Goal: Task Accomplishment & Management: Manage account settings

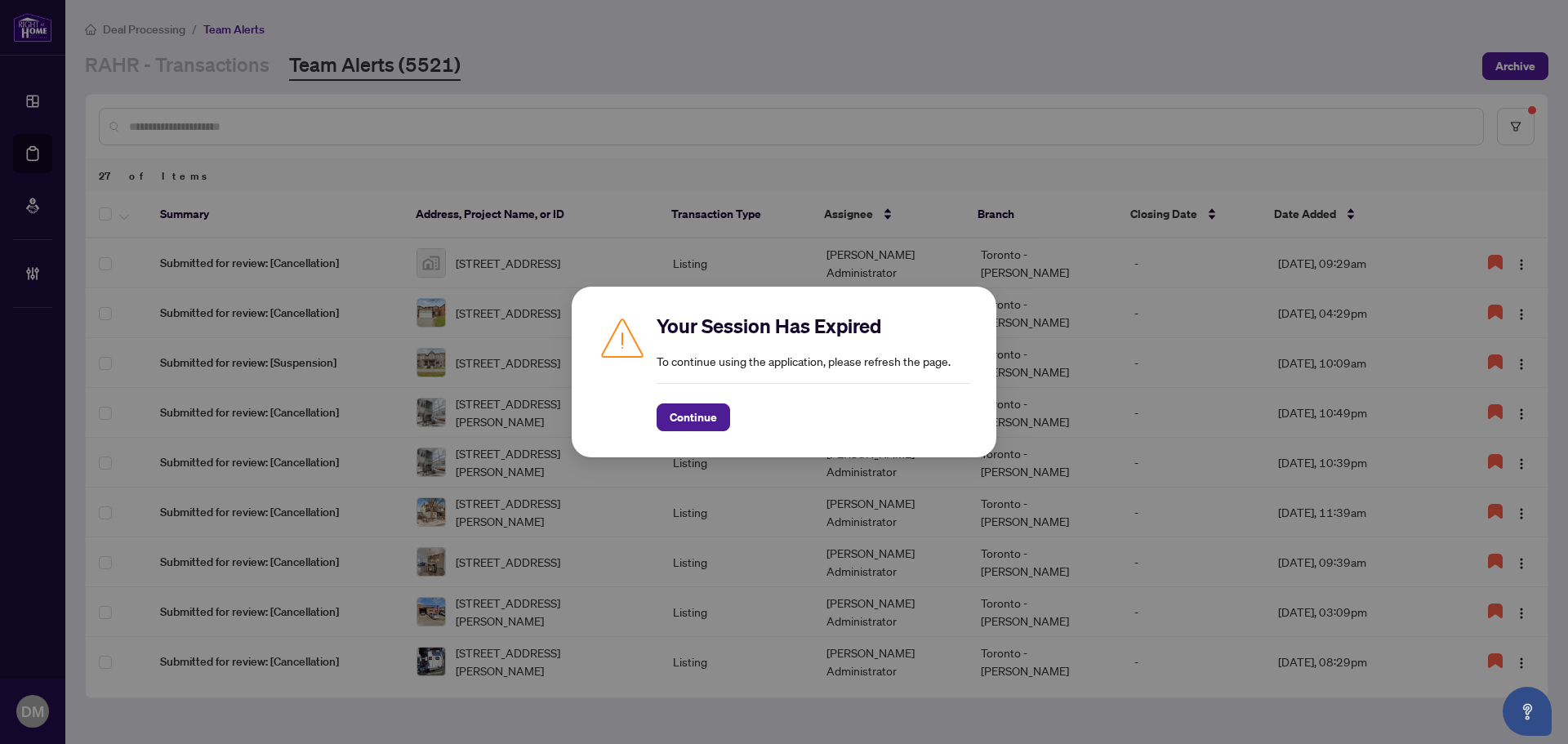
click at [691, 396] on div "Continue" at bounding box center [813, 407] width 314 height 48
click at [698, 407] on span "Continue" at bounding box center [693, 417] width 48 height 26
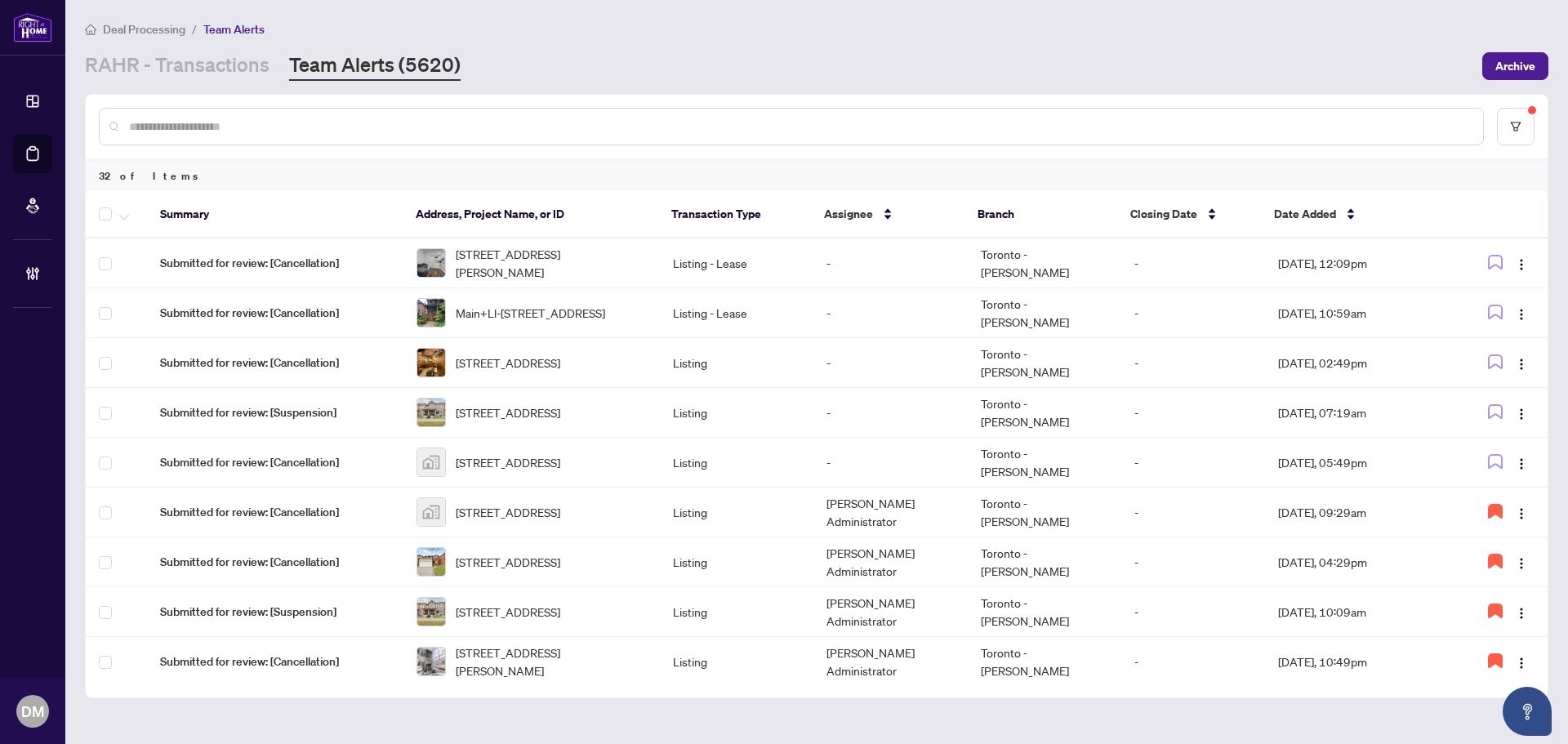
drag, startPoint x: 366, startPoint y: 133, endPoint x: 272, endPoint y: 115, distance: 95.7
click at [363, 132] on input "text" at bounding box center [798, 126] width 1341 height 18
click at [224, 71] on link "RAHR - Transactions" at bounding box center [177, 66] width 184 height 30
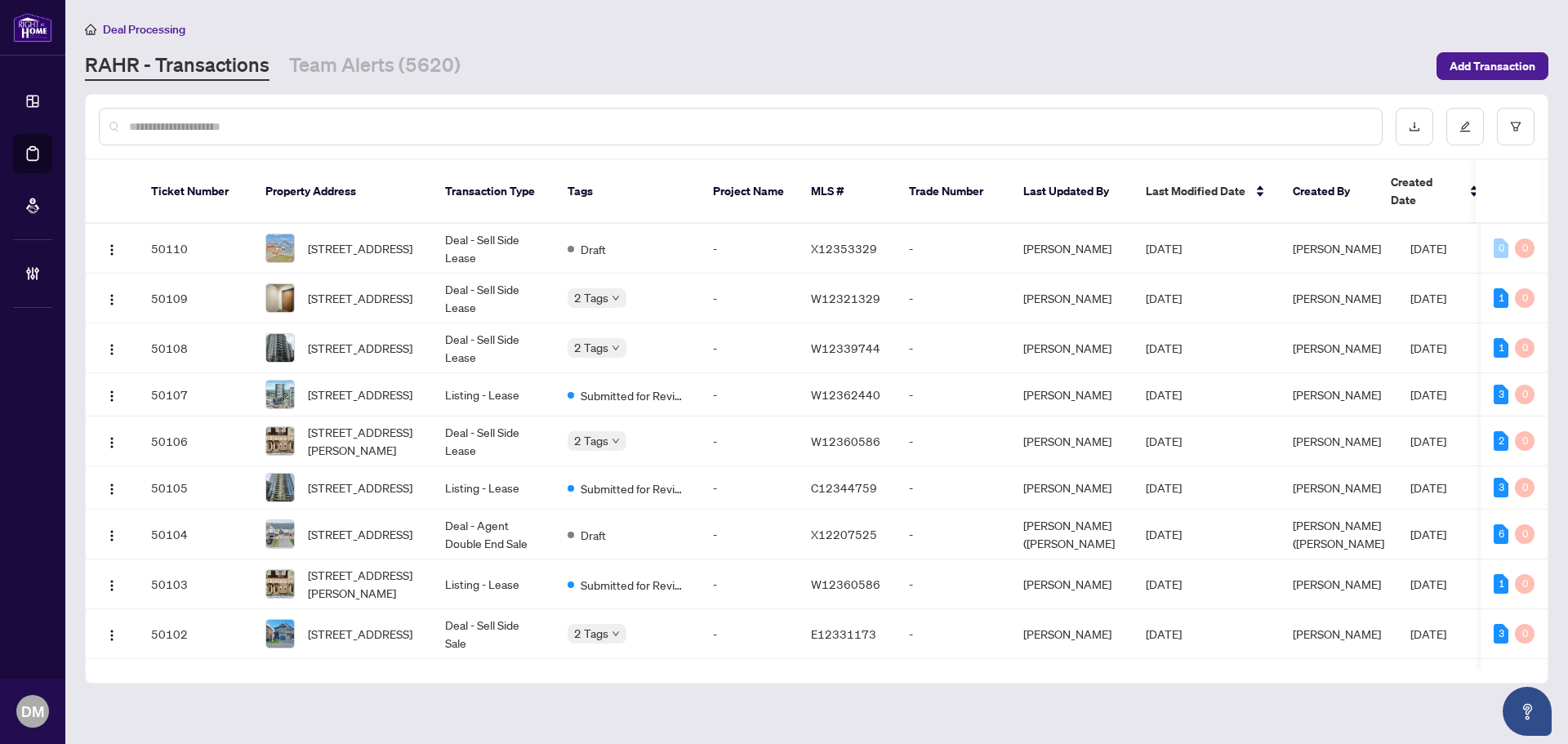
drag, startPoint x: 742, startPoint y: 39, endPoint x: 713, endPoint y: 38, distance: 29.0
click at [739, 38] on div "Deal Processing RAHR - Transactions Team Alerts (5620) Add Transaction" at bounding box center [816, 50] width 1464 height 61
click at [401, 71] on link "Team Alerts (5620)" at bounding box center [375, 66] width 171 height 30
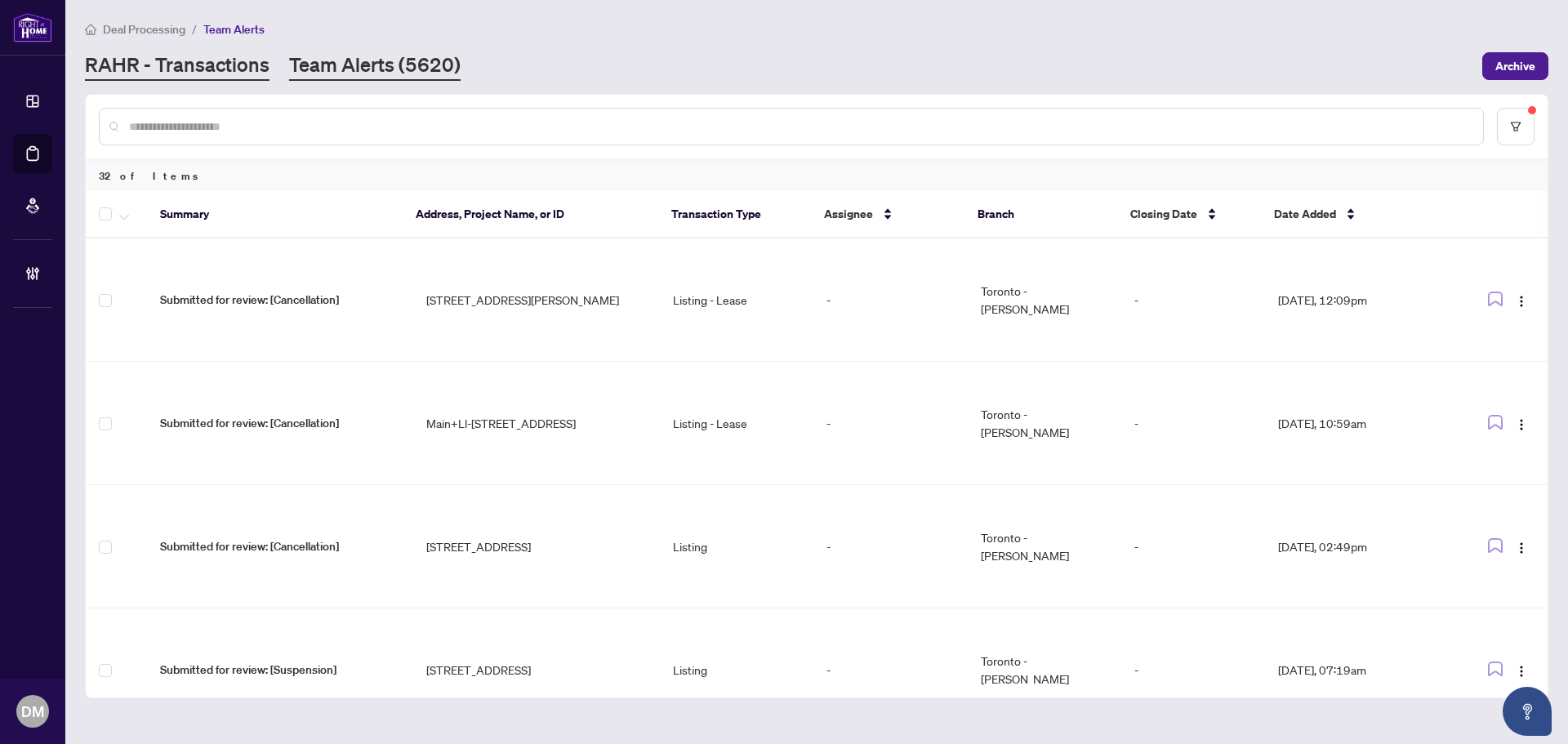
click at [212, 73] on link "RAHR - Transactions" at bounding box center [177, 66] width 184 height 30
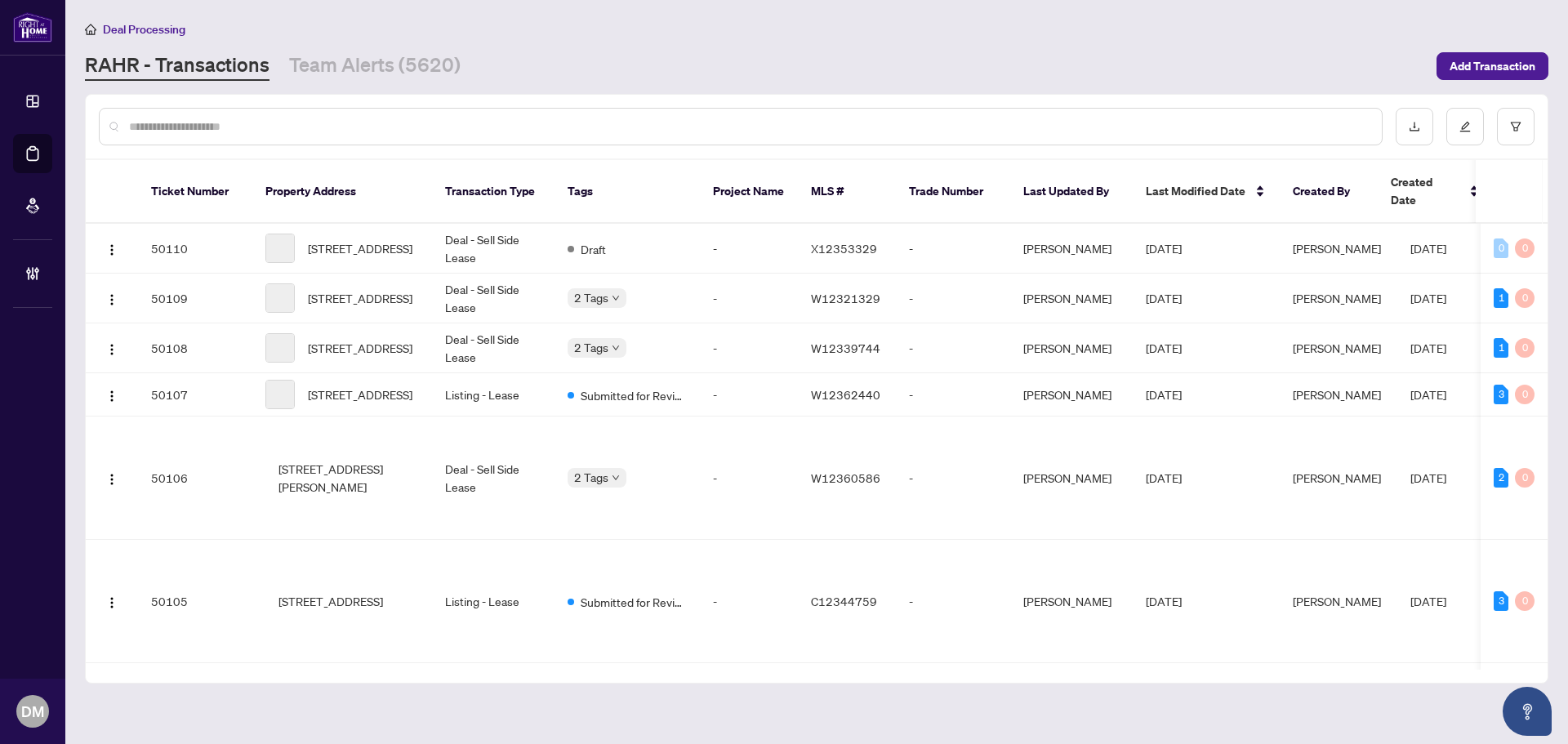
click at [246, 128] on input "text" at bounding box center [748, 126] width 1240 height 18
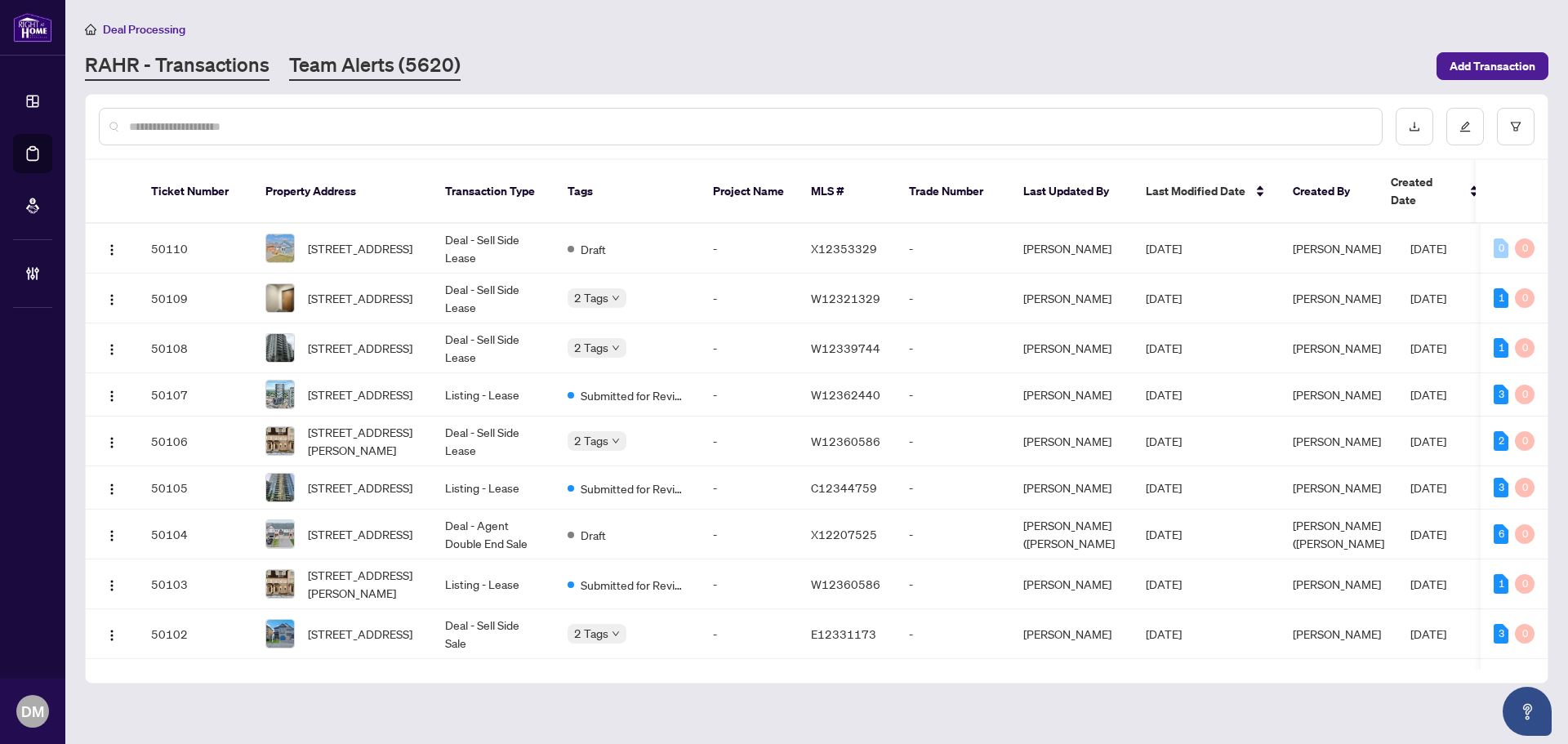
click at [372, 70] on link "Team Alerts (5620)" at bounding box center [375, 66] width 171 height 30
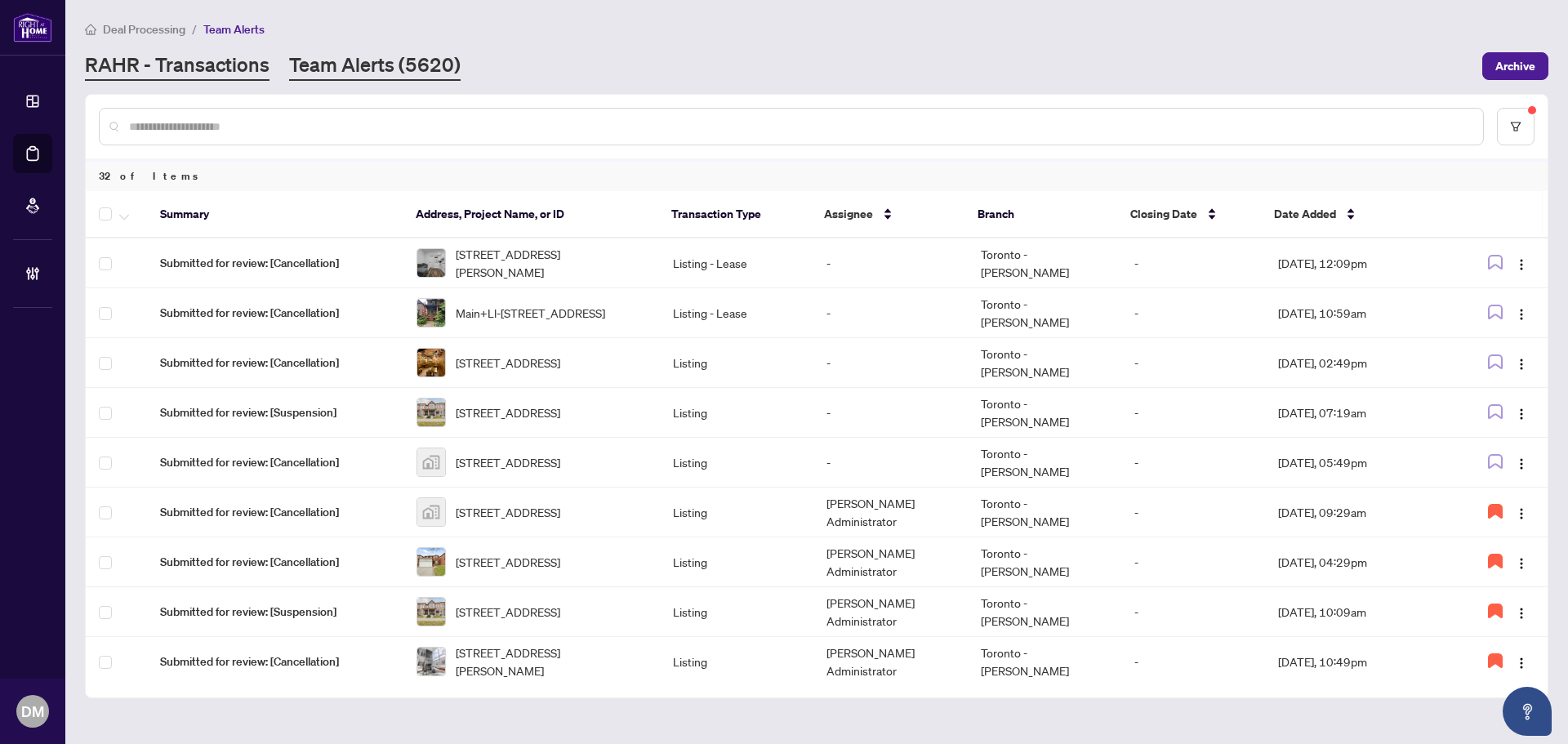
click at [238, 64] on link "RAHR - Transactions" at bounding box center [177, 66] width 184 height 30
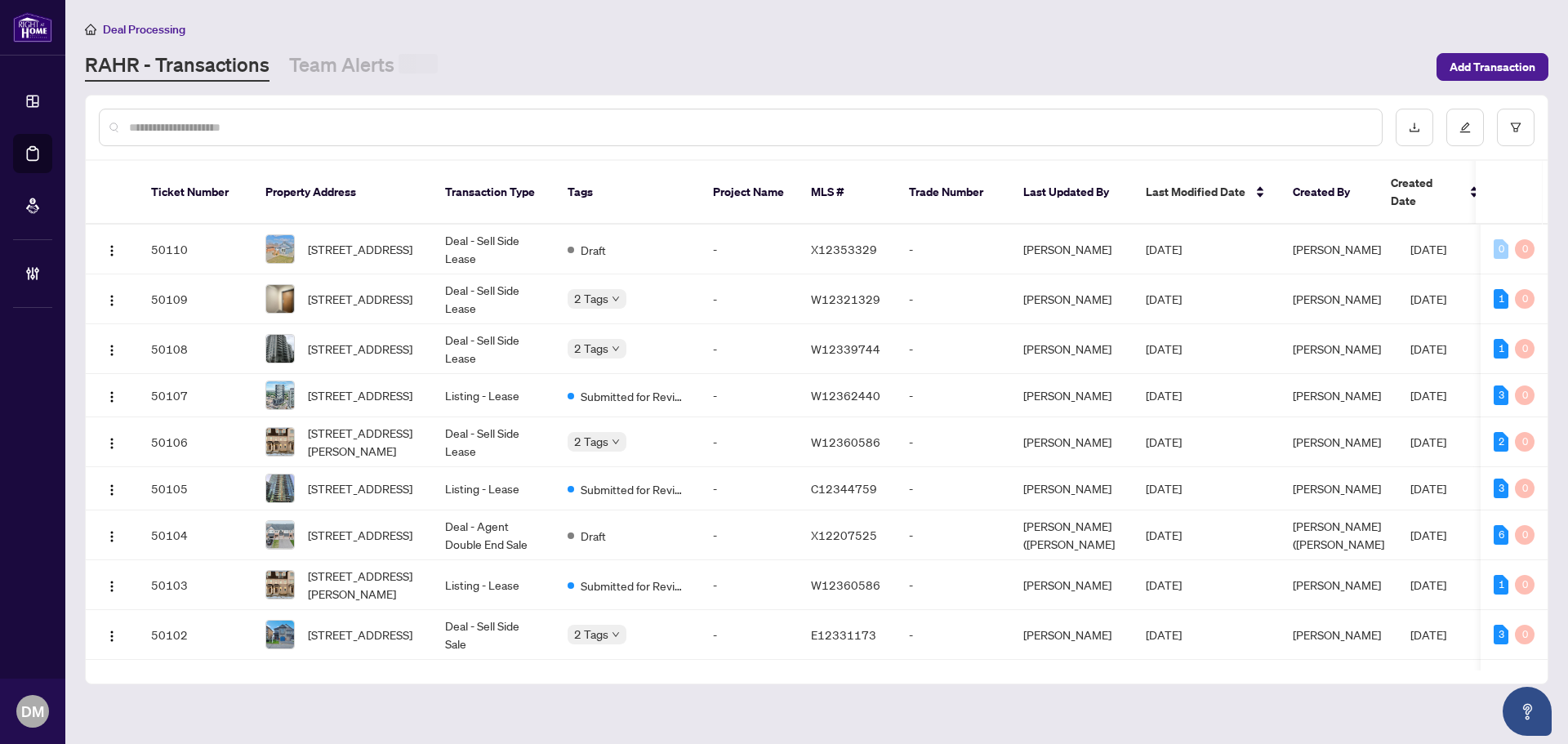
click at [233, 129] on input "text" at bounding box center [748, 127] width 1240 height 18
click at [337, 70] on link "Team Alerts (5620)" at bounding box center [375, 66] width 171 height 30
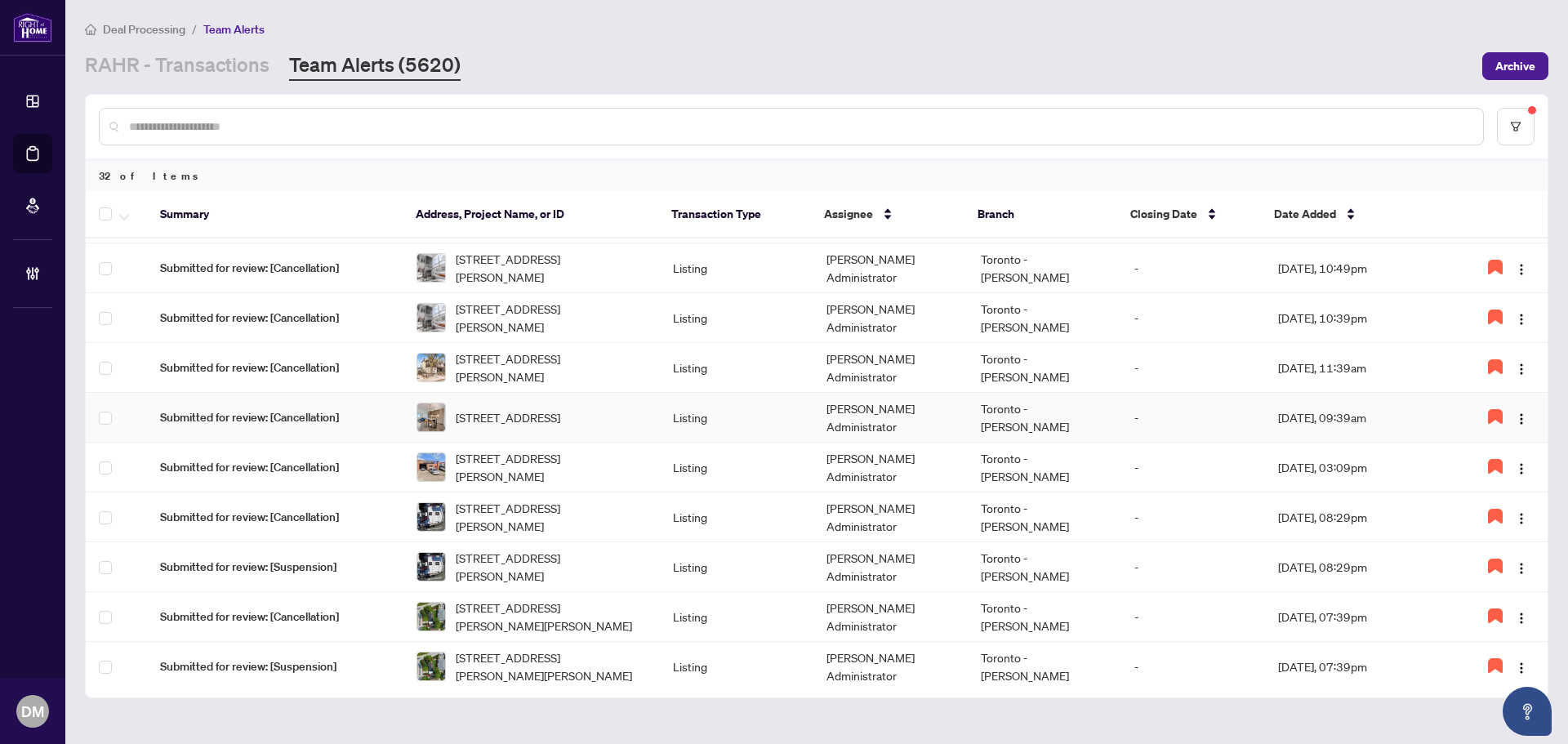
scroll to position [408, 0]
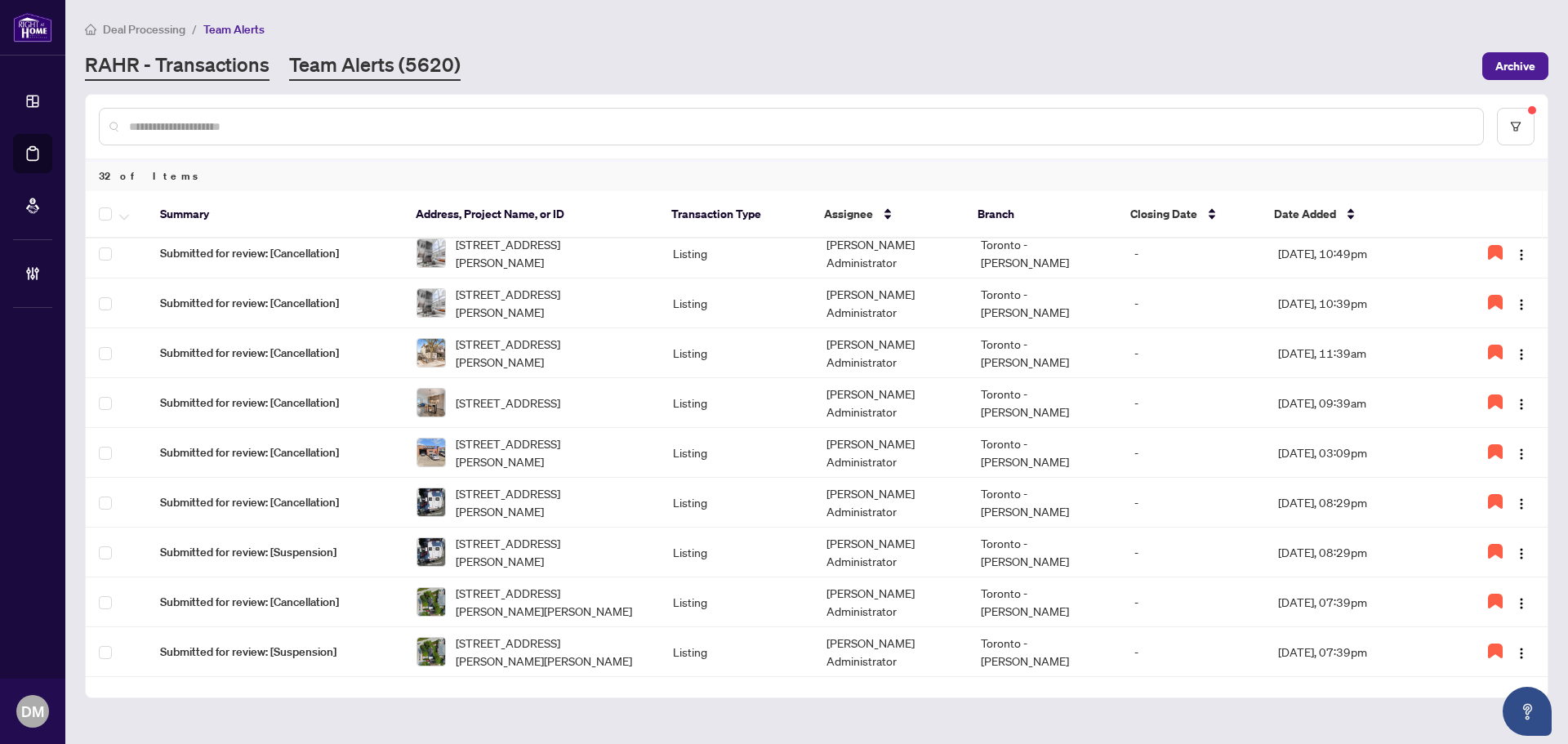
click at [215, 78] on link "RAHR - Transactions" at bounding box center [177, 66] width 184 height 30
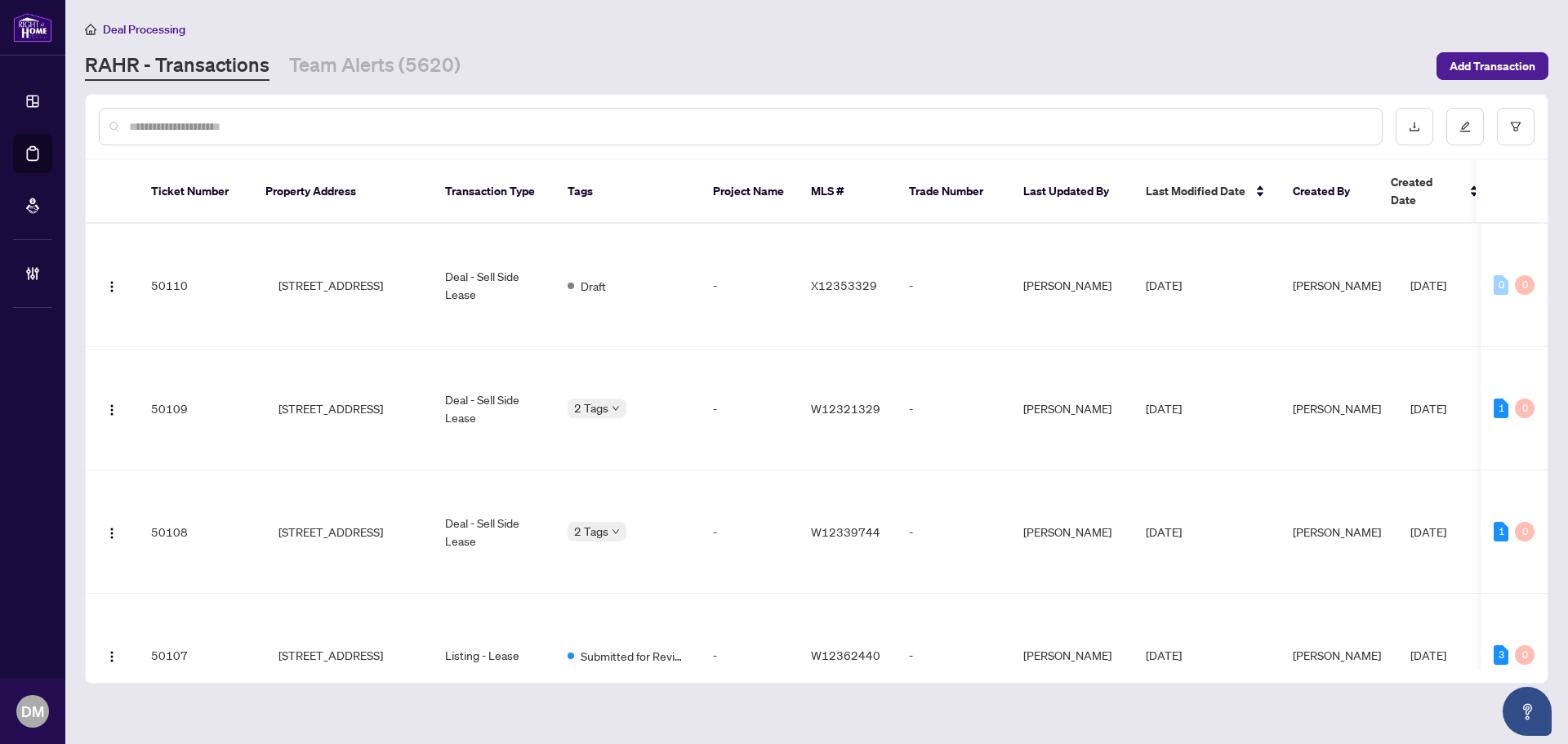
click at [241, 129] on input "text" at bounding box center [748, 126] width 1240 height 18
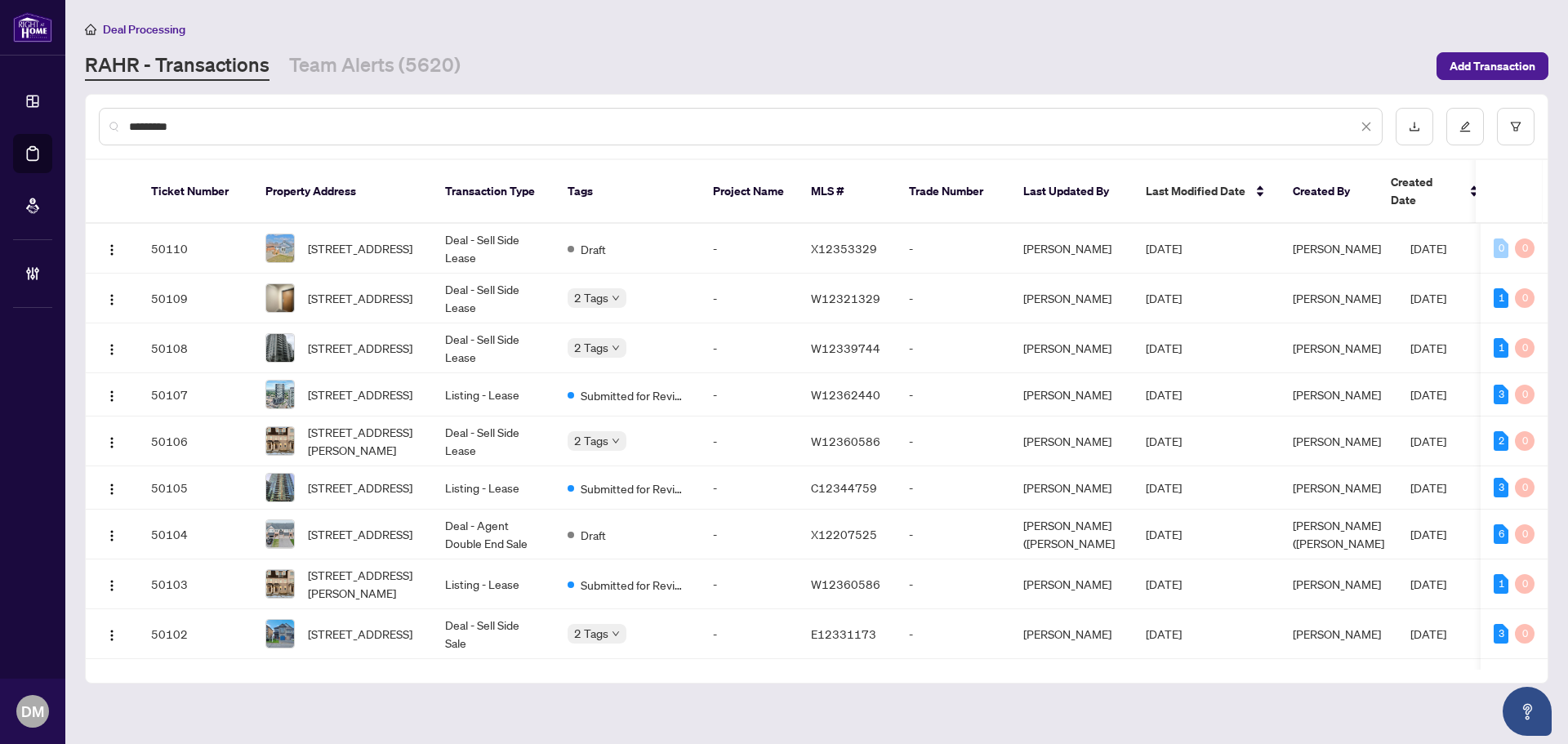
type input "**********"
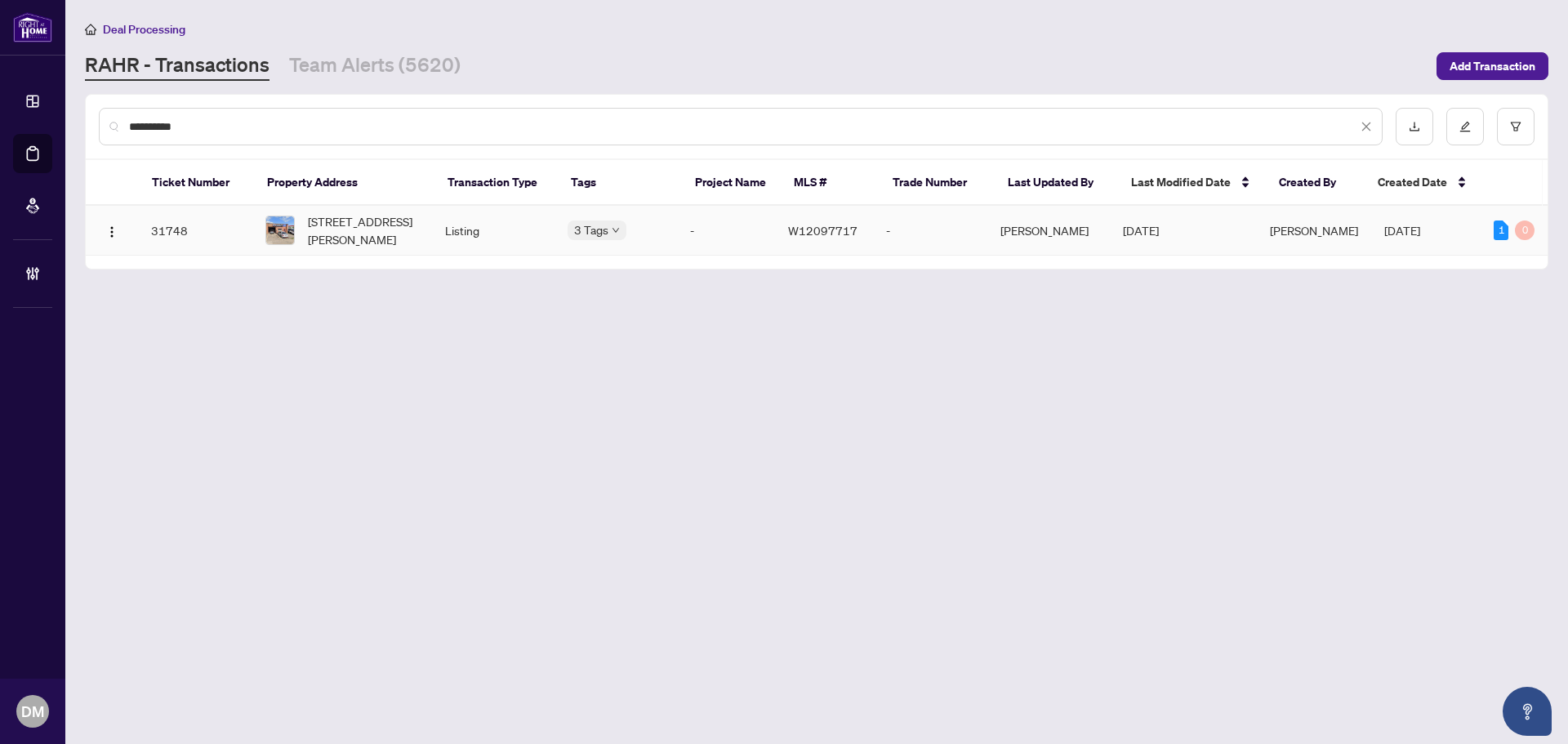
click at [387, 248] on td "393 Weston Rd, Toronto, Ontario M6N 3P7, Canada" at bounding box center [342, 230] width 180 height 49
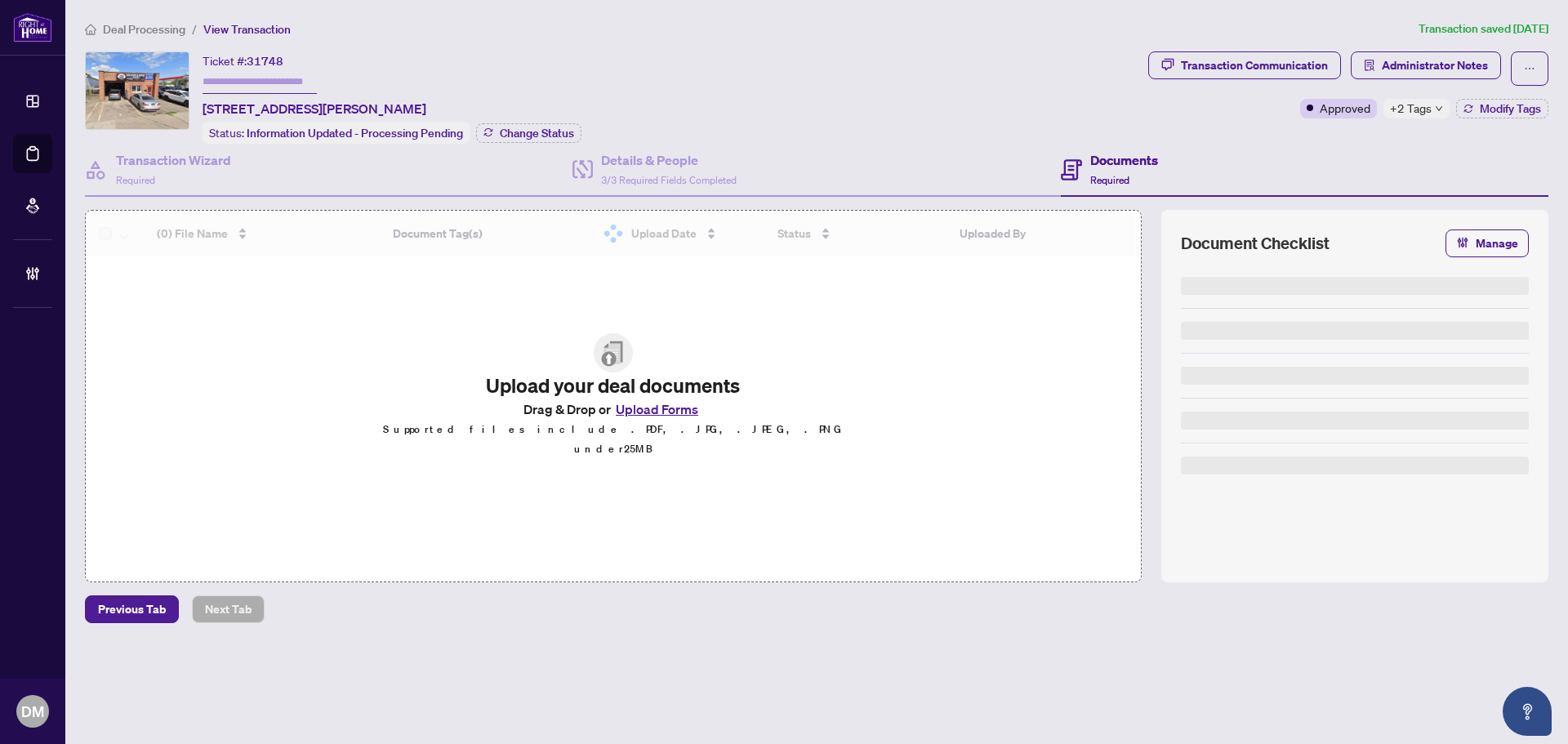
click at [1425, 107] on span "+2 Tags" at bounding box center [1411, 108] width 42 height 19
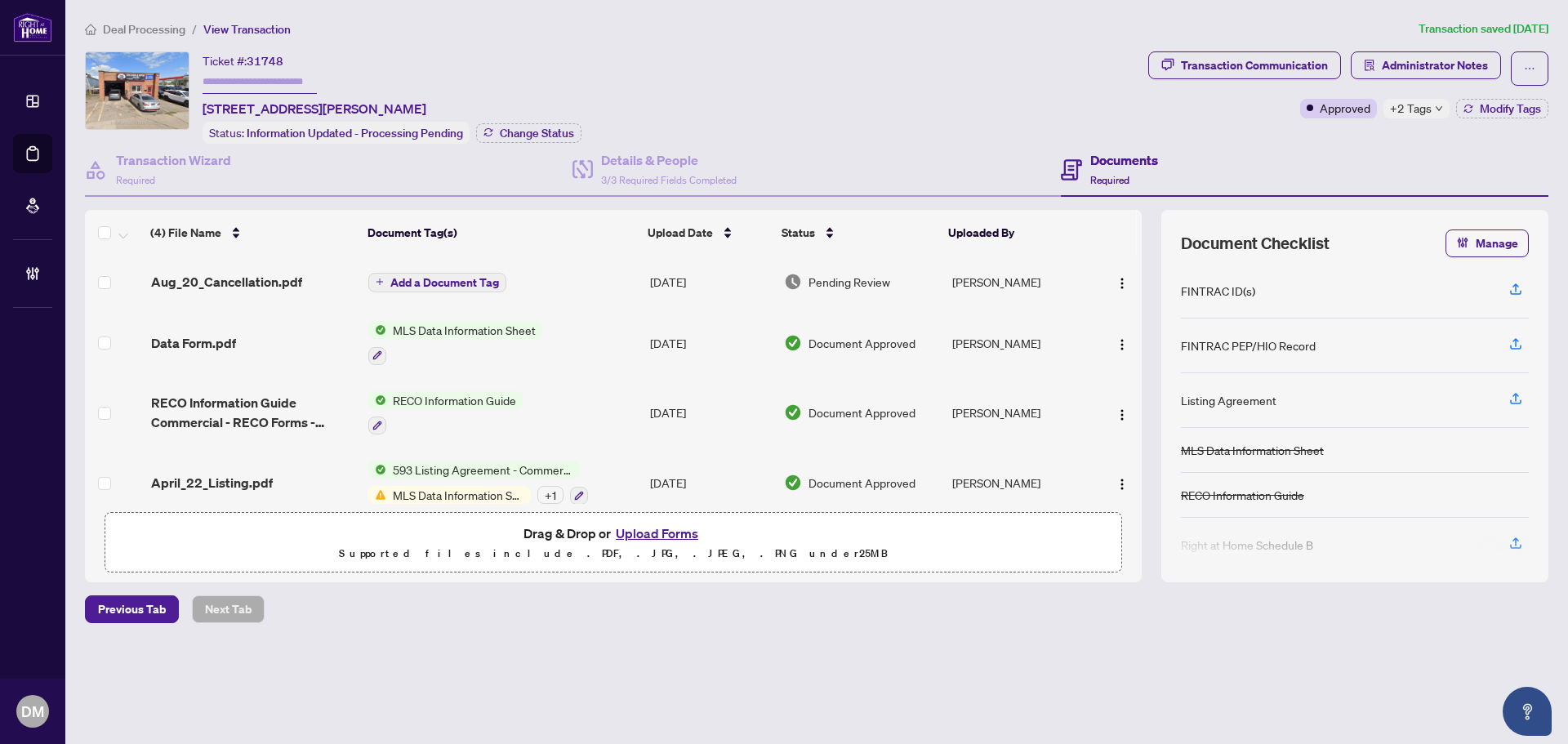
click at [609, 74] on div "Ticket #: 31748 393 Weston Rd, Toronto, Ontario M6N 3P7, Canada Status: Informa…" at bounding box center [613, 97] width 1057 height 92
click at [784, 54] on div "Ticket #: 31748 393 Weston Rd, Toronto, Ontario M6N 3P7, Canada Status: Informa…" at bounding box center [613, 97] width 1057 height 92
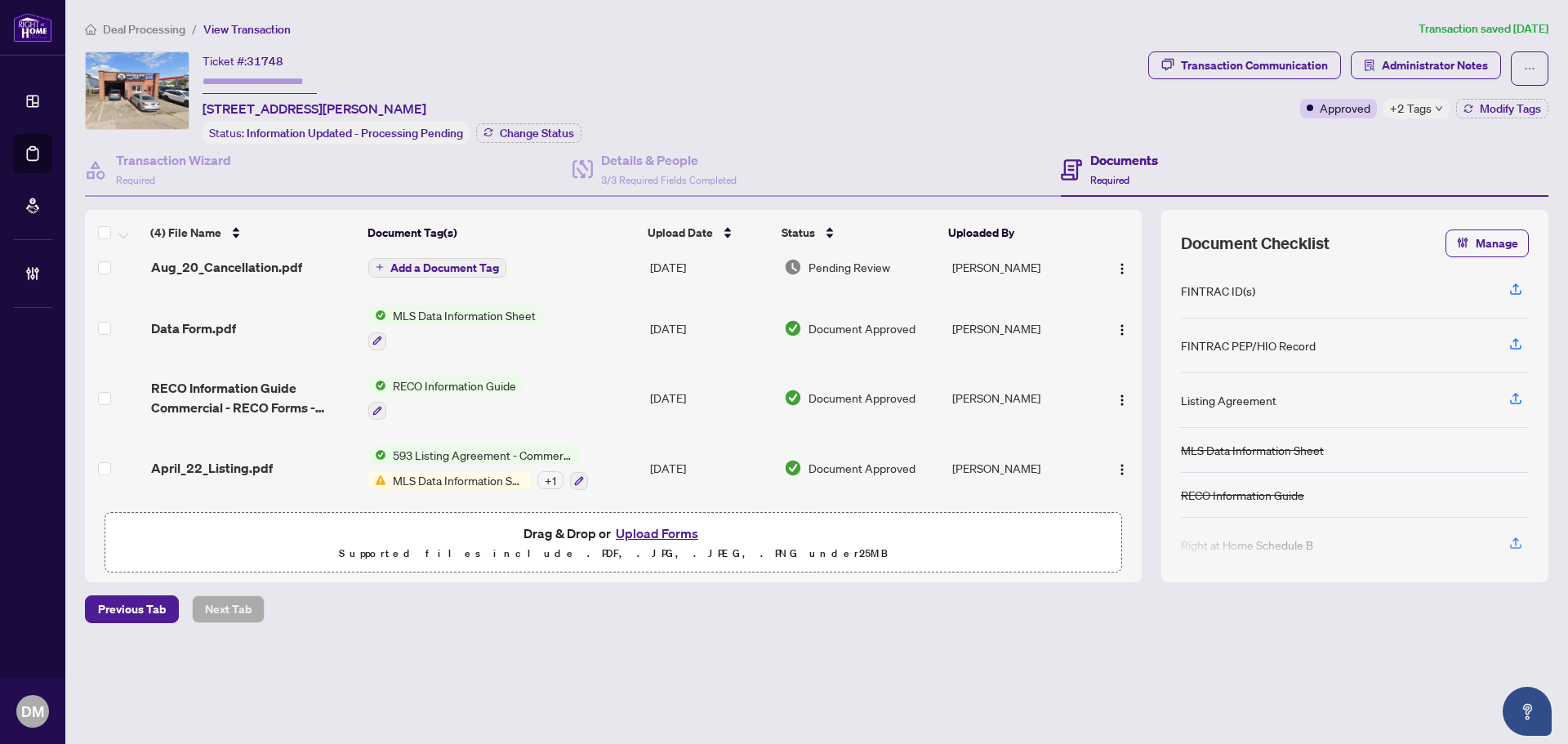
scroll to position [19, 0]
click at [957, 47] on div "Deal Processing / View Transaction Transaction saved 5 days ago Ticket #: 31748…" at bounding box center [816, 349] width 1477 height 660
click at [1327, 43] on div "Deal Processing / View Transaction Transaction saved 5 days ago Ticket #: 31748…" at bounding box center [816, 349] width 1477 height 660
click at [1333, 70] on button "Transaction Communication" at bounding box center [1244, 65] width 193 height 28
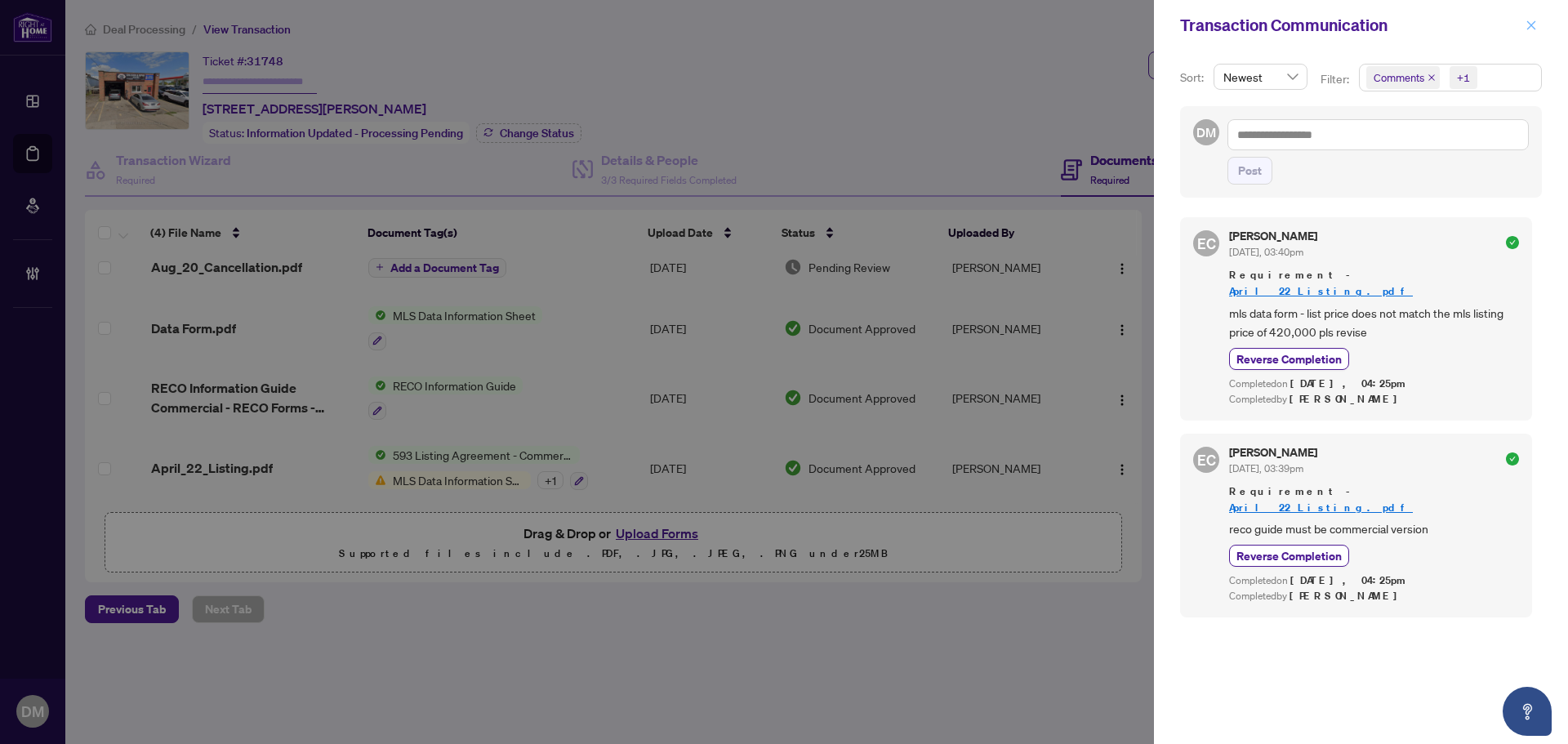
click at [1530, 18] on span "button" at bounding box center [1531, 25] width 11 height 26
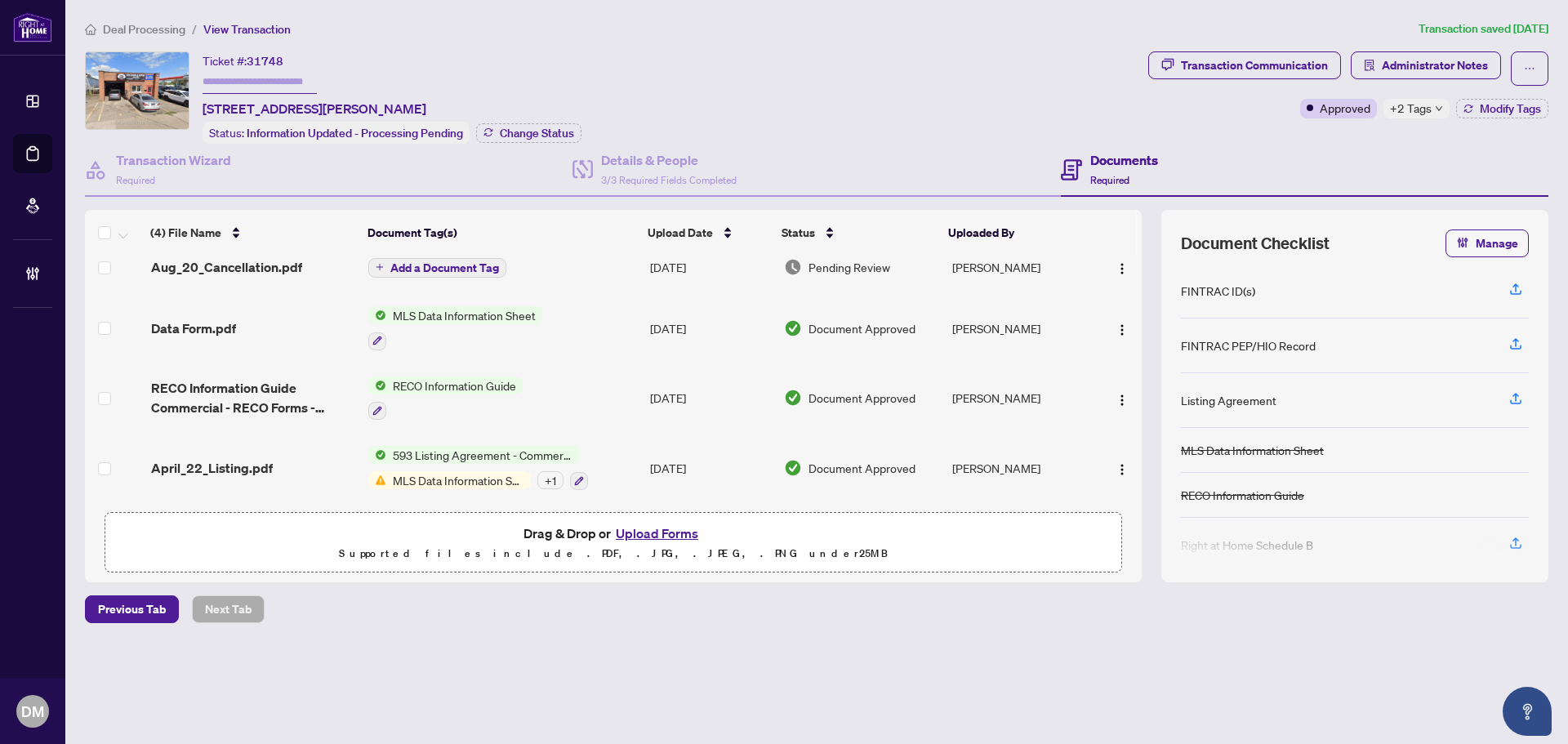
drag, startPoint x: 846, startPoint y: 70, endPoint x: 835, endPoint y: 57, distance: 17.0
click at [842, 64] on div "Ticket #: 31748 393 Weston Rd, Toronto, Ontario M6N 3P7, Canada Status: Informa…" at bounding box center [613, 97] width 1057 height 92
click at [947, 72] on div "Ticket #: 31748 393 Weston Rd, Toronto, Ontario M6N 3P7, Canada Status: Informa…" at bounding box center [613, 97] width 1057 height 92
click at [540, 59] on div "Ticket #: 31748 393 Weston Rd, Toronto, Ontario M6N 3P7, Canada Status: Informa…" at bounding box center [391, 97] width 379 height 92
click at [856, 96] on div "Ticket #: 31748 393 Weston Rd, Toronto, Ontario M6N 3P7, Canada Status: Informa…" at bounding box center [613, 97] width 1057 height 92
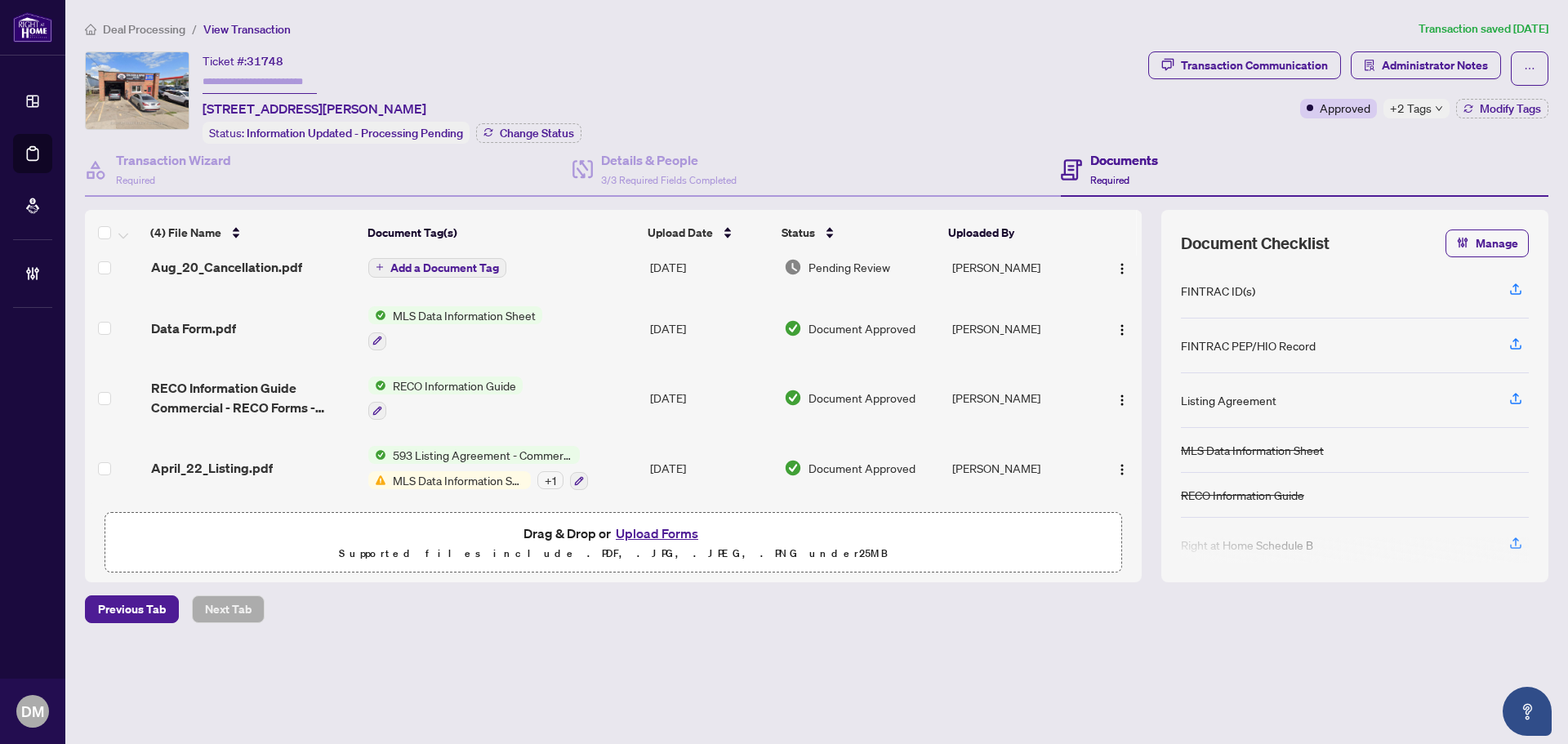
click at [1438, 102] on div "+2 Tags" at bounding box center [1416, 108] width 66 height 20
click at [1017, 72] on div "Ticket #: 31748 393 Weston Rd, Toronto, Ontario M6N 3P7, Canada Status: Informa…" at bounding box center [613, 97] width 1057 height 92
click at [823, 43] on div "Deal Processing / View Transaction Transaction saved 5 days ago Ticket #: 31748…" at bounding box center [816, 349] width 1477 height 660
click at [771, 109] on div "Ticket #: 31748 393 Weston Rd, Toronto, Ontario M6N 3P7, Canada Status: Informa…" at bounding box center [613, 97] width 1057 height 92
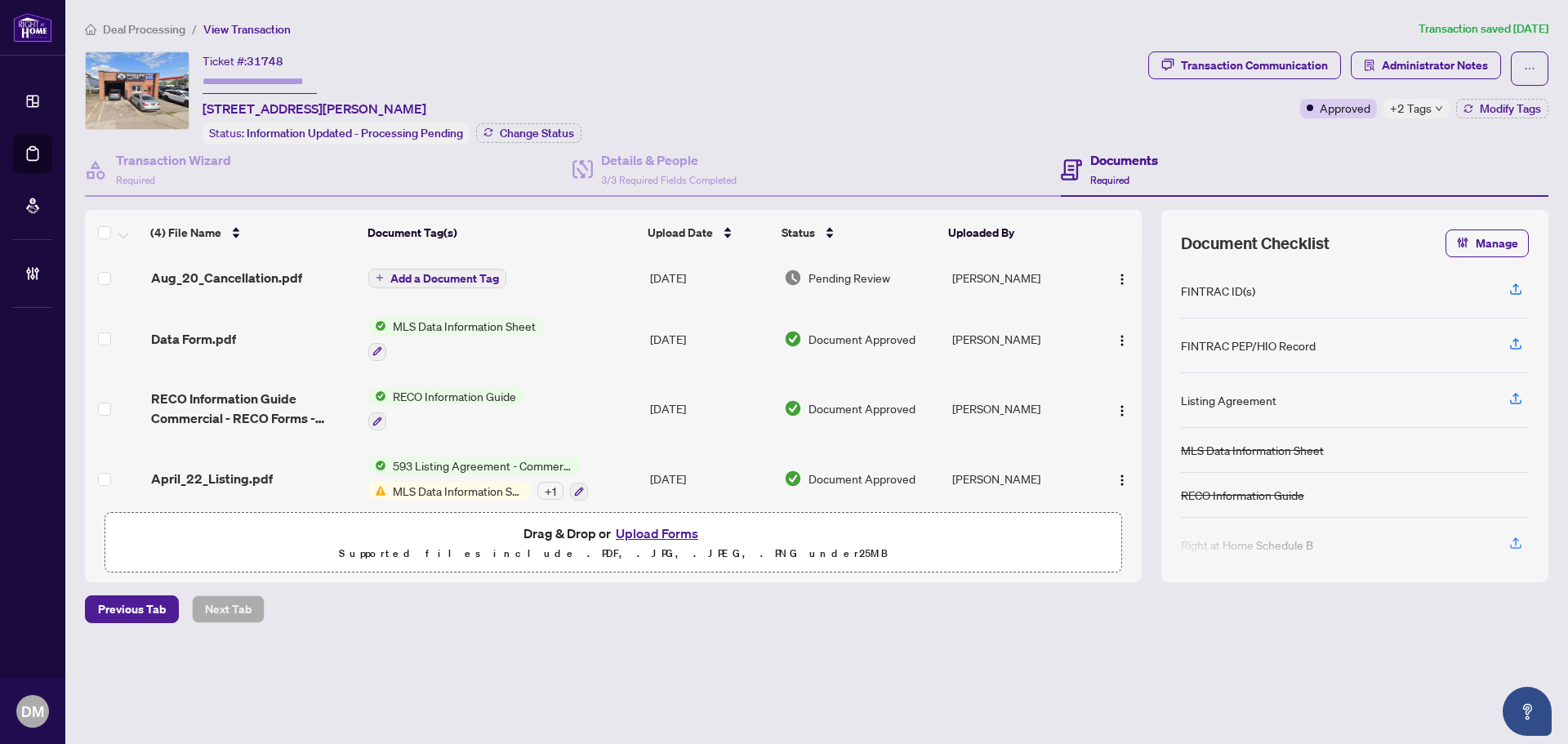
scroll to position [0, 0]
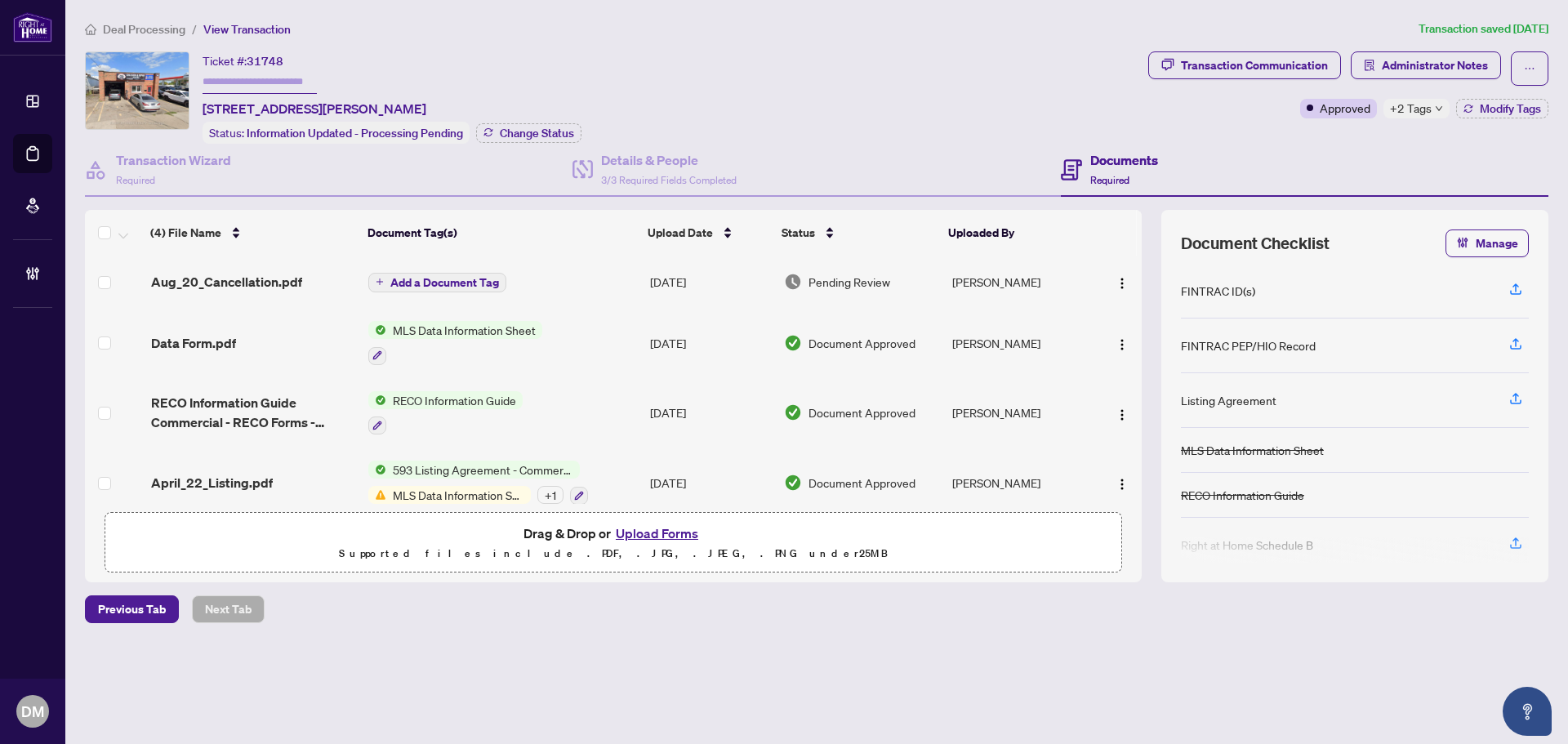
click at [876, 64] on div "Ticket #: 31748 393 Weston Rd, Toronto, Ontario M6N 3P7, Canada Status: Informa…" at bounding box center [613, 97] width 1057 height 92
click at [895, 625] on div "Deal Processing / View Transaction Transaction saved 5 days ago Ticket #: 31748…" at bounding box center [816, 349] width 1477 height 660
click at [1115, 277] on img "button" at bounding box center [1122, 283] width 13 height 13
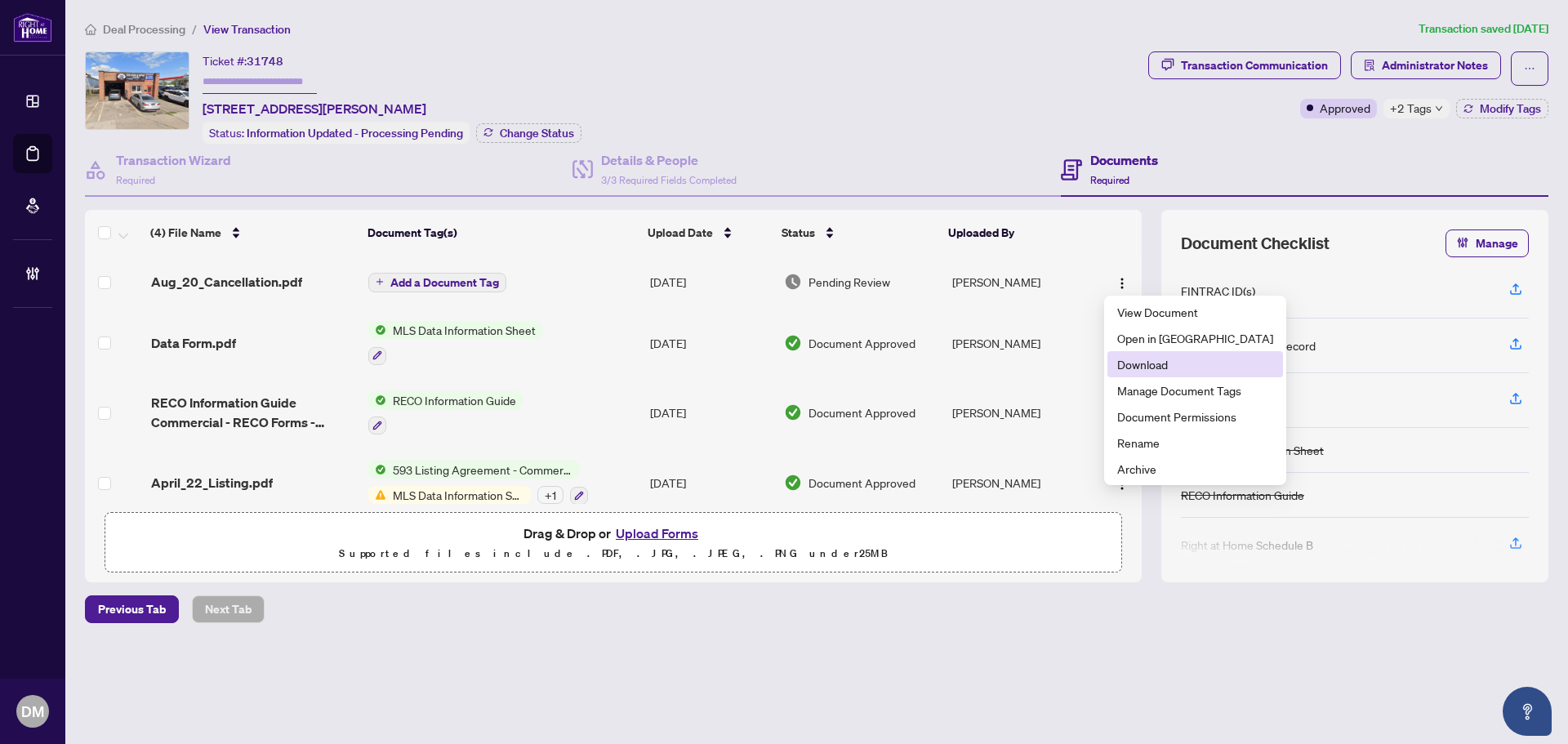
click at [1160, 373] on li "Download" at bounding box center [1195, 364] width 175 height 26
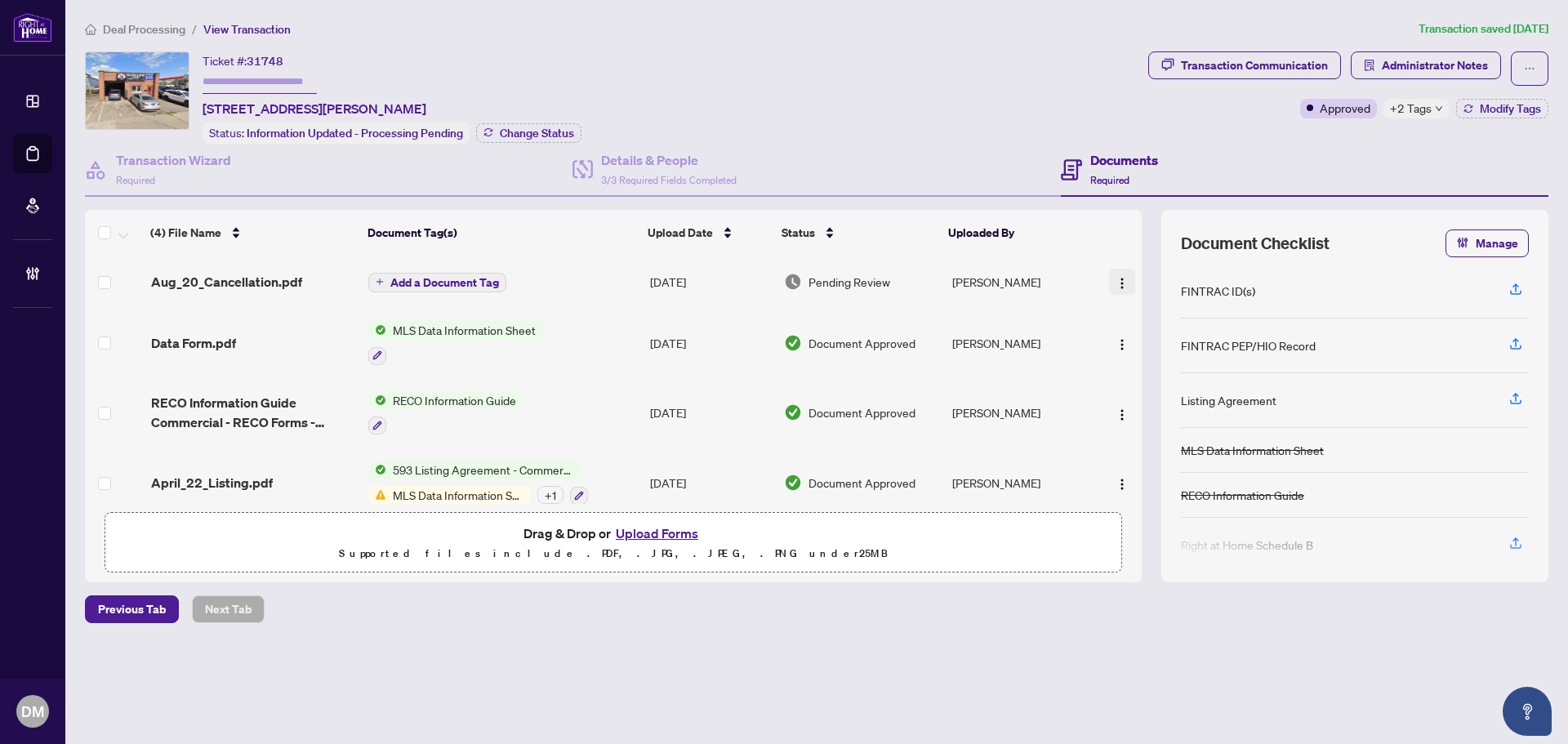
click at [1116, 283] on img "button" at bounding box center [1122, 283] width 13 height 13
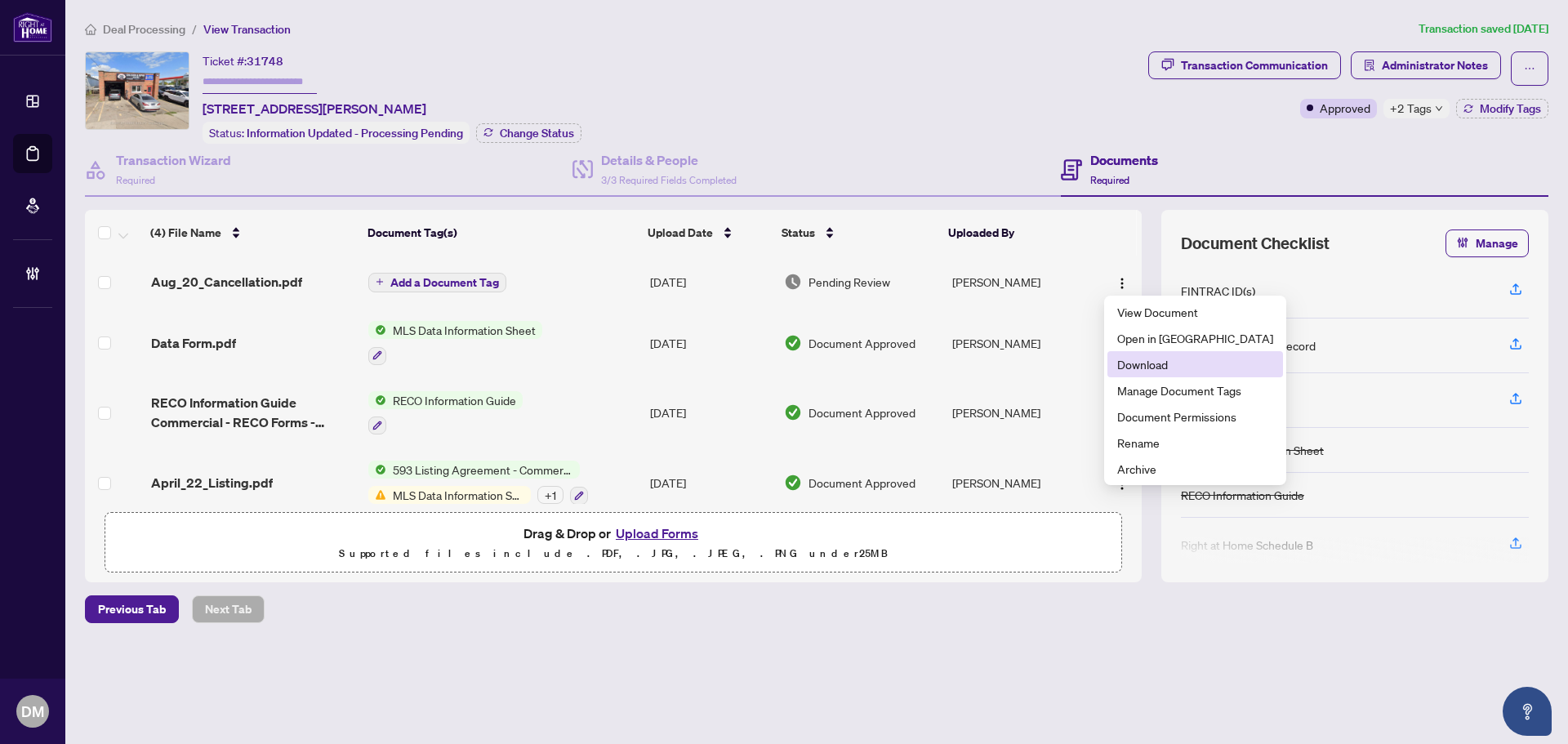
click at [1161, 354] on li "Download" at bounding box center [1195, 364] width 175 height 26
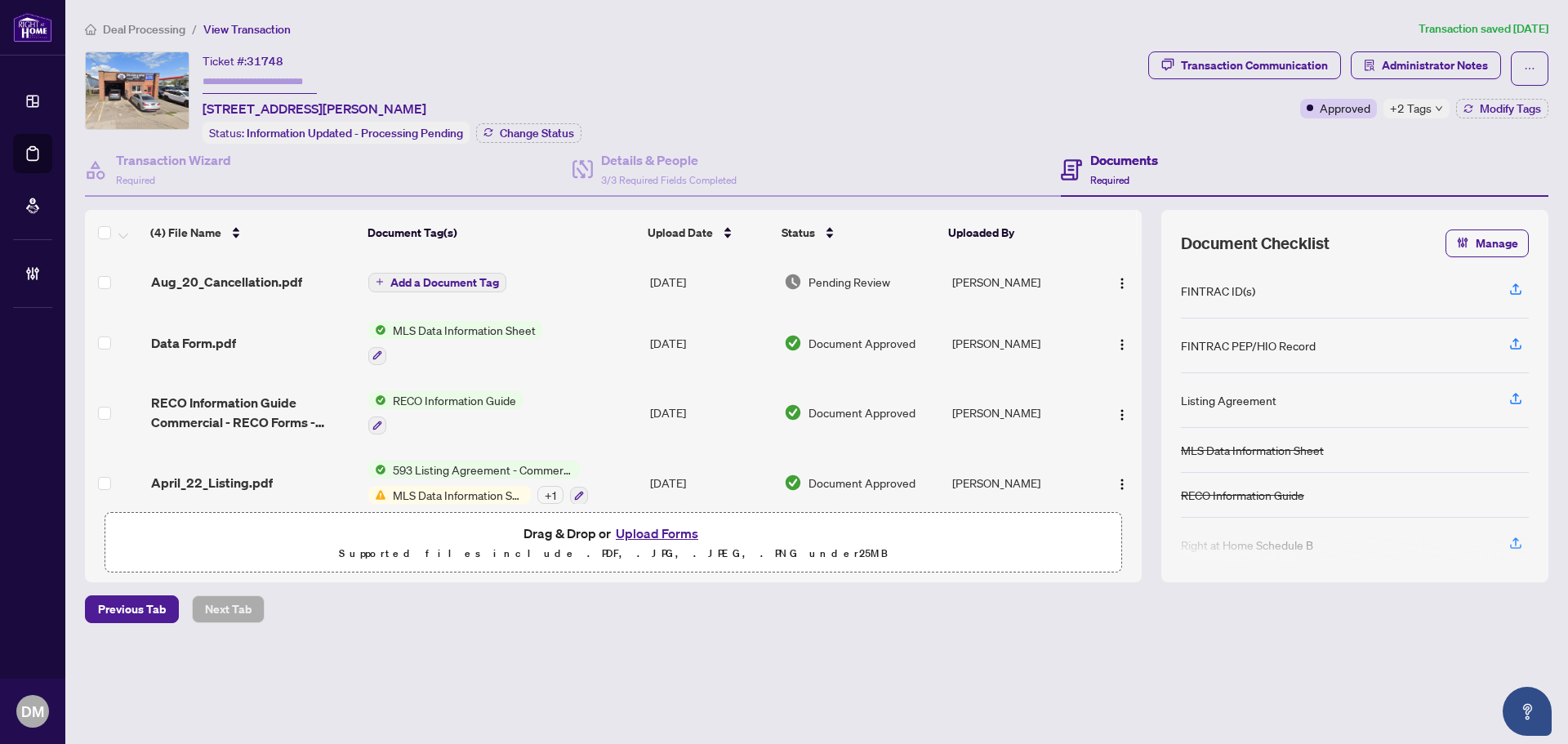
drag, startPoint x: 200, startPoint y: 109, endPoint x: 511, endPoint y: 106, distance: 311.0
click at [511, 106] on div "Ticket #: 31748 393 Weston Rd, Toronto, Ontario M6N 3P7, Canada Status: Informa…" at bounding box center [613, 97] width 1057 height 92
copy span "393 Weston Rd, Toronto, Ontario M6N 3P7, Canada"
click at [954, 93] on div "Ticket #: 31748 393 Weston Rd, Toronto, Ontario M6N 3P7, Canada Status: Informa…" at bounding box center [613, 97] width 1057 height 92
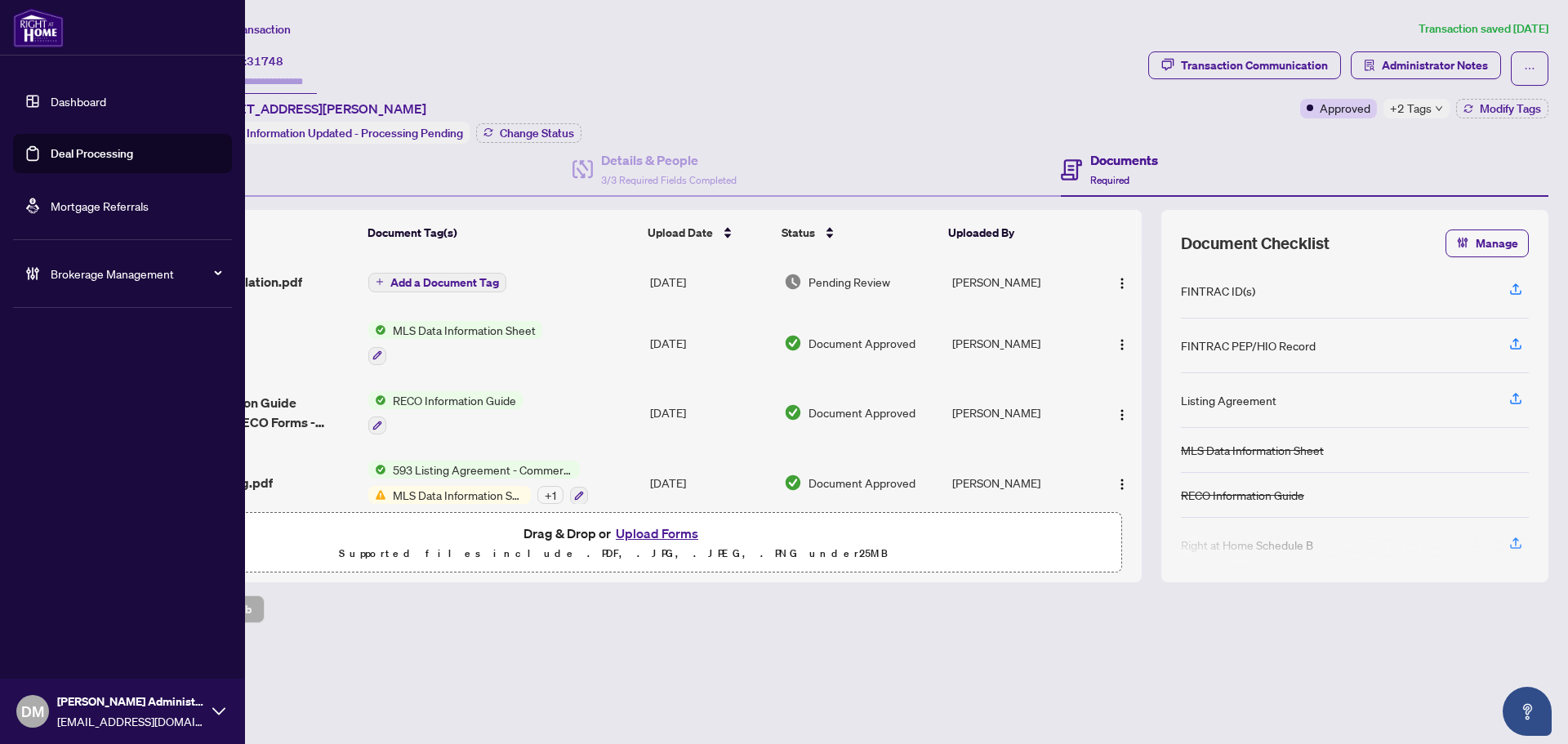
click at [93, 94] on link "Dashboard" at bounding box center [78, 101] width 56 height 15
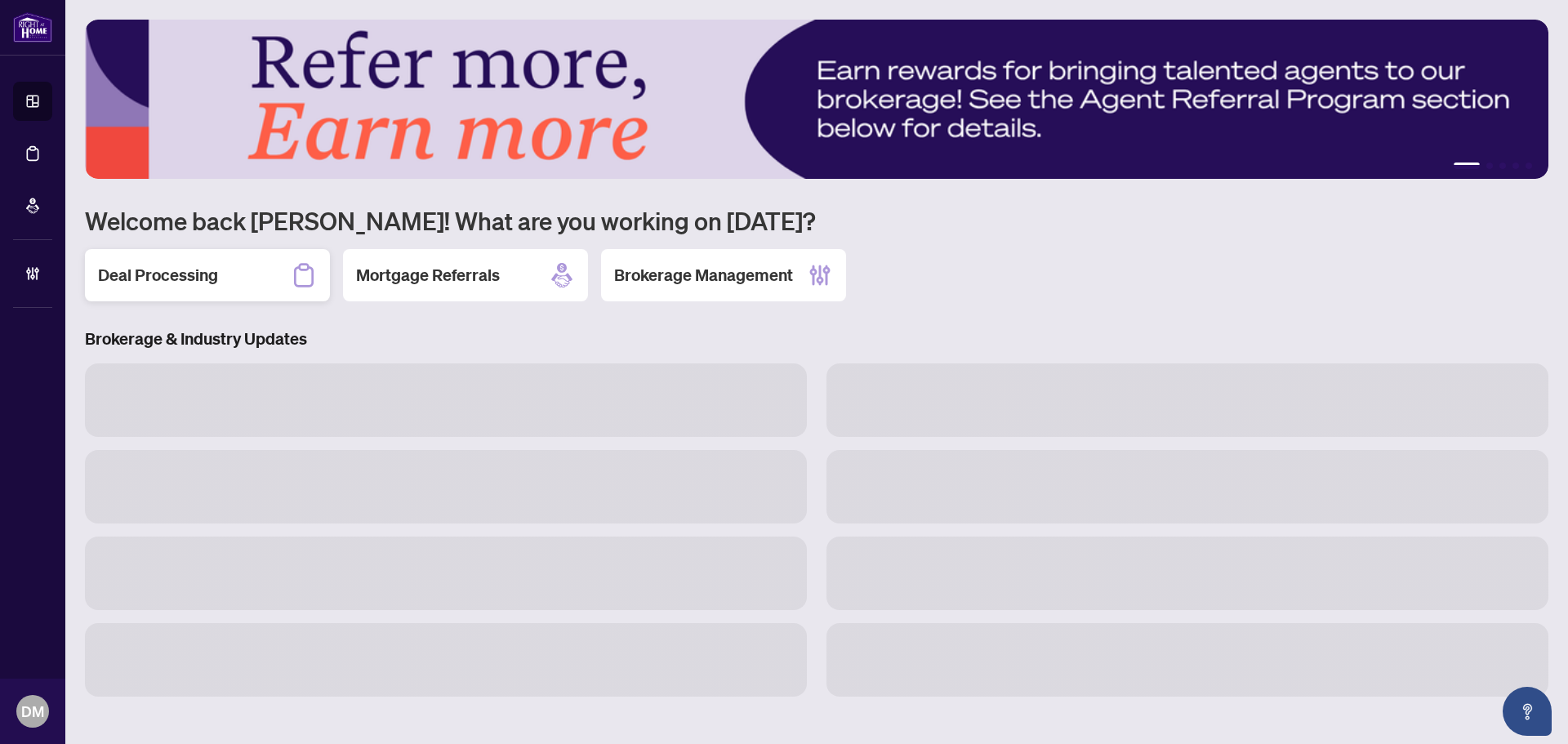
click at [235, 291] on div "Deal Processing" at bounding box center [207, 275] width 245 height 52
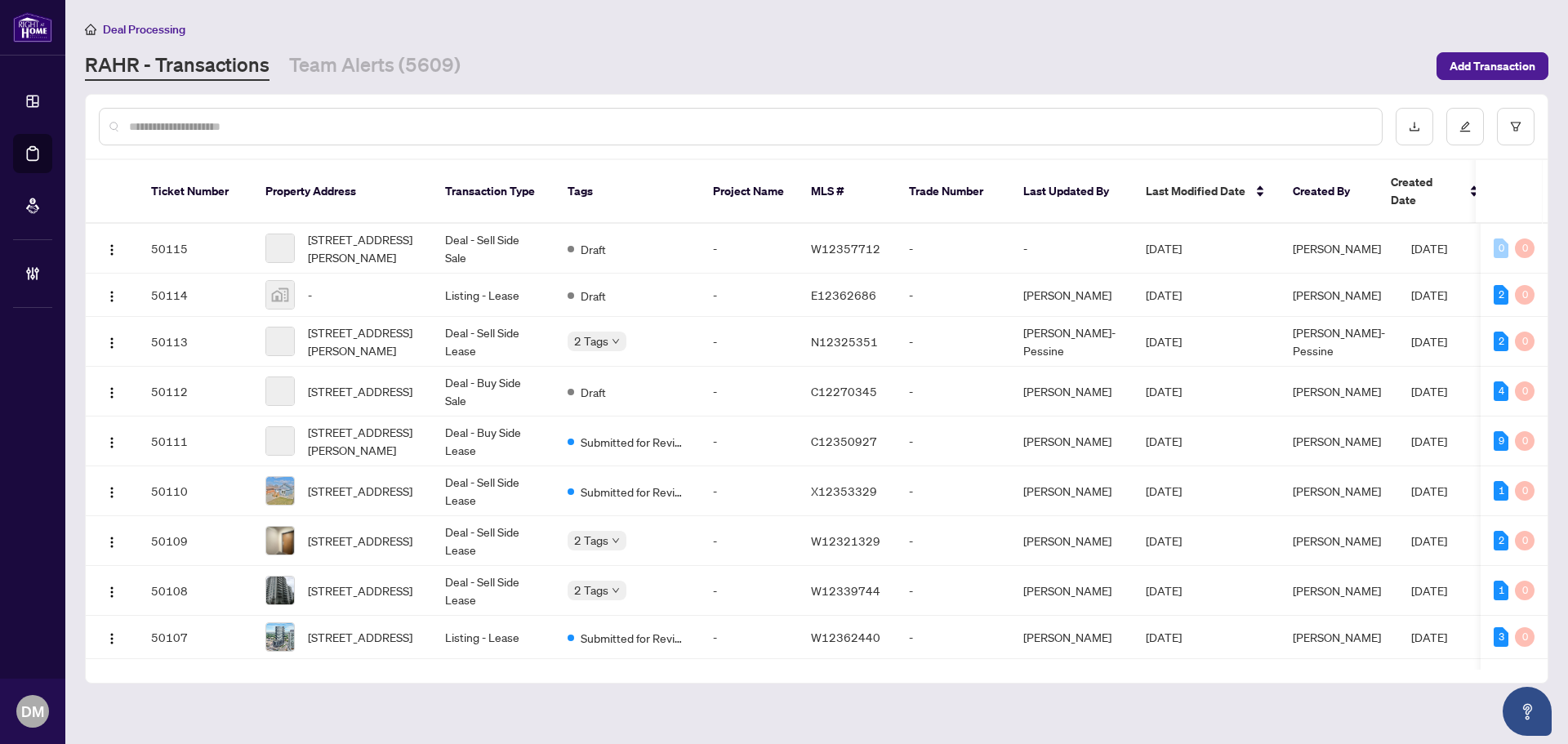
click at [321, 129] on input "text" at bounding box center [748, 126] width 1240 height 18
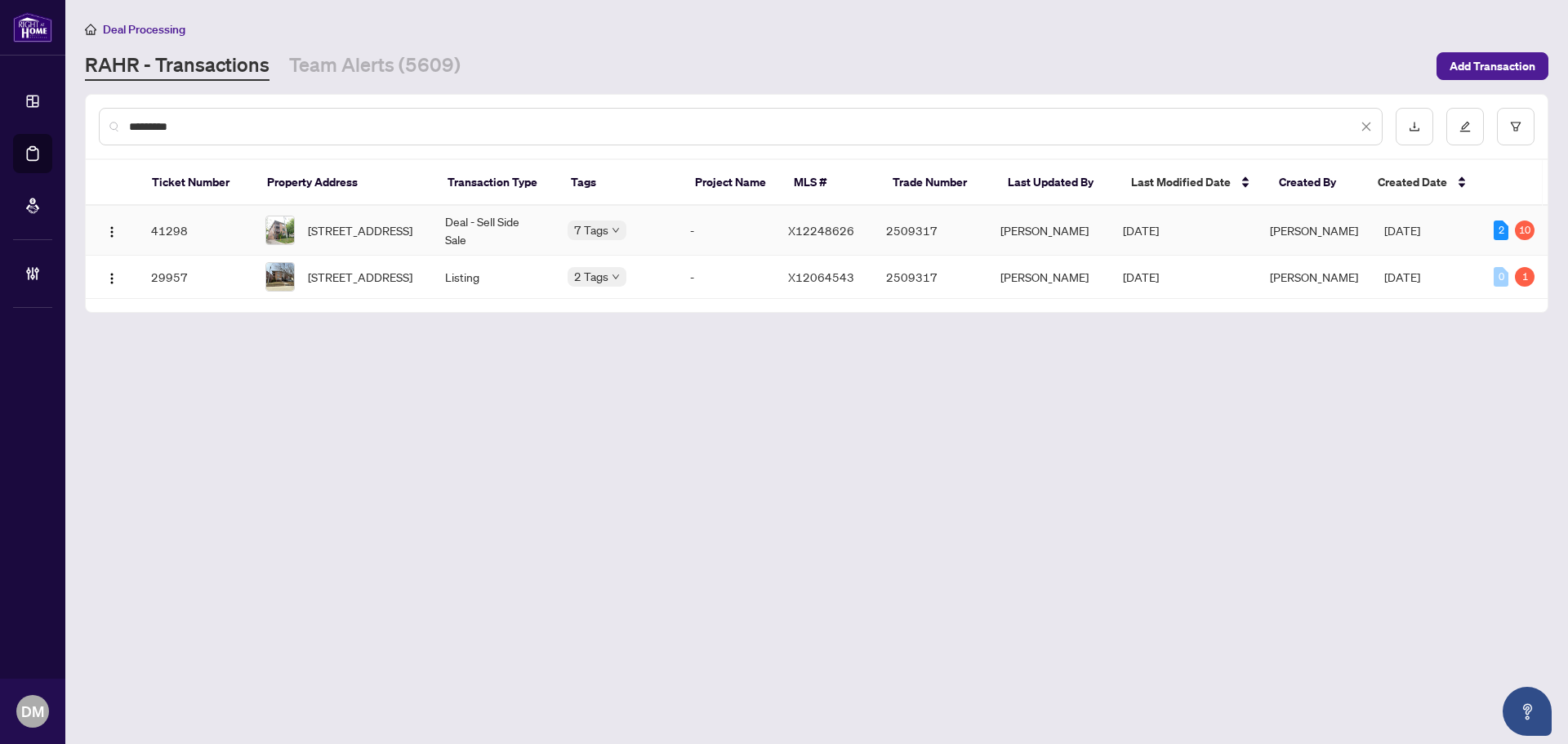
type input "*********"
click at [1204, 217] on td "Aug/21/2025" at bounding box center [1183, 230] width 147 height 49
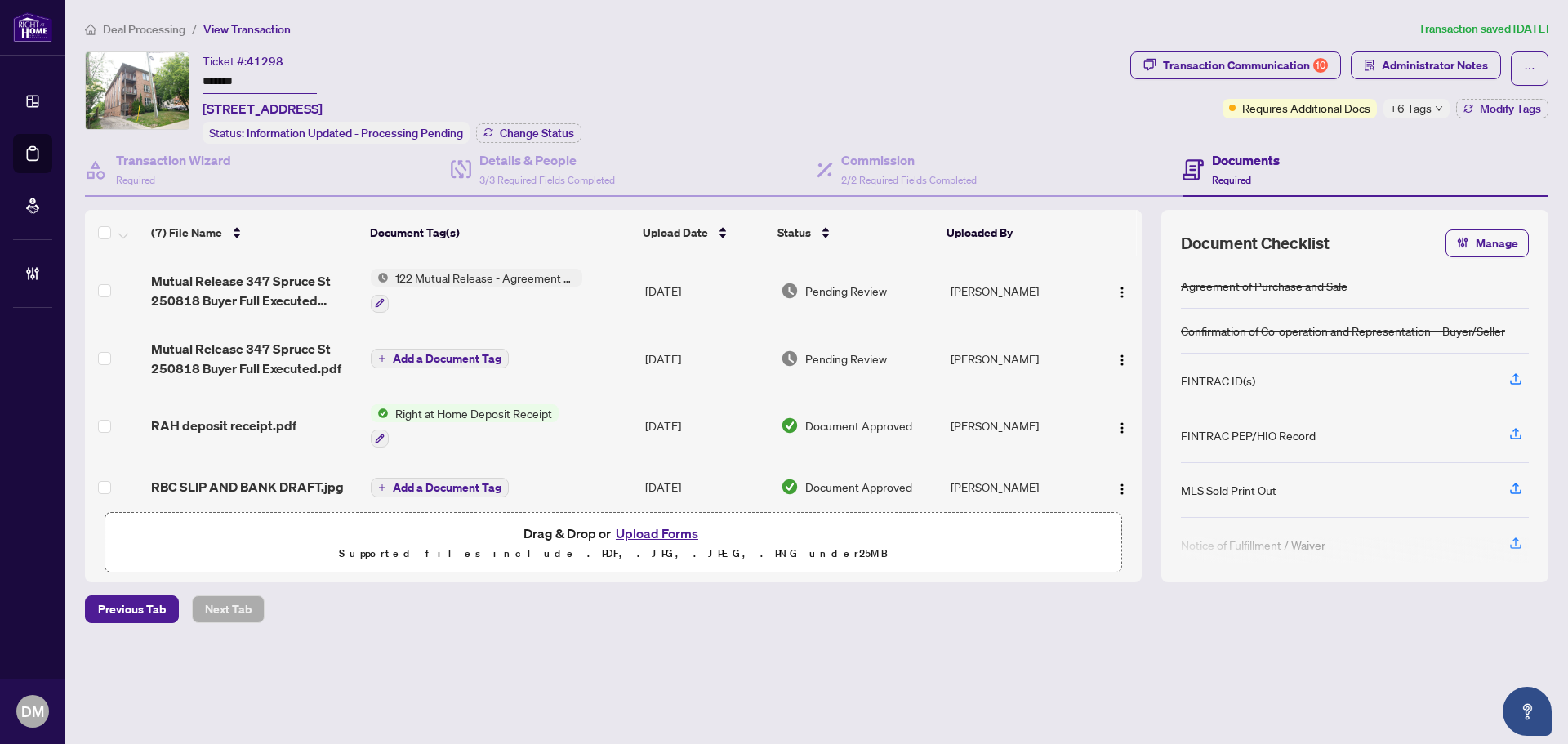
click at [1422, 108] on span "+6 Tags" at bounding box center [1411, 108] width 42 height 19
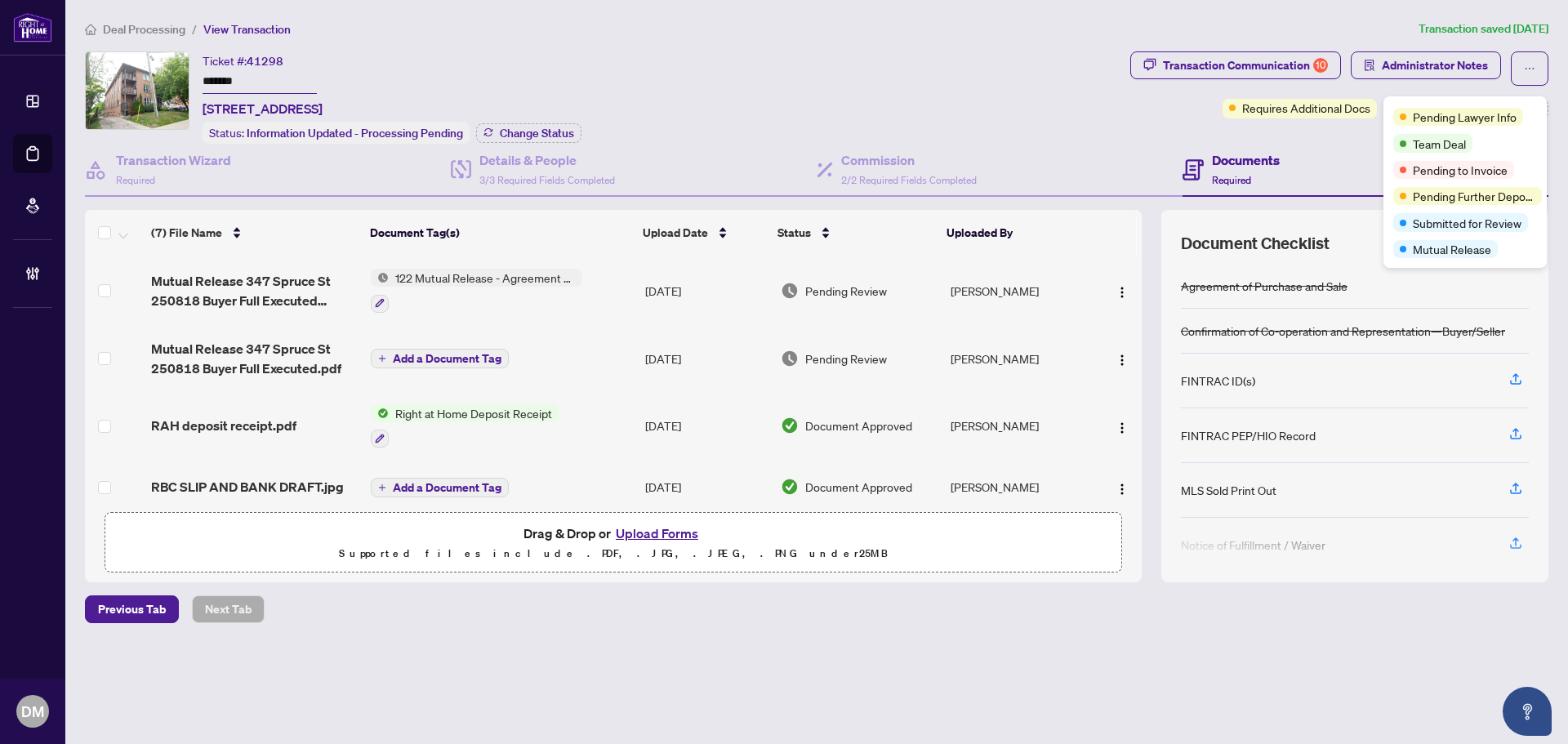
click at [846, 29] on ol "Deal Processing / View Transaction" at bounding box center [748, 29] width 1327 height 19
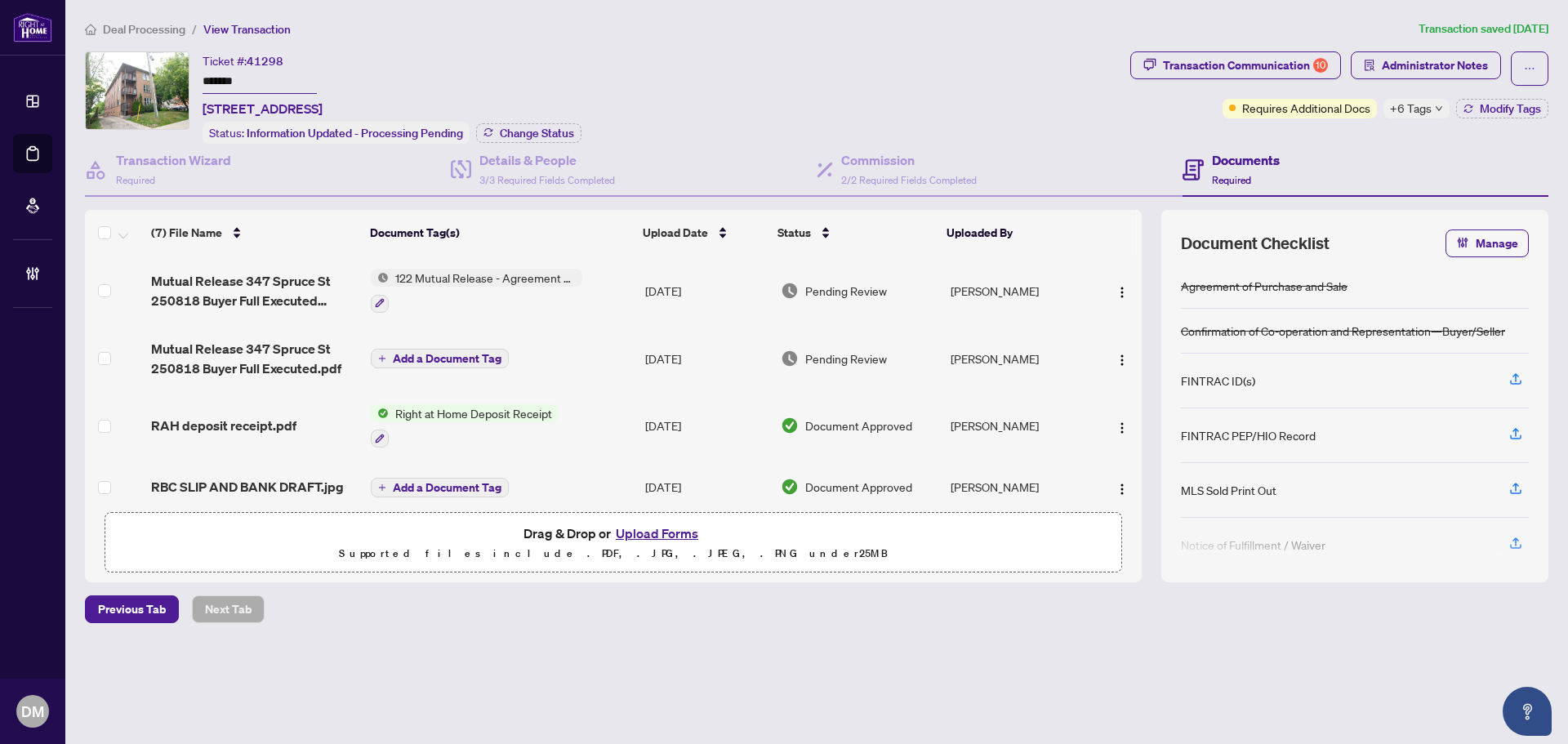
click at [880, 293] on span "Pending Review" at bounding box center [846, 290] width 82 height 18
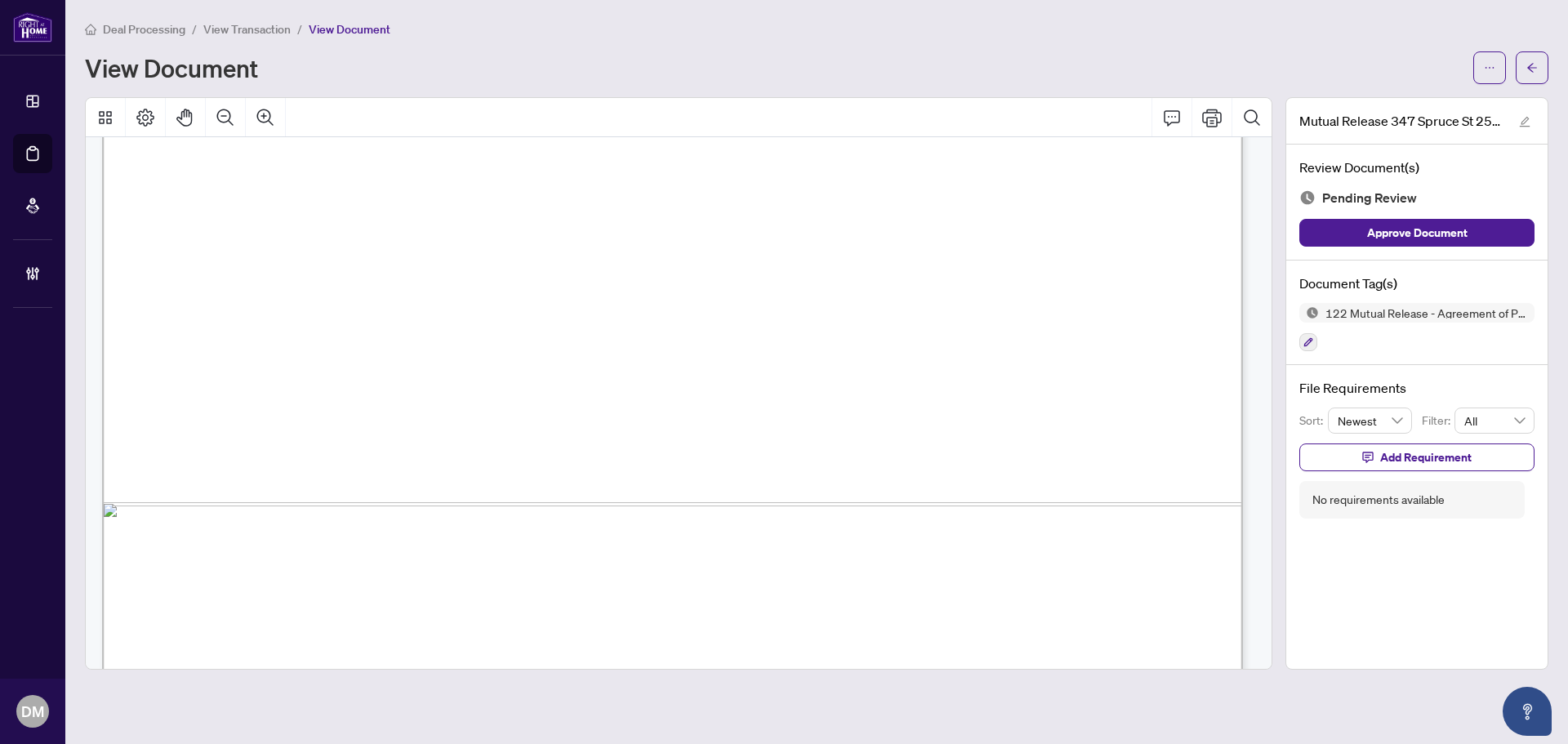
scroll to position [977, 0]
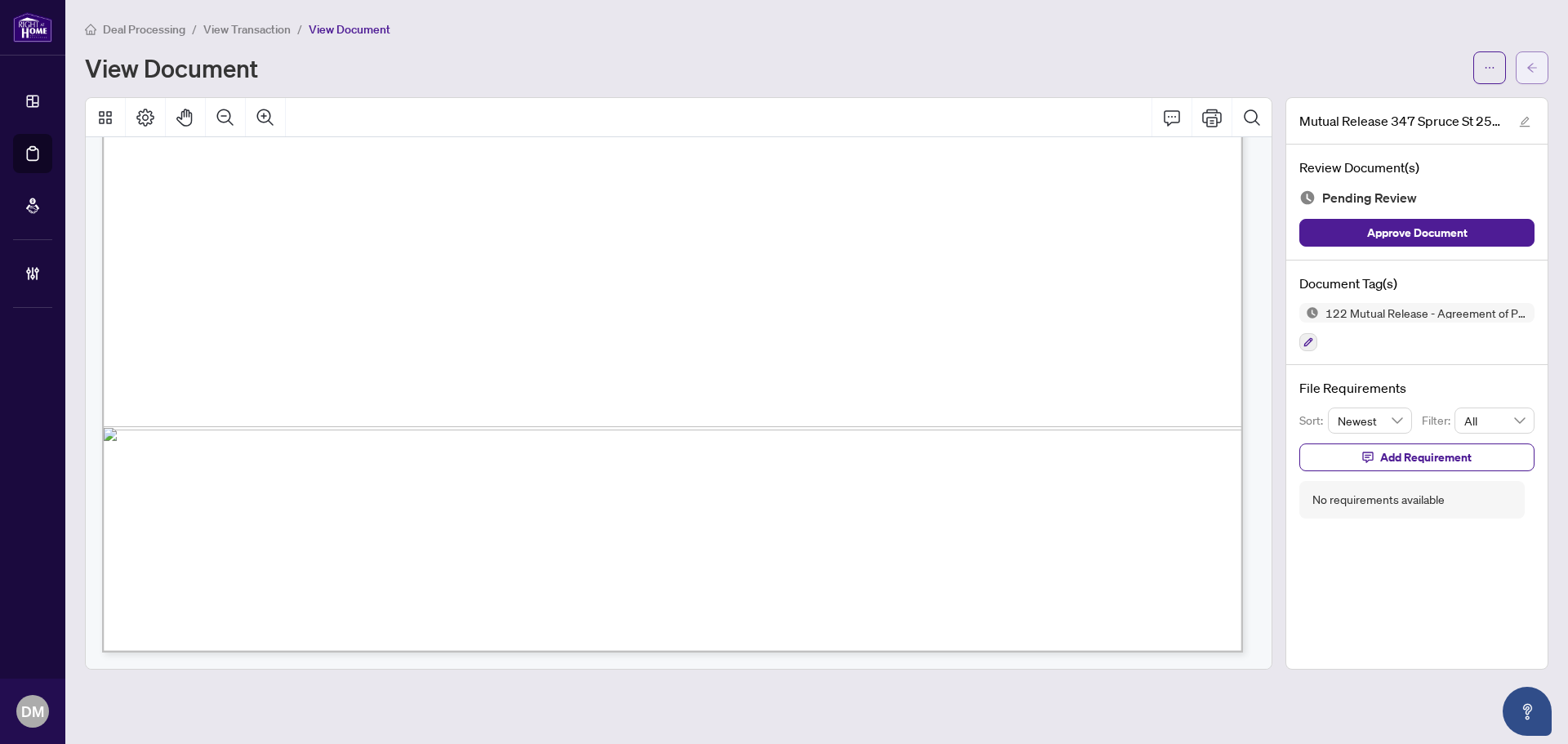
click at [1544, 67] on button "button" at bounding box center [1532, 67] width 33 height 33
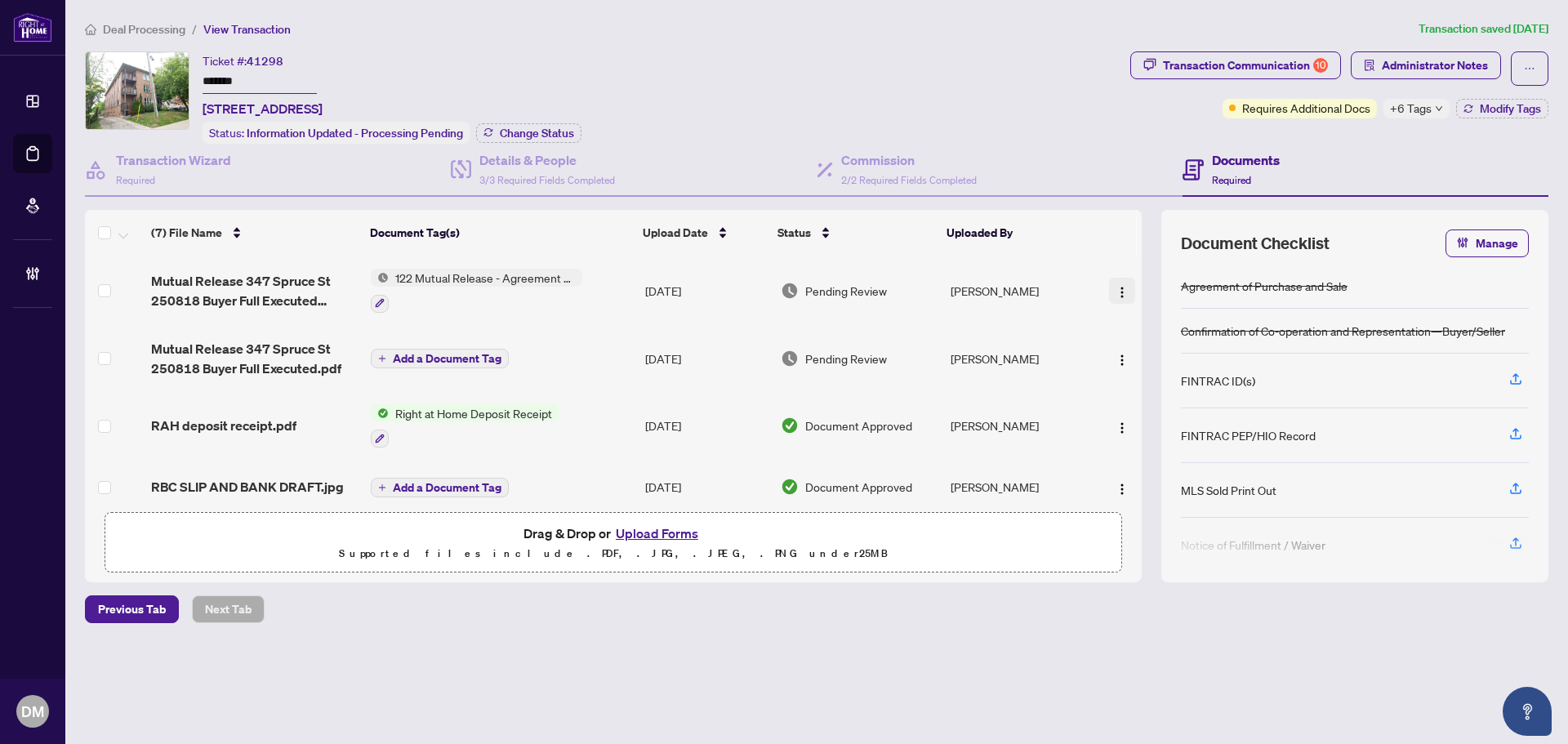
click at [1118, 291] on img "button" at bounding box center [1122, 292] width 13 height 13
click at [1000, 291] on td "Aninda Paul" at bounding box center [1018, 290] width 149 height 70
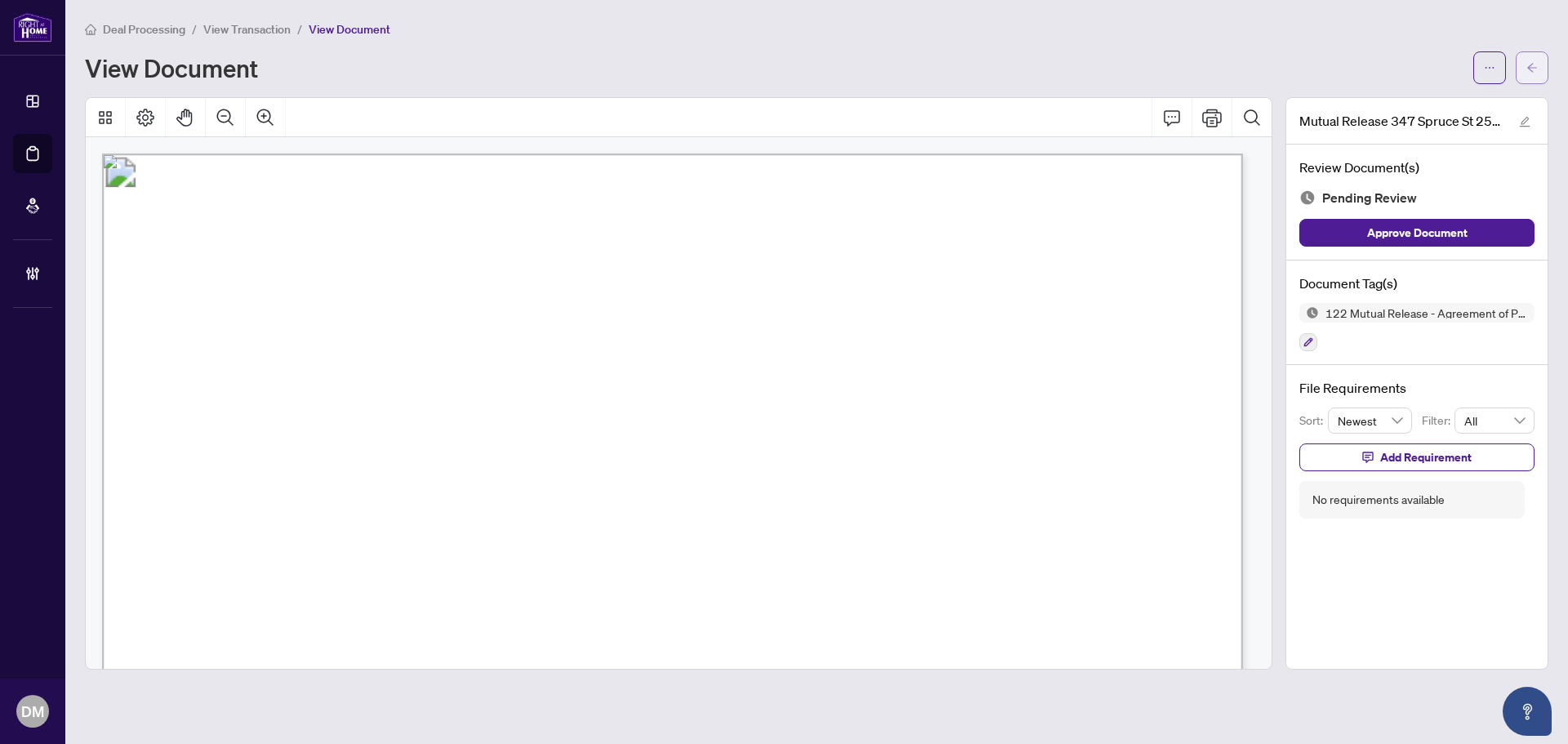
click at [1543, 58] on button "button" at bounding box center [1532, 67] width 33 height 33
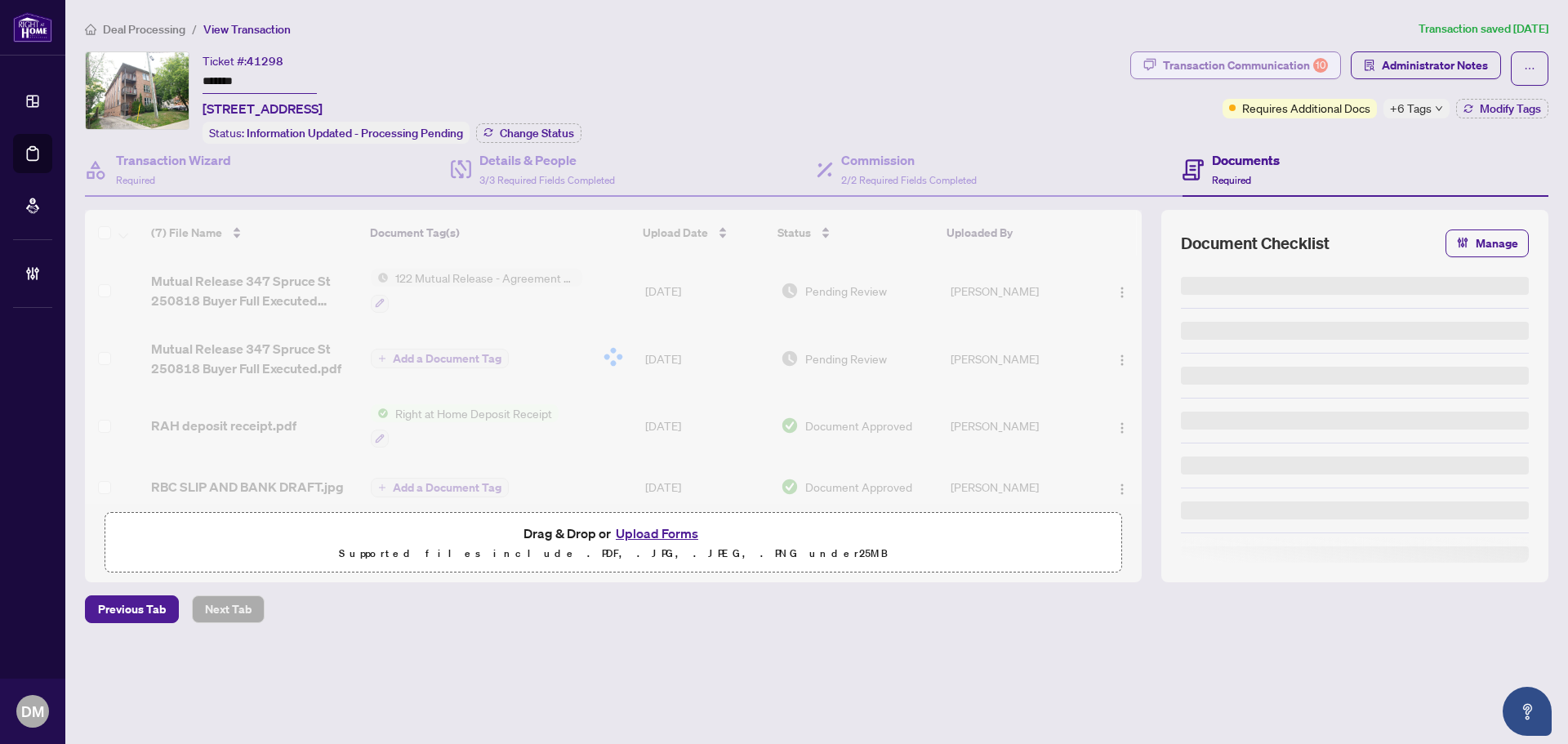
click at [1294, 74] on div "Transaction Communication 10" at bounding box center [1245, 65] width 165 height 26
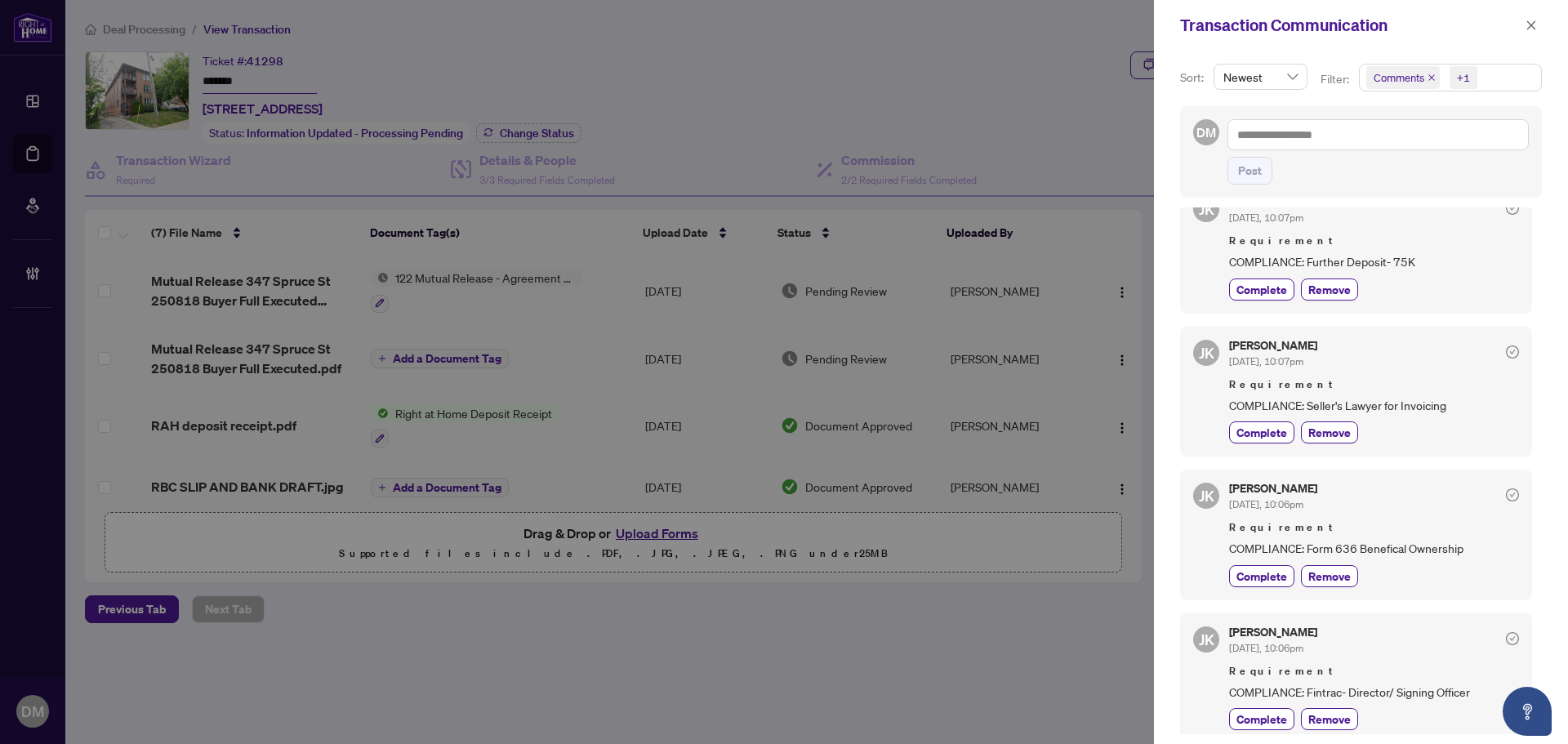
scroll to position [1167, 0]
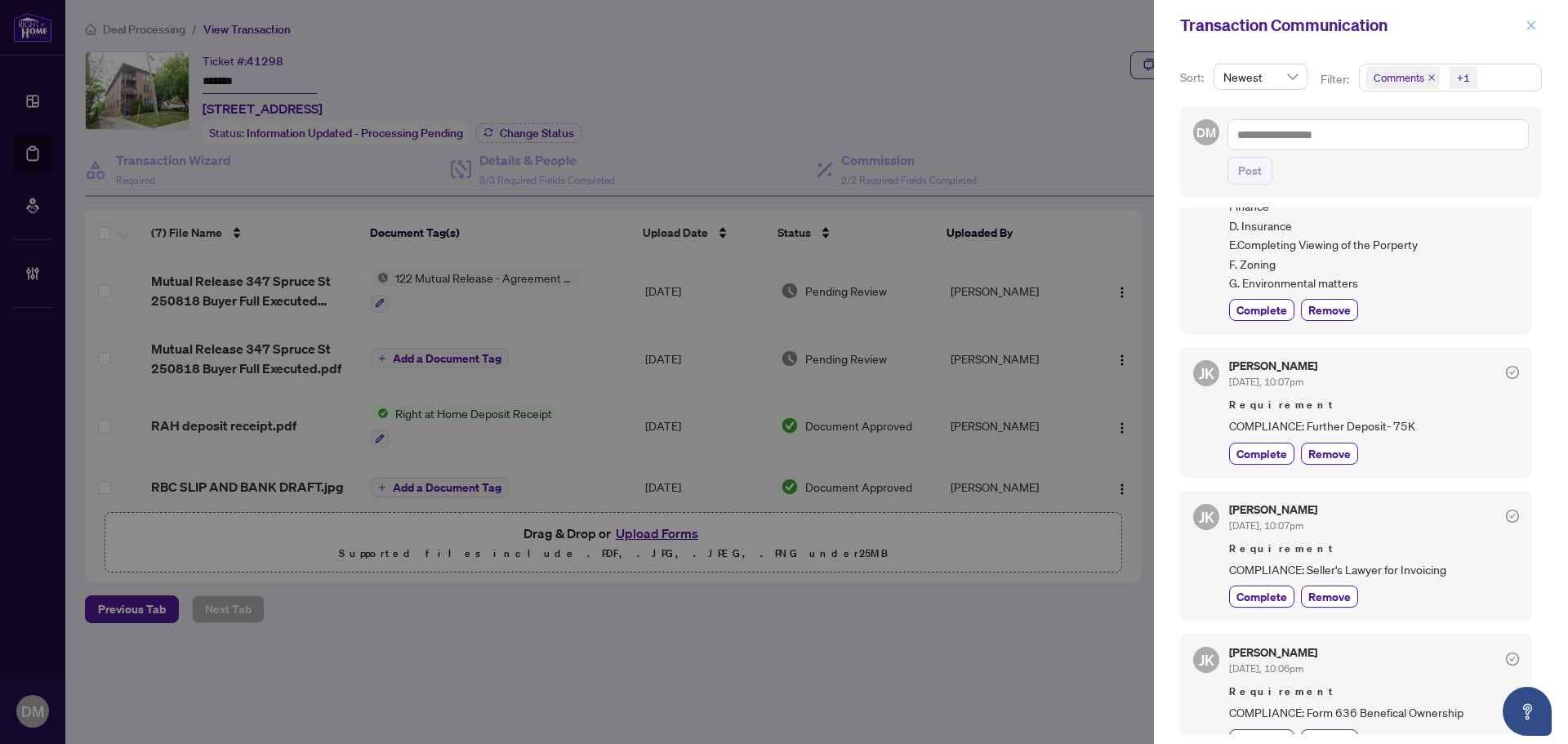
click at [1541, 28] on button "button" at bounding box center [1531, 25] width 21 height 20
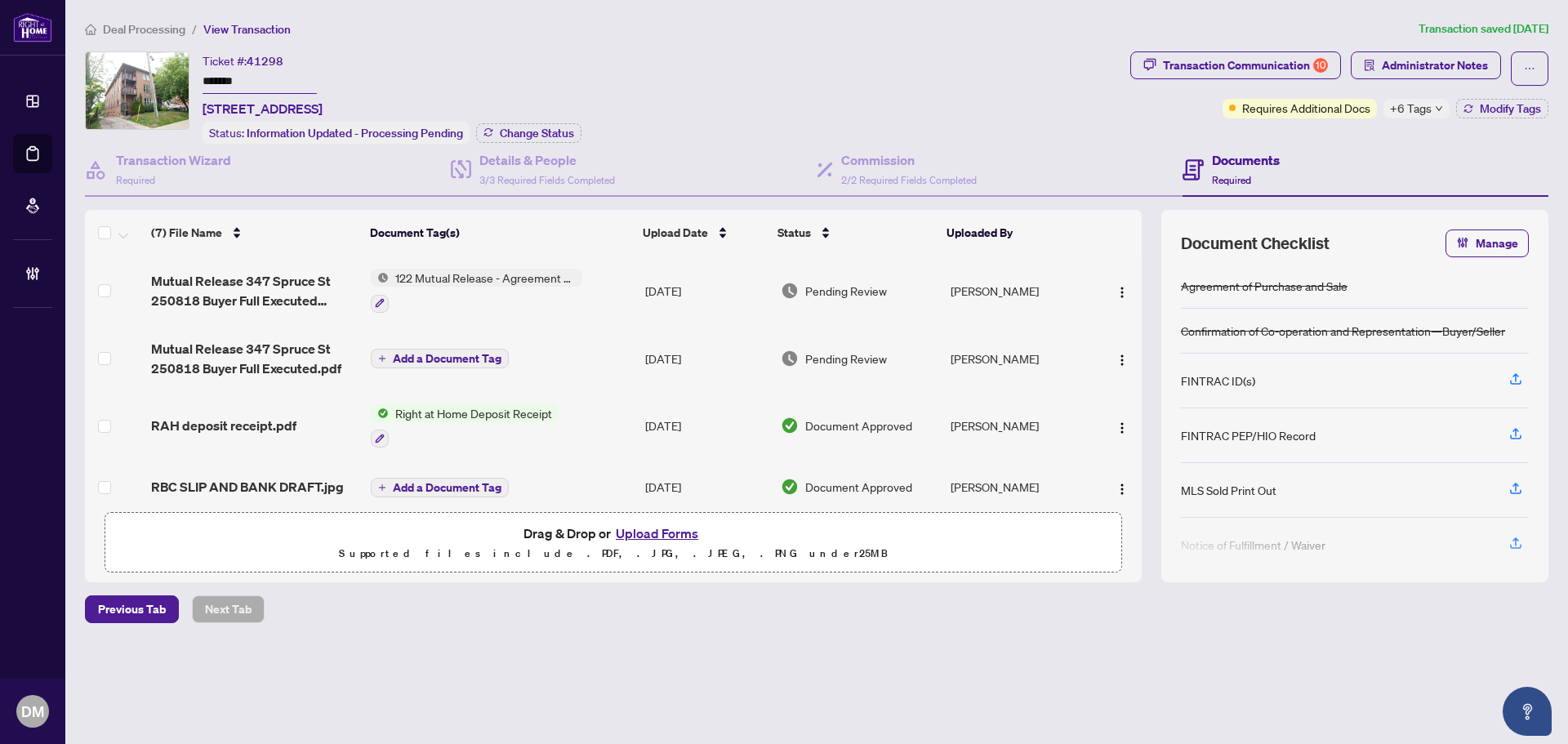
click at [1009, 82] on div "Ticket #: 41298 ******* 347 Spruce St, Waterloo, Ontario N2L 3M6, Canada Status…" at bounding box center [604, 97] width 1039 height 92
click at [920, 74] on div "Ticket #: 41298 ******* 347 Spruce St, Waterloo, Ontario N2L 3M6, Canada Status…" at bounding box center [604, 97] width 1039 height 92
click at [539, 81] on div "Ticket #: 41298 ******* 347 Spruce St, Waterloo, Ontario N2L 3M6, Canada Status…" at bounding box center [391, 97] width 379 height 92
click at [322, 73] on div "Ticket #: 41298 ******* 347 Spruce St, Waterloo, Ontario N2L 3M6, Canada" at bounding box center [262, 85] width 120 height 67
drag, startPoint x: 286, startPoint y: 60, endPoint x: 252, endPoint y: 59, distance: 34.0
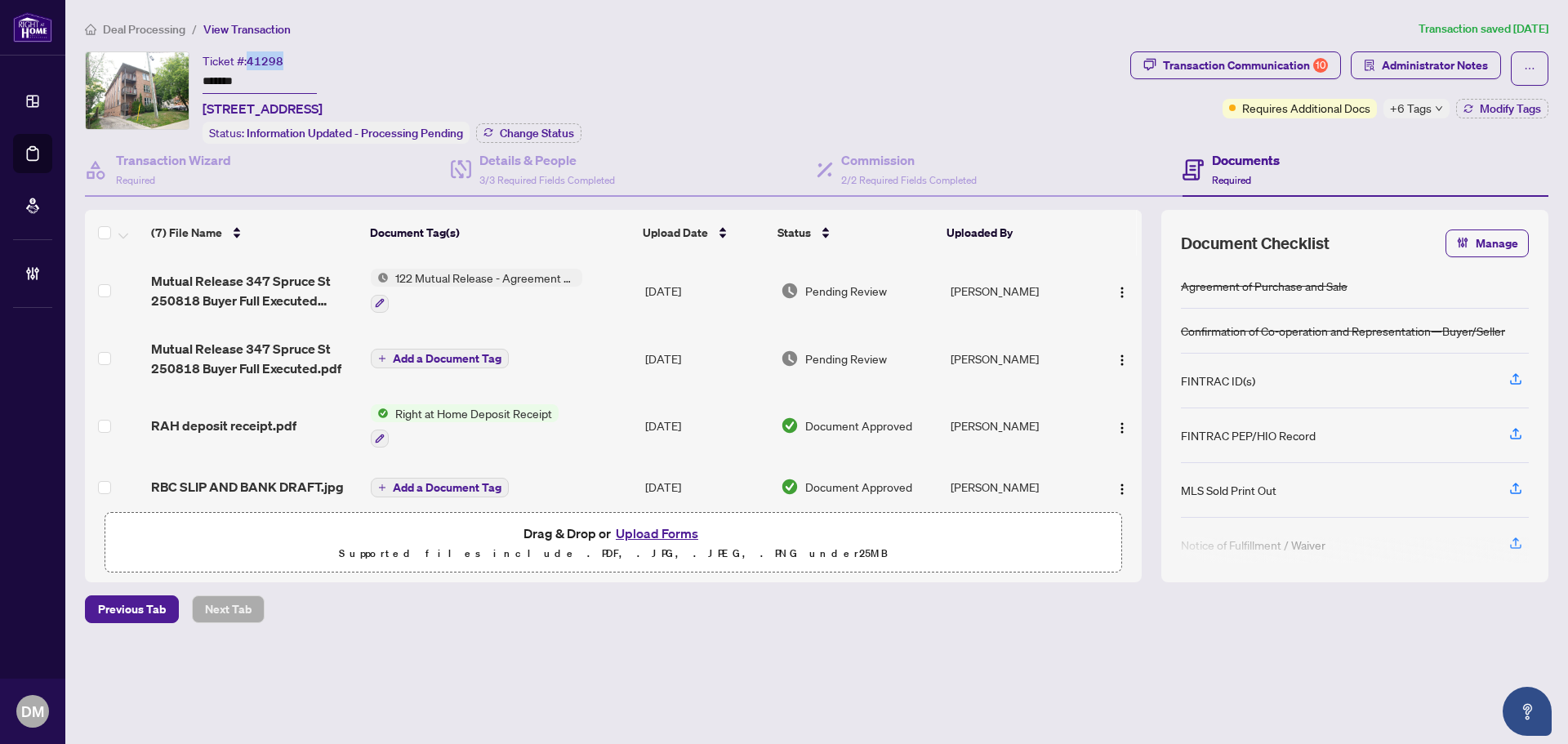
click at [252, 59] on div "Ticket #: 41298 ******* 347 Spruce St, Waterloo, Ontario N2L 3M6, Canada" at bounding box center [262, 85] width 120 height 67
click at [244, 79] on input "*******" at bounding box center [259, 81] width 115 height 23
drag, startPoint x: 295, startPoint y: 57, endPoint x: 263, endPoint y: 63, distance: 32.6
click at [254, 63] on div "Ticket #: 41298 ******* 347 Spruce St, Waterloo, Ontario N2L 3M6, Canada" at bounding box center [262, 85] width 120 height 67
click at [281, 64] on span "41298" at bounding box center [265, 61] width 36 height 15
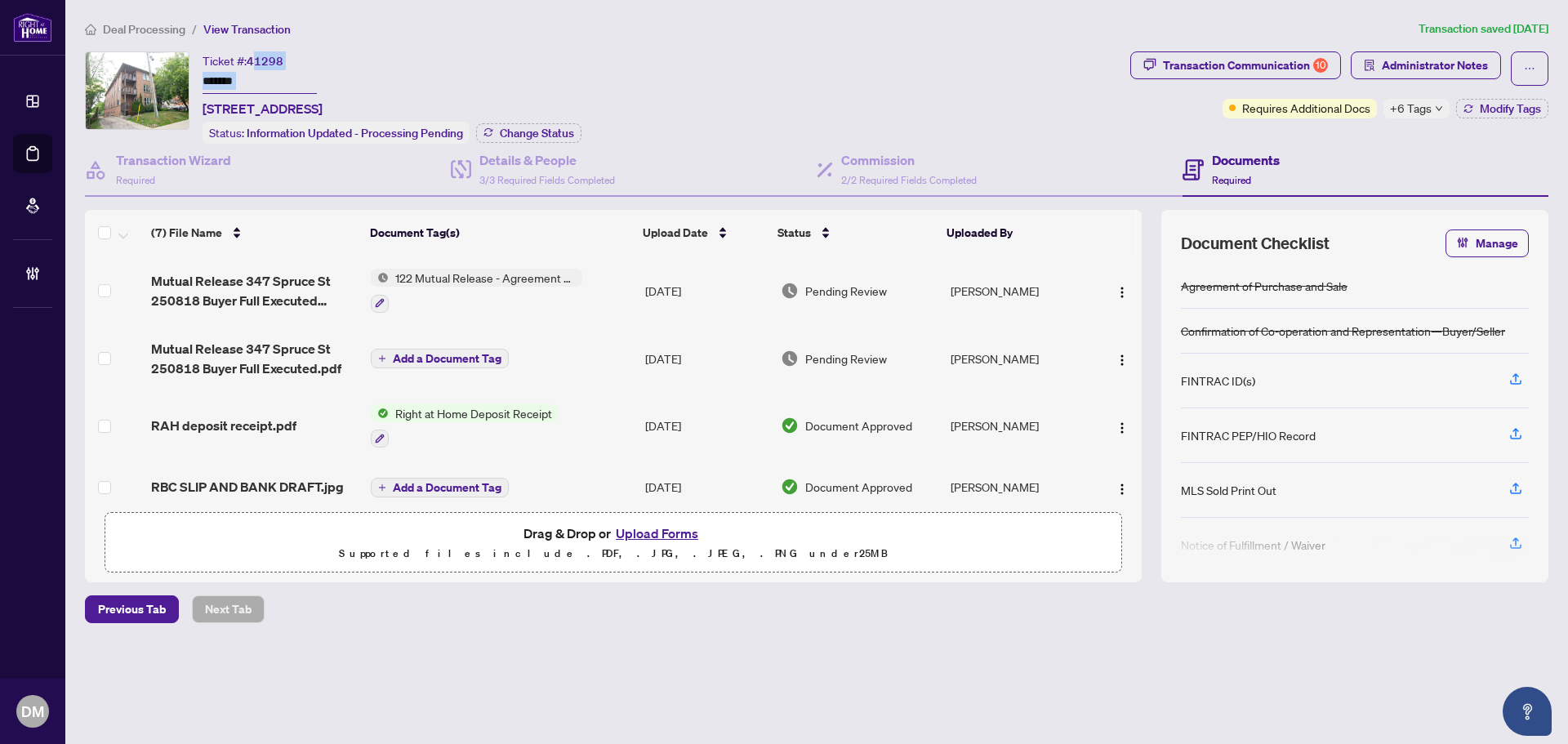
click at [284, 58] on div "Ticket #: 41298 ******* 347 Spruce St, Waterloo, Ontario N2L 3M6, Canada" at bounding box center [262, 85] width 120 height 67
drag, startPoint x: 286, startPoint y: 62, endPoint x: 252, endPoint y: 62, distance: 34.0
click at [252, 62] on div "Ticket #: 41298 ******* 347 Spruce St, Waterloo, Ontario N2L 3M6, Canada" at bounding box center [262, 85] width 120 height 67
copy span "41298"
click at [1362, 657] on div "Deal Processing / View Transaction Transaction saved 4 days ago Ticket #: 41298…" at bounding box center [816, 349] width 1477 height 660
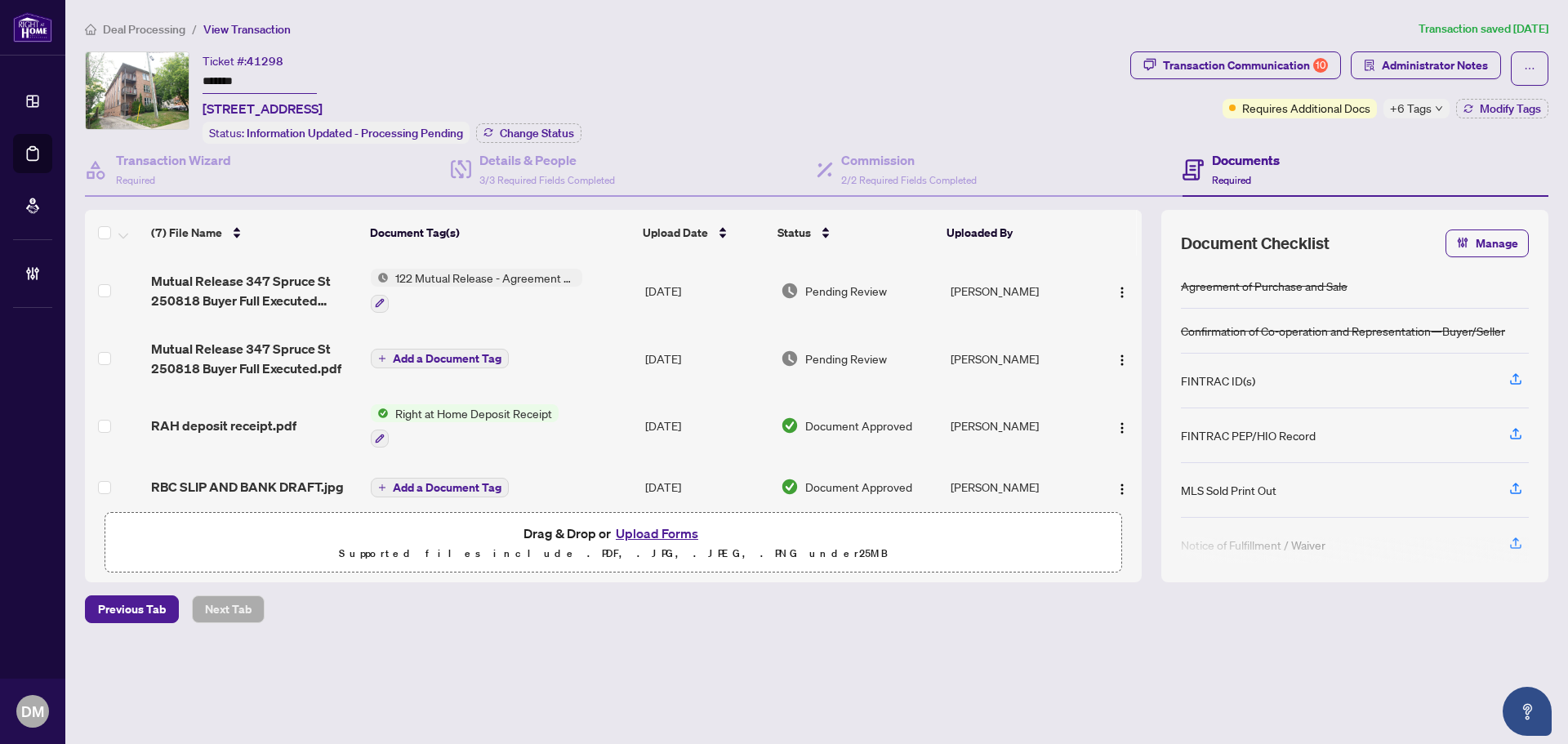
drag, startPoint x: 501, startPoint y: 101, endPoint x: 201, endPoint y: 105, distance: 300.0
click at [201, 105] on div "Ticket #: 41298 ******* 347 Spruce St, Waterloo, Ontario N2L 3M6, Canada Status…" at bounding box center [604, 97] width 1039 height 92
copy span "347 Spruce St, Waterloo, Ontario N2L 3M6, Canada"
click at [242, 71] on input "*******" at bounding box center [259, 81] width 115 height 23
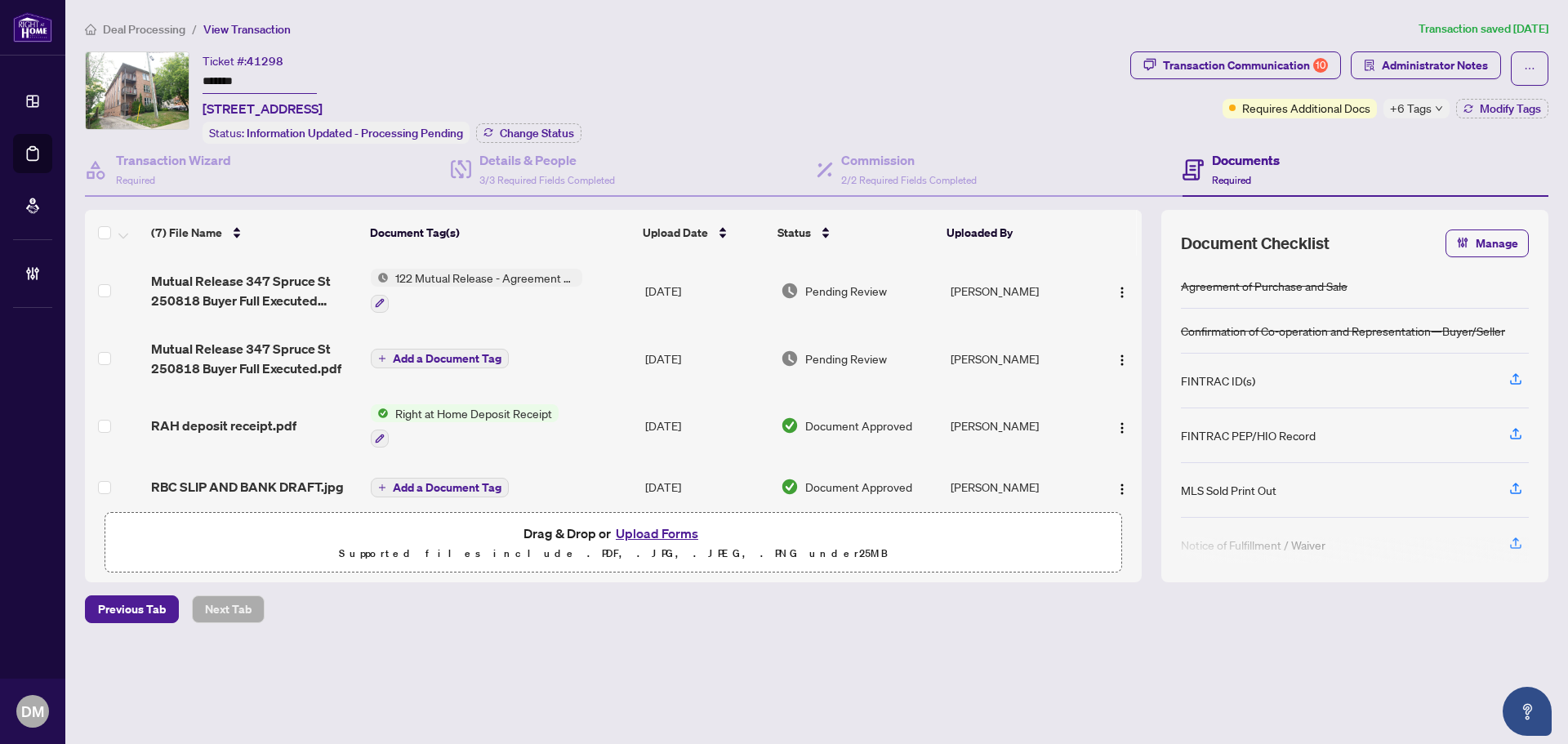
drag, startPoint x: 246, startPoint y: 74, endPoint x: 184, endPoint y: 87, distance: 63.3
click at [184, 87] on div "Ticket #: 41298 ******* 347 Spruce St, Waterloo, Ontario N2L 3M6, Canada Status…" at bounding box center [604, 97] width 1039 height 92
copy span "41298"
drag, startPoint x: 286, startPoint y: 62, endPoint x: 248, endPoint y: 62, distance: 38.0
click at [248, 62] on div "Ticket #: 41298 ******* 347 Spruce St, Waterloo, Ontario N2L 3M6, Canada" at bounding box center [262, 85] width 120 height 67
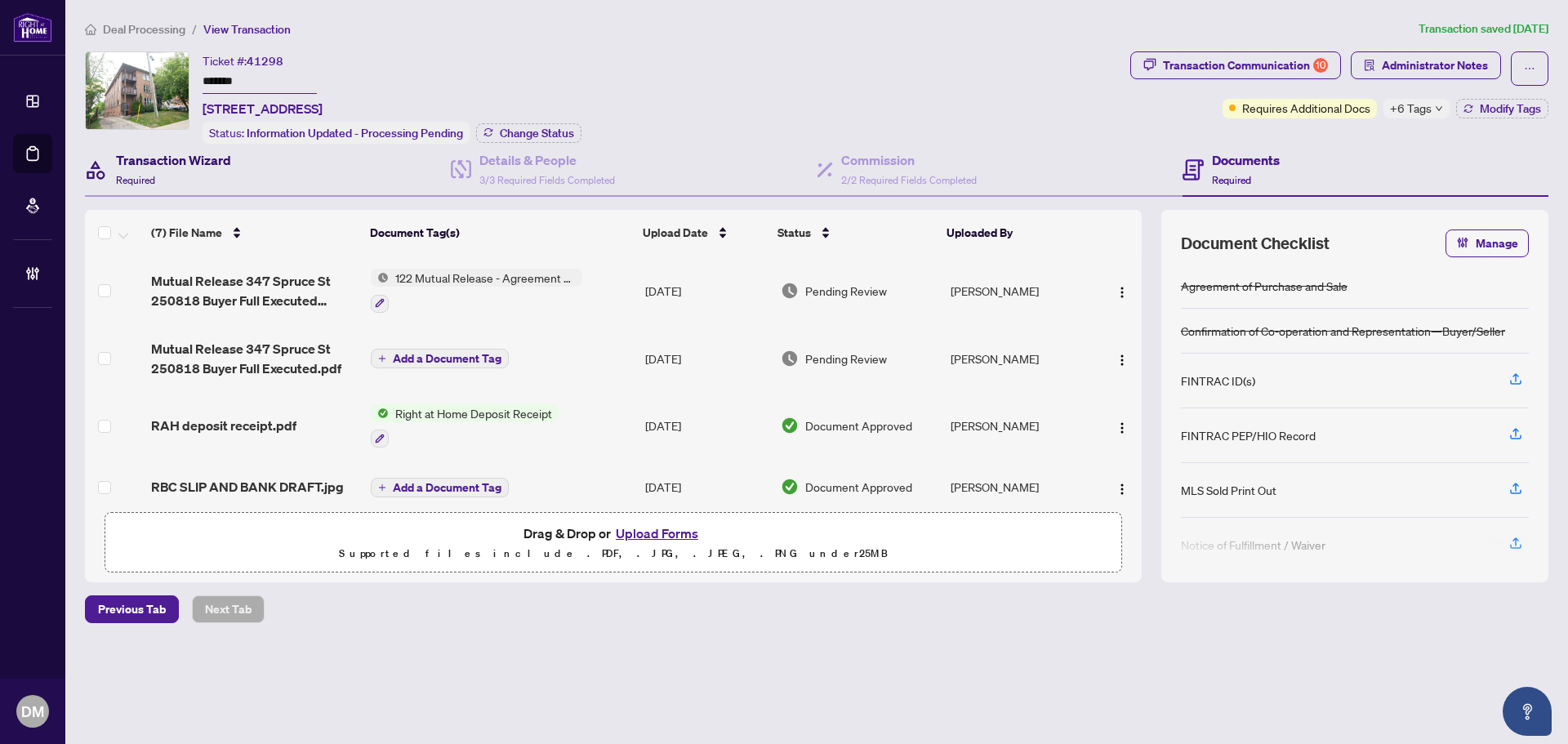
drag, startPoint x: 173, startPoint y: 176, endPoint x: 158, endPoint y: 201, distance: 29.2
click at [172, 176] on div "Transaction Wizard Required" at bounding box center [173, 169] width 116 height 38
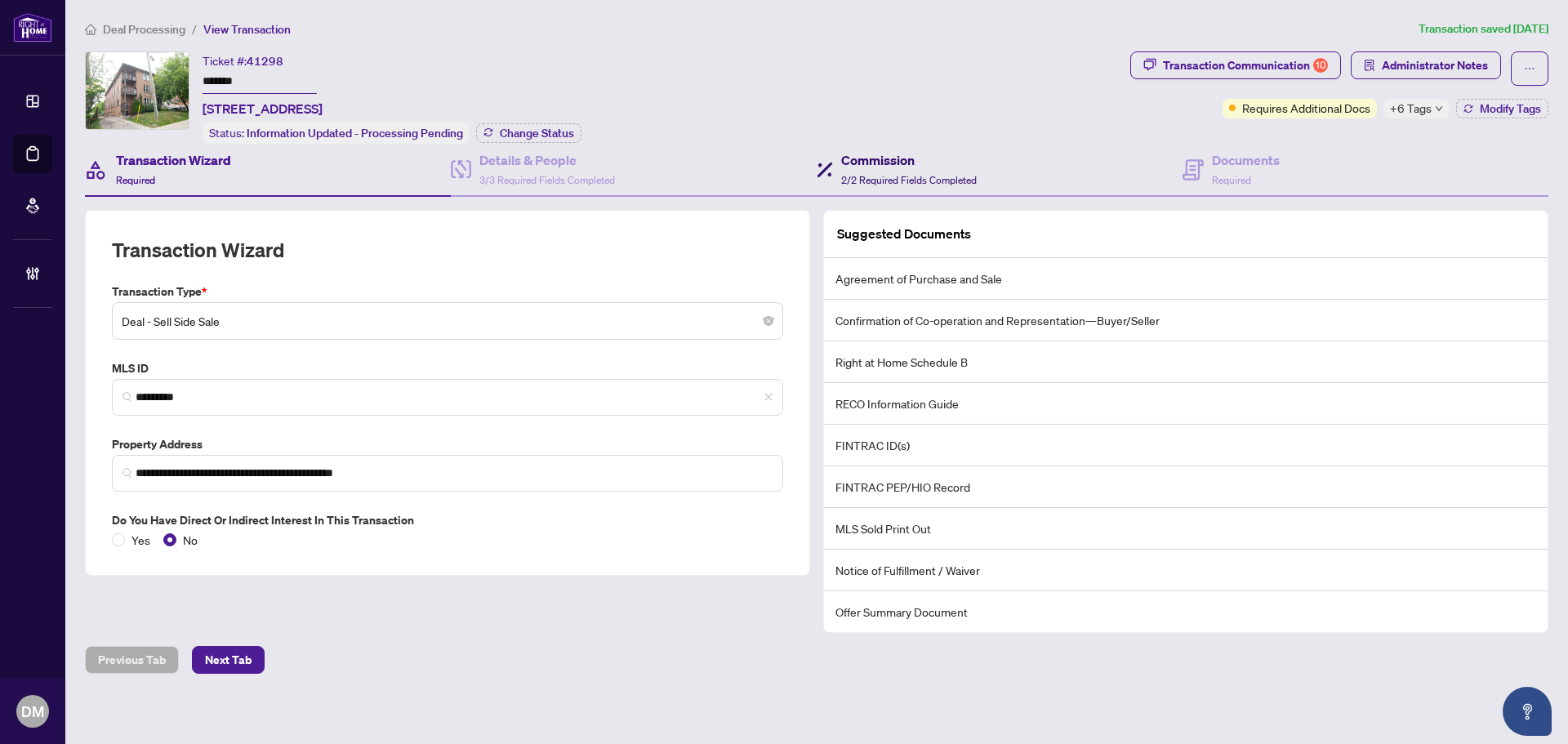
click at [965, 175] on span "2/2 Required Fields Completed" at bounding box center [909, 180] width 136 height 12
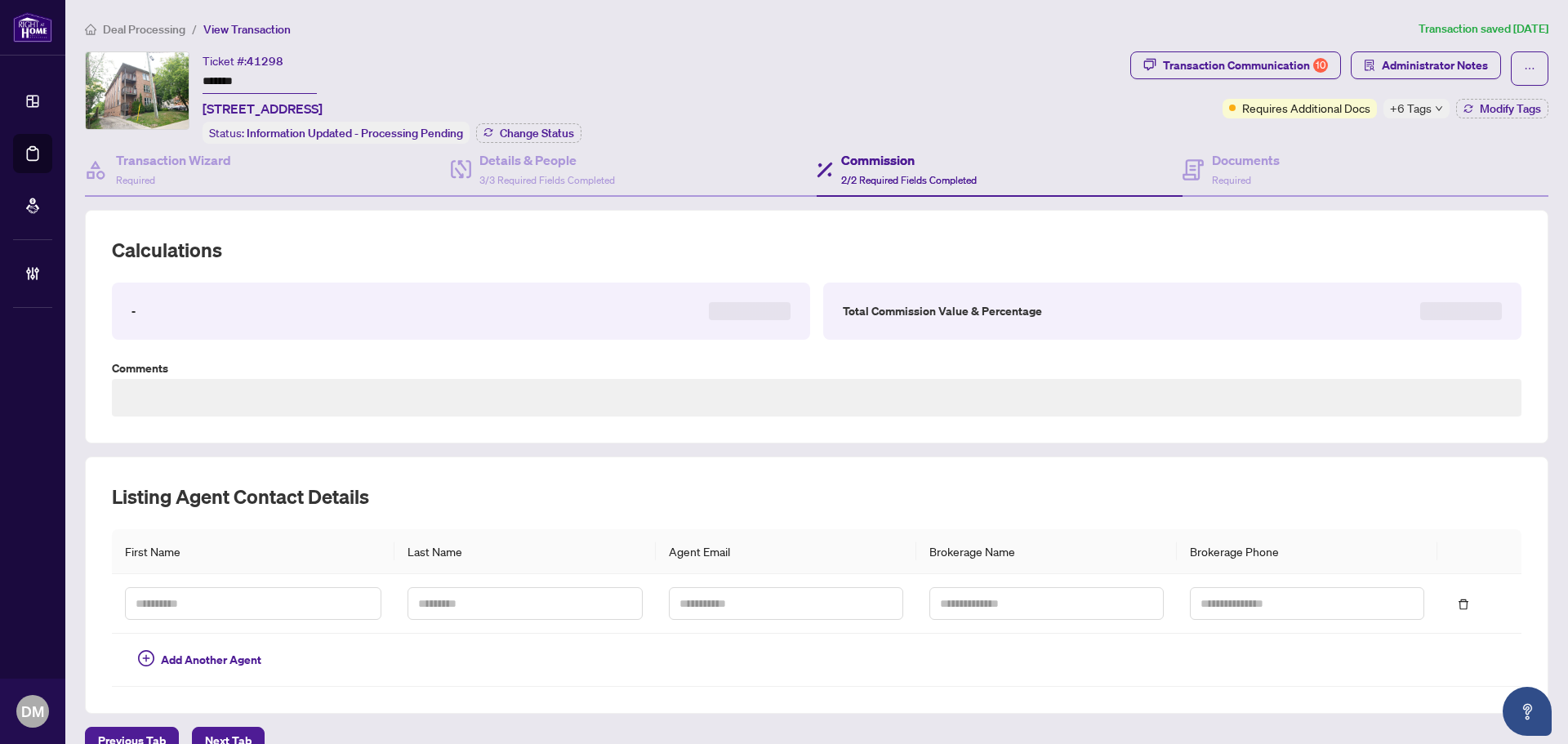
click at [1136, 162] on div "Commission 2/2 Required Fields Completed" at bounding box center [1000, 169] width 366 height 53
click at [1227, 169] on div "Documents Required" at bounding box center [1246, 169] width 68 height 38
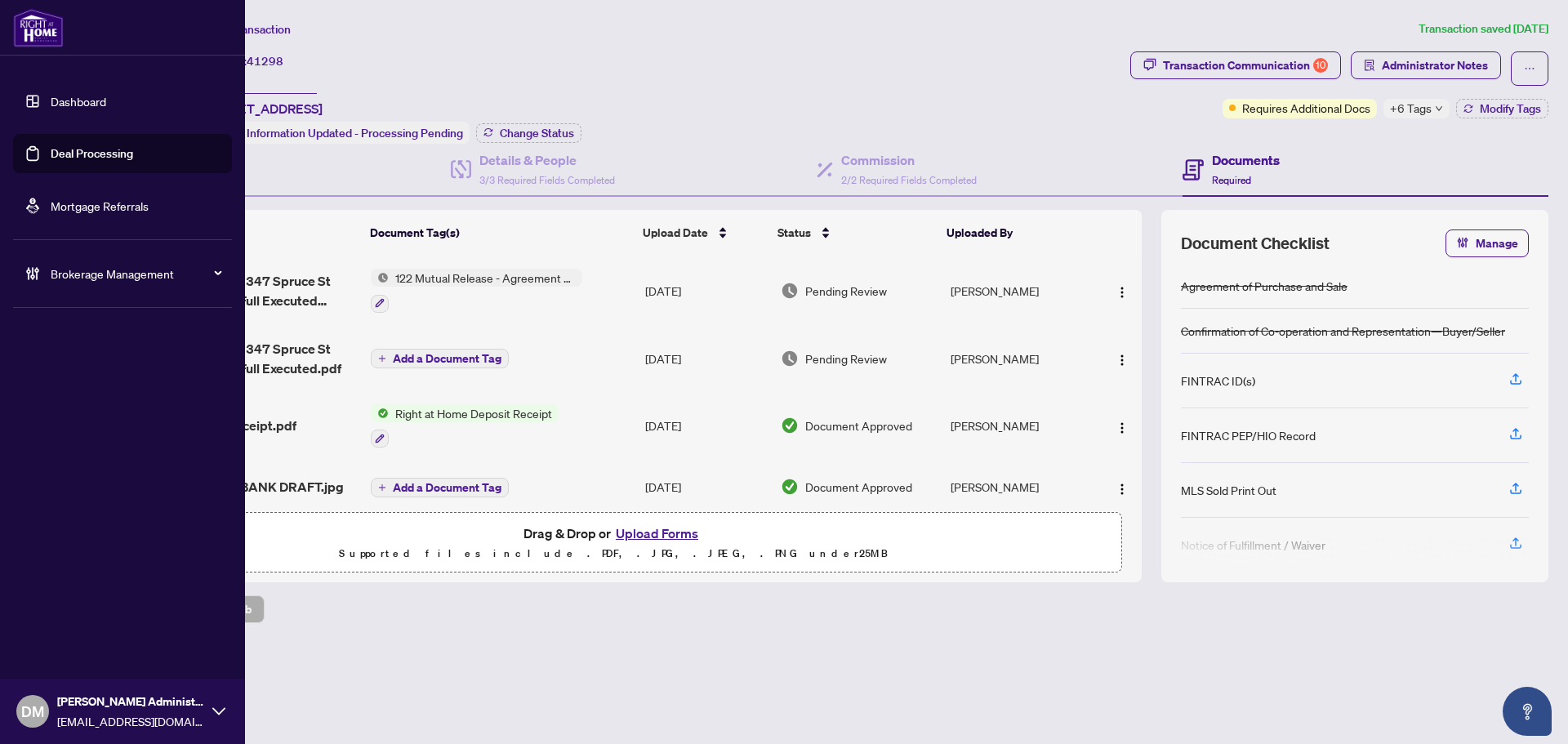
click at [50, 105] on link "Dashboard" at bounding box center [78, 101] width 56 height 15
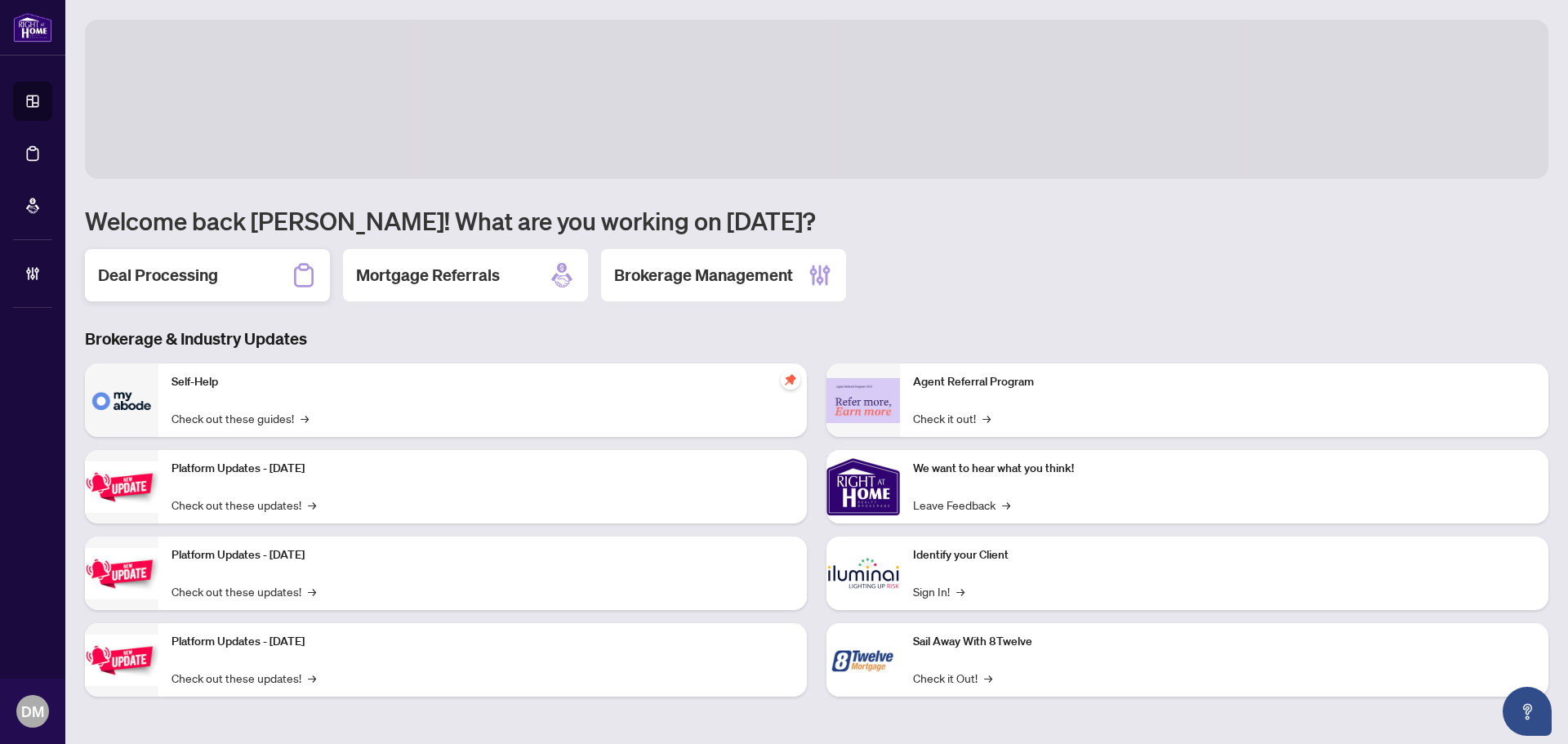
click at [204, 289] on div "Deal Processing" at bounding box center [207, 275] width 245 height 52
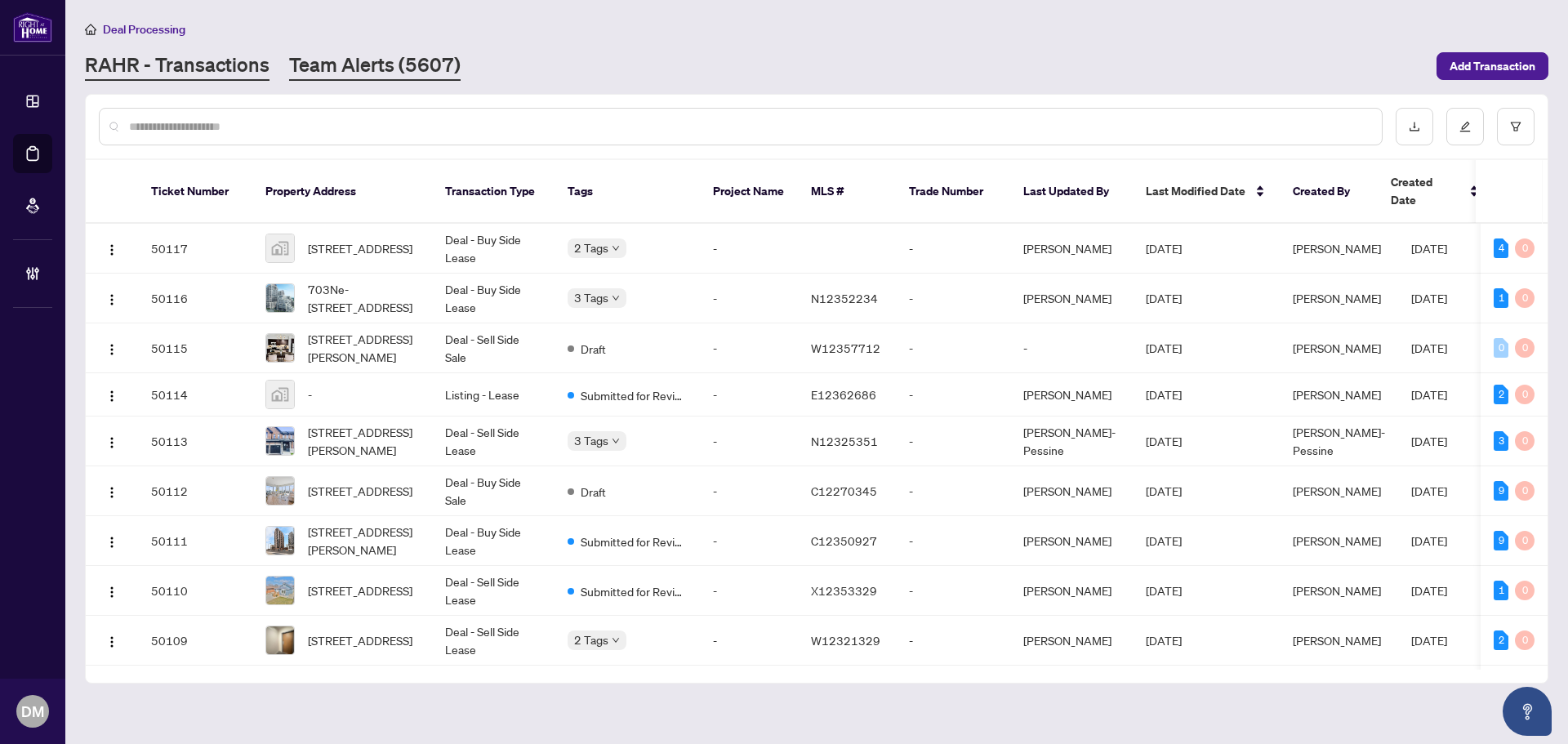
click at [396, 53] on link "Team Alerts (5607)" at bounding box center [375, 66] width 171 height 30
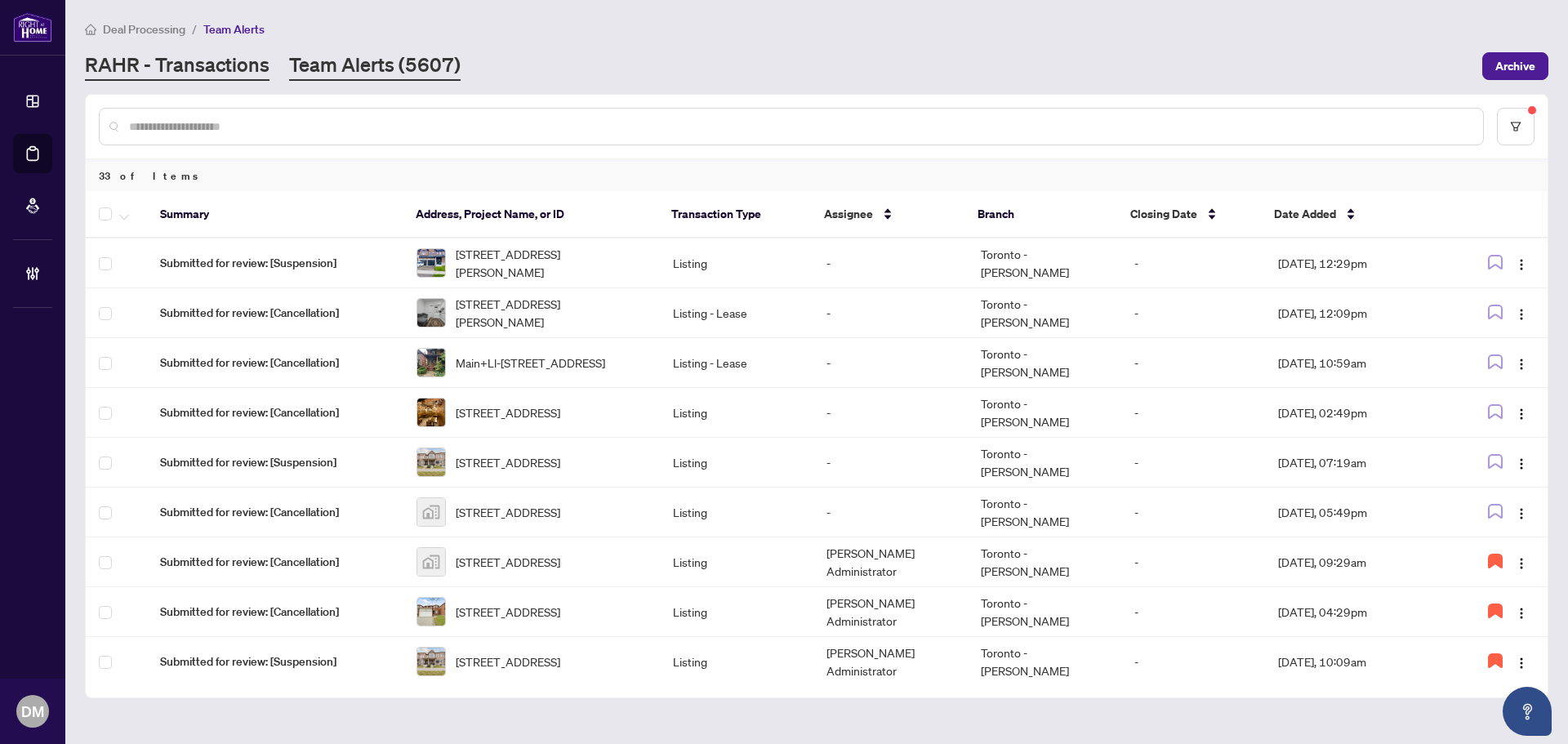
click at [214, 65] on link "RAHR - Transactions" at bounding box center [177, 66] width 184 height 30
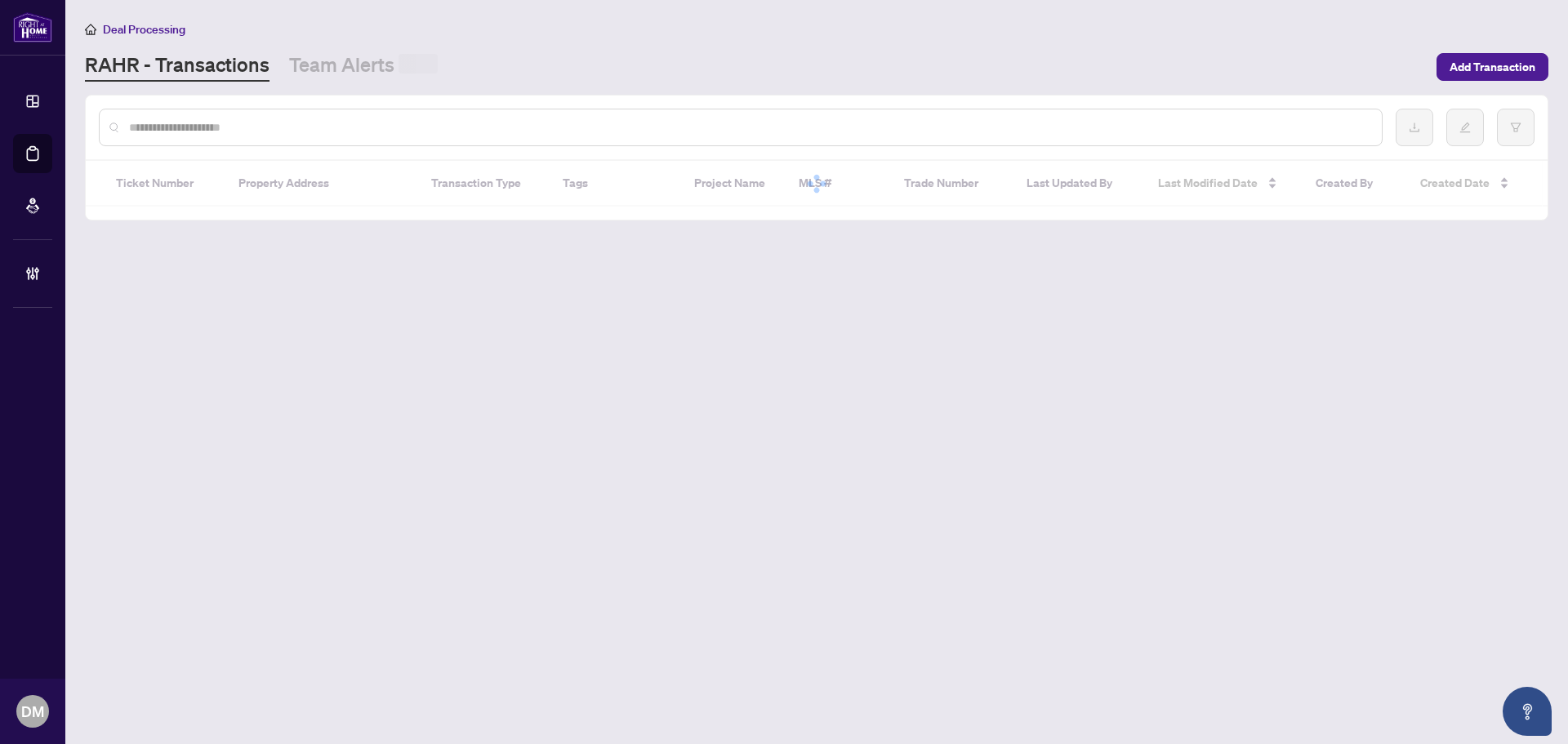
click at [206, 126] on input "text" at bounding box center [748, 127] width 1240 height 18
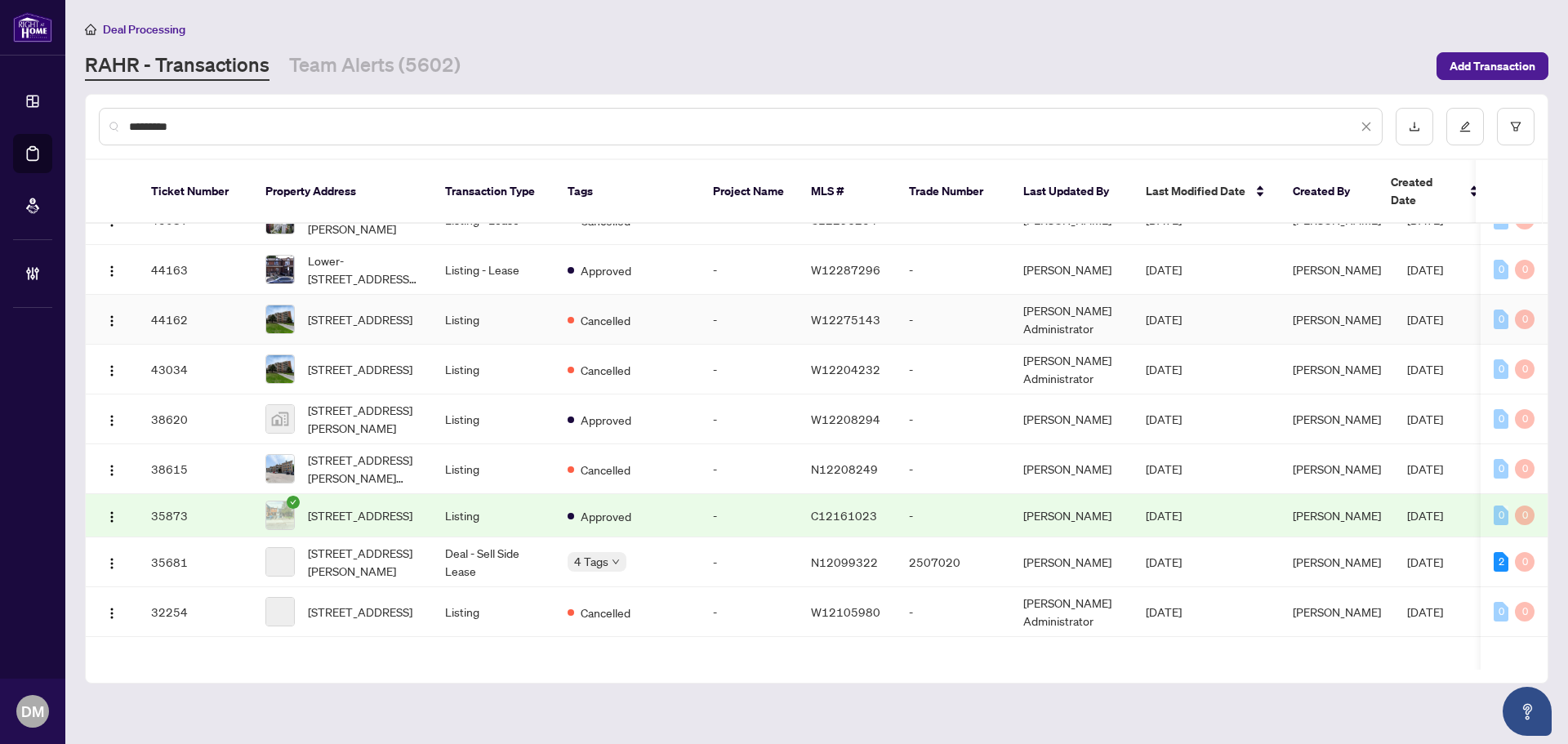
scroll to position [327, 0]
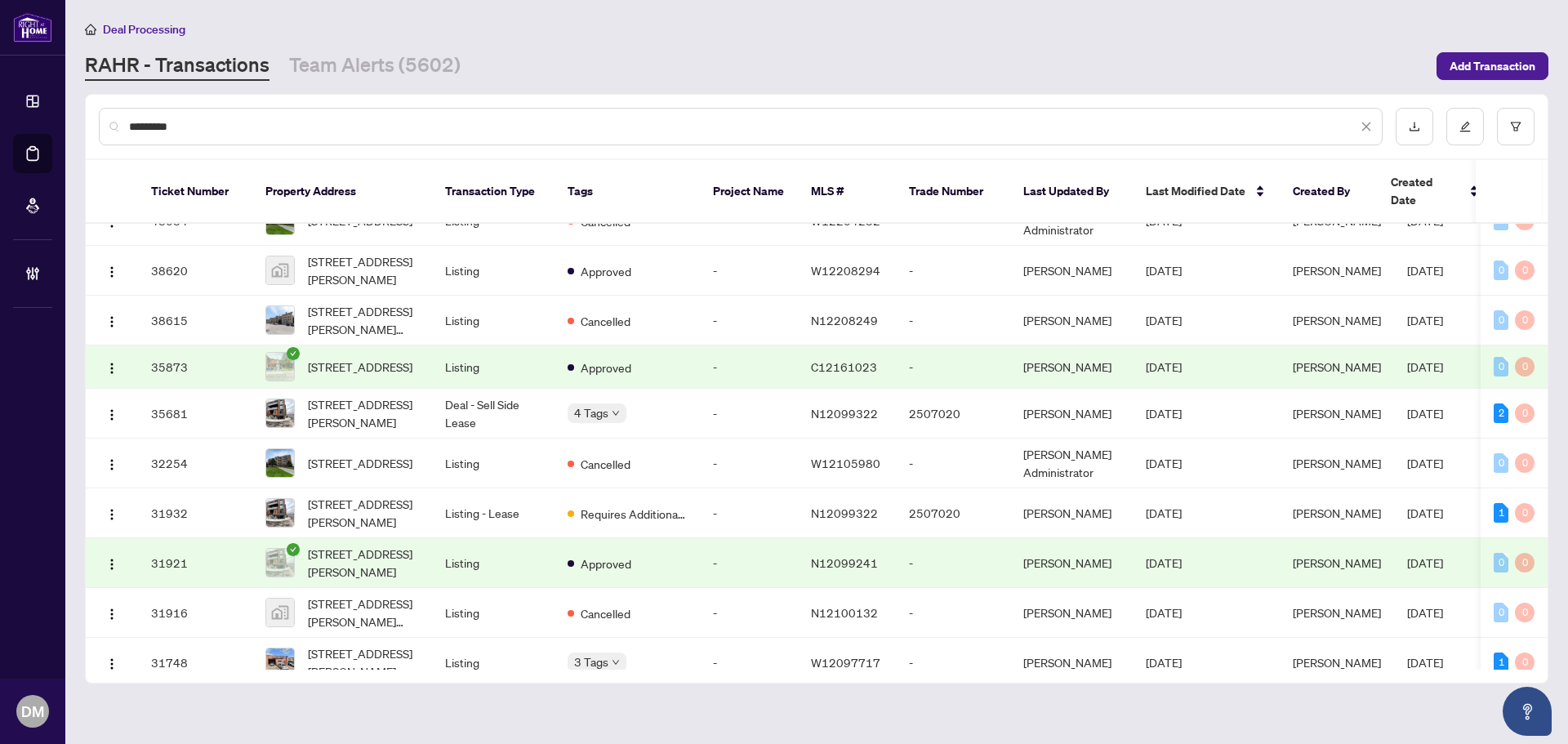
type input "*********"
drag, startPoint x: 266, startPoint y: 121, endPoint x: -89, endPoint y: 124, distance: 355.0
click at [0, 124] on html "Dashboard Deal Processing Mortgage Referrals Brokerage Management DM Don Mills …" at bounding box center [784, 372] width 1568 height 744
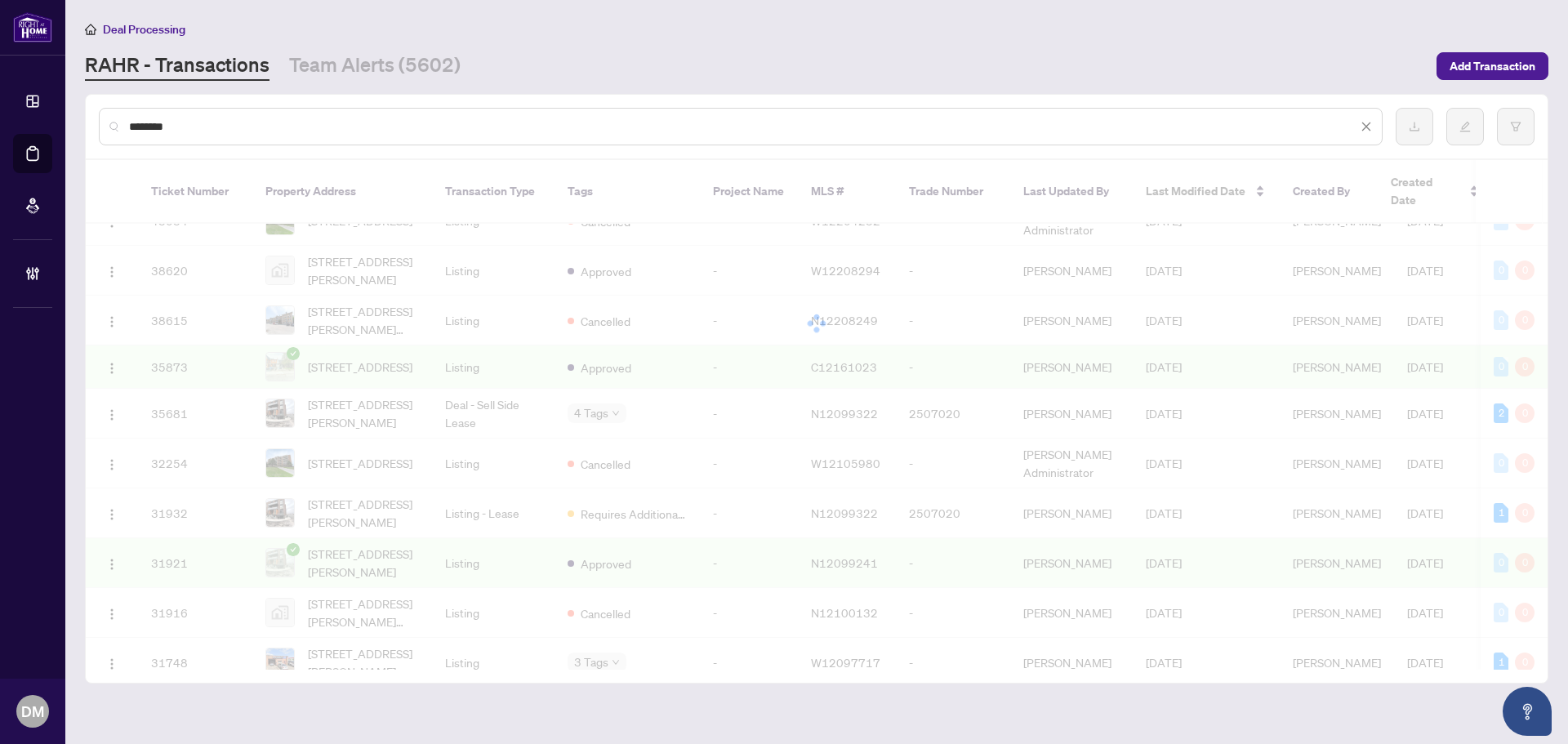
scroll to position [0, 0]
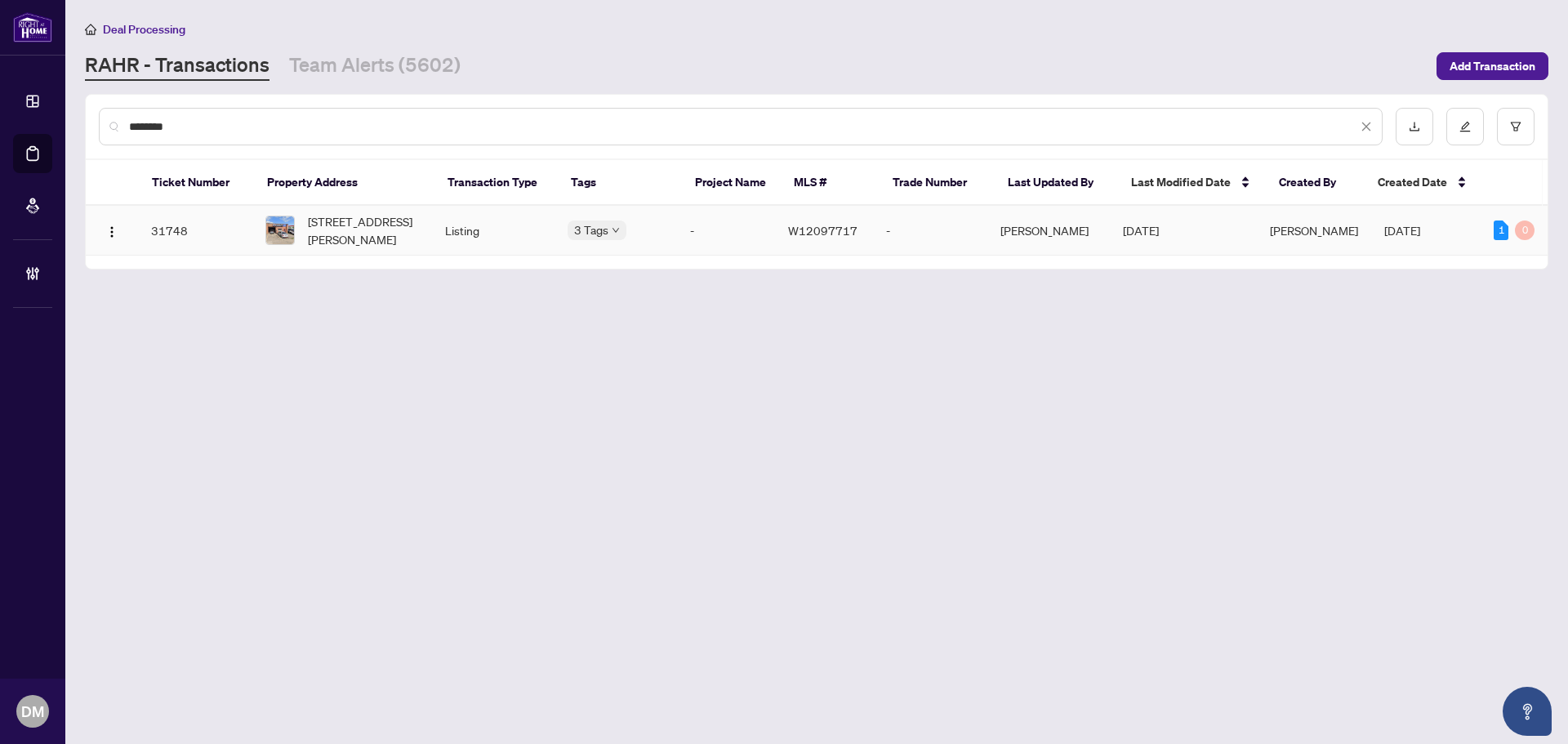
type input "********"
click at [349, 207] on td "[STREET_ADDRESS][PERSON_NAME]" at bounding box center [342, 230] width 180 height 49
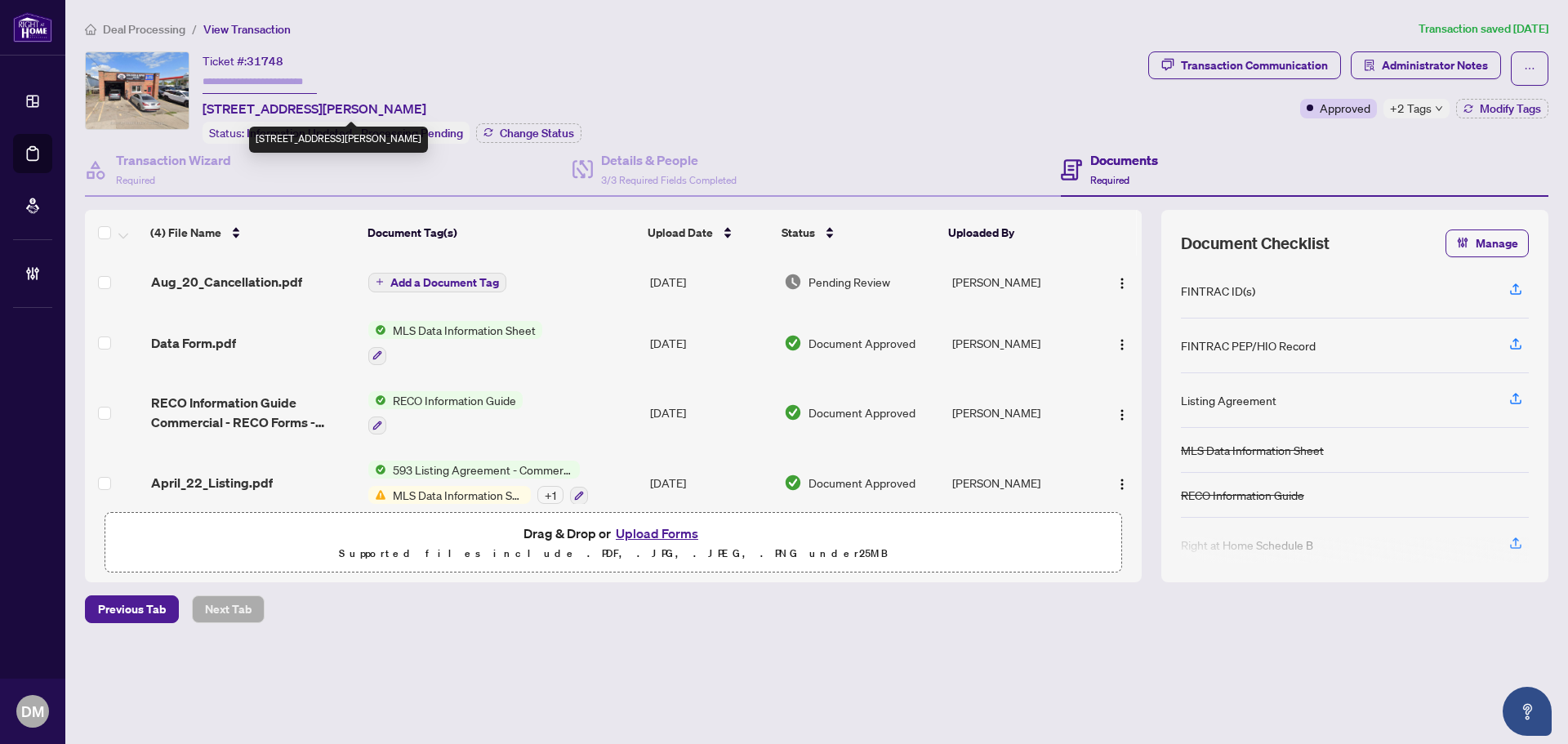
drag, startPoint x: 203, startPoint y: 110, endPoint x: 512, endPoint y: 101, distance: 309.1
click at [512, 101] on div "Ticket #: 31748 393 Weston Rd, Toronto, Ontario M6N 3P7, Canada Status: Informa…" at bounding box center [391, 97] width 379 height 92
copy span "[STREET_ADDRESS][PERSON_NAME]"
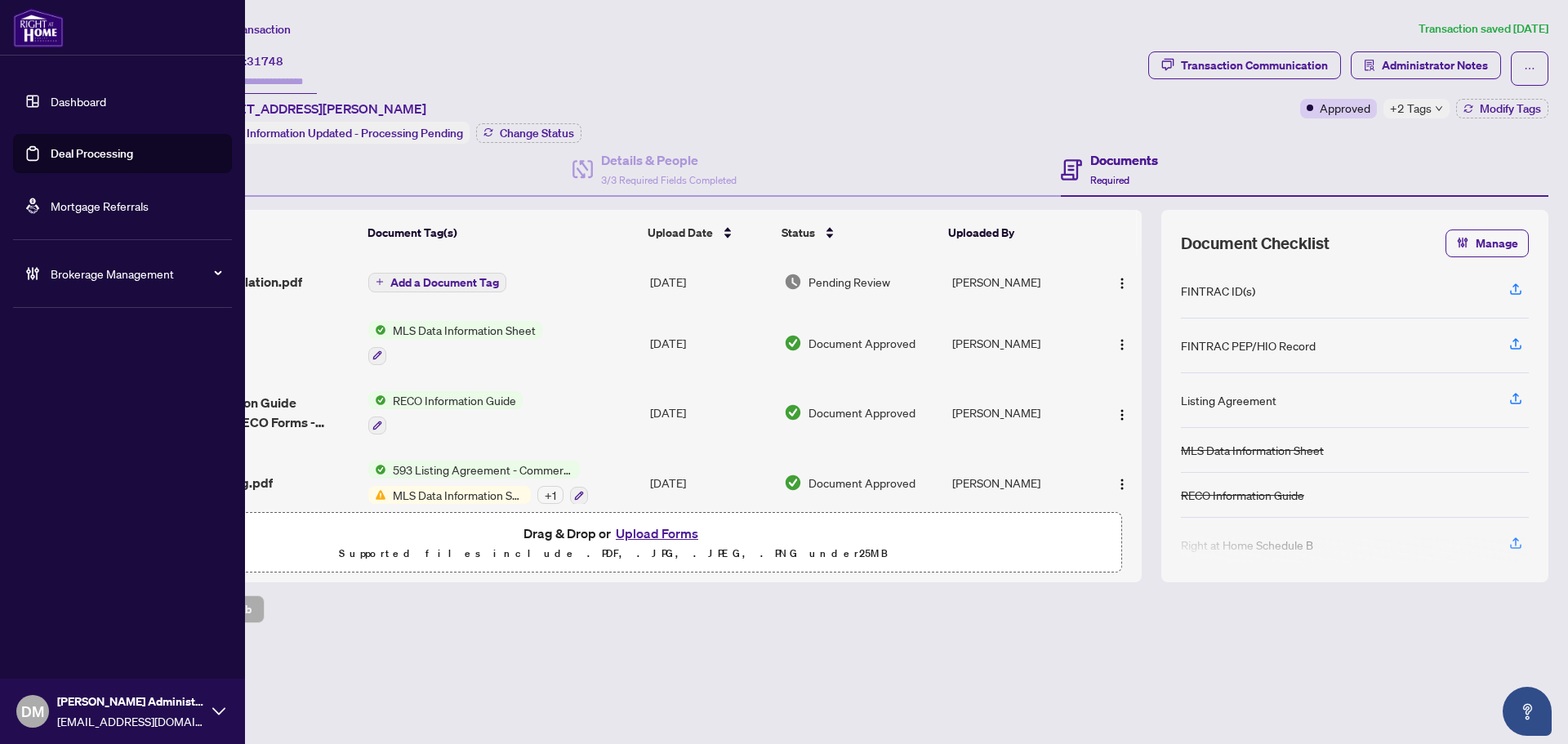
click at [50, 109] on link "Dashboard" at bounding box center [78, 101] width 56 height 15
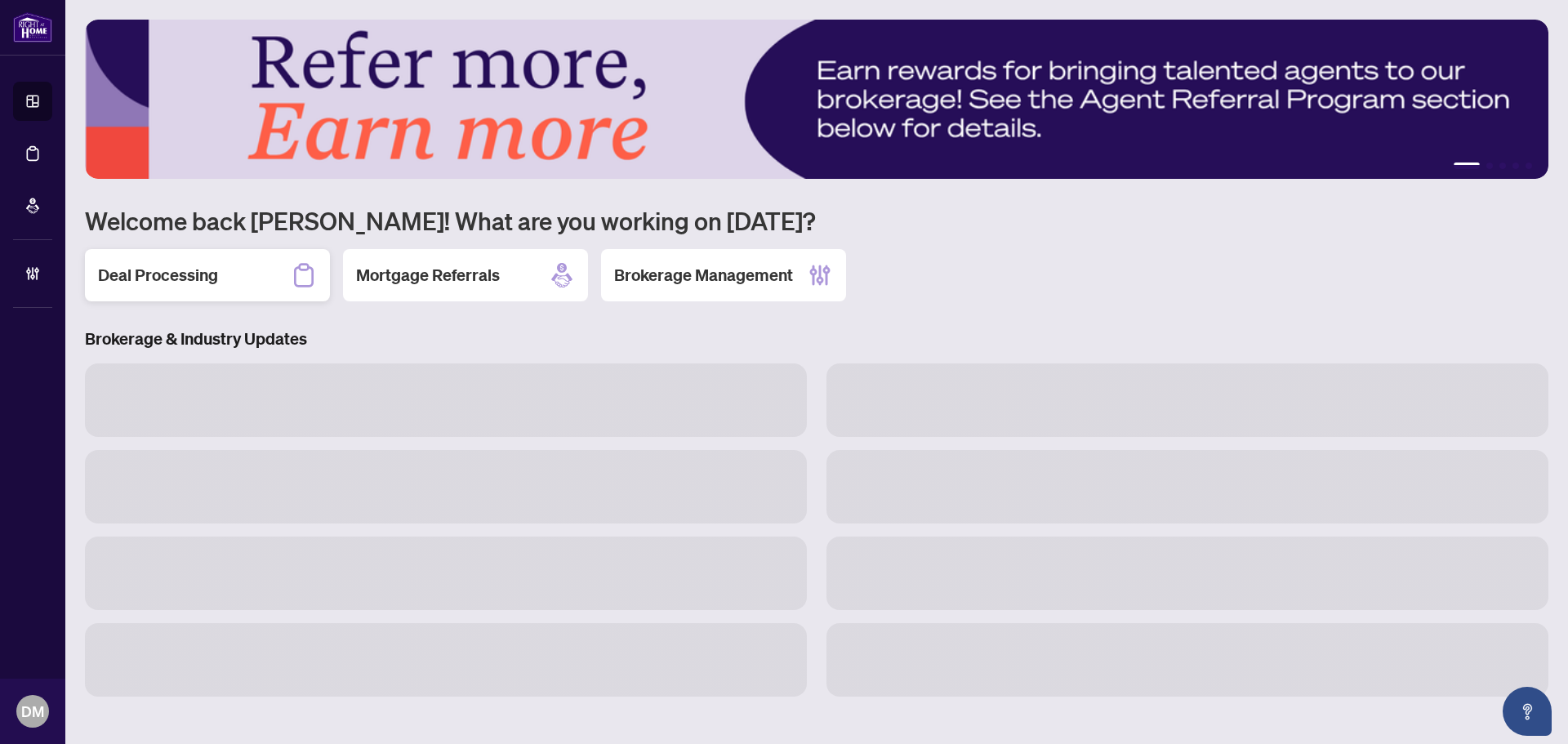
click at [225, 282] on div "Deal Processing" at bounding box center [207, 275] width 245 height 52
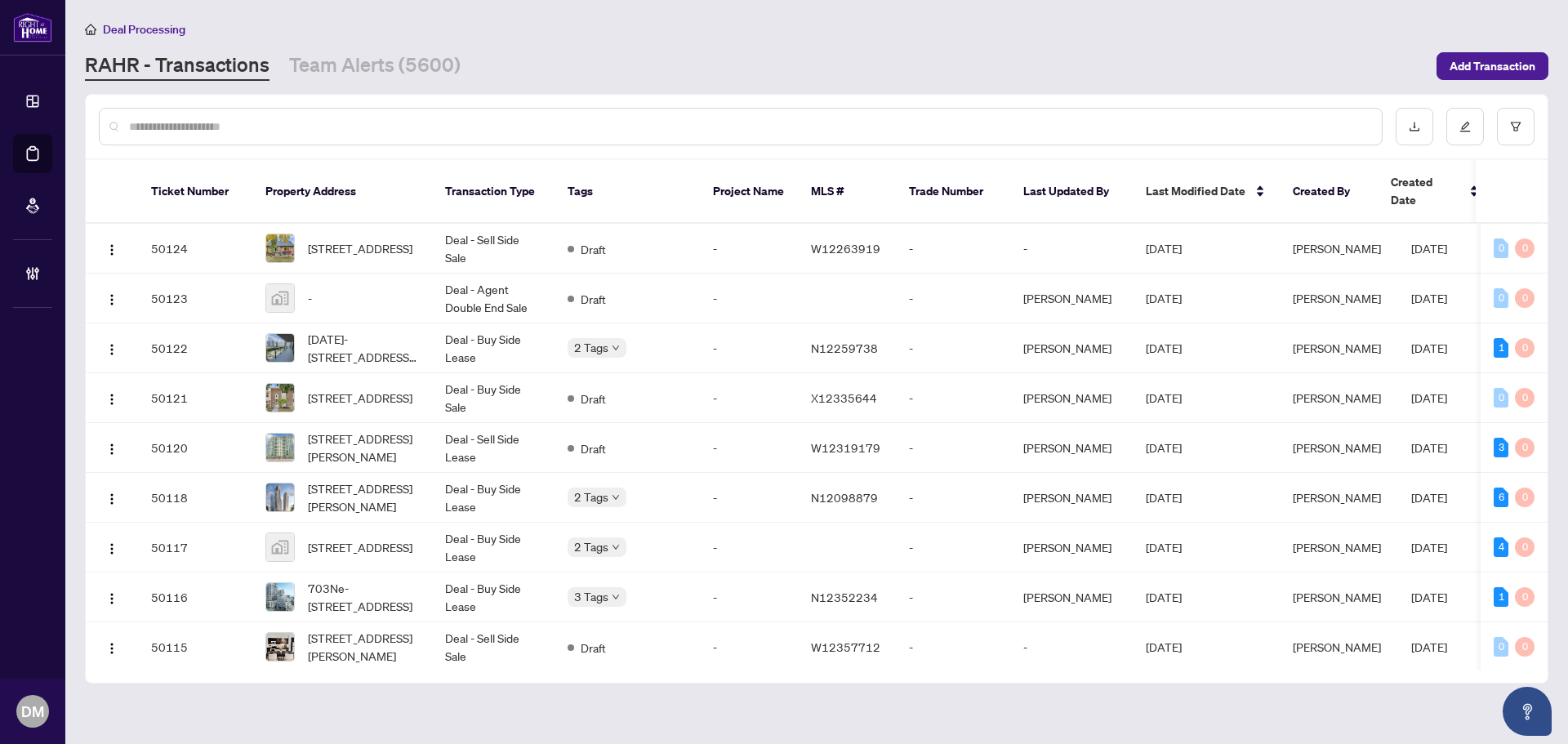
click at [408, 88] on main "Deal Processing RAHR - Transactions Team Alerts (5600) Add Transaction Ticket N…" at bounding box center [816, 372] width 1503 height 744
click at [405, 71] on link "Team Alerts (5600)" at bounding box center [375, 66] width 171 height 30
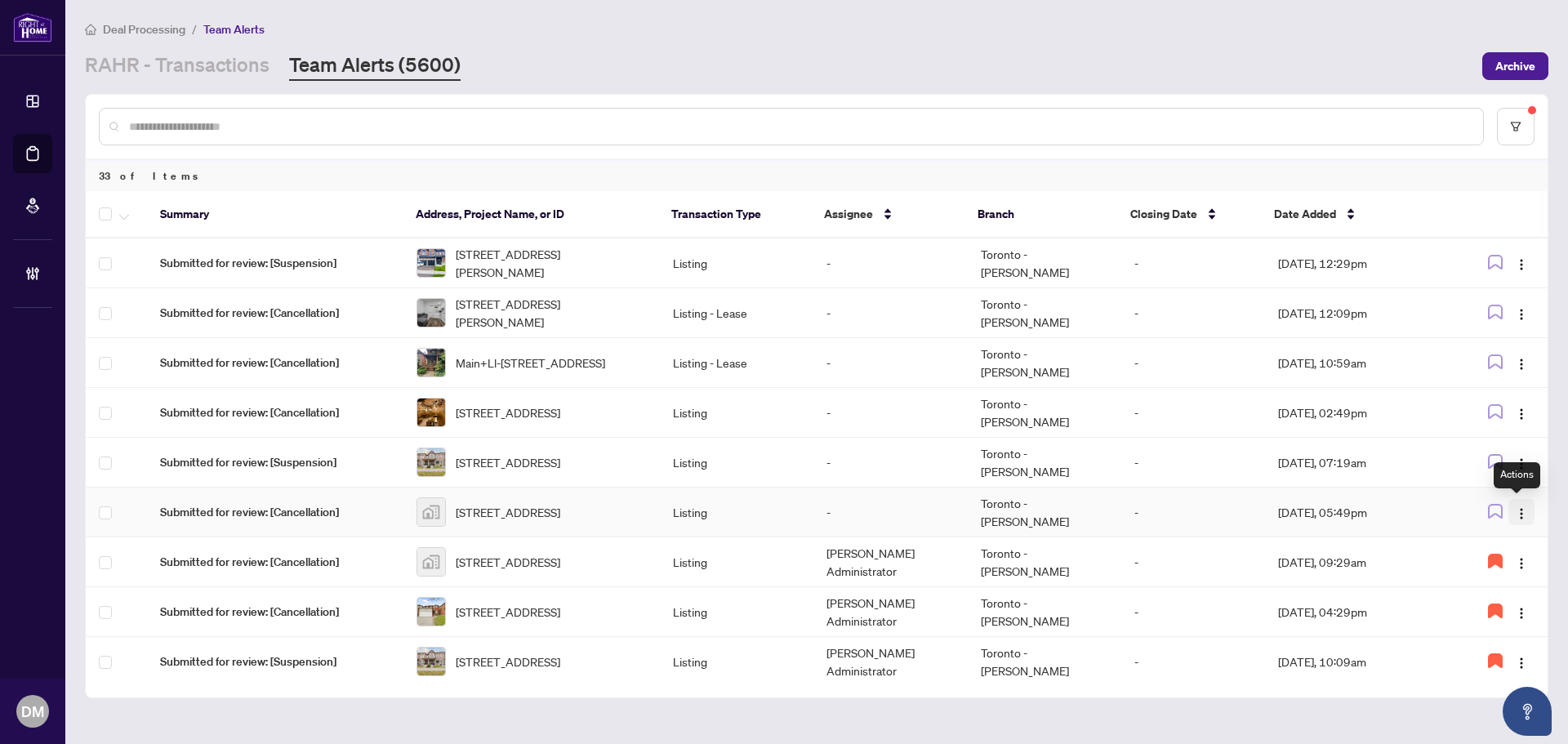
click at [1515, 516] on img "button" at bounding box center [1521, 513] width 13 height 13
click at [1498, 545] on span "Assign Myself" at bounding box center [1479, 543] width 76 height 18
click at [1490, 509] on icon "button" at bounding box center [1495, 511] width 15 height 15
click at [1330, 509] on td "[DATE], 05:49pm" at bounding box center [1357, 511] width 184 height 49
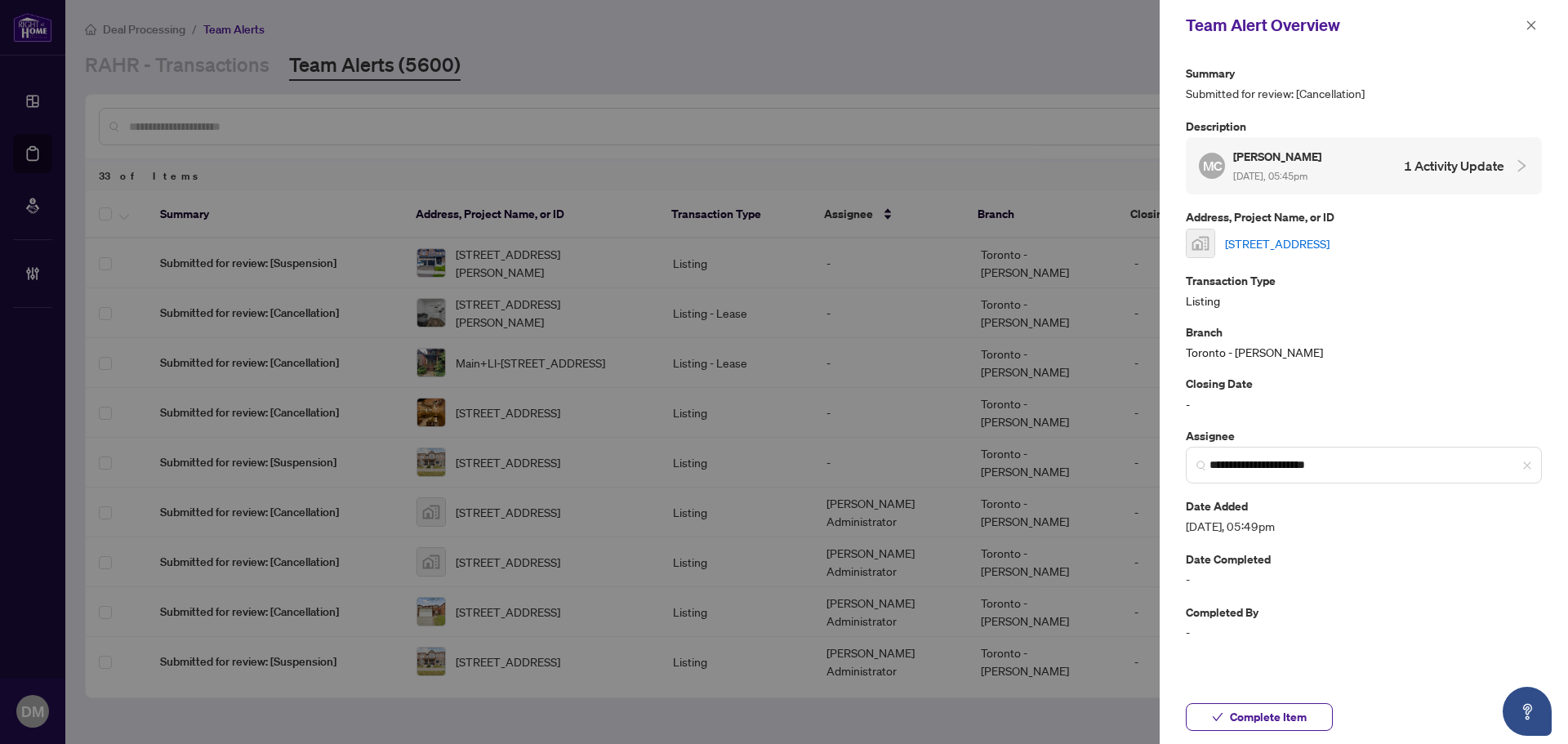
click at [1329, 241] on link "[STREET_ADDRESS]" at bounding box center [1277, 243] width 104 height 18
click at [1538, 15] on div "Team Alert Overview" at bounding box center [1364, 25] width 408 height 50
click at [1535, 18] on span "button" at bounding box center [1531, 25] width 11 height 26
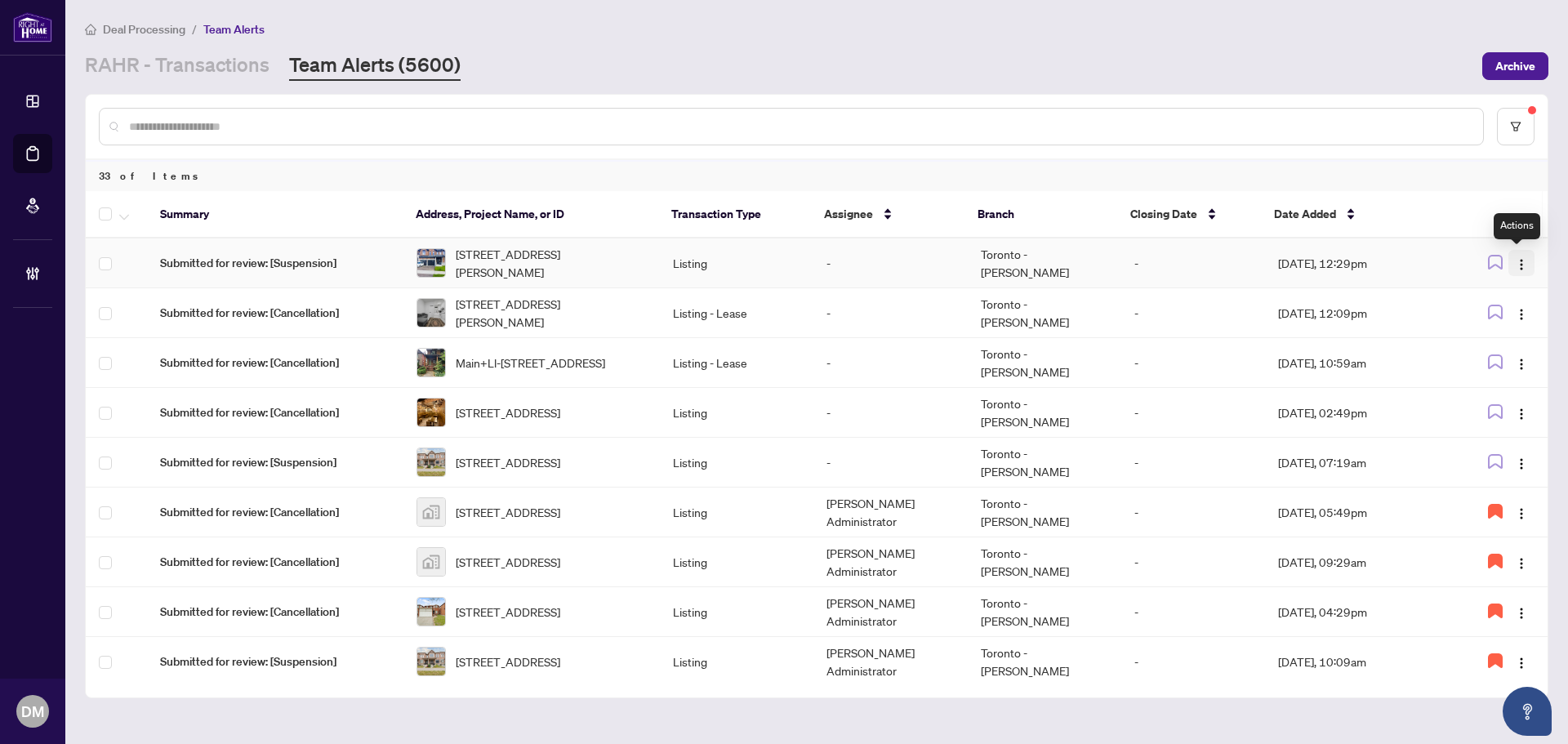
click at [1520, 261] on img "button" at bounding box center [1521, 264] width 13 height 13
drag, startPoint x: 1520, startPoint y: 299, endPoint x: 1519, endPoint y: 323, distance: 24.0
click at [1518, 301] on button "button" at bounding box center [1521, 313] width 26 height 26
click at [1507, 340] on span "Assign Myself" at bounding box center [1479, 344] width 76 height 18
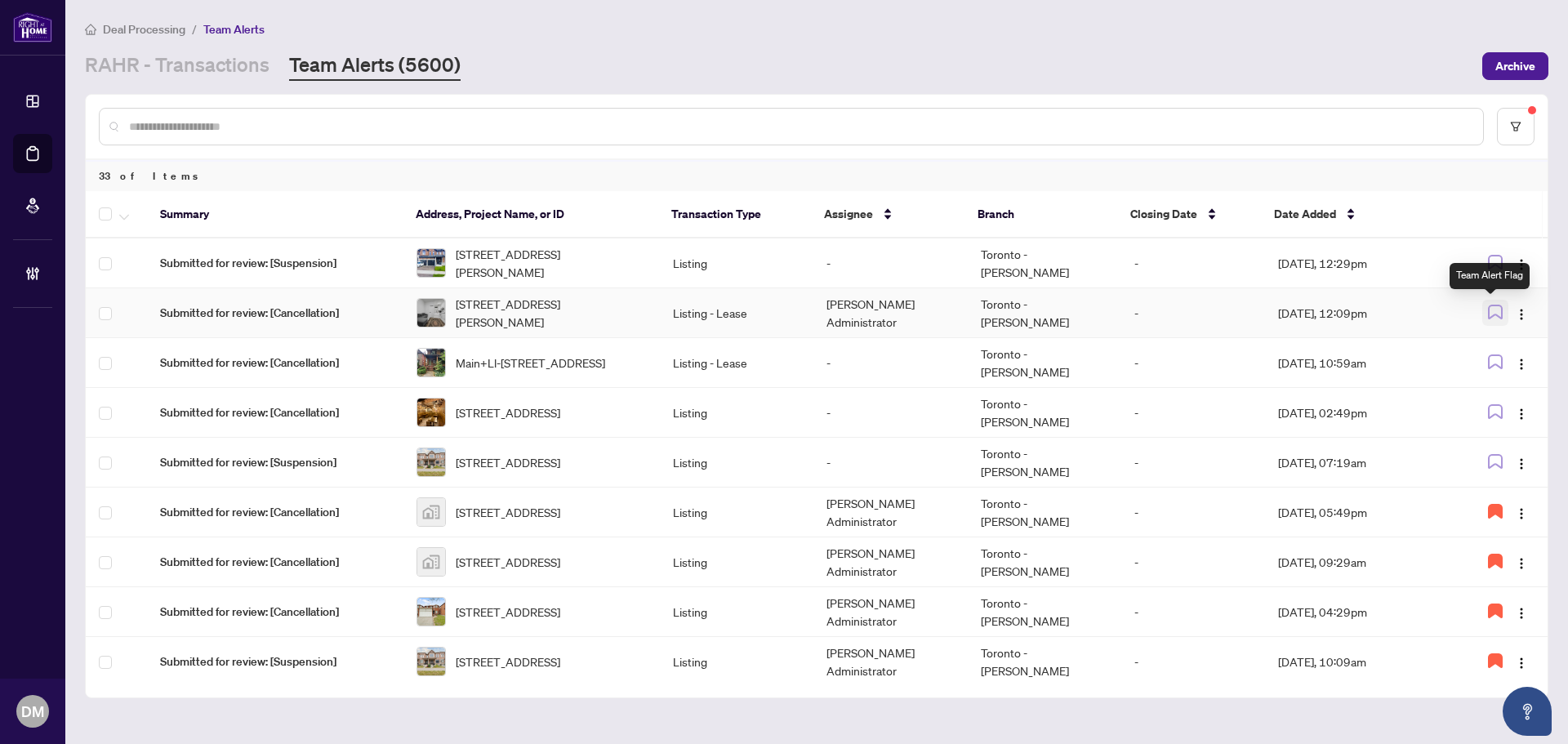
click at [1488, 318] on span "button" at bounding box center [1495, 312] width 15 height 18
click at [1432, 318] on td "[DATE], 12:09pm" at bounding box center [1357, 312] width 184 height 49
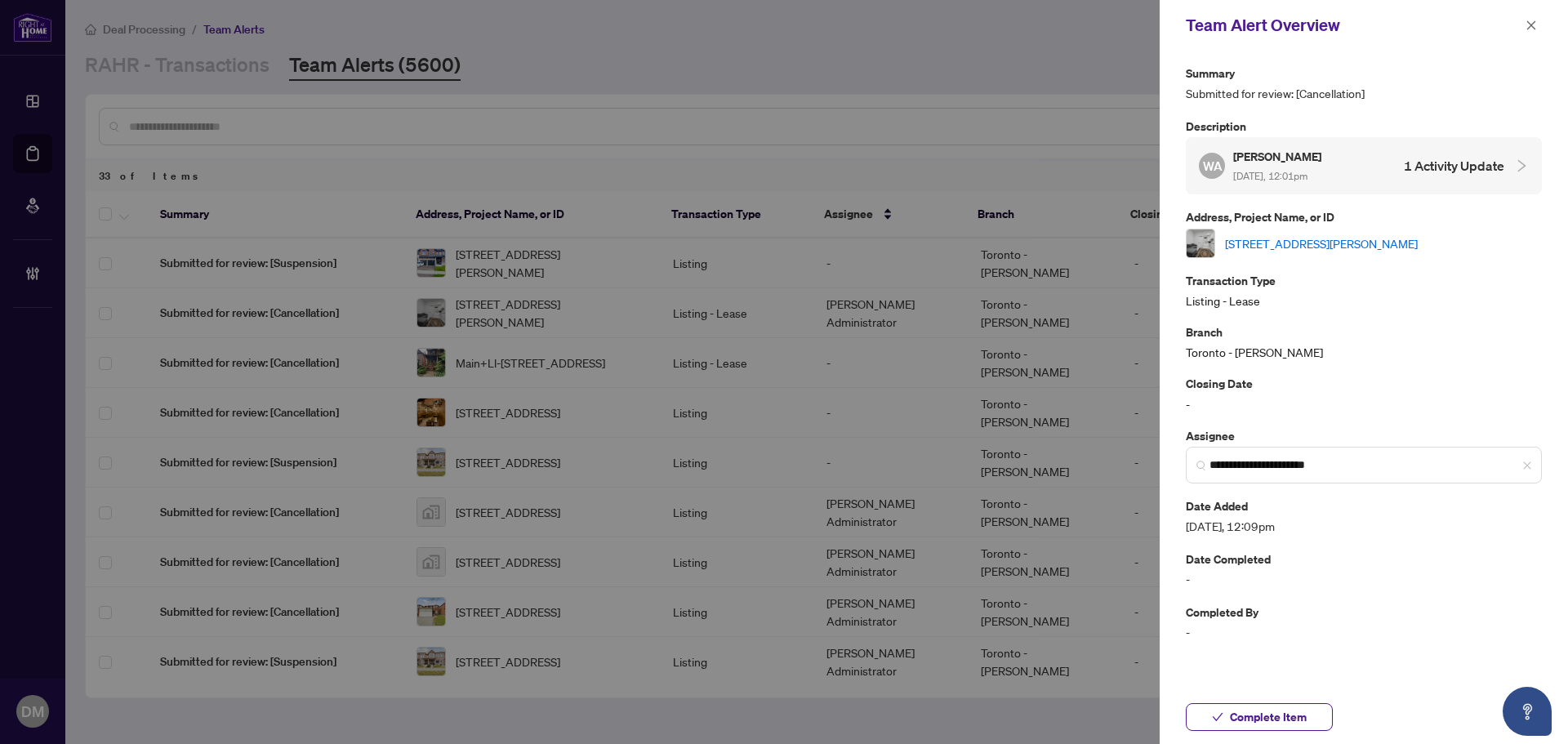
click at [1345, 241] on link "[STREET_ADDRESS][PERSON_NAME]" at bounding box center [1321, 243] width 193 height 18
click at [1543, 17] on div "Team Alert Overview" at bounding box center [1364, 25] width 408 height 50
drag, startPoint x: 1540, startPoint y: 21, endPoint x: 643, endPoint y: 214, distance: 917.5
click at [1539, 21] on button "button" at bounding box center [1531, 25] width 21 height 20
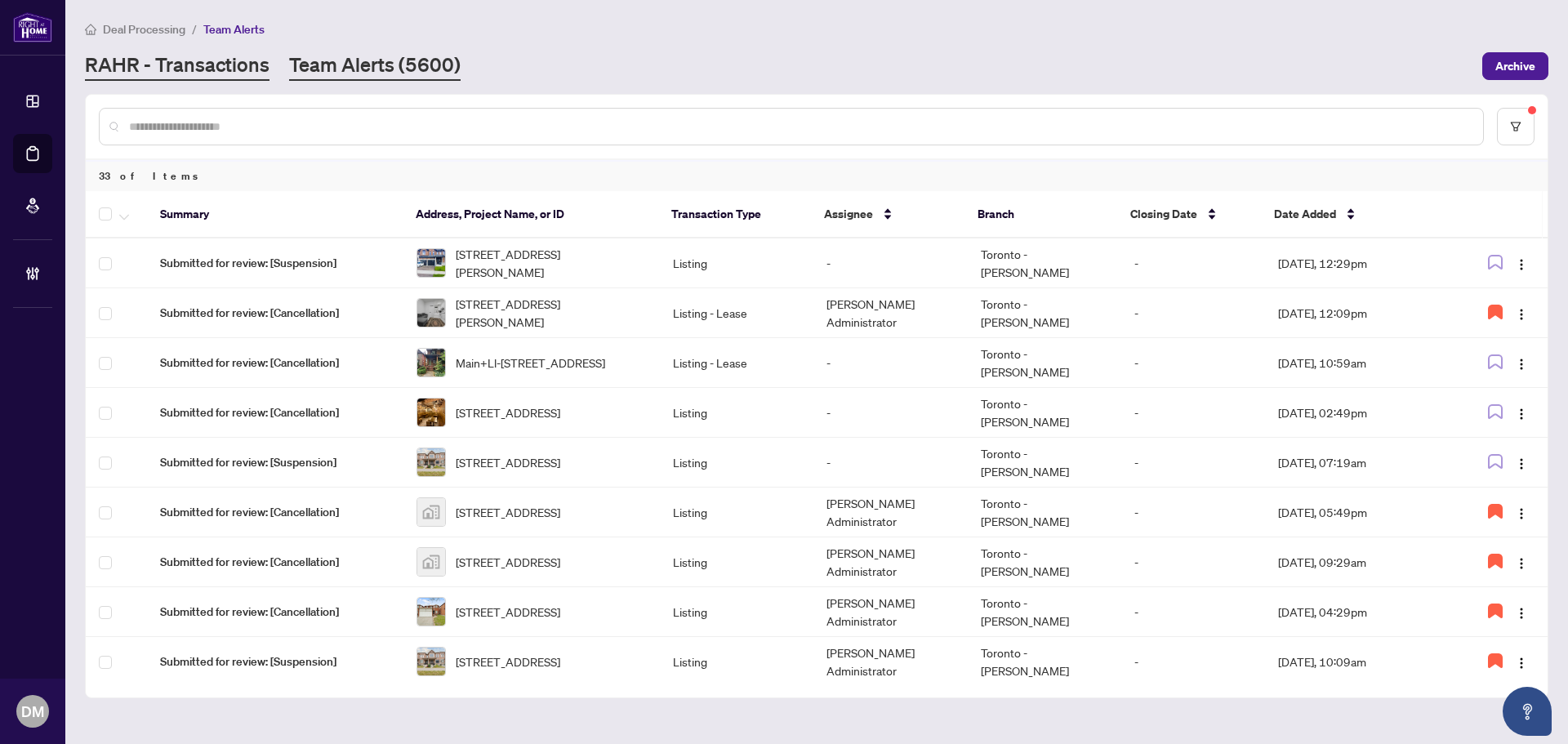
click at [253, 71] on link "RAHR - Transactions" at bounding box center [177, 66] width 184 height 30
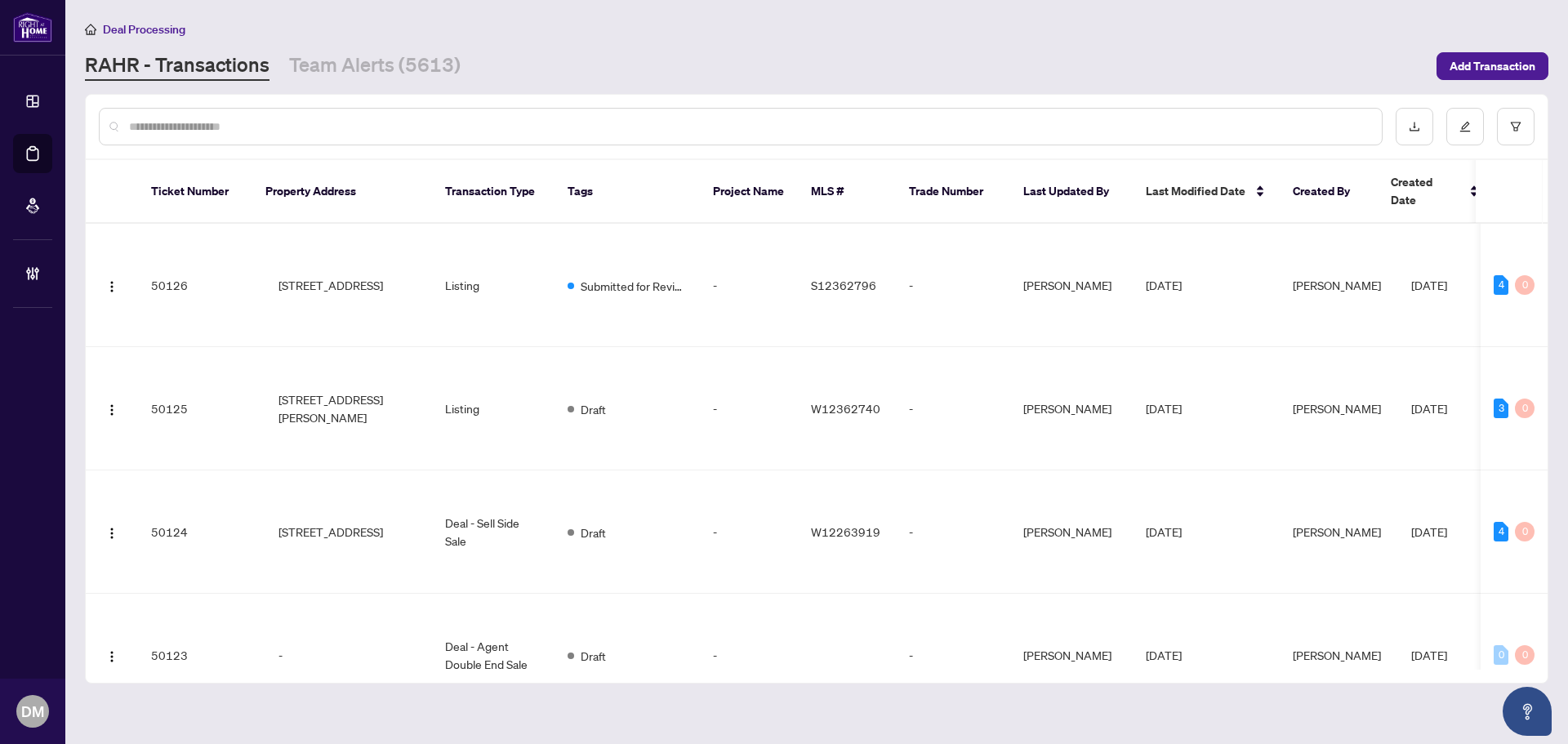
click at [254, 129] on input "text" at bounding box center [748, 126] width 1240 height 18
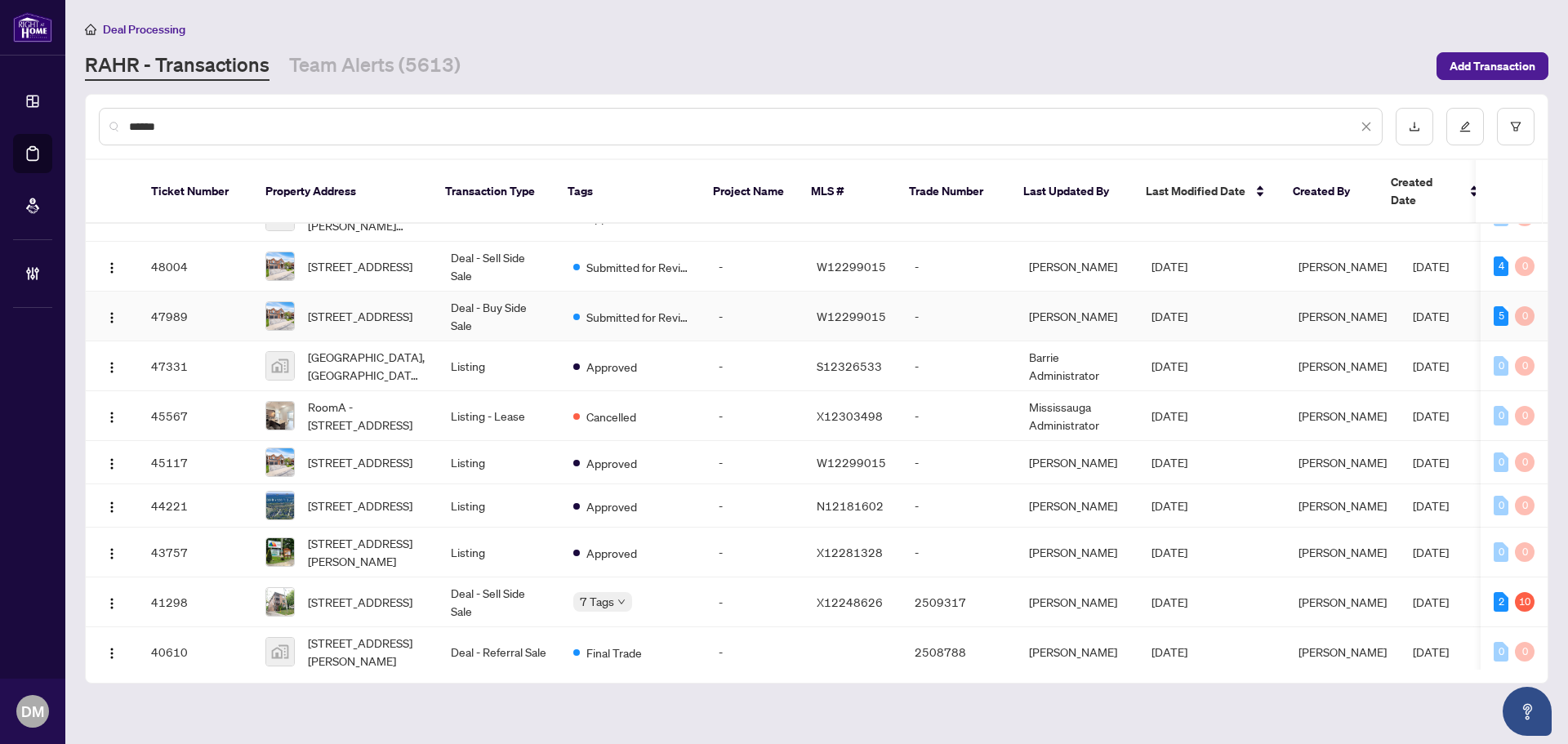
scroll to position [245, 0]
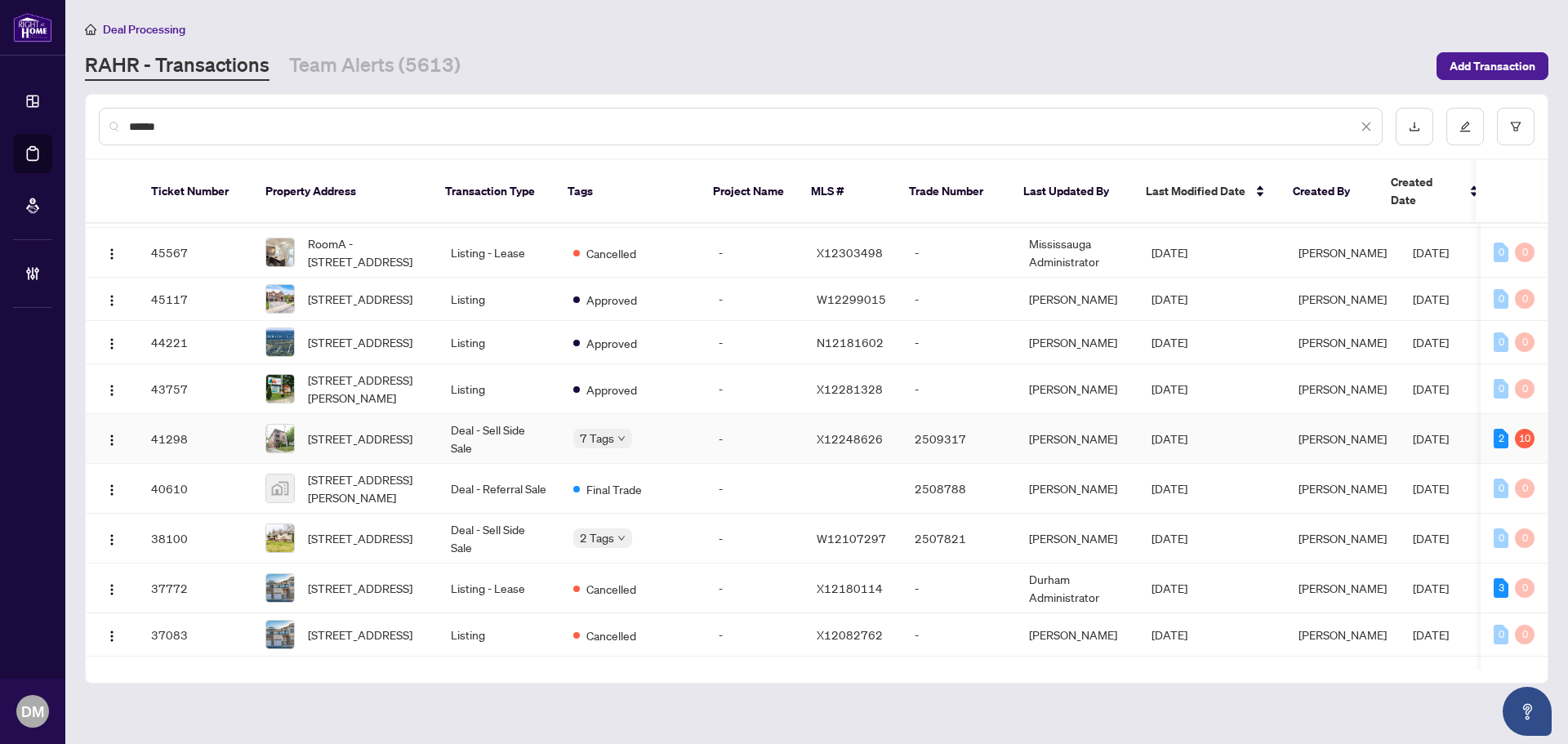
type input "******"
click at [447, 433] on td "Deal - Sell Side Sale" at bounding box center [498, 438] width 122 height 49
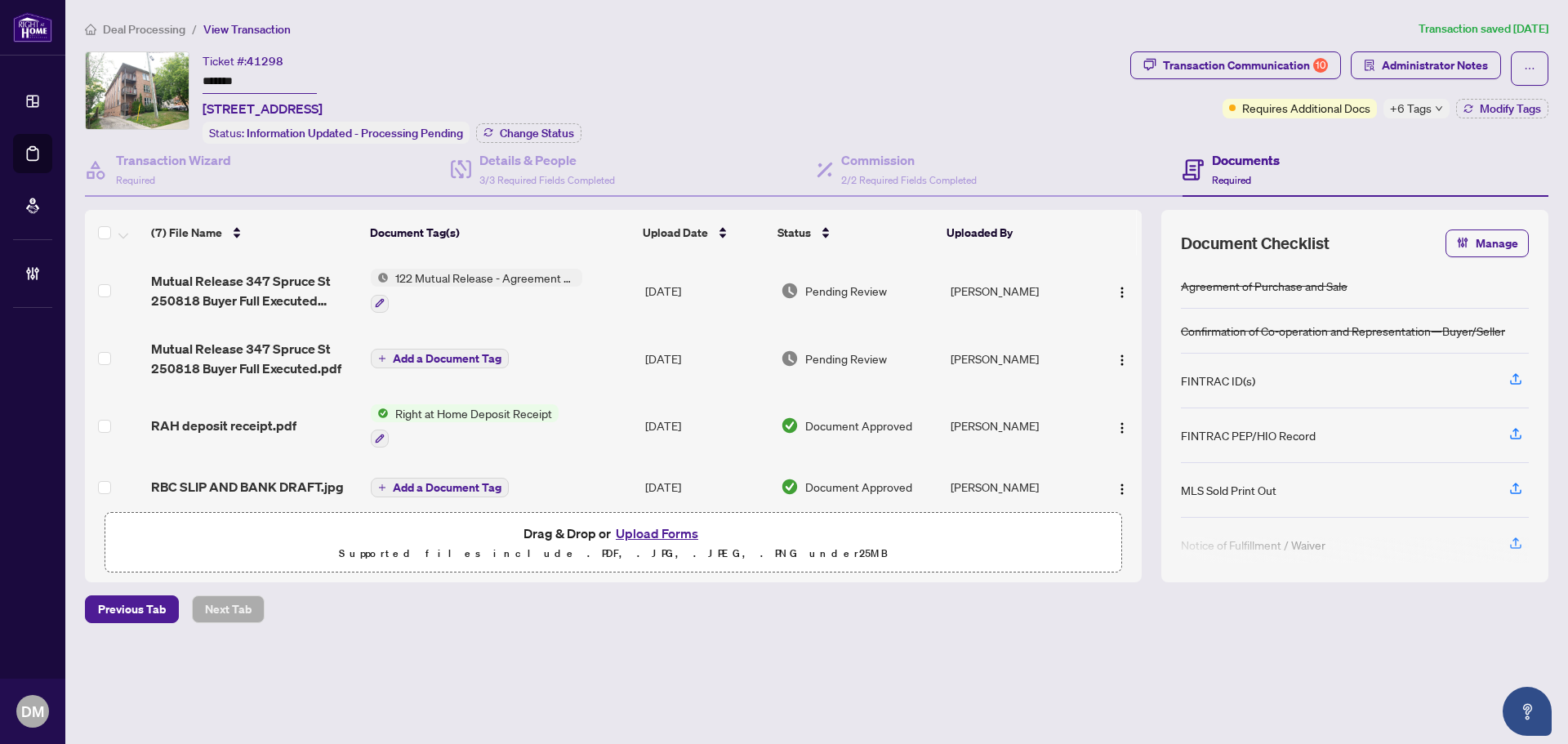
click at [1425, 104] on span "+6 Tags" at bounding box center [1411, 108] width 42 height 19
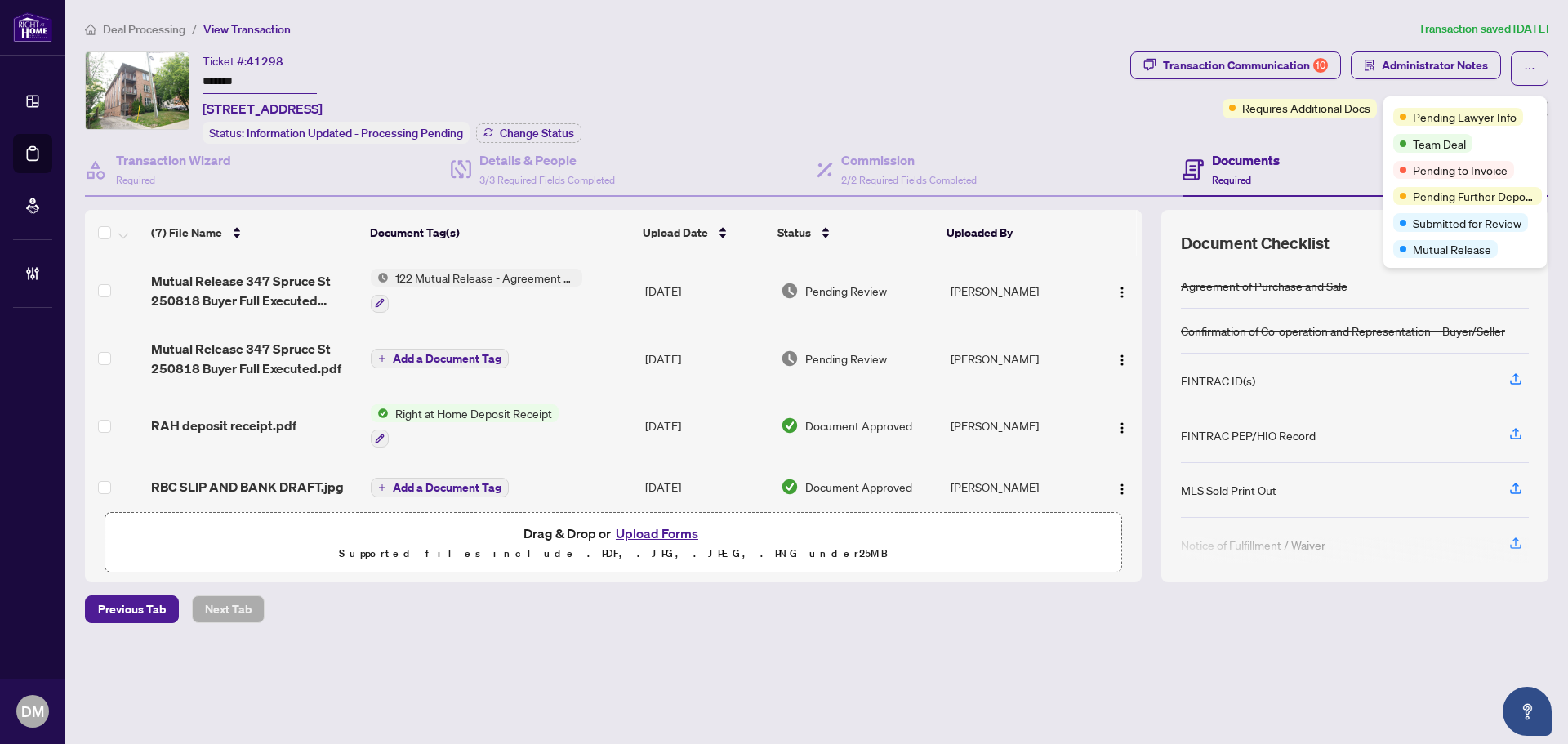
click at [1227, 78] on span "Transaction Communication 10" at bounding box center [1235, 68] width 211 height 34
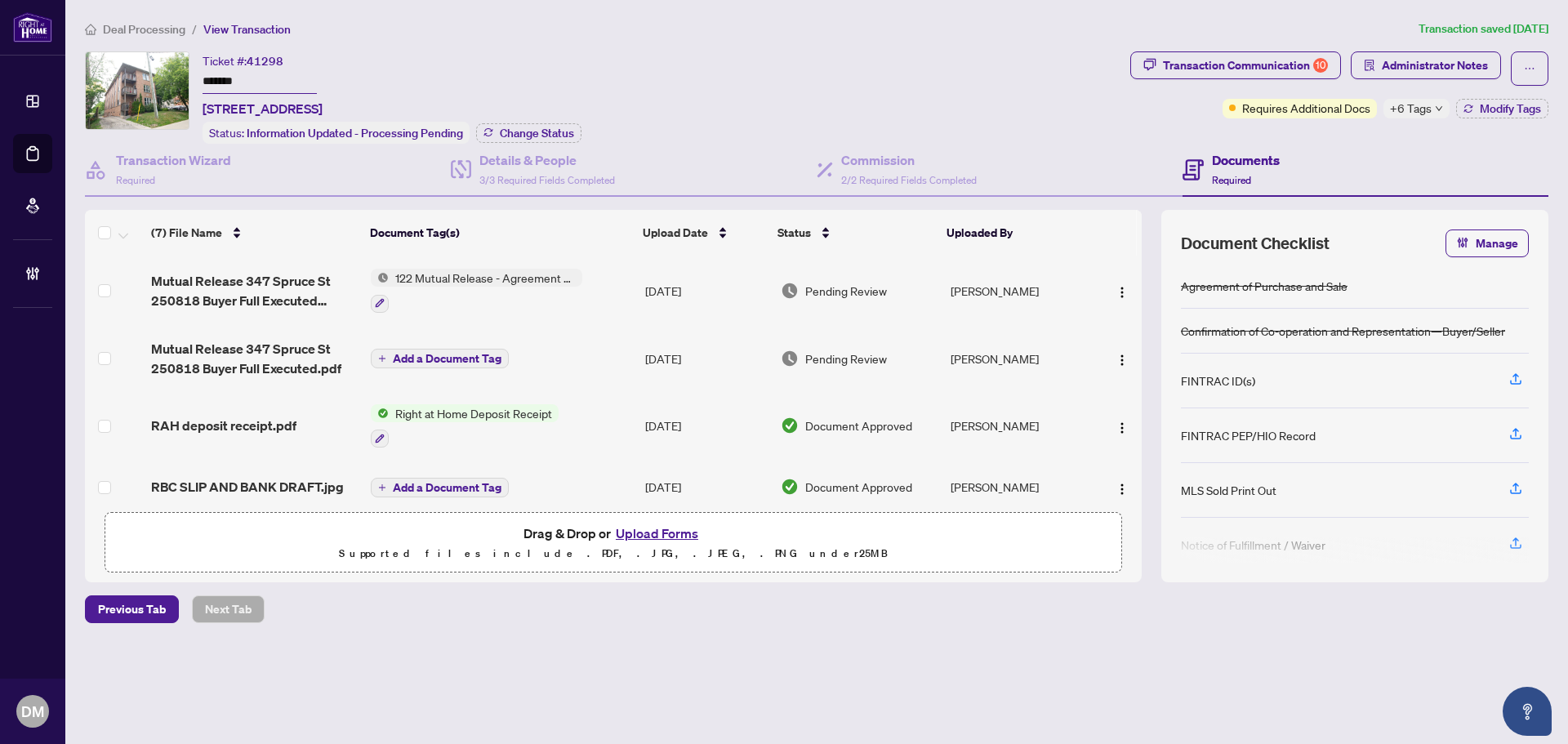
drag, startPoint x: 503, startPoint y: 107, endPoint x: 198, endPoint y: 104, distance: 305.0
click at [198, 104] on div "Ticket #: 41298 ******* 347 Spruce St, Waterloo, Ontario N2L 3M6, Canada Status…" at bounding box center [604, 97] width 1039 height 92
copy span "347 Spruce St, Waterloo, Ontario N2L 3M6, Canada"
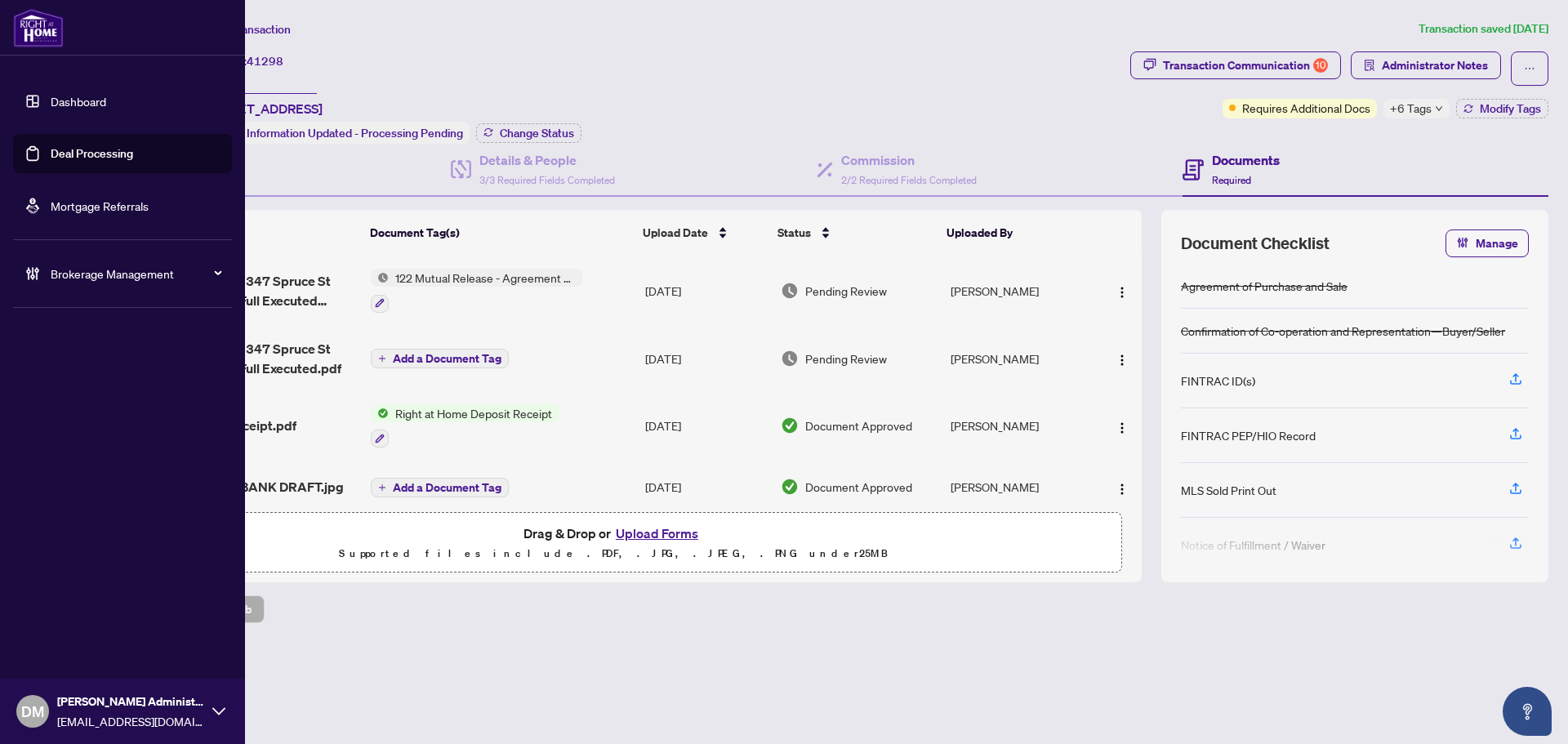
click at [53, 100] on link "Dashboard" at bounding box center [78, 101] width 56 height 15
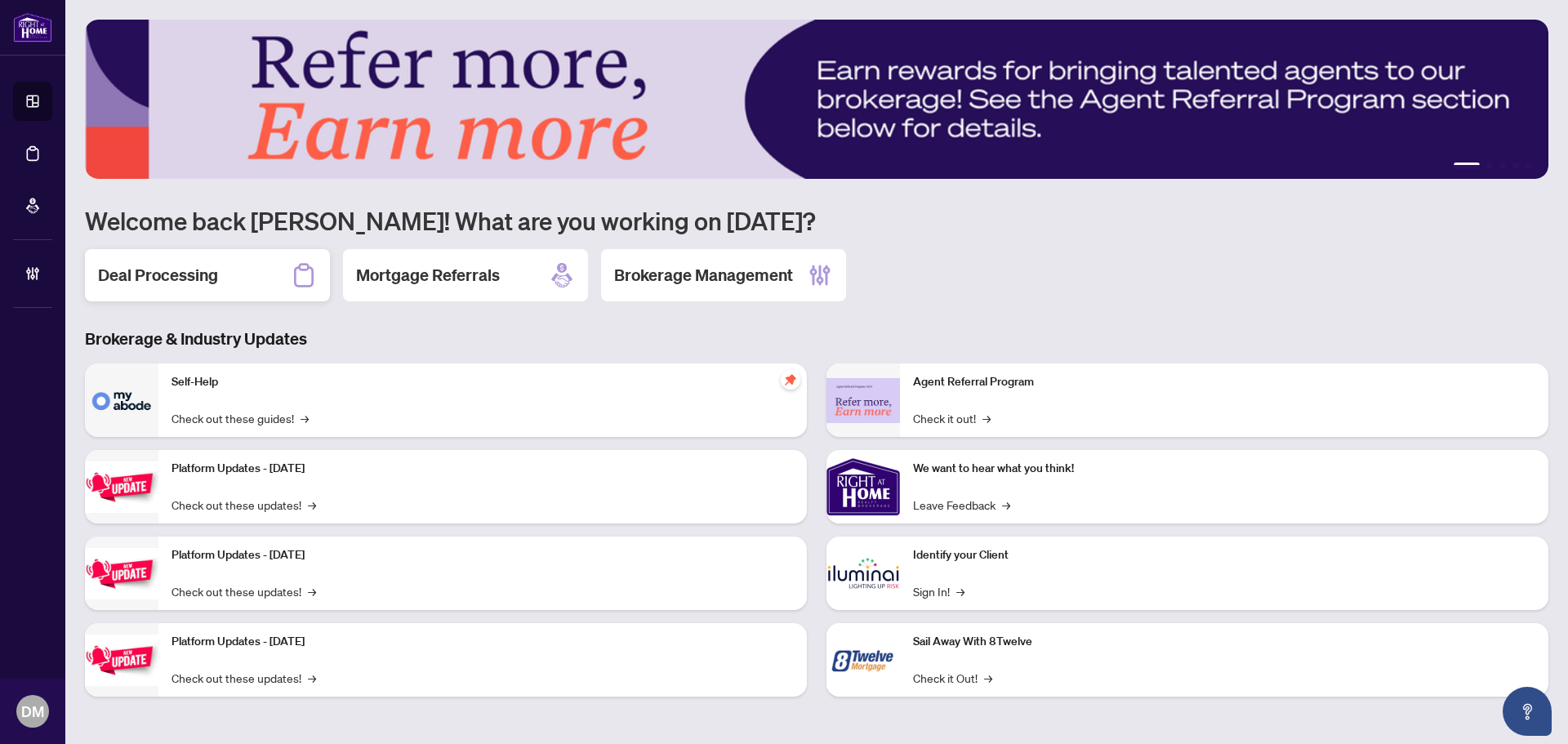
click at [204, 274] on h2 "Deal Processing" at bounding box center [157, 275] width 120 height 23
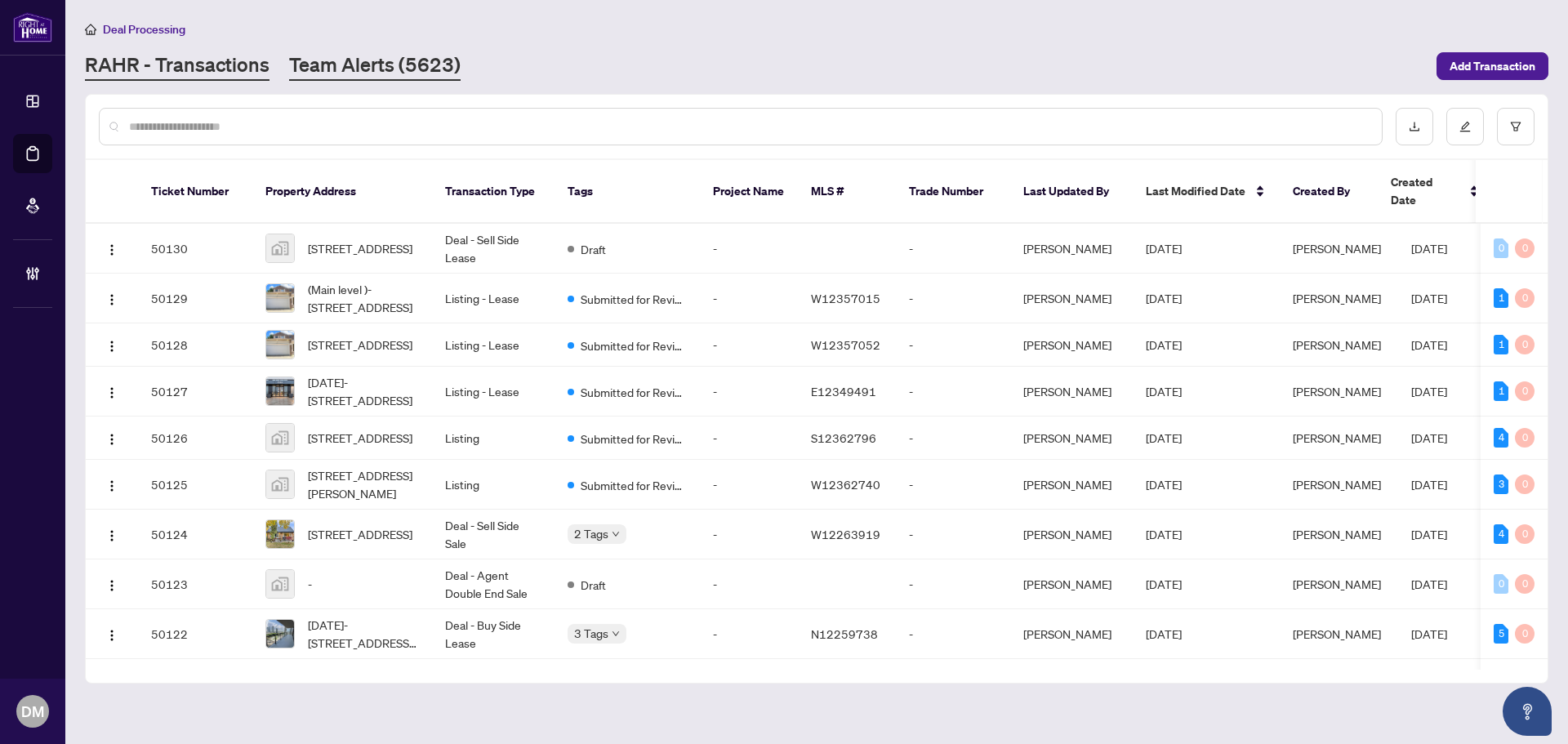
click at [402, 62] on link "Team Alerts (5623)" at bounding box center [375, 66] width 171 height 30
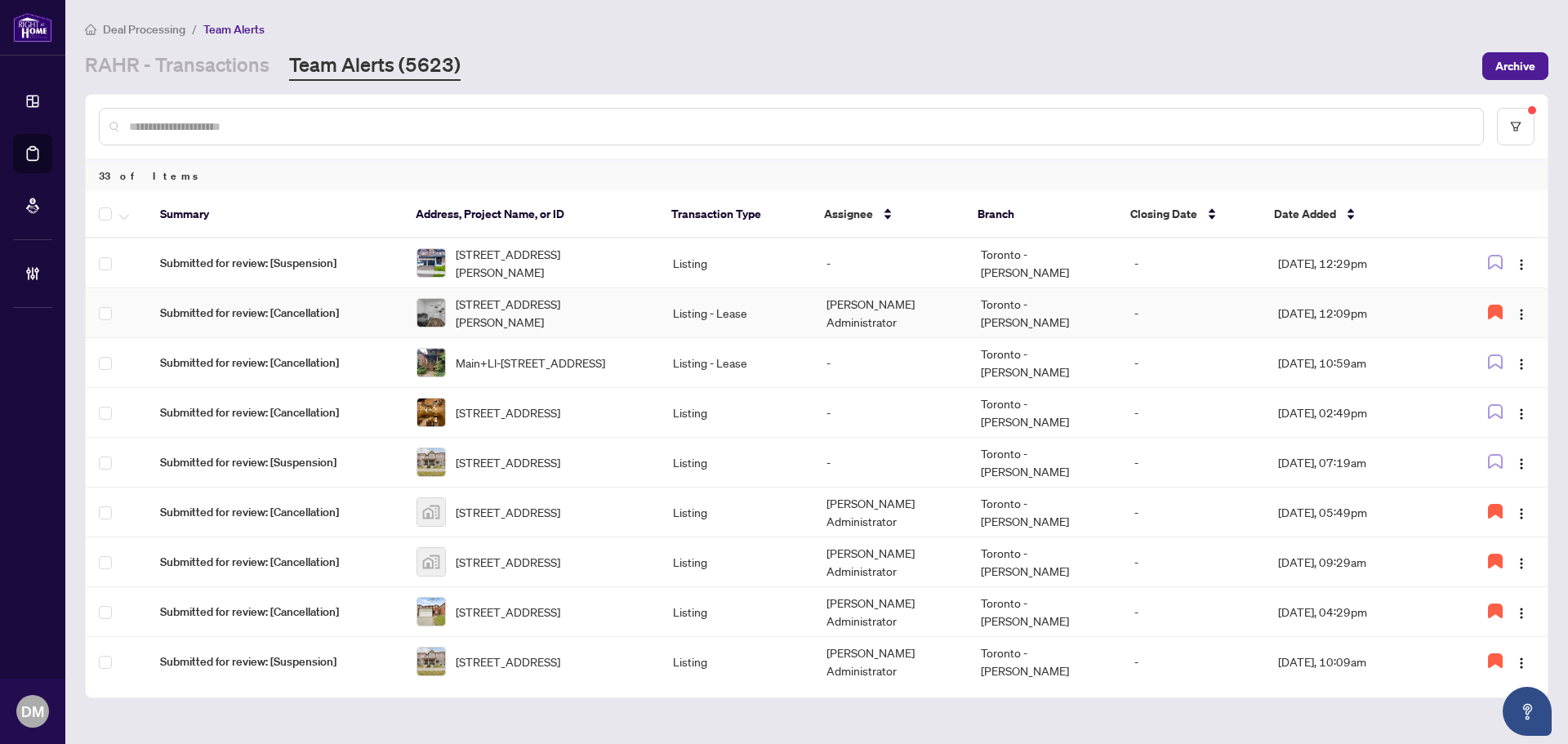
click at [1247, 310] on td "-" at bounding box center [1193, 312] width 143 height 49
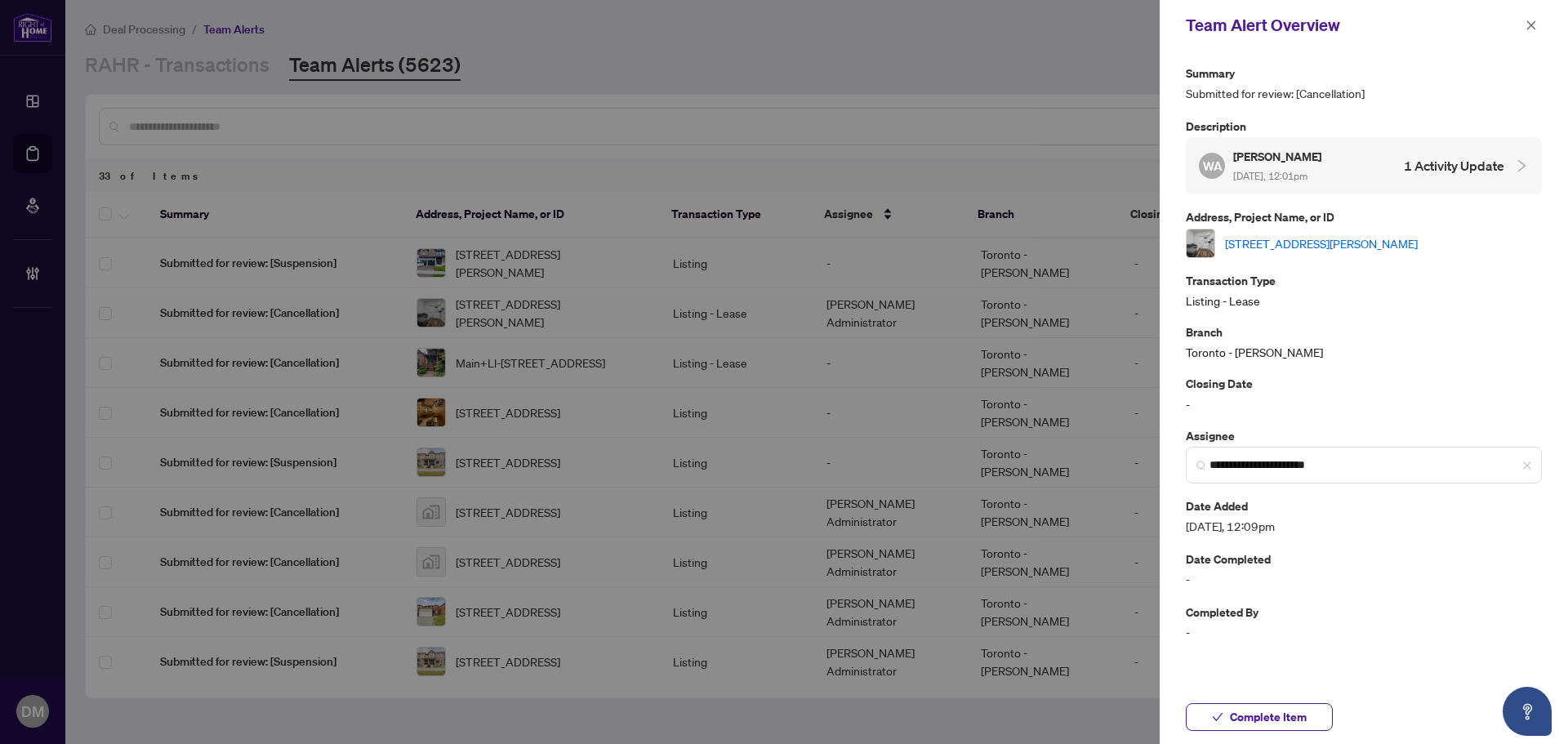
click at [1525, 41] on div "Team Alert Overview" at bounding box center [1364, 25] width 408 height 50
click at [1540, 19] on button "button" at bounding box center [1531, 25] width 21 height 20
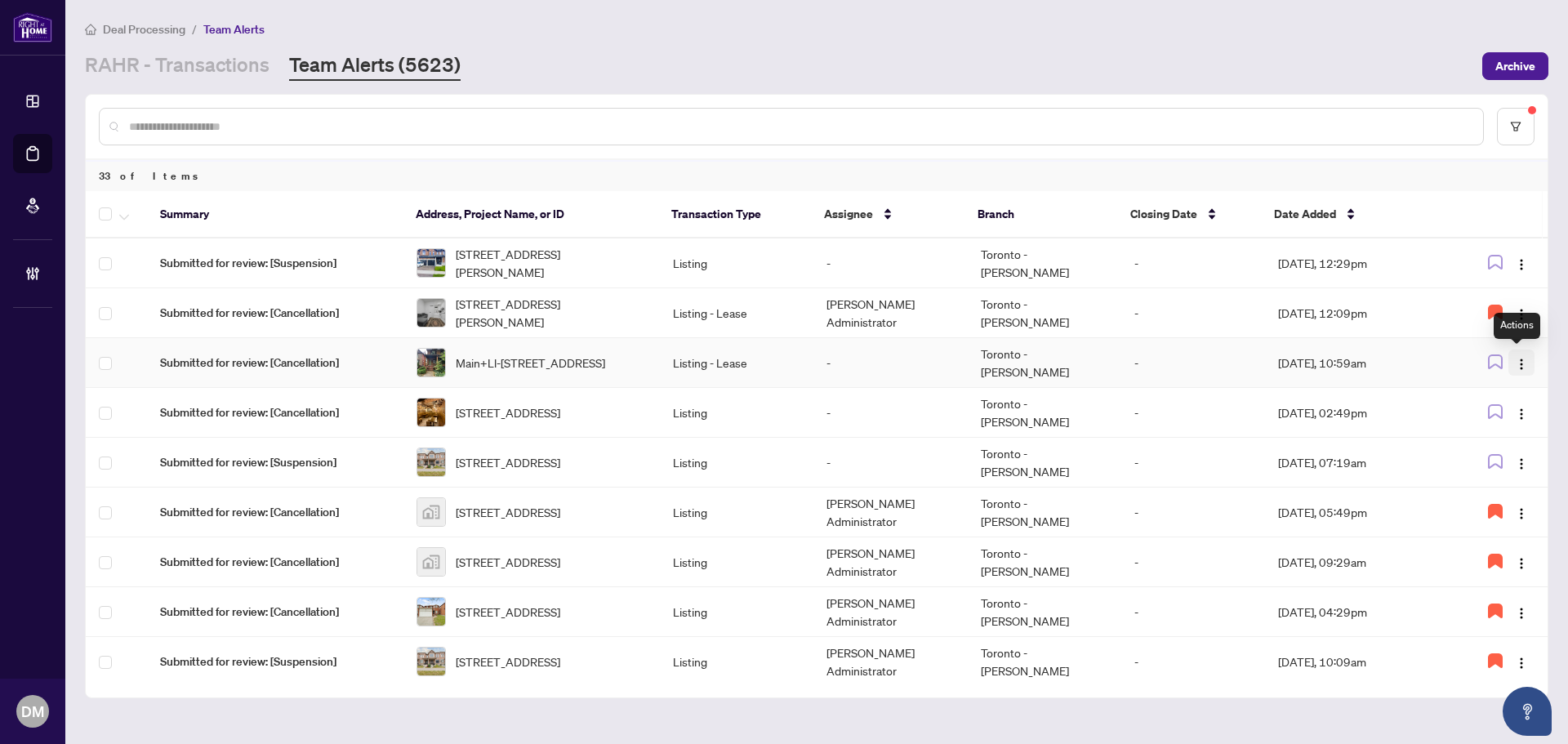
click at [1516, 360] on img "button" at bounding box center [1521, 364] width 13 height 13
click at [1491, 391] on span "Assign Myself" at bounding box center [1479, 394] width 76 height 18
click at [1385, 358] on td "[DATE], 10:59am" at bounding box center [1357, 362] width 184 height 49
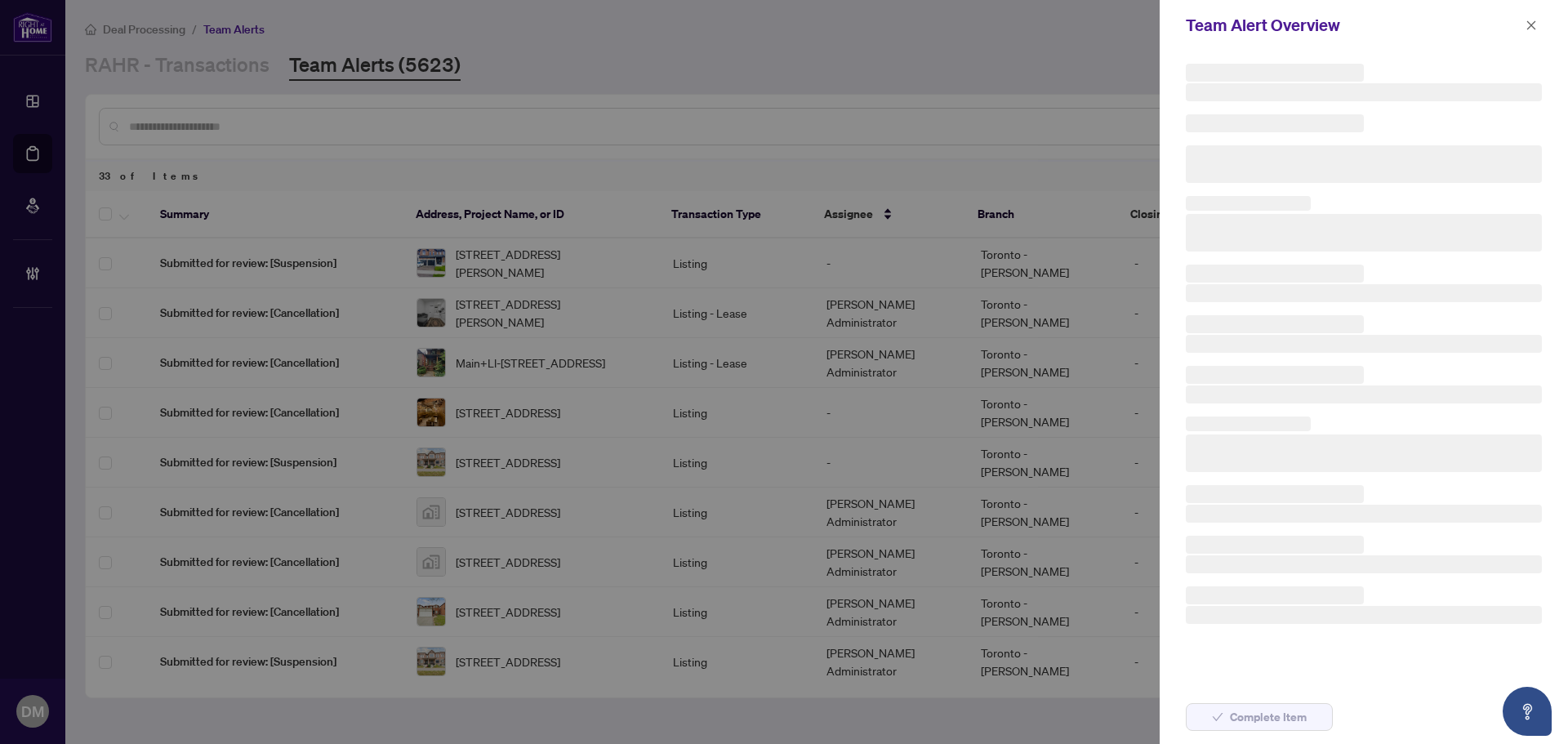
click at [1526, 24] on icon "close" at bounding box center [1531, 25] width 11 height 11
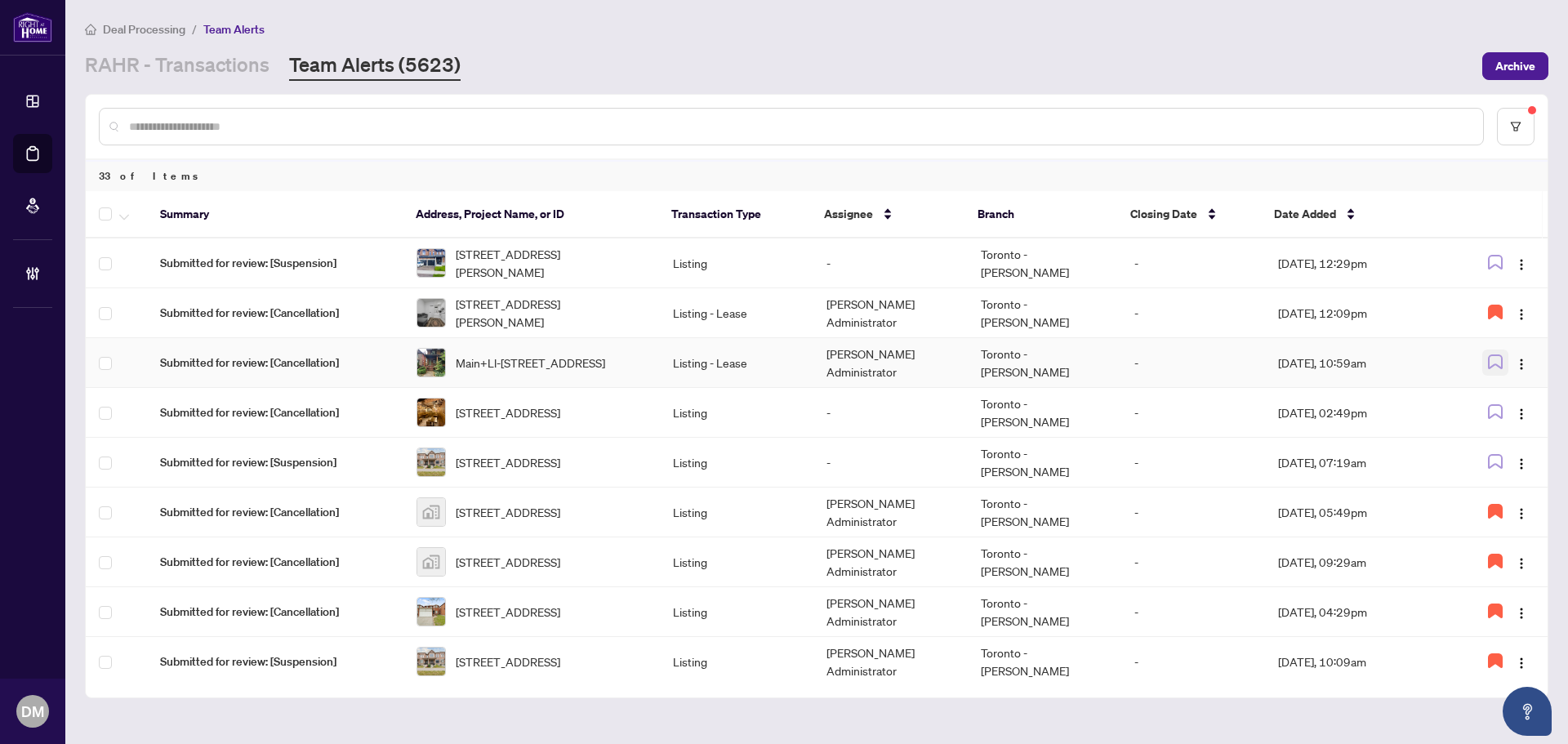
click at [1495, 354] on icon "button" at bounding box center [1495, 361] width 15 height 15
click at [1372, 358] on td "[DATE], 10:59am" at bounding box center [1357, 362] width 184 height 49
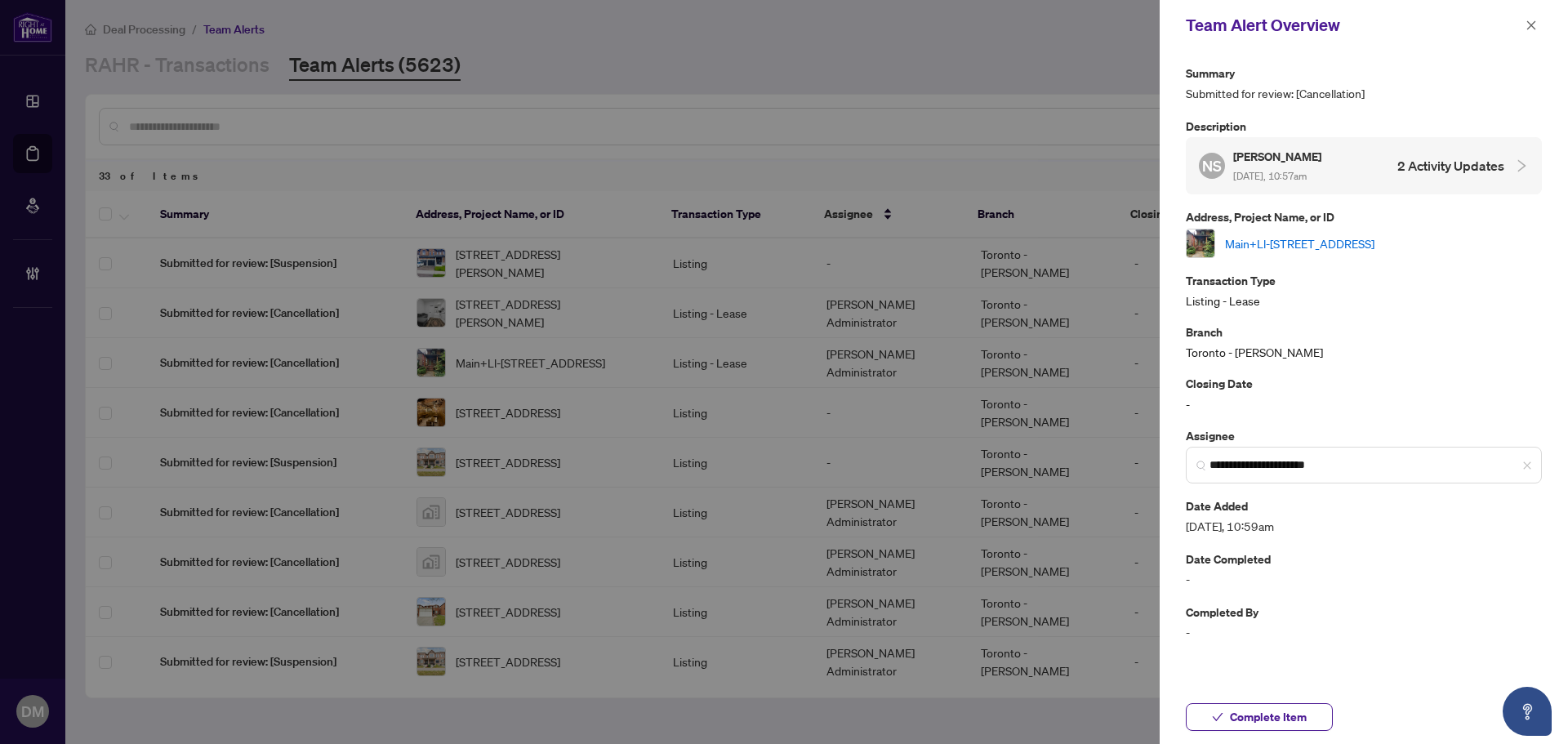
click at [1374, 243] on link "Main+Ll-[STREET_ADDRESS]" at bounding box center [1300, 243] width 149 height 18
click at [1531, 30] on icon "close" at bounding box center [1531, 25] width 11 height 11
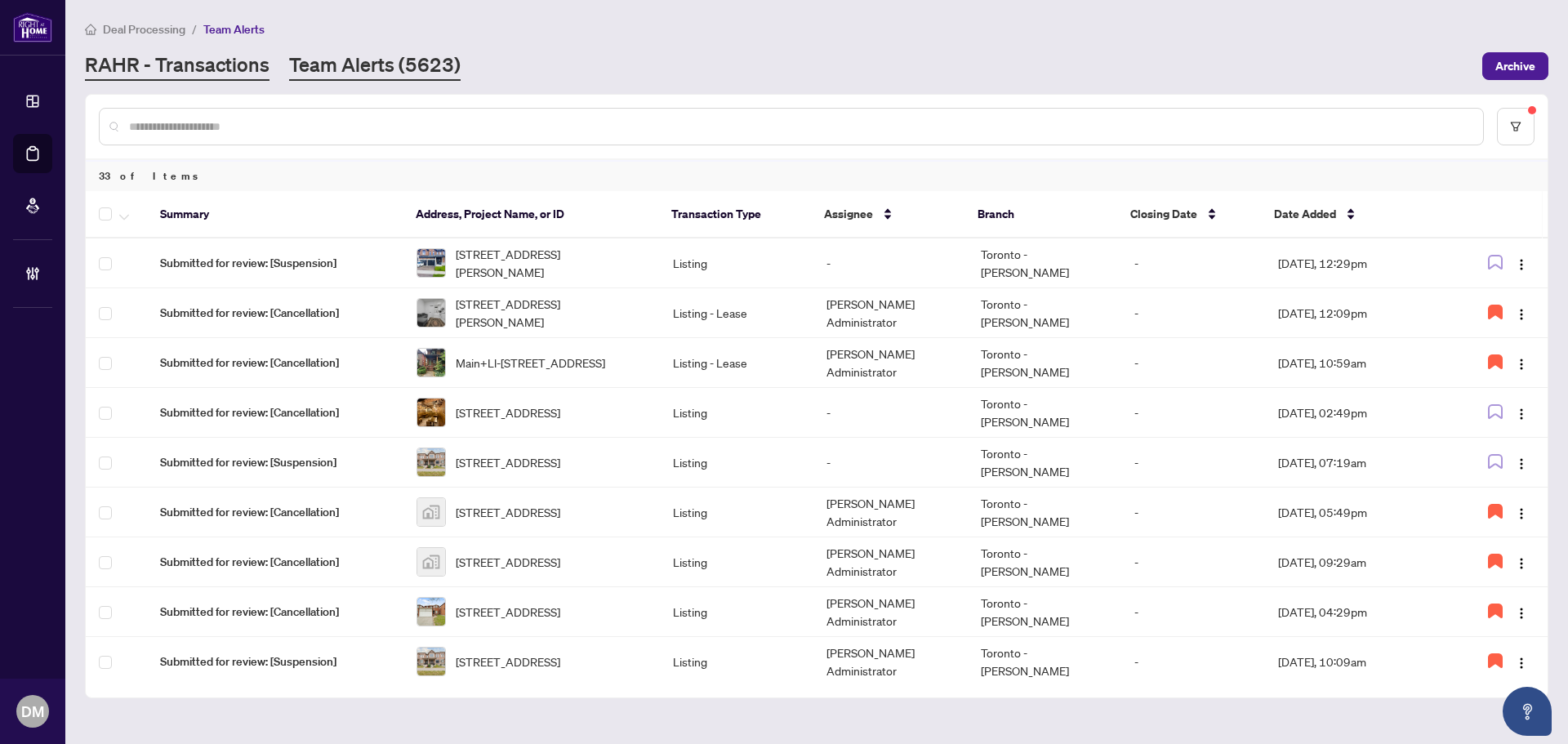
click at [186, 54] on link "RAHR - Transactions" at bounding box center [177, 66] width 184 height 30
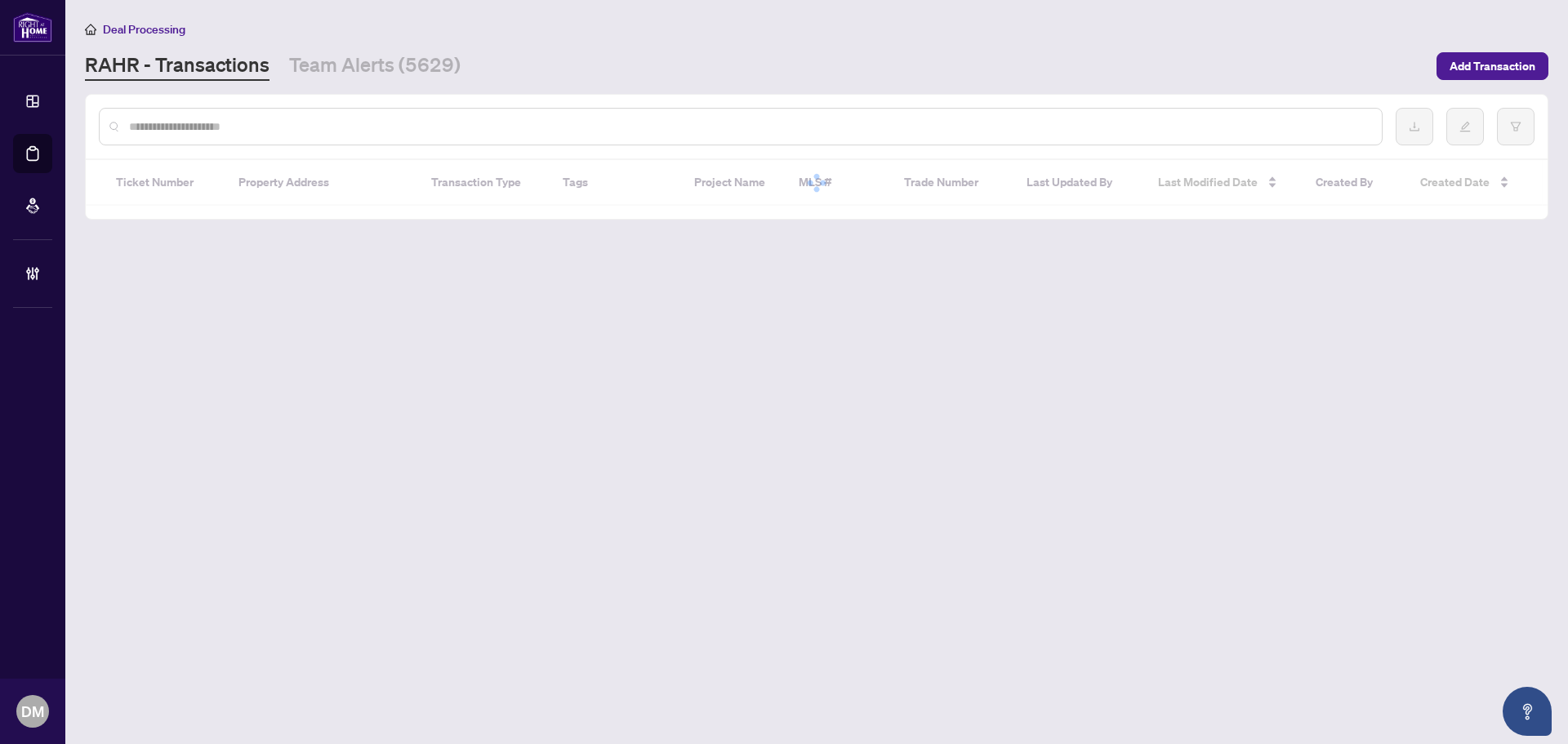
click at [184, 129] on input "text" at bounding box center [748, 126] width 1240 height 18
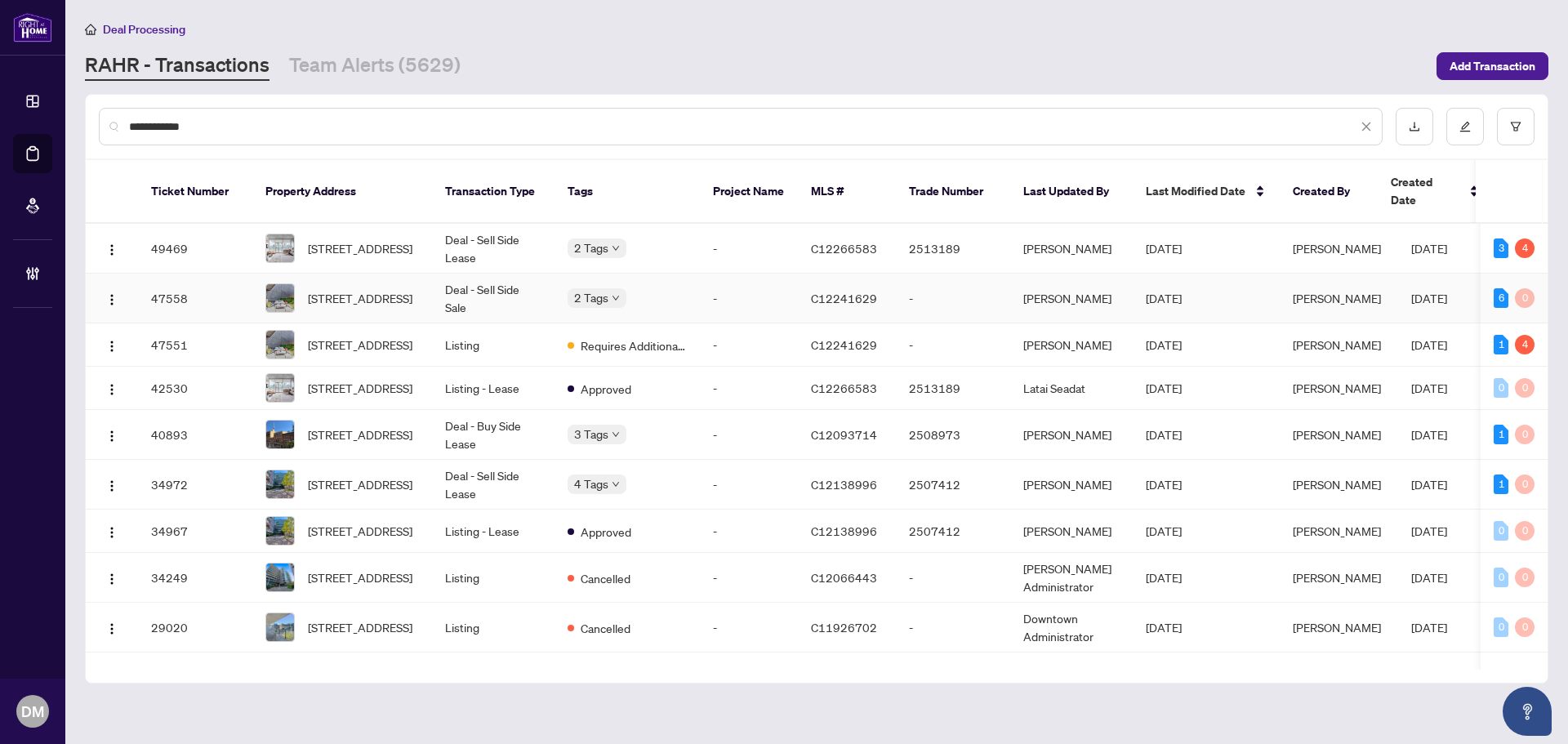
type input "**********"
click at [1128, 274] on td "Laleh Rouhani" at bounding box center [1070, 298] width 122 height 49
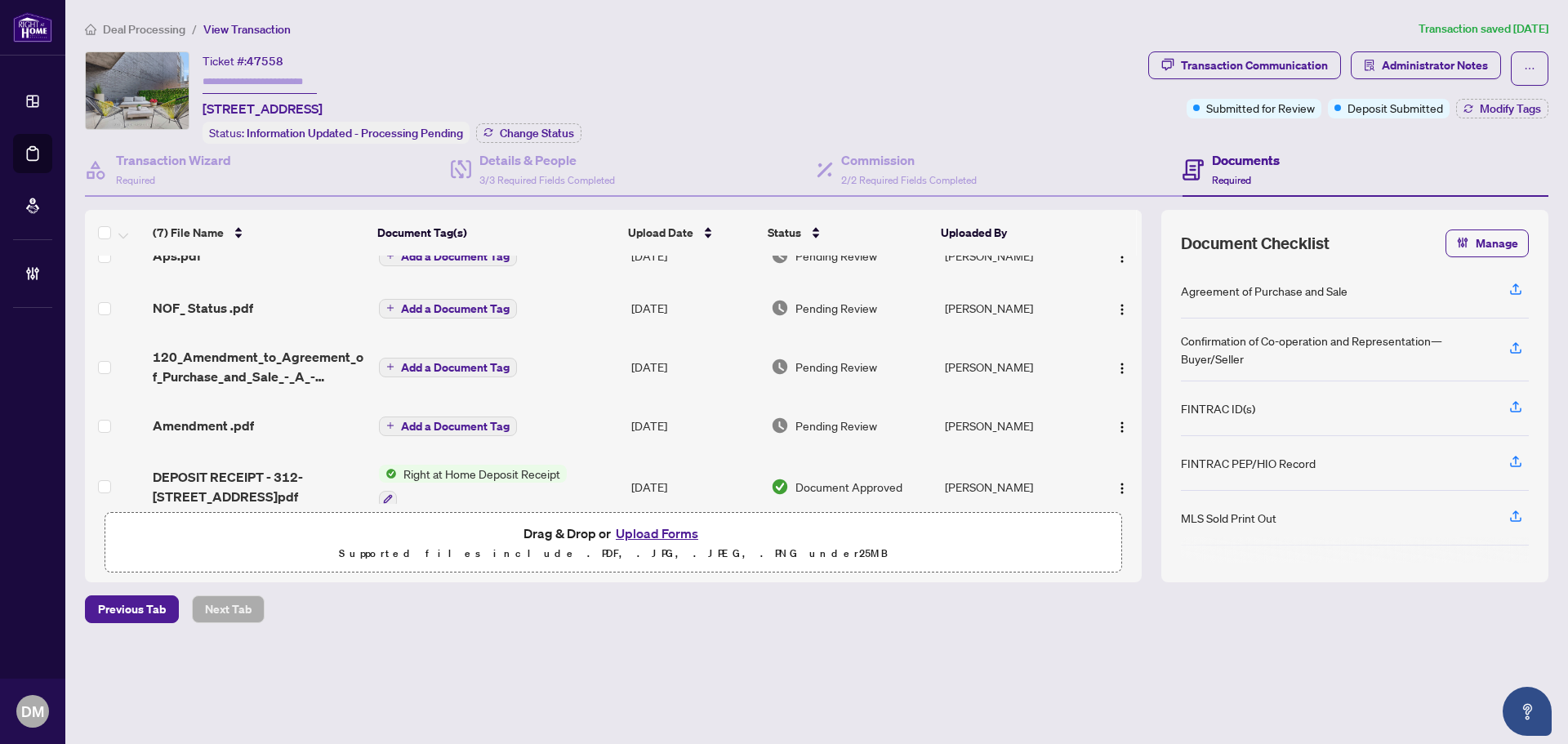
scroll to position [171, 0]
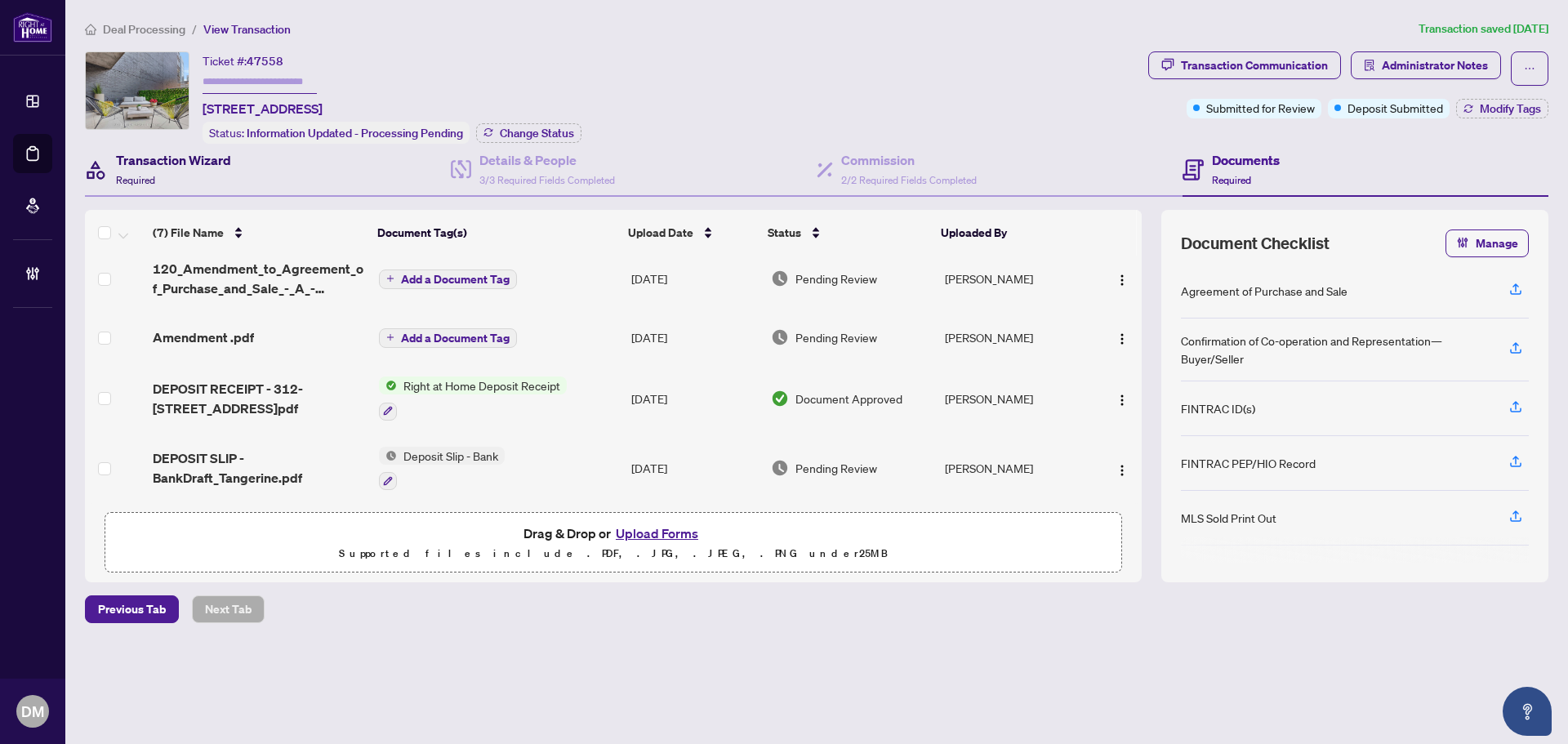
click at [163, 164] on h4 "Transaction Wizard" at bounding box center [173, 159] width 116 height 20
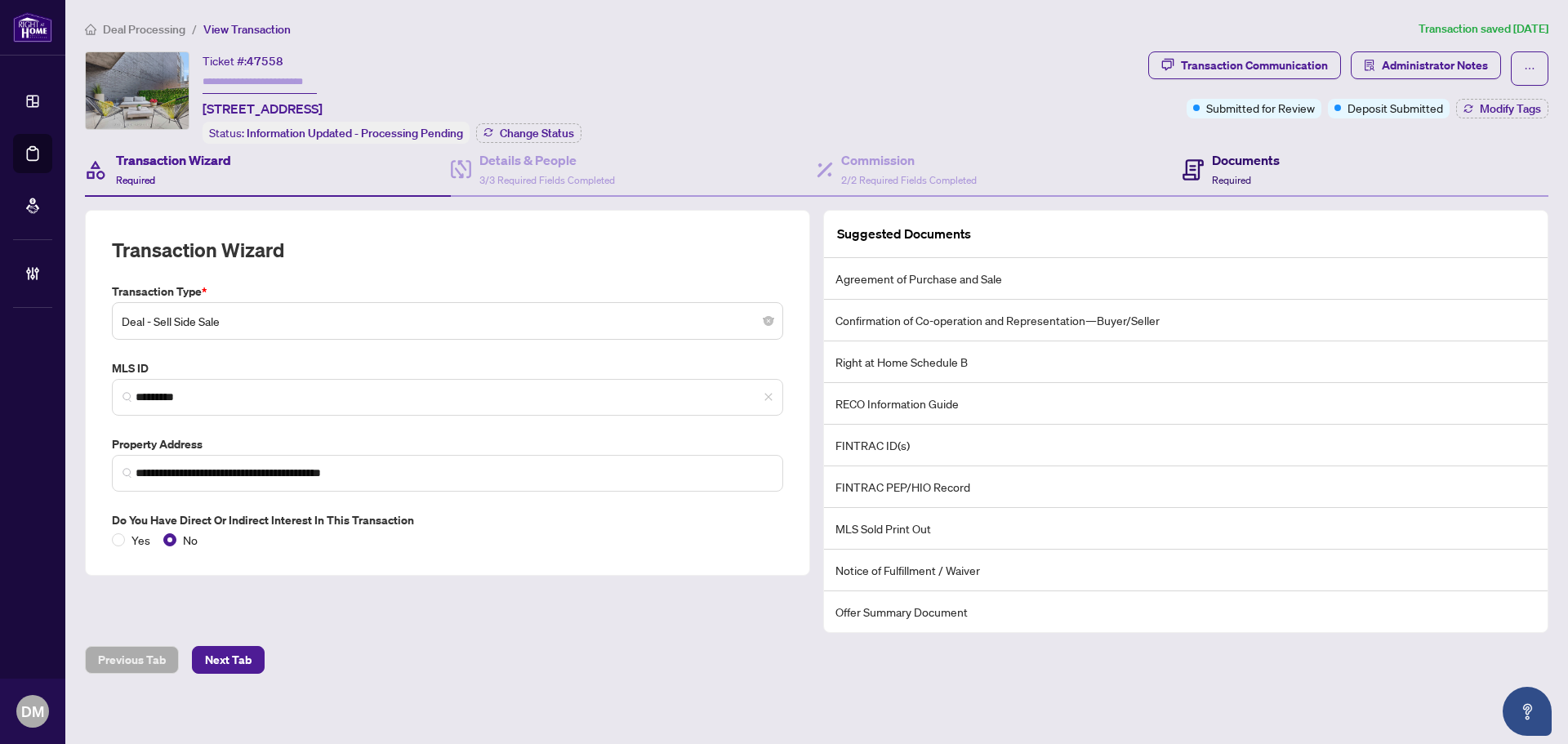
click at [1235, 166] on h4 "Documents" at bounding box center [1246, 159] width 68 height 20
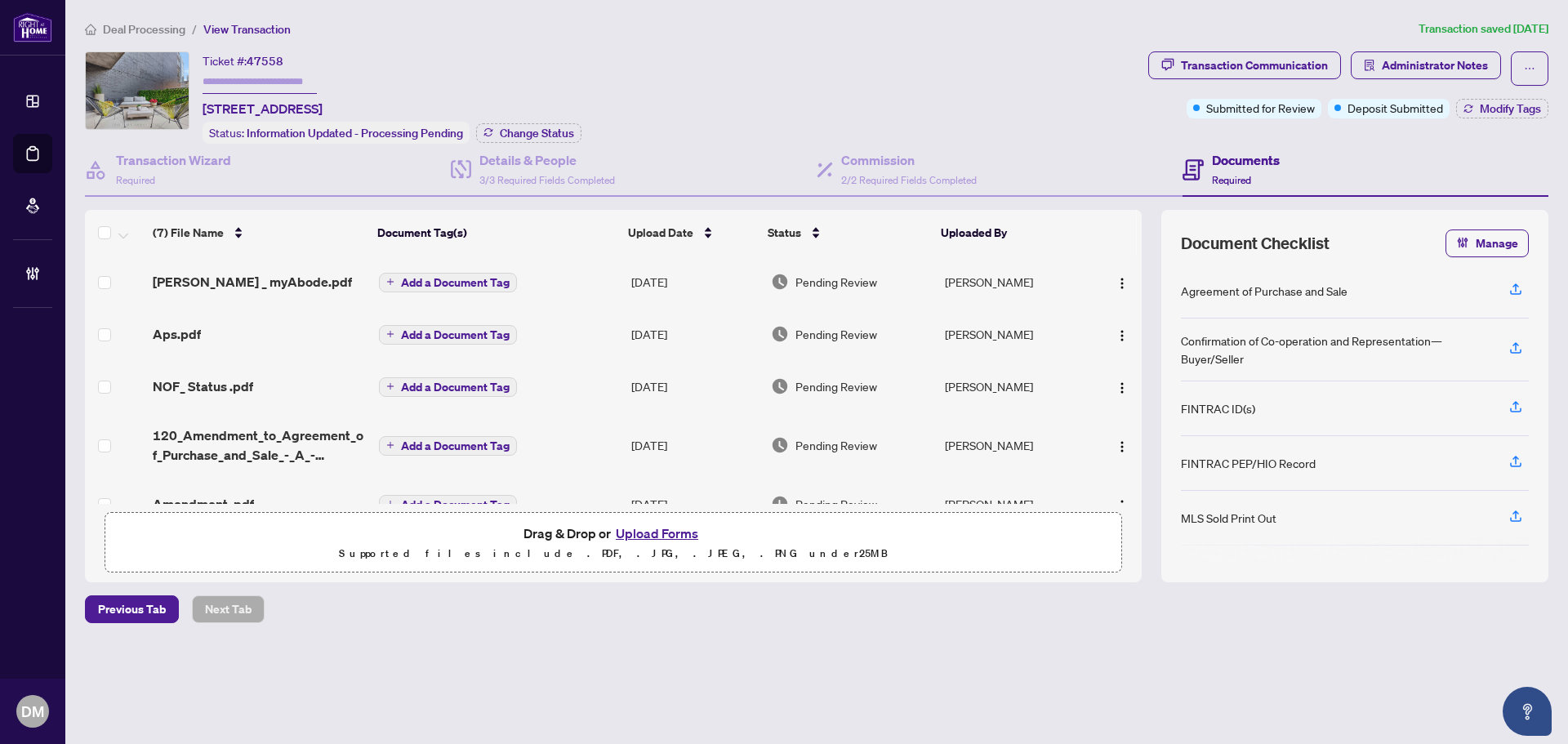
click at [533, 70] on div "Ticket #: 47558 312-478 king St, Toronto, Ontario M5V 0A8, Canada Status: Infor…" at bounding box center [391, 97] width 379 height 92
drag, startPoint x: 511, startPoint y: 103, endPoint x: 198, endPoint y: 103, distance: 313.0
click at [198, 103] on div "Ticket #: 47558 312-478 king St, Toronto, Ontario M5V 0A8, Canada Status: Infor…" at bounding box center [613, 97] width 1057 height 92
copy span "312-478 king St, Toronto, Ontario M5V 0A8, Canada"
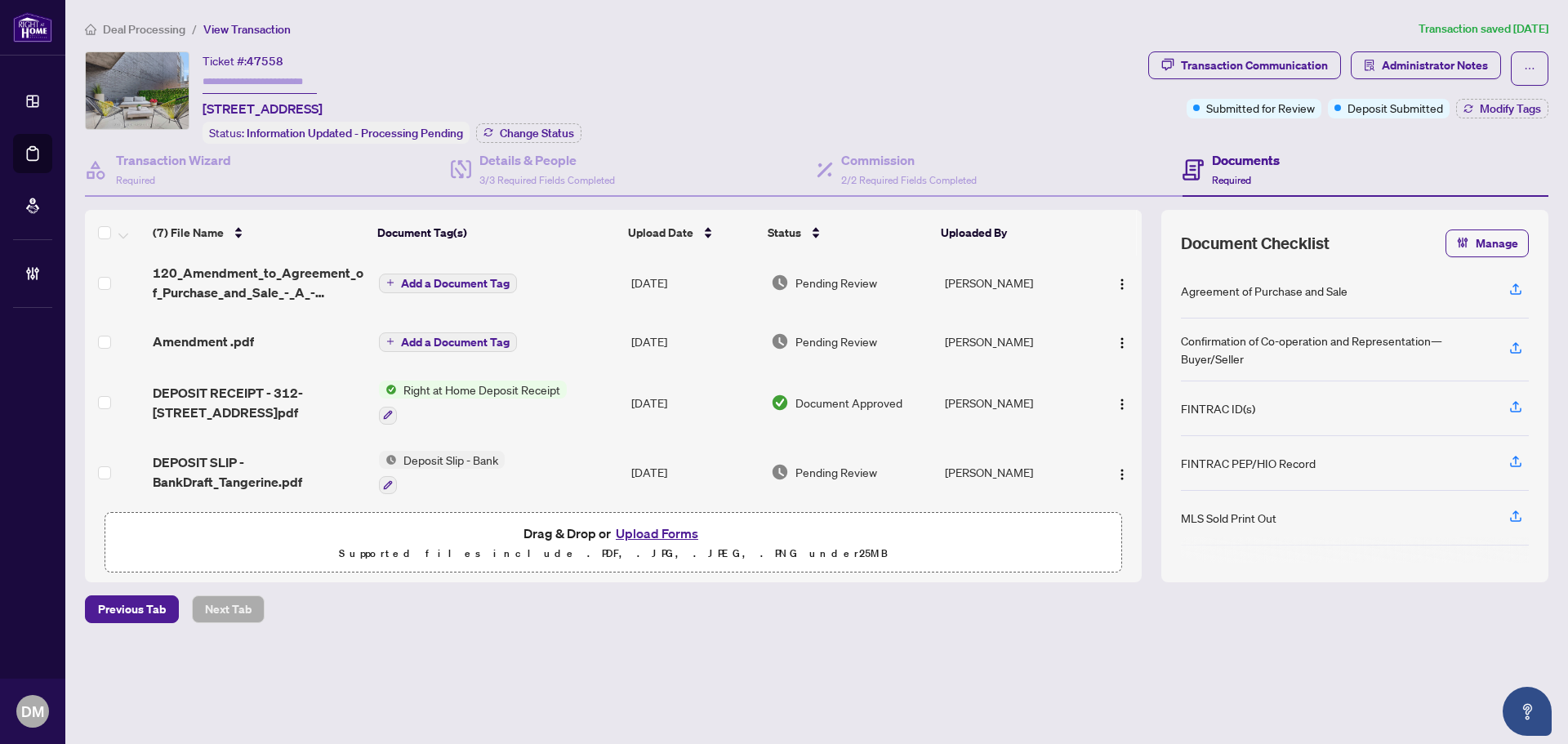
scroll to position [171, 0]
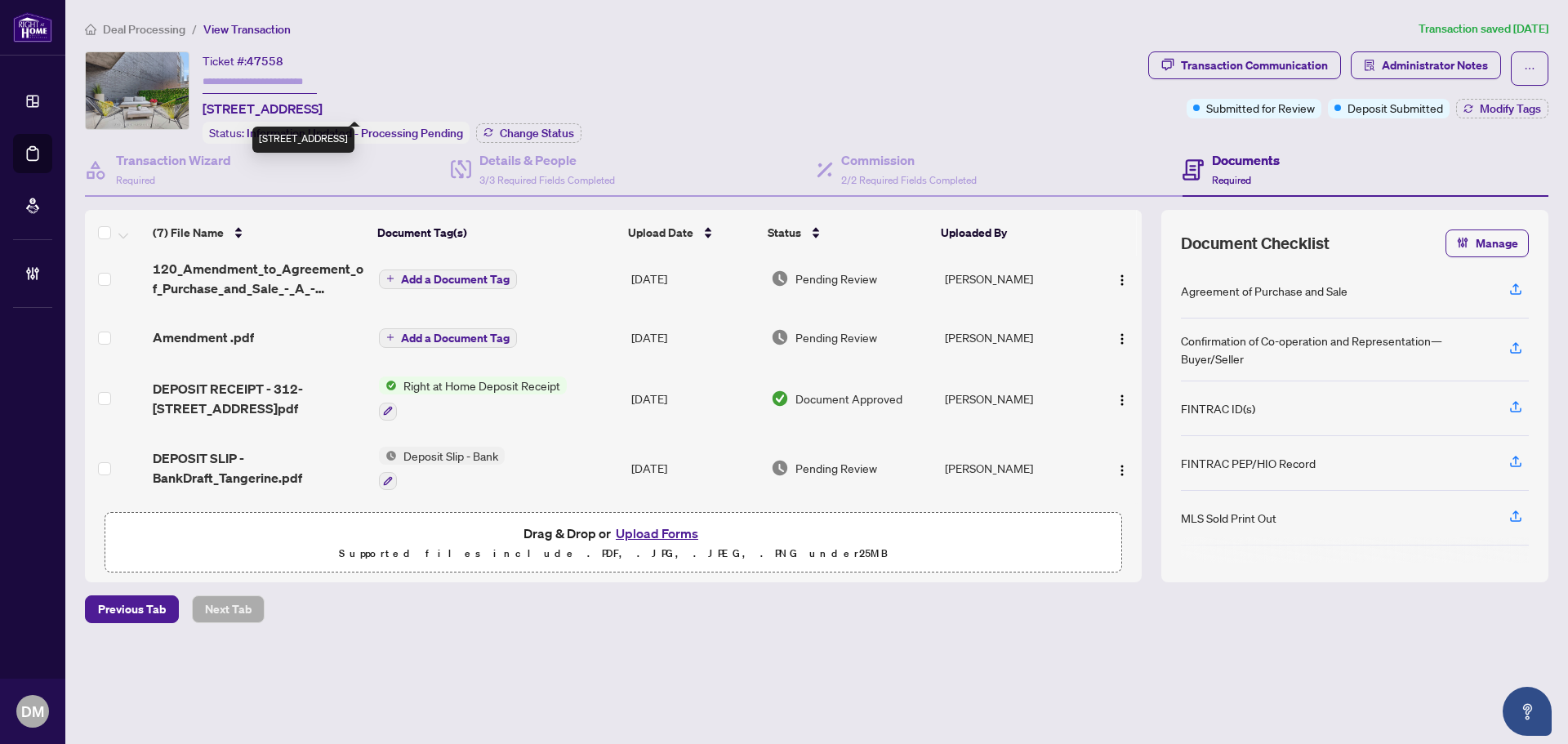
copy span "312-478 king St, Toronto, Ontario M5V 0A8, Canada"
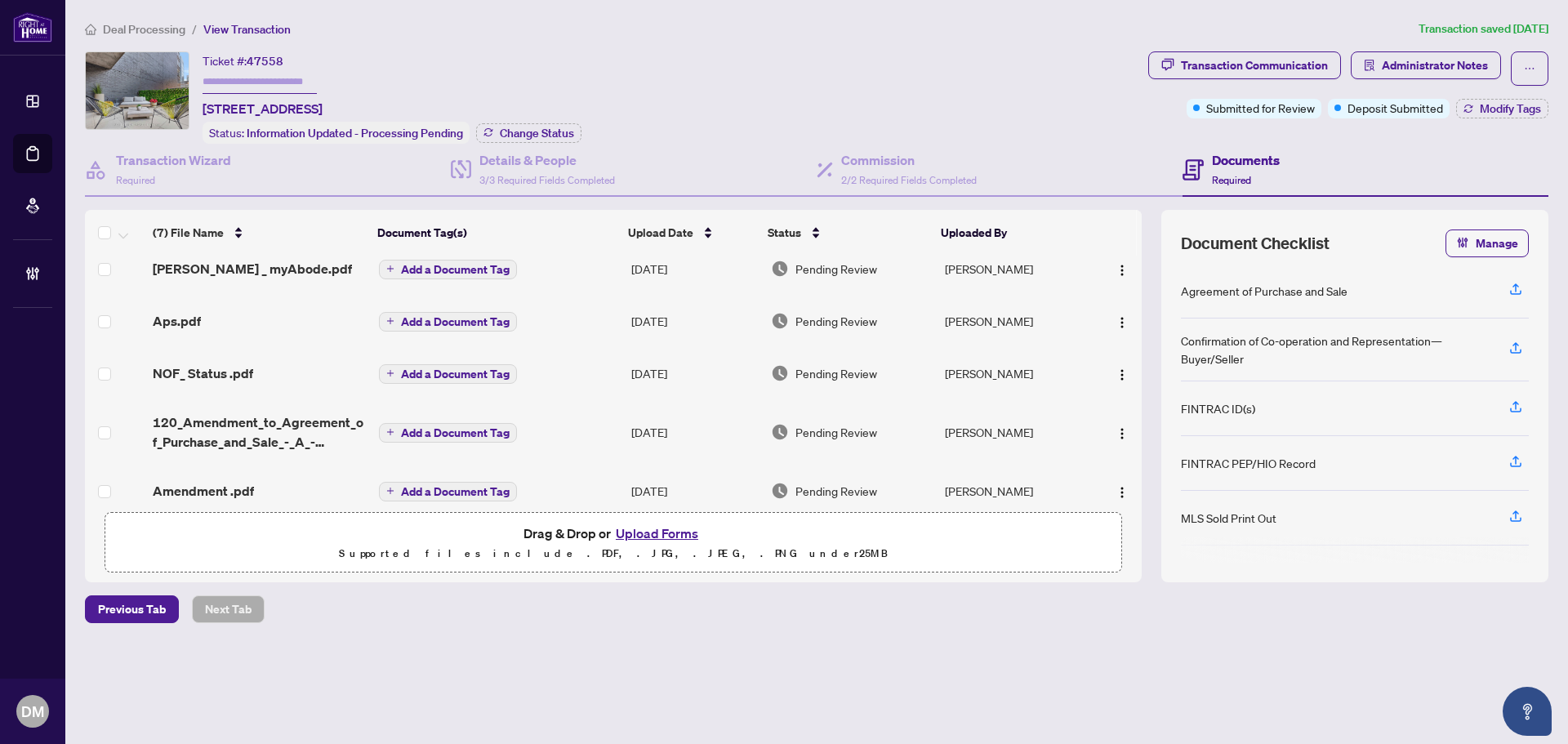
scroll to position [0, 0]
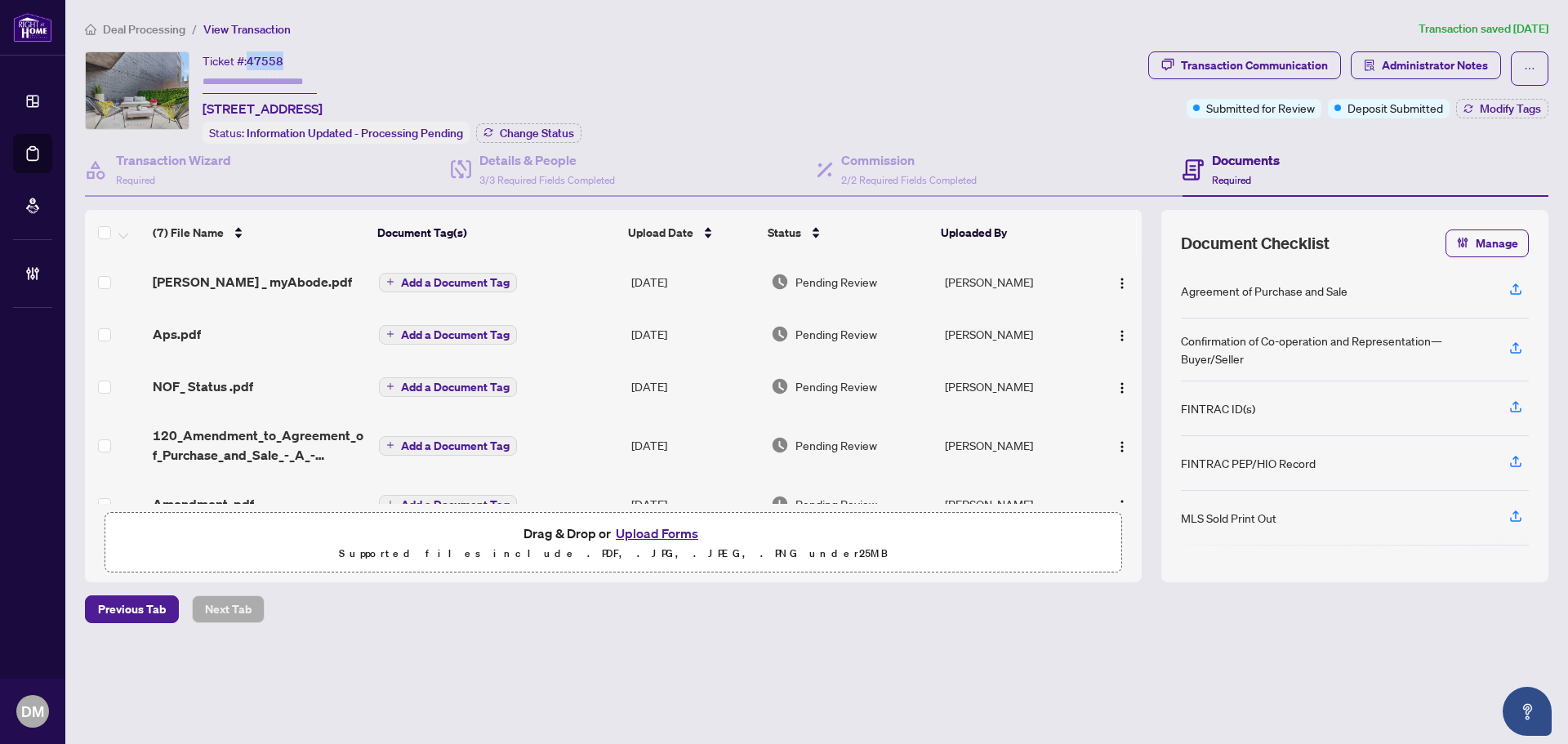
click at [247, 62] on div "Ticket #: 47558 312-478 king St, Toronto, Ontario M5V 0A8, Canada" at bounding box center [262, 85] width 120 height 67
copy div "47558"
click at [1411, 52] on span "Administrator Notes" at bounding box center [1435, 65] width 106 height 26
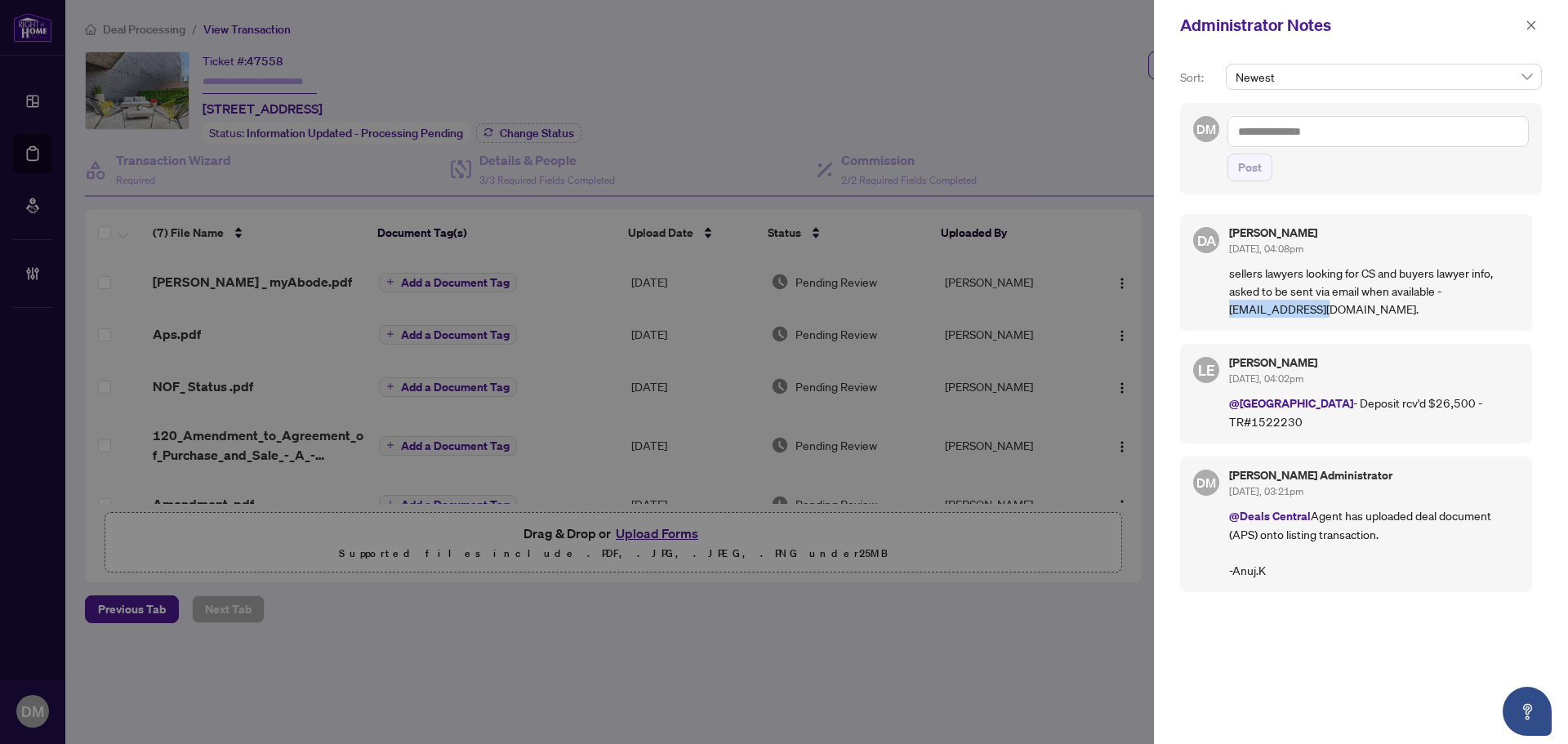
drag, startPoint x: 1319, startPoint y: 314, endPoint x: 1202, endPoint y: 304, distance: 117.4
click at [1202, 304] on div "DA Dalal Alayoubi Aug/21/2025, 04:08pm sellers lawyers looking for CS and buyer…" at bounding box center [1357, 272] width 352 height 116
click at [1262, 292] on p "sellers lawyers looking for CS and buyers lawyer info, asked to be sent via ema…" at bounding box center [1373, 291] width 290 height 54
drag, startPoint x: 1272, startPoint y: 265, endPoint x: 1336, endPoint y: 316, distance: 81.8
click at [1336, 316] on p "sellers lawyers looking for CS and buyers lawyer info, asked to be sent via ema…" at bounding box center [1373, 291] width 290 height 54
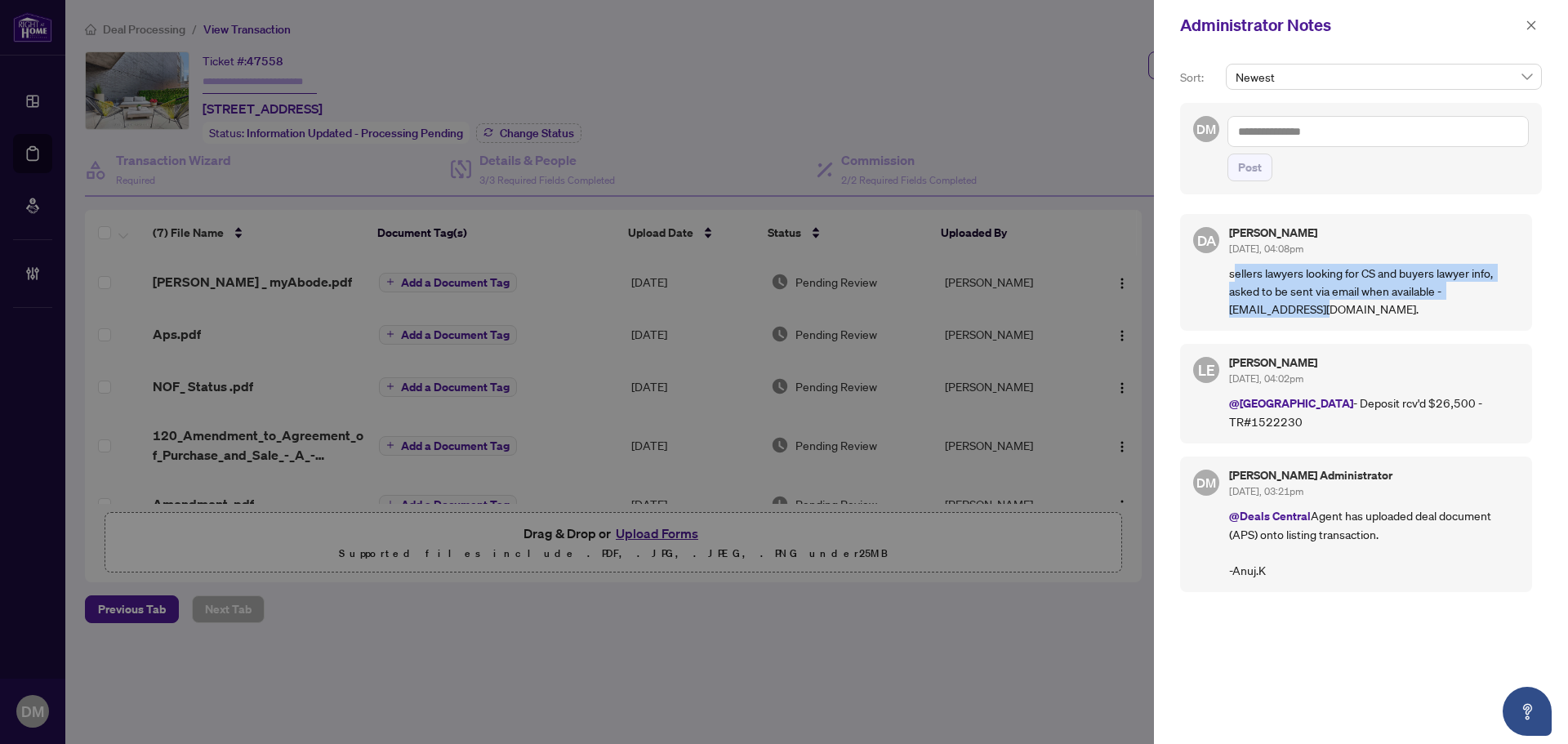
click at [1336, 314] on p "sellers lawyers looking for CS and buyers lawyer info, asked to be sent via ema…" at bounding box center [1373, 291] width 290 height 54
click at [1532, 23] on icon "close" at bounding box center [1531, 25] width 11 height 11
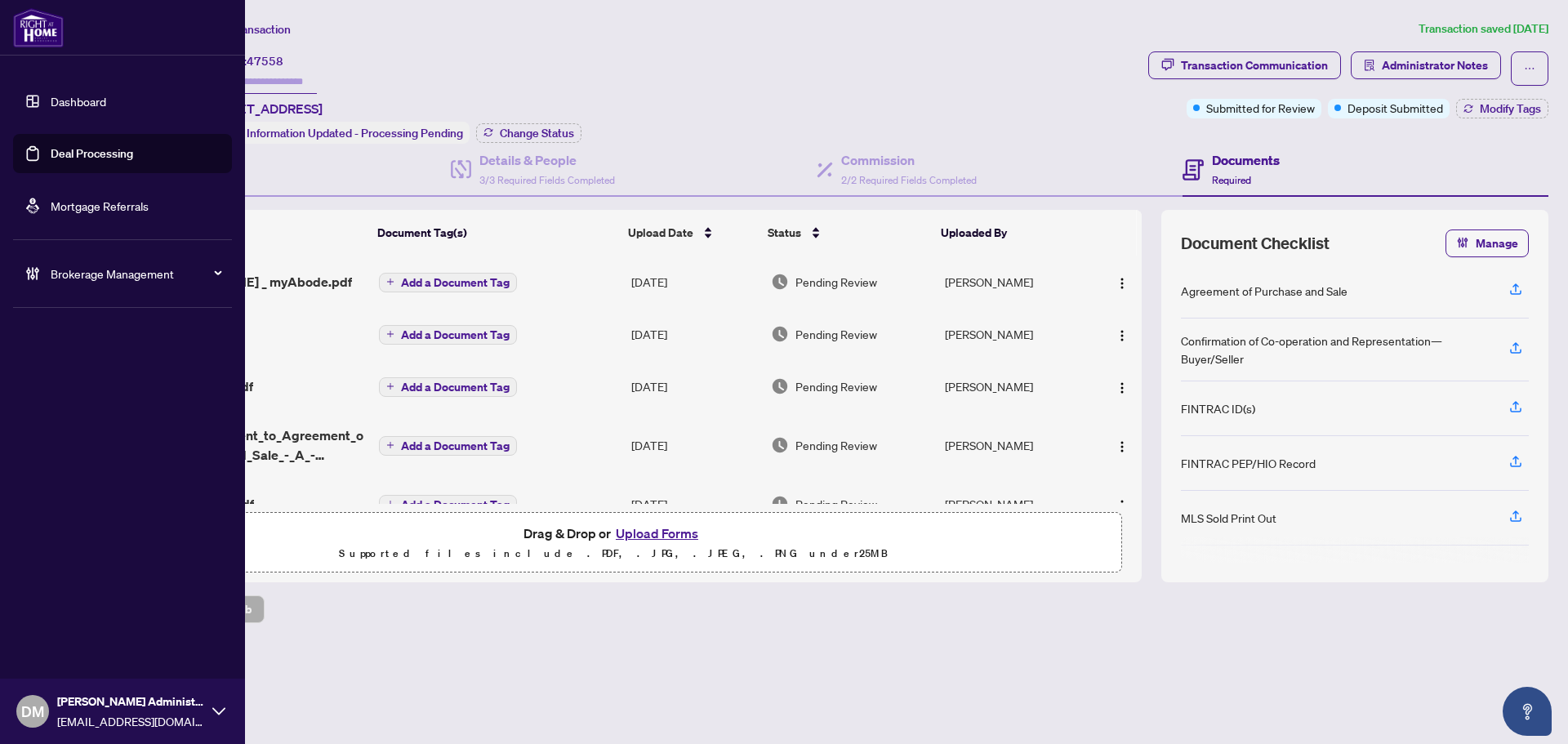
drag, startPoint x: 83, startPoint y: 90, endPoint x: 164, endPoint y: 142, distance: 96.3
click at [83, 94] on link "Dashboard" at bounding box center [78, 101] width 56 height 15
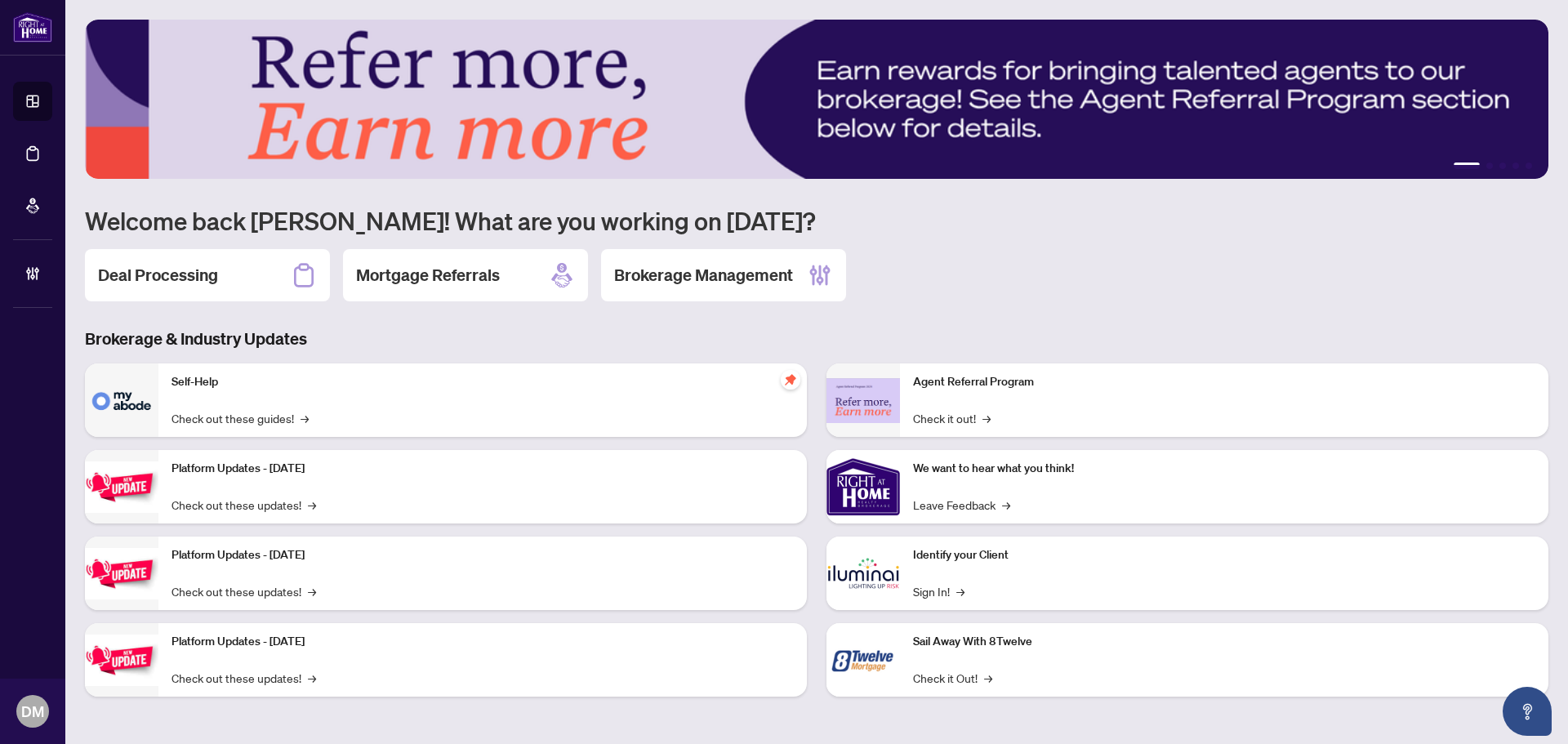
drag, startPoint x: 209, startPoint y: 292, endPoint x: 220, endPoint y: 287, distance: 12.1
click at [209, 292] on div "Deal Processing" at bounding box center [207, 275] width 245 height 52
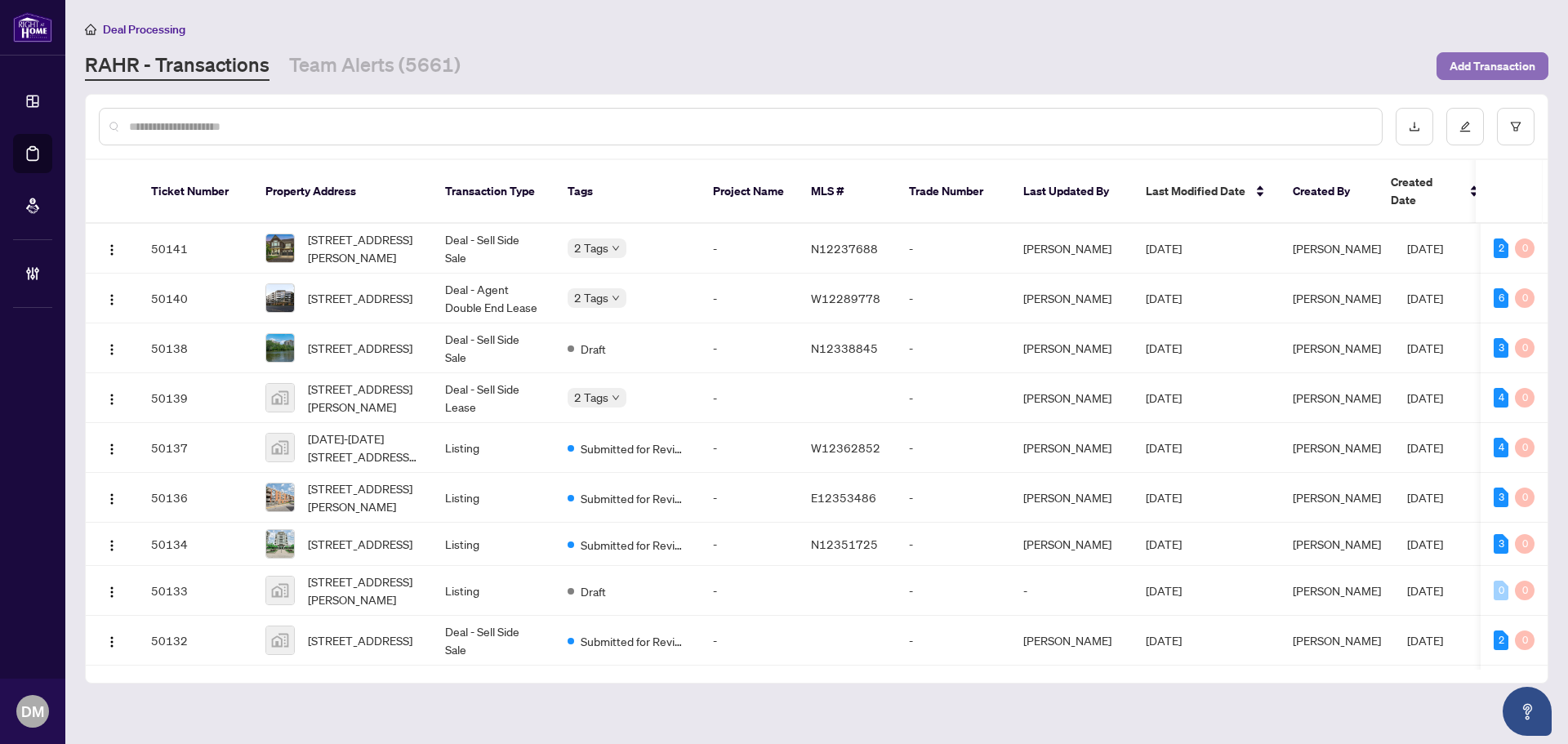
click at [1519, 70] on span "Add Transaction" at bounding box center [1493, 66] width 86 height 26
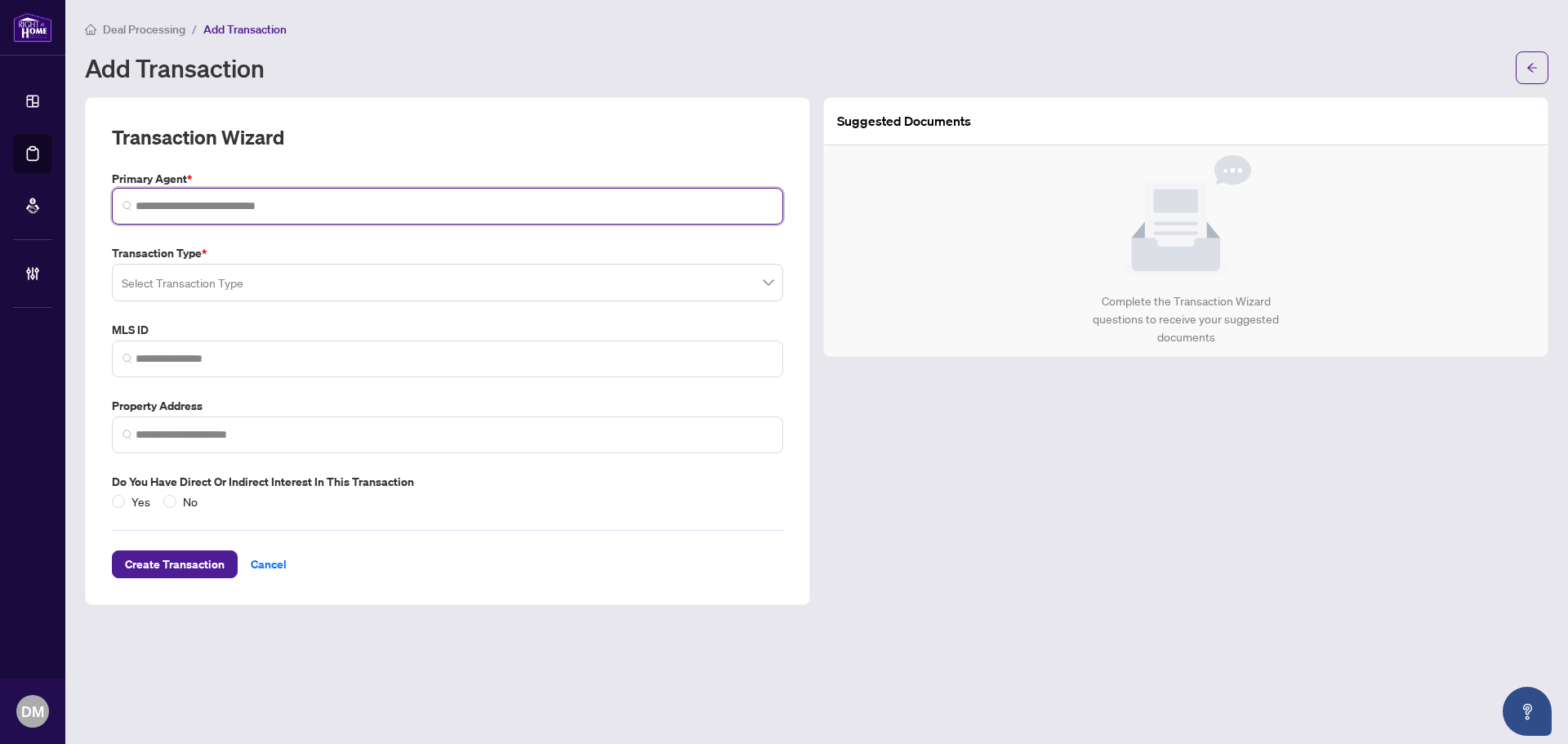
click at [450, 208] on input "search" at bounding box center [455, 206] width 637 height 17
click at [450, 206] on input "search" at bounding box center [455, 206] width 637 height 17
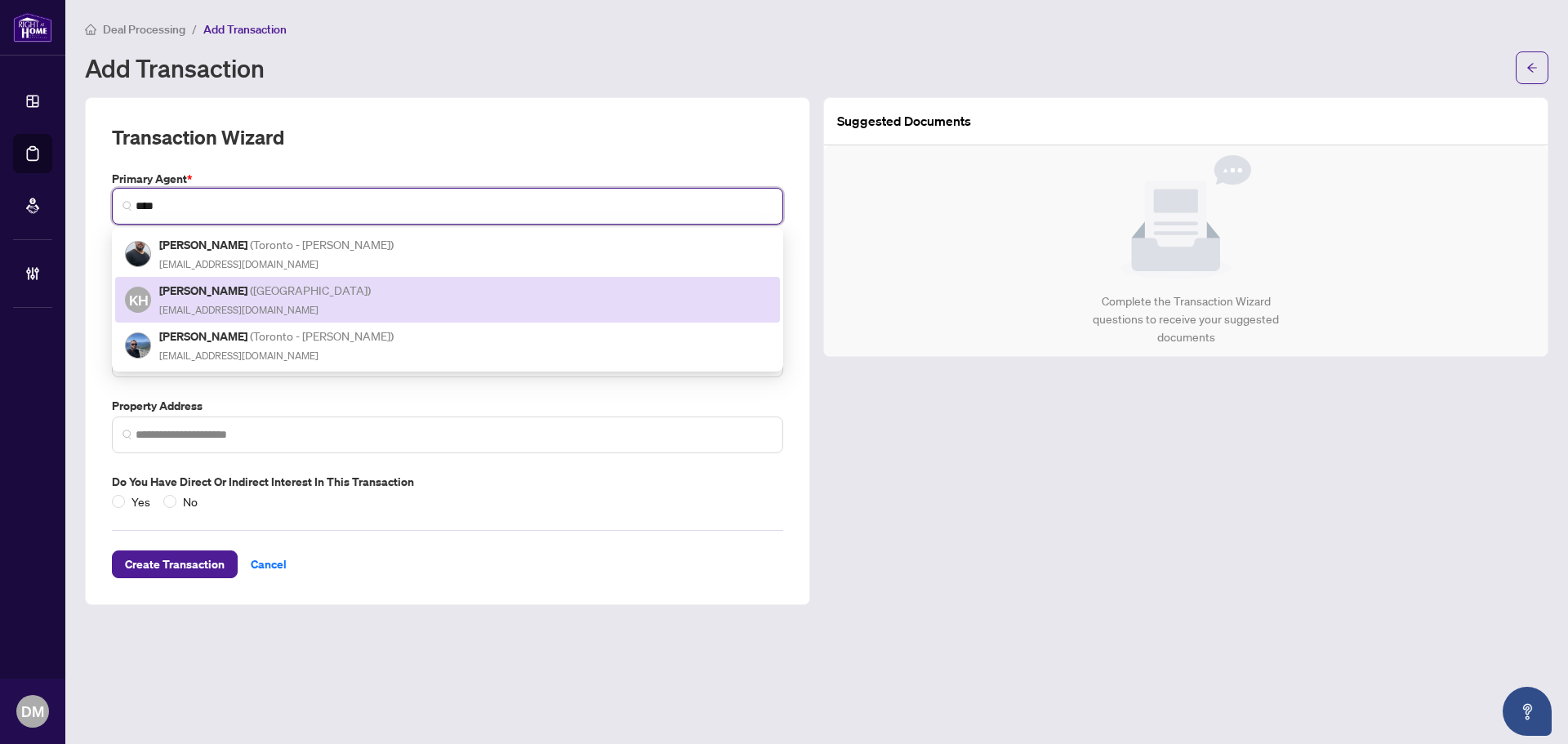
click at [374, 294] on div "KH Kazi Hossain ( Durham ) project.troop@gmail.com" at bounding box center [447, 300] width 645 height 37
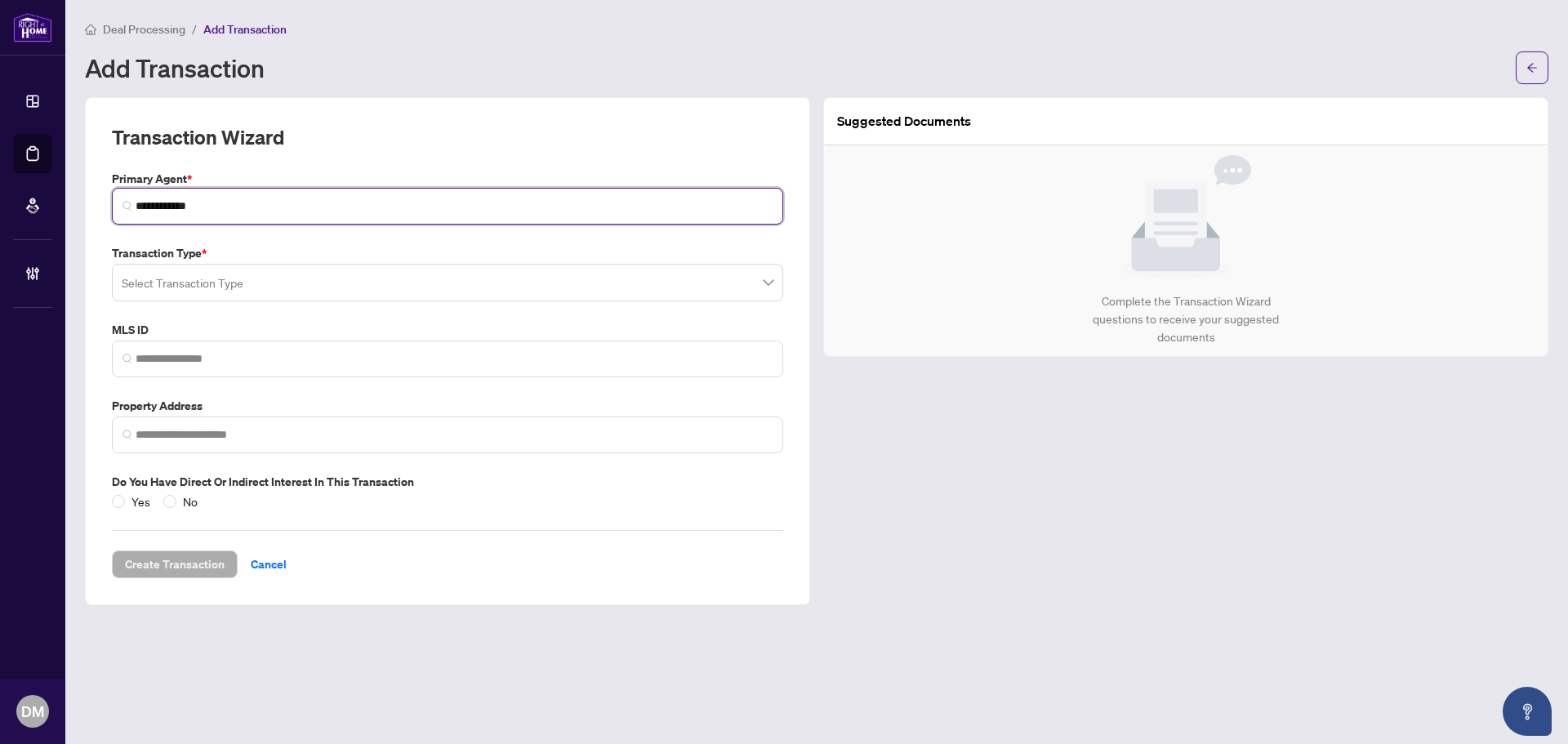
type input "**********"
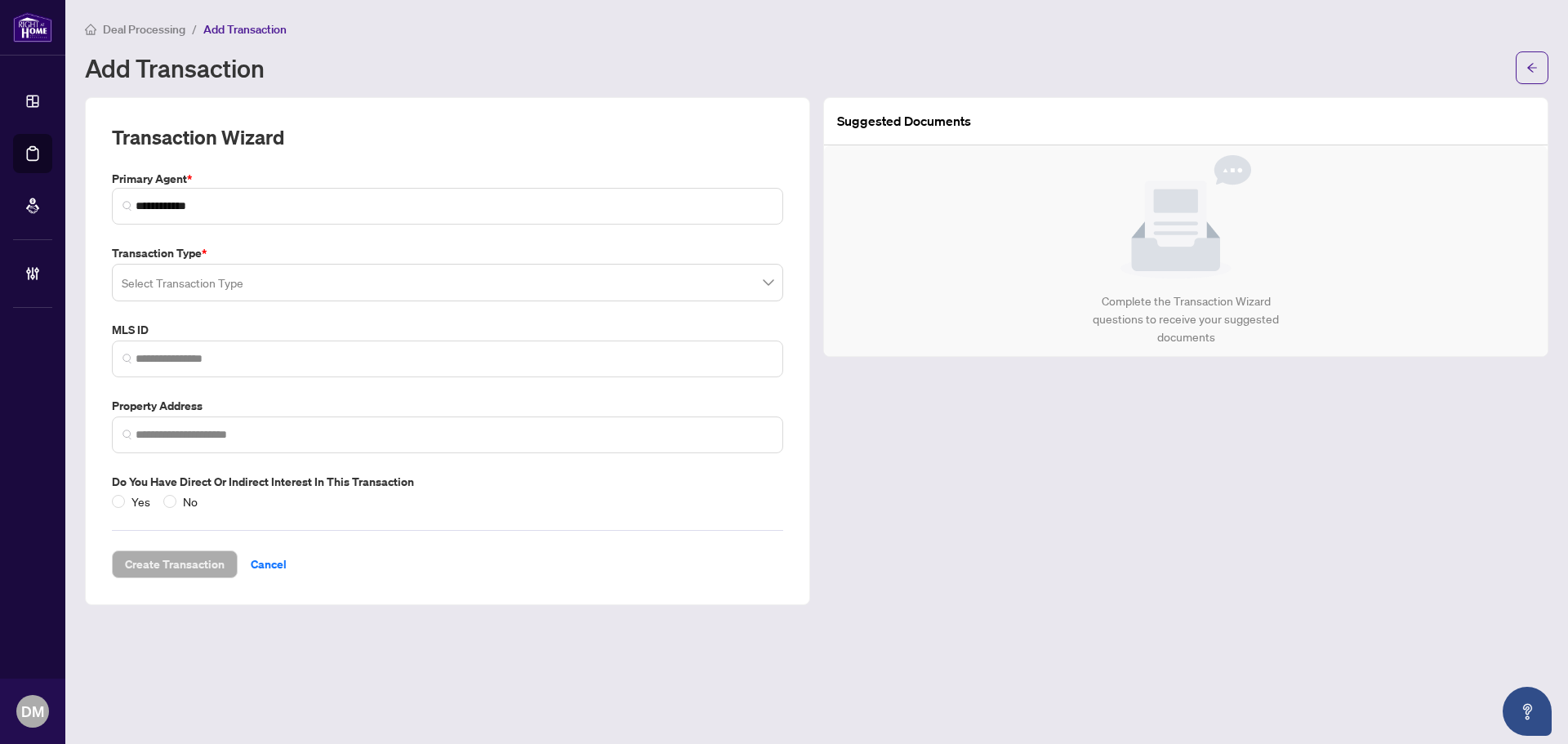
click at [281, 281] on input "search" at bounding box center [441, 285] width 637 height 36
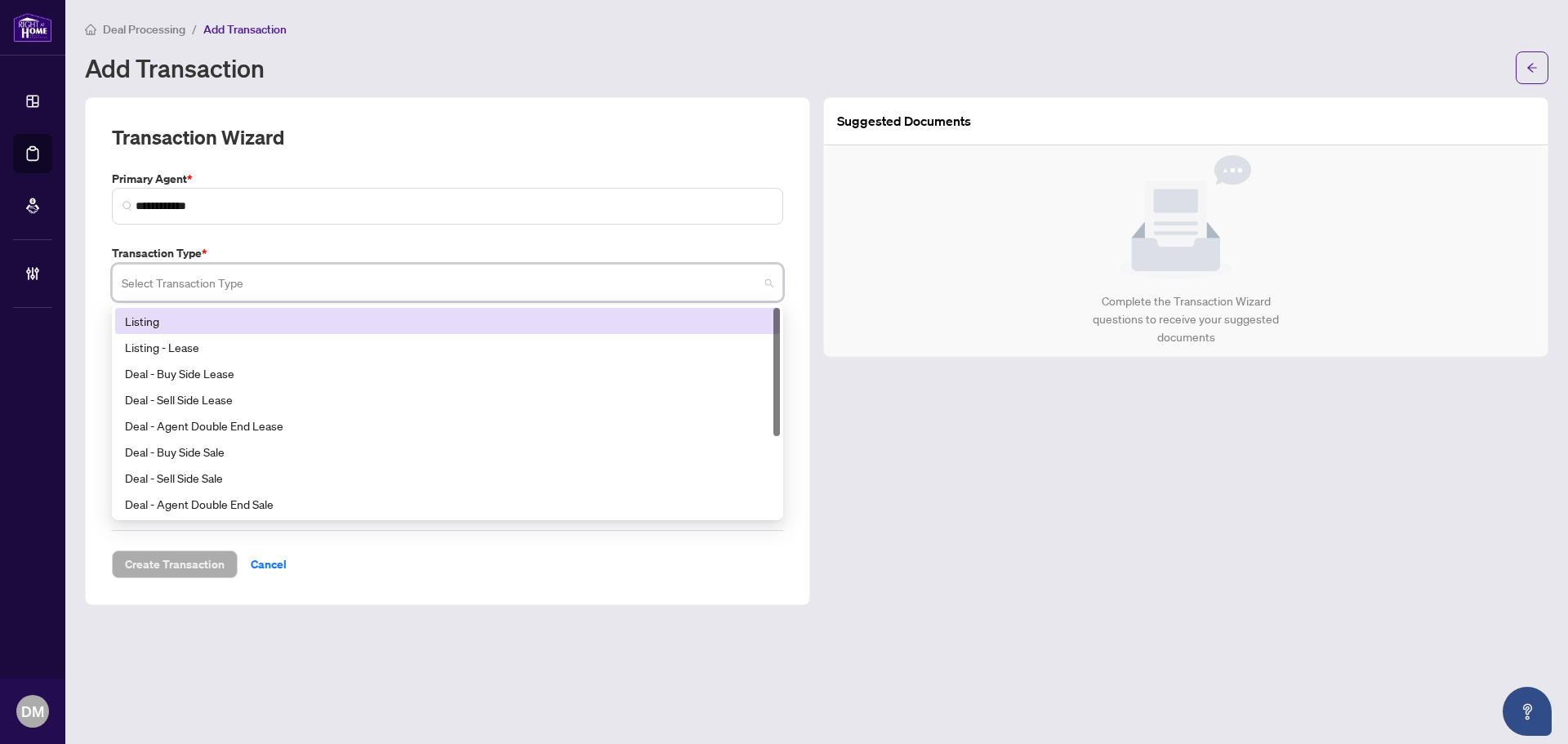
type input "*"
click at [318, 288] on input "search" at bounding box center [441, 285] width 637 height 36
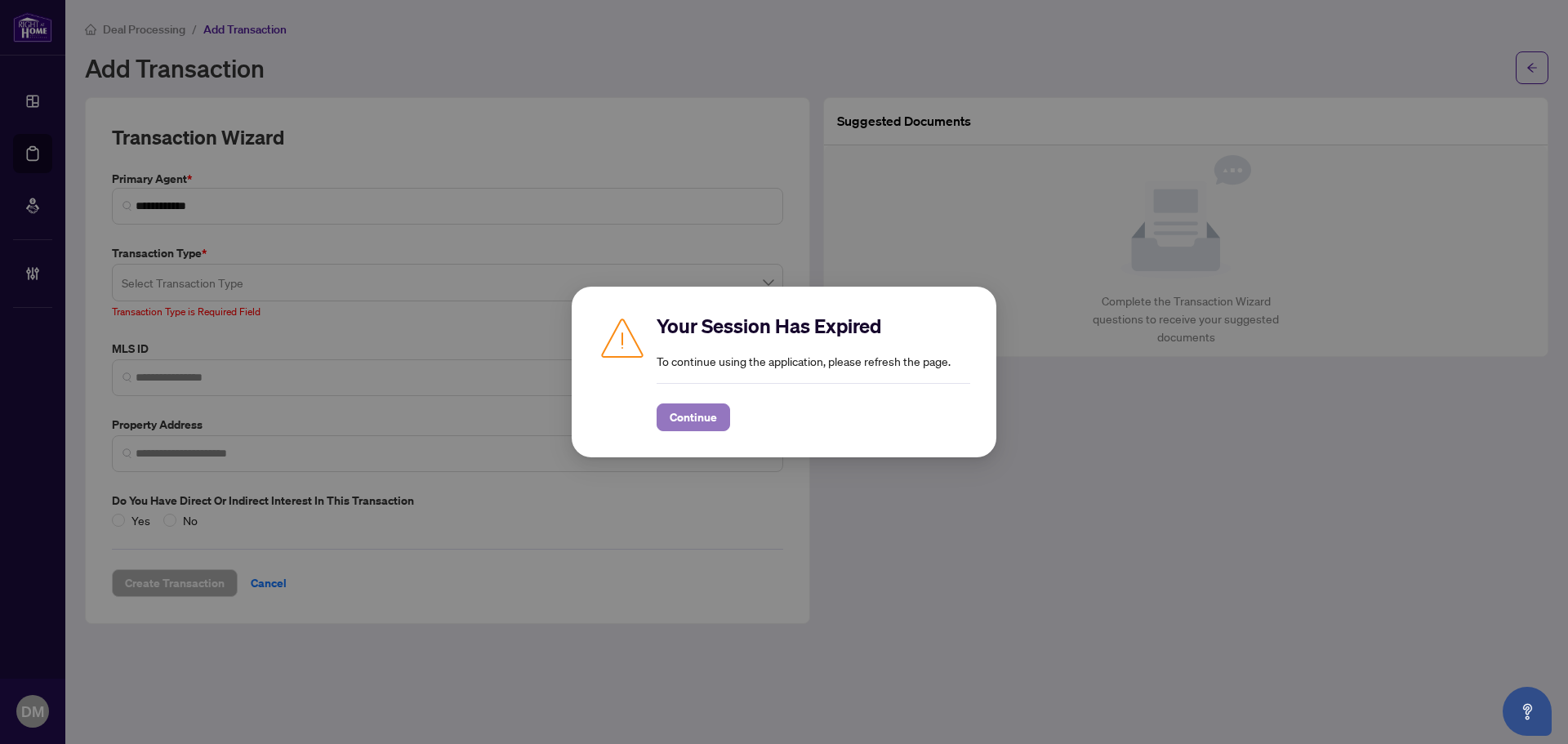
click at [709, 413] on span "Continue" at bounding box center [693, 417] width 48 height 26
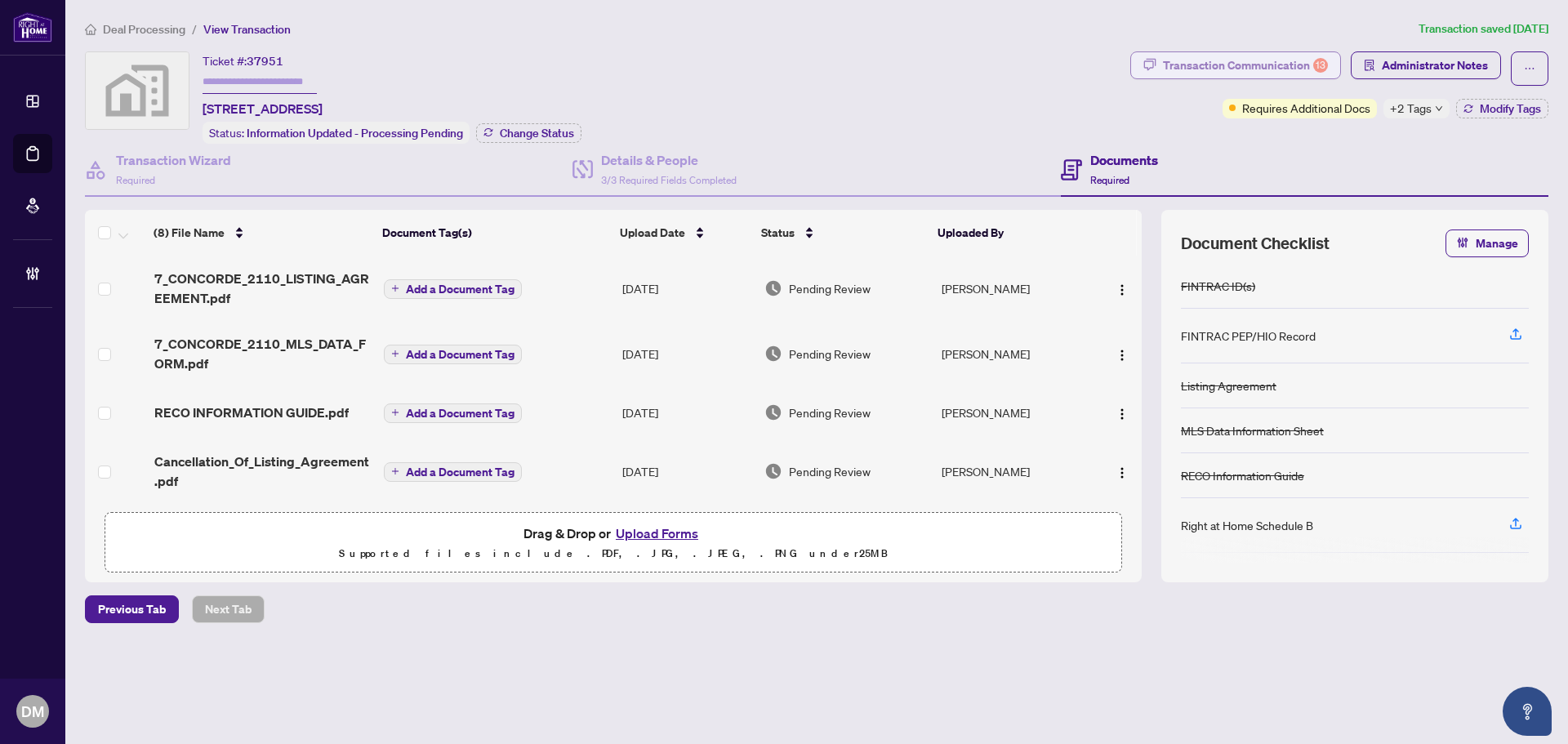
click at [1291, 68] on div "Transaction Communication 13" at bounding box center [1245, 65] width 165 height 26
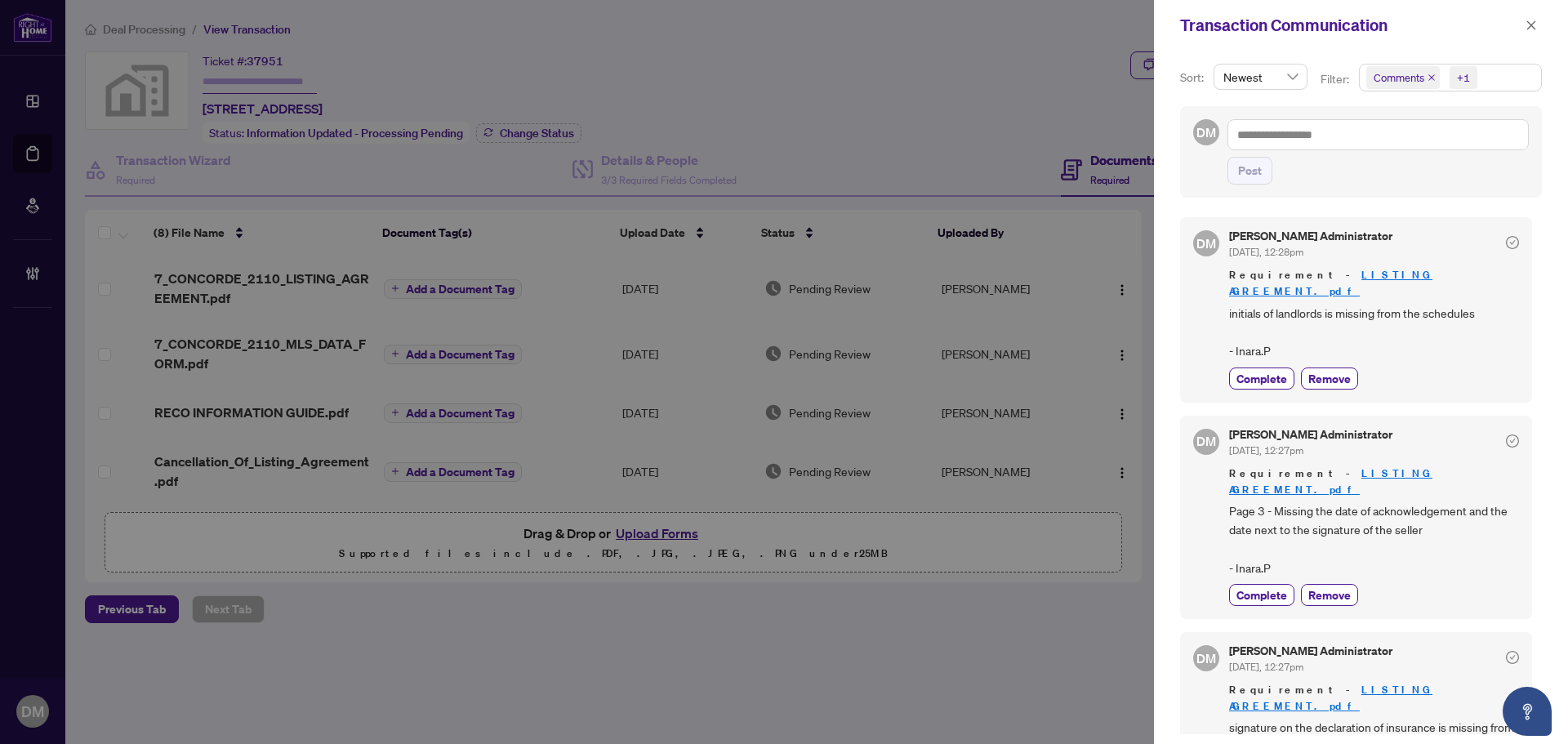
click at [1421, 322] on span "initials of landlords is missing from the schedules - Inara.P" at bounding box center [1373, 331] width 290 height 57
click at [1469, 331] on span "initials of landlords is missing from the schedules - Inara.P" at bounding box center [1373, 331] width 290 height 57
click at [1452, 315] on span "initials of landlords is missing from the schedules - Inara.P" at bounding box center [1373, 331] width 290 height 57
click at [1377, 132] on textarea at bounding box center [1377, 134] width 301 height 31
drag, startPoint x: 1221, startPoint y: 294, endPoint x: 1508, endPoint y: 318, distance: 288.0
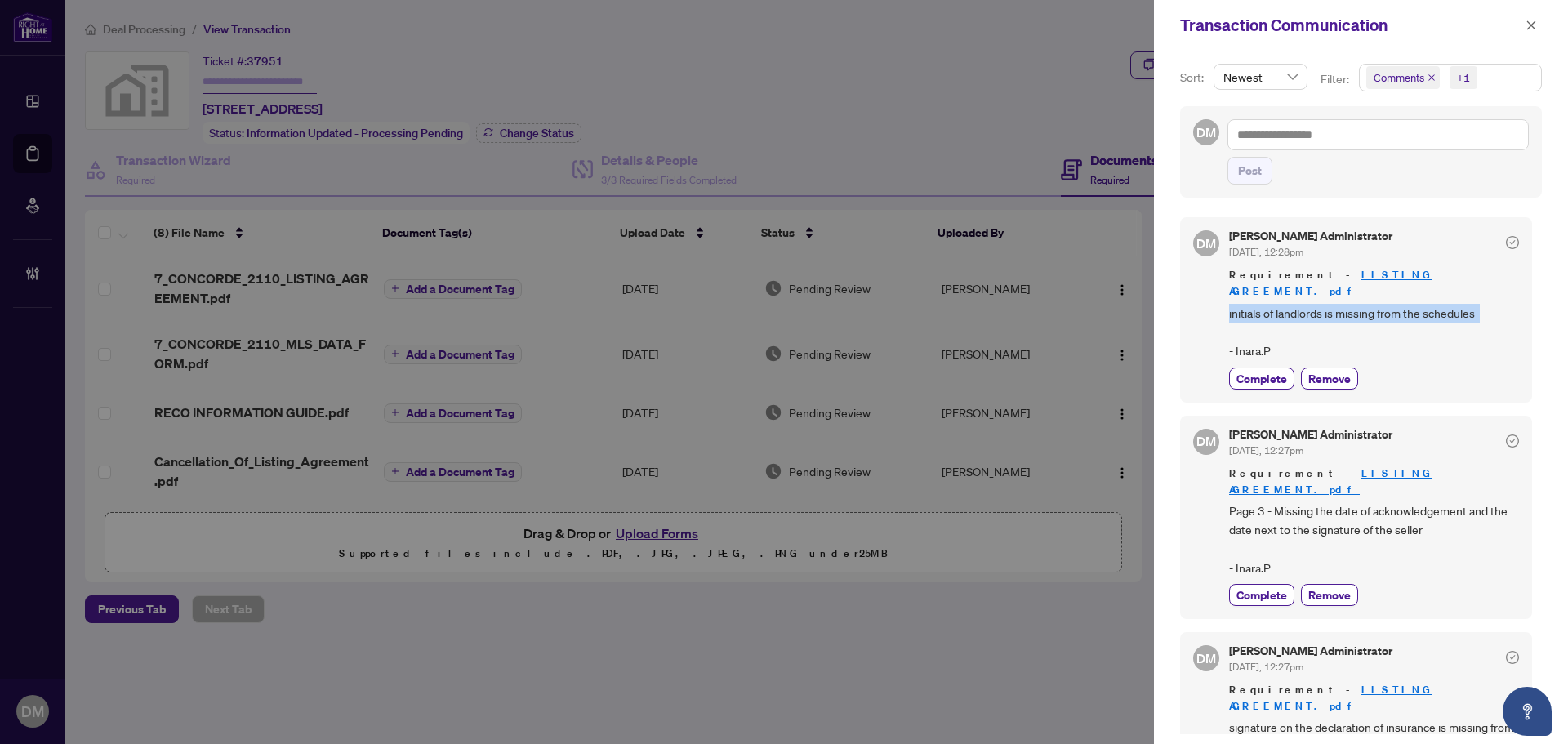
click at [1508, 318] on div "DM Don Mills Administrator Aug/23/2025, 12:28pm Requirement - LISTING AGREEMENT…" at bounding box center [1357, 309] width 352 height 184
click at [1508, 318] on span "initials of landlords is missing from the schedules - Inara.P" at bounding box center [1373, 331] width 290 height 57
click at [1520, 26] on button "button" at bounding box center [1531, 25] width 21 height 20
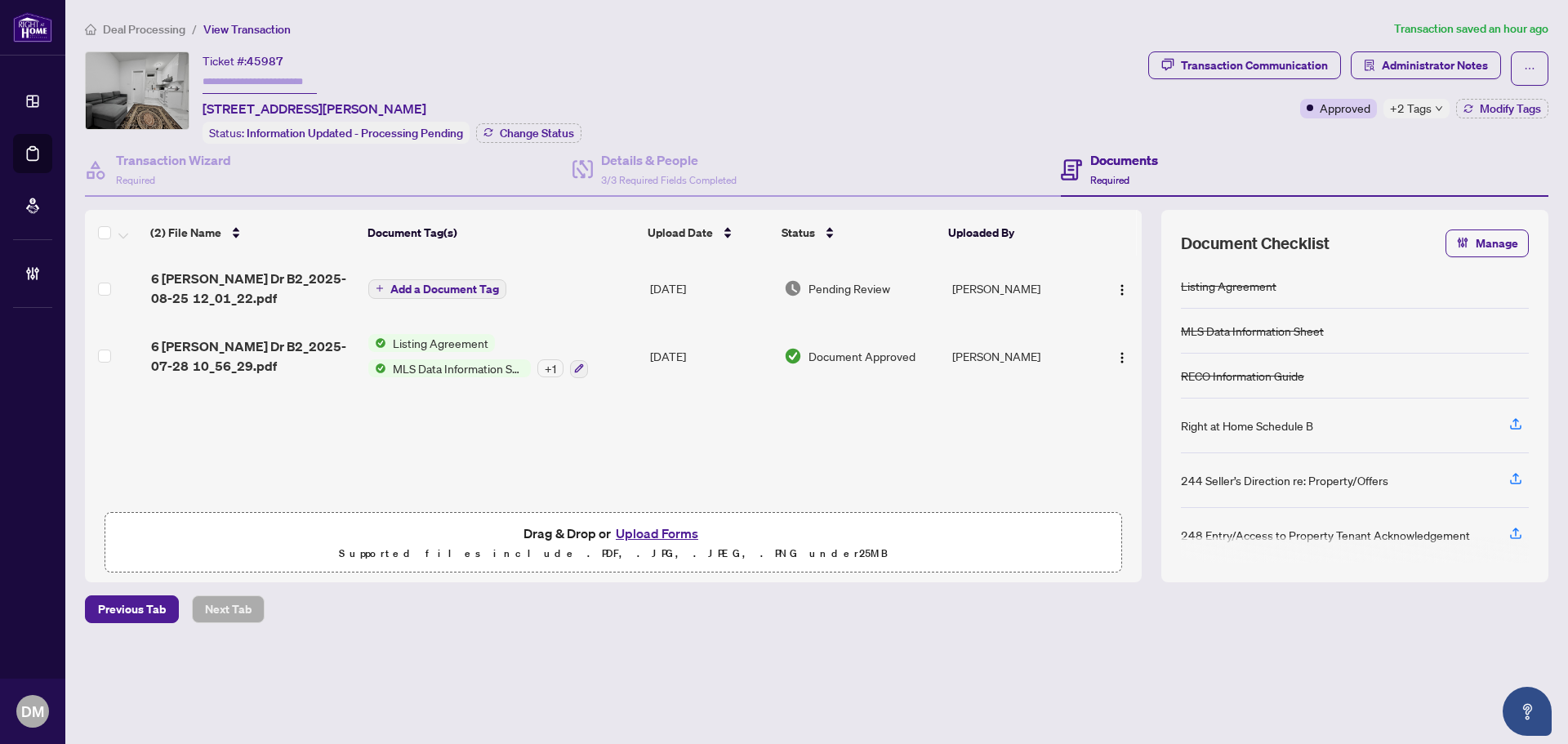
click at [1440, 105] on icon "down" at bounding box center [1438, 108] width 8 height 8
drag, startPoint x: 219, startPoint y: 108, endPoint x: 514, endPoint y: 102, distance: 295.1
click at [514, 102] on div "Ticket #: 45987 B2-6 Glen Muir Dr, Toronto, Ontario M1M 2C7, Canada Status: Inf…" at bounding box center [613, 97] width 1057 height 92
copy span "[STREET_ADDRESS][PERSON_NAME]"
click at [1069, 291] on td "Walker Amrul" at bounding box center [1020, 288] width 149 height 65
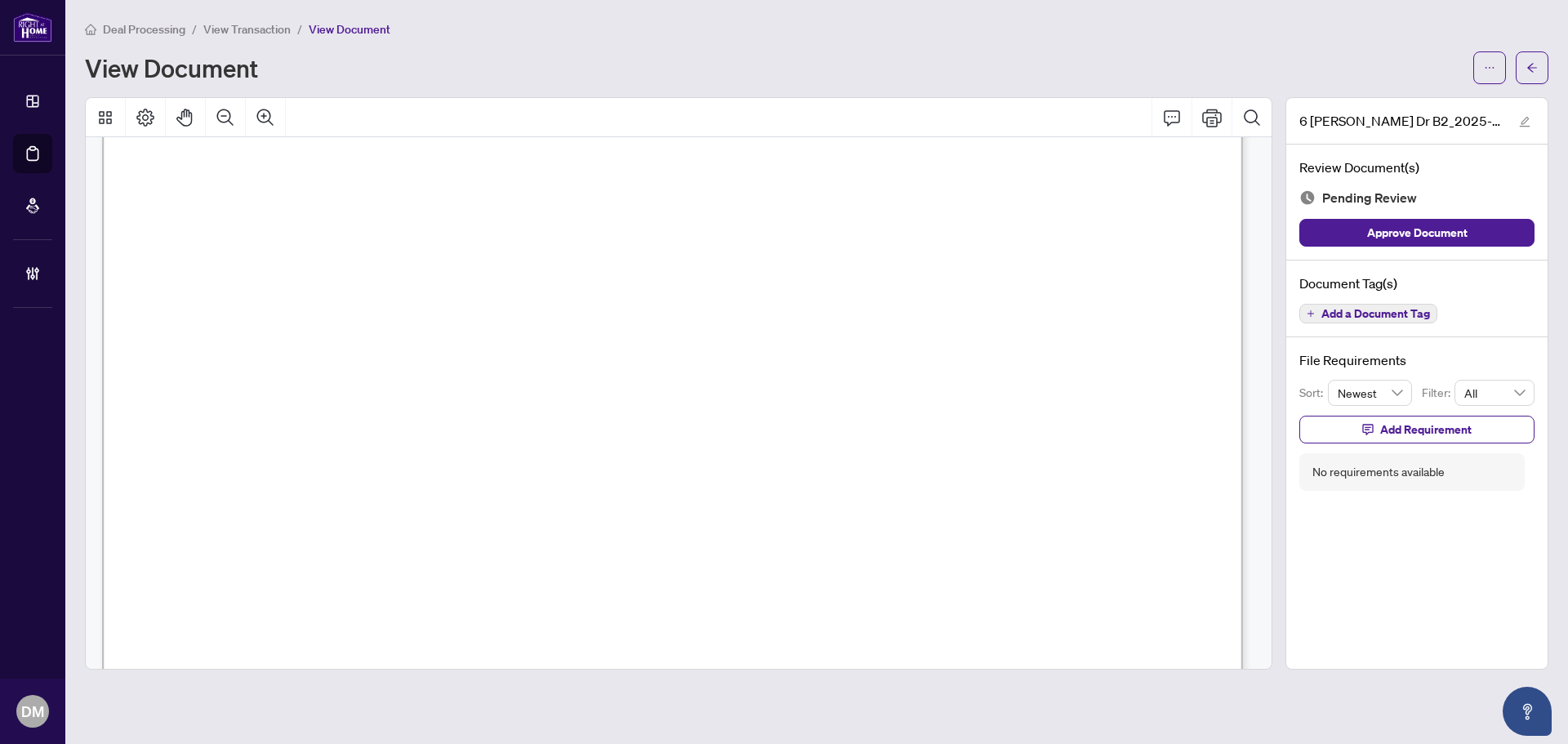
scroll to position [245, 0]
click at [1485, 71] on icon "ellipsis" at bounding box center [1490, 68] width 11 height 11
click at [1481, 102] on span "Download" at bounding box center [1430, 102] width 124 height 18
click at [1479, 67] on button "button" at bounding box center [1489, 67] width 33 height 33
click at [1459, 96] on span "Download" at bounding box center [1430, 102] width 124 height 18
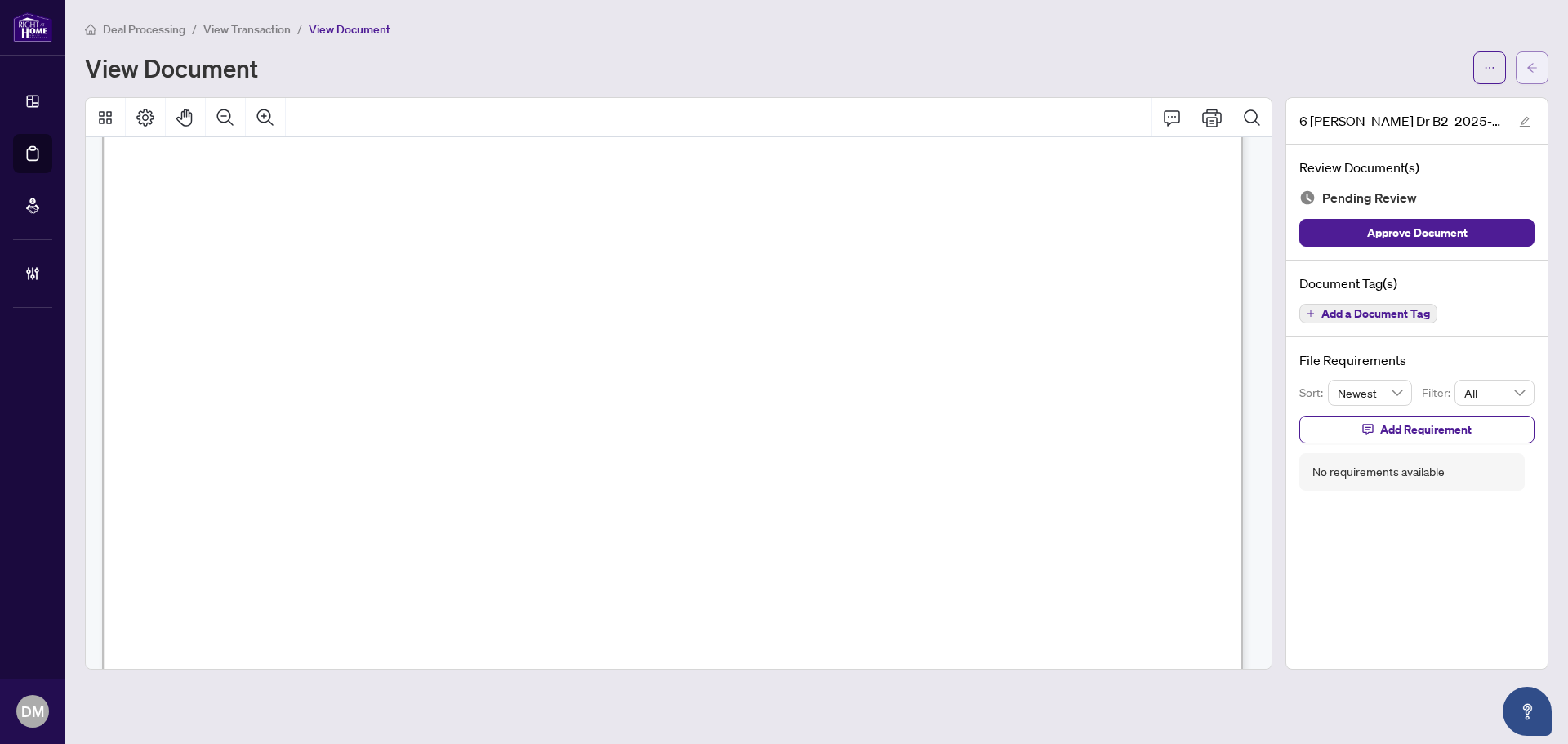
click at [1546, 62] on button "button" at bounding box center [1532, 67] width 33 height 33
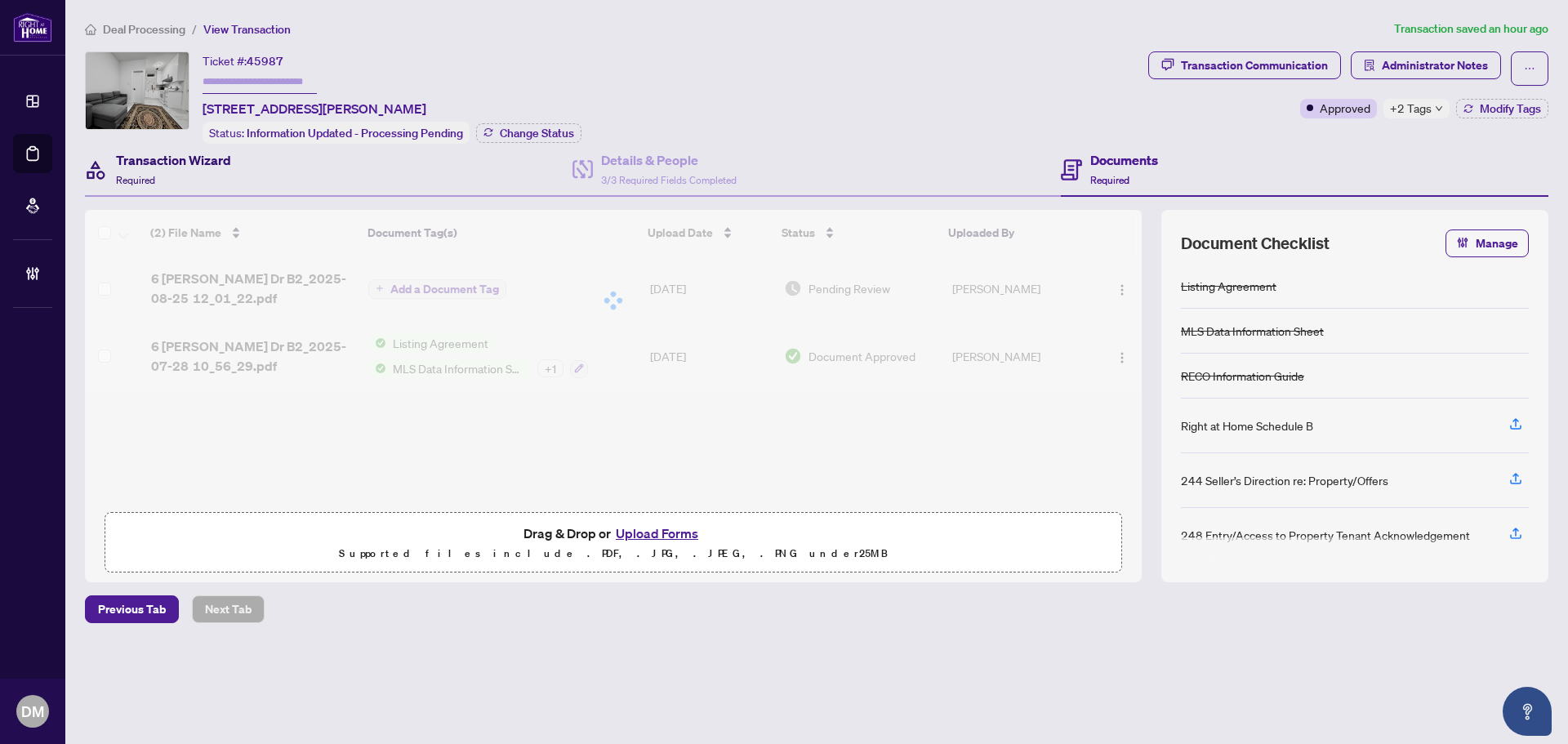
click at [138, 176] on span "Required" at bounding box center [135, 180] width 39 height 12
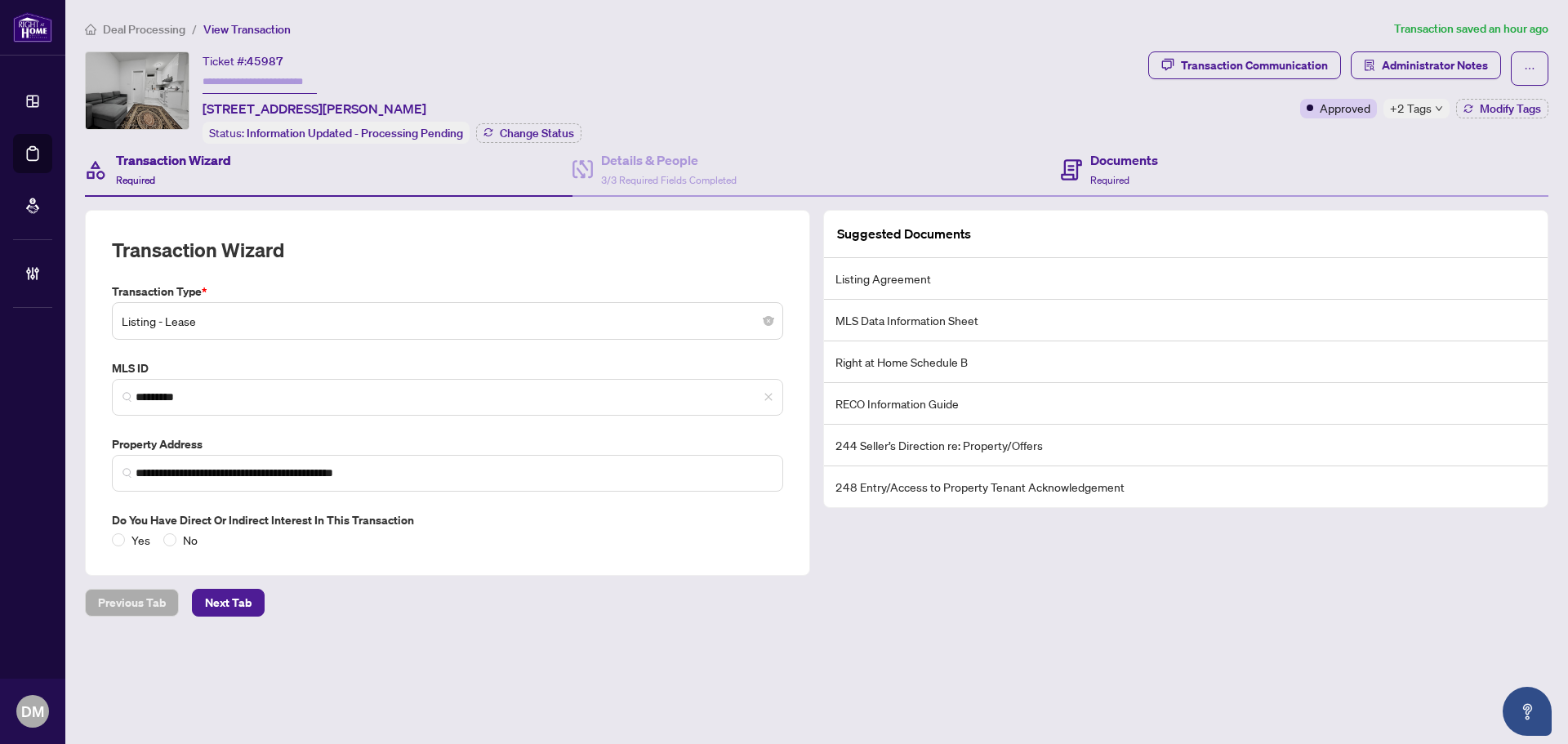
click at [1179, 191] on div "Documents Required" at bounding box center [1304, 169] width 487 height 53
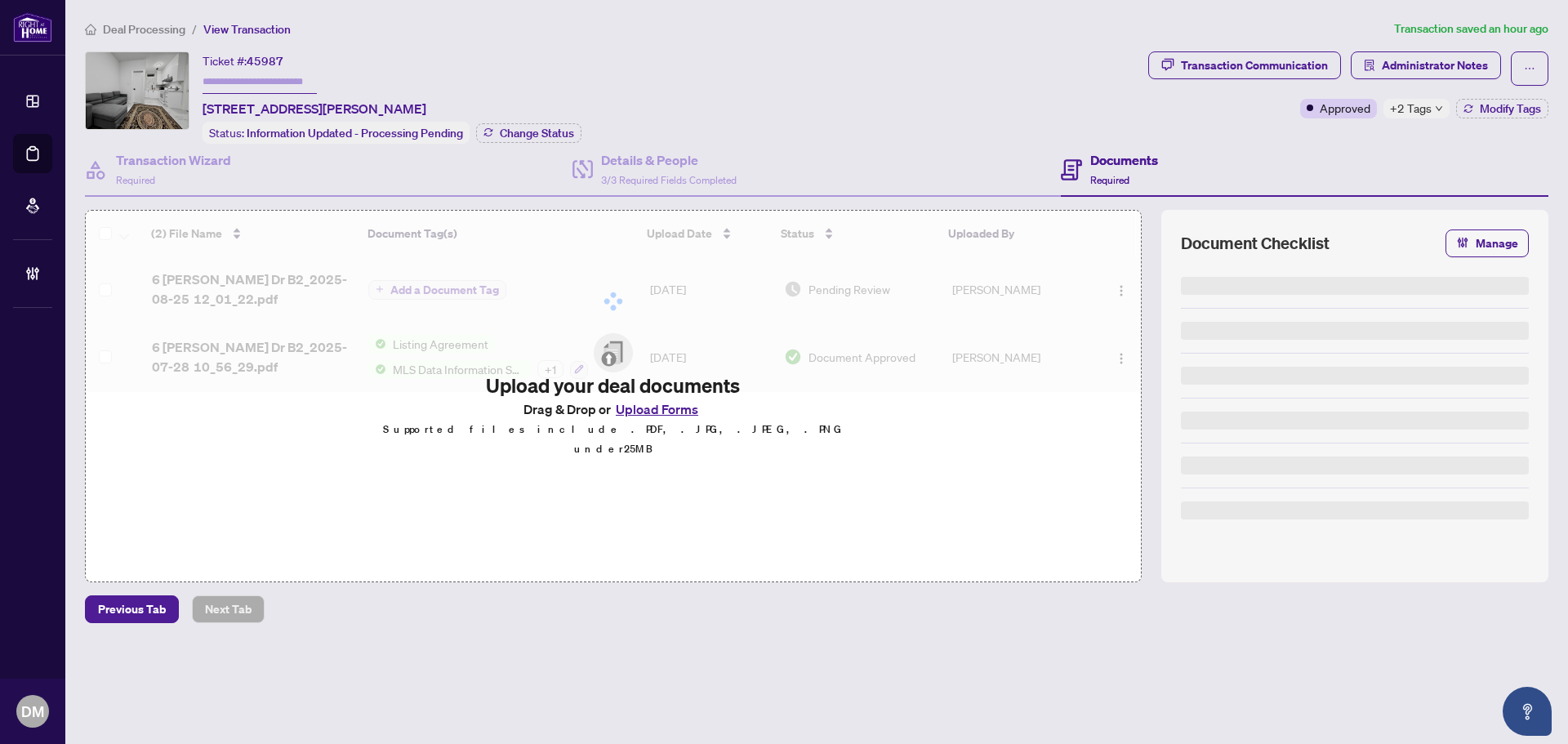
click at [1145, 165] on h4 "Documents" at bounding box center [1124, 159] width 68 height 20
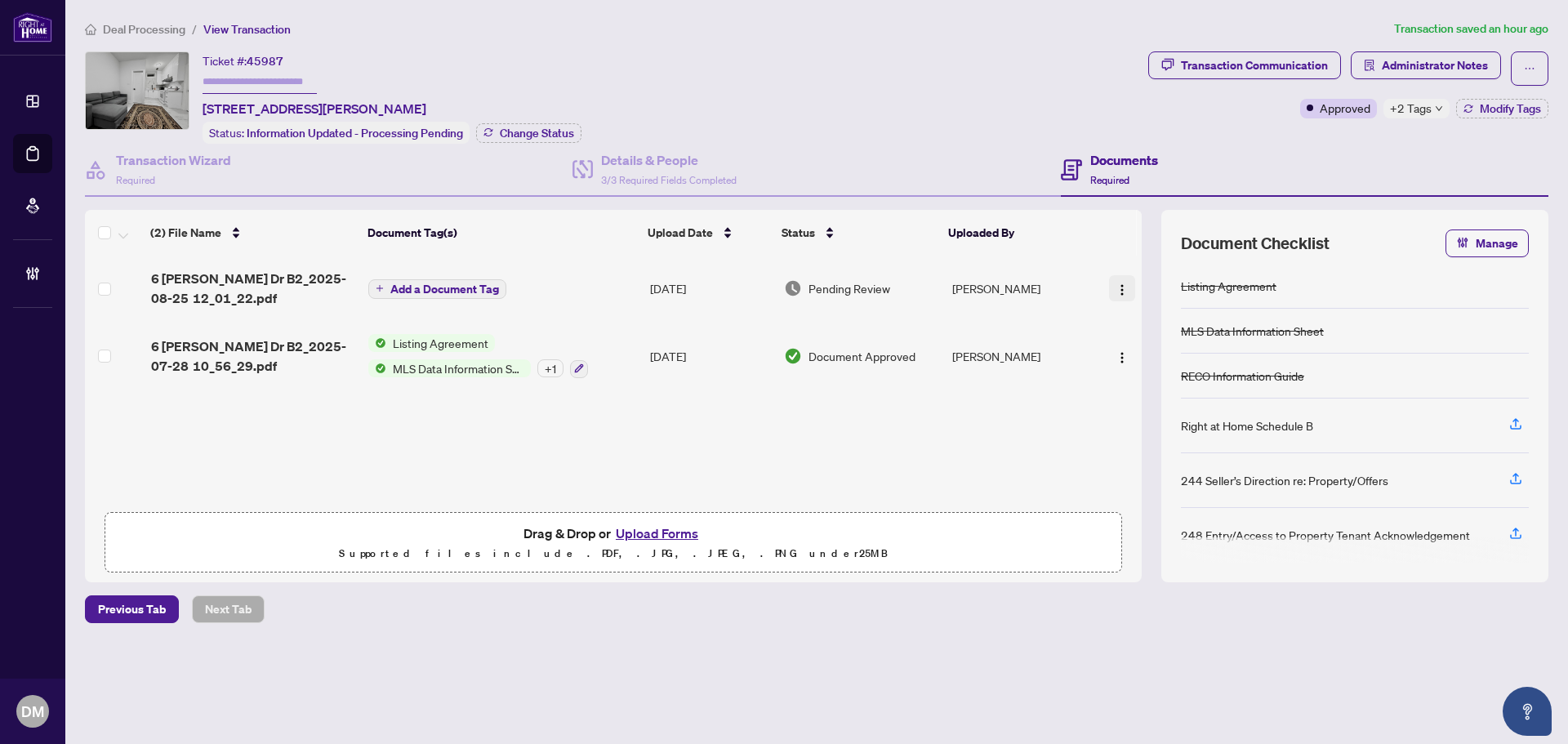
click at [1109, 294] on button "button" at bounding box center [1122, 288] width 26 height 26
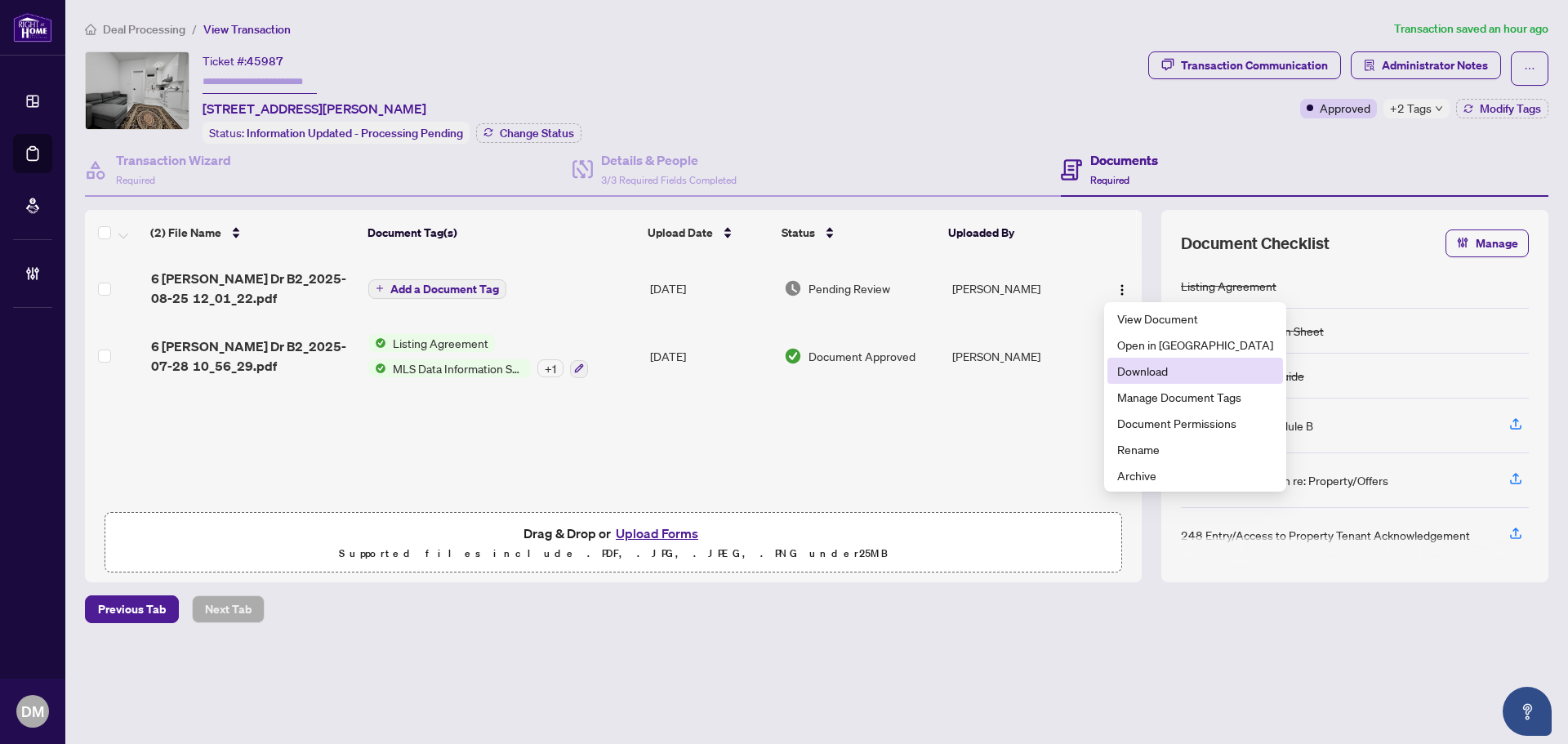
click at [1147, 360] on li "Download" at bounding box center [1195, 371] width 175 height 26
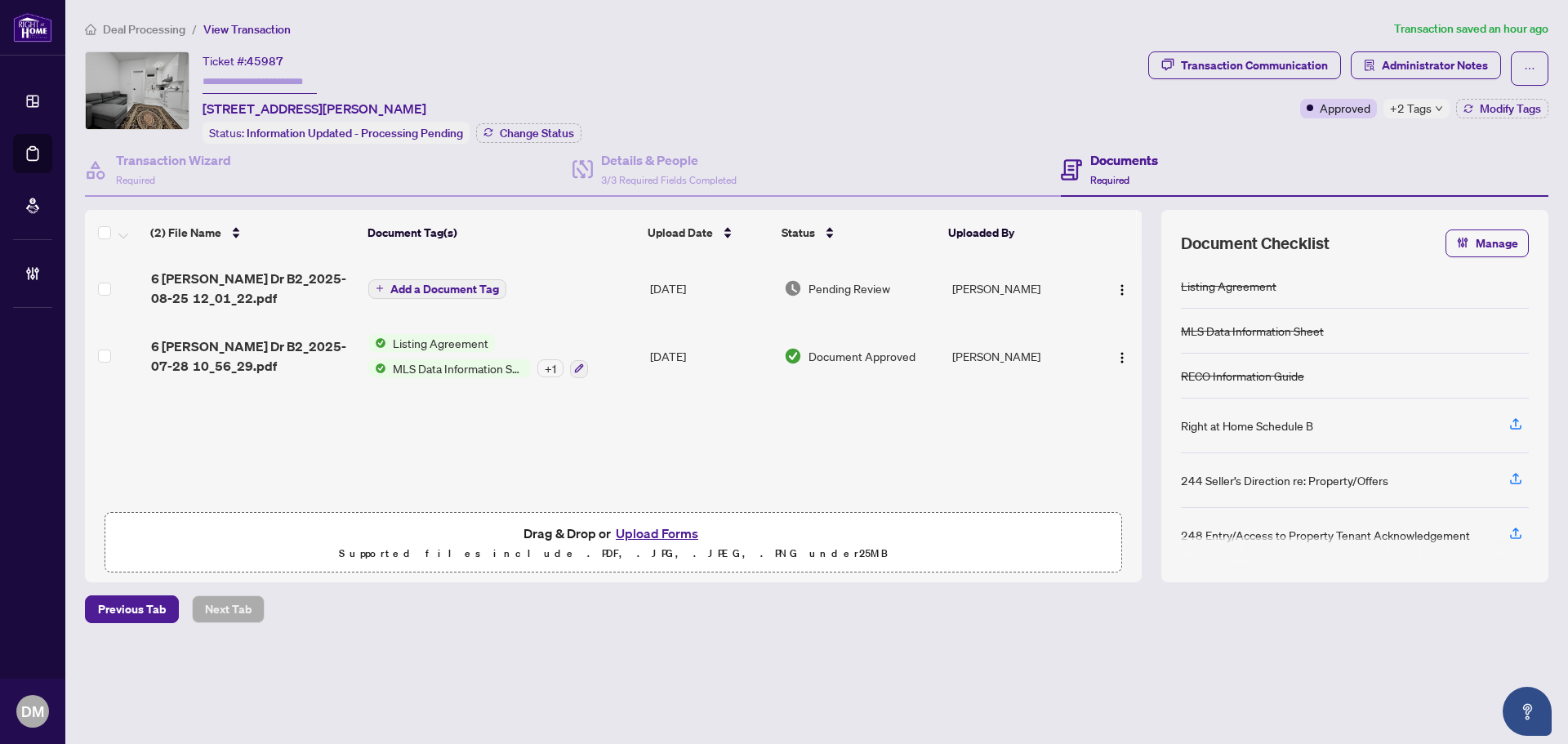
drag, startPoint x: 518, startPoint y: 109, endPoint x: 198, endPoint y: 106, distance: 320.0
click at [198, 106] on div "Ticket #: 45987 B2-6 Glen Muir Dr, Toronto, Ontario M1M 2C7, Canada Status: Inf…" at bounding box center [613, 97] width 1057 height 92
copy span "B2-6 Glen Muir Dr, Toronto, Ontario M1M 2C7, Canada"
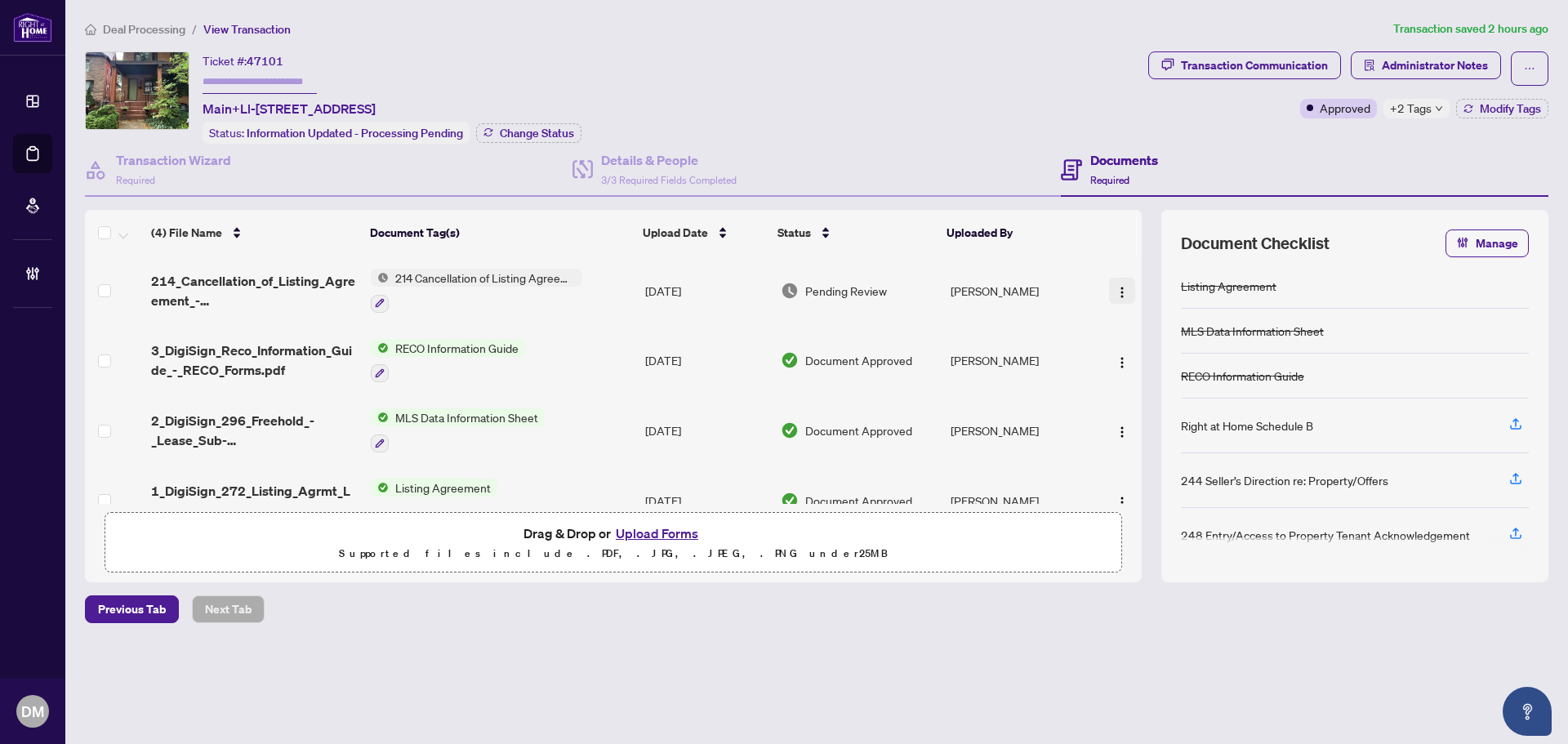
click at [1115, 286] on img "button" at bounding box center [1122, 292] width 13 height 13
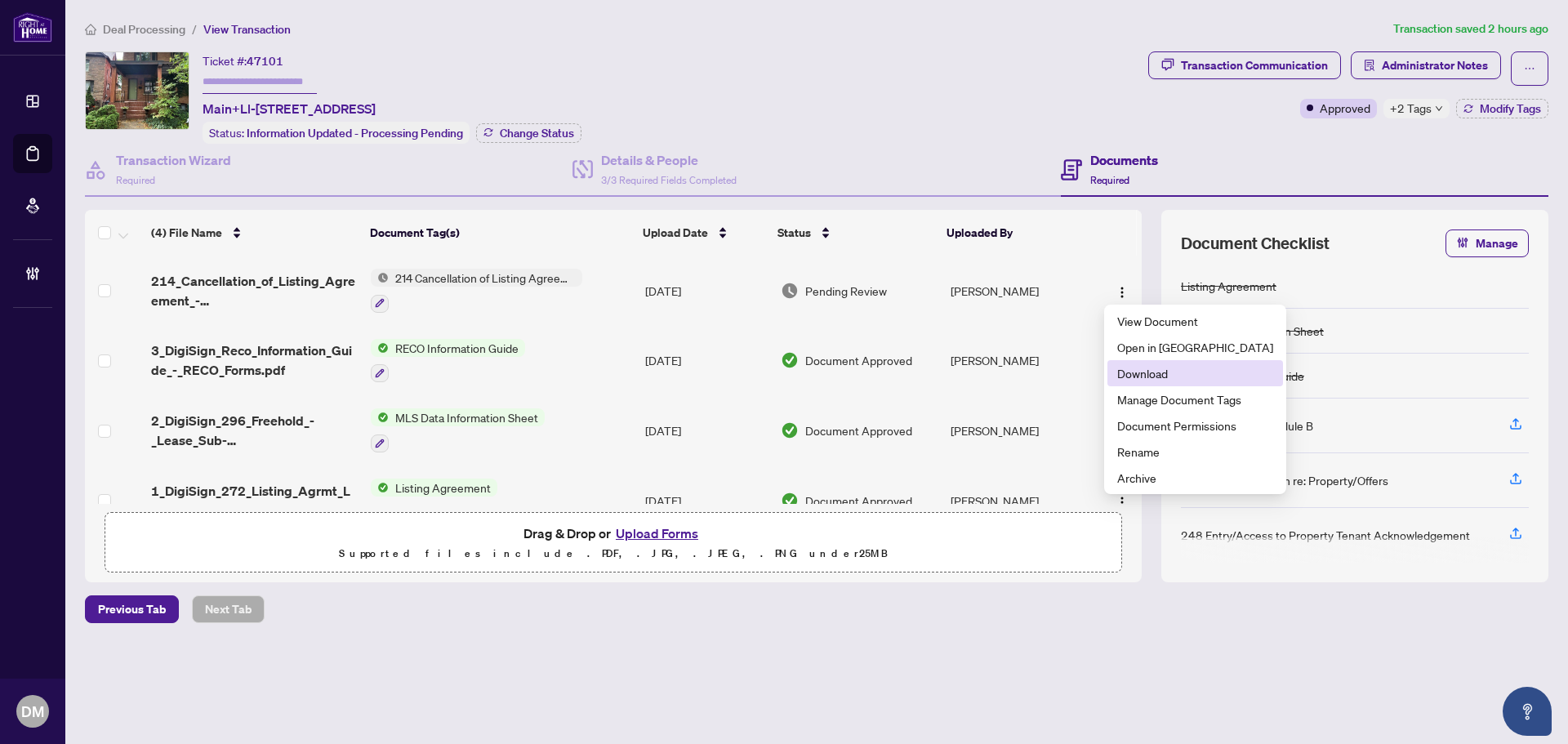
click at [1162, 382] on li "Download" at bounding box center [1195, 373] width 175 height 26
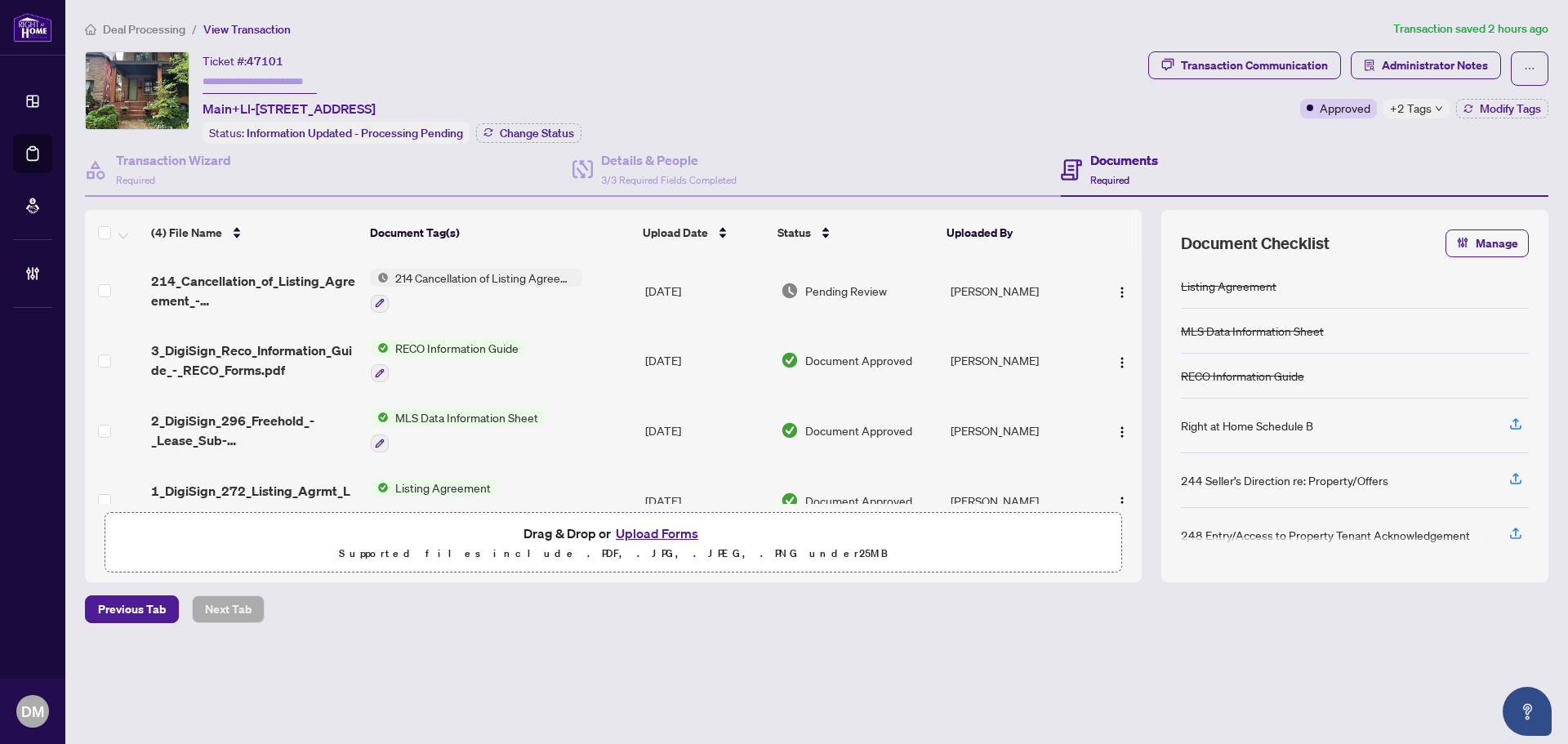
drag, startPoint x: 961, startPoint y: 65, endPoint x: 1017, endPoint y: 71, distance: 56.3
click at [962, 65] on div "Ticket #: 47101 Main+Ll-80 Gothic Ave, Toronto, Ontario M6P 2V9, Canada Status:…" at bounding box center [613, 97] width 1057 height 92
click at [1396, 105] on span "+2 Tags" at bounding box center [1411, 108] width 42 height 19
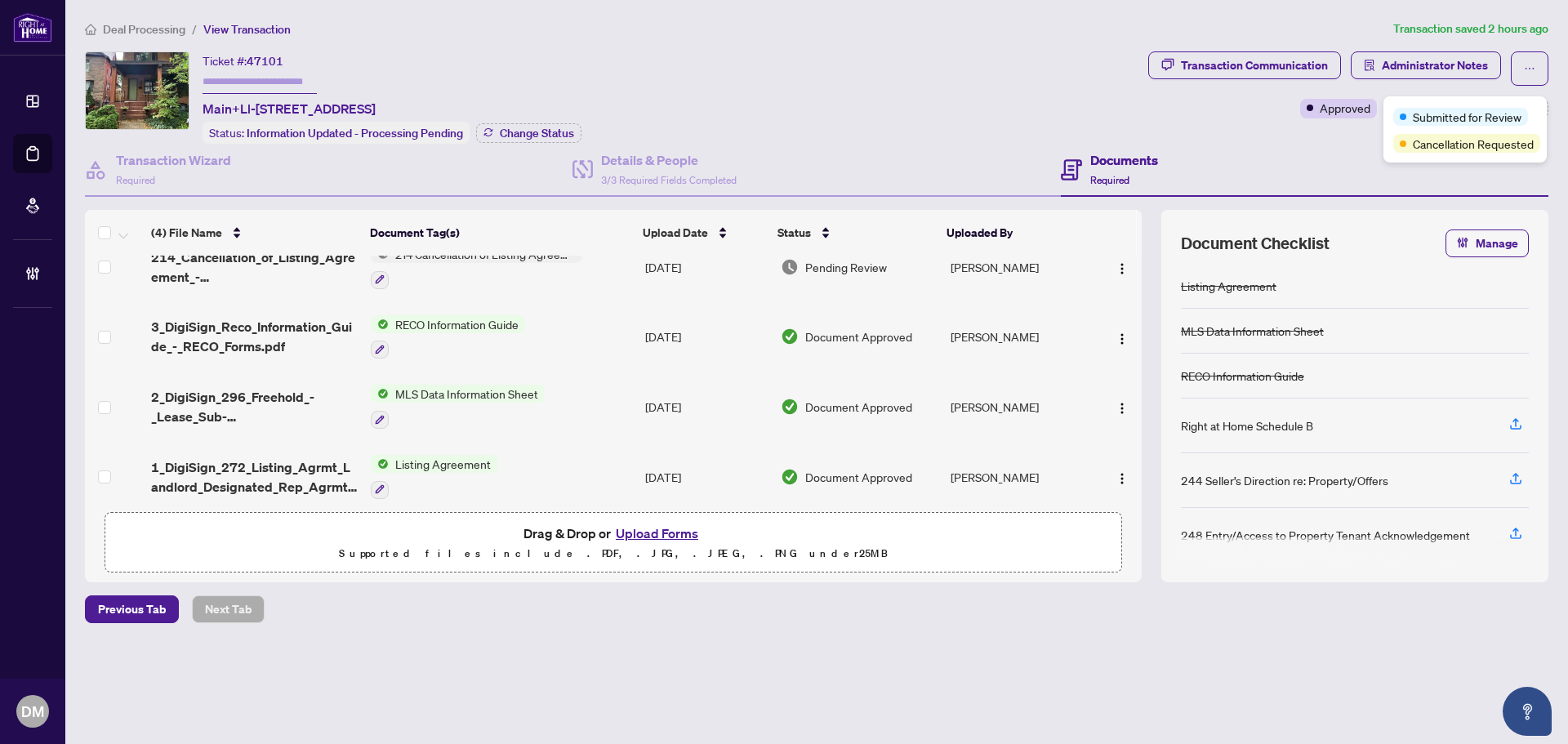
scroll to position [36, 0]
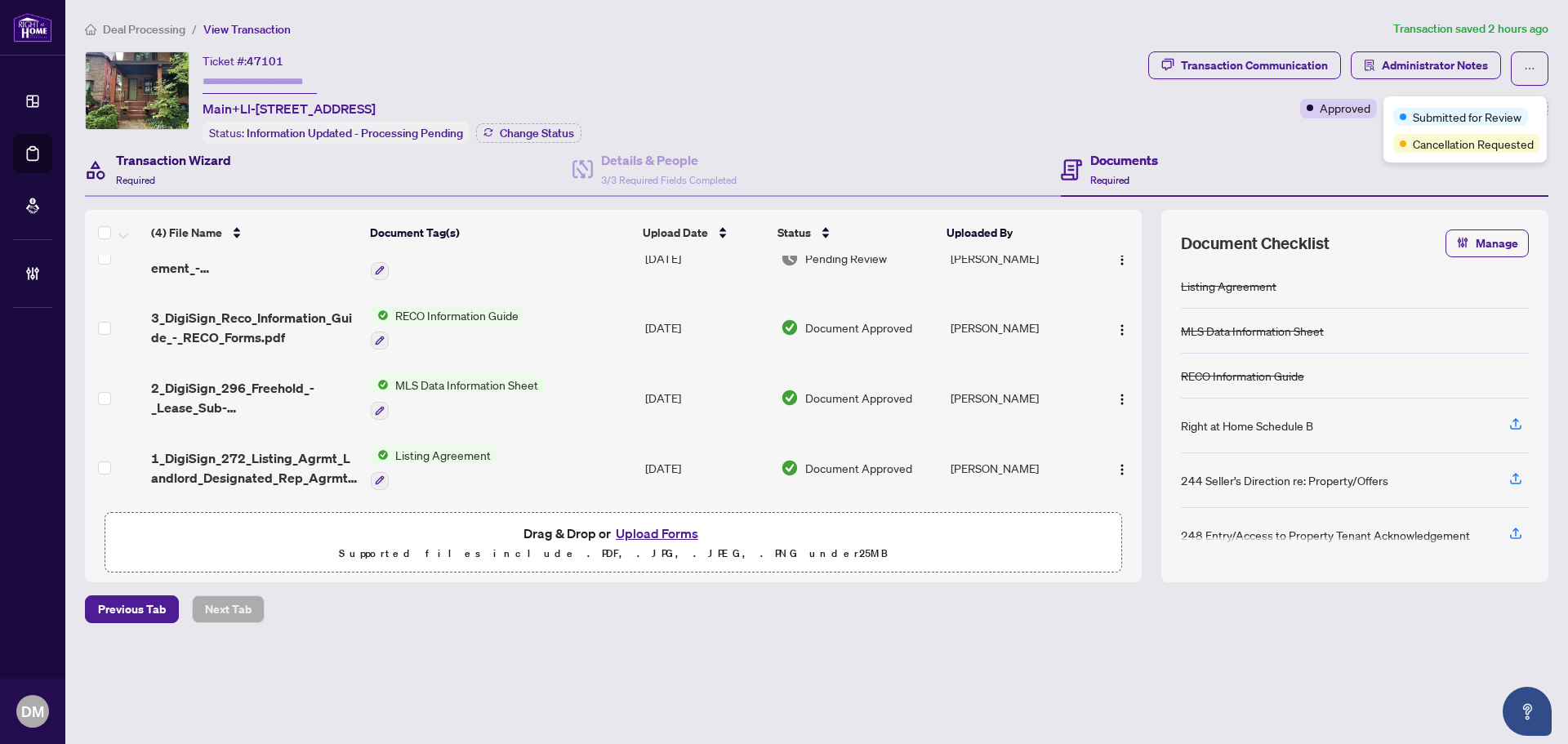
click at [225, 173] on div "Transaction Wizard Required" at bounding box center [173, 169] width 116 height 38
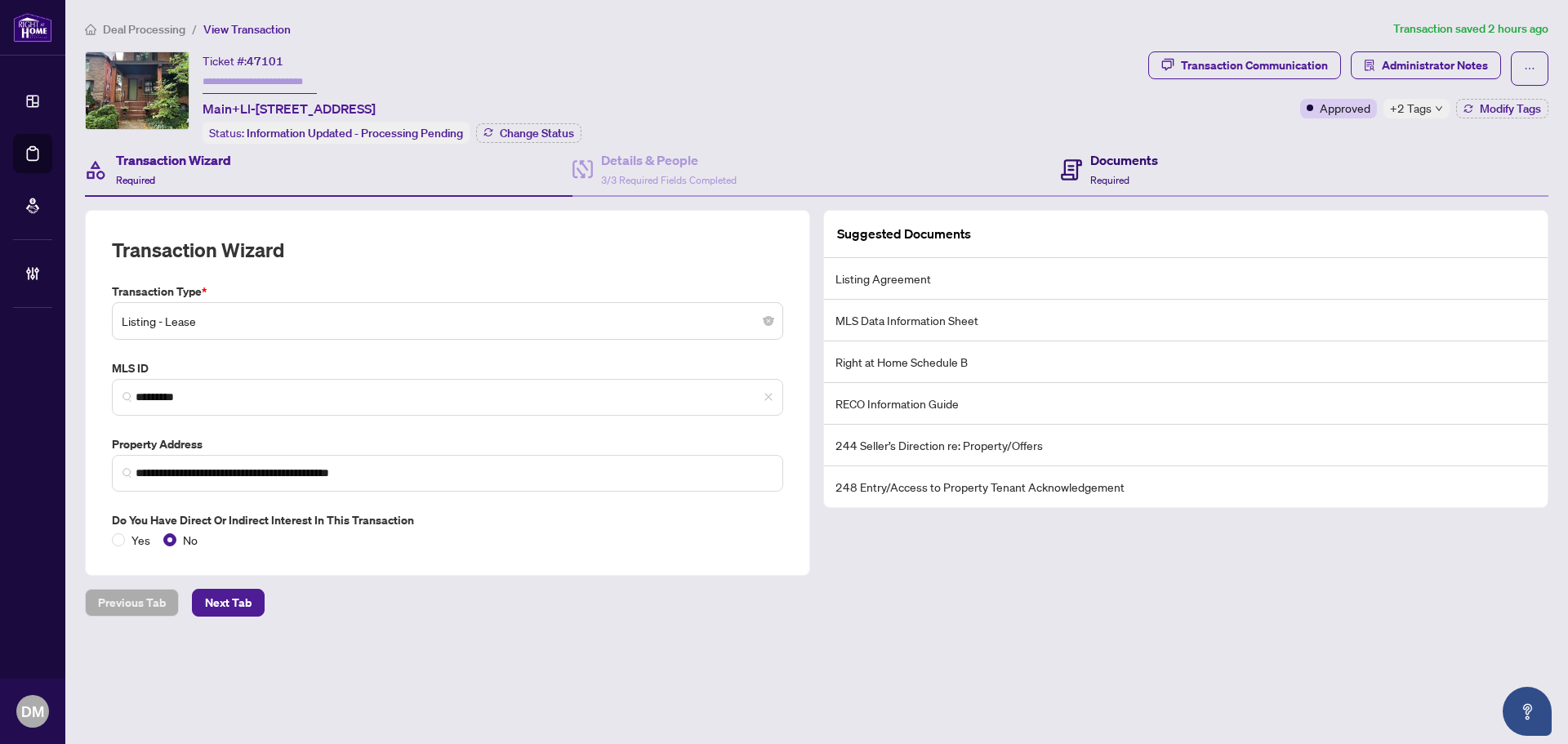
click at [1064, 167] on icon at bounding box center [1071, 169] width 21 height 21
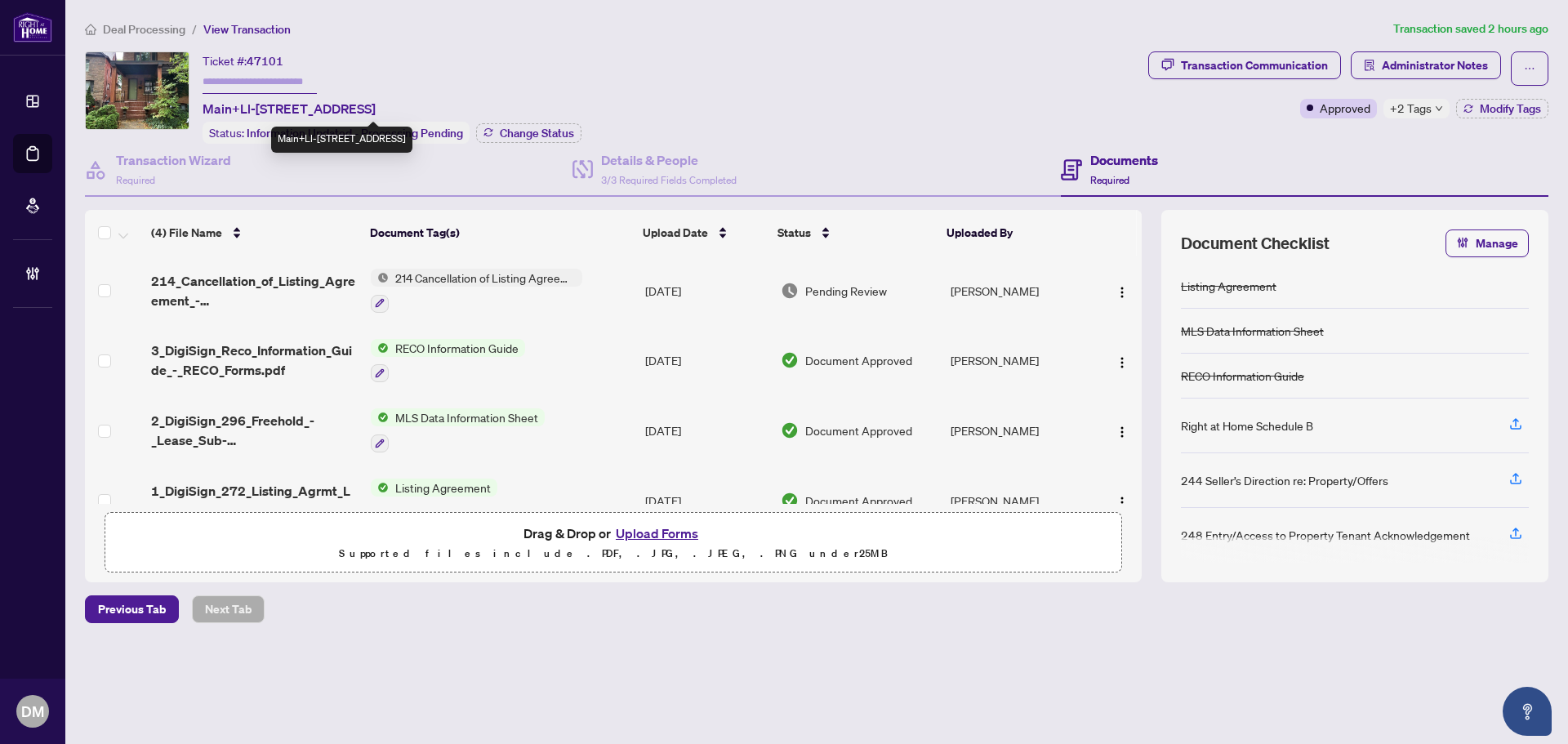
drag, startPoint x: 551, startPoint y: 111, endPoint x: 198, endPoint y: 107, distance: 353.0
click at [198, 107] on div "Ticket #: 47101 Main+Ll-80 Gothic Ave, Toronto, Ontario M6P 2V9, Canada Status:…" at bounding box center [613, 97] width 1057 height 92
copy span "Main+Ll-80 Gothic Ave, Toronto, Ontario M6P 2V9, Canada"
click at [192, 174] on div "Transaction Wizard Required" at bounding box center [173, 169] width 116 height 38
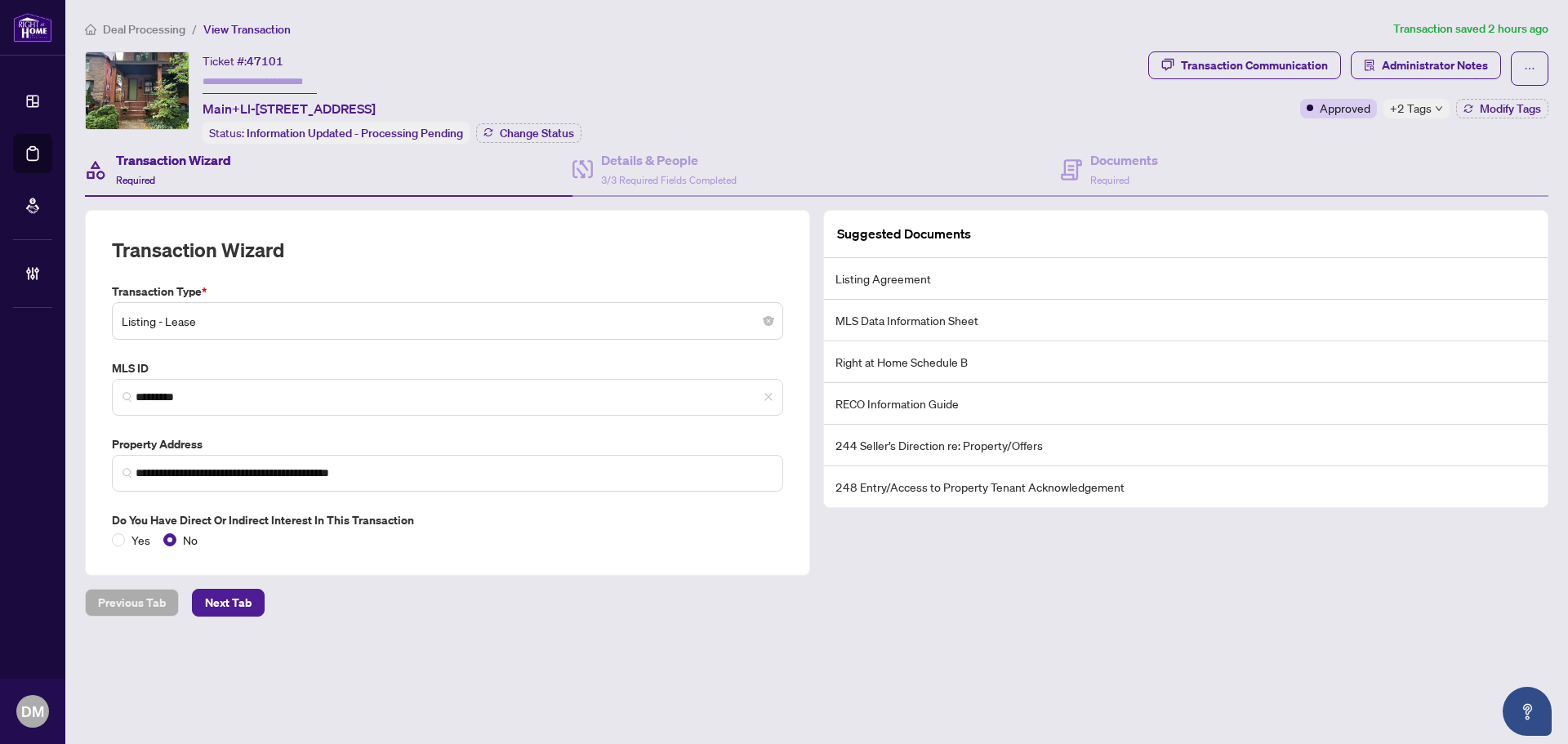
click at [1432, 109] on div "+2 Tags" at bounding box center [1416, 108] width 66 height 20
drag, startPoint x: 441, startPoint y: 107, endPoint x: 202, endPoint y: 99, distance: 239.1
click at [202, 99] on div "Ticket #: 47101 Main+Ll-80 Gothic Ave, Toronto, Ontario M6P 2V9, Canada Status:…" at bounding box center [391, 97] width 379 height 92
copy span "Main+Ll-80 Gothic Ave, Toronto, Ontario M6P 2V9, Canada"
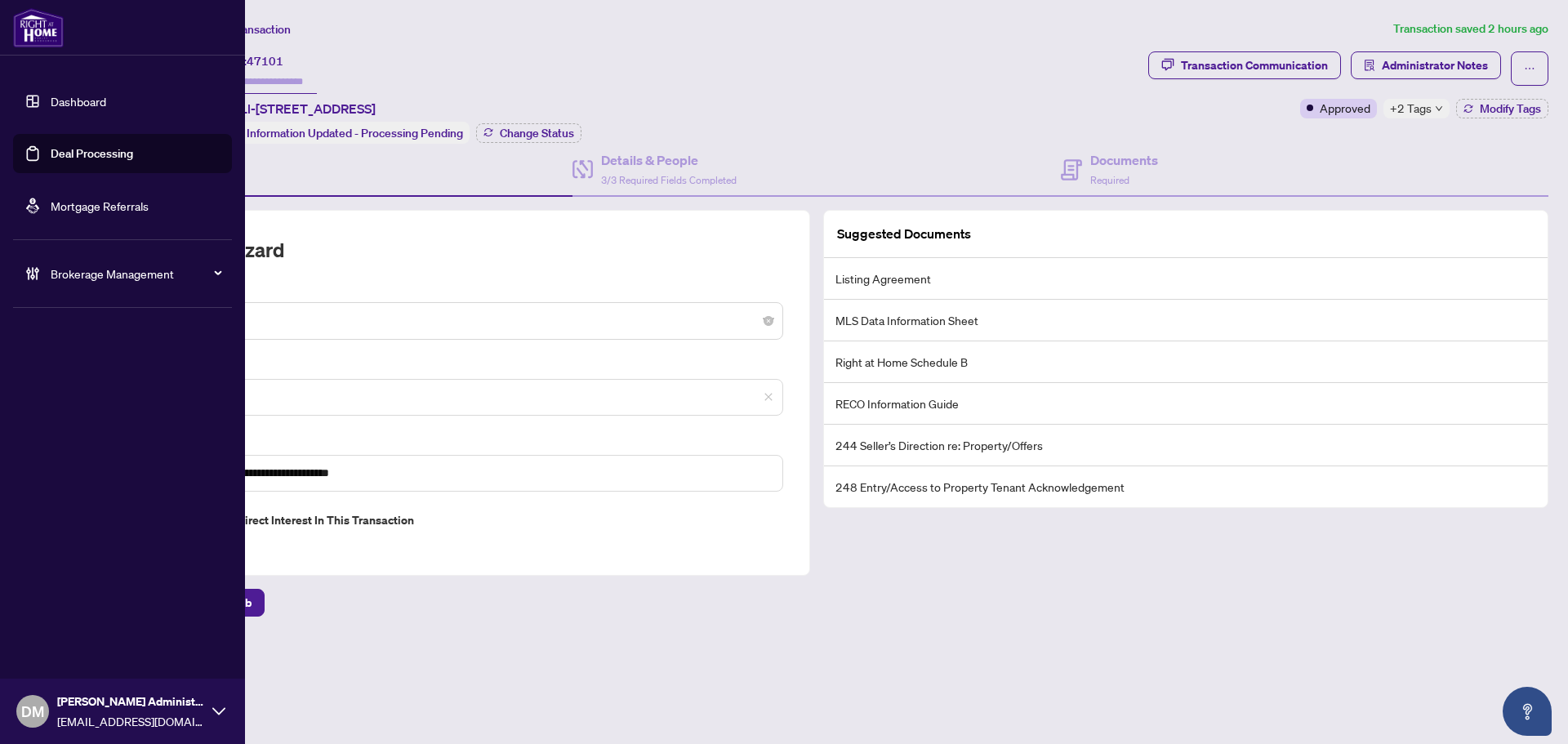
drag, startPoint x: 40, startPoint y: 99, endPoint x: 194, endPoint y: 145, distance: 160.7
click at [50, 99] on link "Dashboard" at bounding box center [78, 101] width 56 height 15
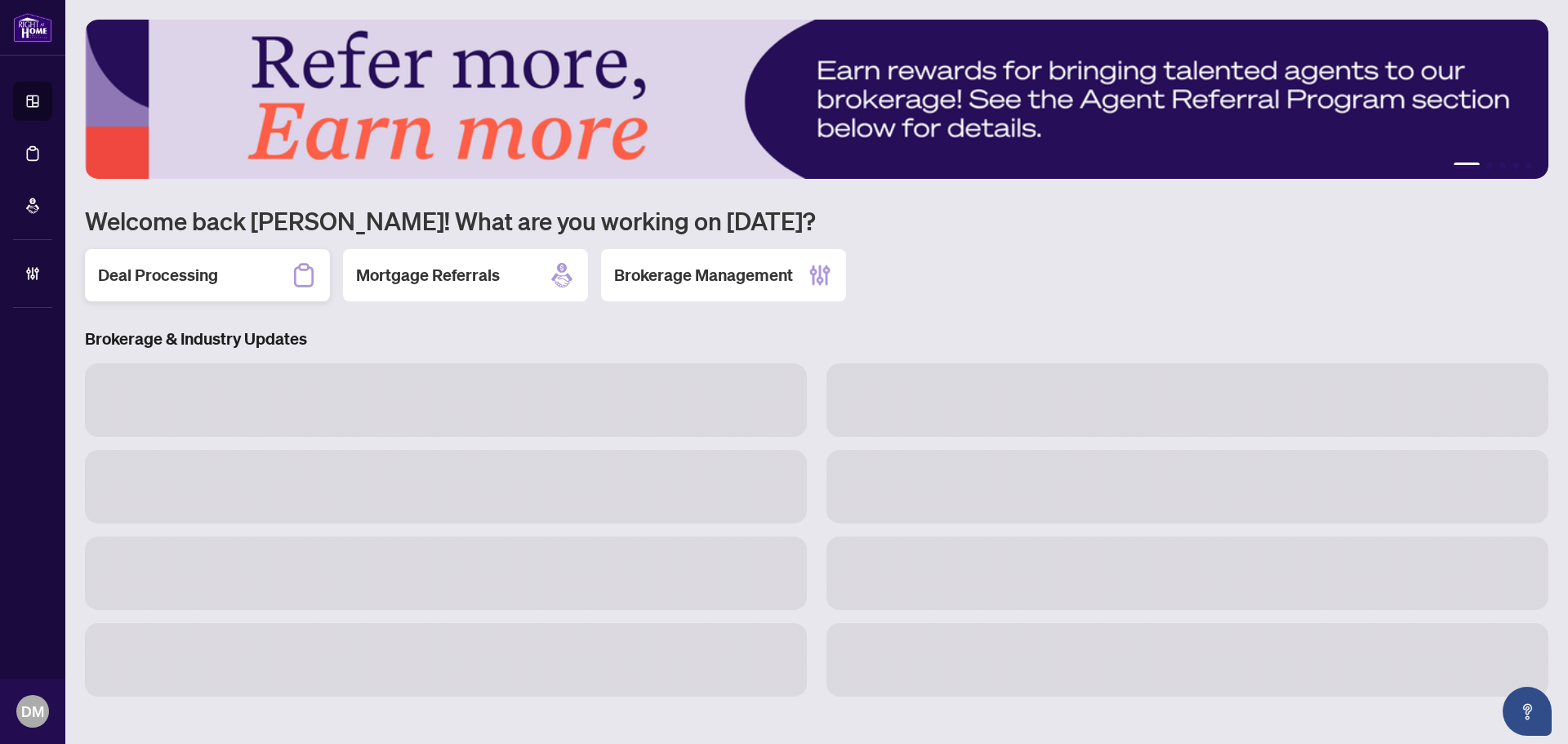
click at [197, 268] on h2 "Deal Processing" at bounding box center [157, 275] width 120 height 23
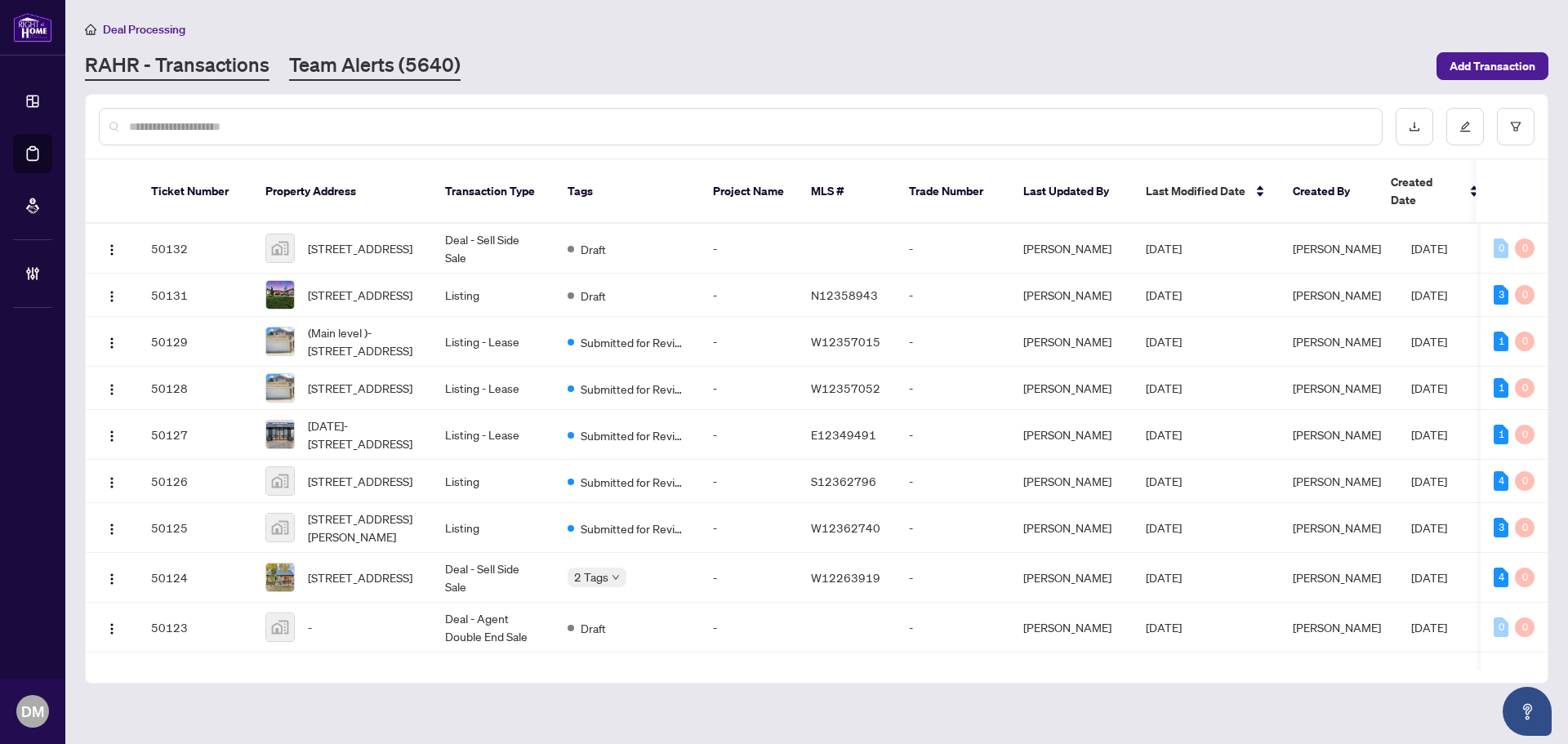
click at [358, 51] on link "Team Alerts (5640)" at bounding box center [375, 66] width 171 height 30
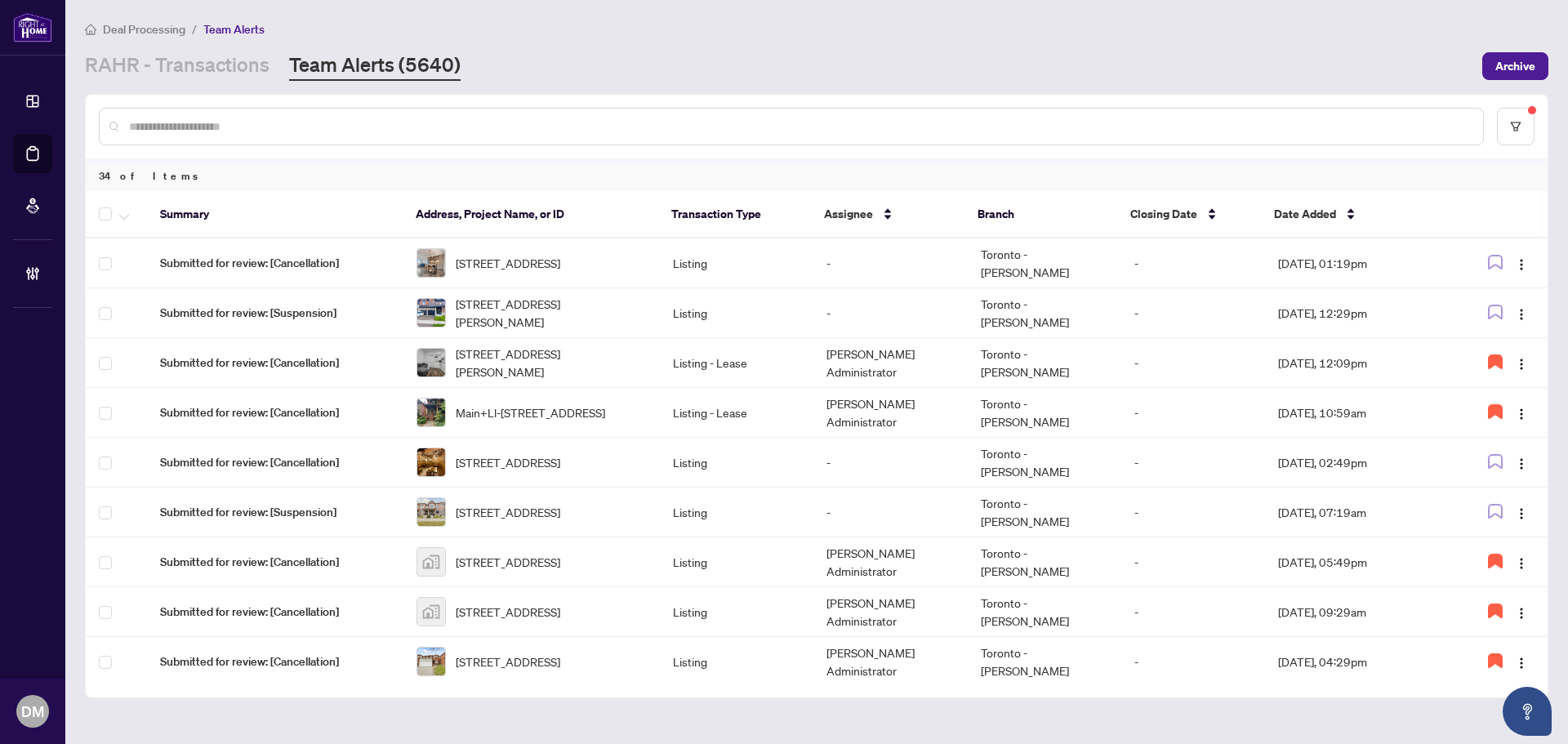
click at [1121, 79] on div "RAHR - Transactions Team Alerts (5640)" at bounding box center [778, 66] width 1387 height 30
click at [1491, 252] on button "button" at bounding box center [1495, 263] width 26 height 26
click at [1520, 263] on img "button" at bounding box center [1521, 264] width 13 height 13
click at [1507, 288] on span "Assign Myself" at bounding box center [1479, 294] width 76 height 18
click at [1347, 259] on td "[DATE], 01:19pm" at bounding box center [1357, 263] width 184 height 49
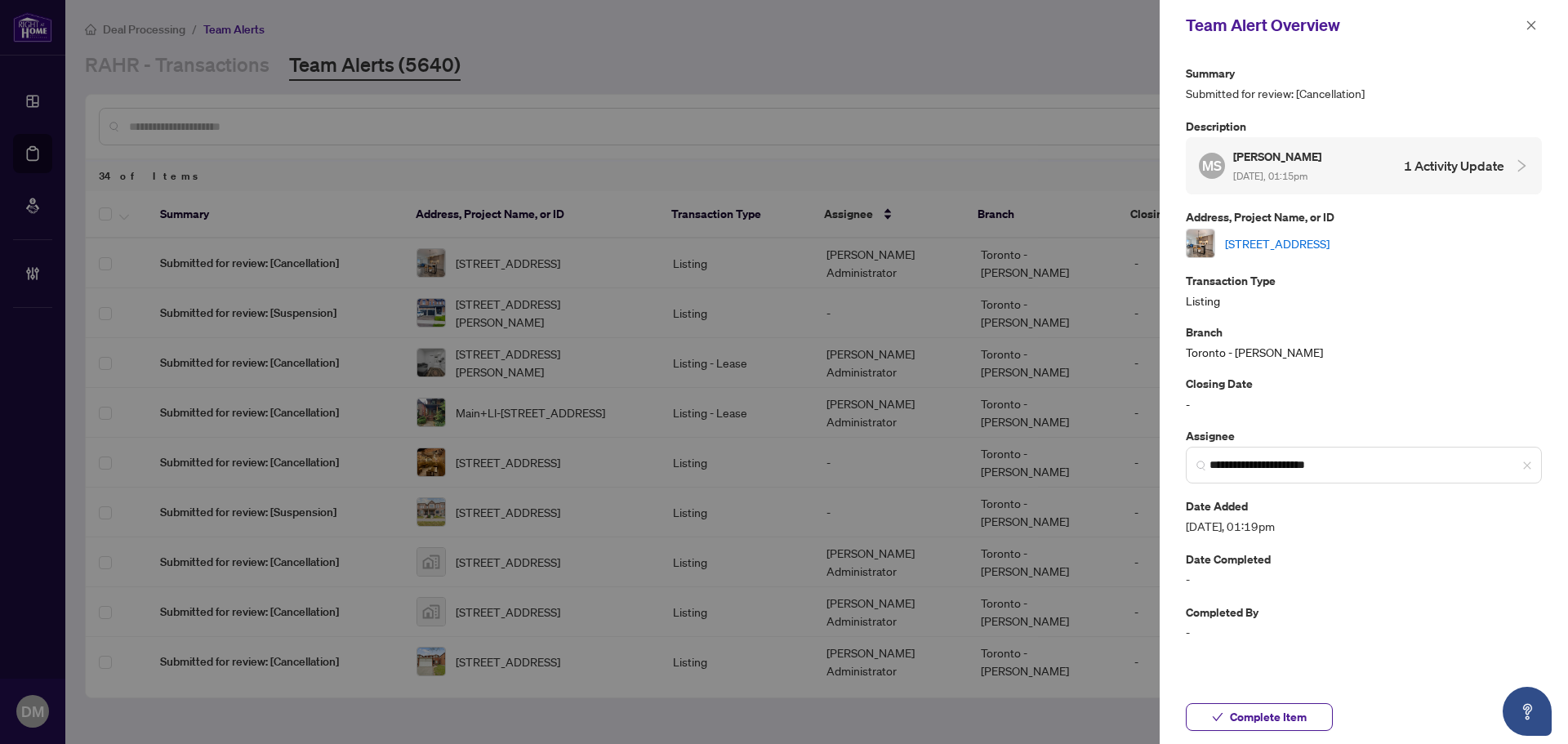
click at [1329, 237] on link "[STREET_ADDRESS]" at bounding box center [1277, 243] width 104 height 18
click at [1536, 26] on icon "close" at bounding box center [1531, 25] width 11 height 11
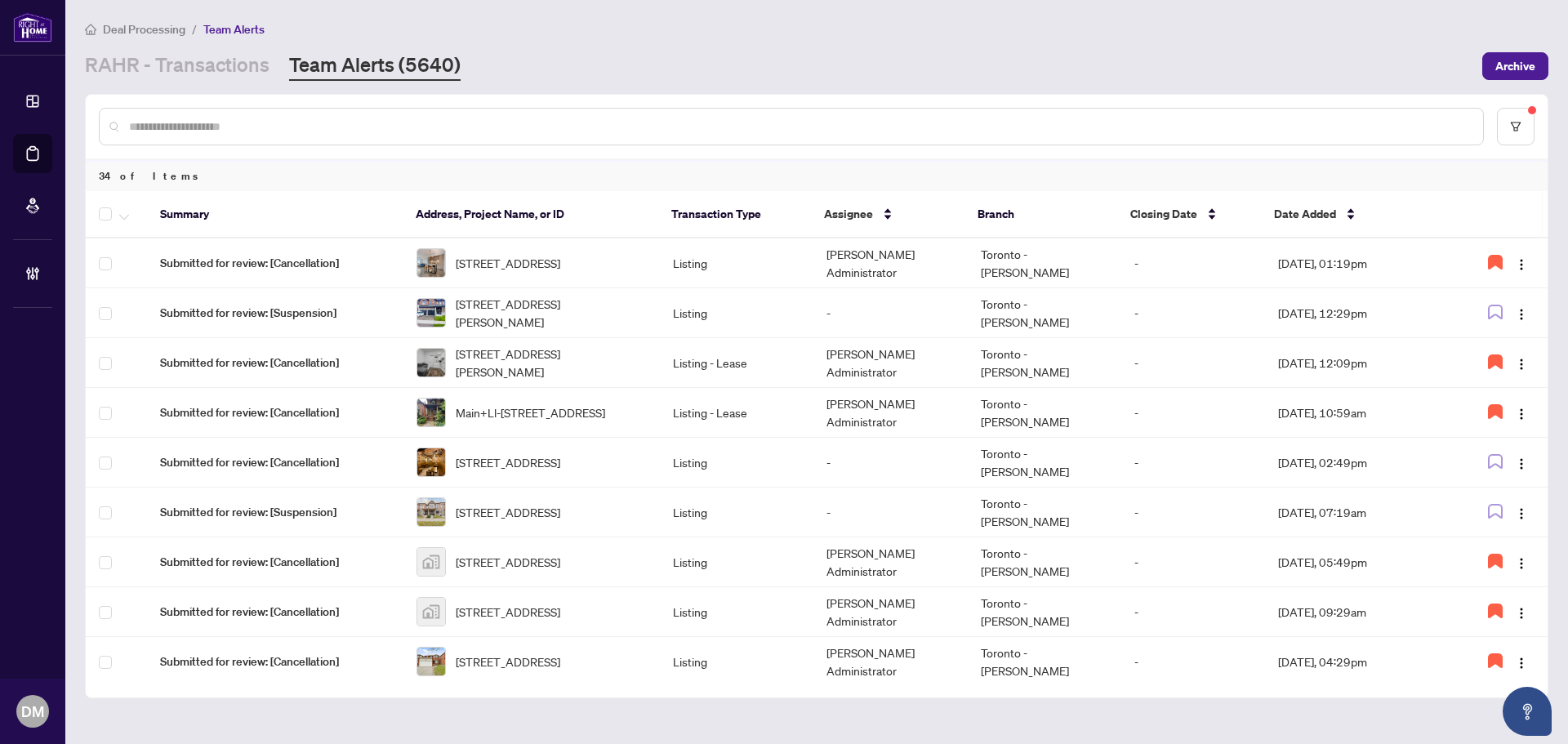
click at [243, 72] on link "RAHR - Transactions" at bounding box center [177, 66] width 184 height 30
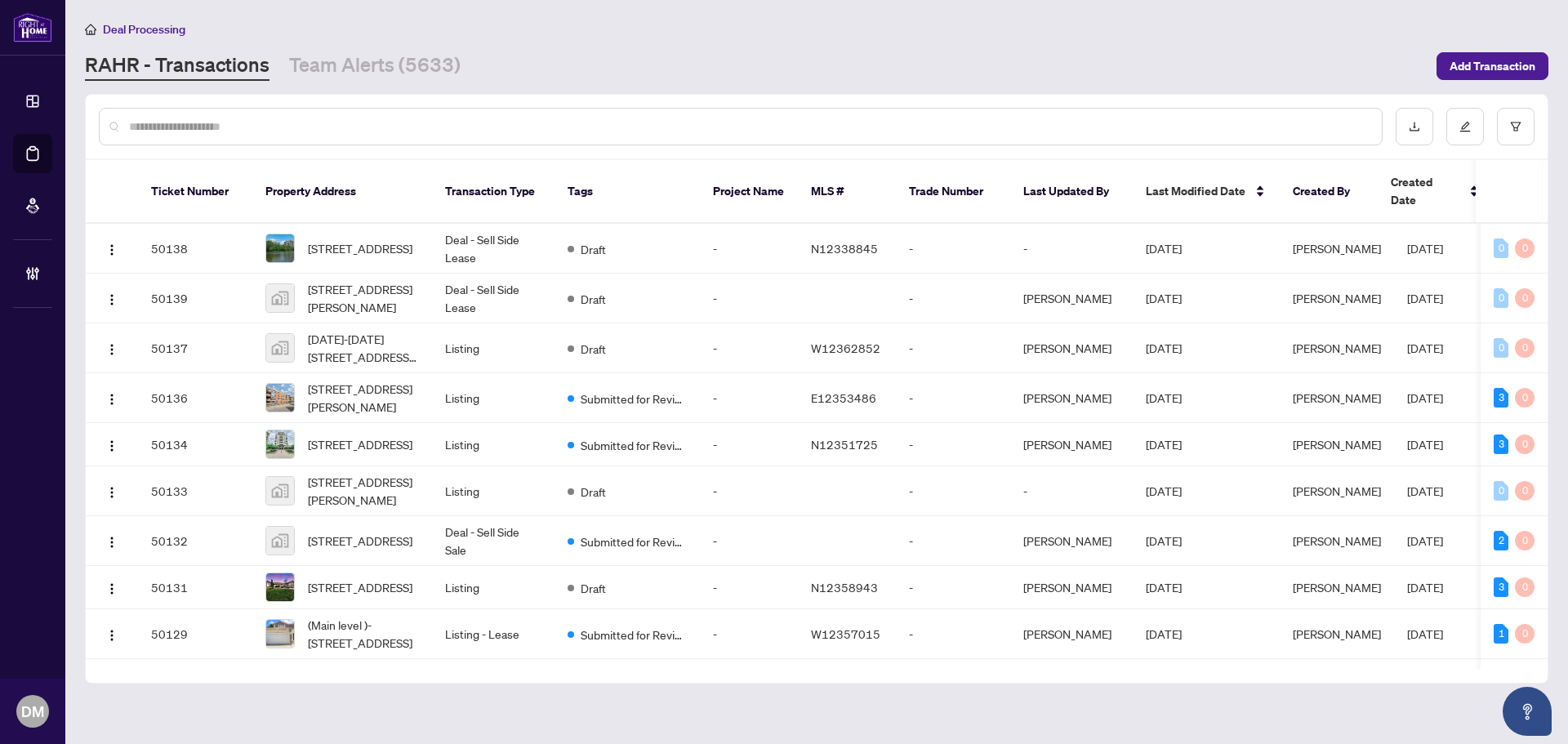
click at [186, 118] on input "text" at bounding box center [748, 126] width 1240 height 18
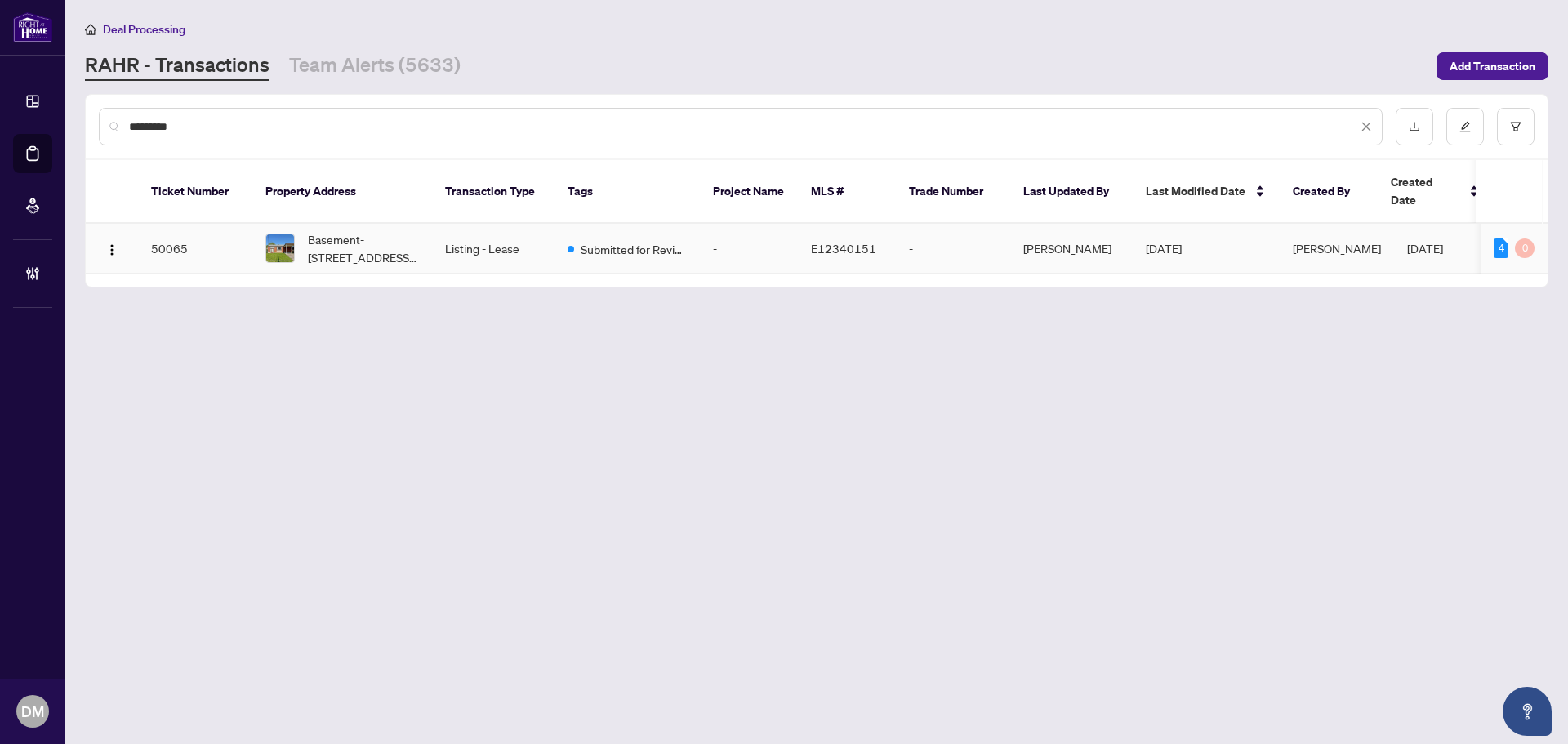
type input "*********"
click at [423, 229] on td "Basement-1465 Danforth Rd, Toronto, Ontario M1J 1H4, Canada" at bounding box center [342, 248] width 180 height 49
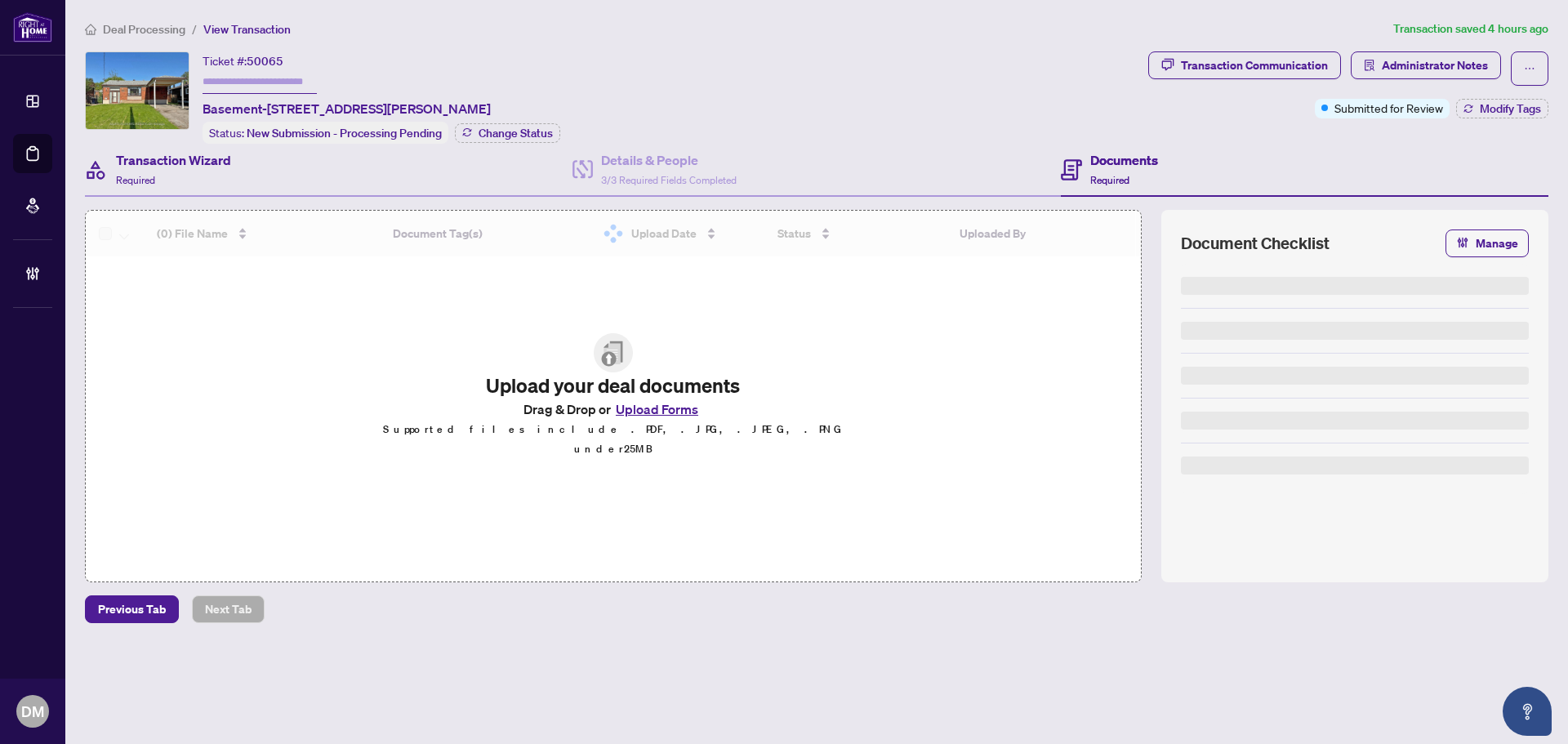
click at [199, 191] on div "Transaction Wizard Required" at bounding box center [328, 169] width 487 height 53
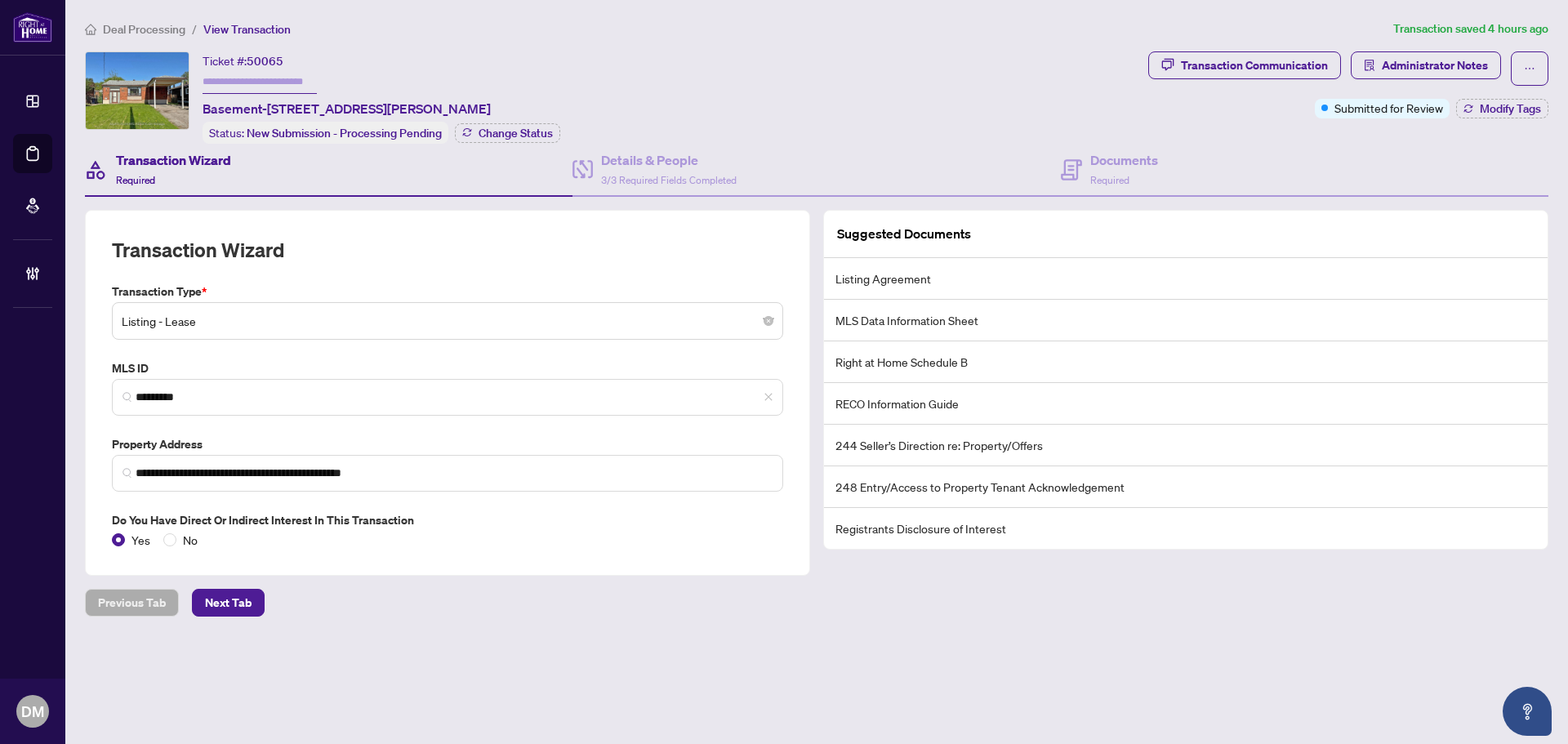
click at [198, 178] on div "Transaction Wizard Required" at bounding box center [173, 169] width 116 height 38
click at [1139, 182] on div "Documents Required" at bounding box center [1124, 169] width 68 height 38
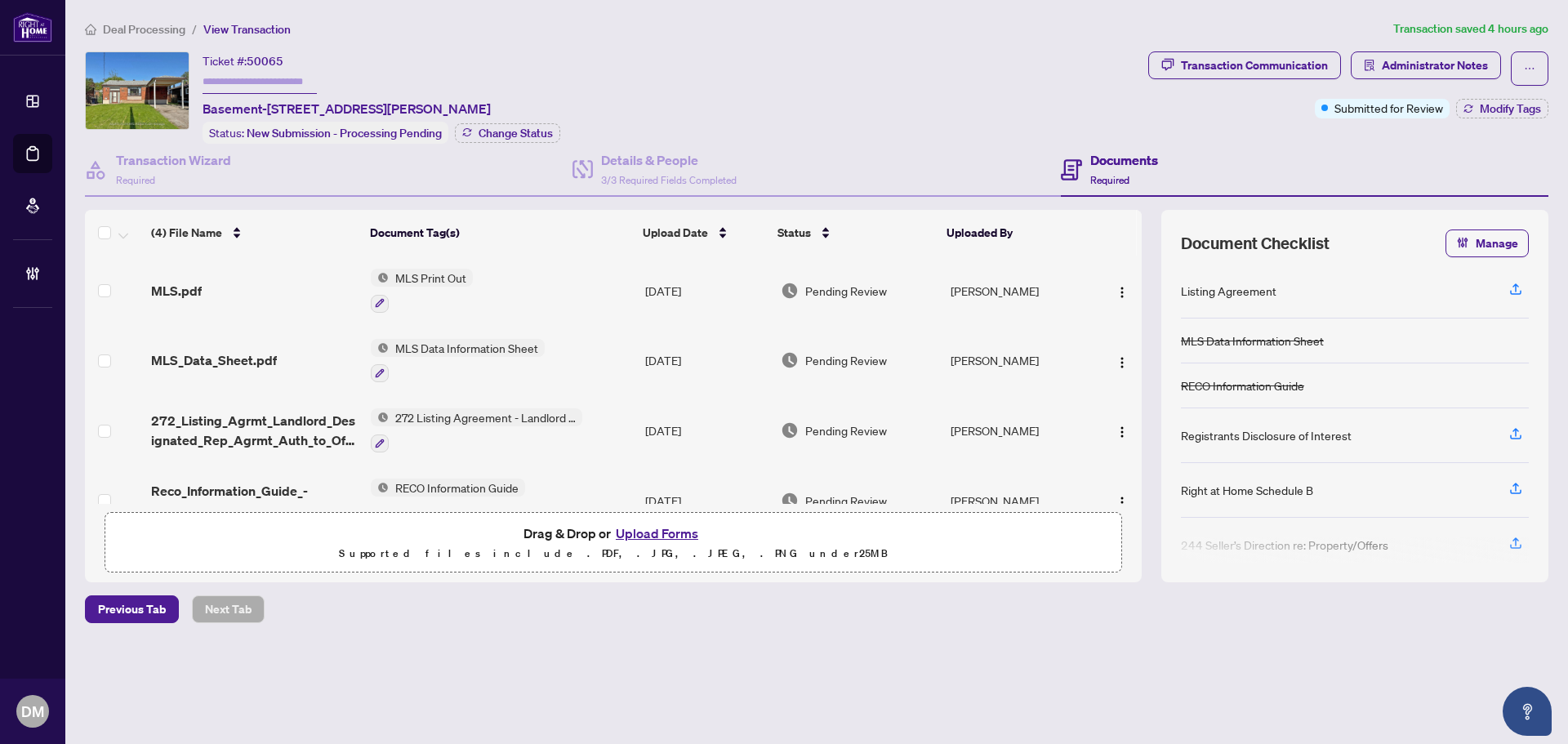
scroll to position [36, 0]
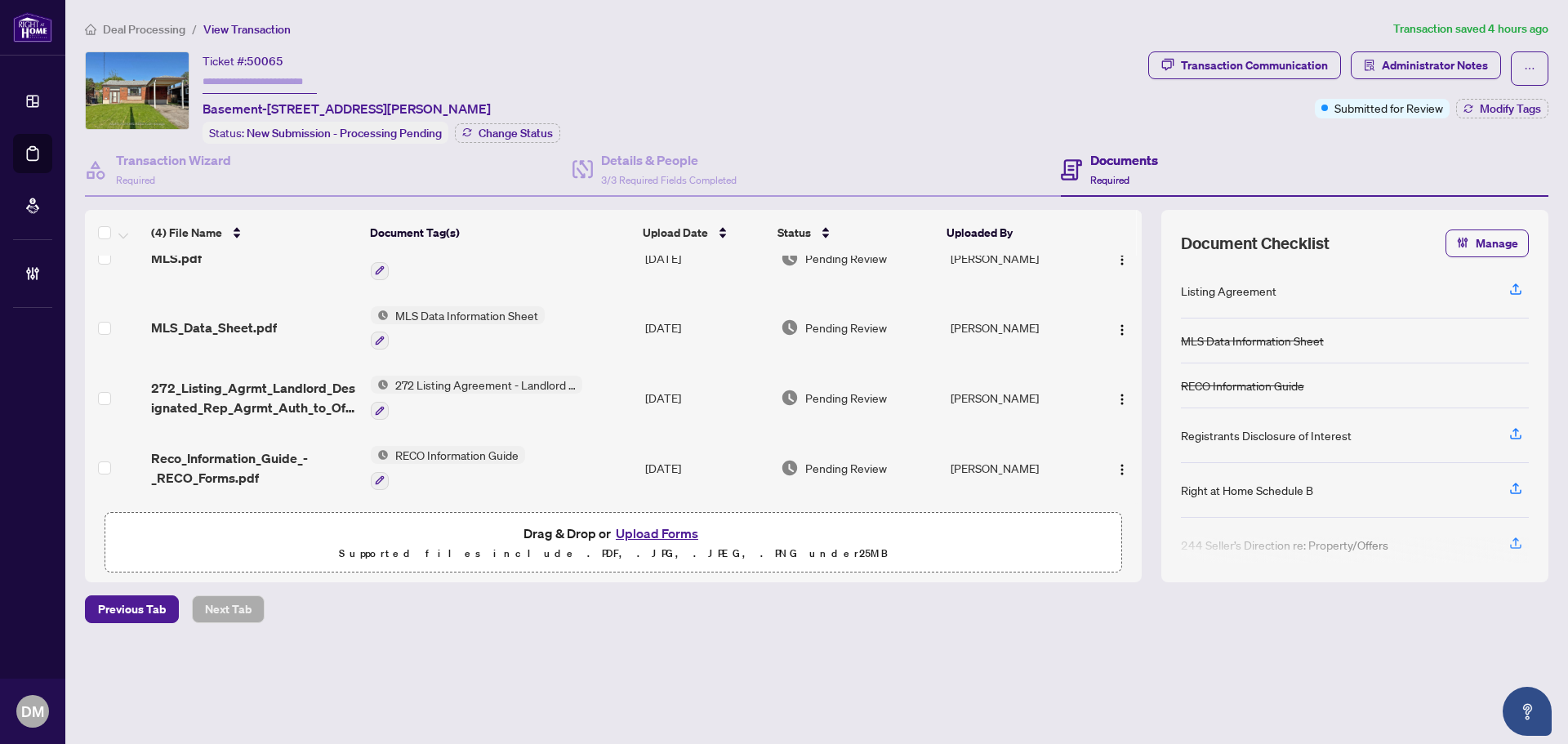
click at [665, 377] on td "[DATE]" at bounding box center [706, 397] width 136 height 70
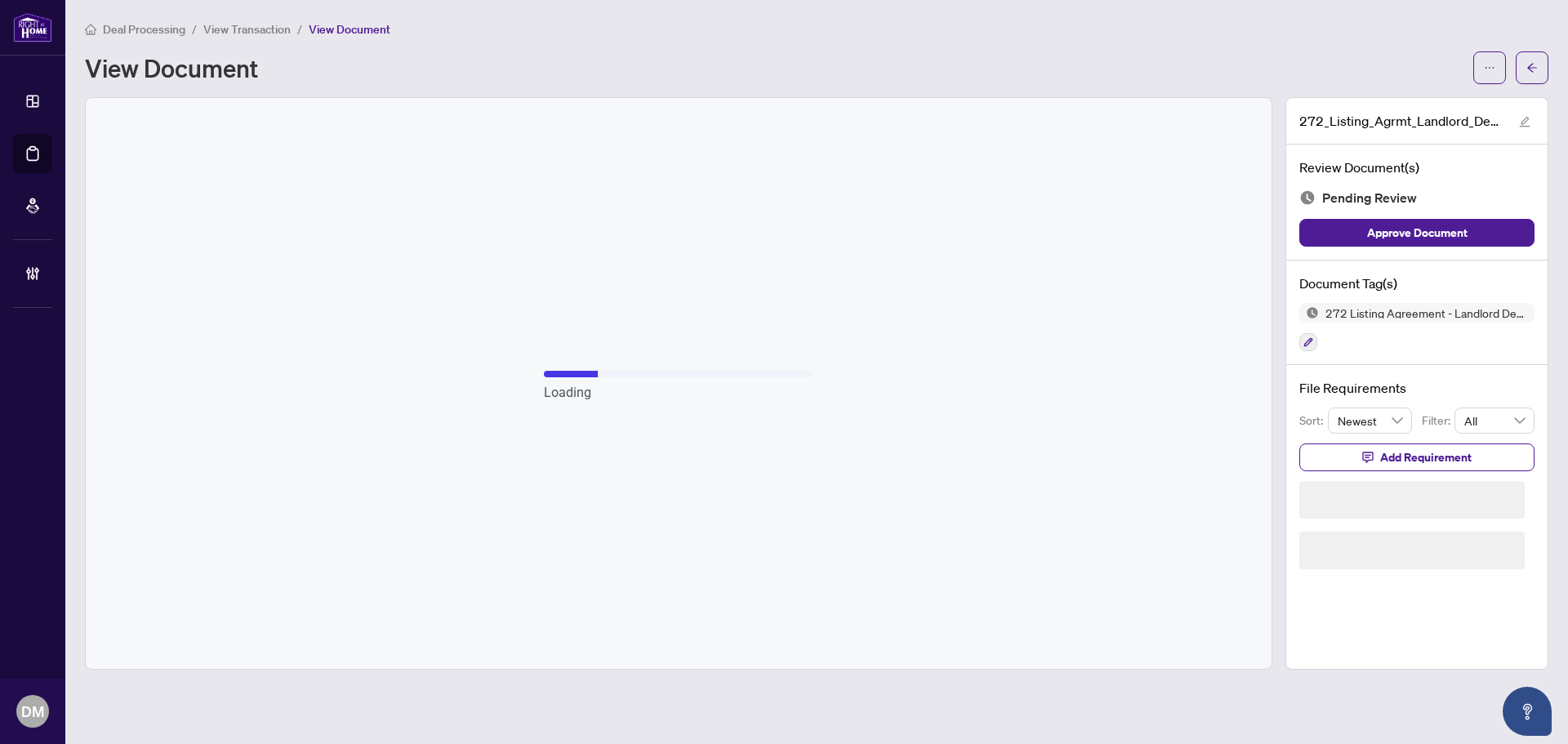
click at [1192, 45] on div "Deal Processing / View Transaction / View Document View Document" at bounding box center [816, 51] width 1464 height 64
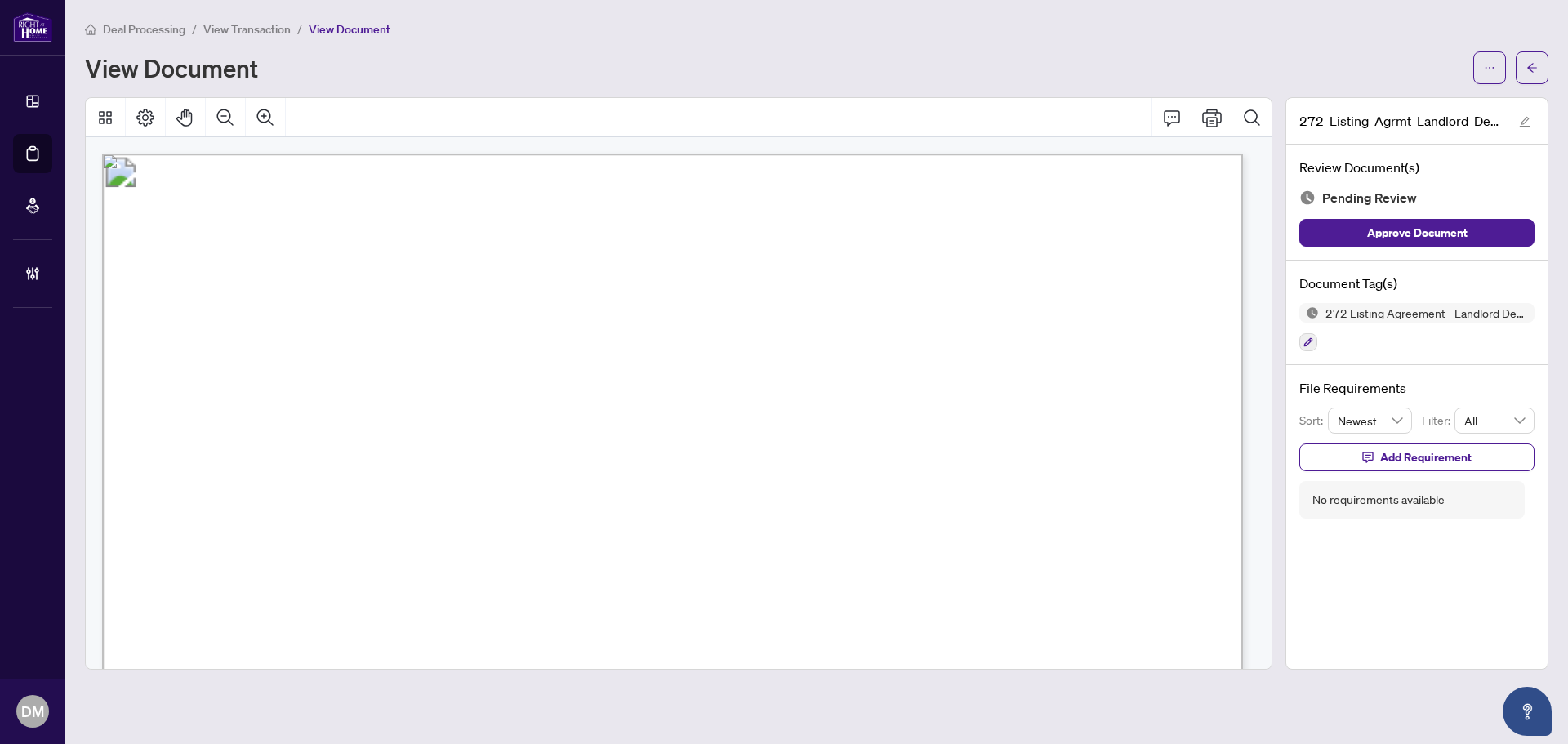
click at [1191, 44] on div "Deal Processing / View Transaction / View Document View Document" at bounding box center [816, 51] width 1464 height 64
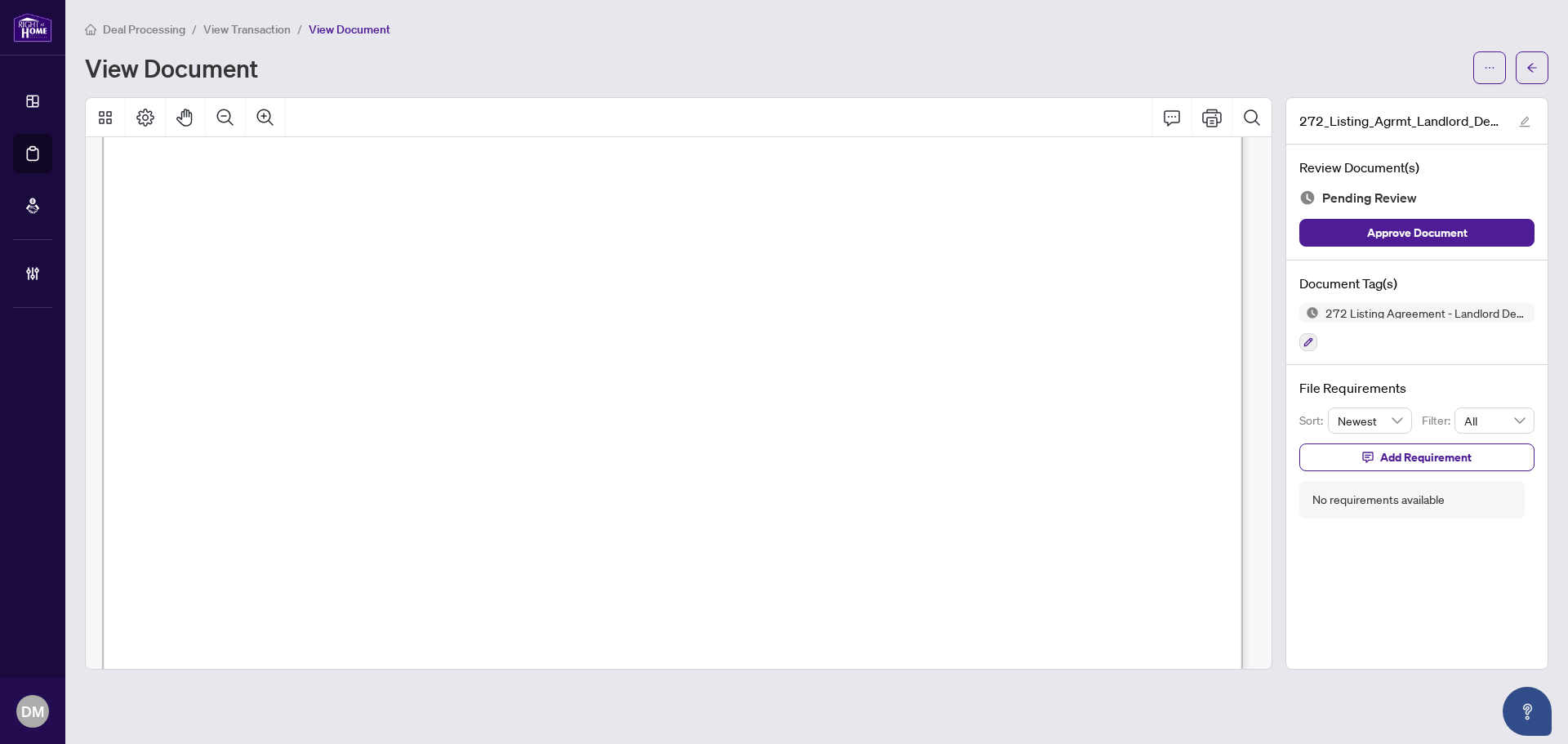
scroll to position [735, 0]
click at [1519, 64] on button "button" at bounding box center [1532, 67] width 33 height 33
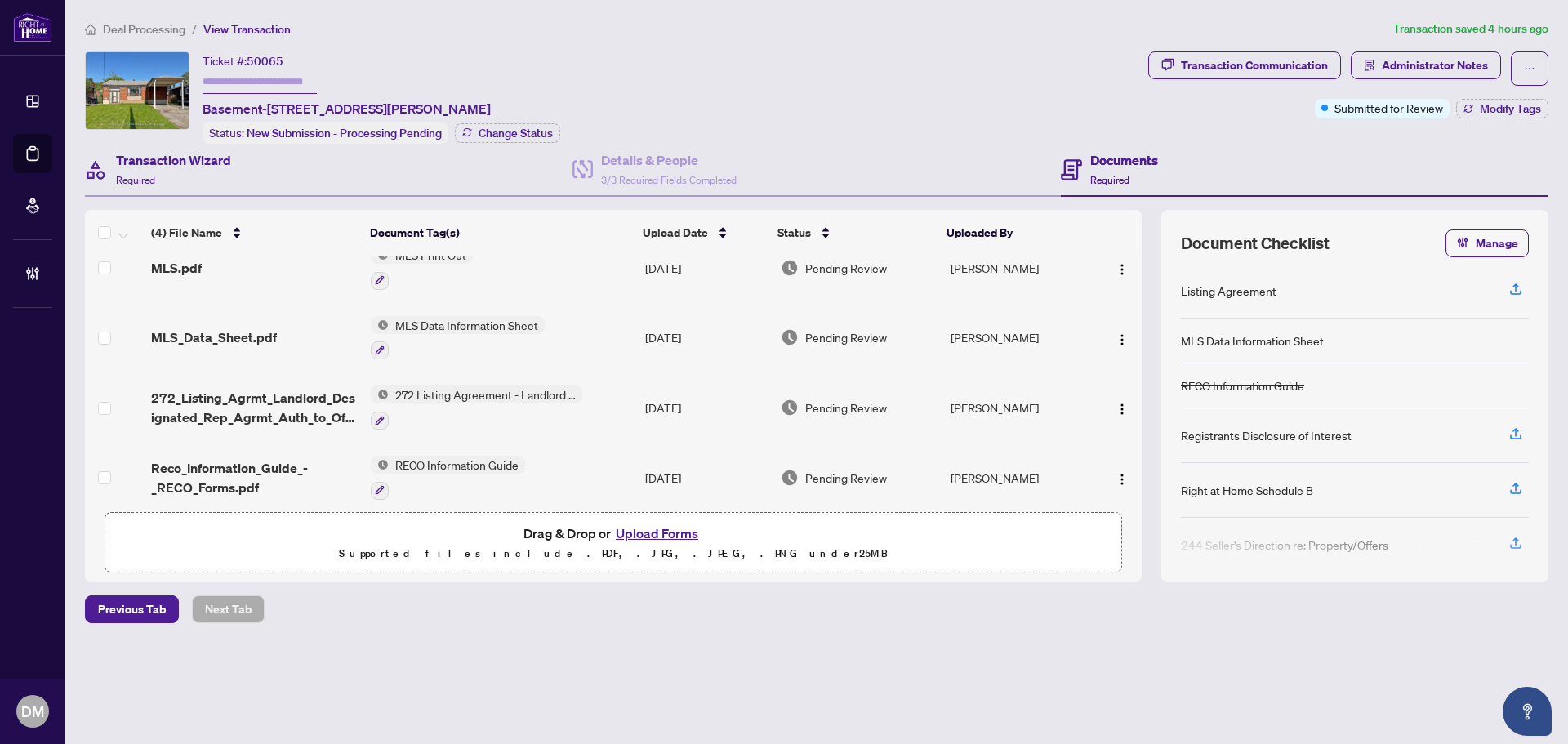
scroll to position [36, 0]
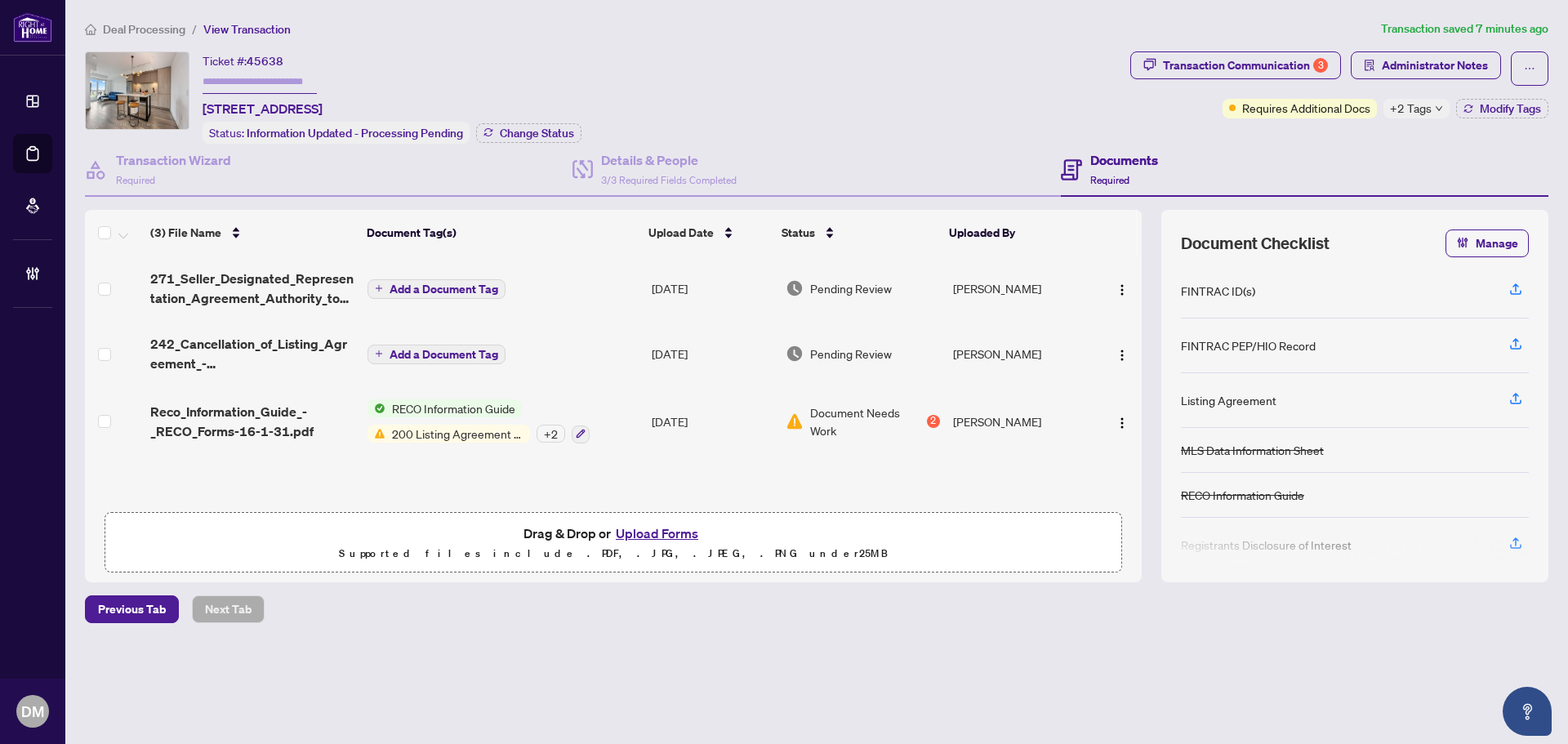
click at [1441, 109] on div "+2 Tags" at bounding box center [1416, 108] width 66 height 20
click at [1253, 62] on div "Transaction Communication 3" at bounding box center [1245, 65] width 165 height 26
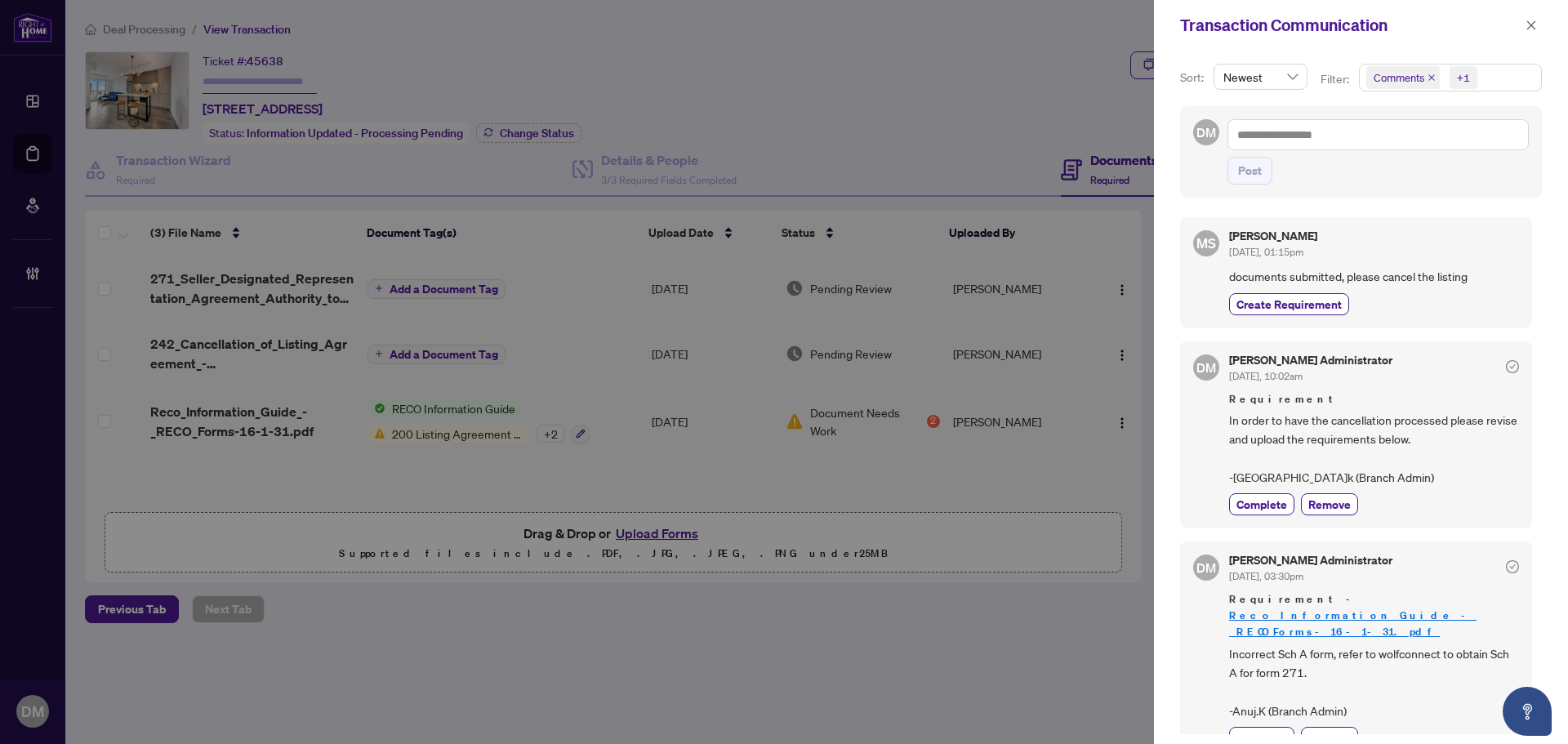
click at [1373, 202] on div "Sort: Newest Filter: Comments +1 DM Post [PERSON_NAME] [DATE], 01:15pm document…" at bounding box center [1361, 397] width 414 height 693
click at [1377, 200] on div "Sort: Newest Filter: Comments +1 DM Post [PERSON_NAME] [DATE], 01:15pm document…" at bounding box center [1361, 397] width 414 height 693
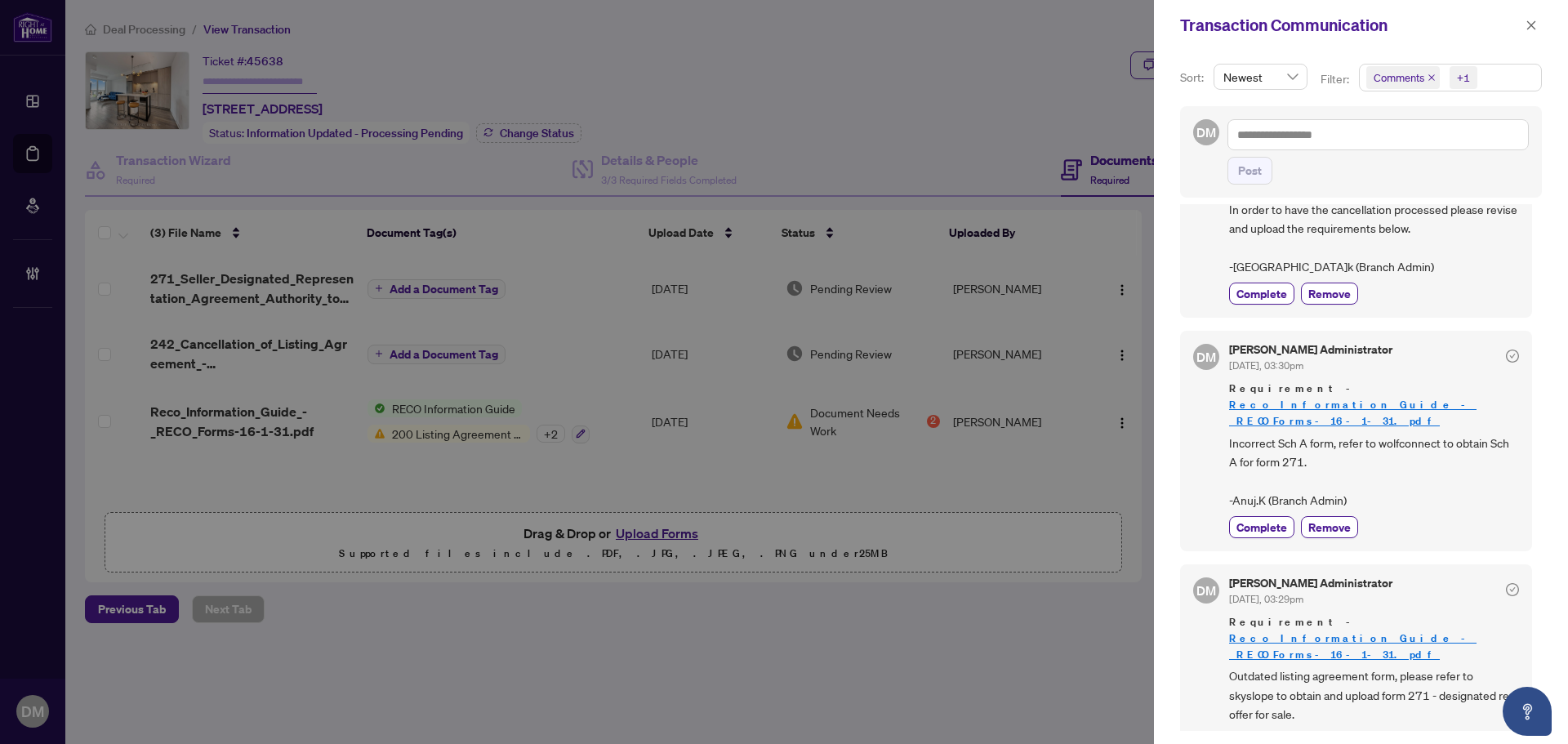
scroll to position [248, 0]
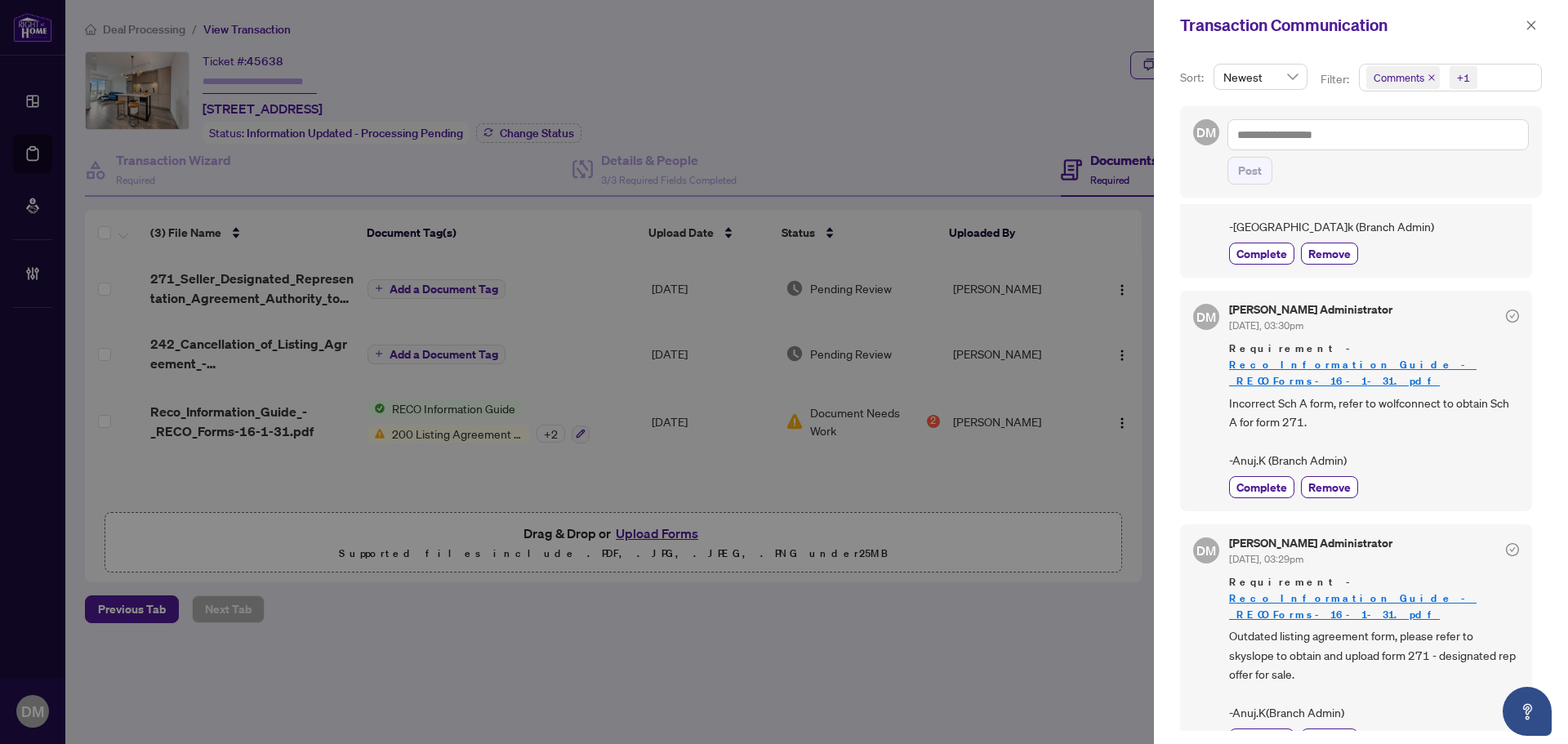
click at [1484, 486] on div "DM [PERSON_NAME] Administrator [DATE], 03:30pm Requirement - Reco_Information_G…" at bounding box center [1357, 400] width 352 height 221
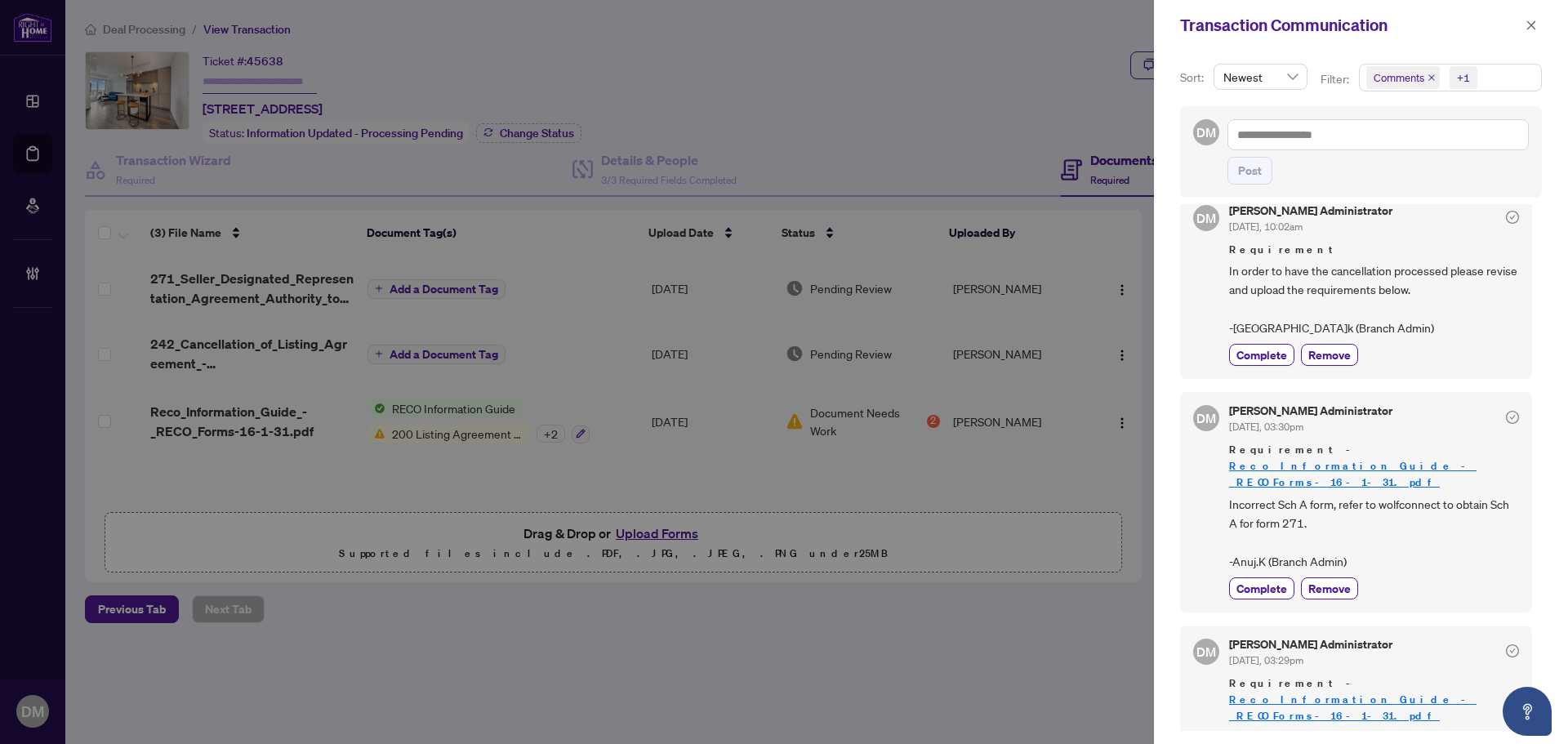
scroll to position [3, 0]
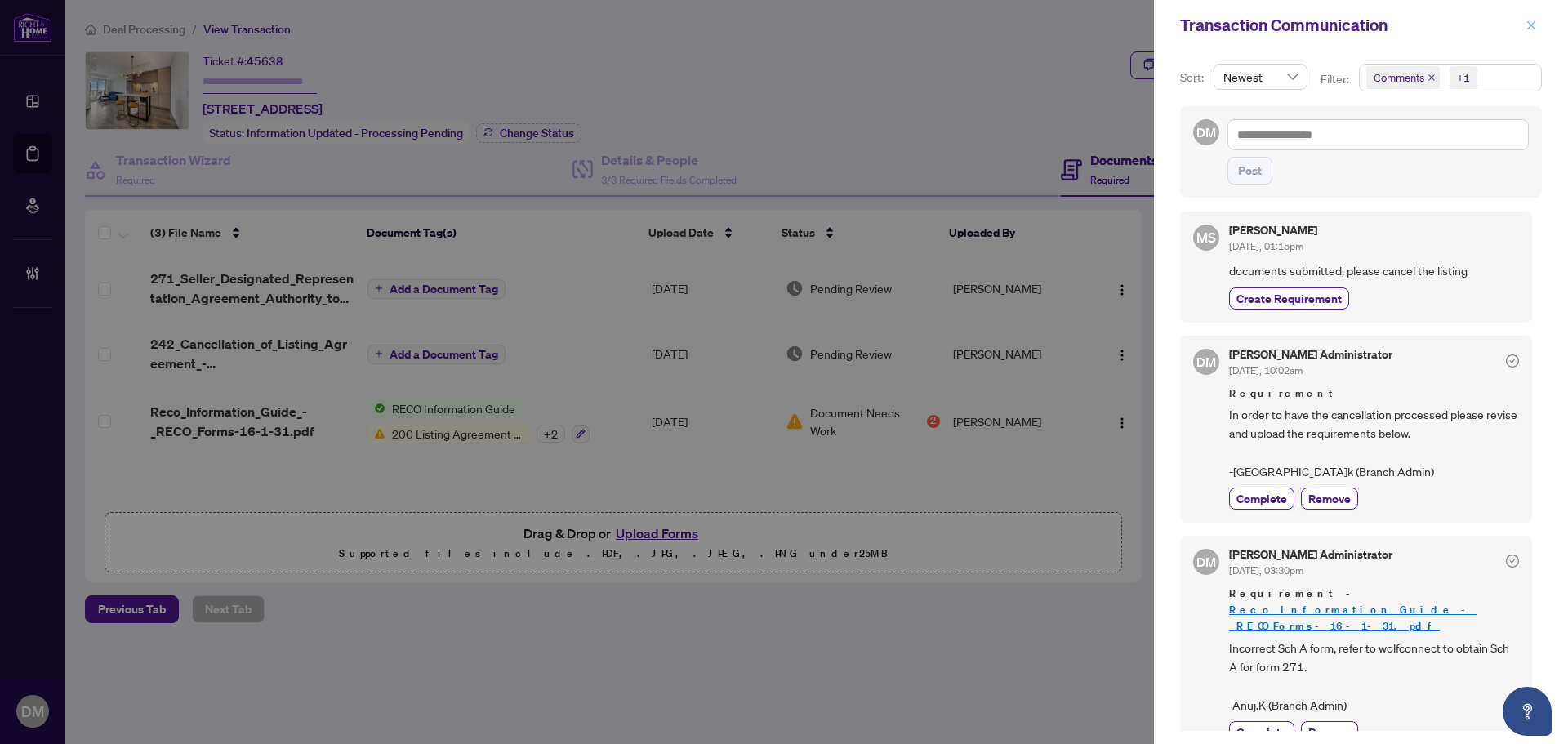
click at [1531, 21] on icon "close" at bounding box center [1531, 25] width 11 height 11
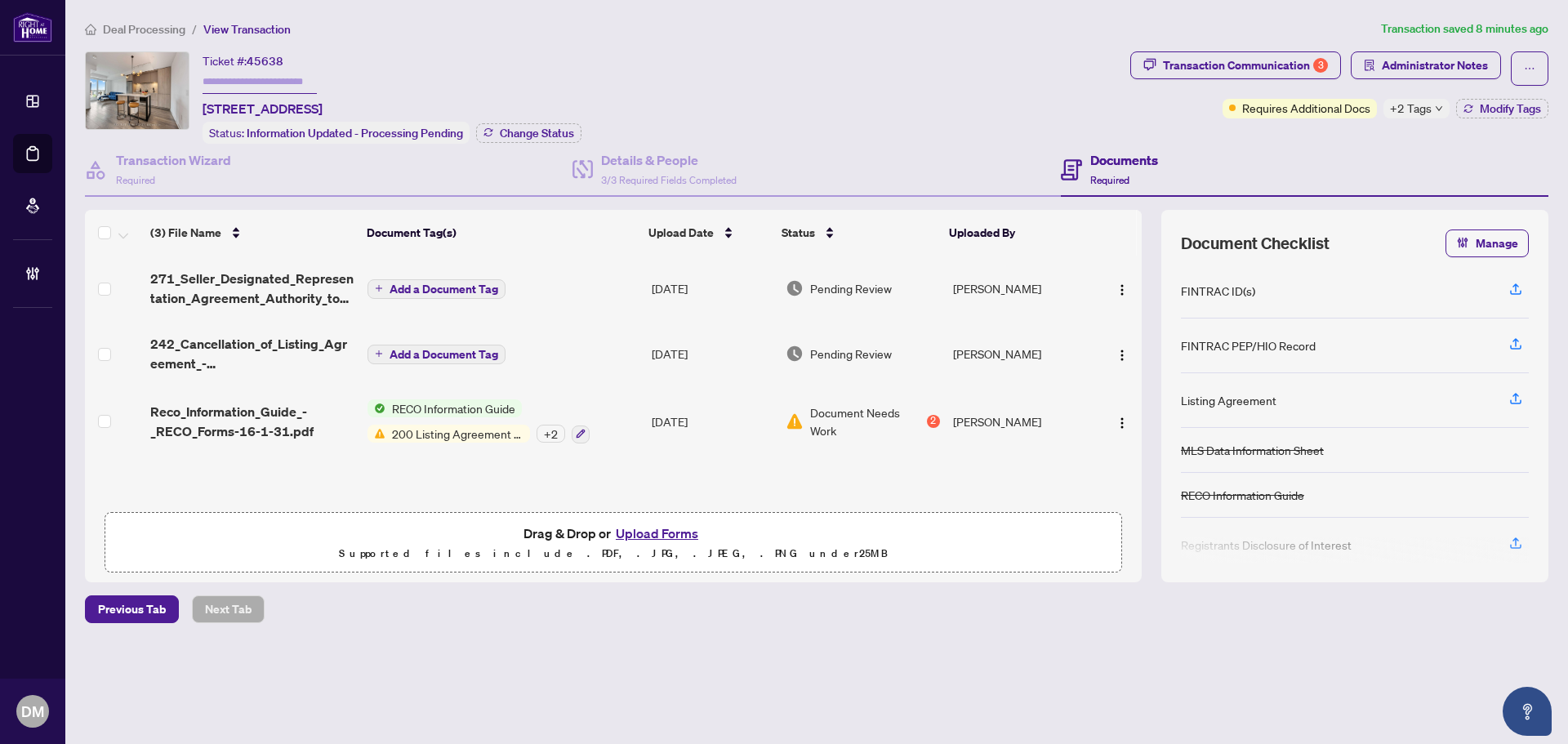
click at [691, 282] on td "[DATE]" at bounding box center [712, 288] width 134 height 65
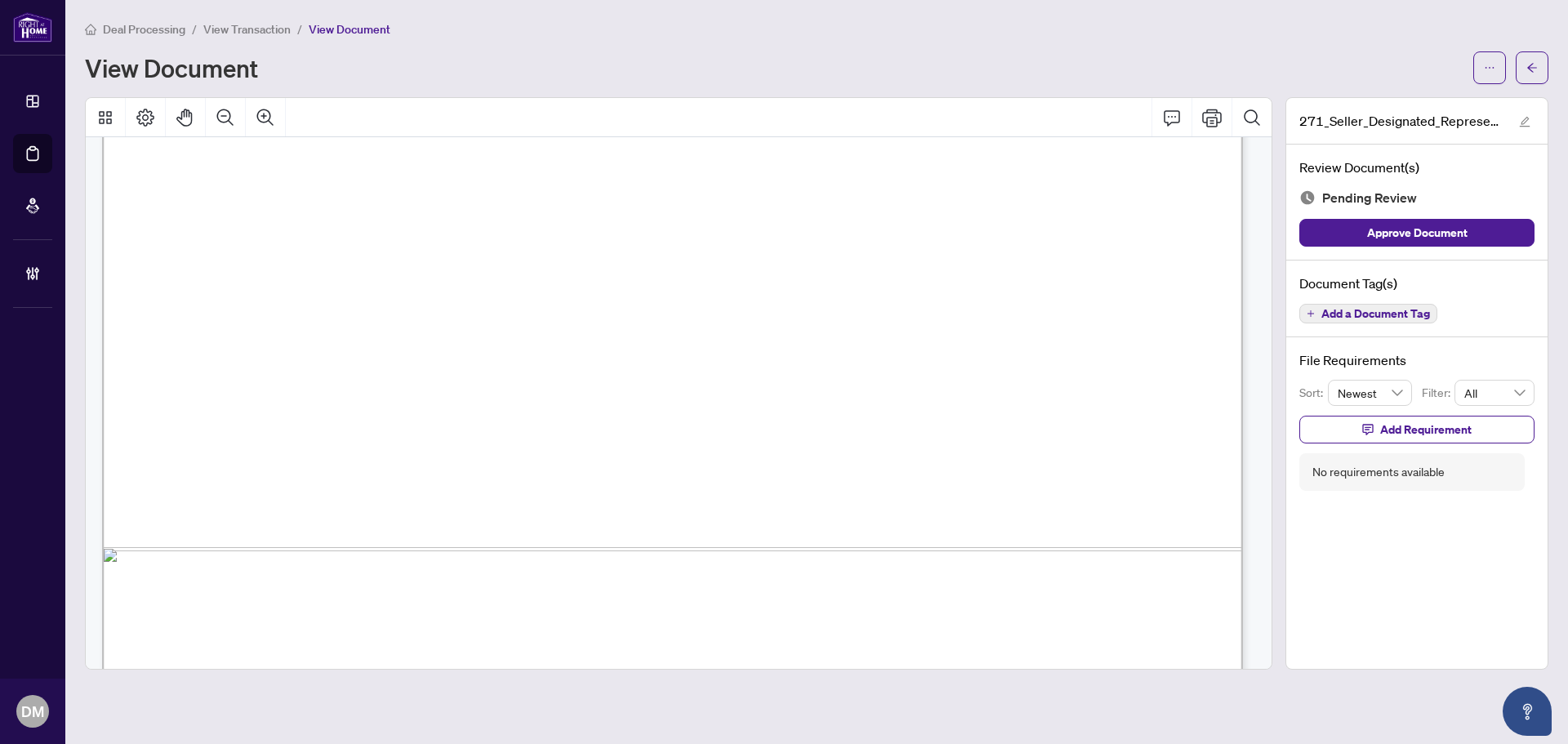
scroll to position [7028, 0]
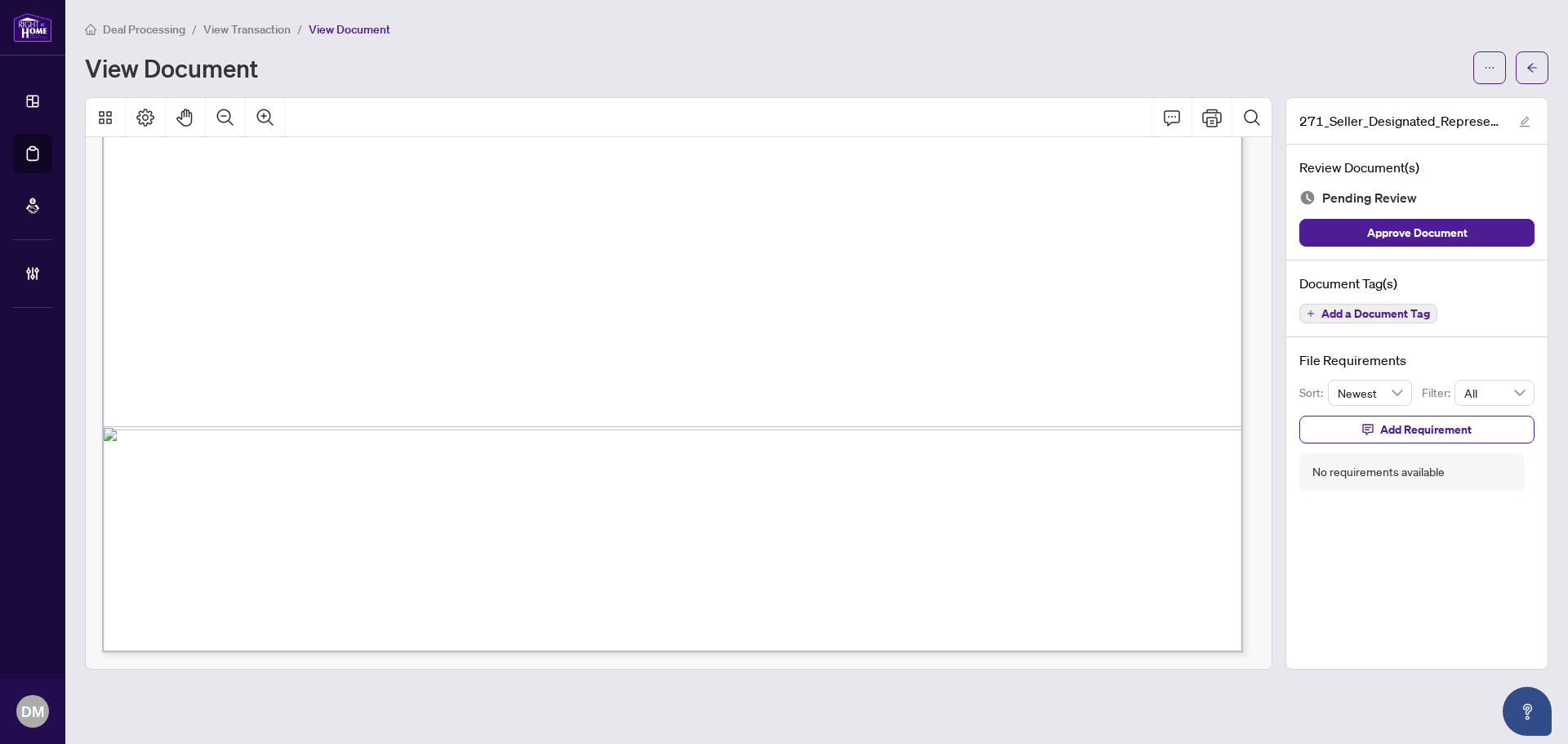
click at [1329, 312] on span "Add a Document Tag" at bounding box center [1375, 313] width 109 height 11
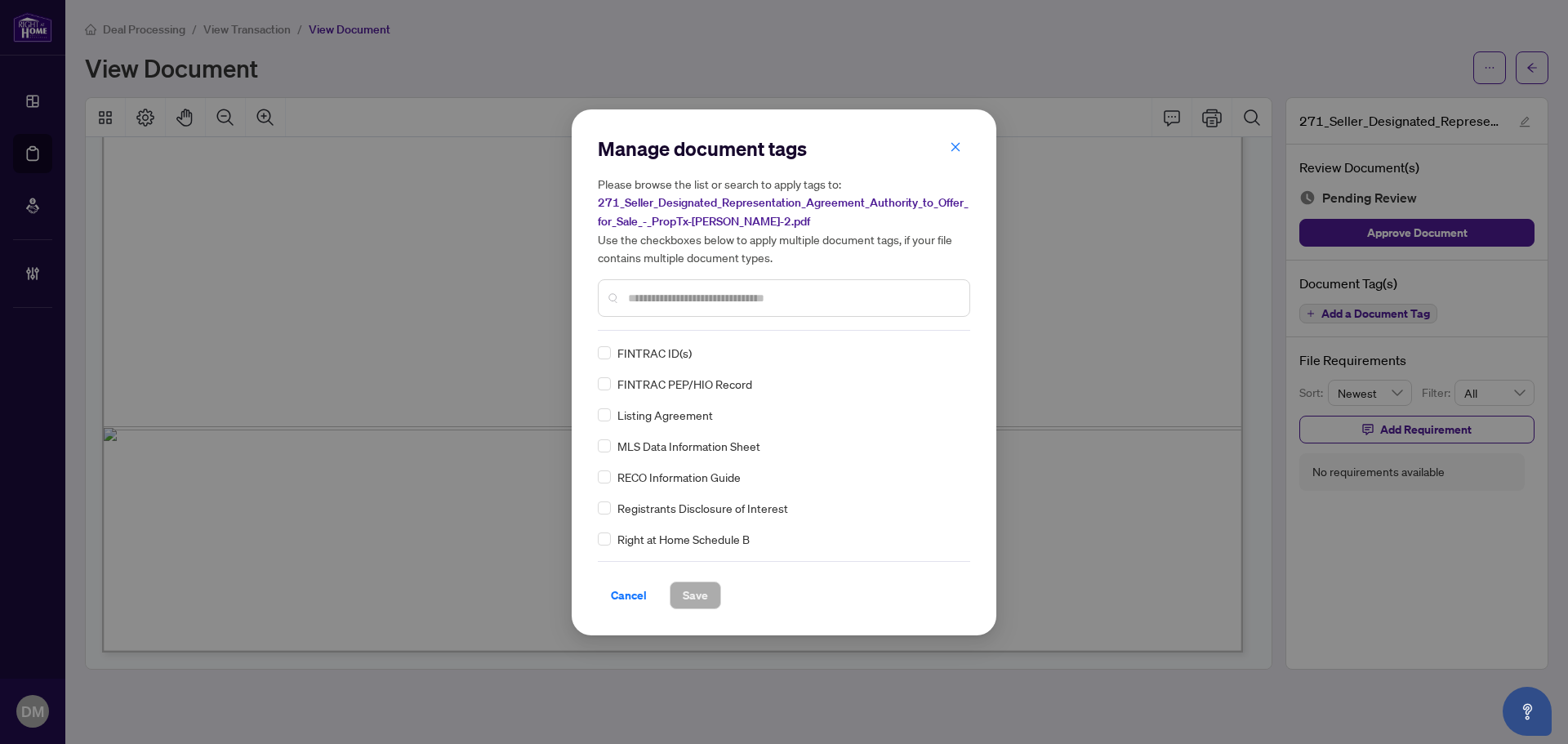
click at [684, 305] on input "text" at bounding box center [792, 297] width 328 height 18
type input "******"
click at [950, 349] on icon at bounding box center [954, 352] width 10 height 7
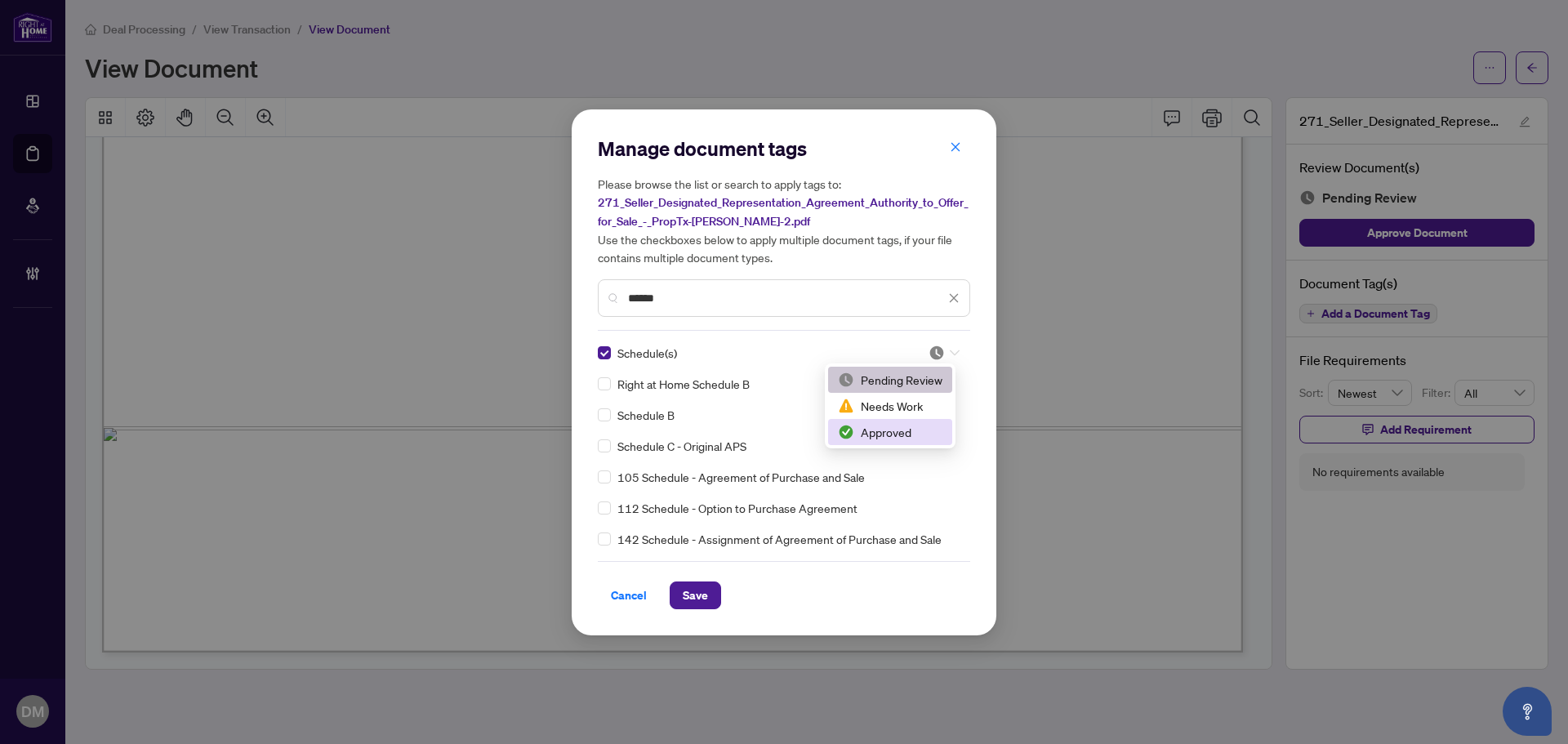
click at [909, 434] on div "Approved" at bounding box center [890, 431] width 104 height 18
click at [925, 297] on input "******" at bounding box center [786, 297] width 317 height 18
click at [951, 294] on icon "close" at bounding box center [954, 298] width 9 height 9
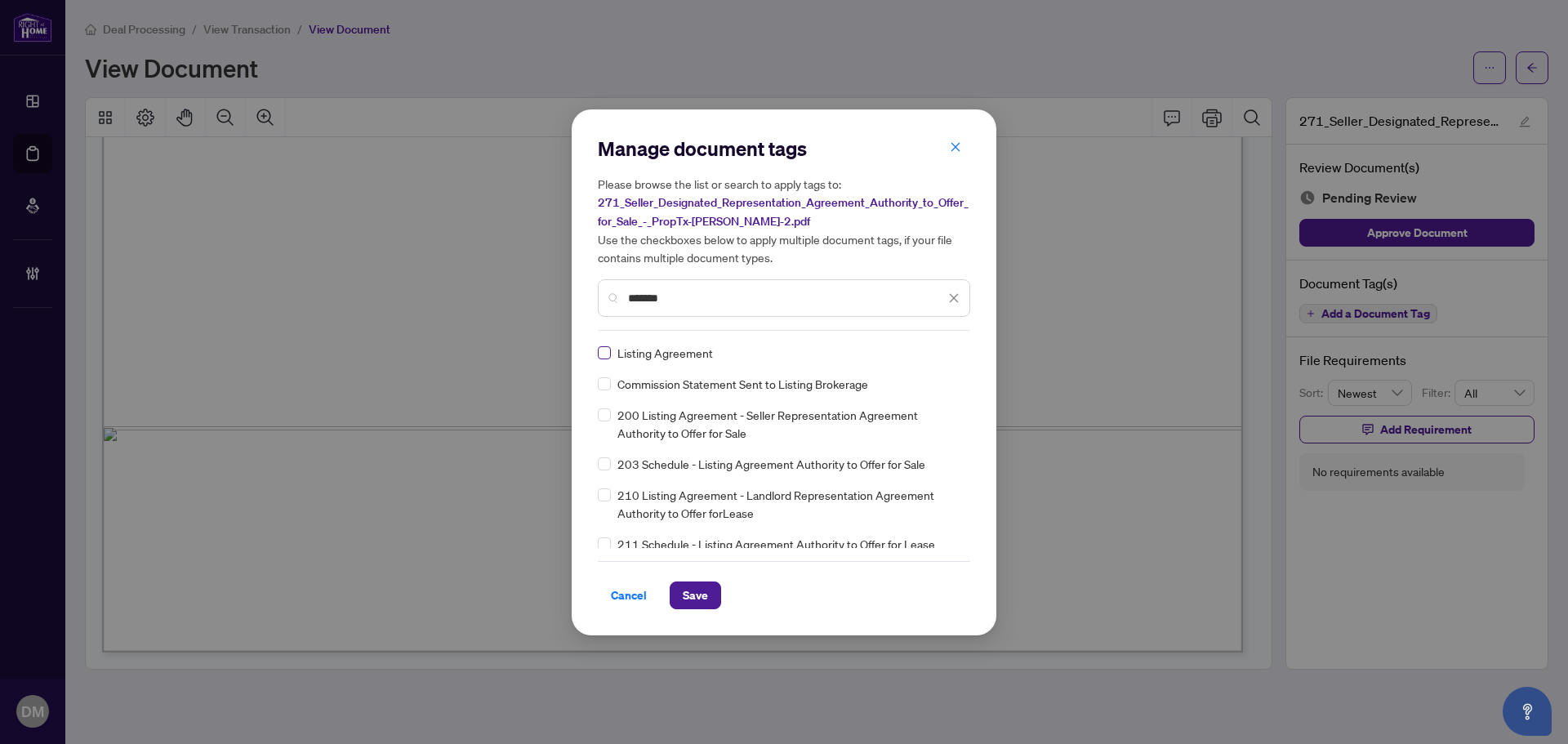
type input "*******"
click at [949, 347] on div at bounding box center [944, 353] width 31 height 17
click at [888, 443] on div "Approved" at bounding box center [890, 432] width 124 height 26
drag, startPoint x: 705, startPoint y: 596, endPoint x: 1070, endPoint y: 379, distance: 424.6
click at [709, 589] on button "Save" at bounding box center [695, 595] width 51 height 28
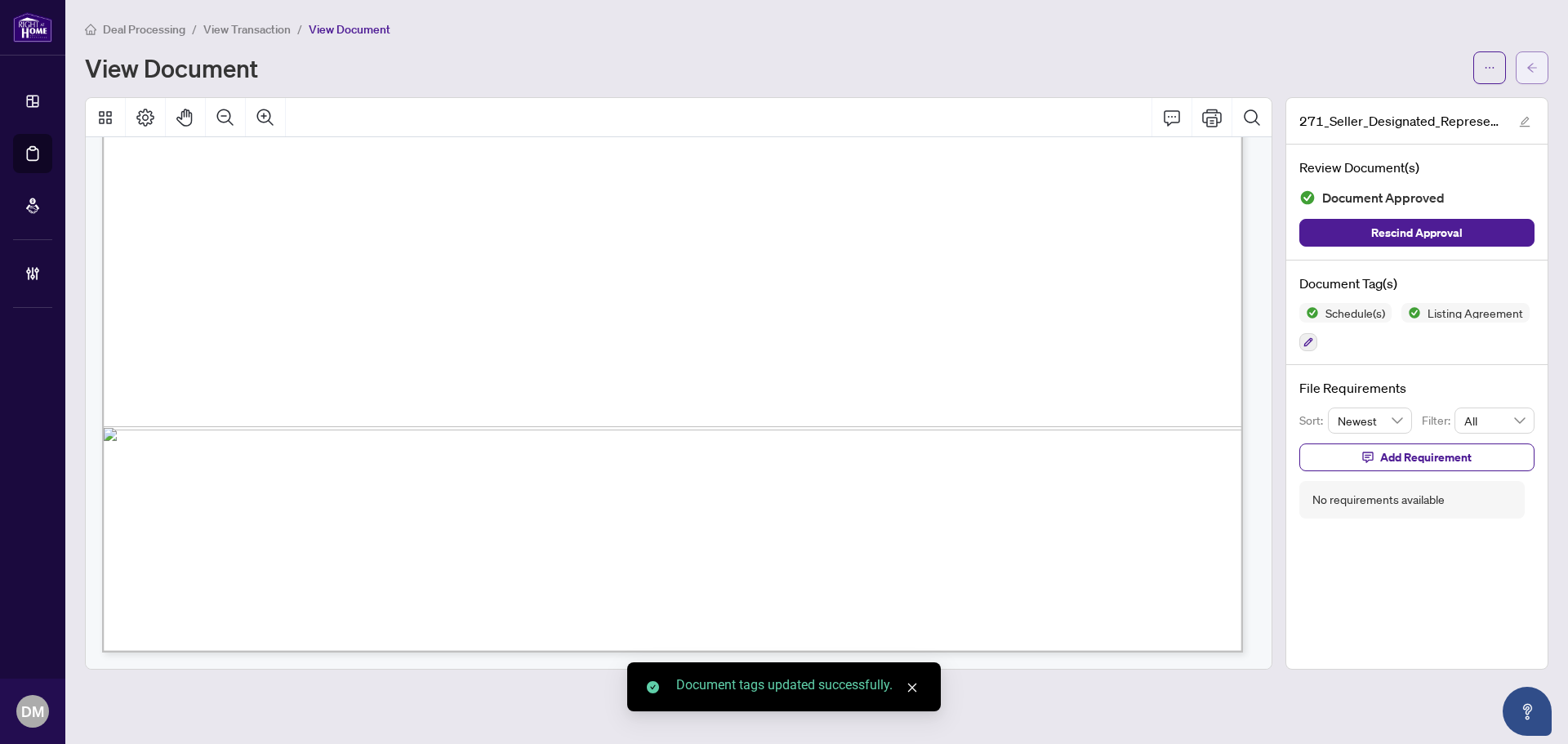
click at [1538, 68] on button "button" at bounding box center [1532, 67] width 33 height 33
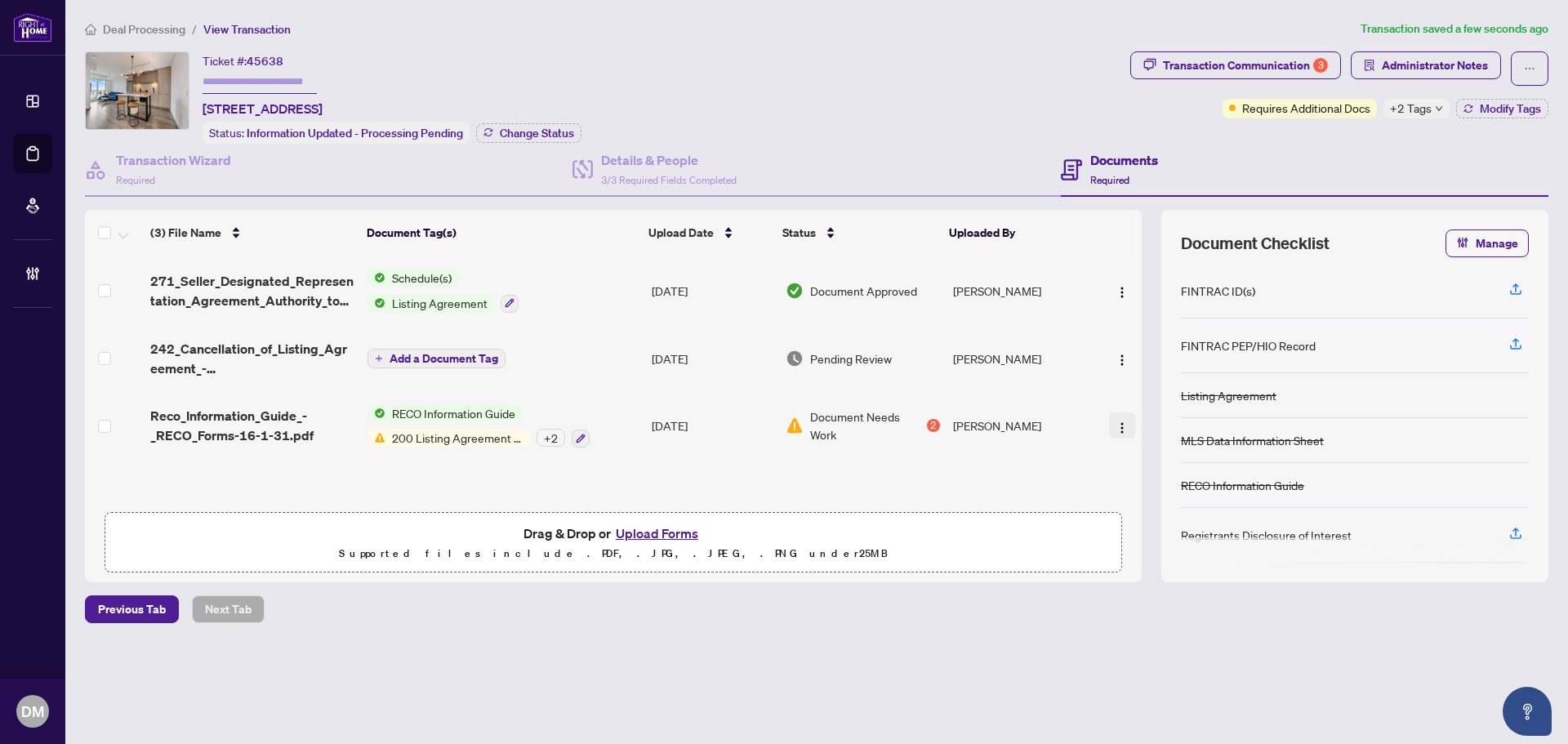
click at [1117, 421] on img "button" at bounding box center [1122, 427] width 13 height 13
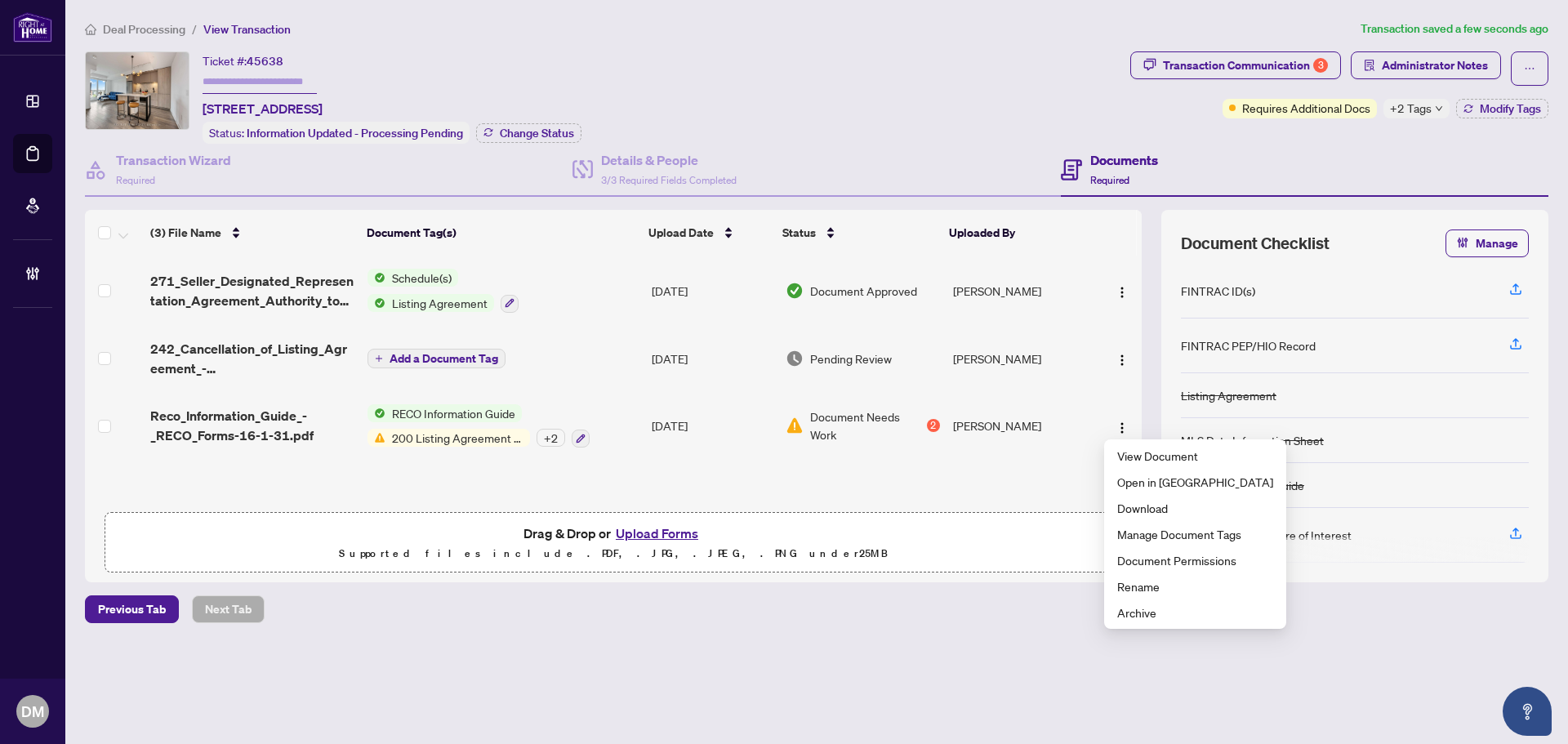
click at [554, 440] on div "+ 2" at bounding box center [551, 437] width 29 height 18
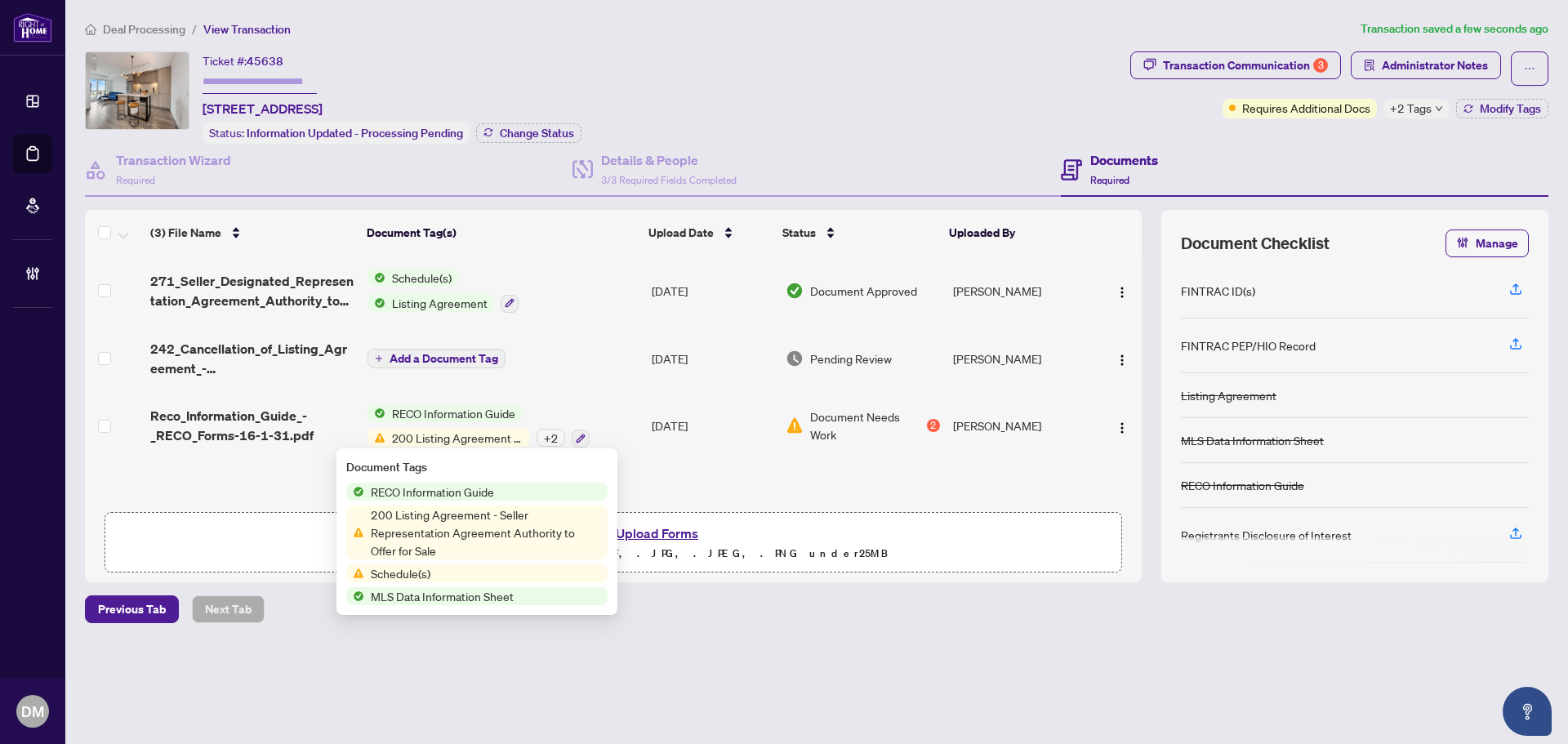
click at [770, 494] on div "(3) File Name Document Tag(s) Upload Date Status Uploaded By 271_Seller_Designa…" at bounding box center [613, 396] width 1057 height 372
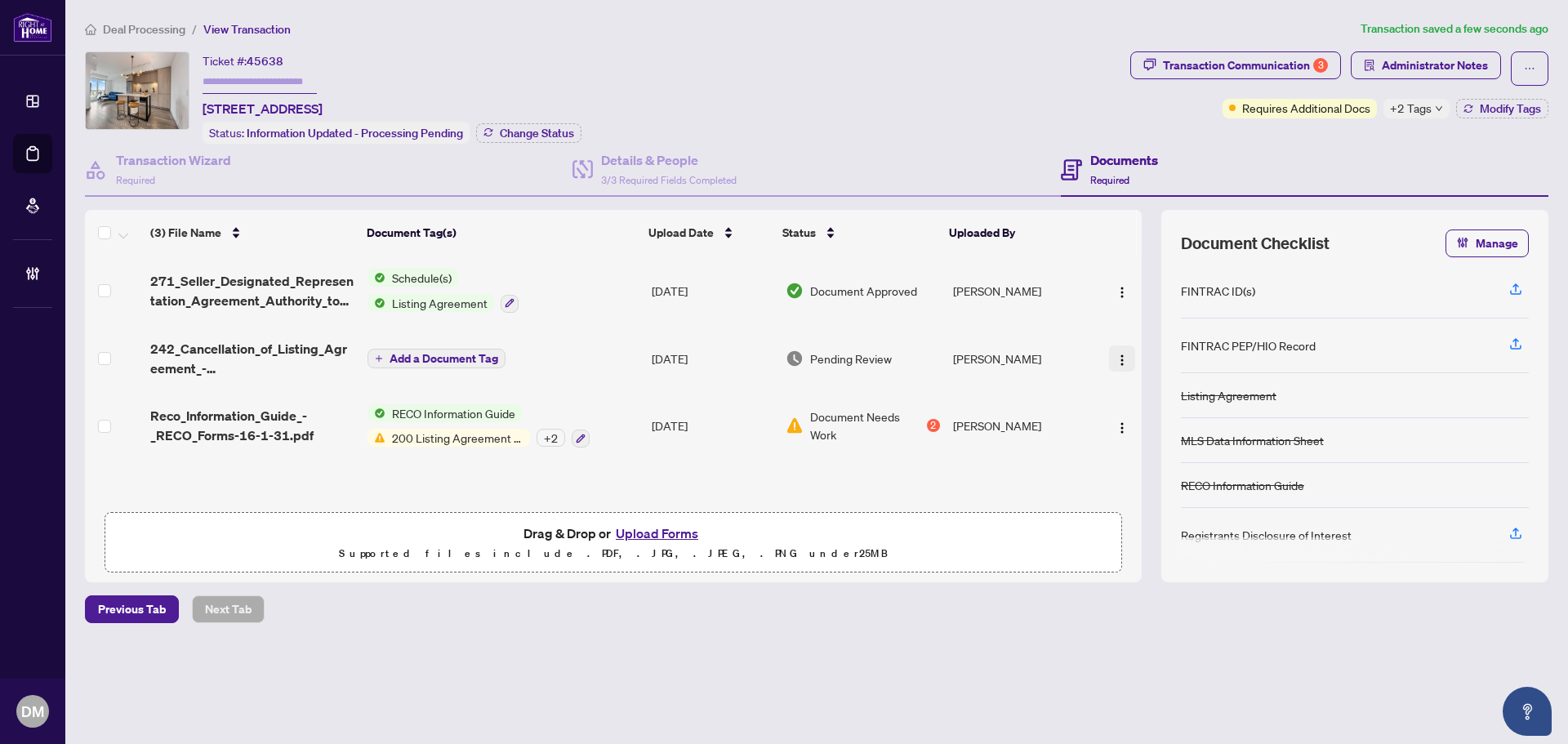
click at [1115, 354] on img "button" at bounding box center [1122, 360] width 13 height 13
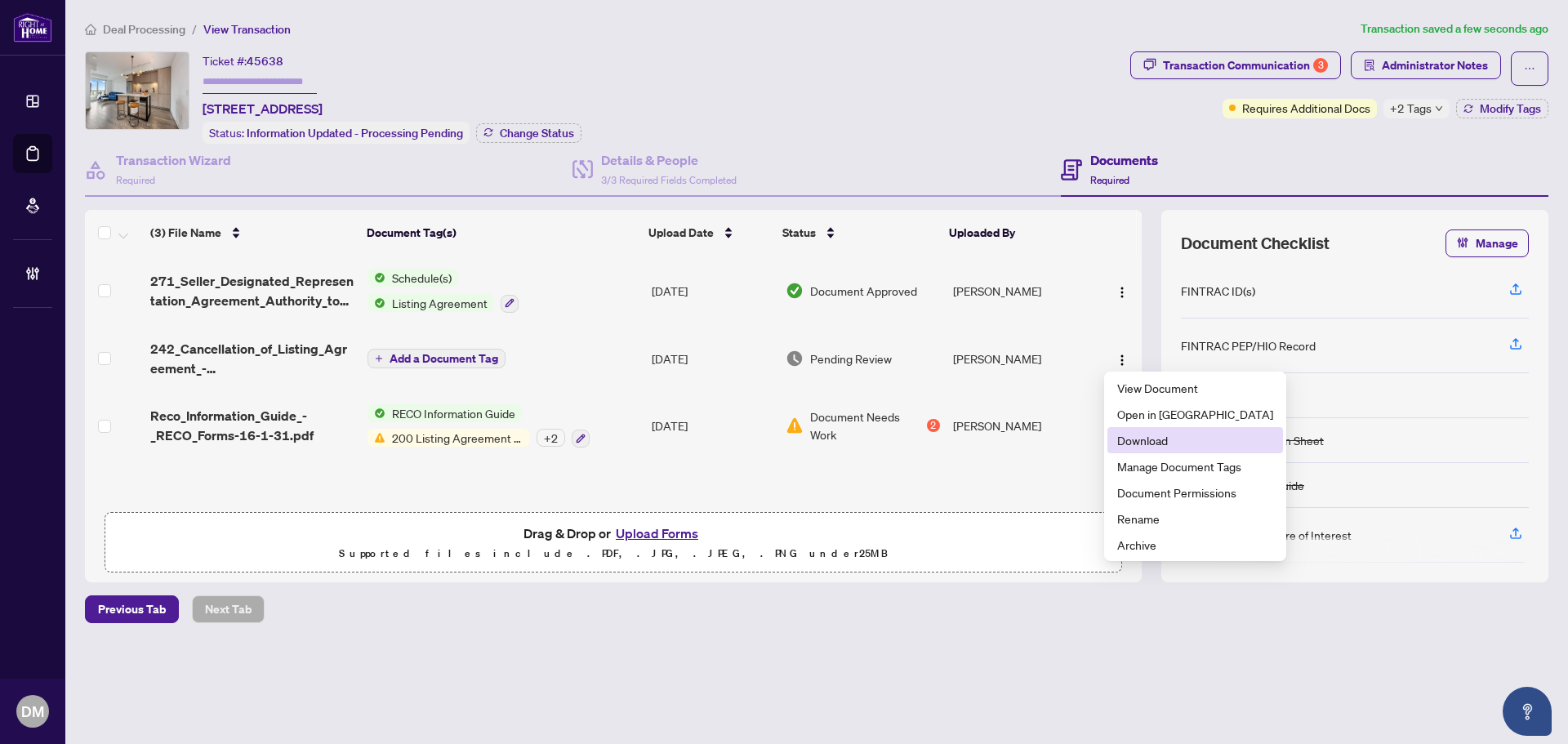
click at [1138, 440] on span "Download" at bounding box center [1194, 440] width 156 height 18
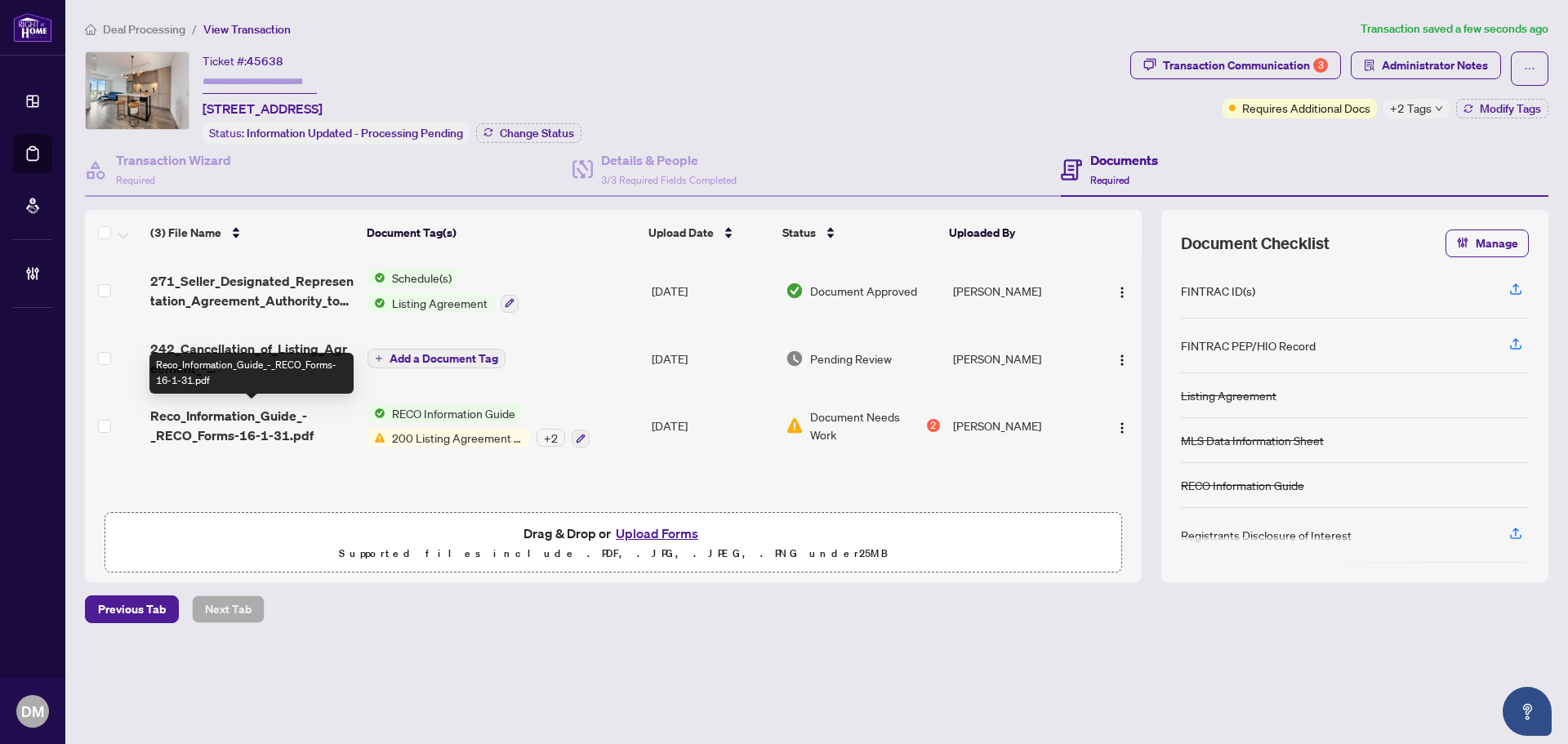
click at [256, 429] on span "Reco_Information_Guide_-_RECO_Forms-16-1-31.pdf" at bounding box center [252, 426] width 204 height 39
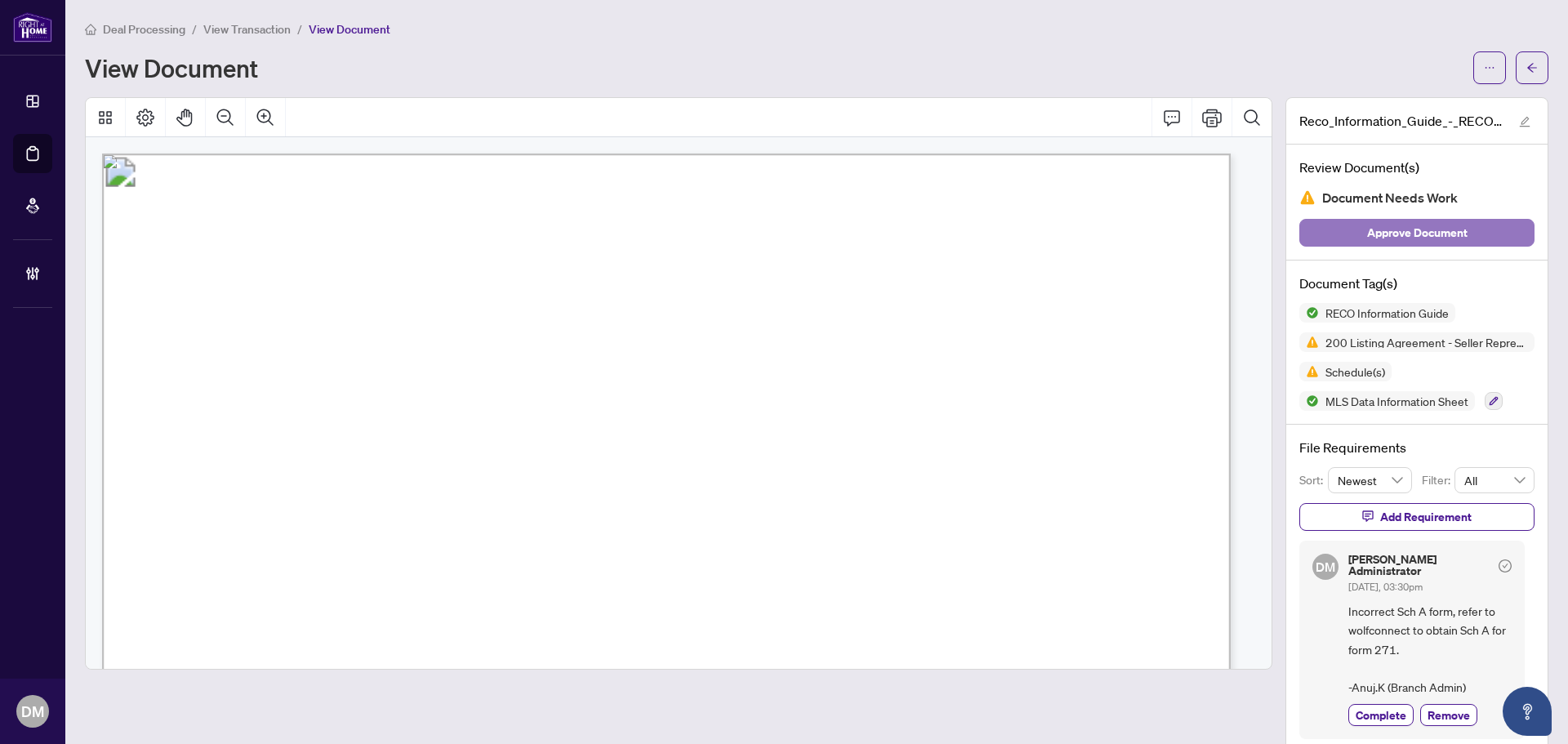
click at [1393, 233] on span "Approve Document" at bounding box center [1417, 233] width 101 height 26
click at [1527, 74] on button "button" at bounding box center [1532, 67] width 33 height 33
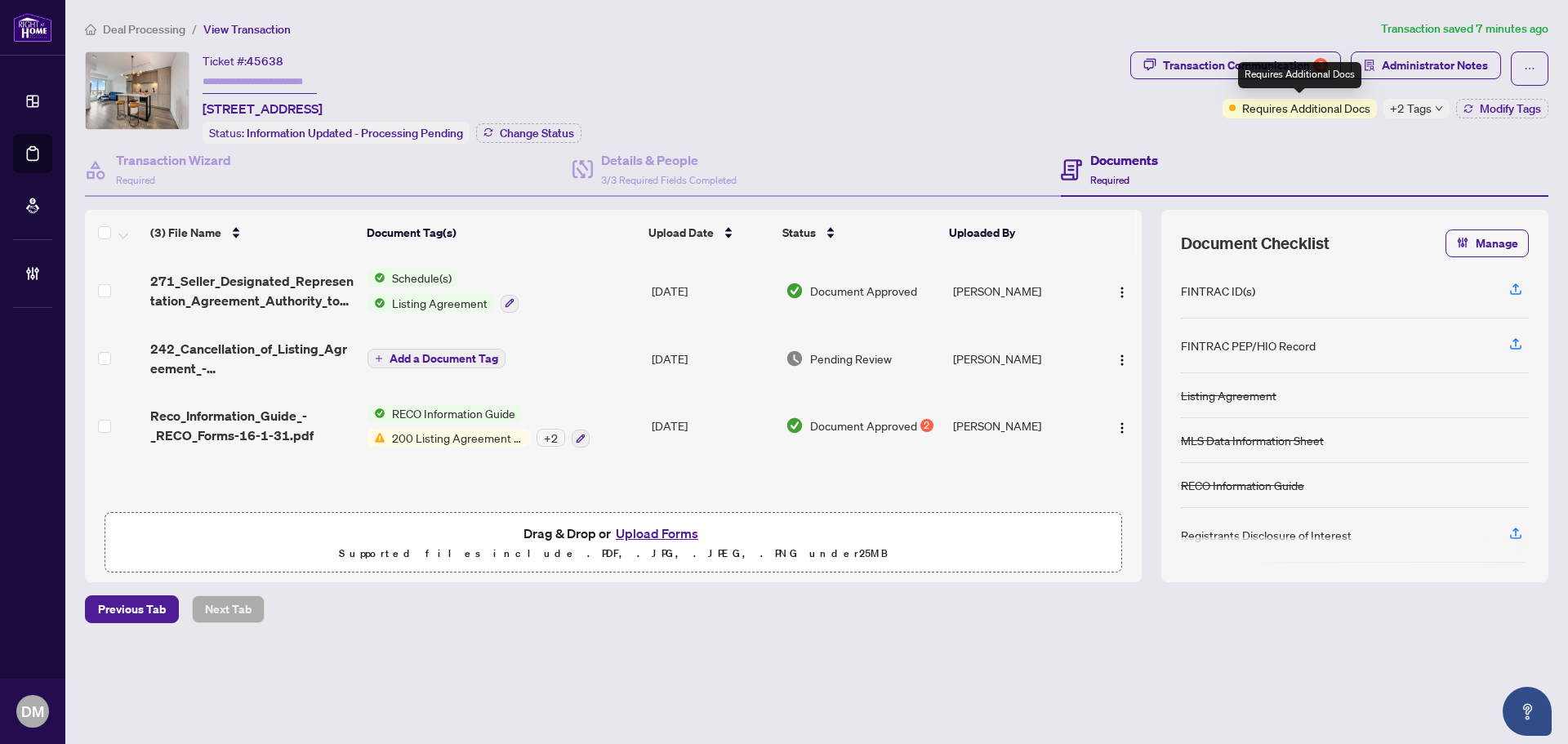
click at [1404, 114] on span "+2 Tags" at bounding box center [1411, 108] width 42 height 19
click at [1225, 73] on div "Transaction Communication 3" at bounding box center [1245, 65] width 165 height 26
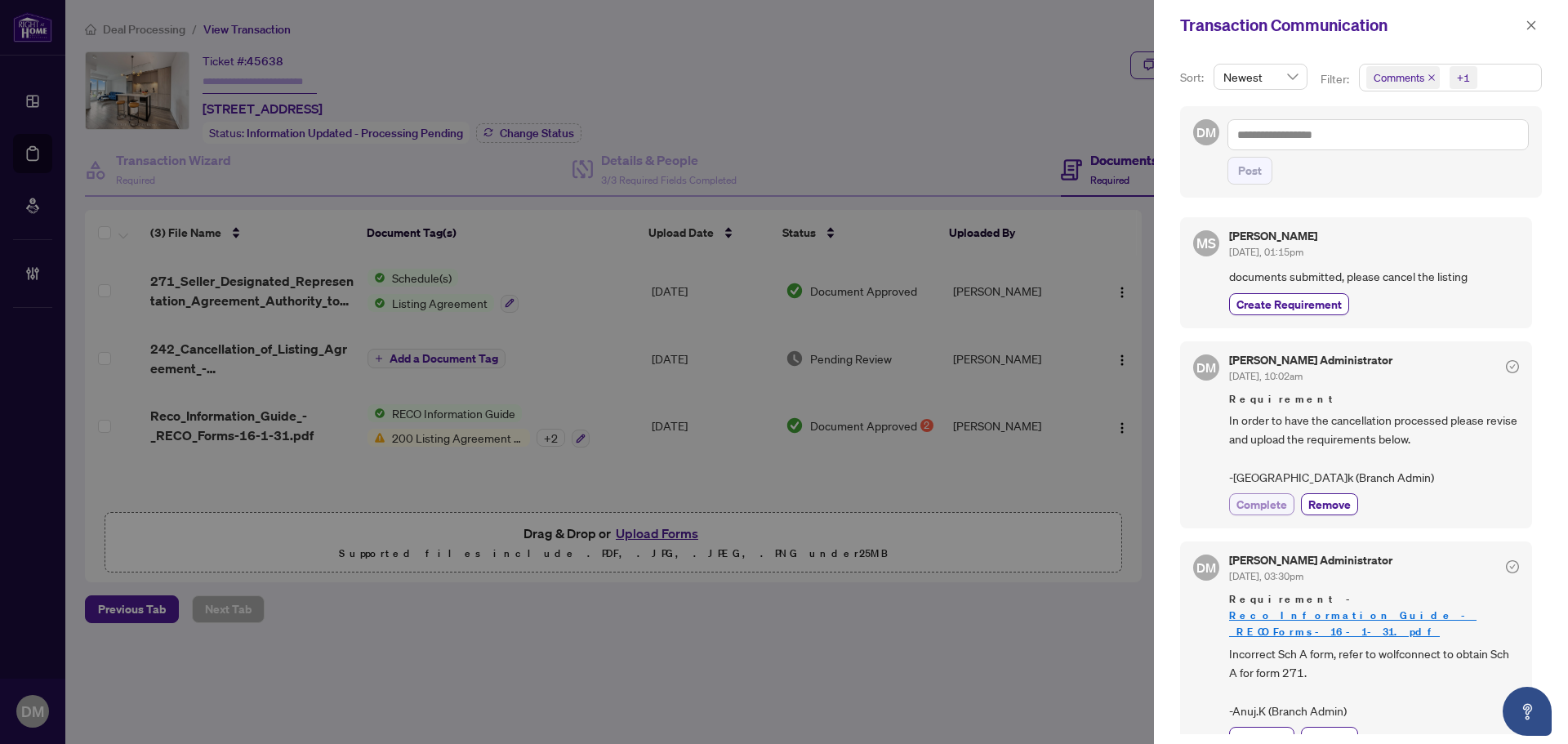
click at [1267, 512] on span "Complete" at bounding box center [1261, 504] width 50 height 17
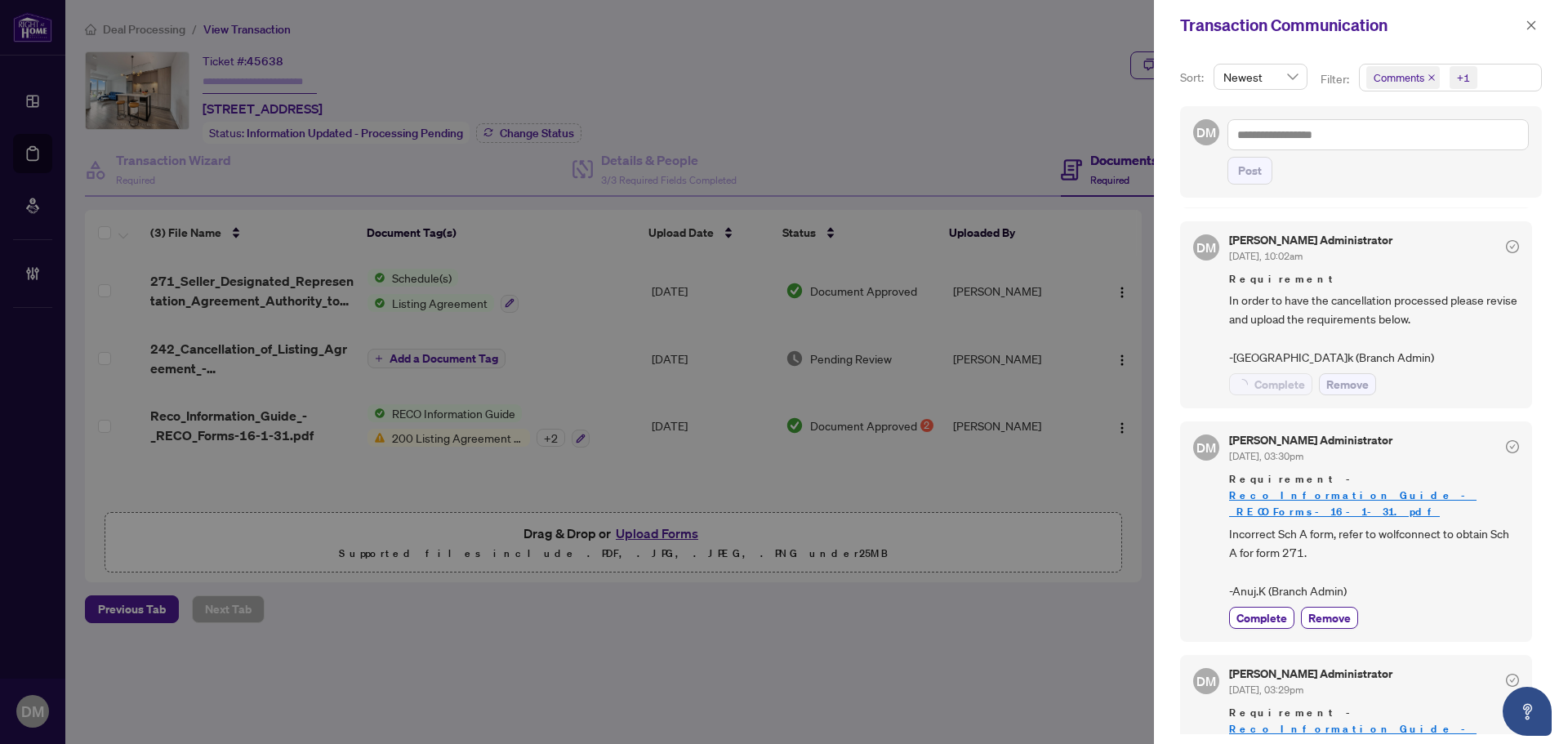
scroll to position [163, 0]
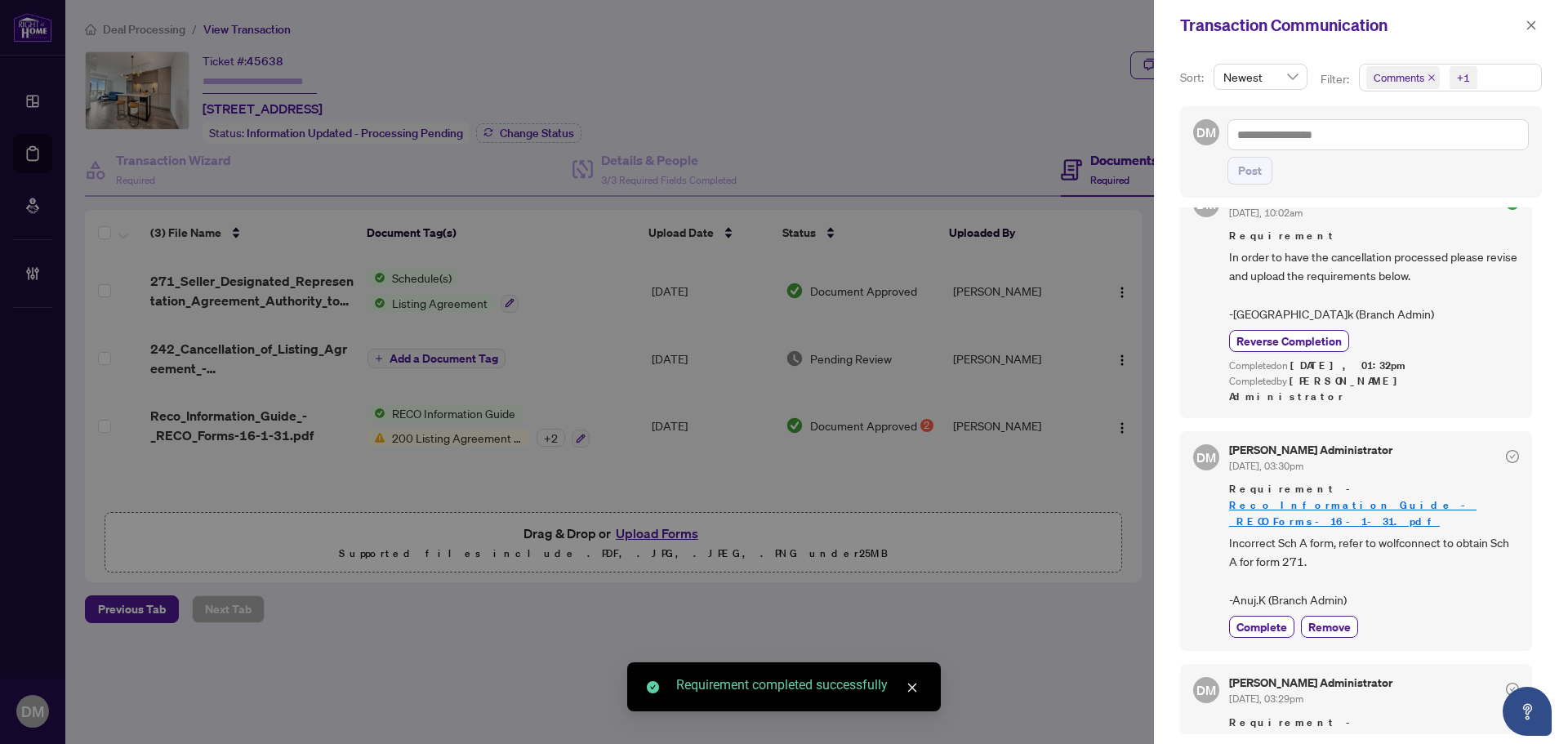
click at [1274, 607] on div "DM Don Mills Administrator Jul/26/2025, 03:30pm Requirement - Reco_Information_…" at bounding box center [1357, 541] width 352 height 221
click at [1272, 618] on span "Complete" at bounding box center [1261, 627] width 50 height 17
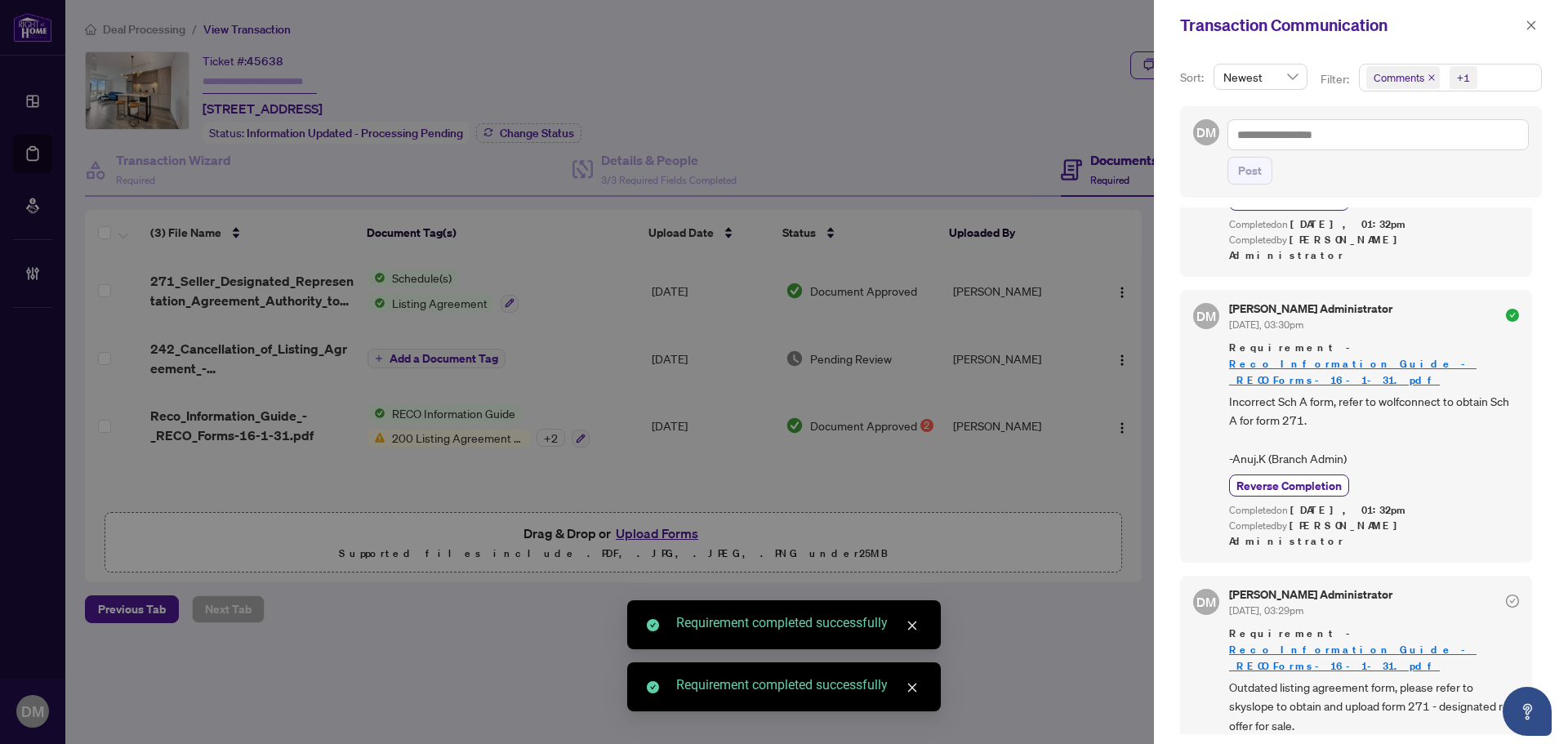
scroll to position [321, 0]
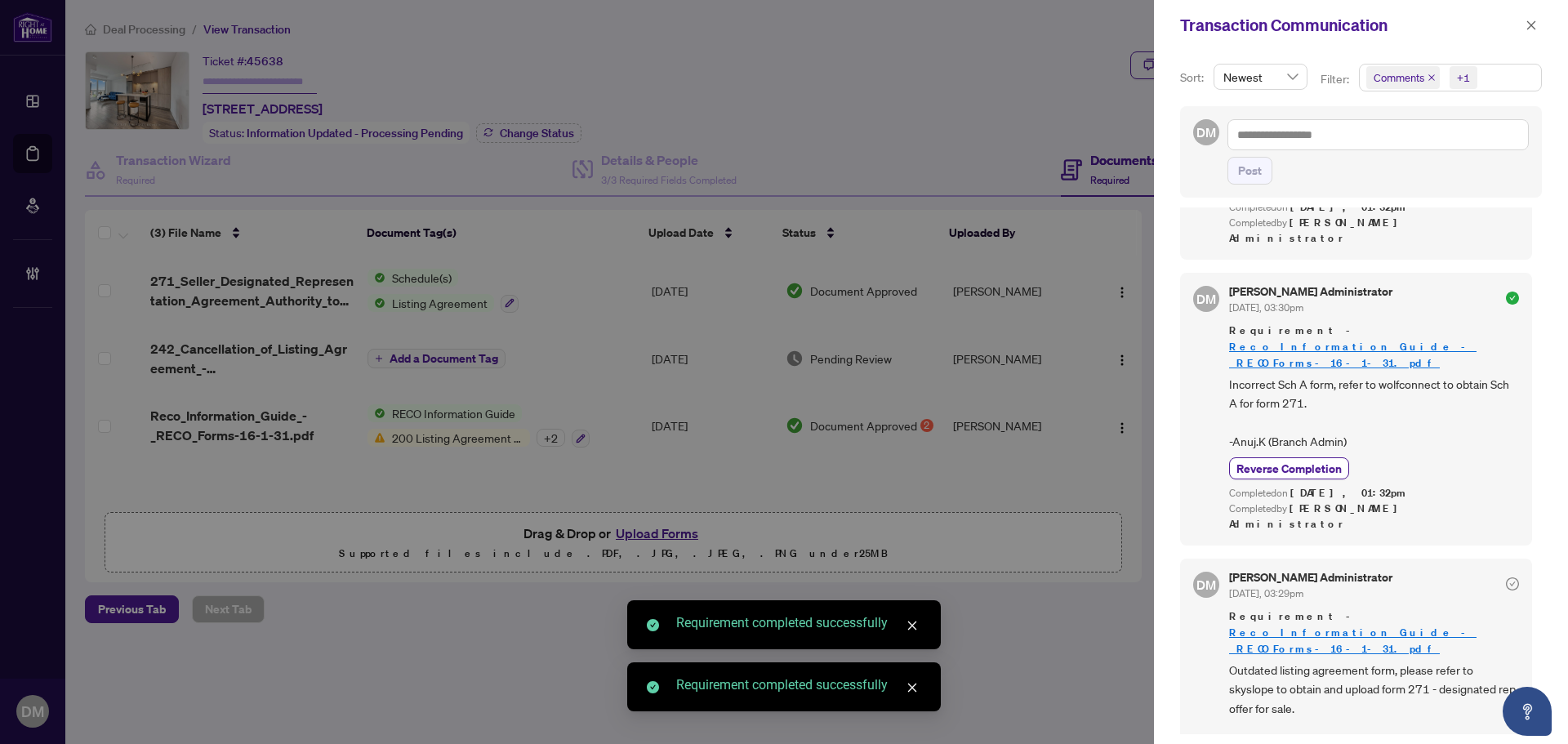
click at [1270, 722] on div "DM Don Mills Administrator Jul/26/2025, 03:29pm Requirement - Reco_Information_…" at bounding box center [1357, 678] width 352 height 239
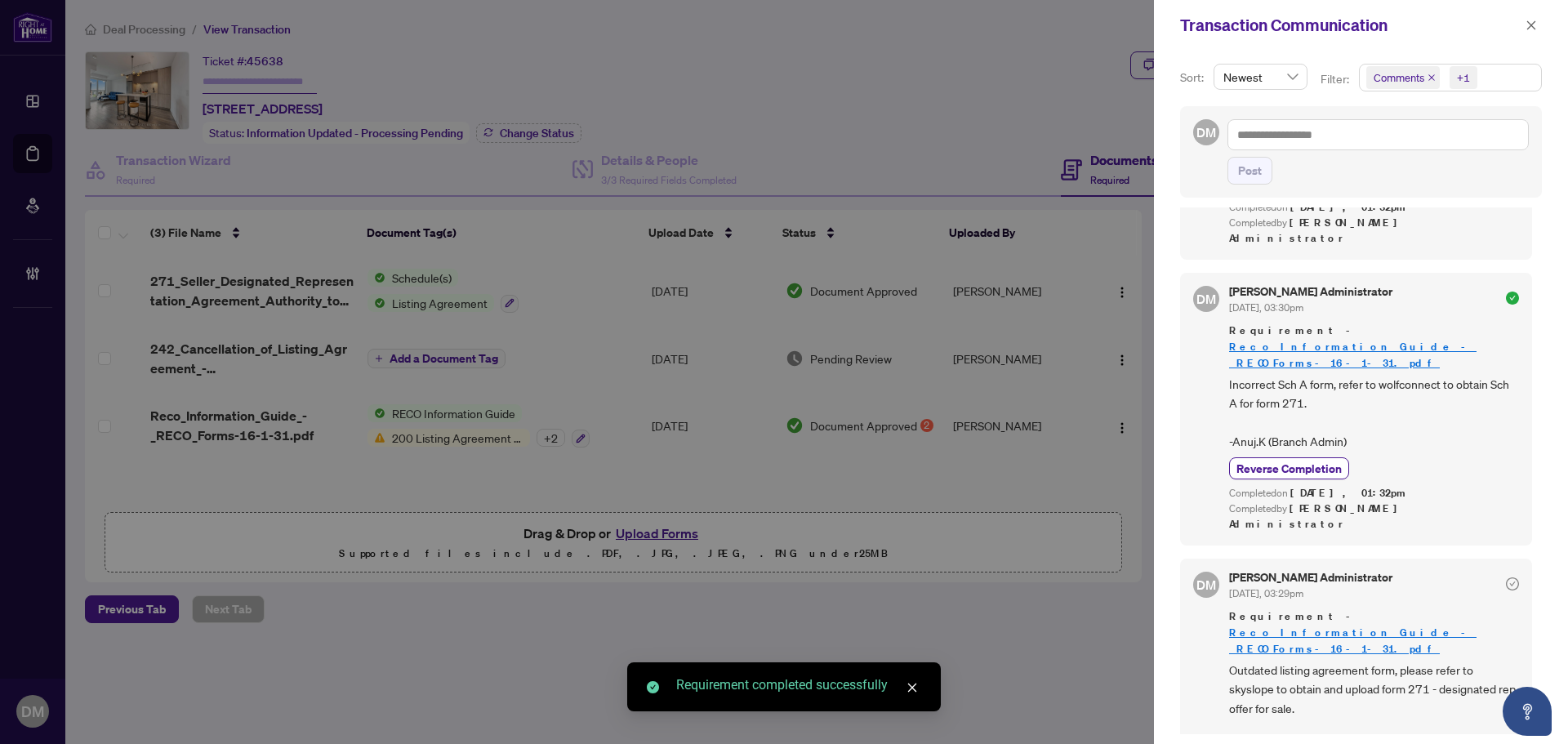
click at [1247, 725] on div "DM Don Mills Administrator Jul/26/2025, 03:29pm Requirement - Reco_Information_…" at bounding box center [1357, 678] width 352 height 239
drag, startPoint x: 1252, startPoint y: 718, endPoint x: 1261, endPoint y: 691, distance: 28.5
click at [1530, 32] on span "button" at bounding box center [1531, 25] width 11 height 26
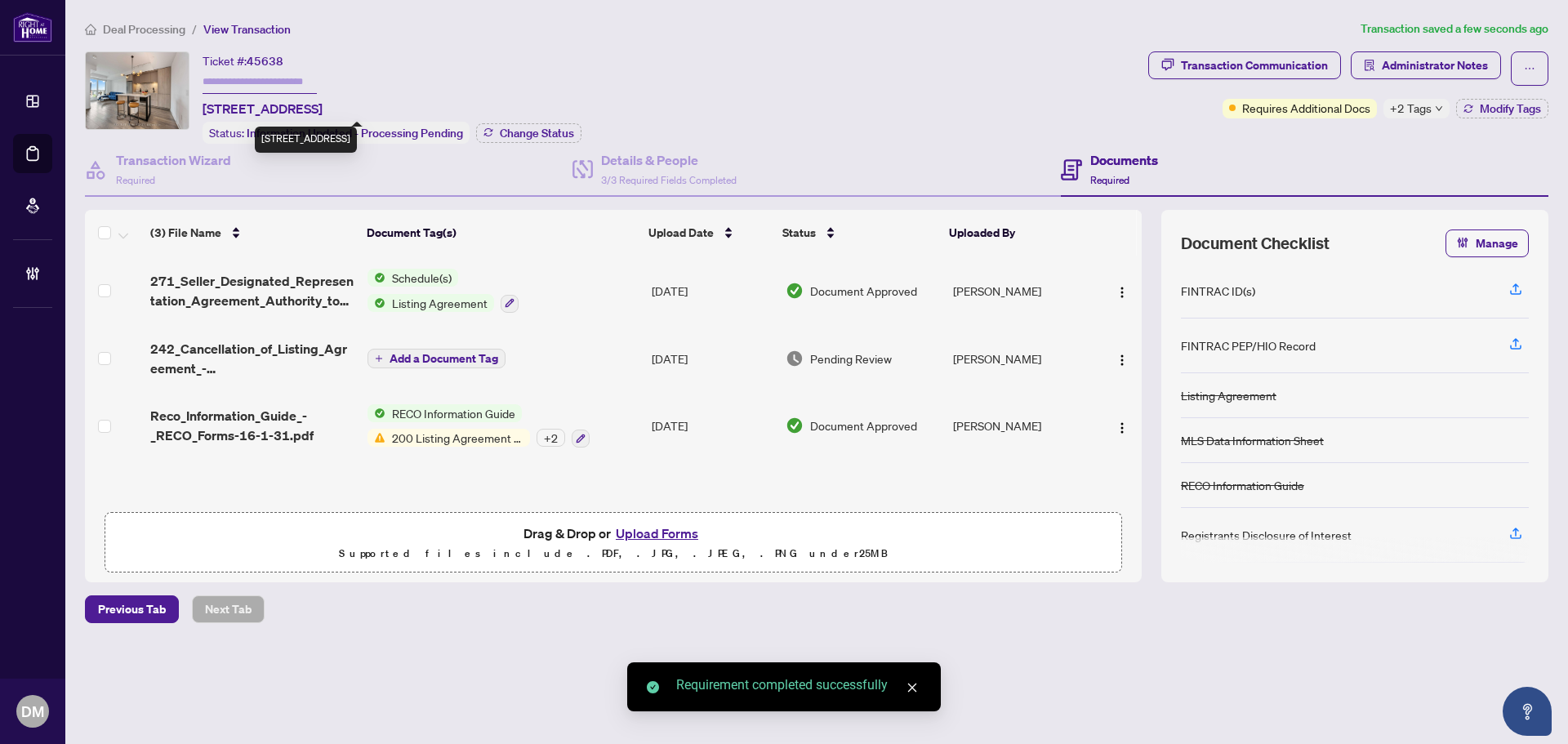
drag, startPoint x: 510, startPoint y: 102, endPoint x: 201, endPoint y: 101, distance: 309.0
click at [201, 101] on div "Ticket #: 45638 601-130 River St, Toronto, Ontario M5A 0R8, Canada Status: Info…" at bounding box center [613, 97] width 1057 height 92
copy span "[STREET_ADDRESS]"
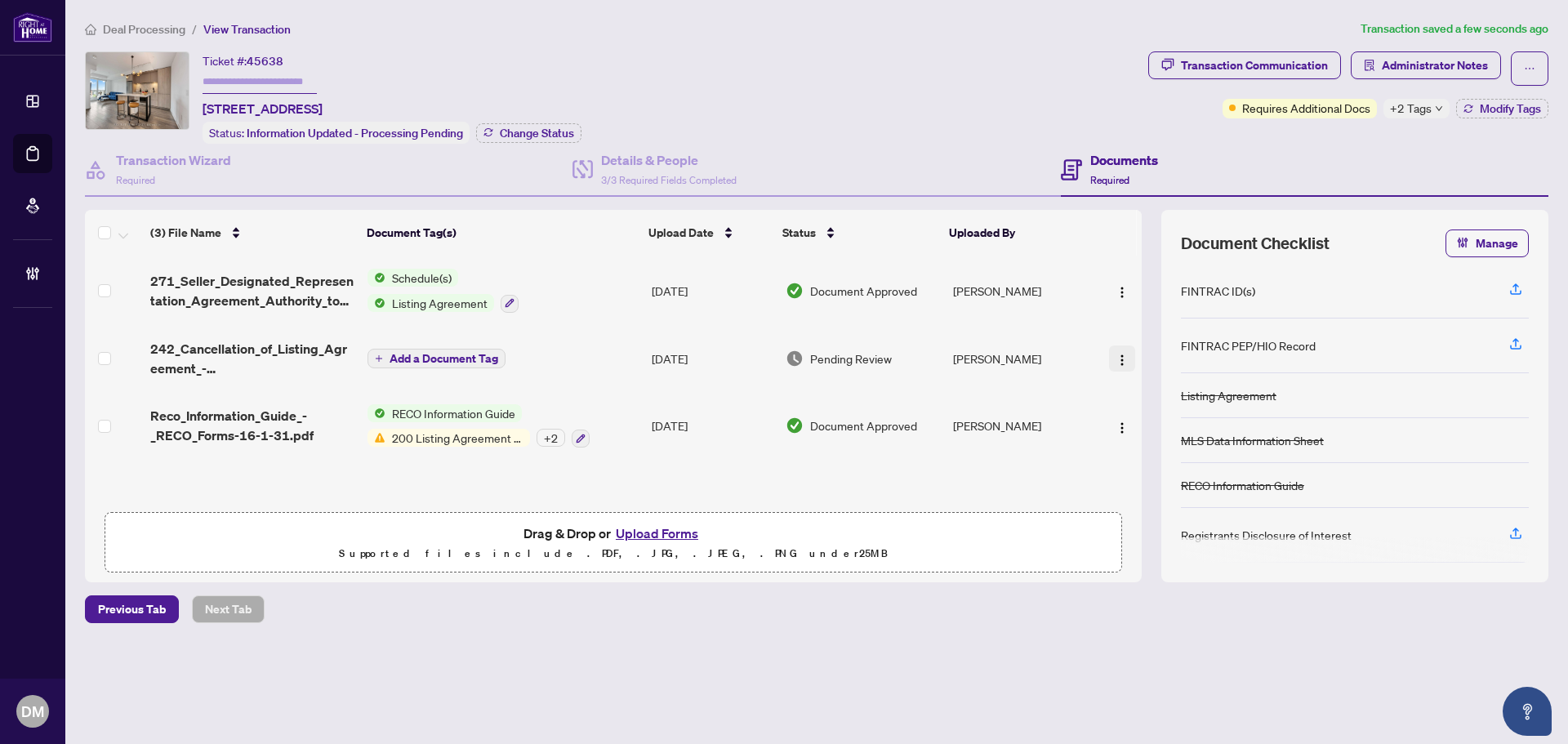
click at [1116, 357] on img "button" at bounding box center [1122, 360] width 13 height 13
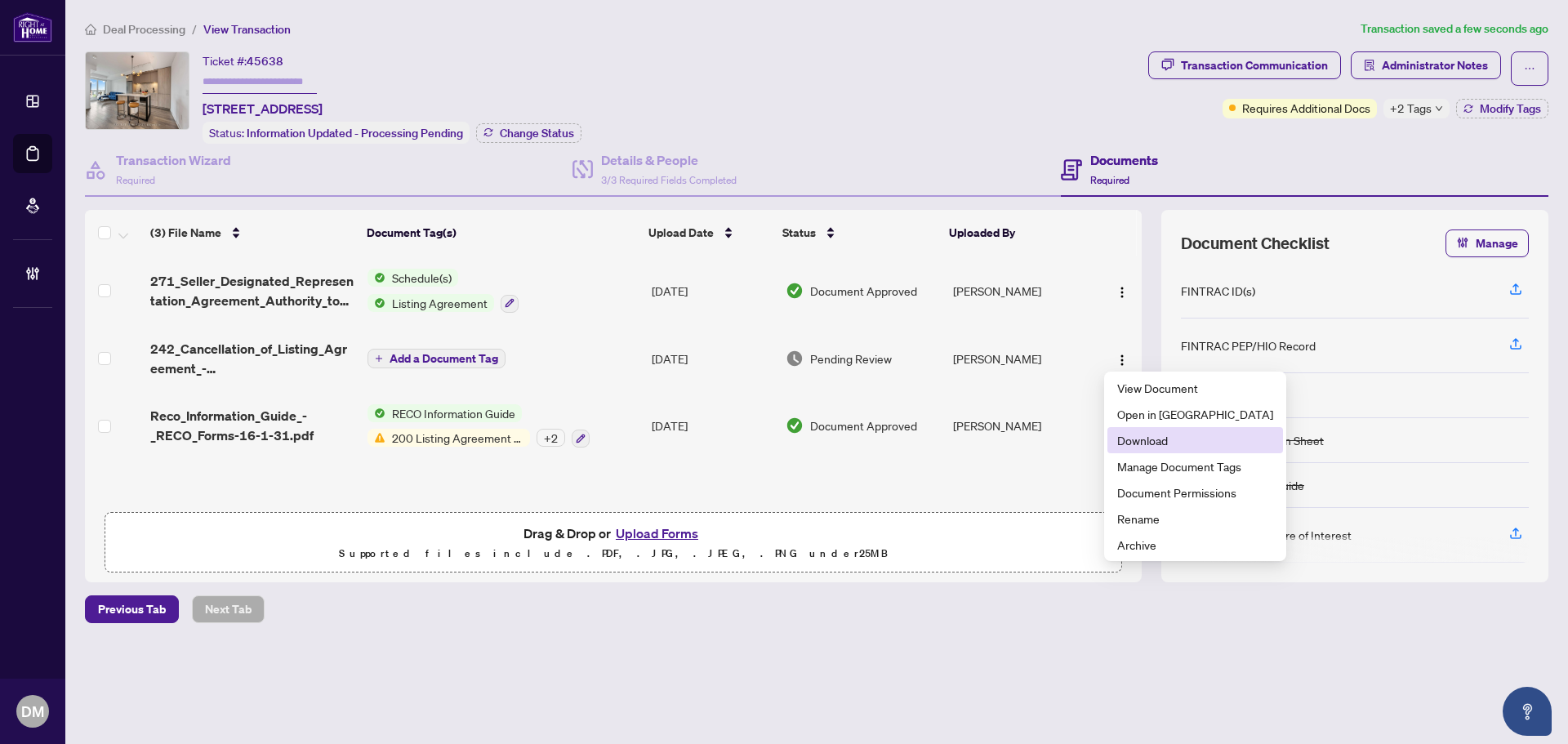
click at [1169, 448] on span "Download" at bounding box center [1194, 440] width 156 height 18
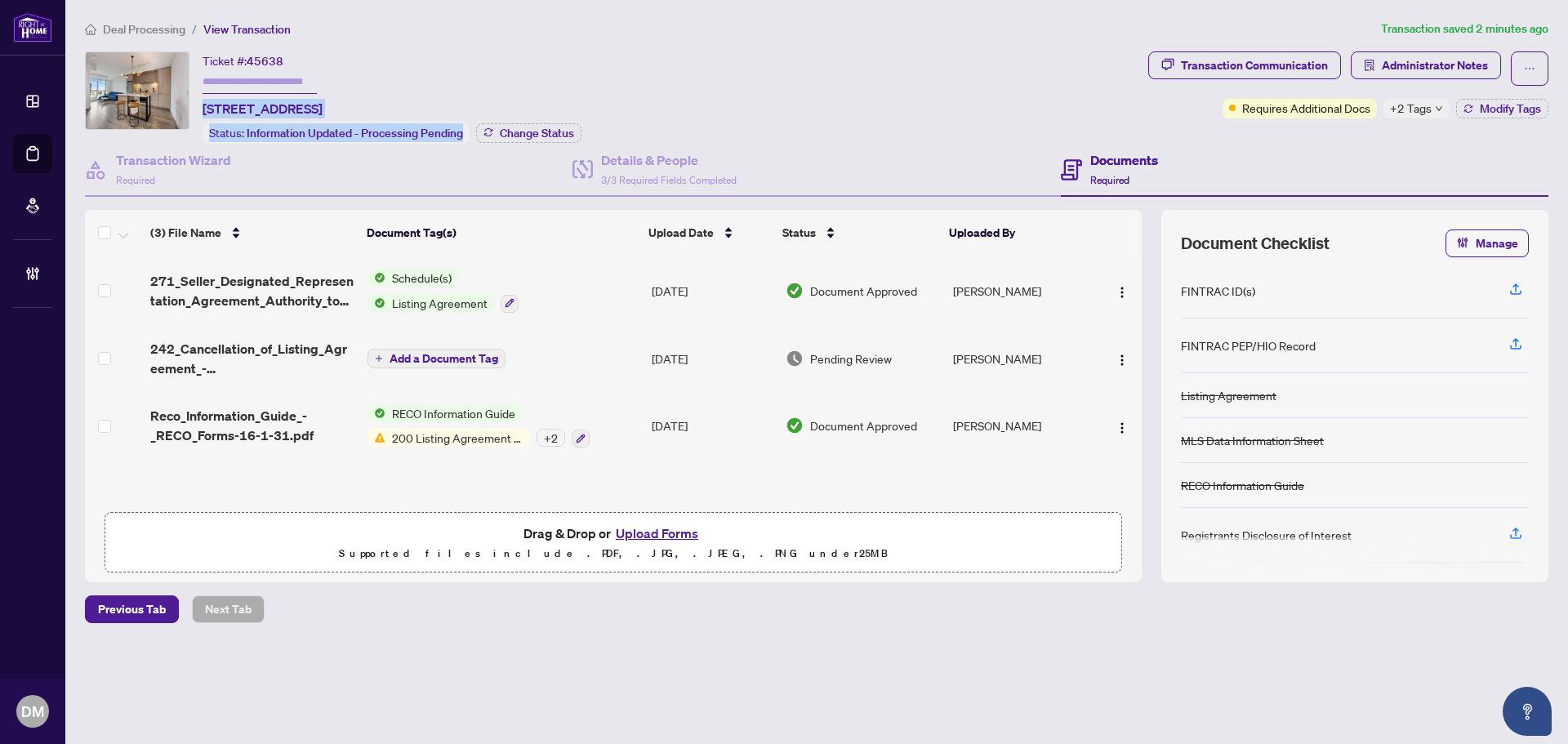
copy div "601-130 River St, Toronto, Ontario M5A 0R8, Canada Status: Information Updated …"
drag, startPoint x: 201, startPoint y: 105, endPoint x: 548, endPoint y: 101, distance: 347.0
click at [548, 101] on div "Ticket #: 45638 601-130 River St, Toronto, Ontario M5A 0R8, Canada Status: Info…" at bounding box center [613, 97] width 1057 height 92
click at [1499, 111] on span "Modify Tags" at bounding box center [1510, 108] width 61 height 11
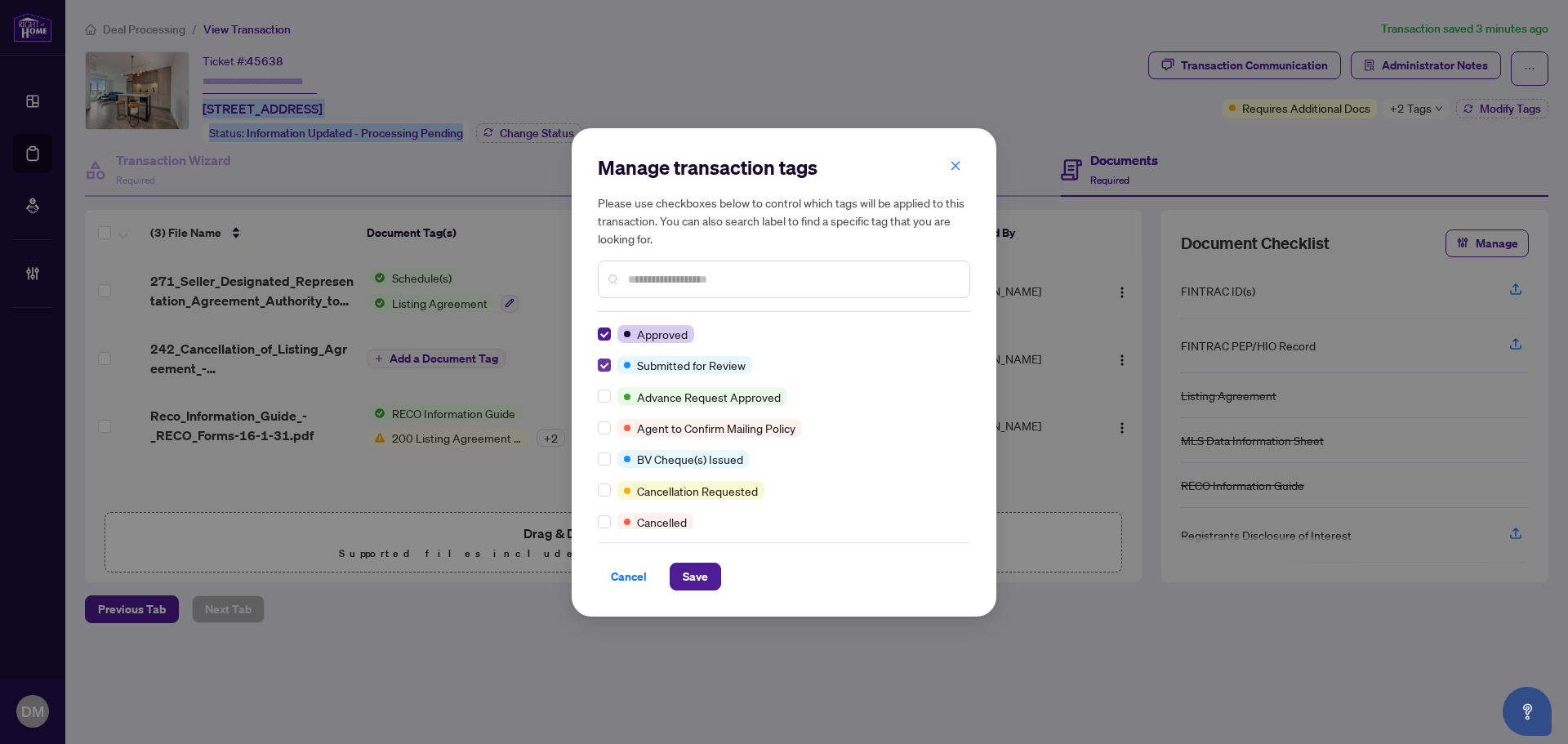
scroll to position [0, 0]
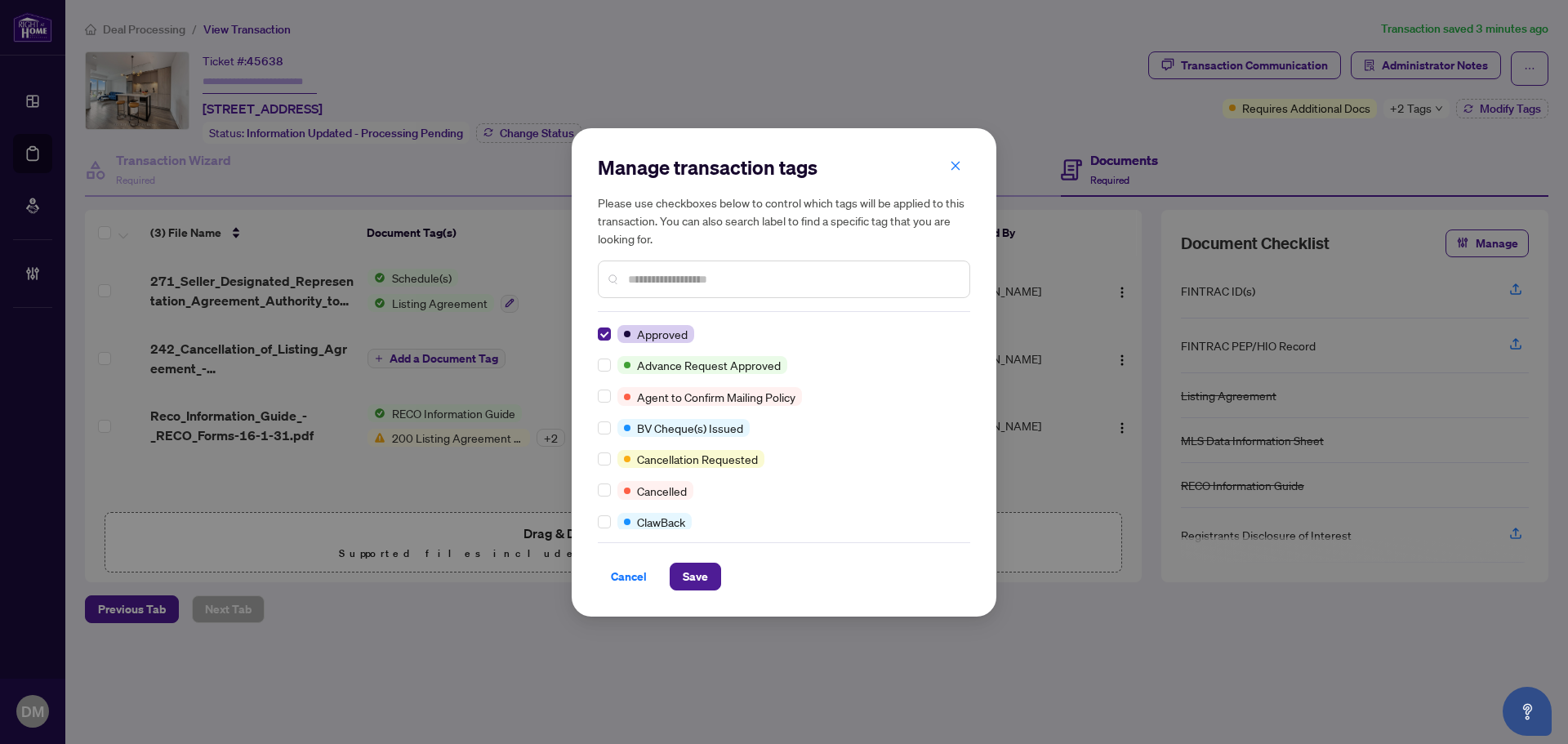
drag, startPoint x: 750, startPoint y: 277, endPoint x: 757, endPoint y: 283, distance: 9.2
click at [757, 283] on input "text" at bounding box center [792, 278] width 328 height 18
type input "*"
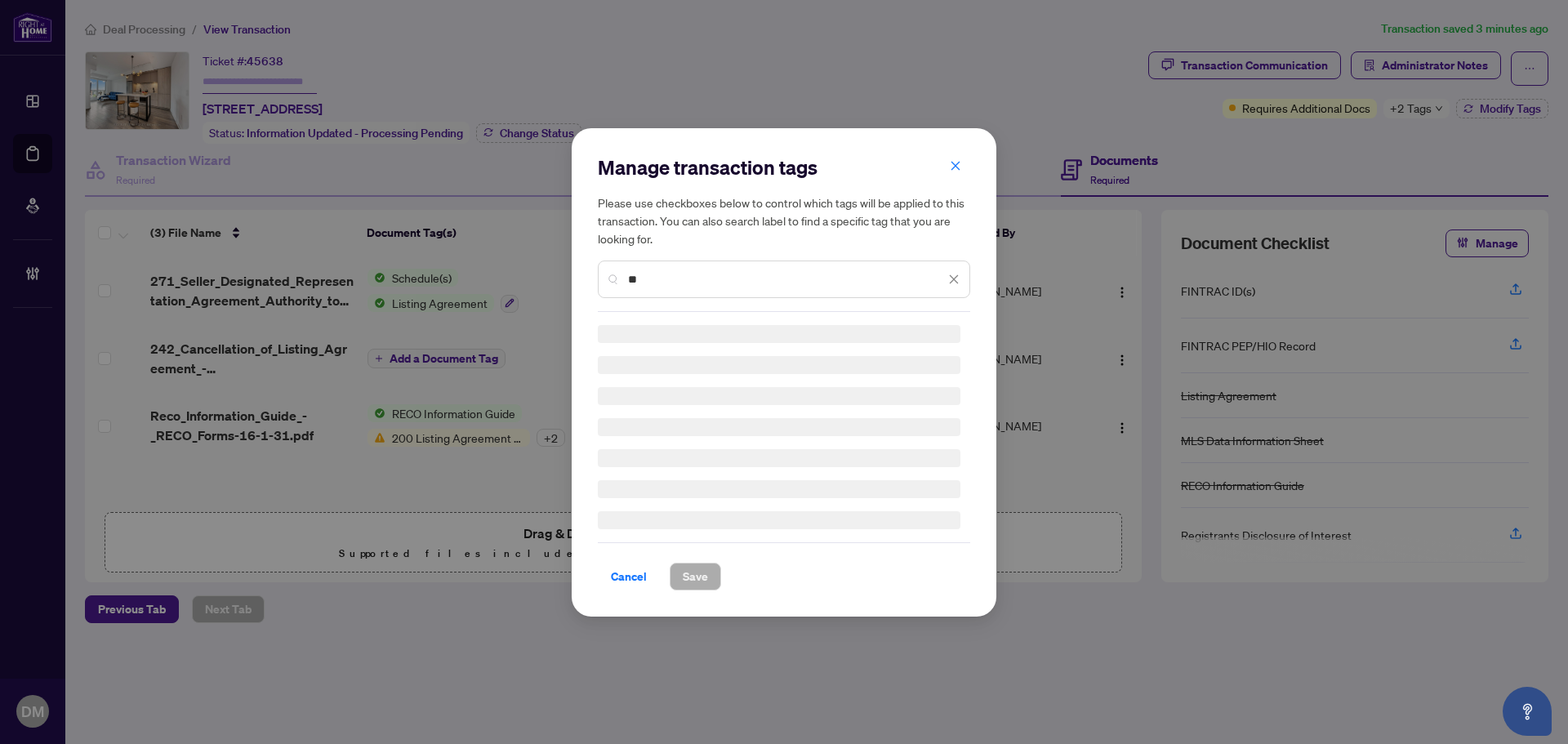
type input "*"
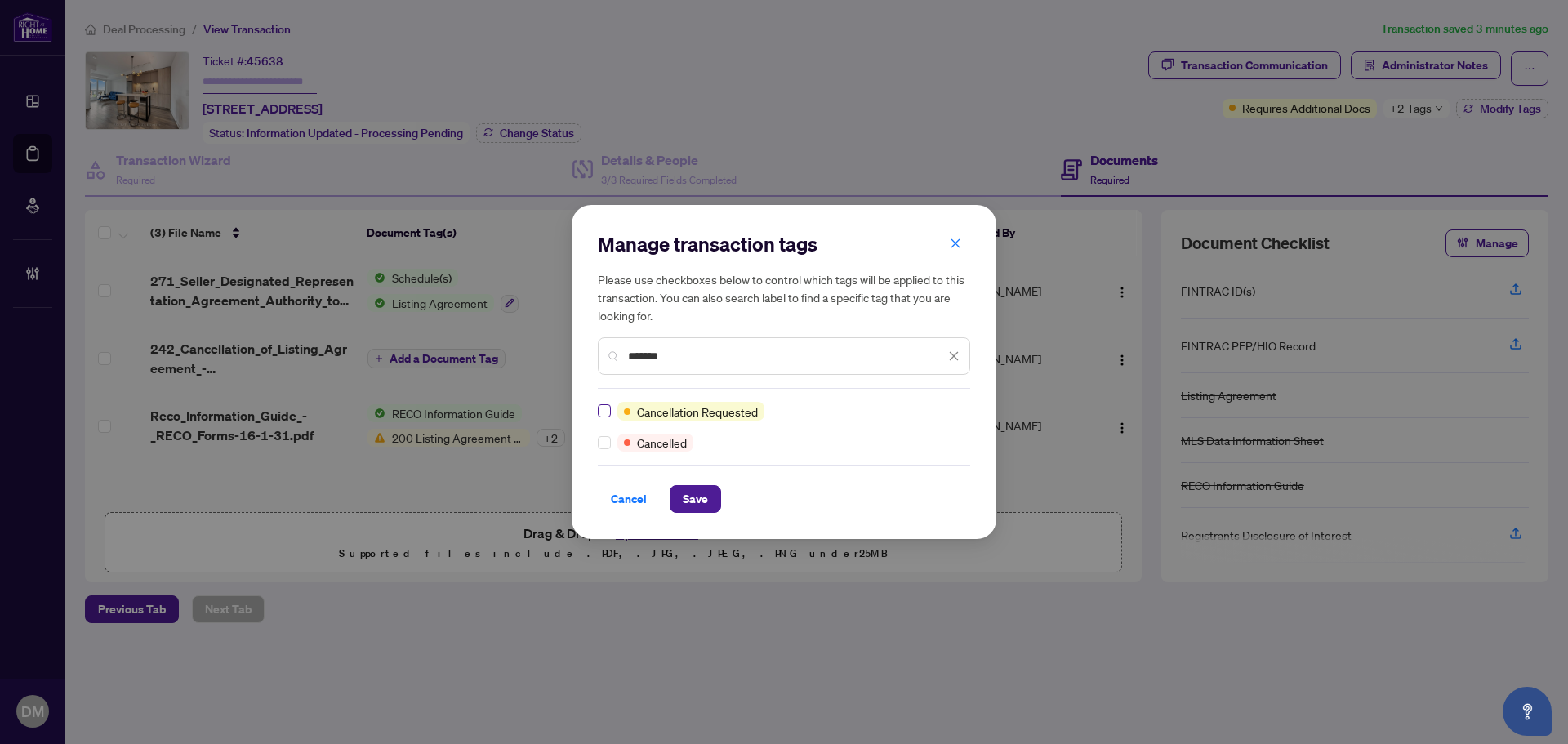
type input "*******"
click at [690, 495] on span "Save" at bounding box center [695, 499] width 25 height 26
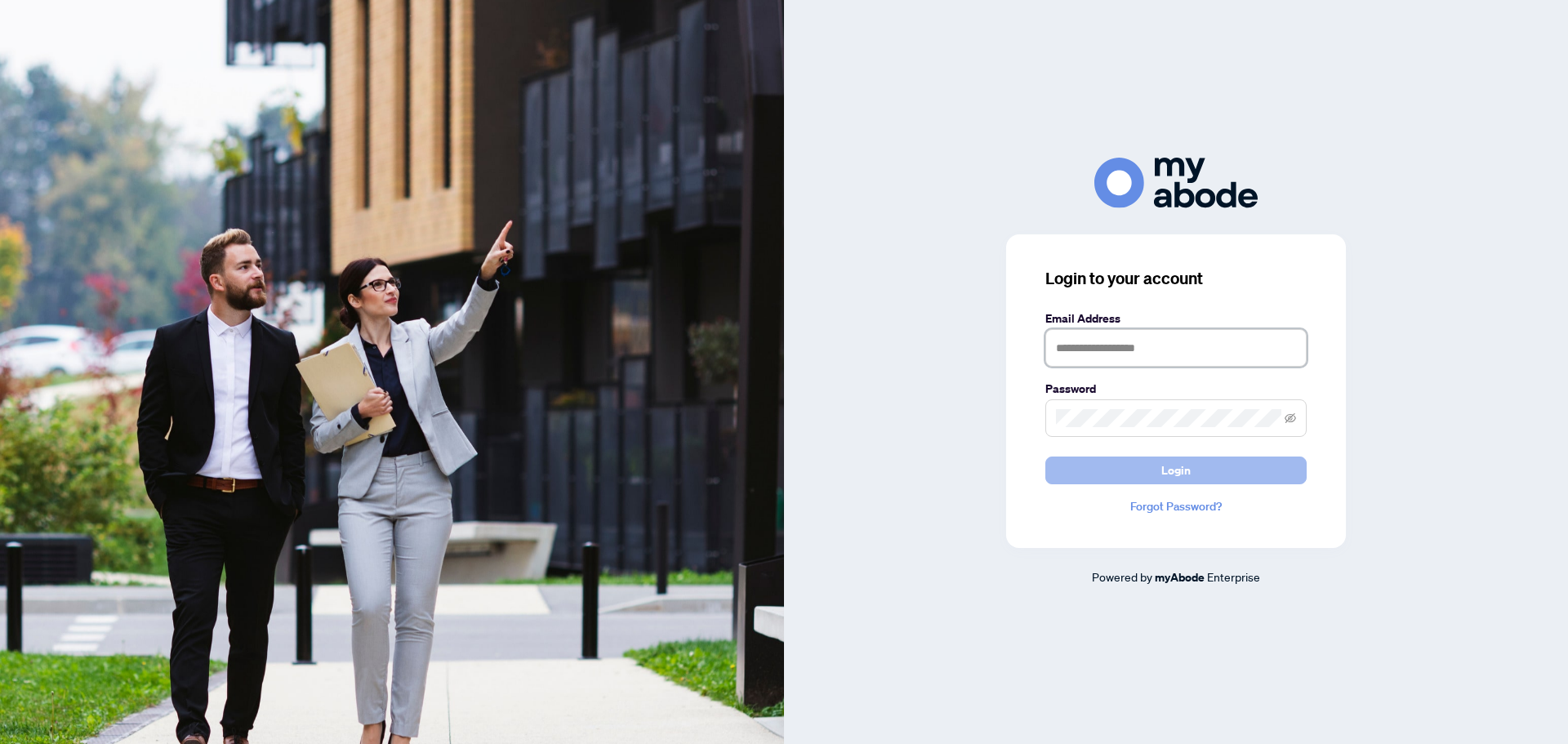
type input "**********"
click at [1117, 473] on button "Login" at bounding box center [1176, 470] width 261 height 28
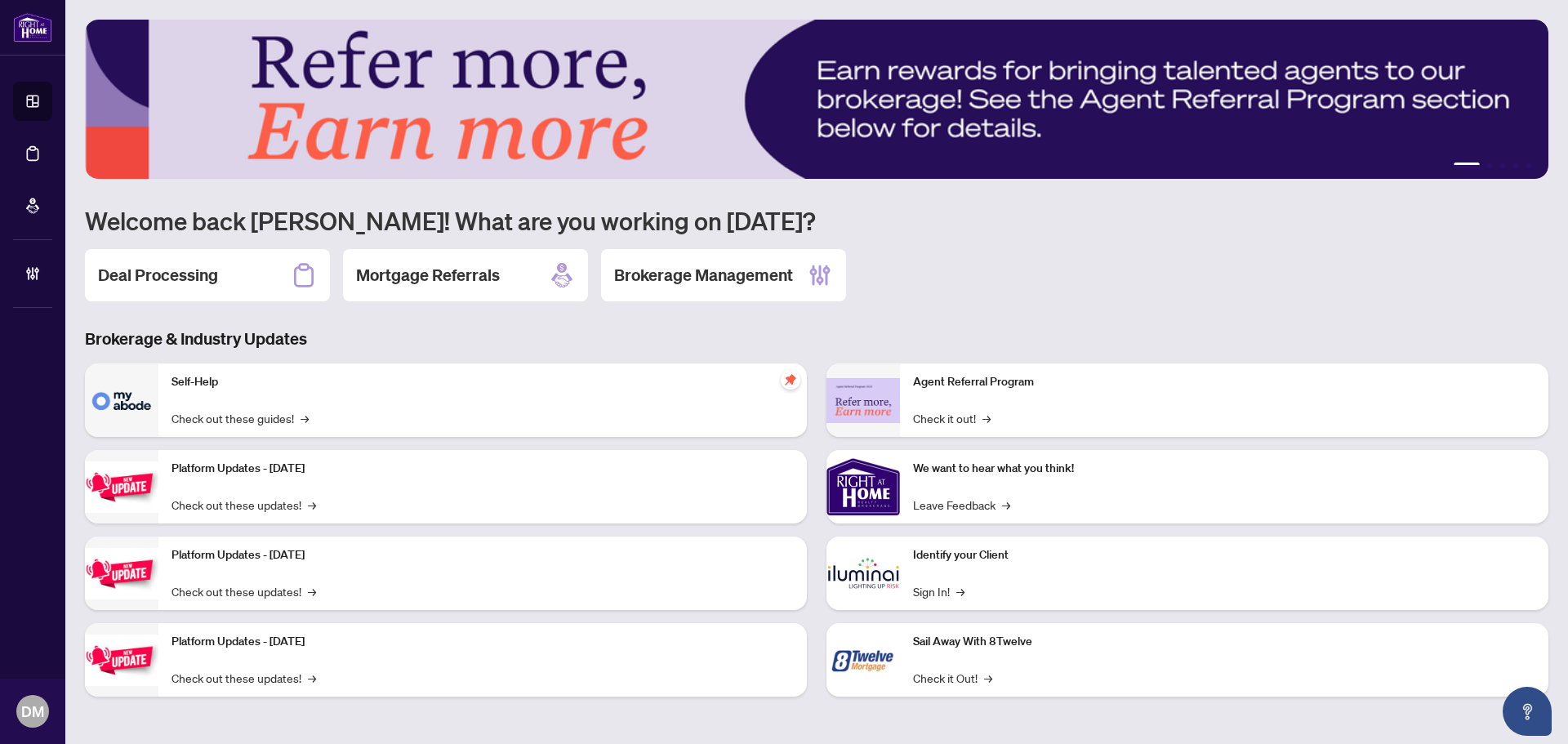
click at [129, 304] on div "1 2 3 4 5 Welcome back [PERSON_NAME]! What are you working on [DATE]? Deal Proc…" at bounding box center [816, 370] width 1464 height 701
drag, startPoint x: 185, startPoint y: 260, endPoint x: 185, endPoint y: 280, distance: 20.0
click at [185, 261] on div "Deal Processing" at bounding box center [207, 275] width 245 height 52
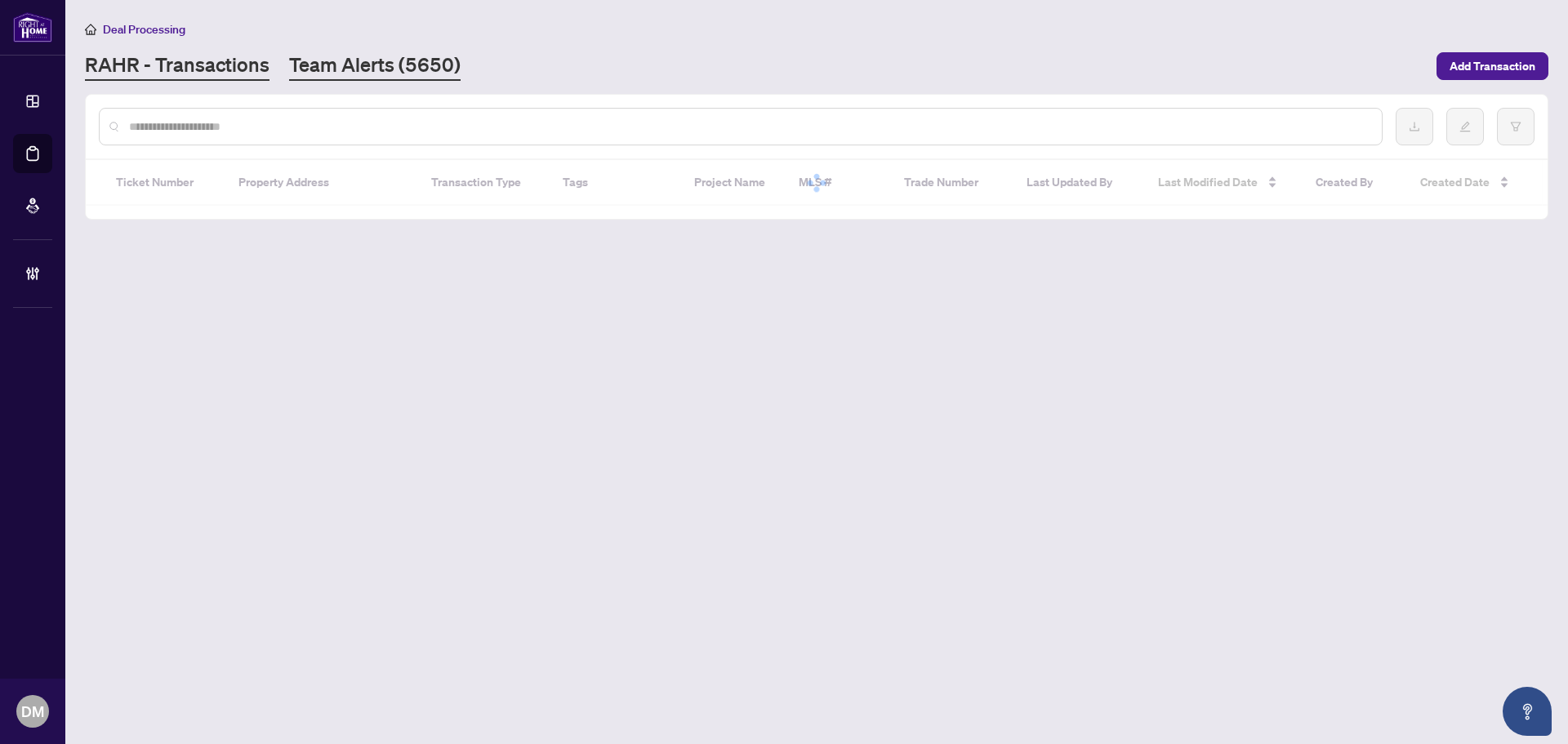
click at [309, 62] on link "Team Alerts (5650)" at bounding box center [375, 66] width 171 height 30
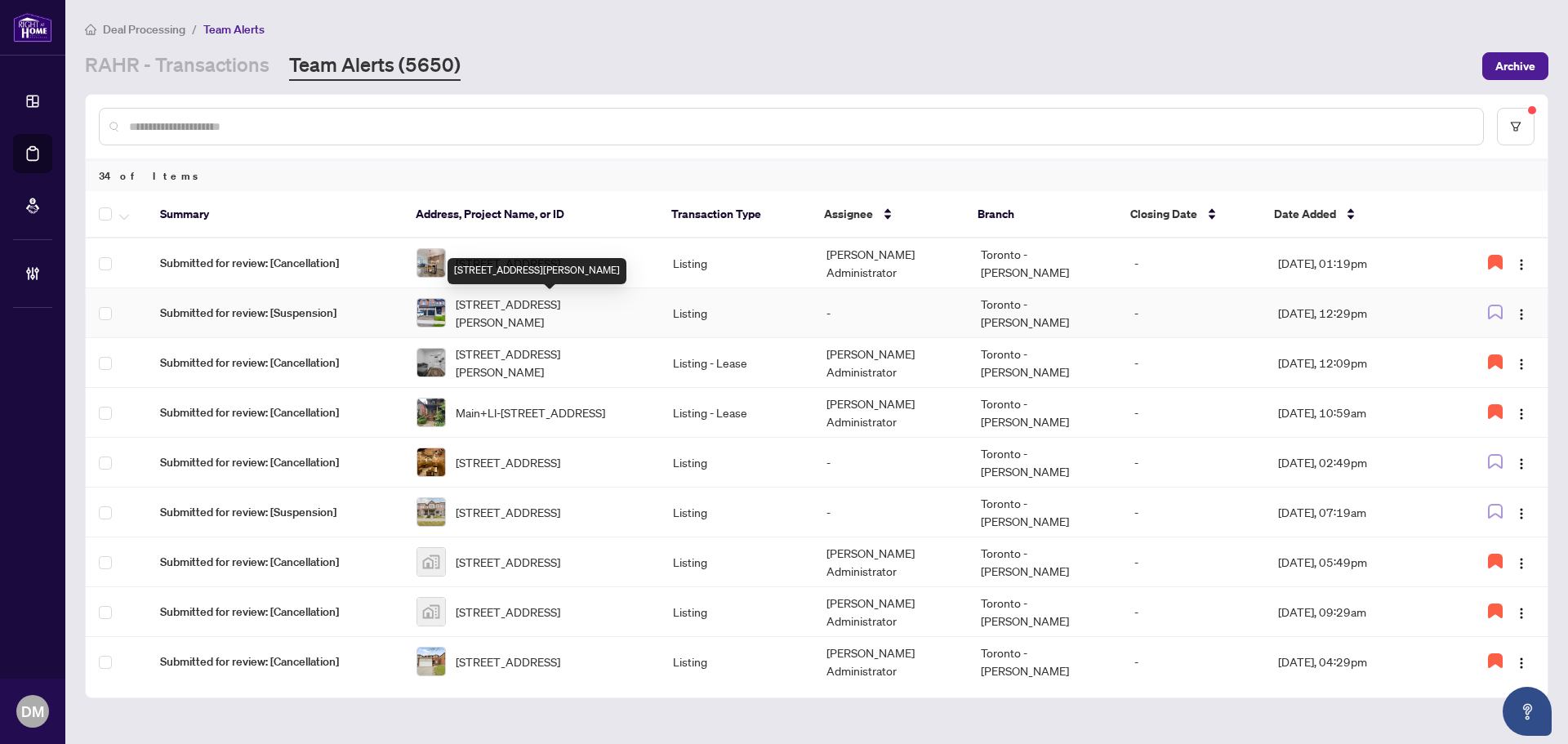
click at [559, 314] on span "[STREET_ADDRESS][PERSON_NAME]" at bounding box center [551, 312] width 191 height 36
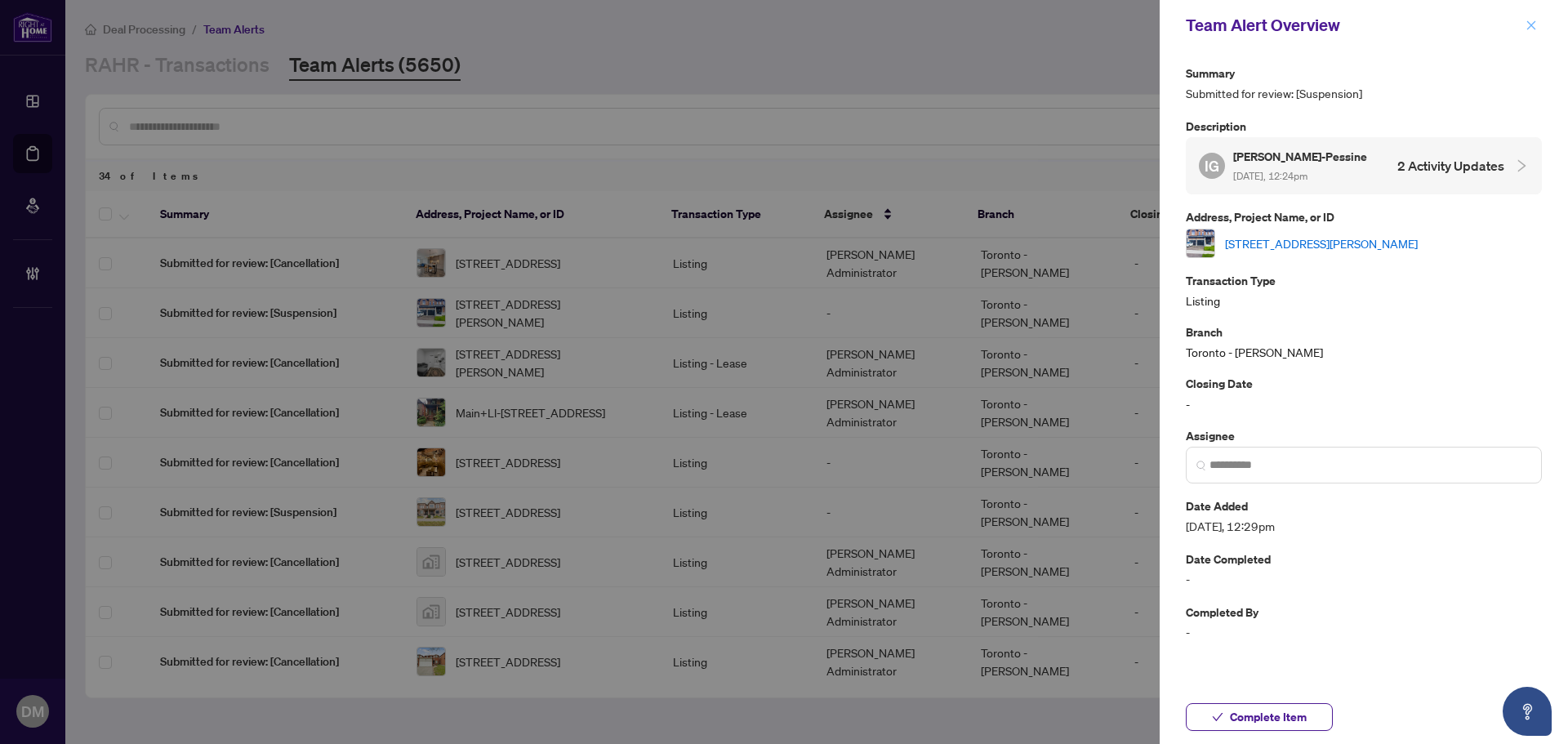
click at [1538, 28] on button "button" at bounding box center [1531, 25] width 21 height 20
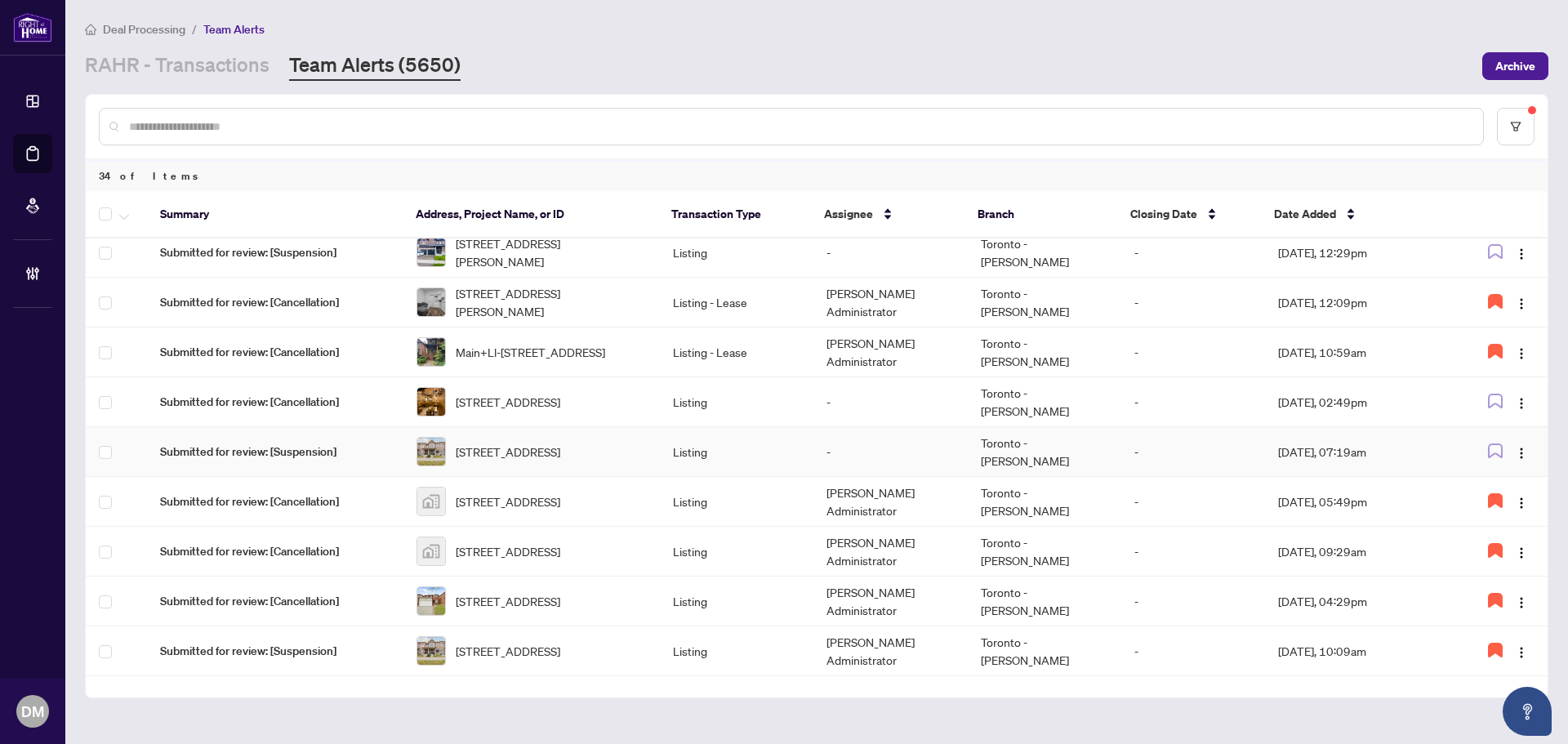
scroll to position [82, 0]
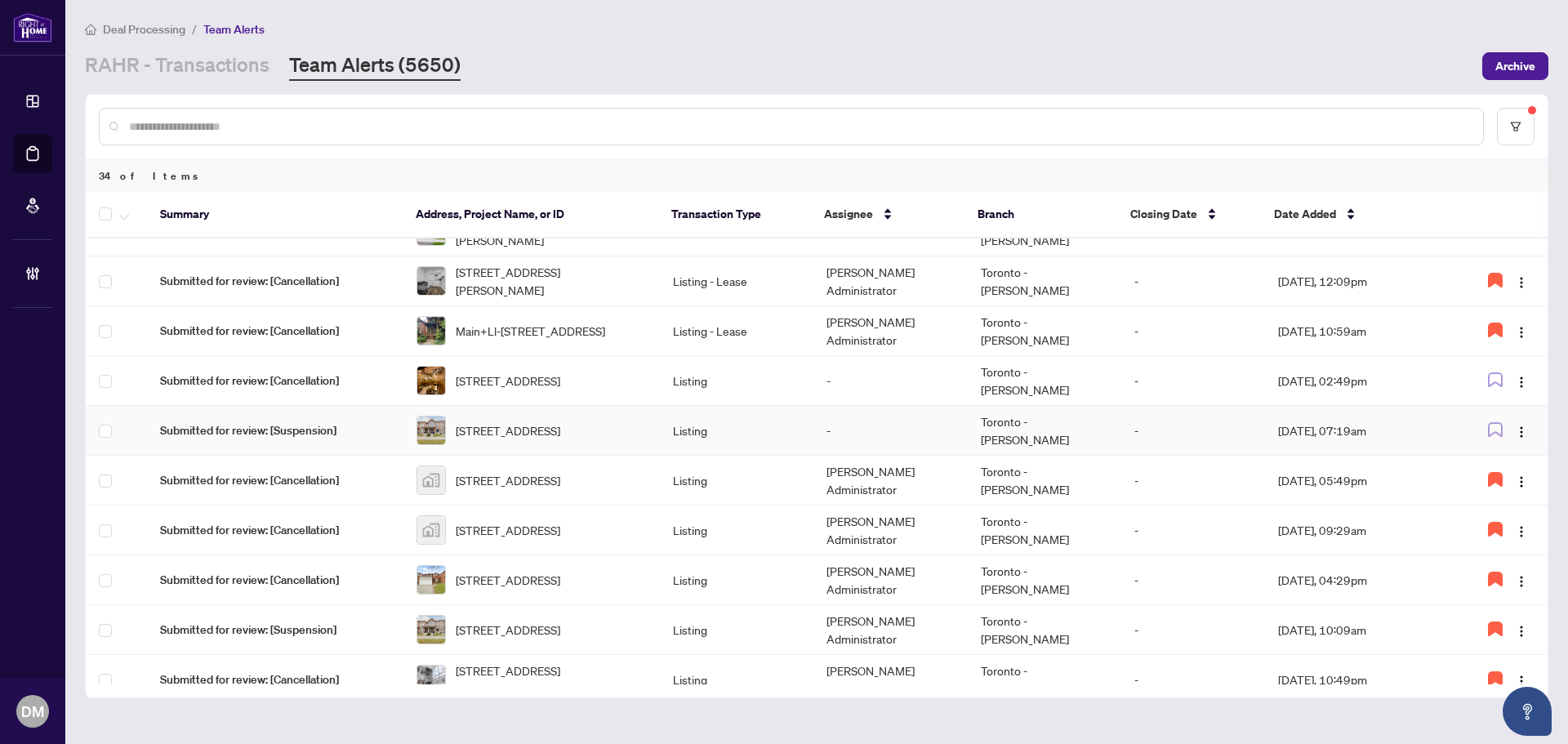
click at [560, 427] on span "[STREET_ADDRESS]" at bounding box center [508, 429] width 104 height 18
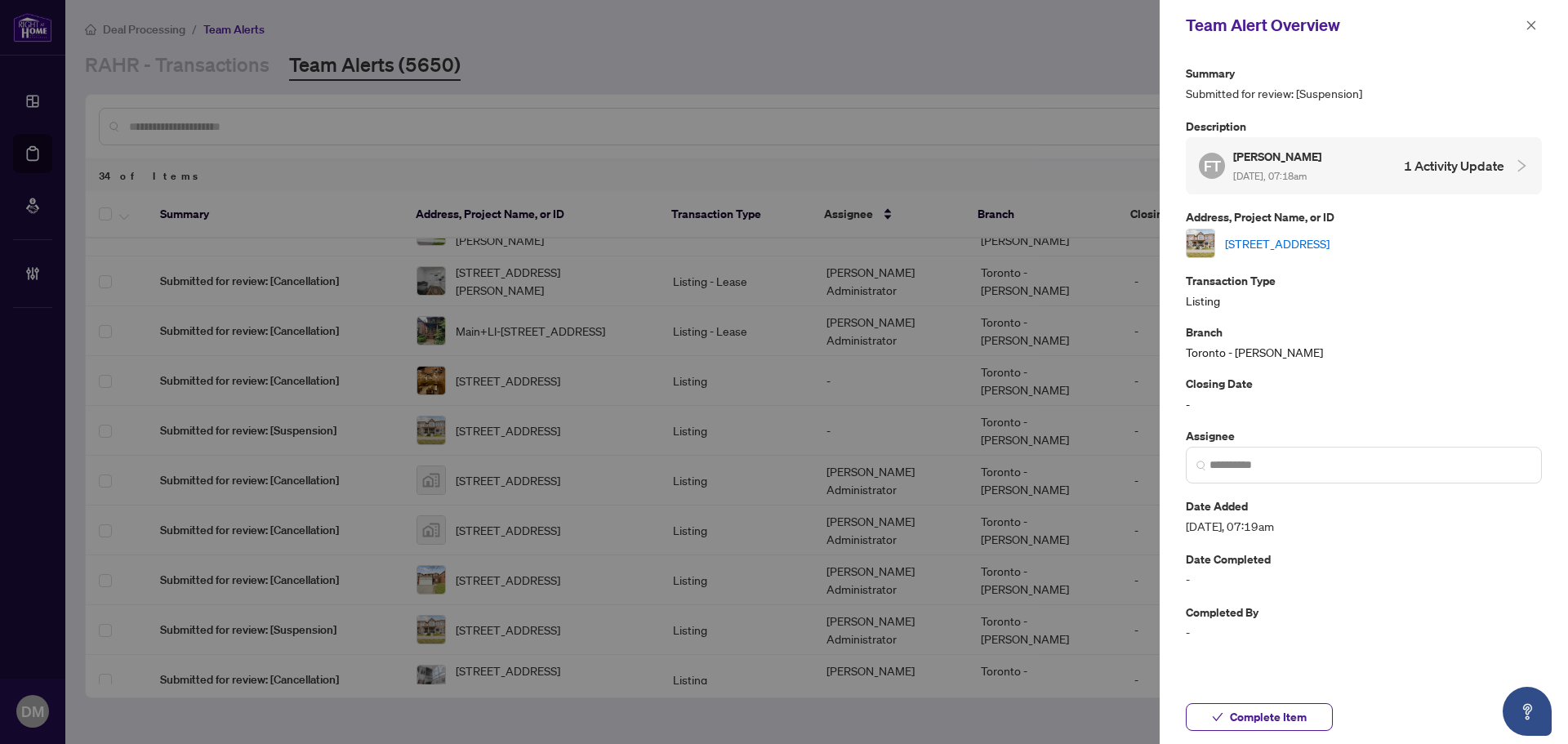
click at [1329, 250] on link "[STREET_ADDRESS]" at bounding box center [1277, 243] width 104 height 18
click at [1534, 30] on icon "close" at bounding box center [1531, 25] width 11 height 11
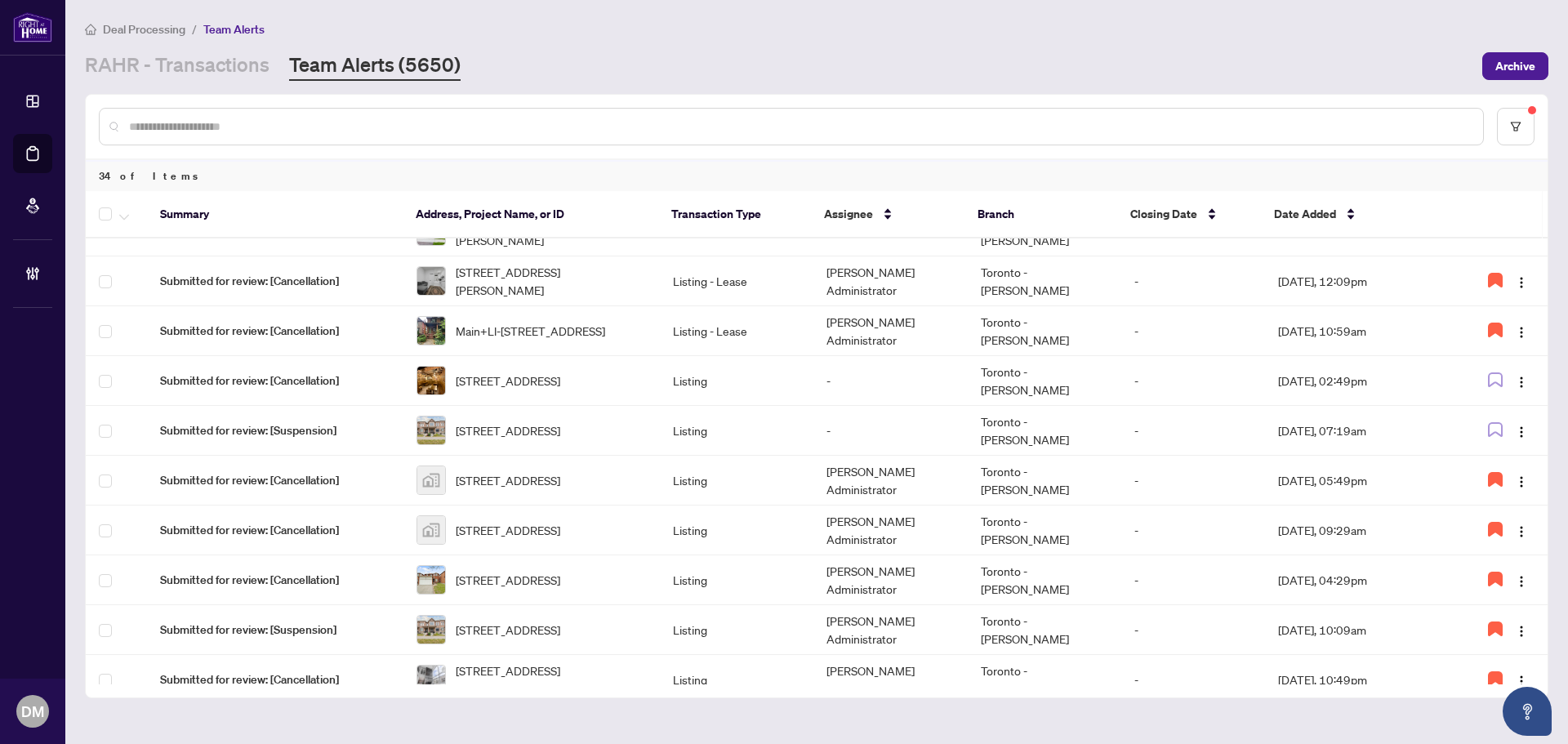
click at [1037, 70] on div "[PERSON_NAME] - Transactions Team Alerts (5650)" at bounding box center [778, 66] width 1387 height 30
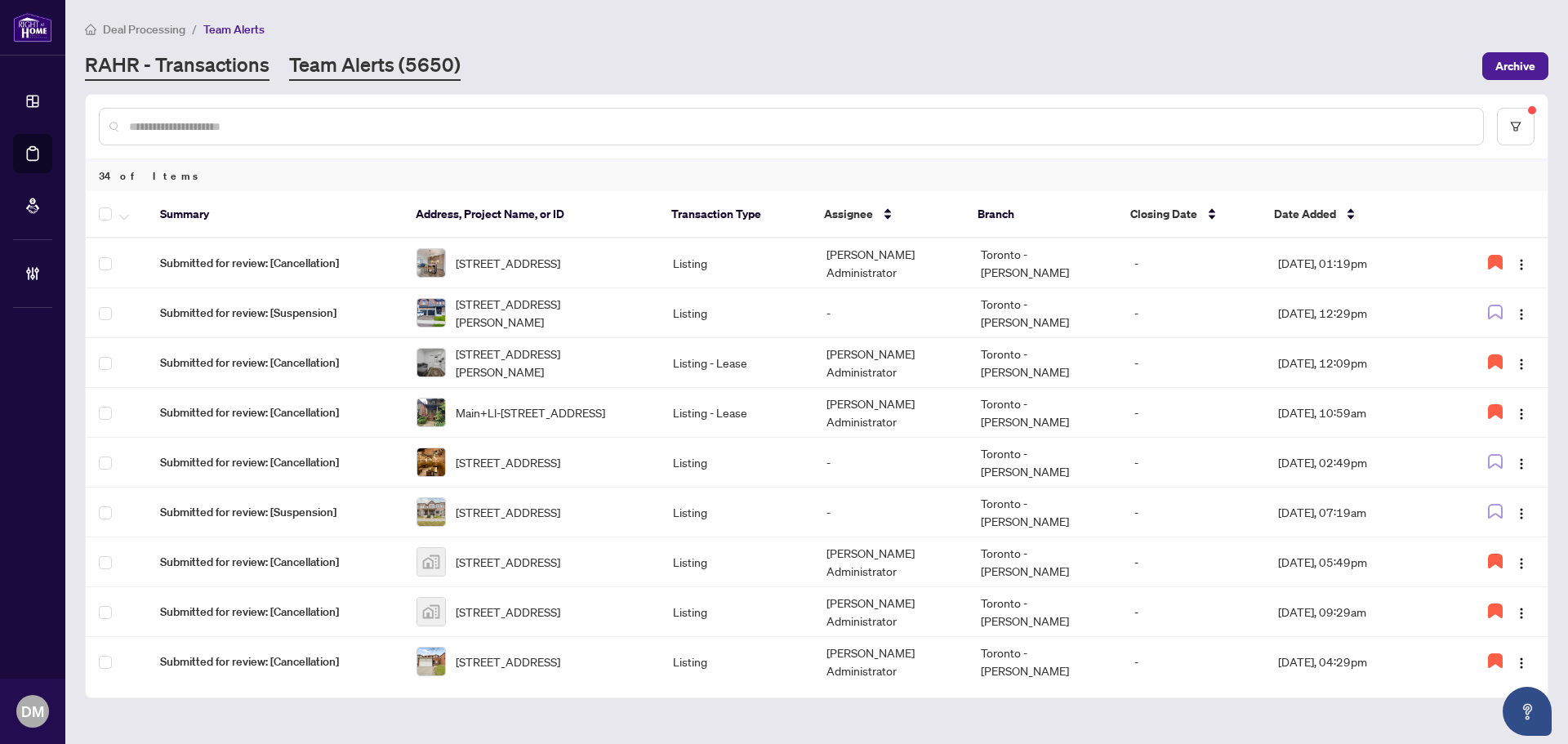
click at [195, 58] on link "RAHR - Transactions" at bounding box center [177, 66] width 184 height 30
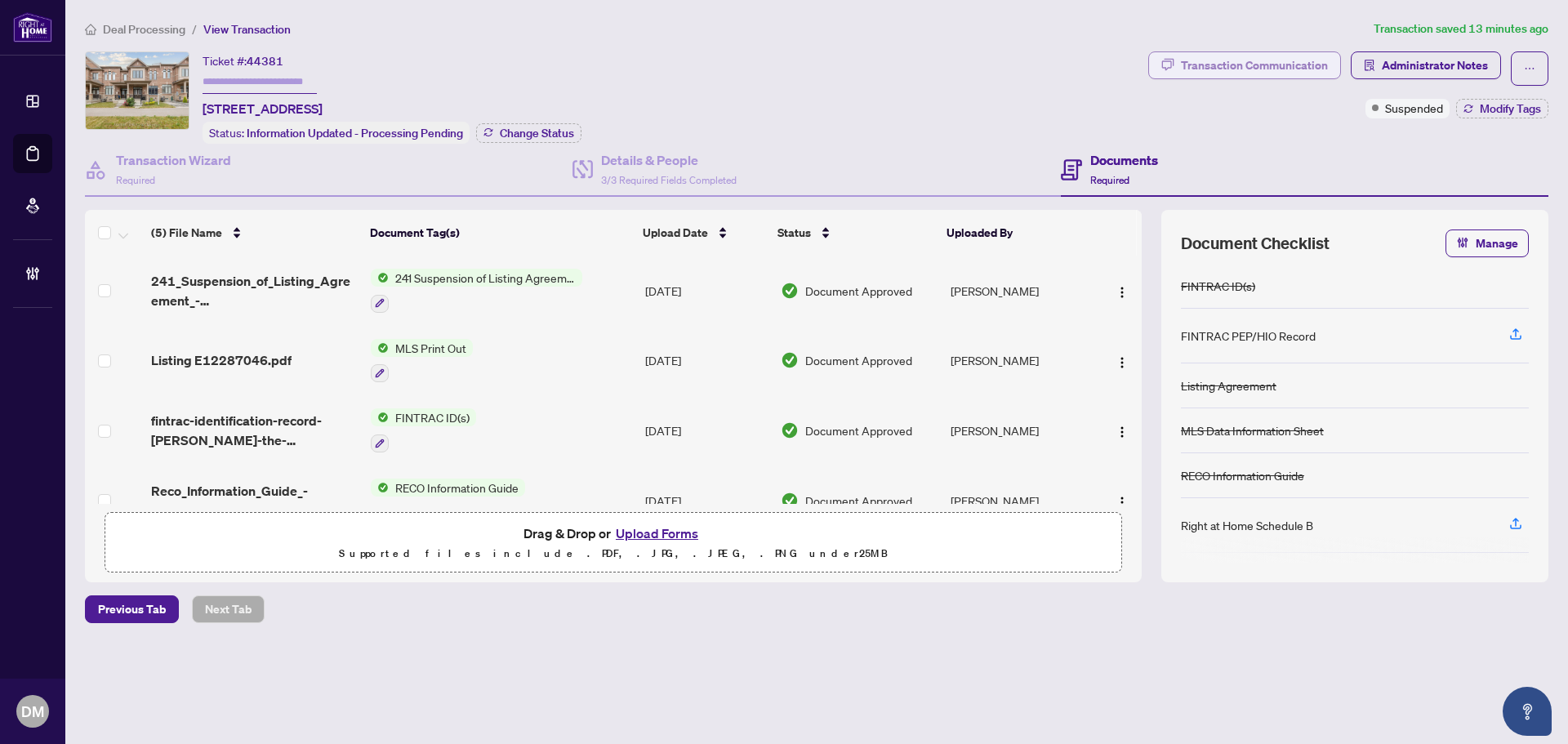
click at [1278, 62] on div "Transaction Communication" at bounding box center [1254, 65] width 147 height 26
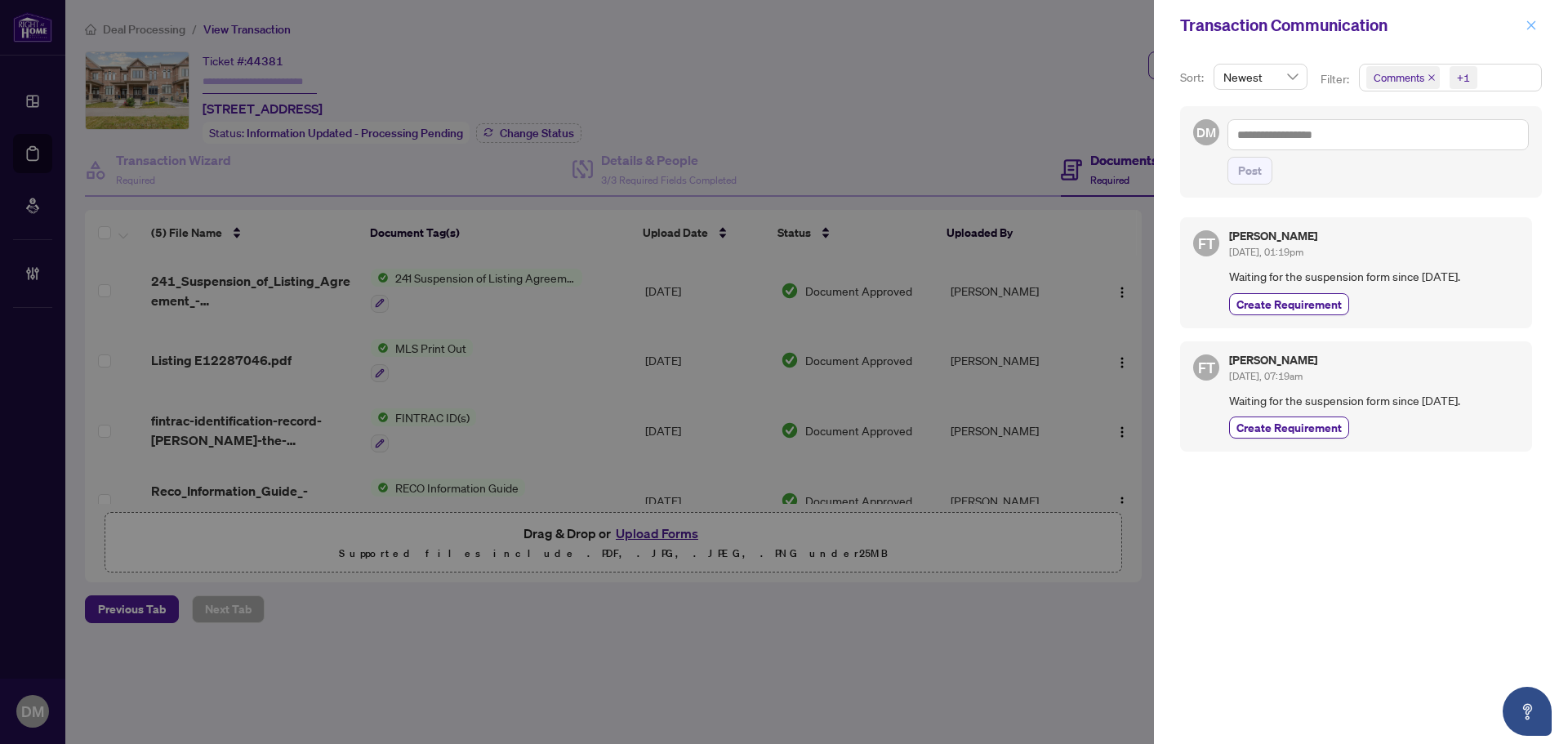
click at [1535, 25] on icon "close" at bounding box center [1531, 25] width 11 height 11
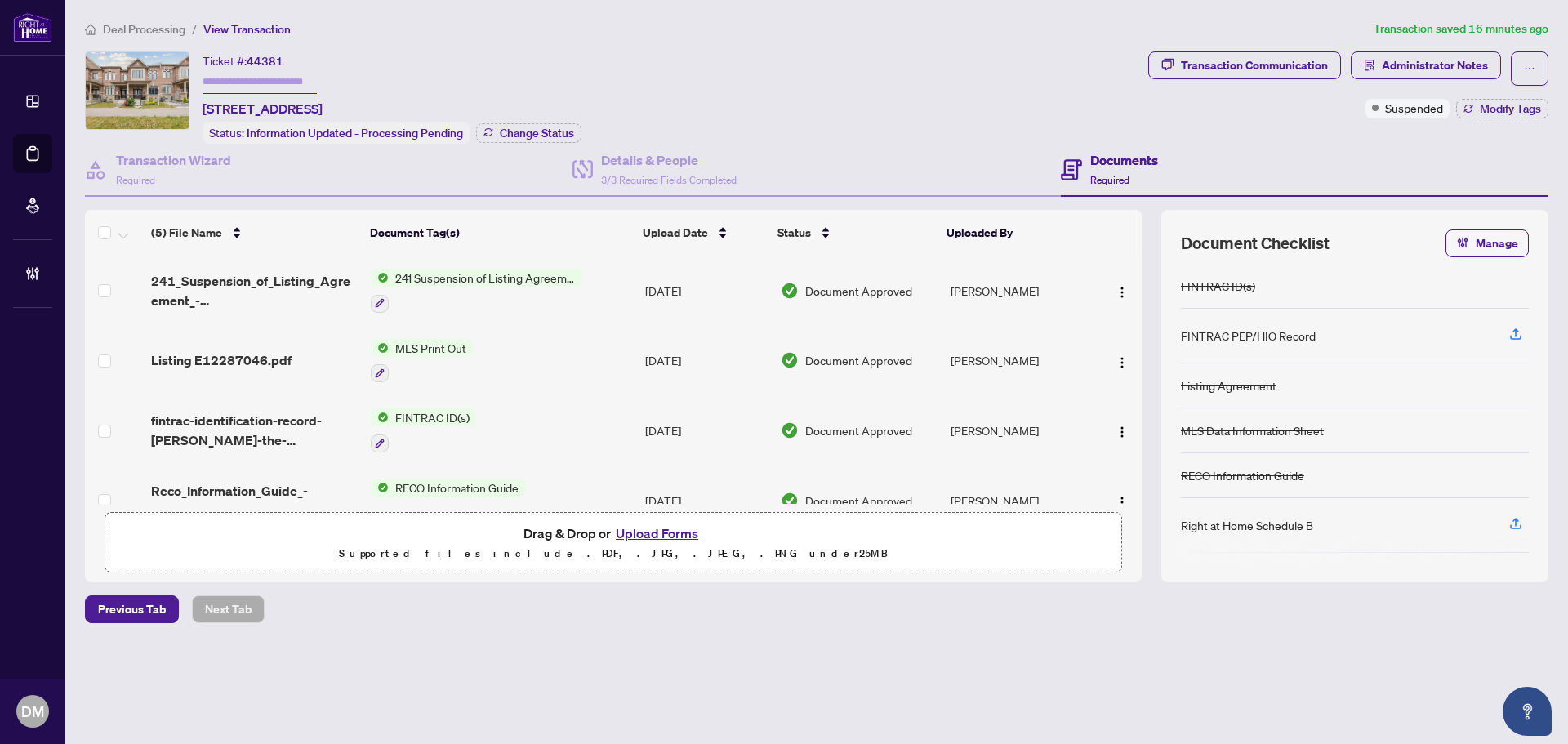
click at [1029, 62] on div "Ticket #: 44381 [STREET_ADDRESS] Status: Information Updated - Processing Pendi…" at bounding box center [613, 97] width 1057 height 92
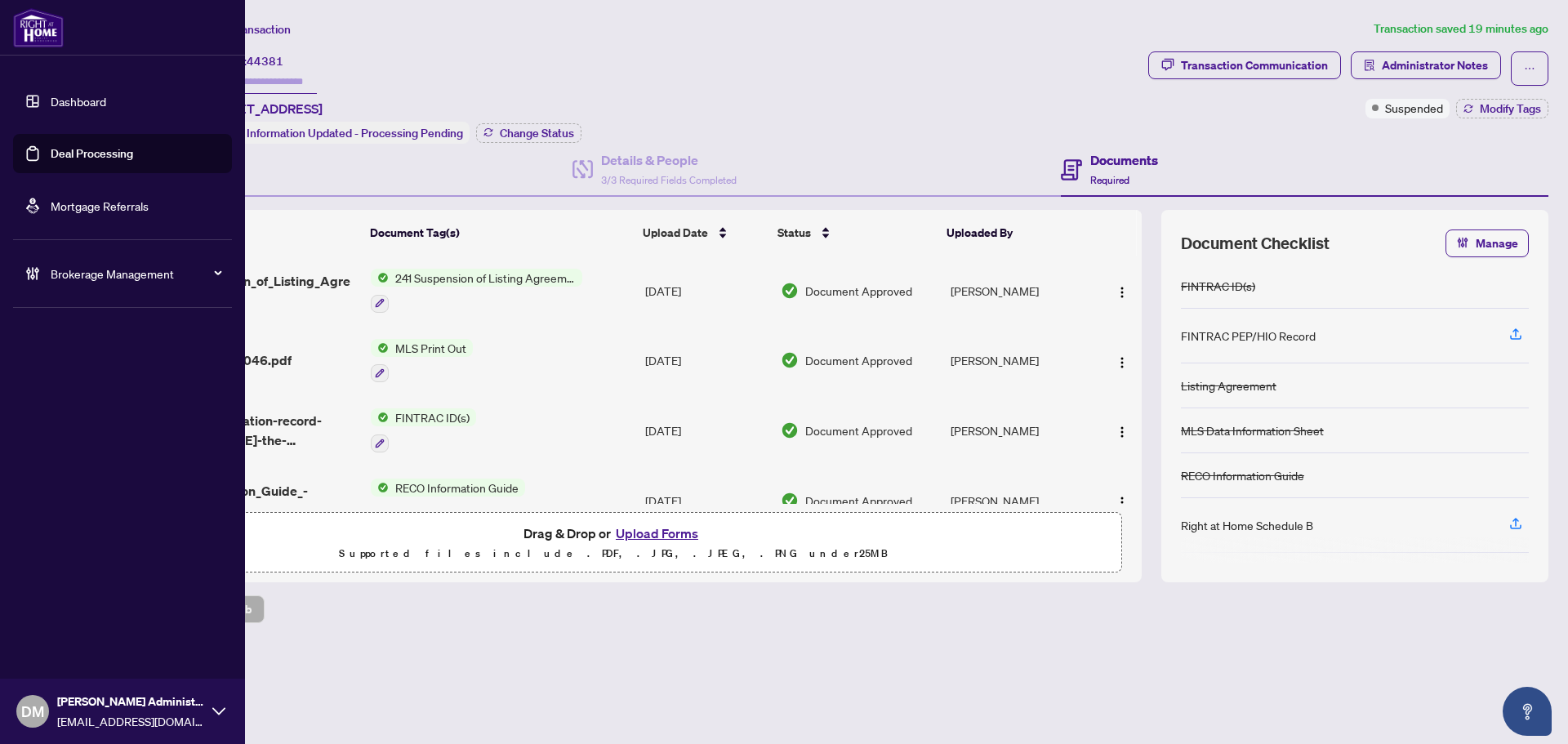
click at [50, 99] on link "Dashboard" at bounding box center [78, 101] width 56 height 15
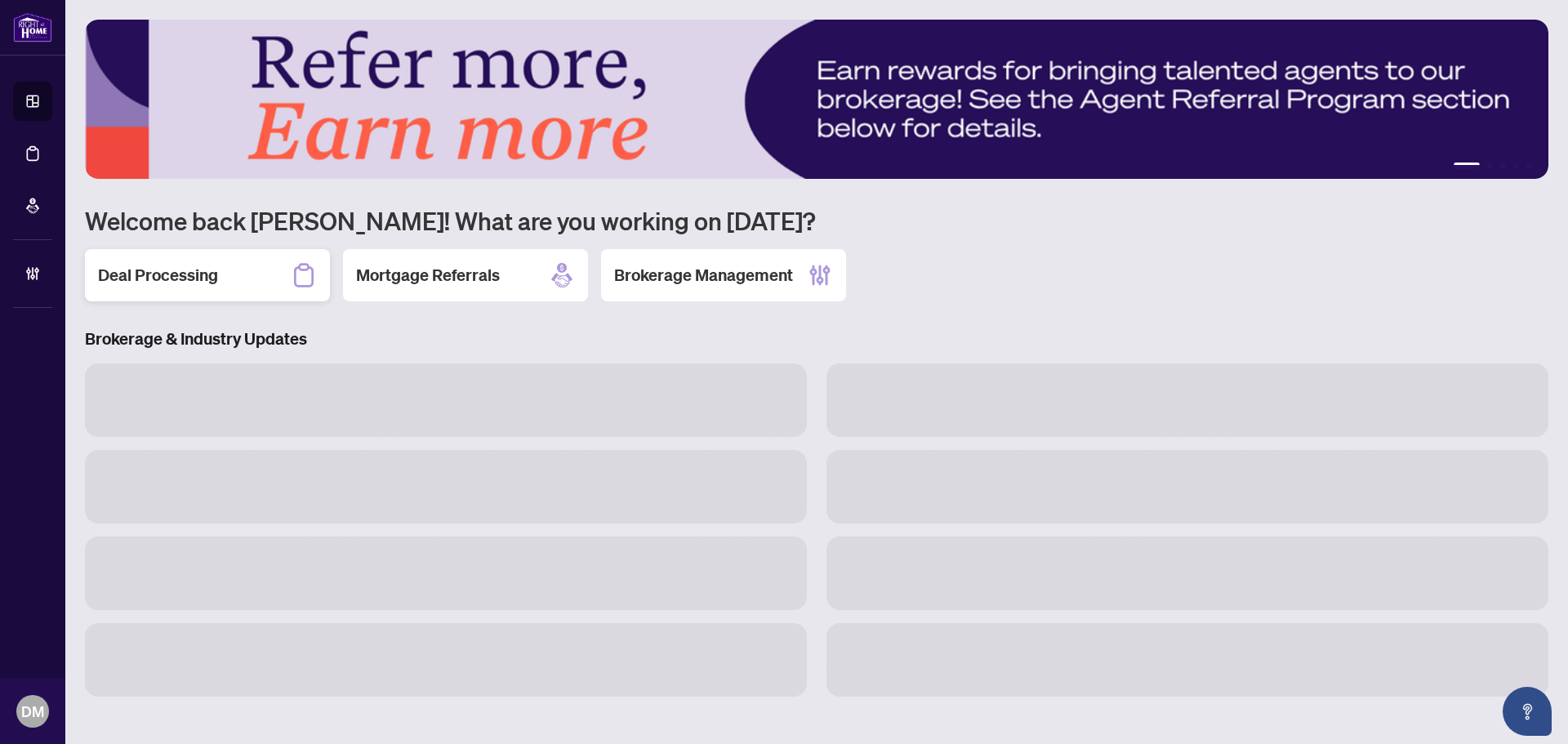
click at [239, 267] on div "Deal Processing" at bounding box center [207, 275] width 245 height 52
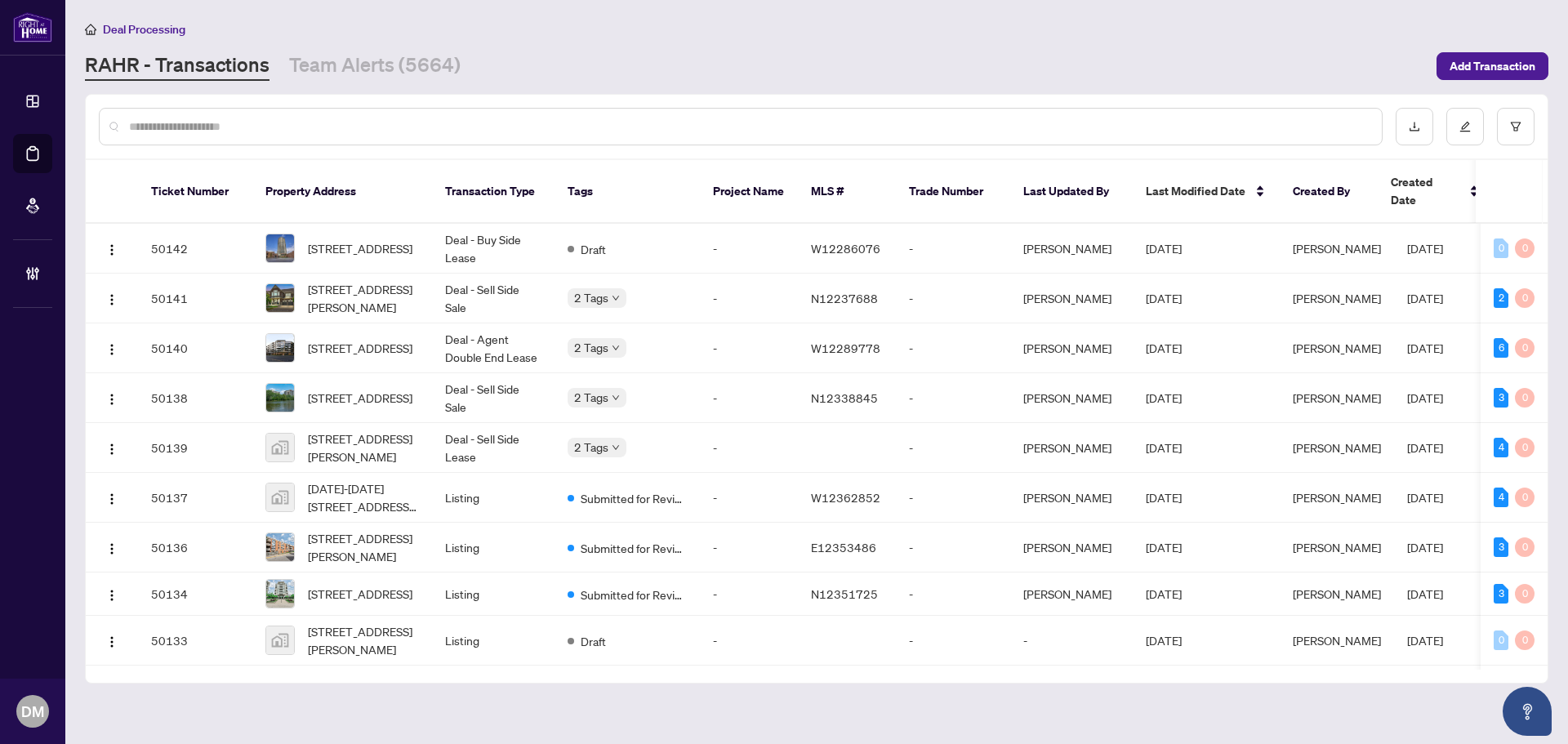
click at [525, 34] on div "Deal Processing" at bounding box center [816, 29] width 1464 height 19
click at [387, 52] on link "Team Alerts (5664)" at bounding box center [375, 66] width 171 height 30
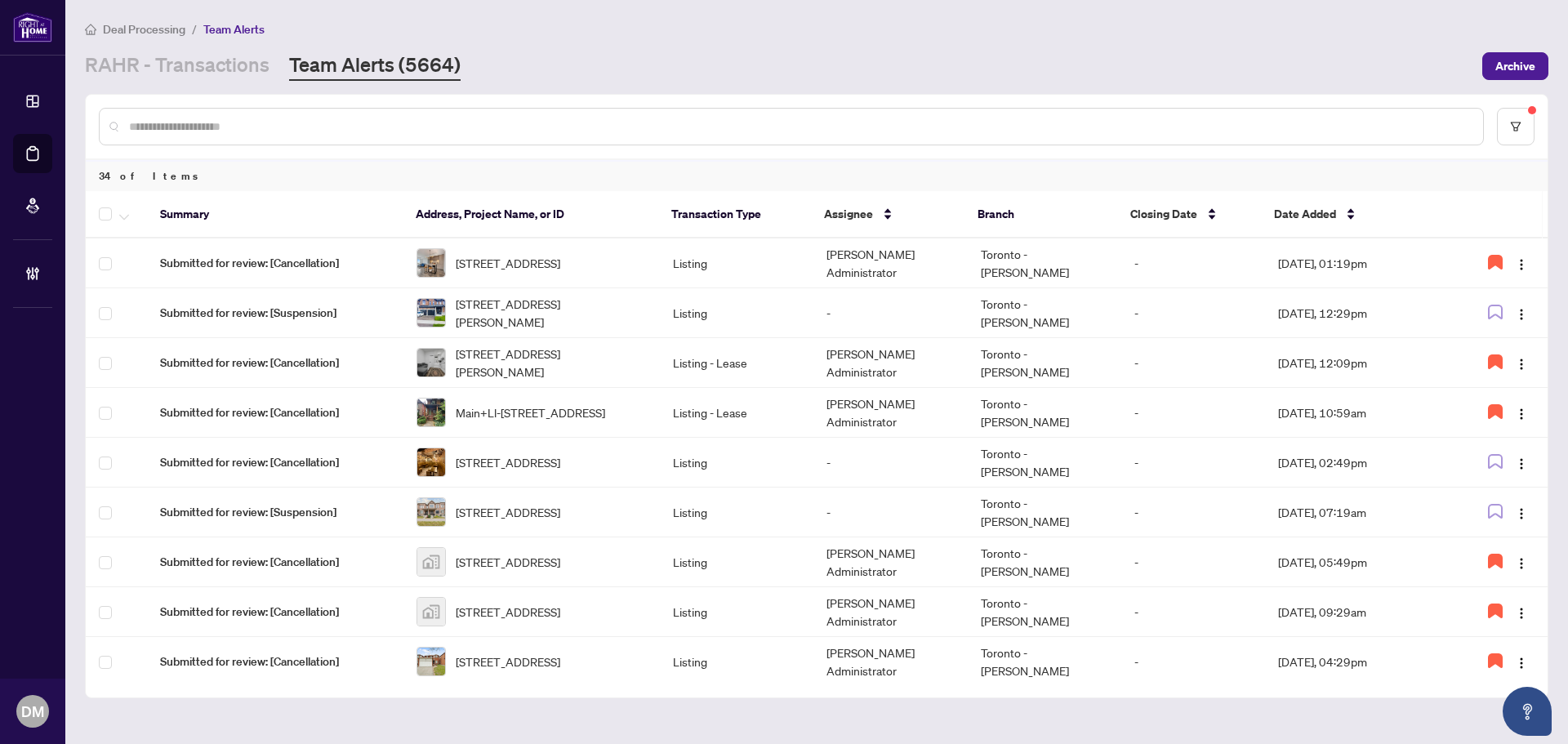
click at [543, 32] on div "Deal Processing / Team Alerts" at bounding box center [816, 29] width 1464 height 19
drag, startPoint x: 729, startPoint y: 71, endPoint x: 716, endPoint y: 69, distance: 13.2
click at [716, 69] on div "RAHR - Transactions Team Alerts (5664)" at bounding box center [778, 66] width 1387 height 30
click at [681, 117] on input "text" at bounding box center [798, 126] width 1341 height 18
click at [708, 128] on input "text" at bounding box center [798, 126] width 1341 height 18
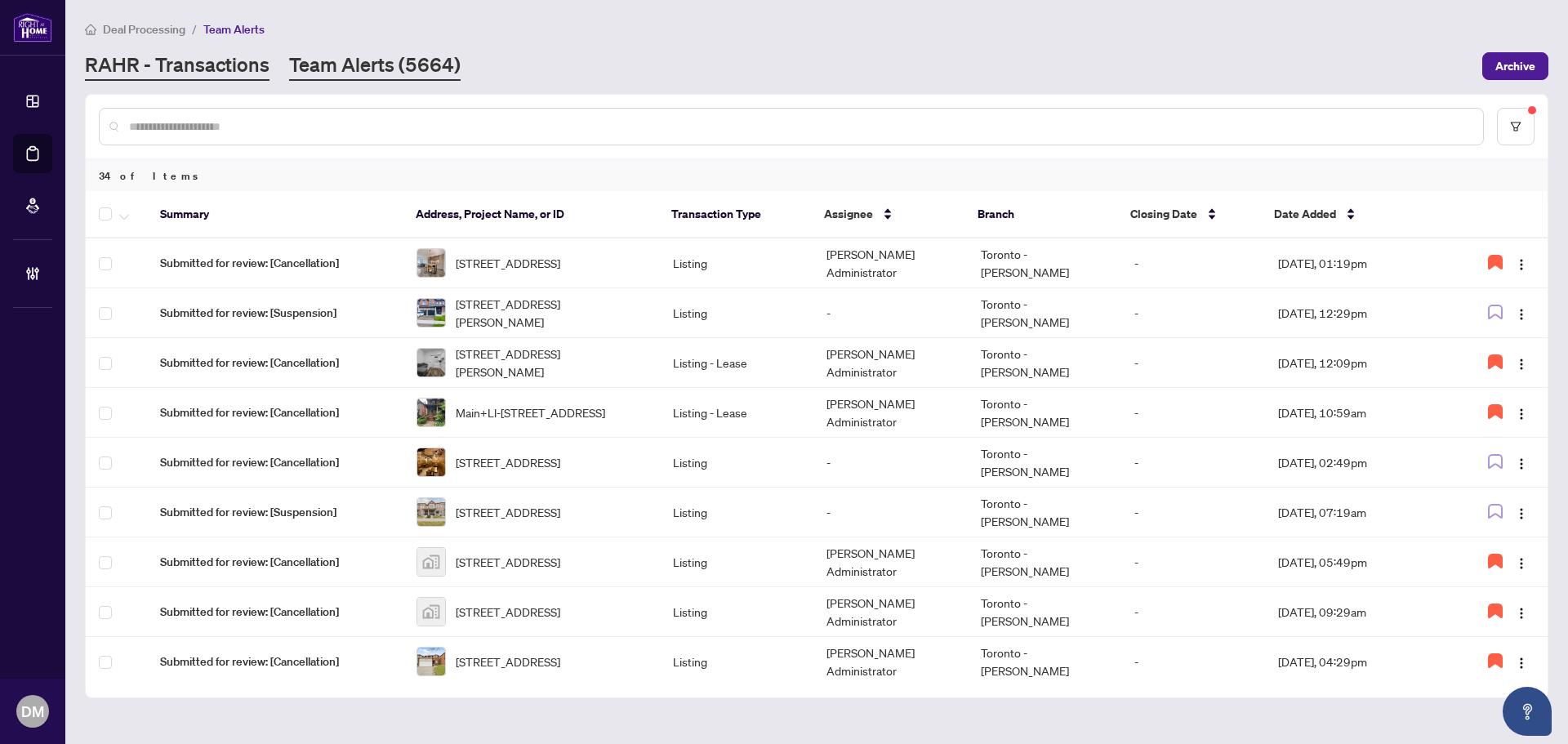
click at [186, 71] on link "RAHR - Transactions" at bounding box center [177, 66] width 184 height 30
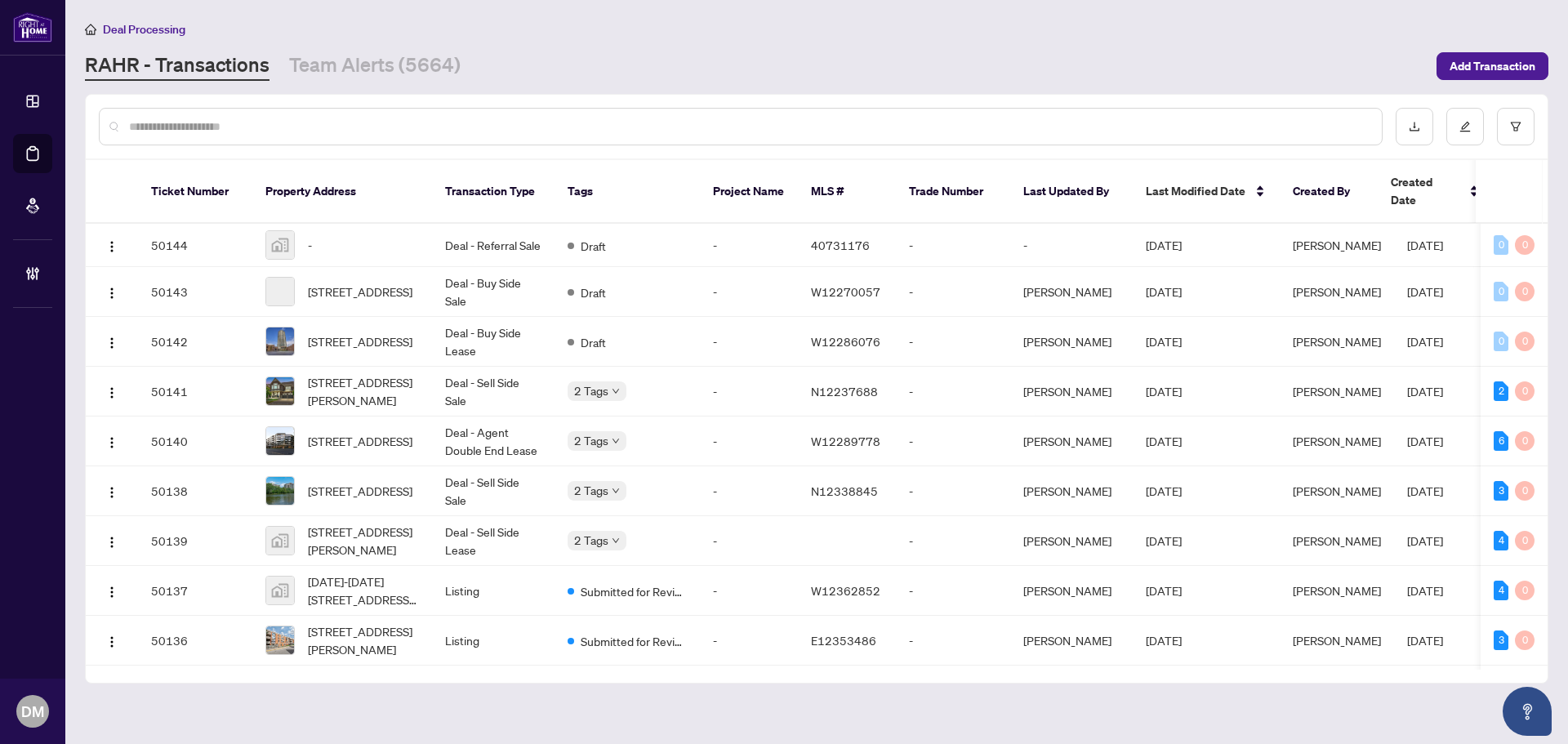
click at [239, 128] on input "text" at bounding box center [748, 126] width 1240 height 18
click at [340, 46] on div "Deal Processing RAHR - Transactions Team Alerts (5664) Add Transaction" at bounding box center [816, 50] width 1464 height 61
click at [360, 76] on link "Team Alerts (5664)" at bounding box center [375, 66] width 171 height 30
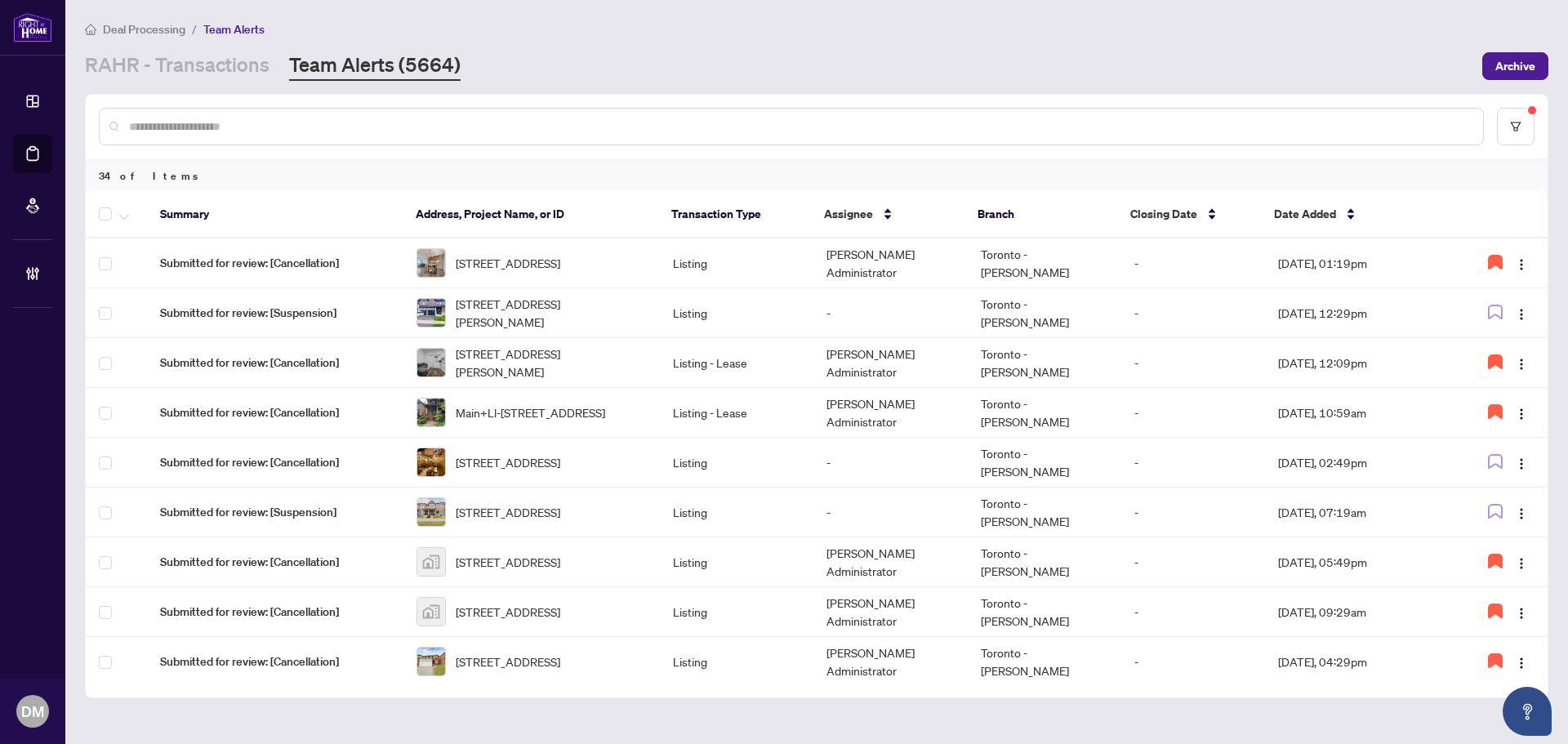
click at [183, 45] on div "Deal Processing / Team Alerts RAHR - Transactions Team Alerts (5664) Archive" at bounding box center [816, 50] width 1464 height 61
click at [183, 71] on link "RAHR - Transactions" at bounding box center [177, 66] width 184 height 30
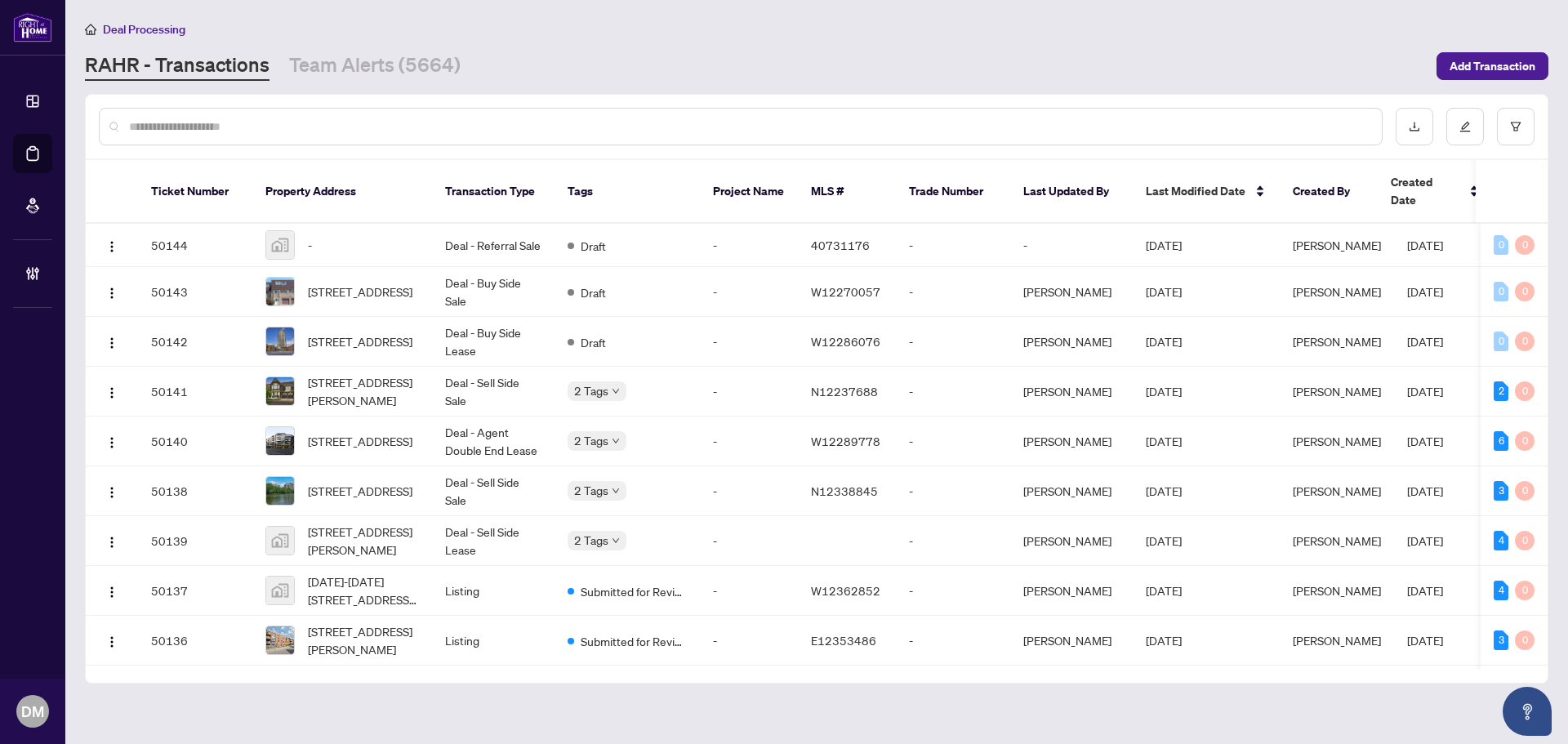
click at [685, 10] on main "Deal Processing RAHR - Transactions Team Alerts (5664) Add Transaction Ticket N…" at bounding box center [816, 372] width 1503 height 744
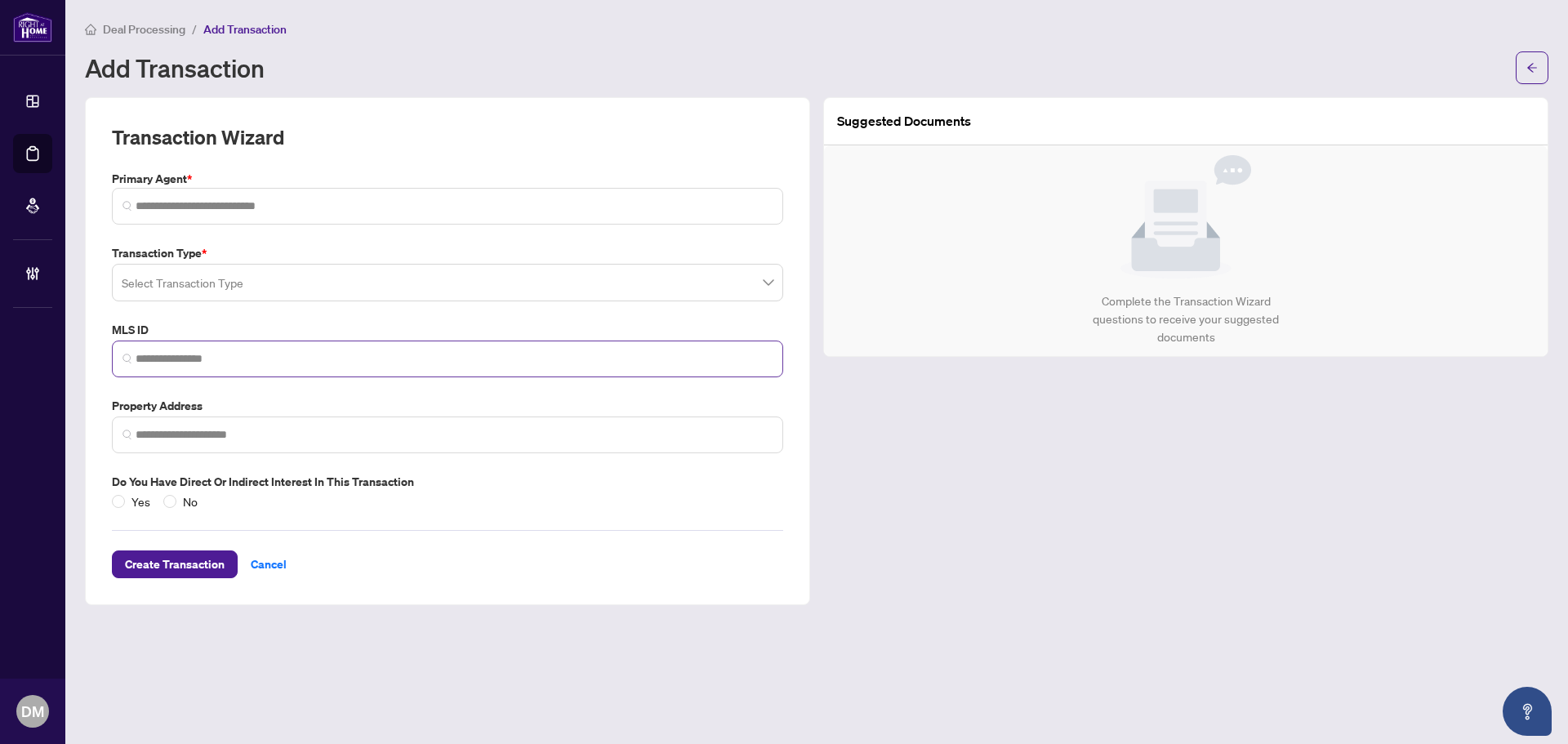
drag, startPoint x: 295, startPoint y: 375, endPoint x: 313, endPoint y: 361, distance: 22.8
click at [298, 374] on div "Transaction Type * Select Transaction Type MLS ID Property Address Do you have …" at bounding box center [447, 377] width 685 height 266
click at [316, 358] on input "search" at bounding box center [455, 358] width 637 height 17
paste input "*********"
type input "*********"
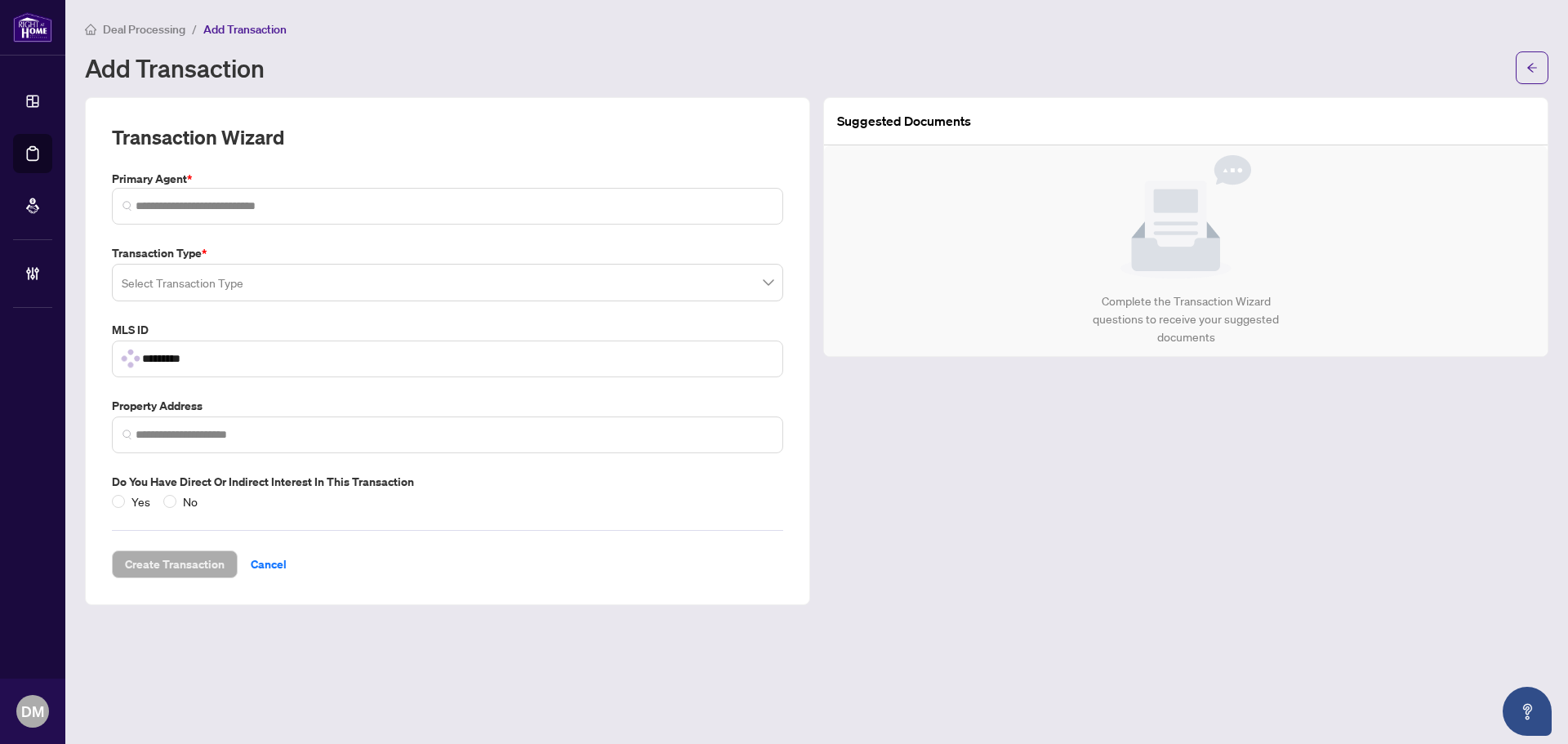
click at [296, 281] on input "search" at bounding box center [441, 285] width 637 height 36
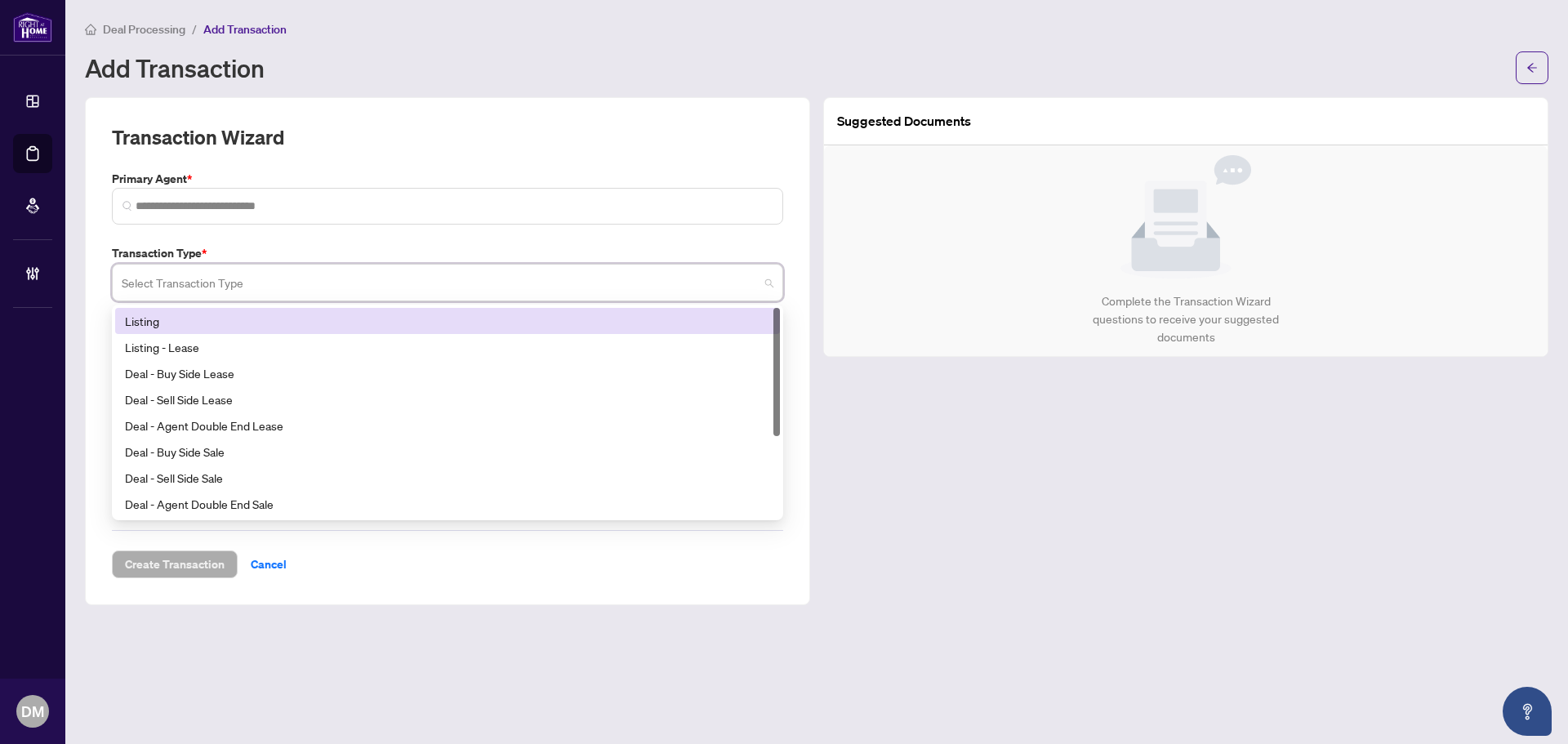
click at [296, 281] on input "search" at bounding box center [441, 285] width 637 height 36
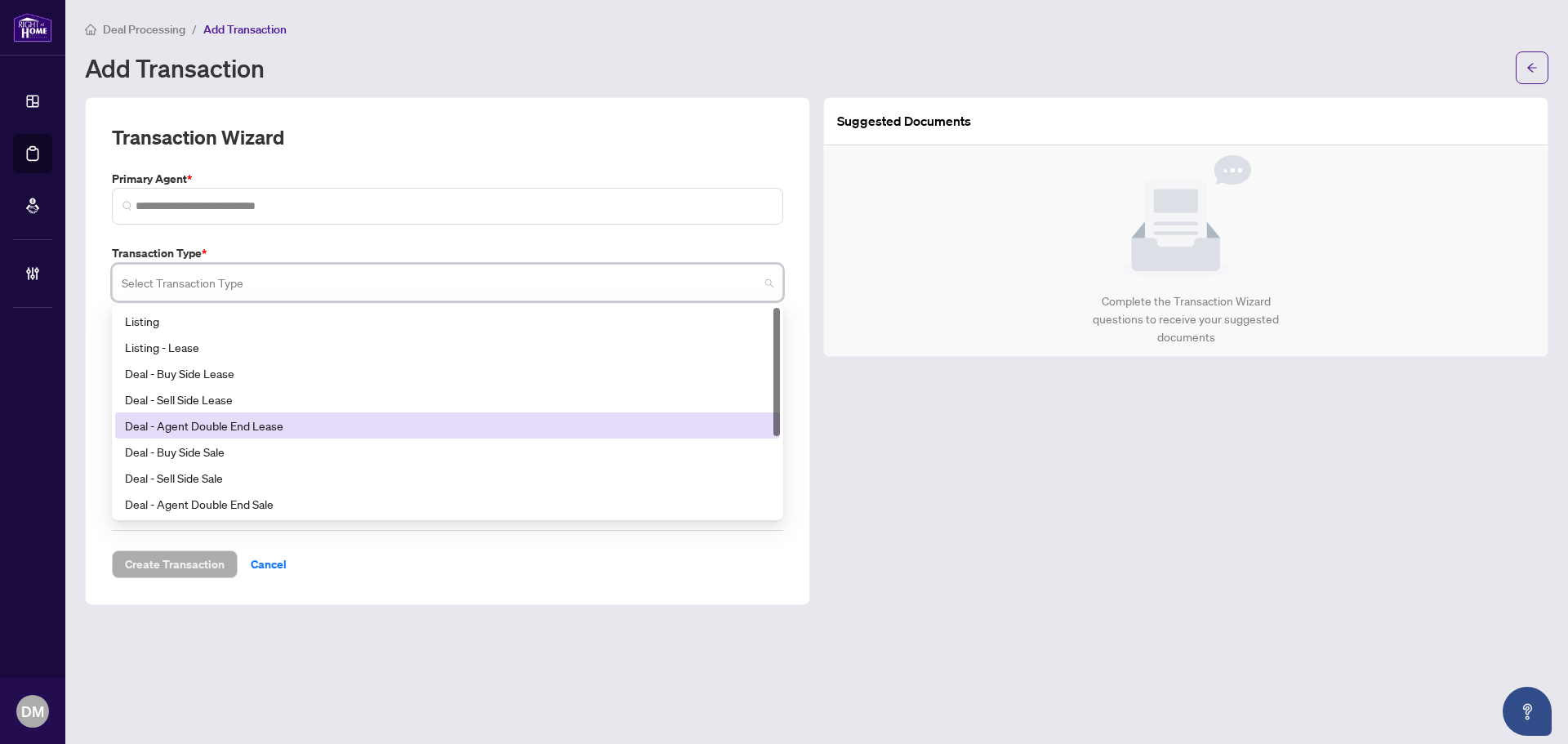
click at [218, 436] on div "Deal - Agent Double End Lease" at bounding box center [448, 426] width 665 height 26
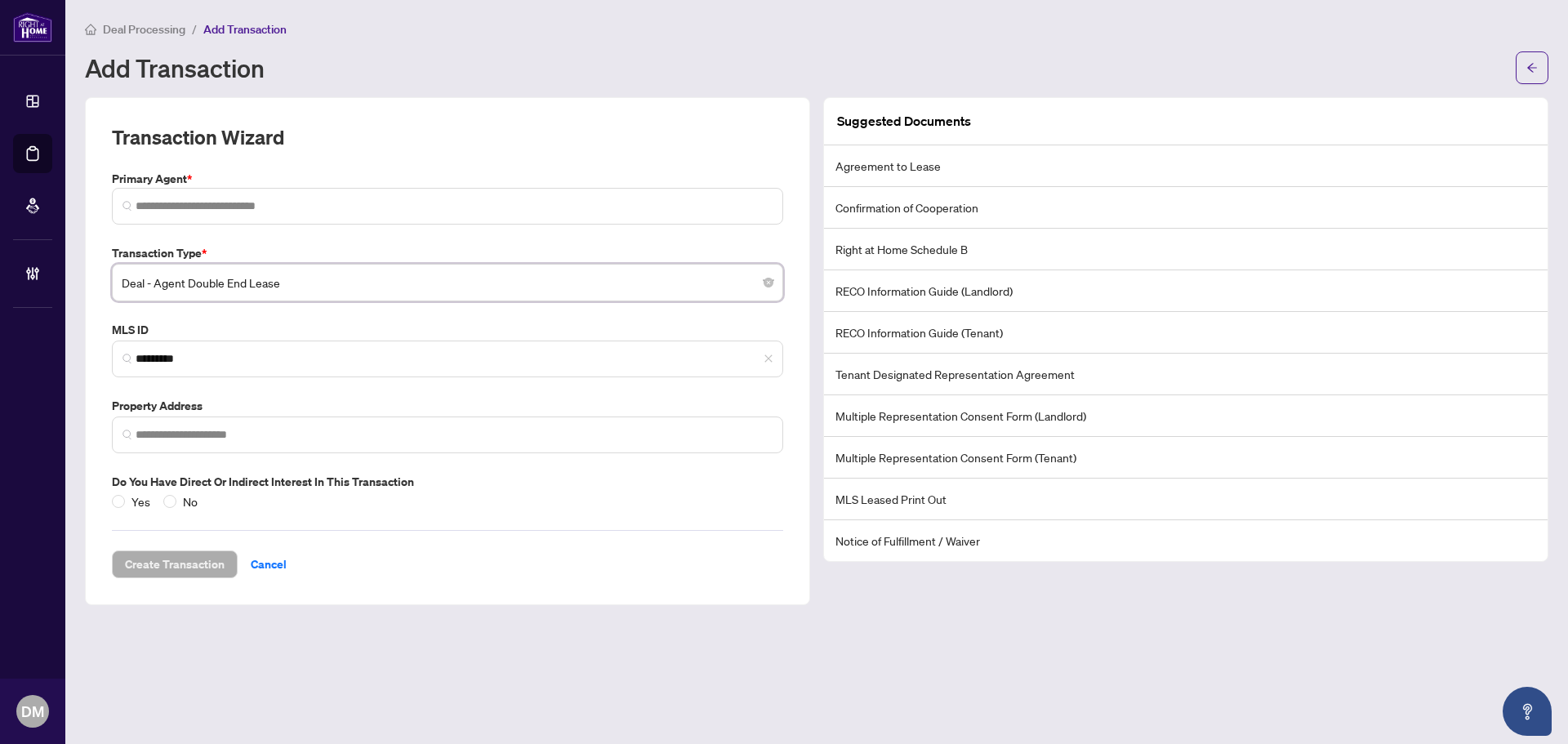
click at [307, 233] on div "Transaction Wizard Primary Agent * Transaction Type * Deal - Agent Double End L…" at bounding box center [447, 350] width 672 height 453
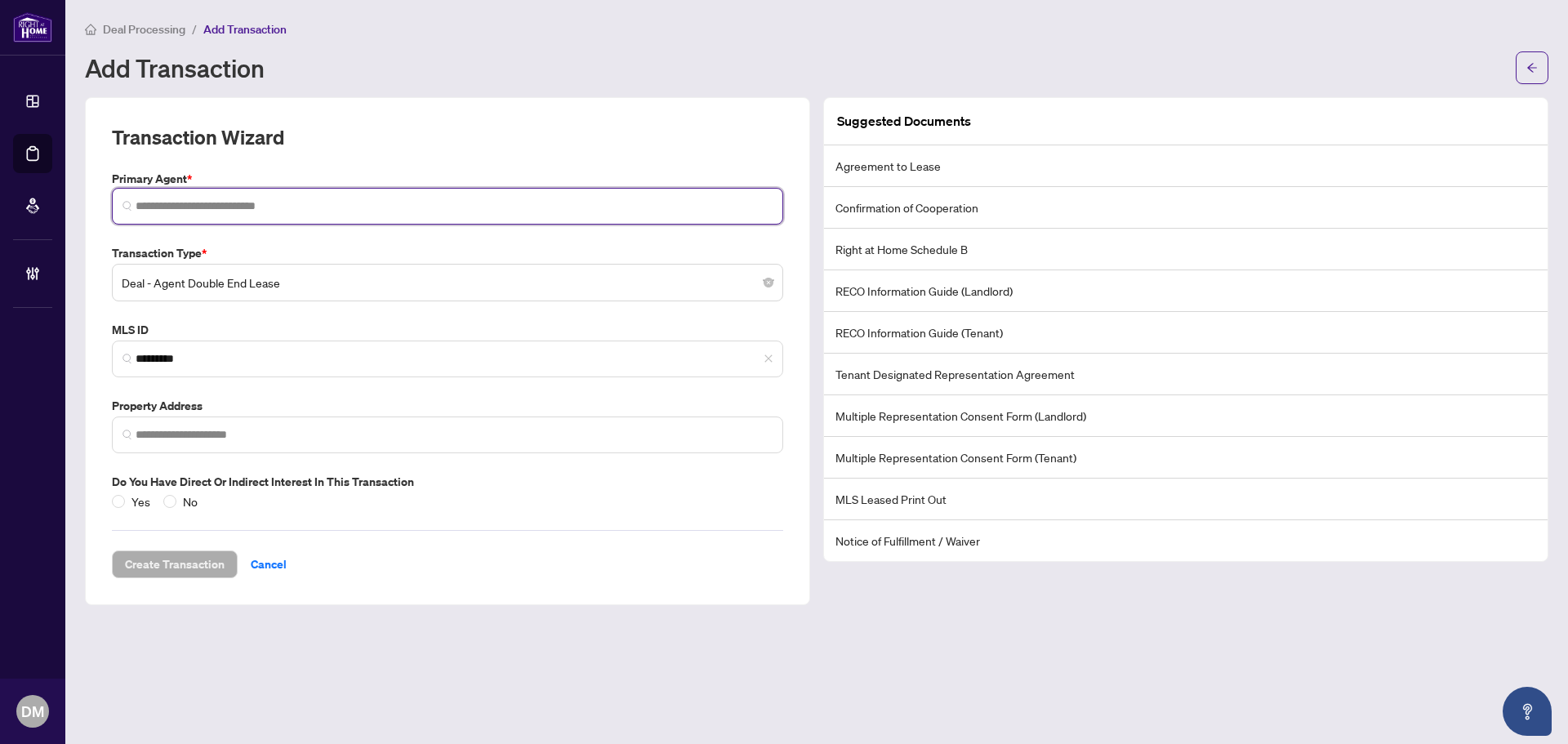
click at [320, 199] on input "search" at bounding box center [455, 206] width 637 height 17
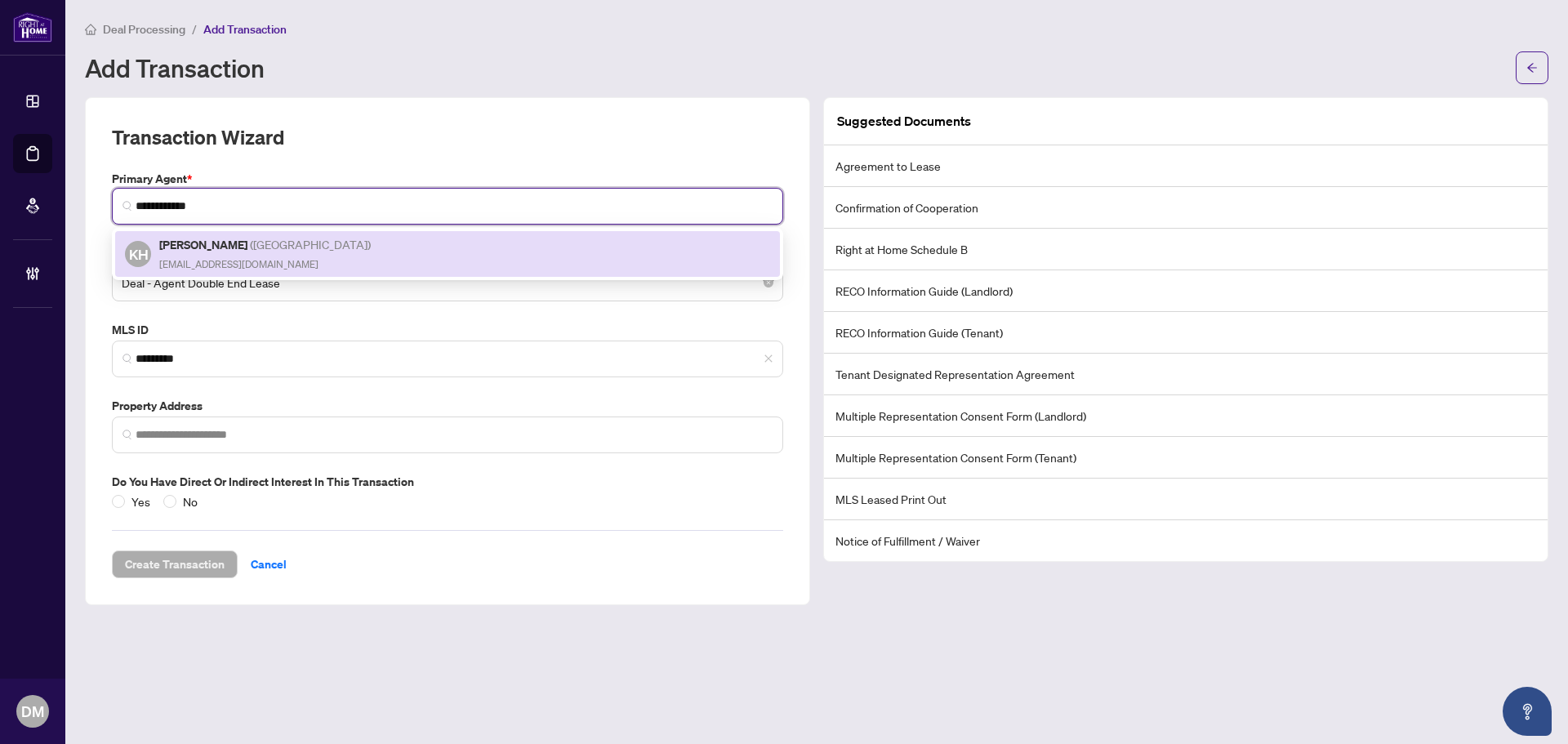
click at [288, 239] on div "KH [PERSON_NAME] ( [PERSON_NAME] ) [EMAIL_ADDRESS][DOMAIN_NAME]" at bounding box center [447, 253] width 645 height 37
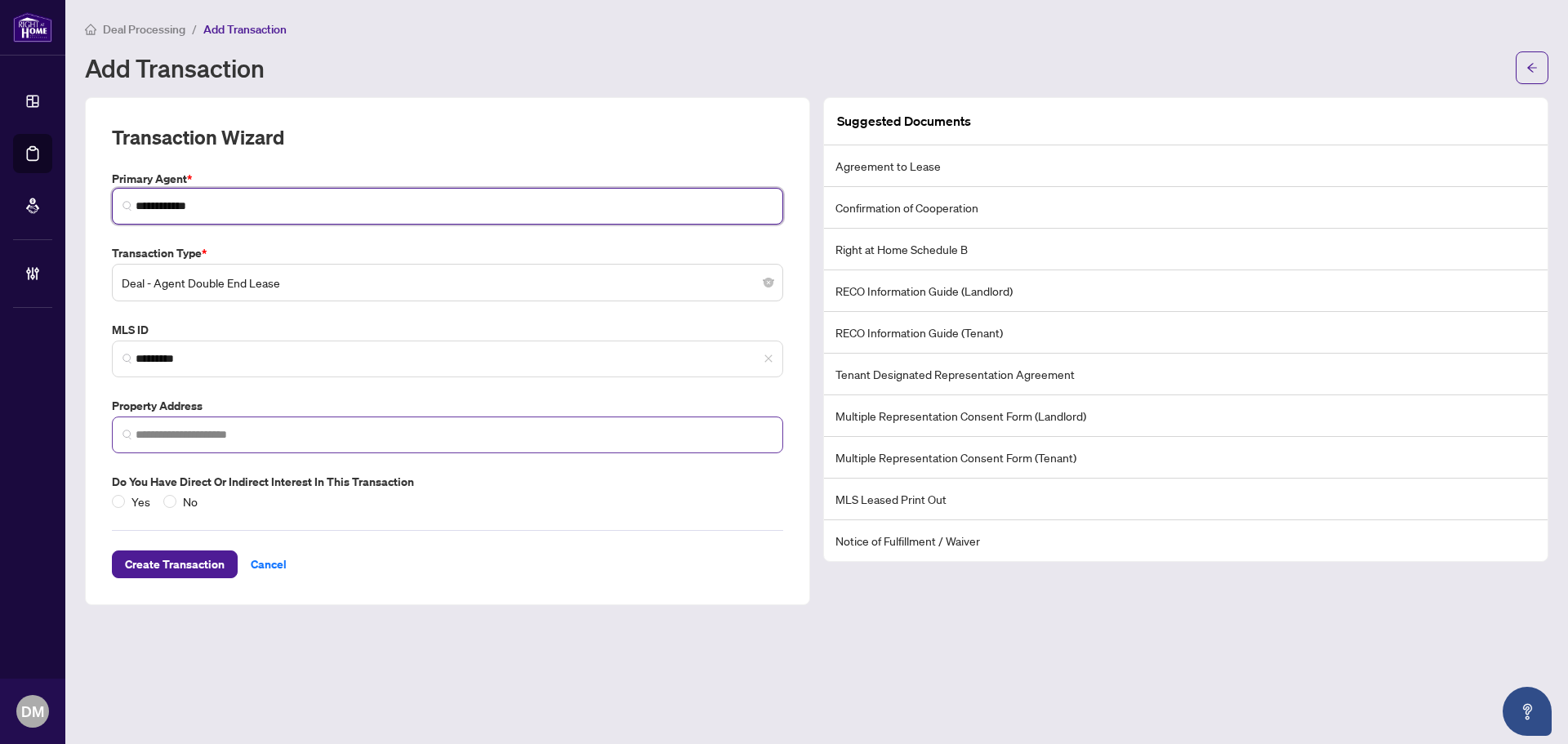
type input "**********"
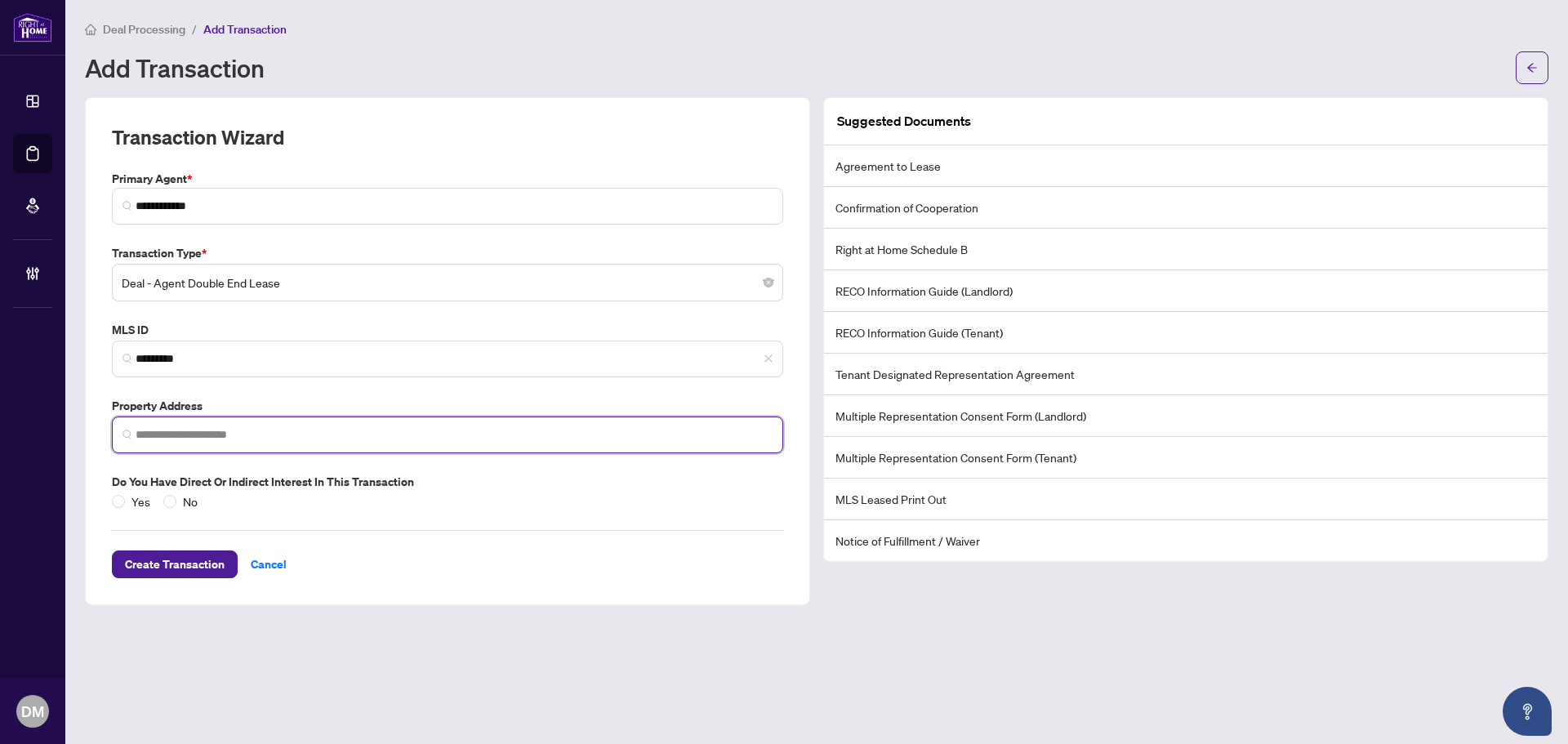
click at [239, 427] on input "search" at bounding box center [455, 435] width 637 height 17
click at [327, 440] on input "search" at bounding box center [455, 435] width 637 height 17
paste input "**********"
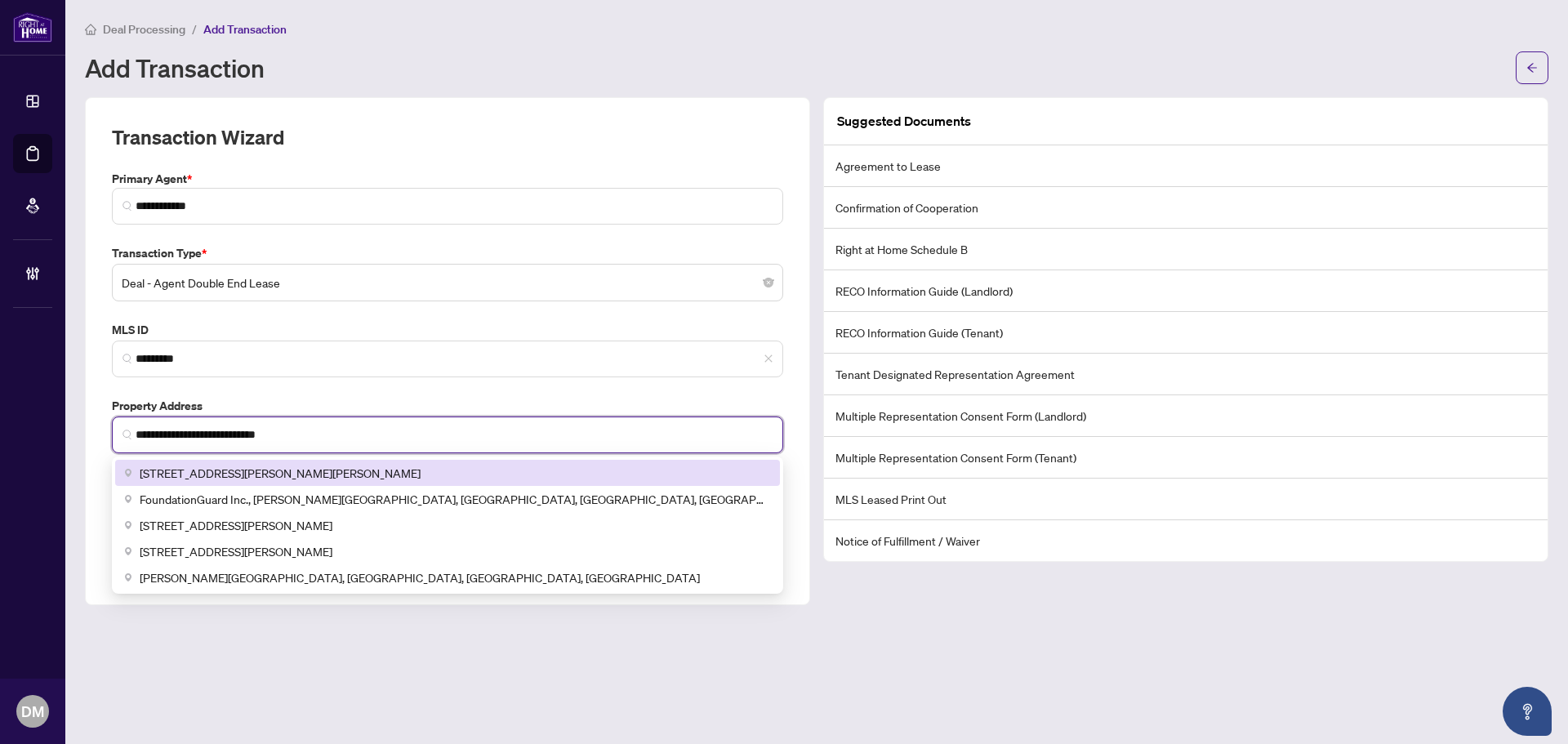
drag, startPoint x: 391, startPoint y: 434, endPoint x: 241, endPoint y: 426, distance: 150.2
click at [241, 426] on input "**********" at bounding box center [455, 435] width 637 height 17
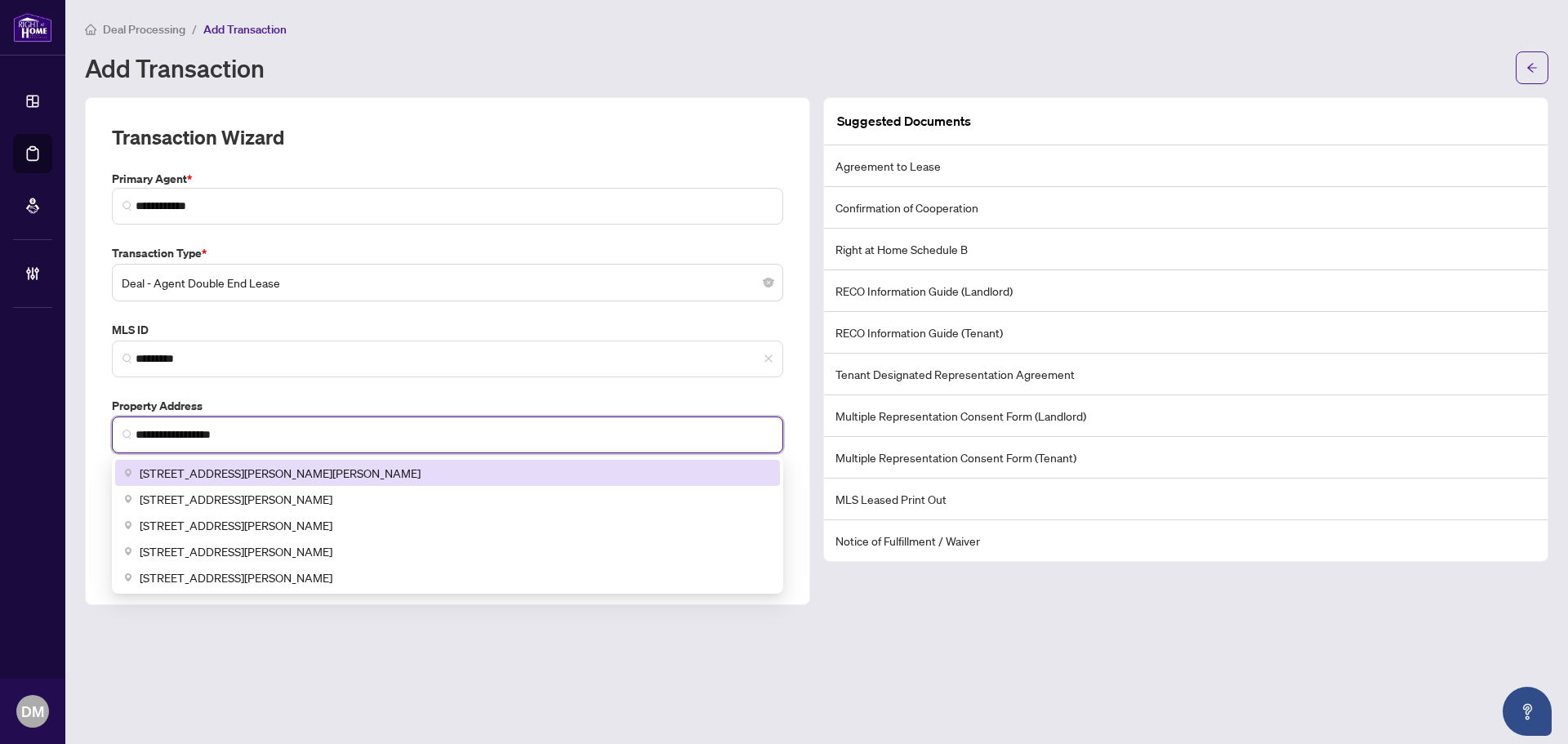
click at [401, 469] on div "[STREET_ADDRESS][PERSON_NAME][PERSON_NAME]" at bounding box center [447, 472] width 645 height 18
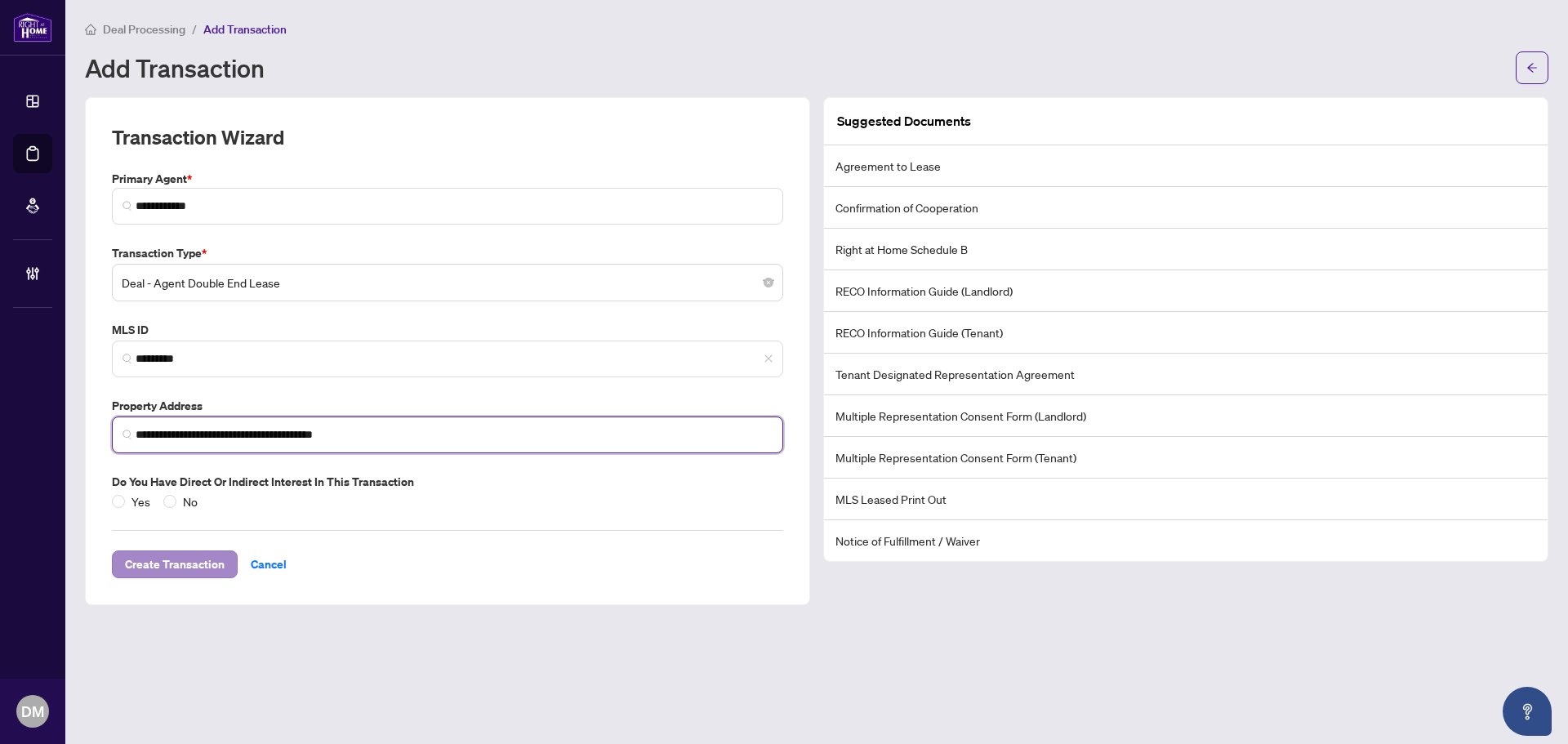
type input "**********"
click at [199, 557] on span "Create Transaction" at bounding box center [174, 564] width 100 height 26
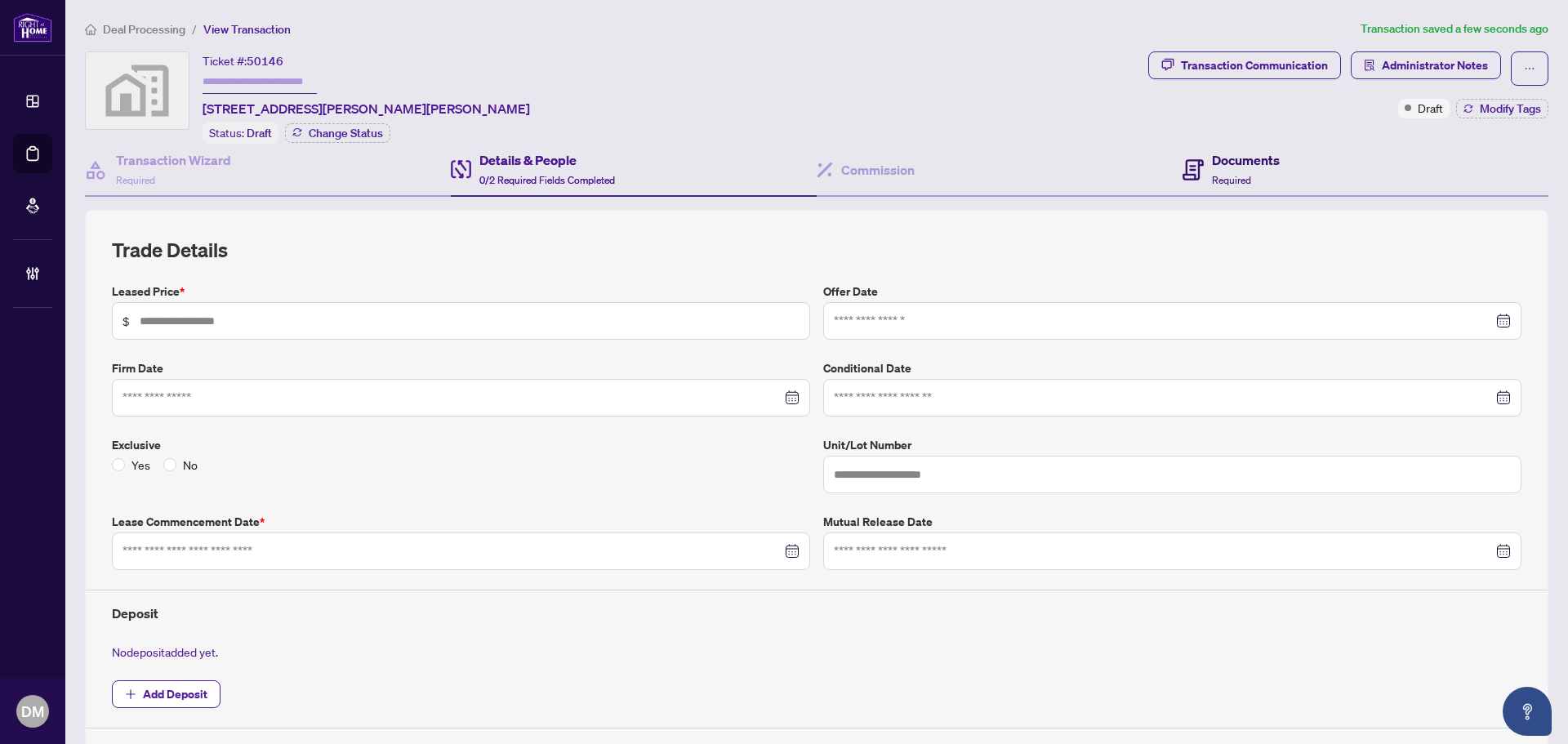
click at [1212, 169] on div "Documents Required" at bounding box center [1246, 169] width 68 height 38
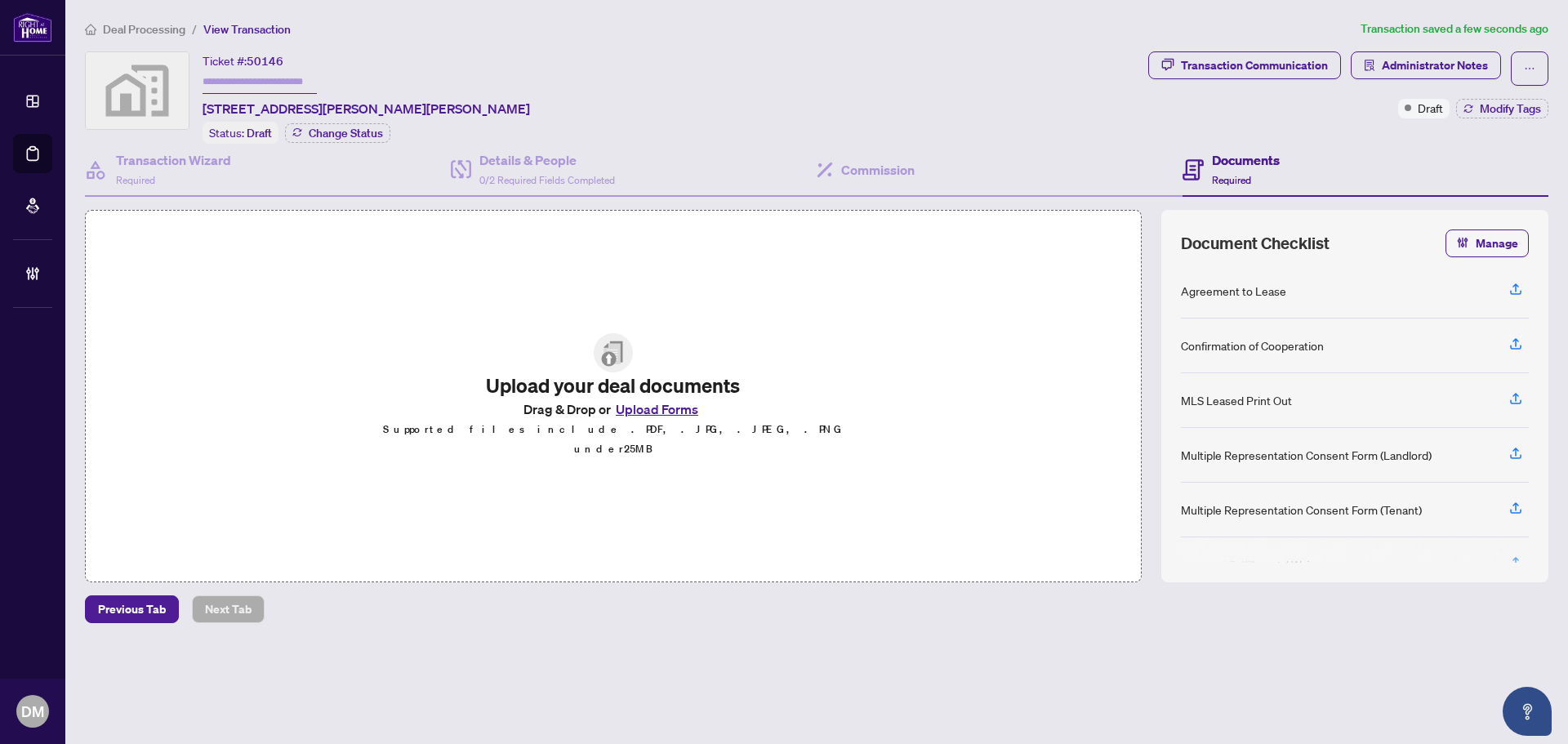
click at [785, 61] on div "Ticket #: 50146 [STREET_ADDRESS][PERSON_NAME][PERSON_NAME] Status: Draft Change…" at bounding box center [613, 97] width 1057 height 92
click at [594, 14] on main "Deal Processing / View Transaction Transaction saved a few seconds ago Ticket #…" at bounding box center [816, 372] width 1503 height 744
click at [1291, 169] on div "Documents Required" at bounding box center [1365, 169] width 366 height 53
click at [1288, 69] on div "Transaction Communication" at bounding box center [1254, 65] width 147 height 26
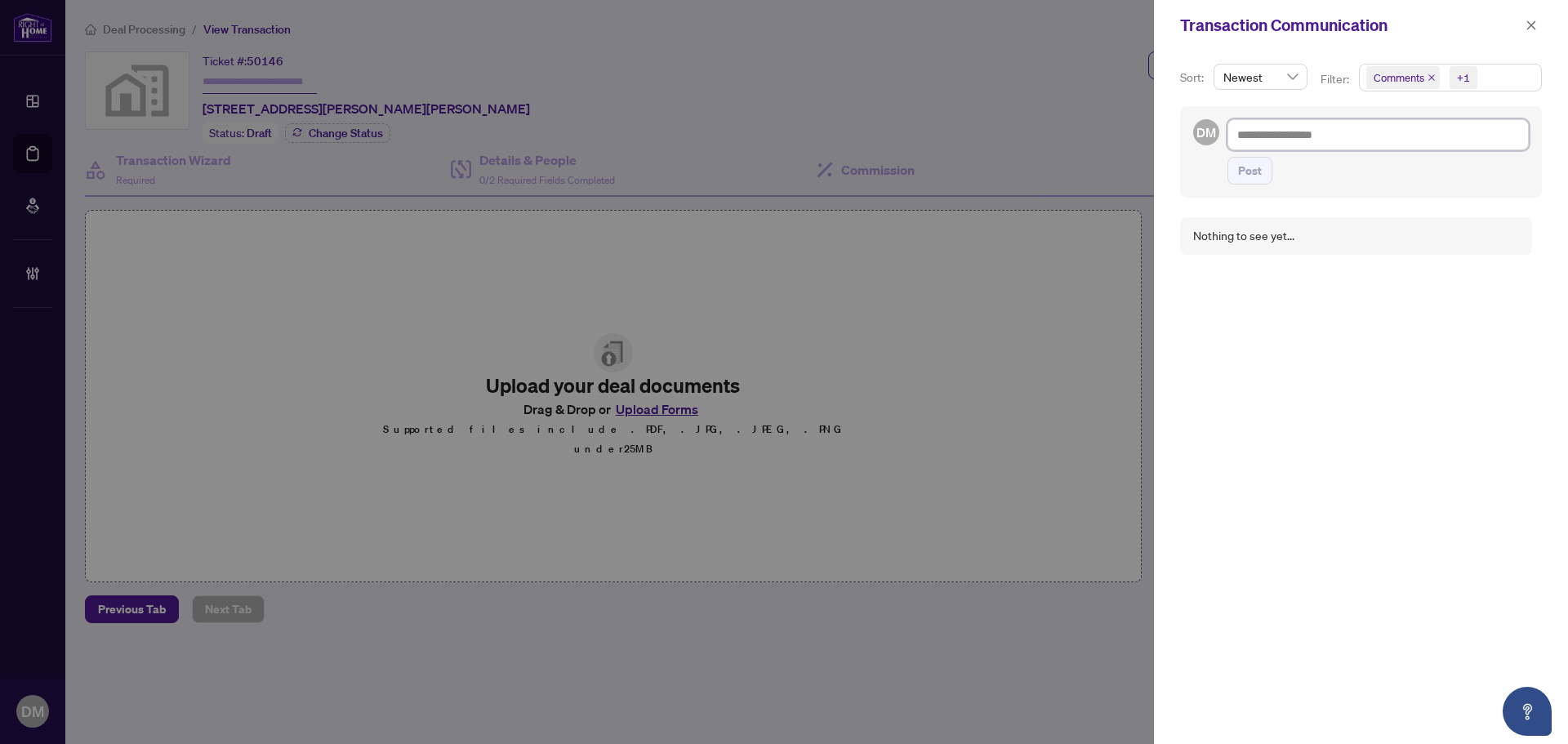
click at [1279, 129] on textarea at bounding box center [1377, 134] width 301 height 31
paste textarea "**********"
type textarea "**********"
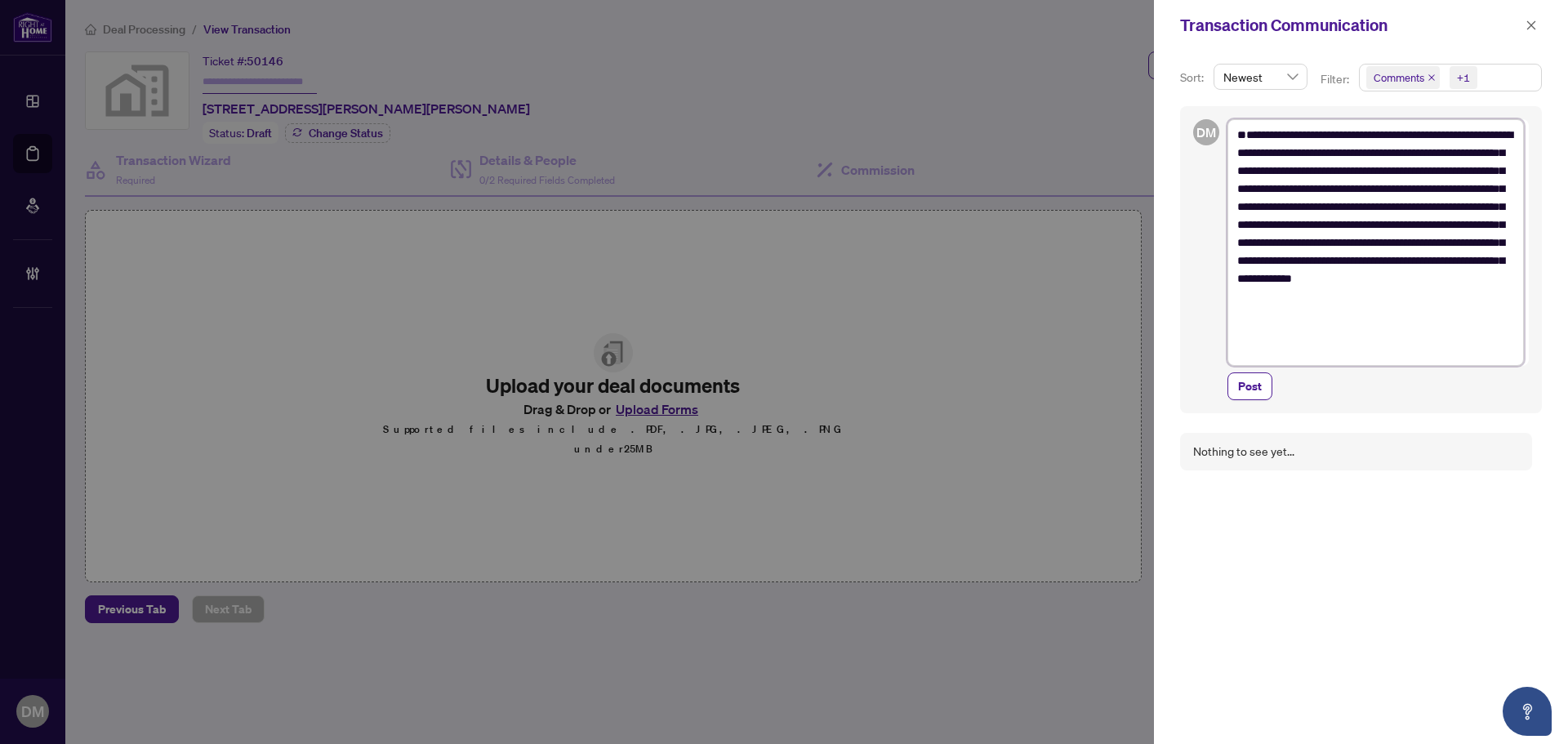
drag, startPoint x: 1411, startPoint y: 152, endPoint x: 1327, endPoint y: 152, distance: 84.0
click at [1327, 152] on textarea "**********" at bounding box center [1375, 242] width 296 height 247
type textarea "**********"
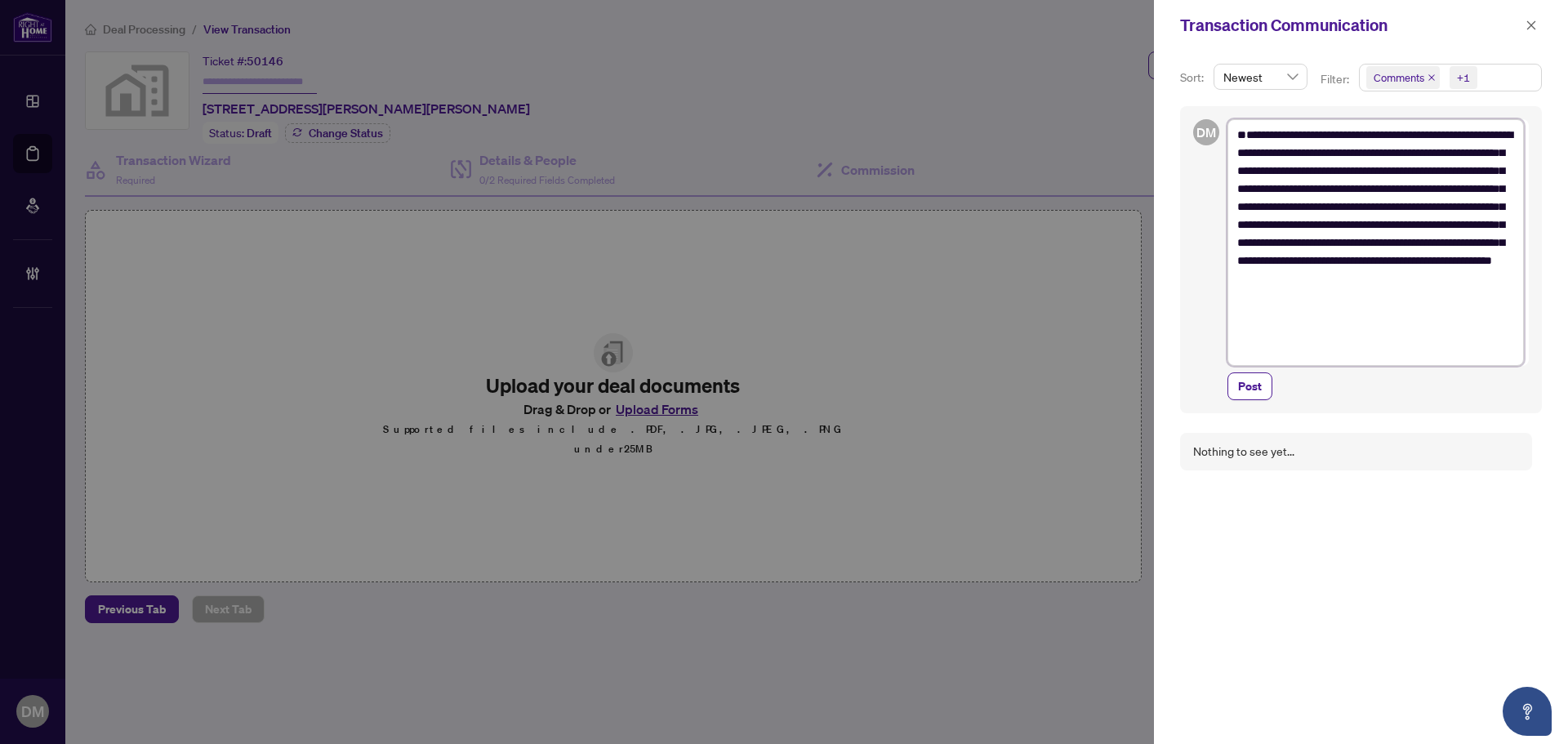
type textarea "**********"
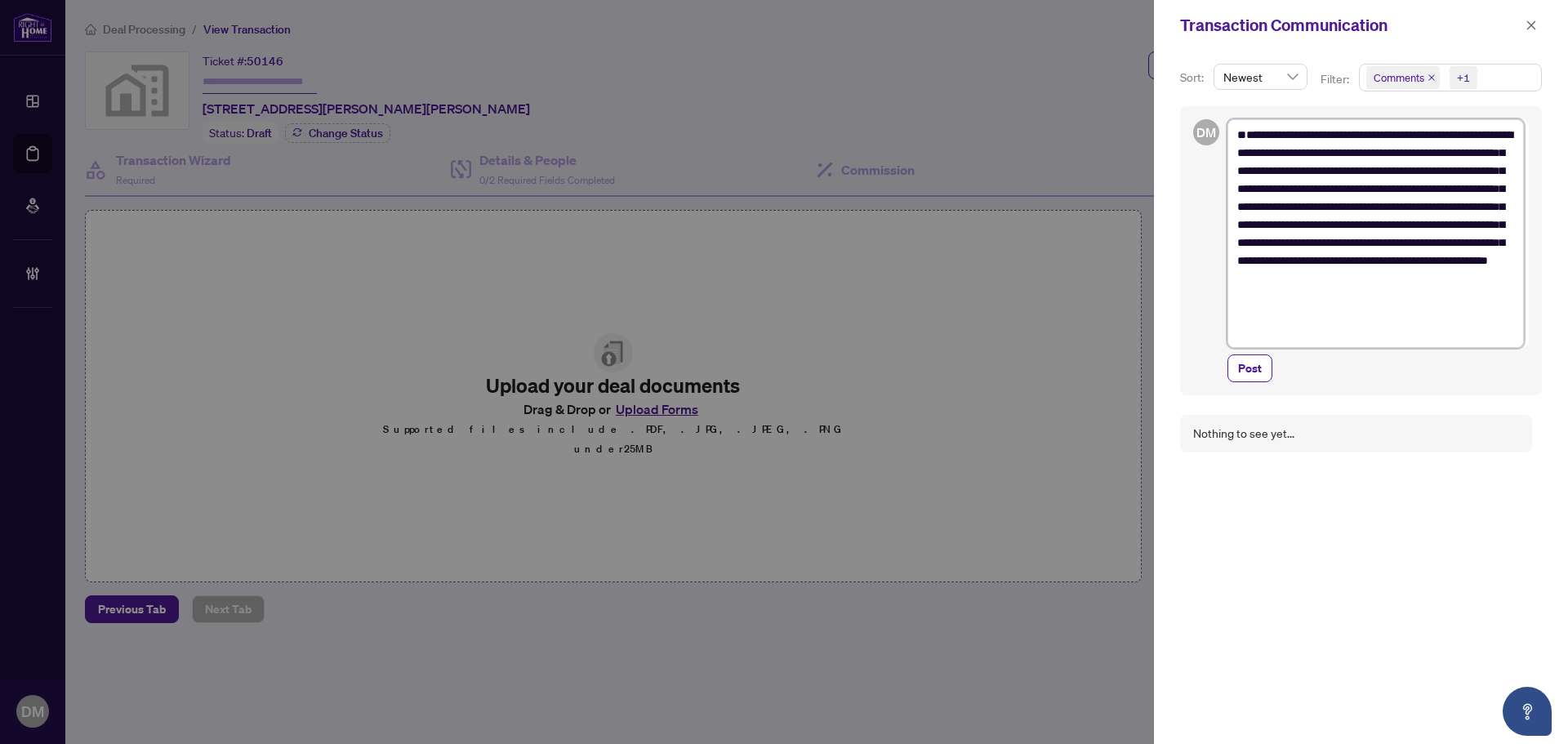
type textarea "**********"
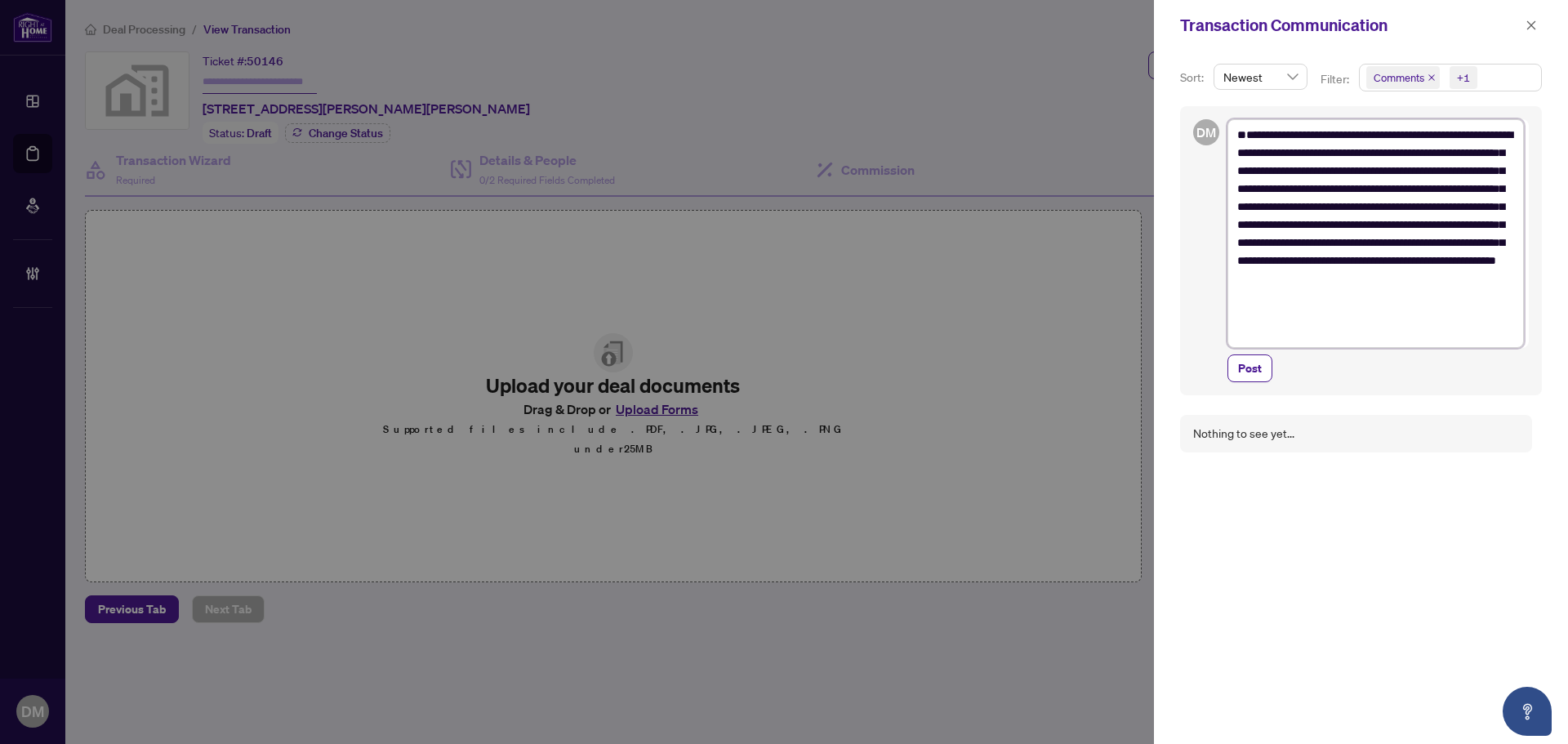
type textarea "**********"
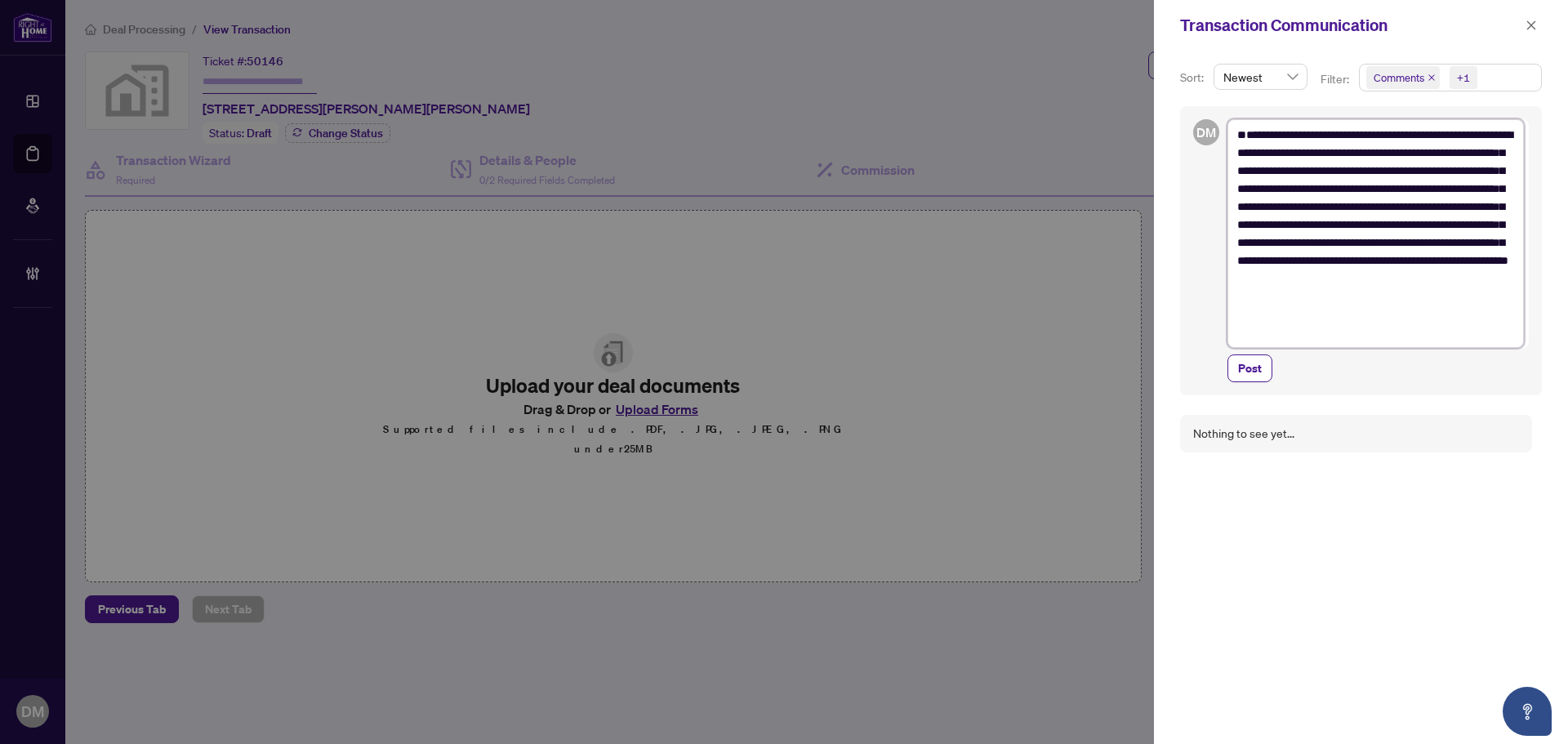
type textarea "**********"
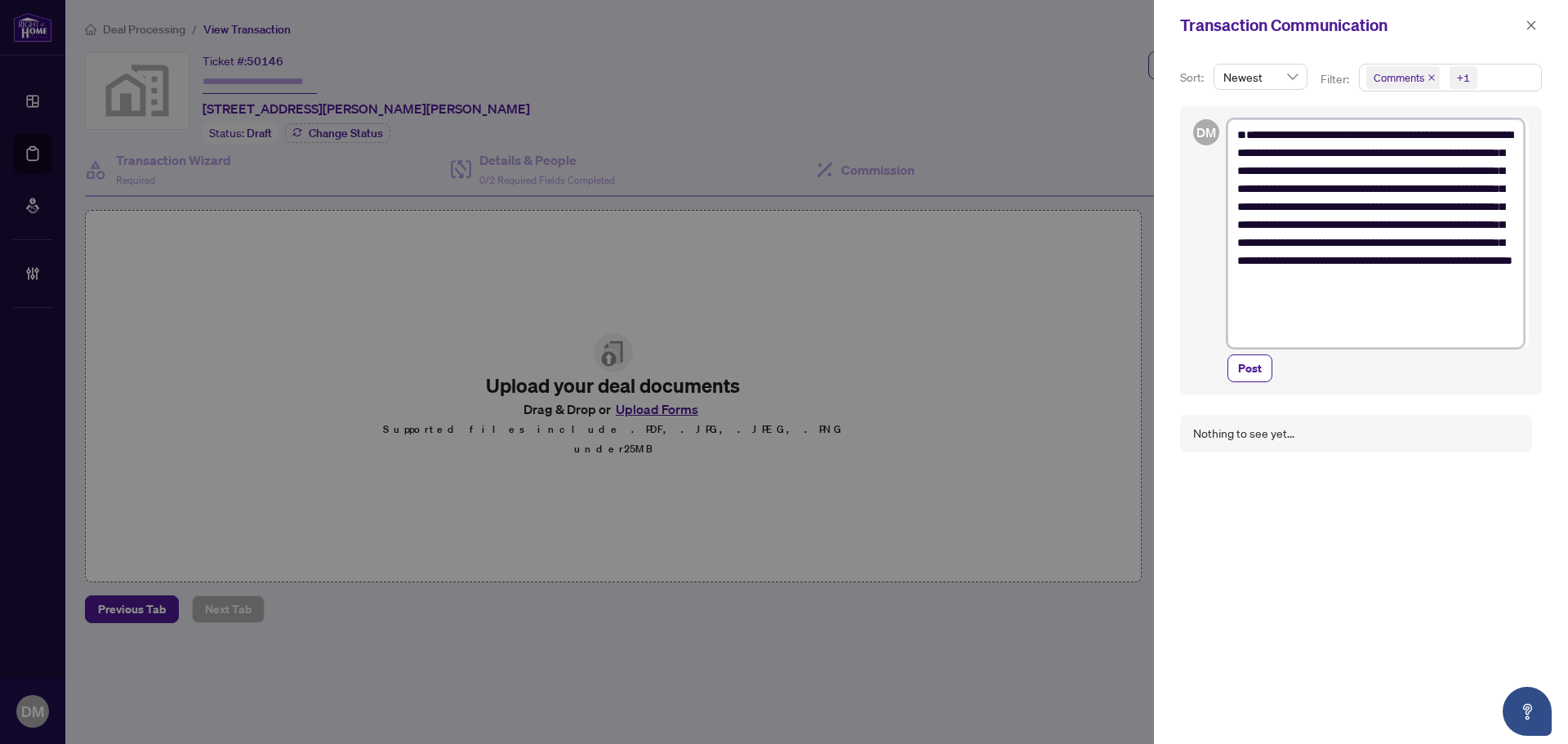
type textarea "**********"
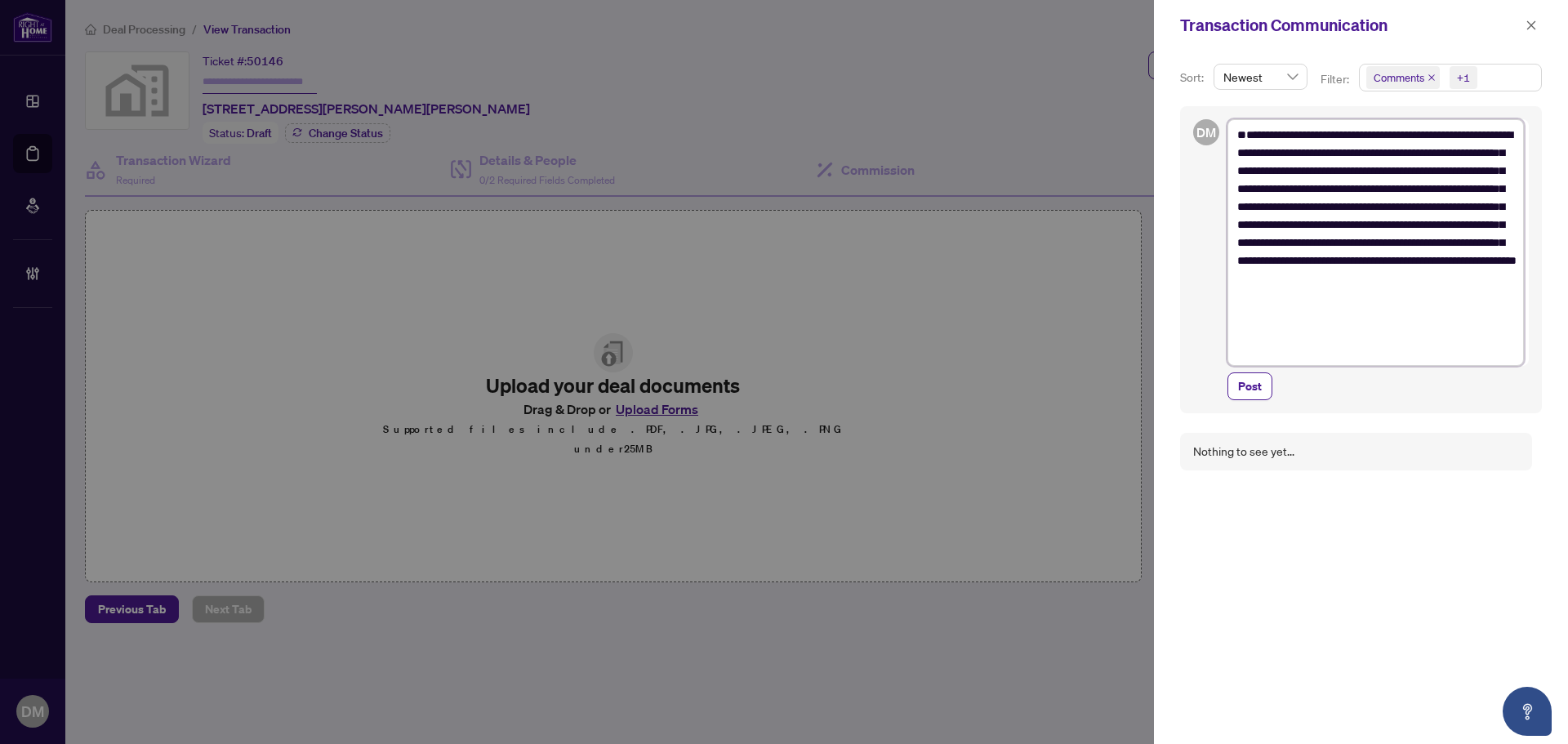
type textarea "**********"
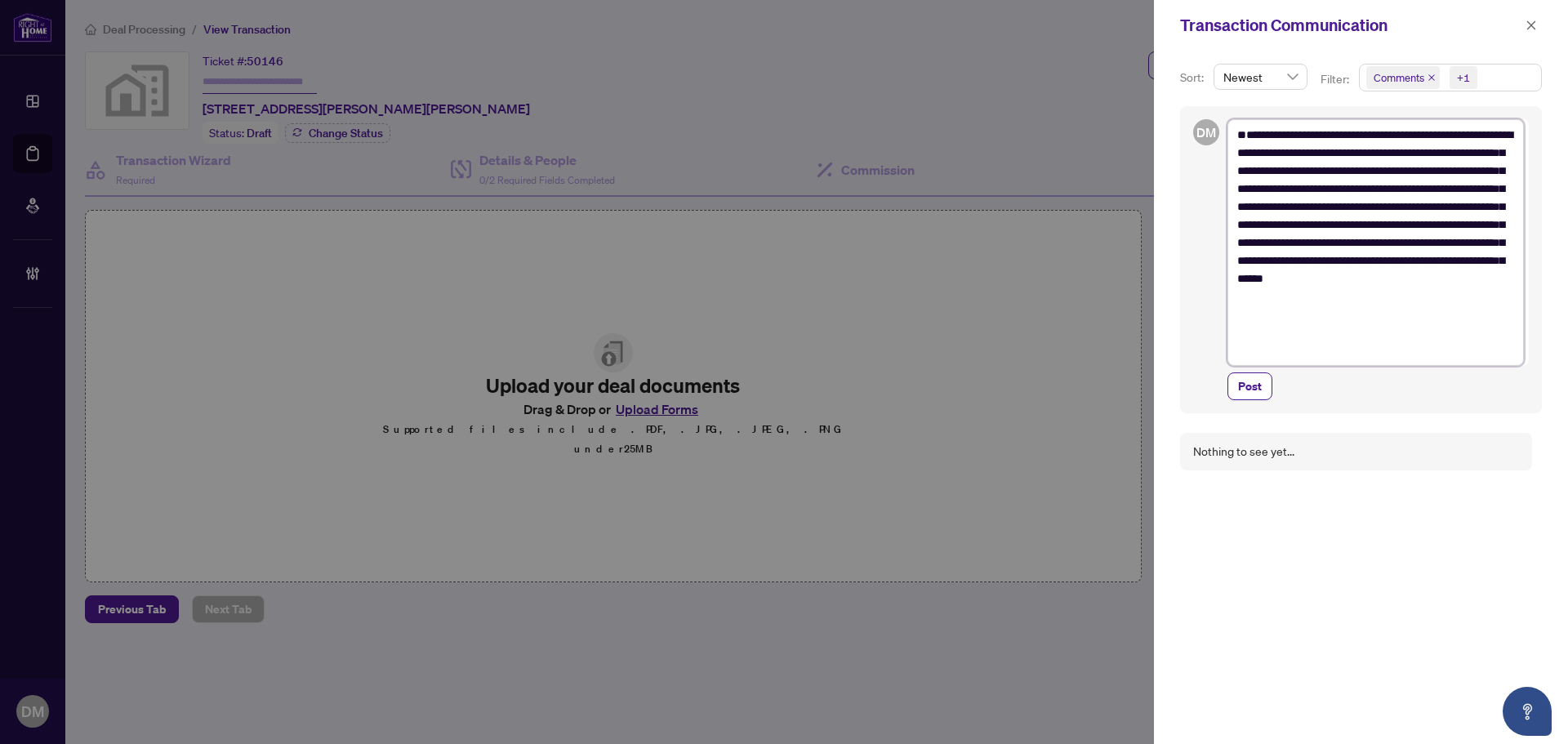
type textarea "**********"
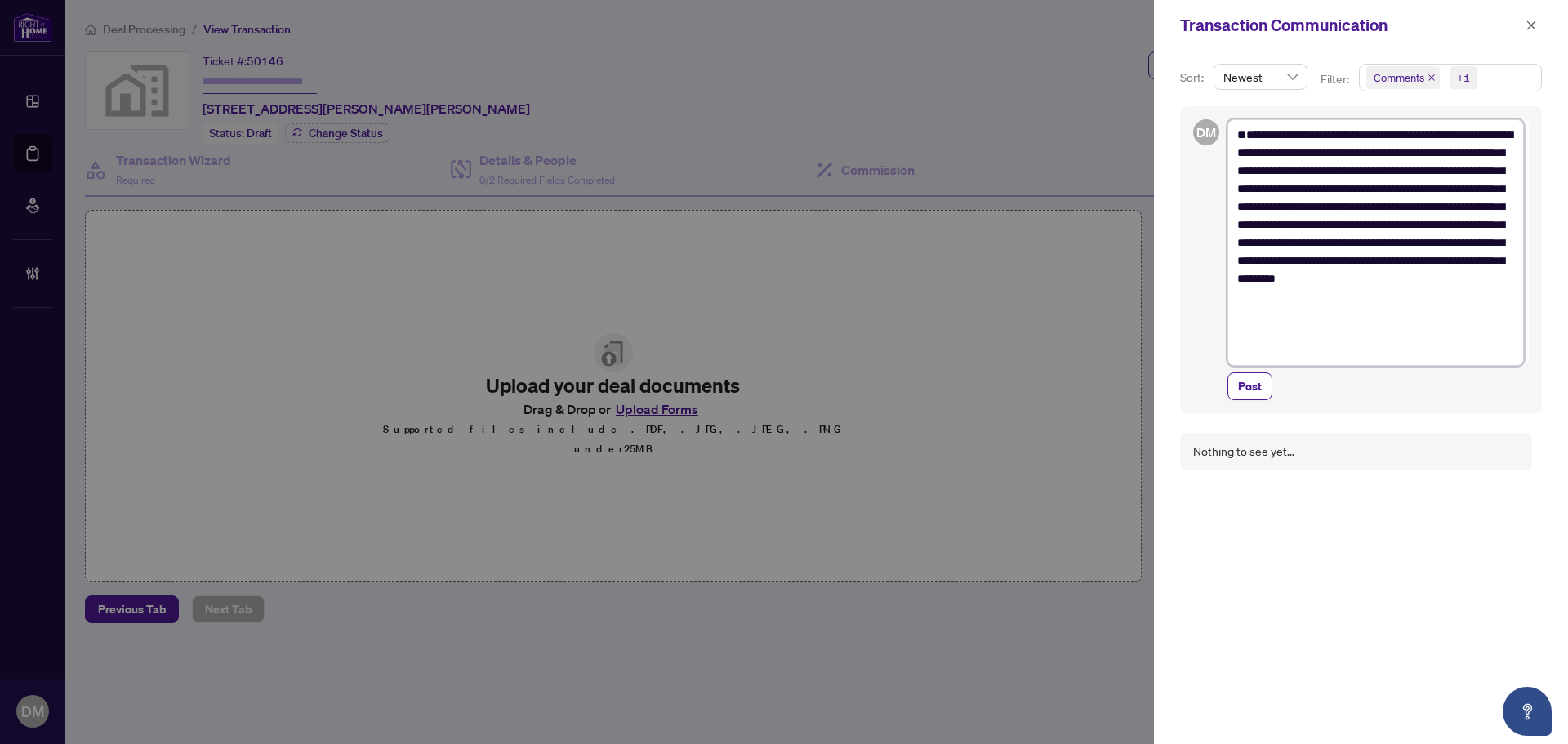
type textarea "**********"
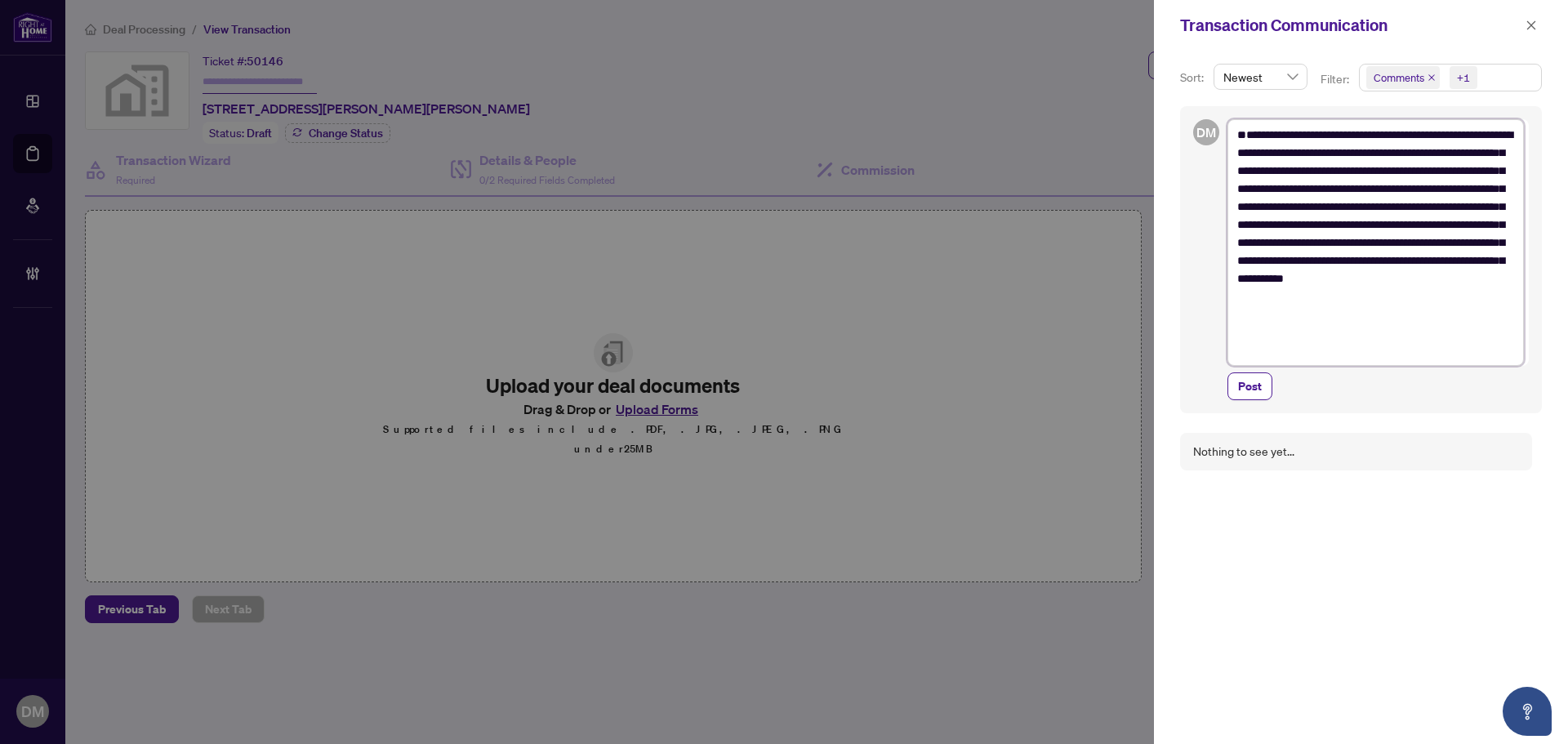
type textarea "**********"
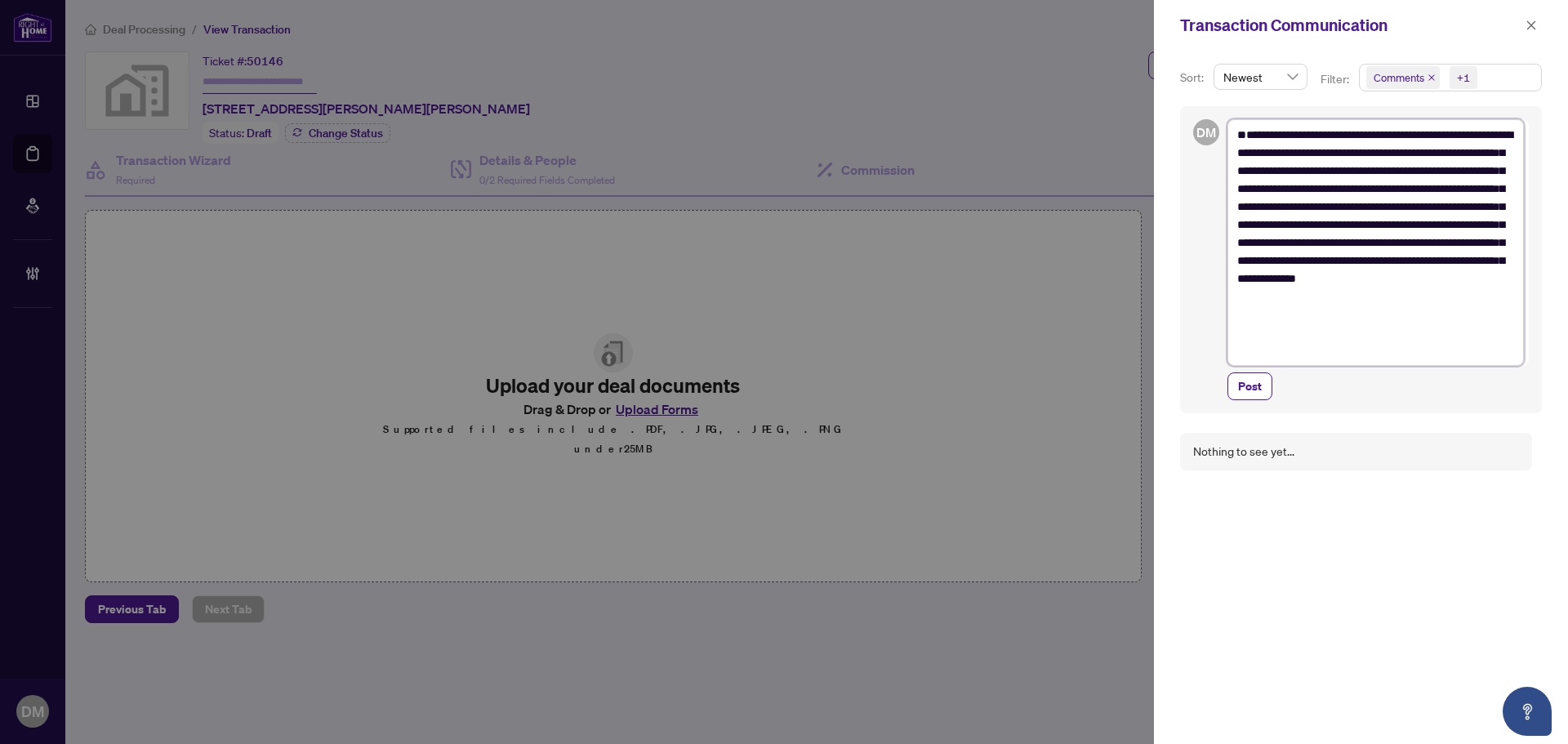
type textarea "**********"
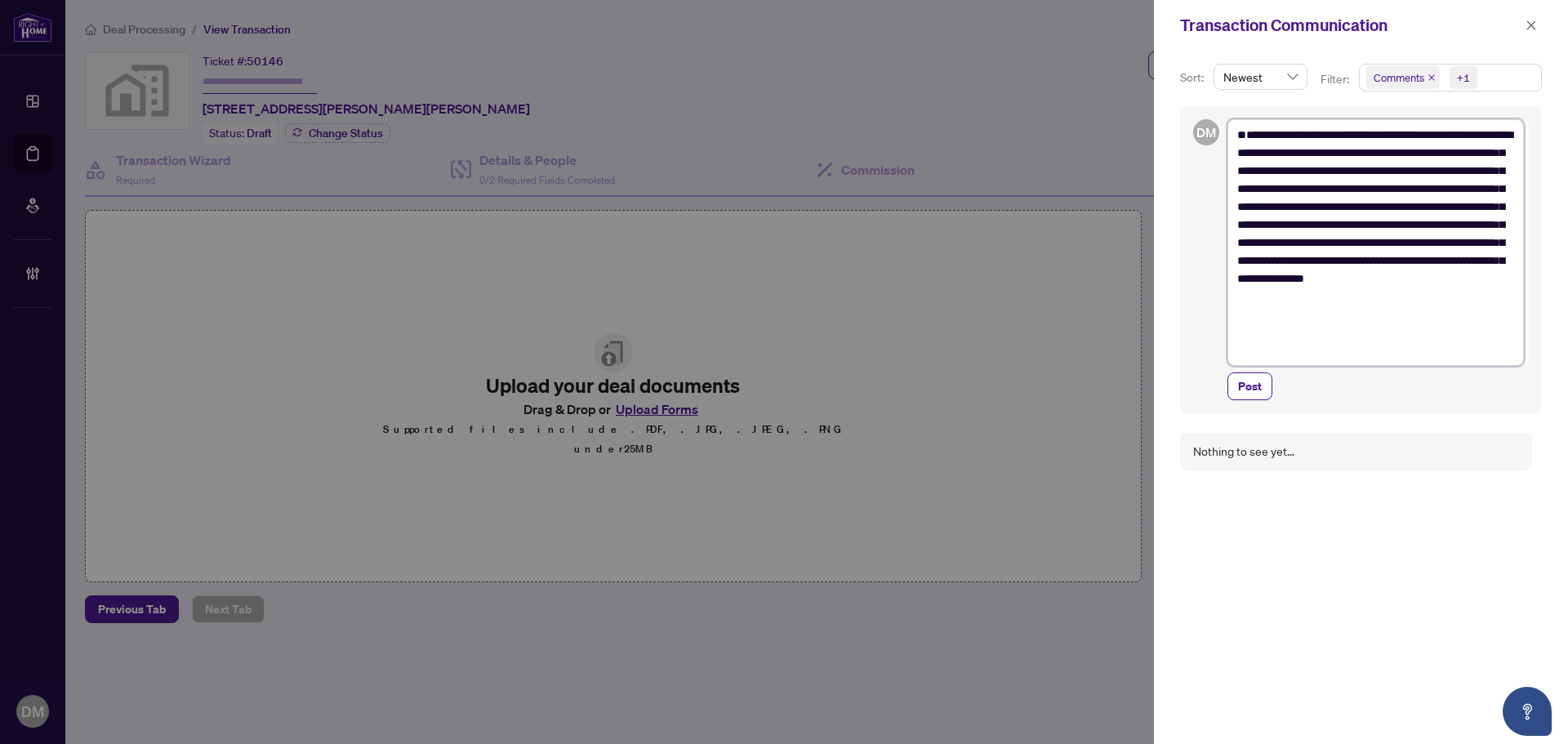
type textarea "**********"
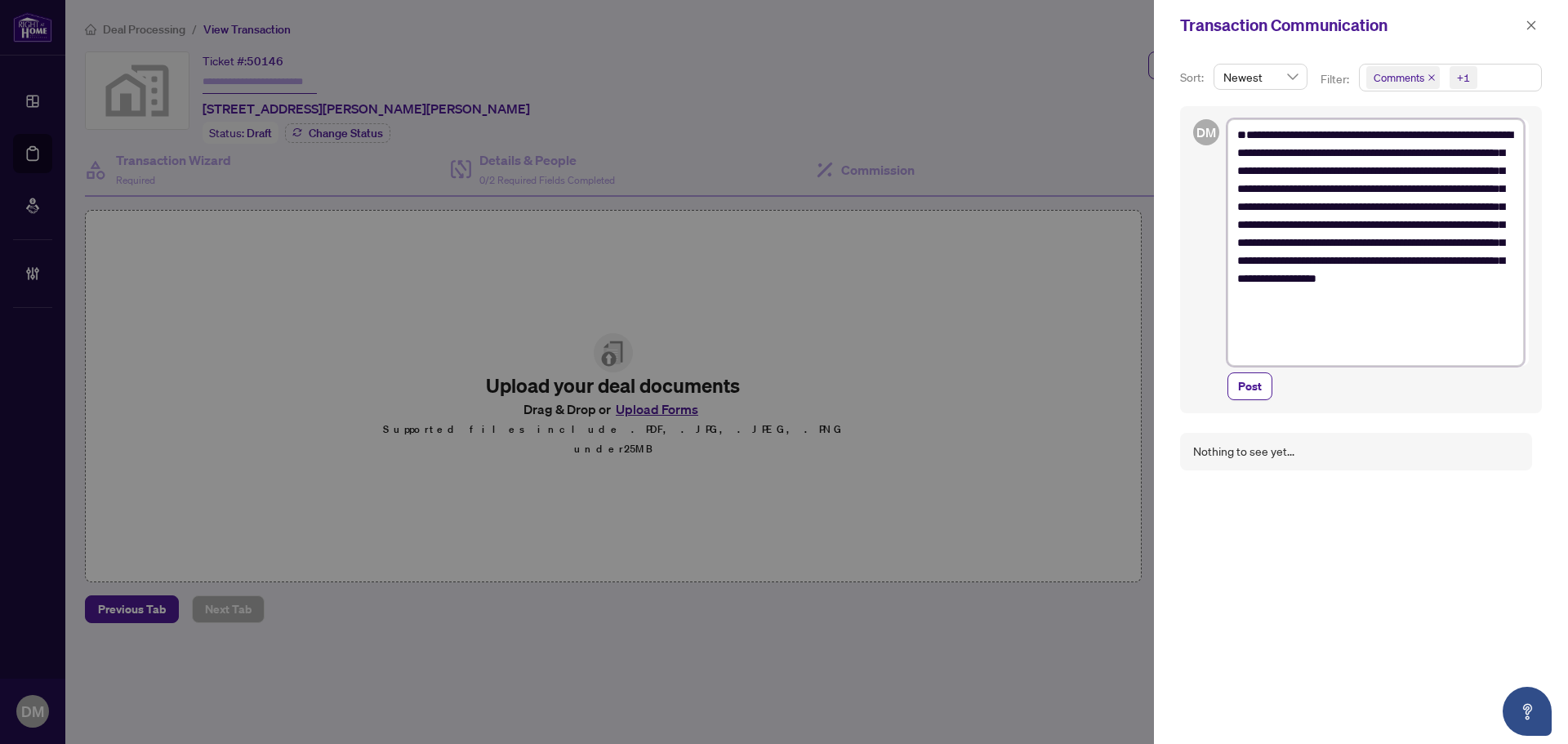
type textarea "**********"
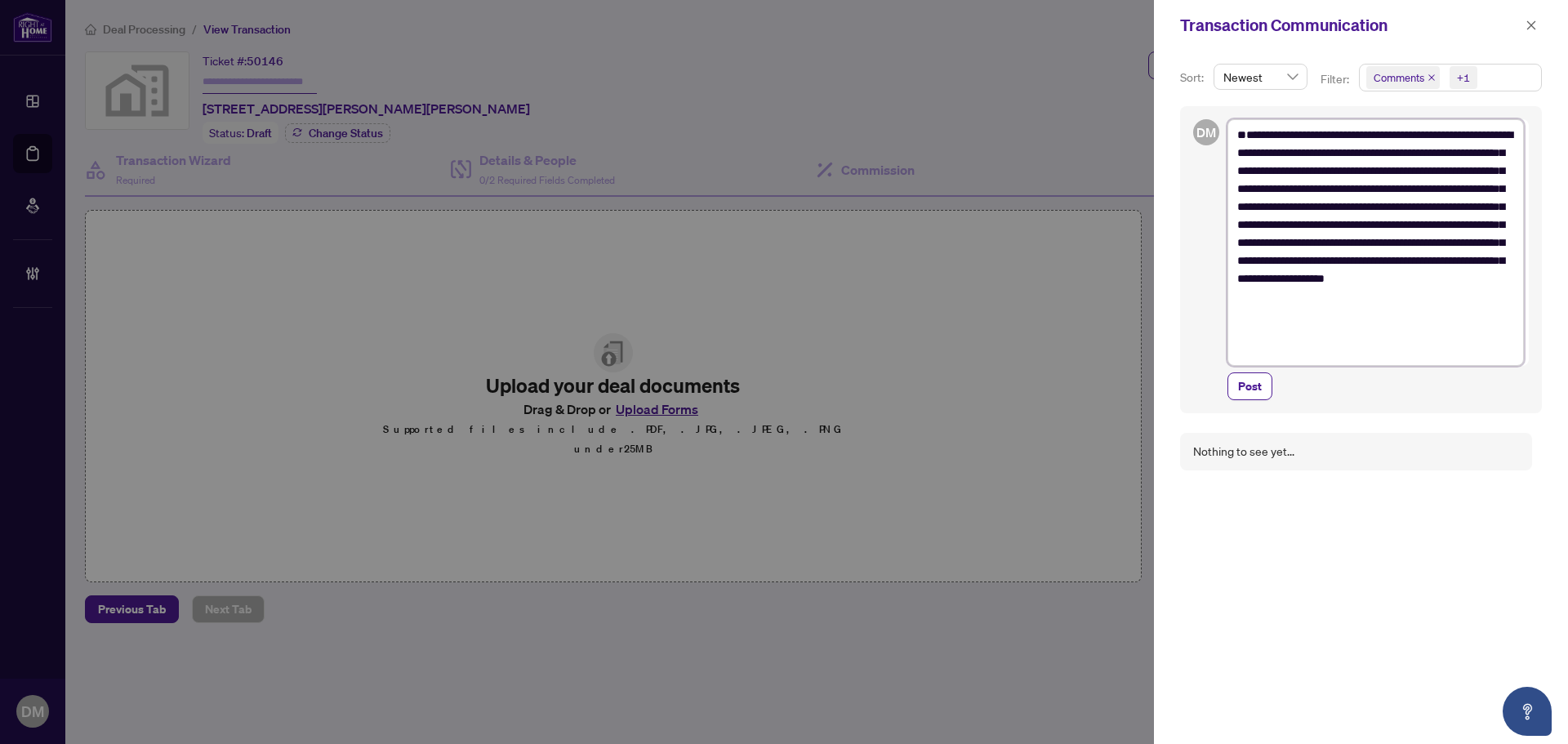
type textarea "**********"
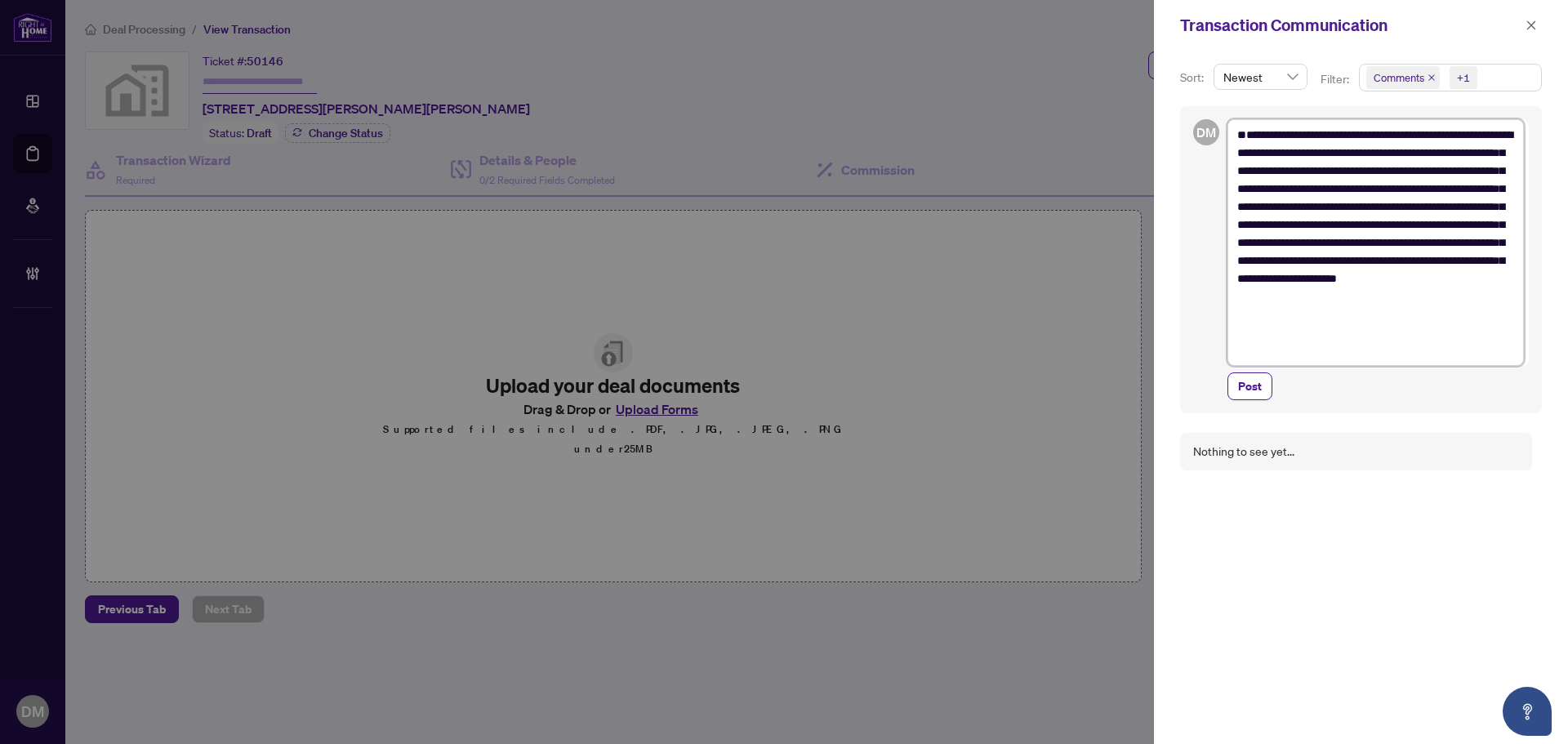
type textarea "**********"
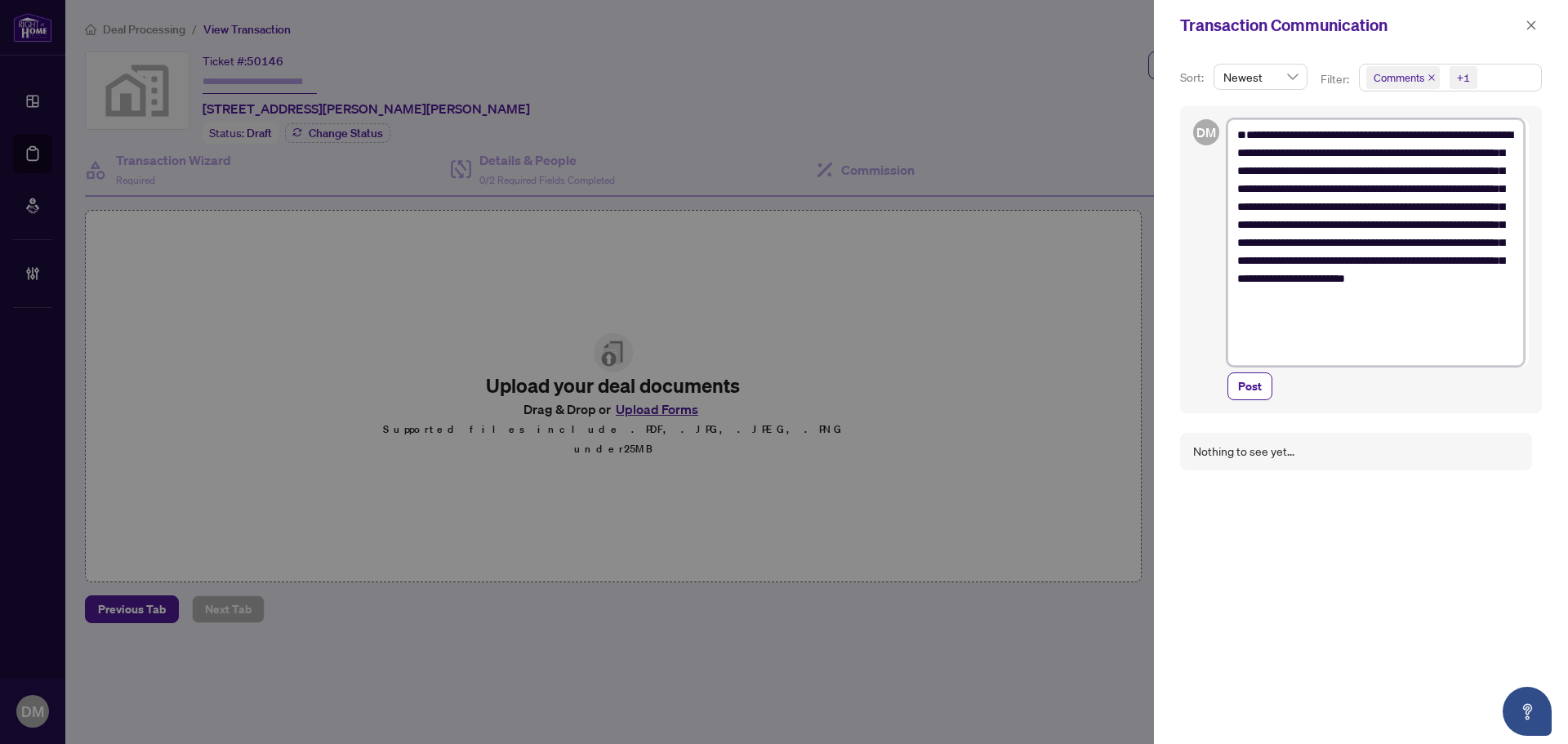
type textarea "**********"
click at [1237, 152] on textarea "**********" at bounding box center [1375, 242] width 296 height 247
type textarea "**********"
click at [1378, 334] on textarea "**********" at bounding box center [1375, 233] width 296 height 228
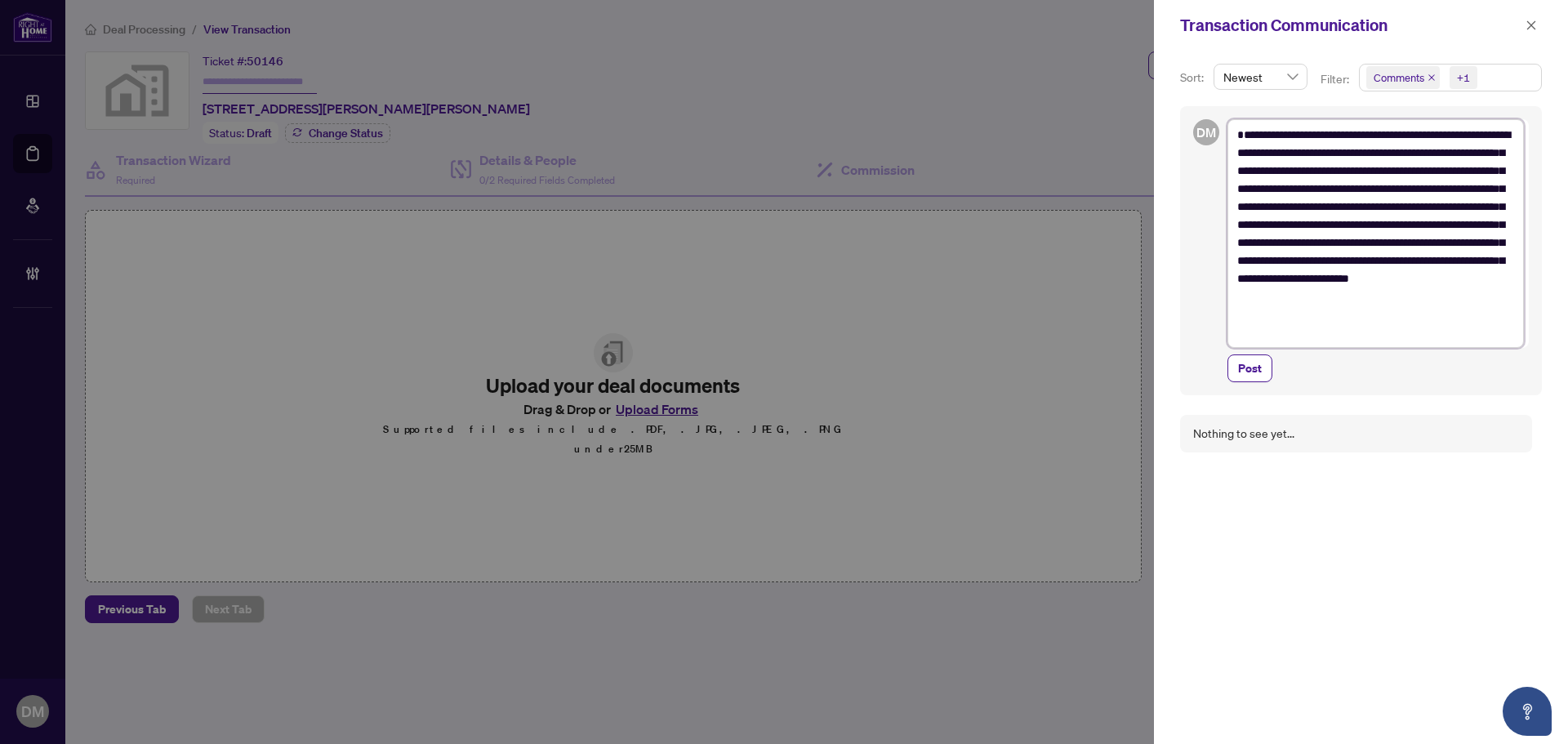
type textarea "**********"
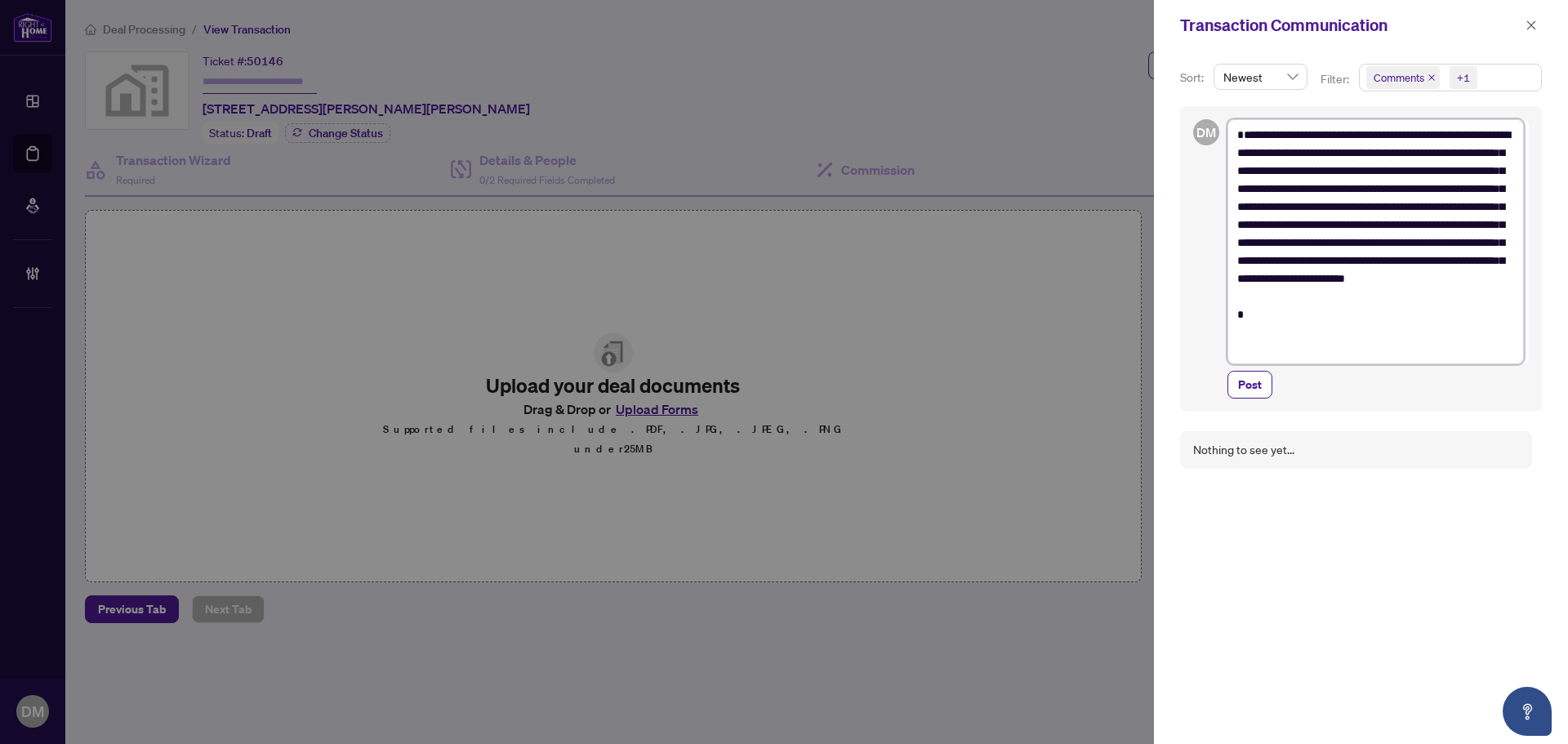
type textarea "**********"
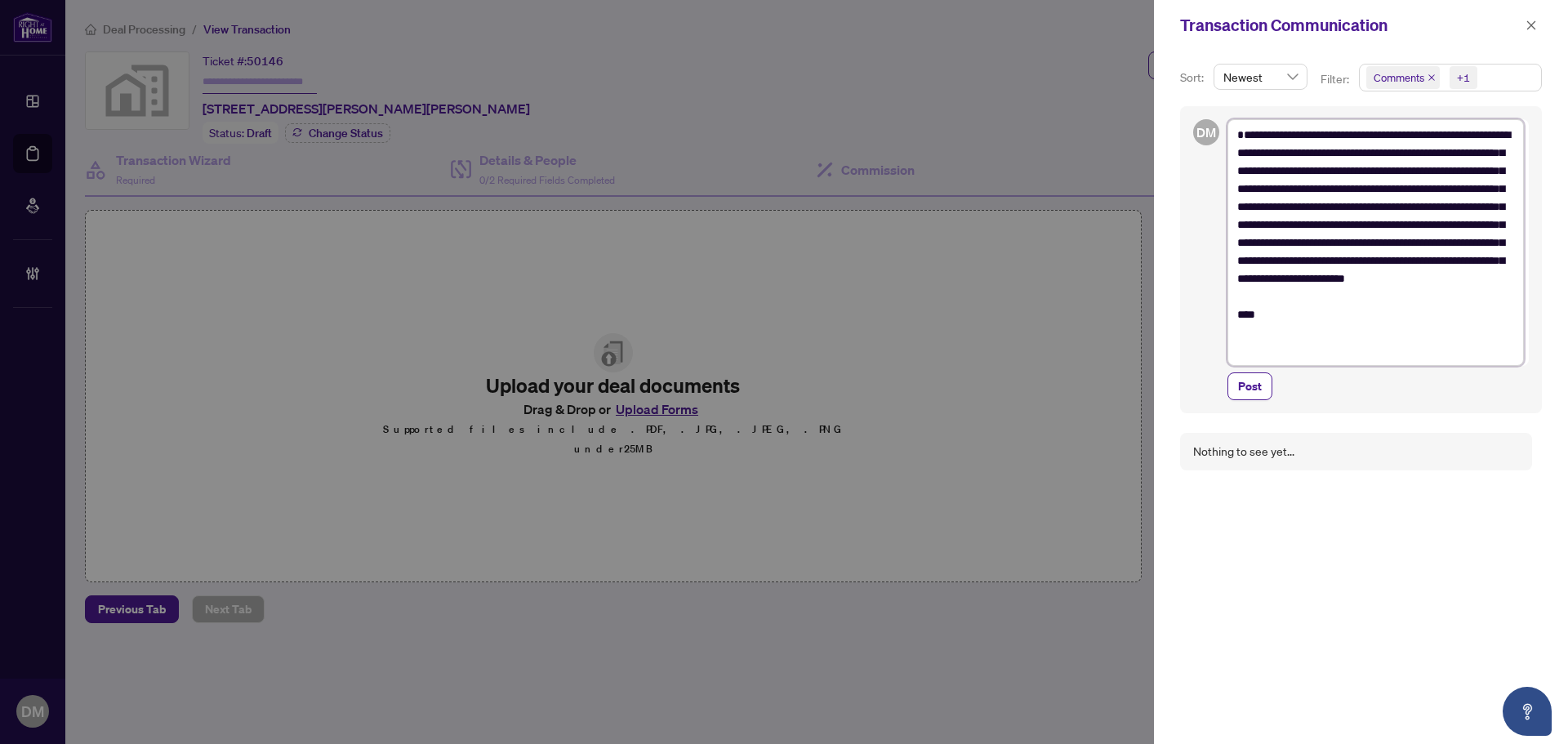
type textarea "**********"
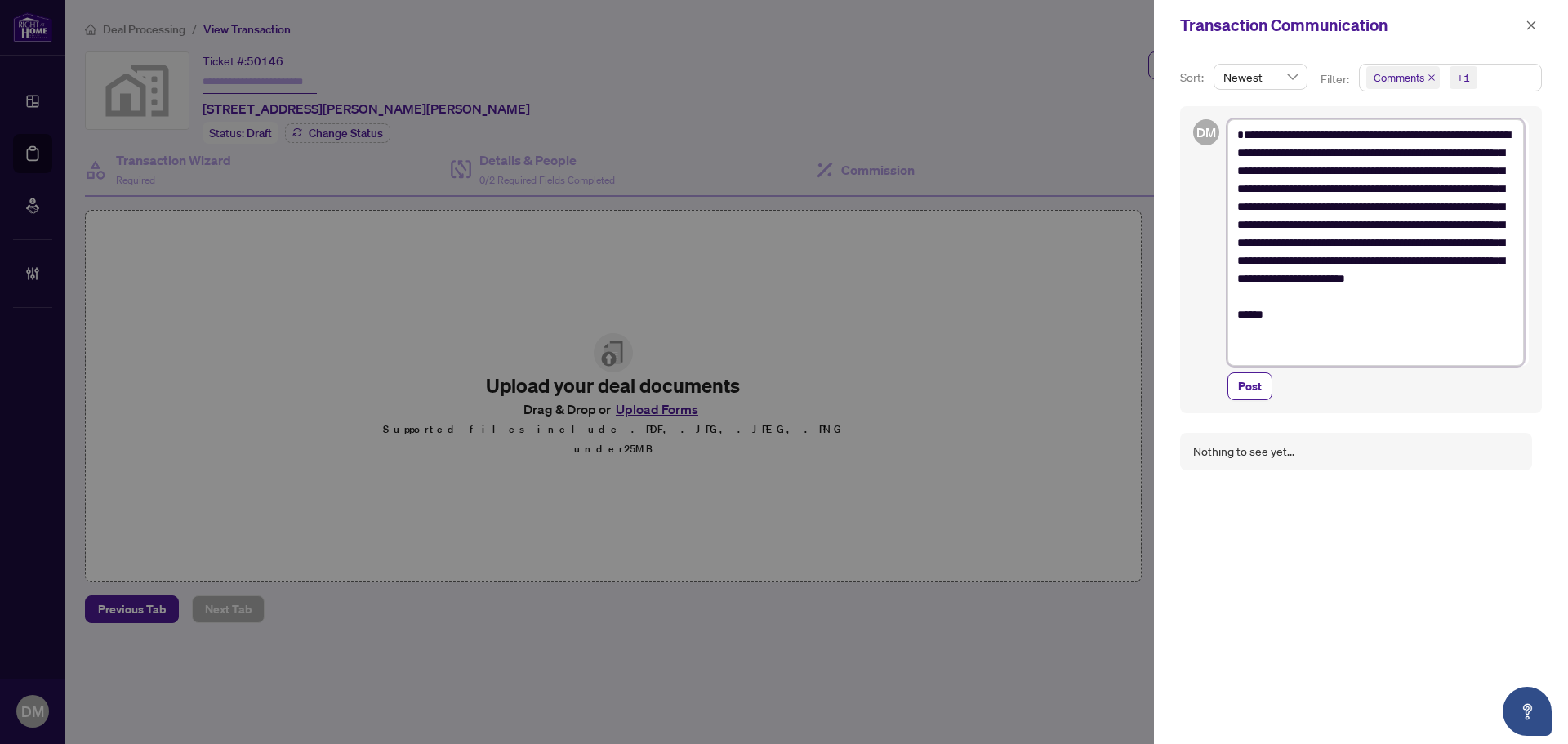
type textarea "**********"
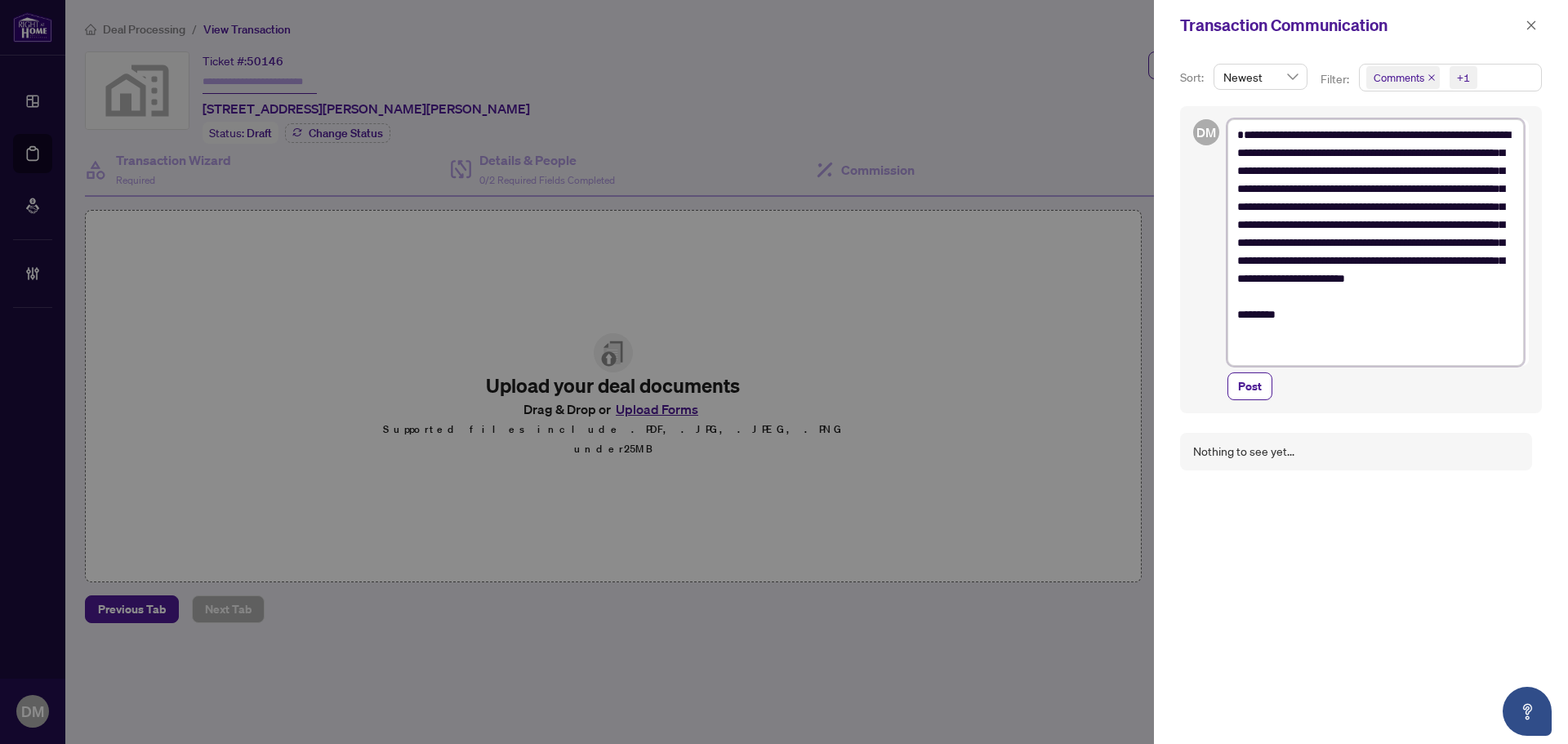
click at [1498, 136] on textarea "**********" at bounding box center [1375, 242] width 296 height 247
type textarea "**********"
click at [1441, 179] on textarea "**********" at bounding box center [1375, 242] width 296 height 247
drag, startPoint x: 1401, startPoint y: 154, endPoint x: 1338, endPoint y: 156, distance: 63.0
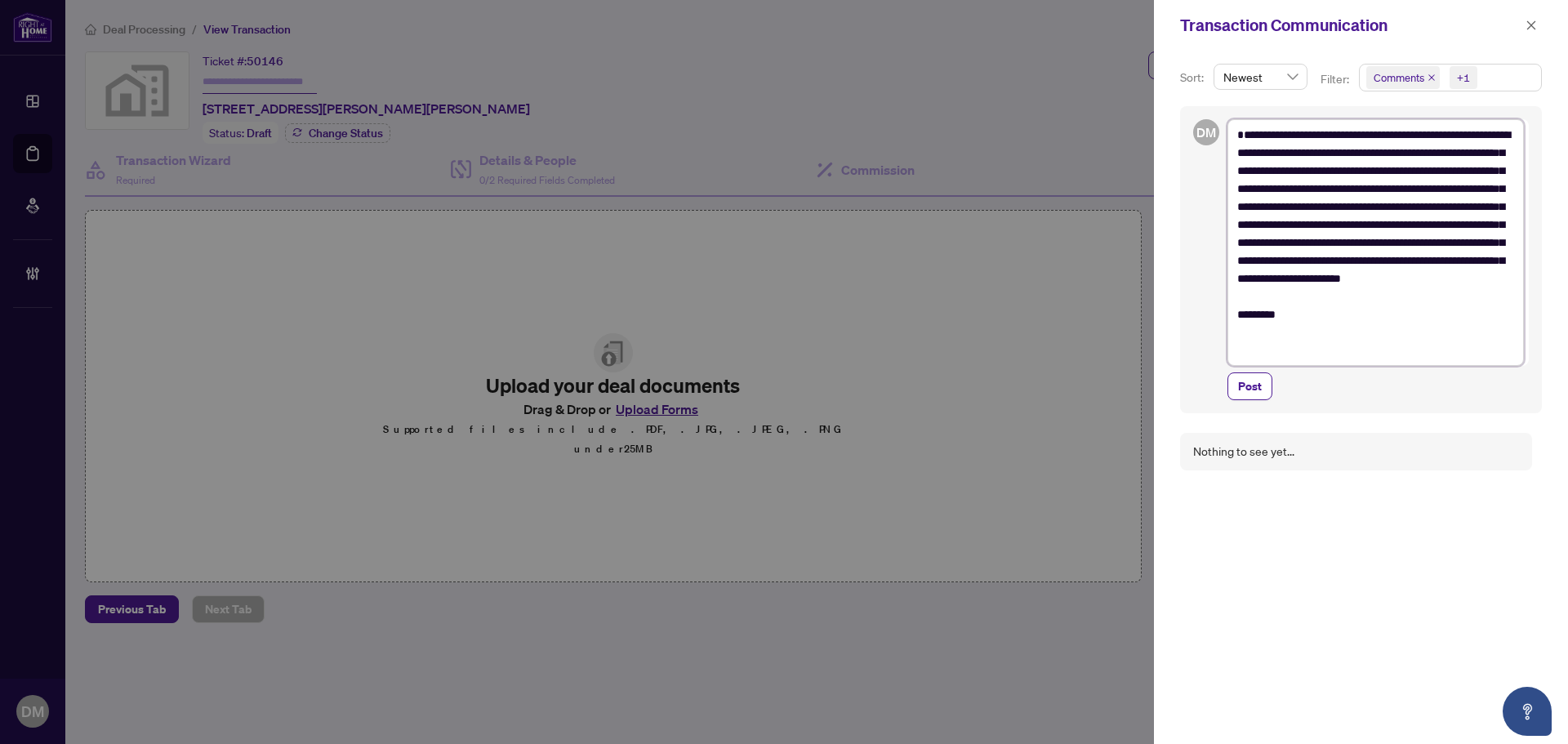
click at [1338, 156] on textarea "**********" at bounding box center [1375, 242] width 296 height 247
type textarea "**********"
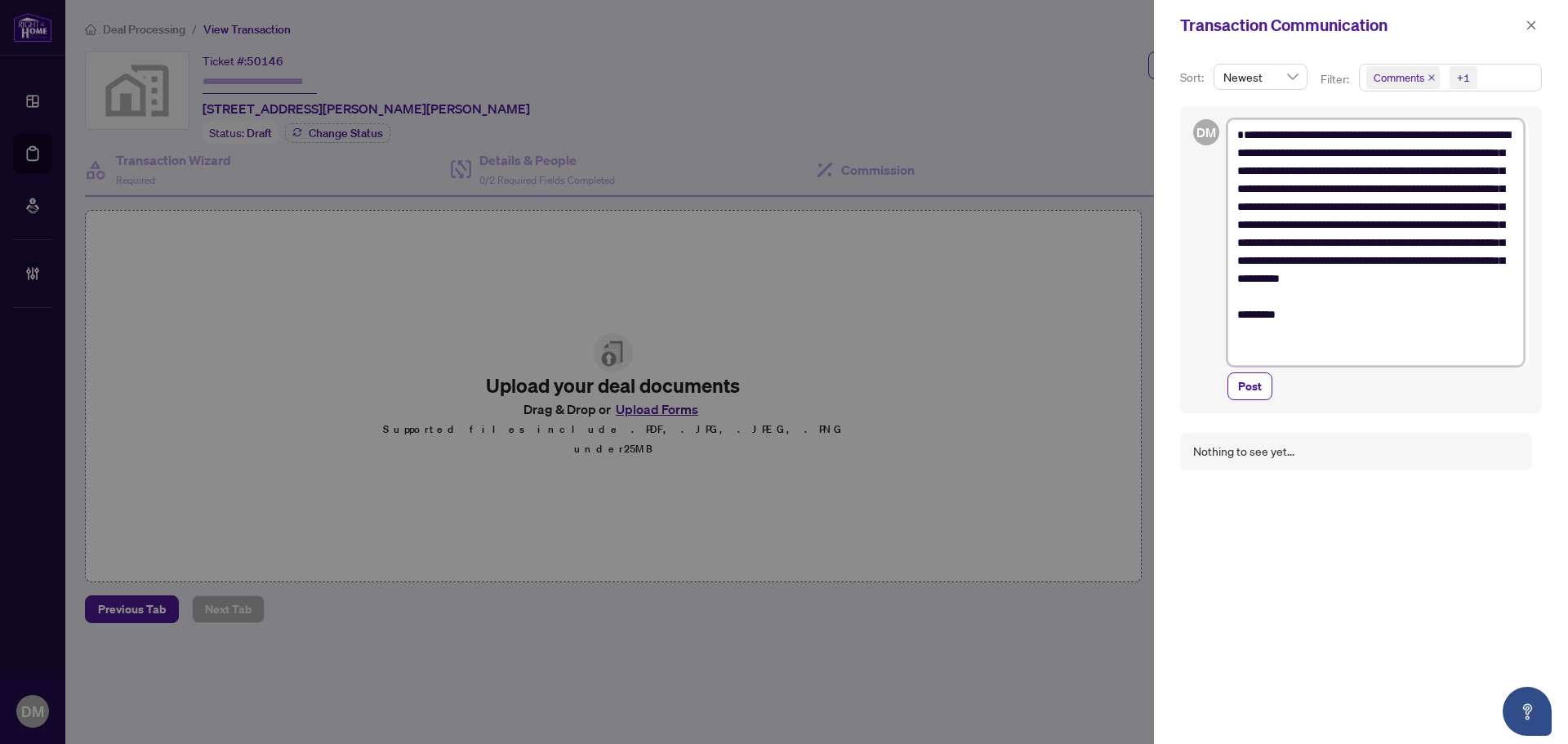
type textarea "**********"
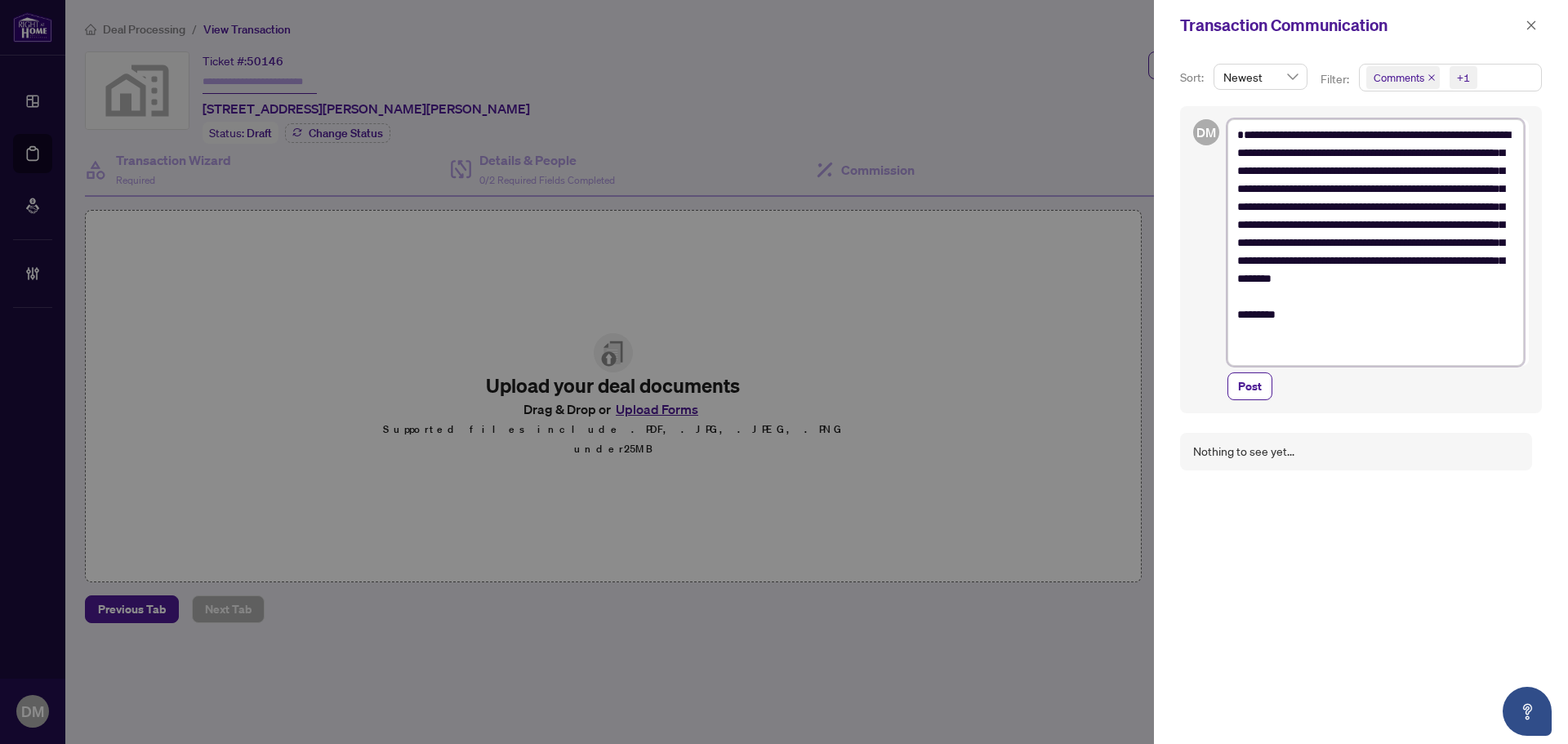
type textarea "**********"
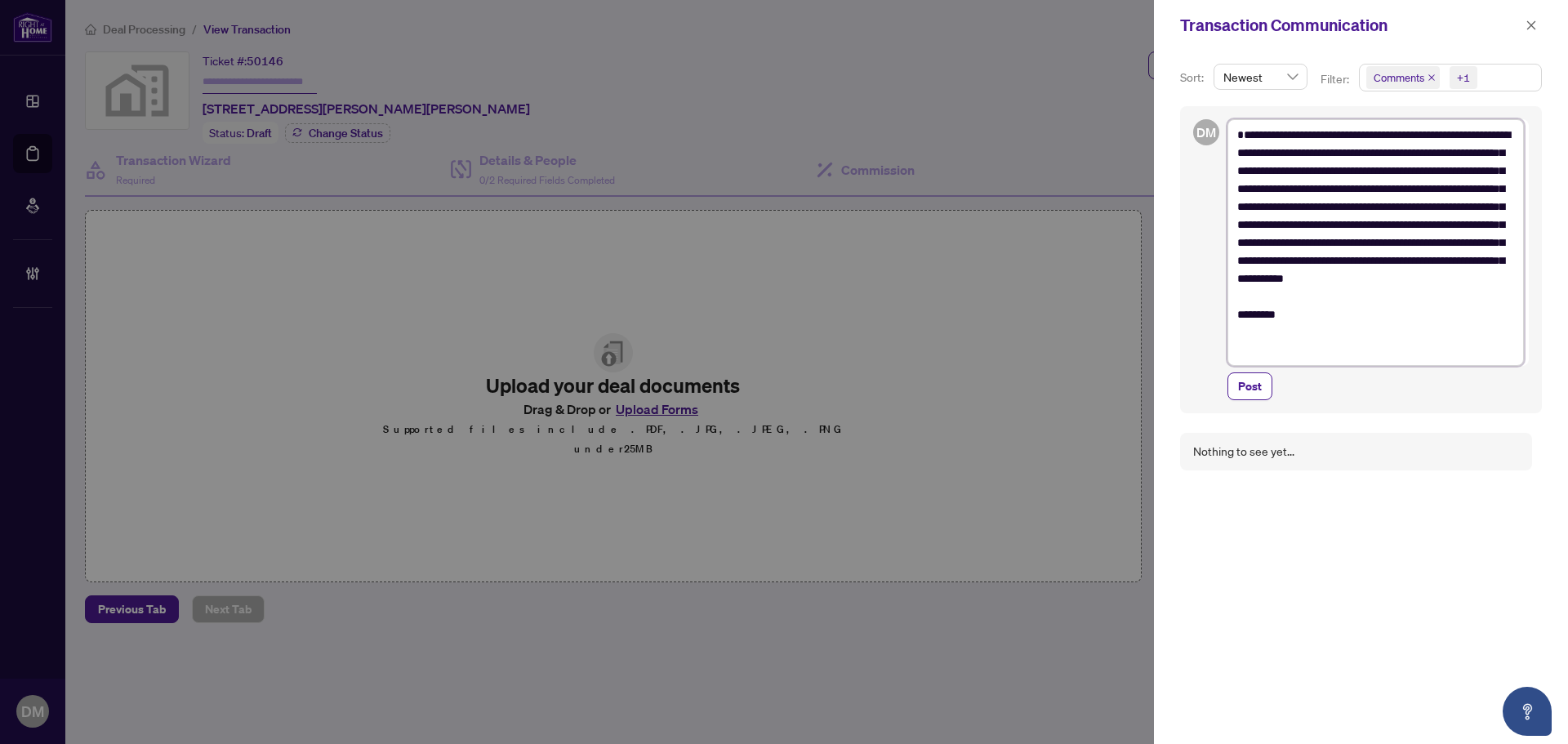
type textarea "**********"
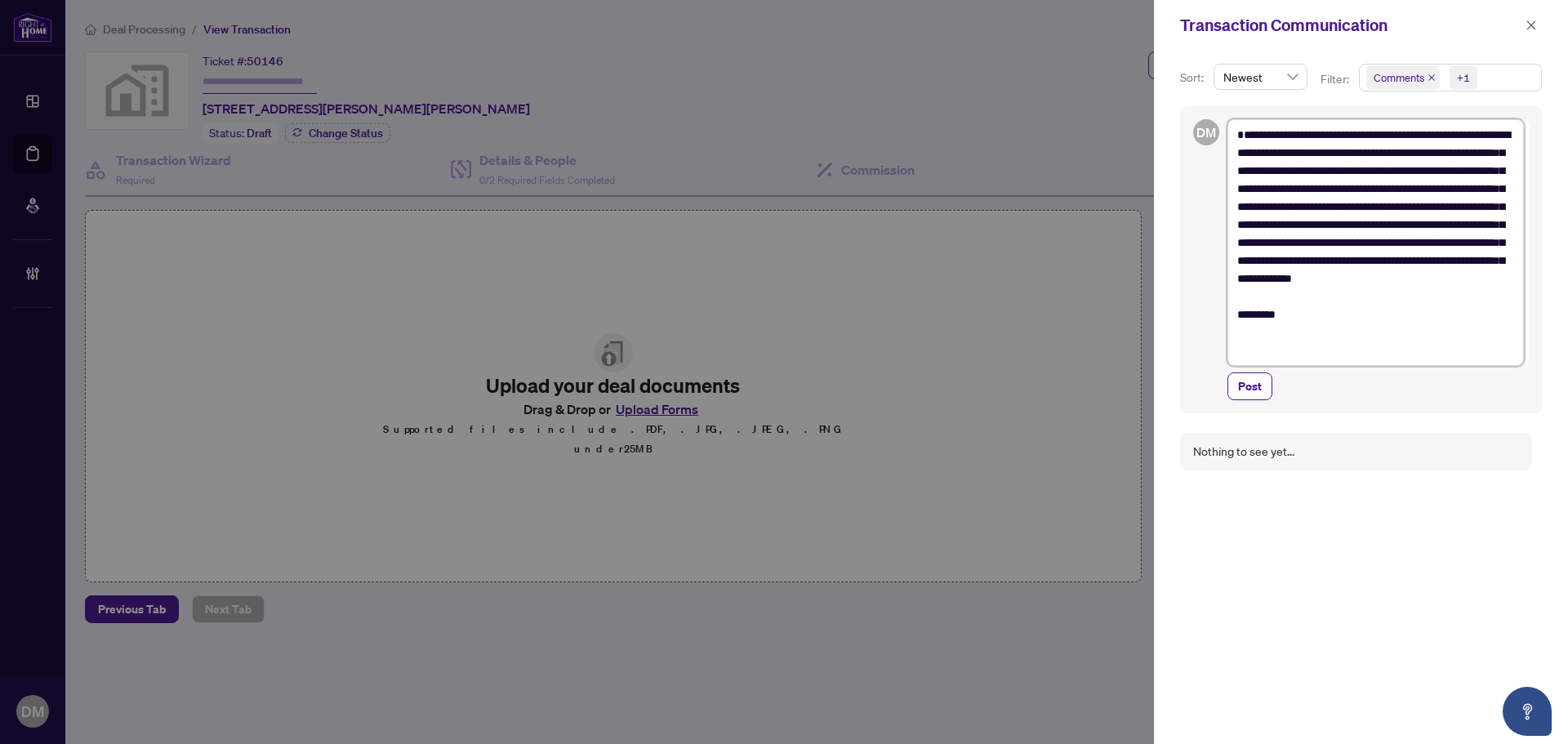
type textarea "**********"
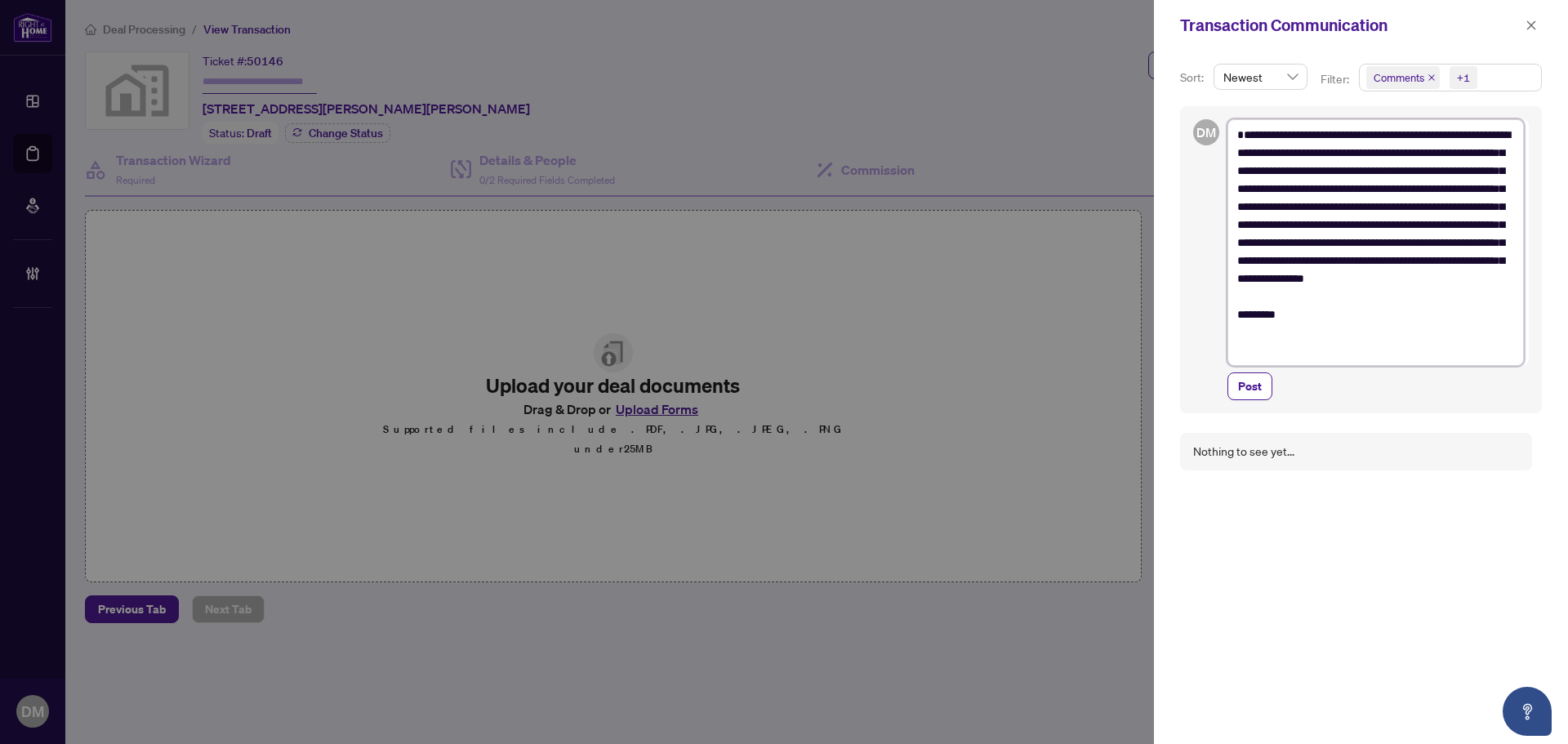
type textarea "**********"
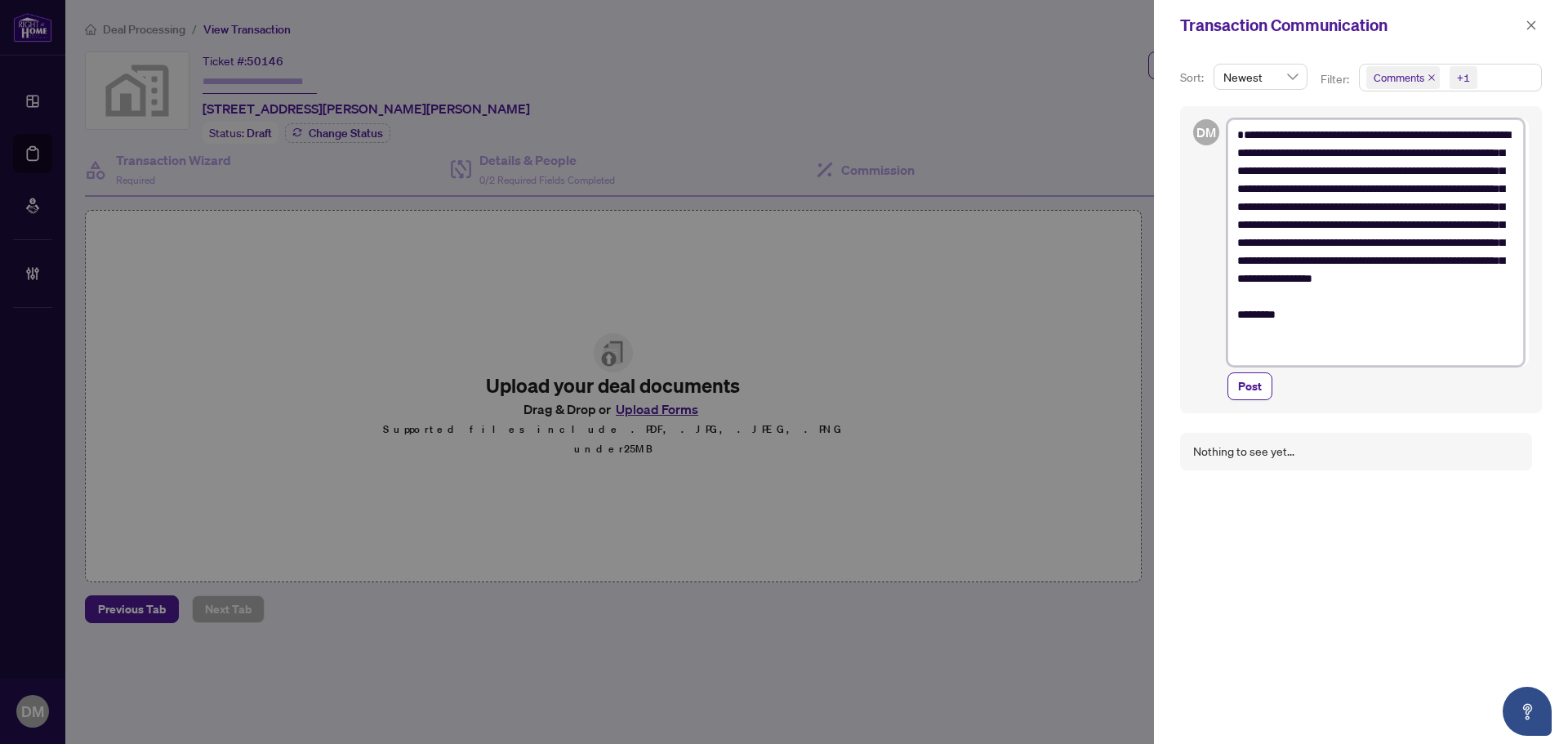
type textarea "**********"
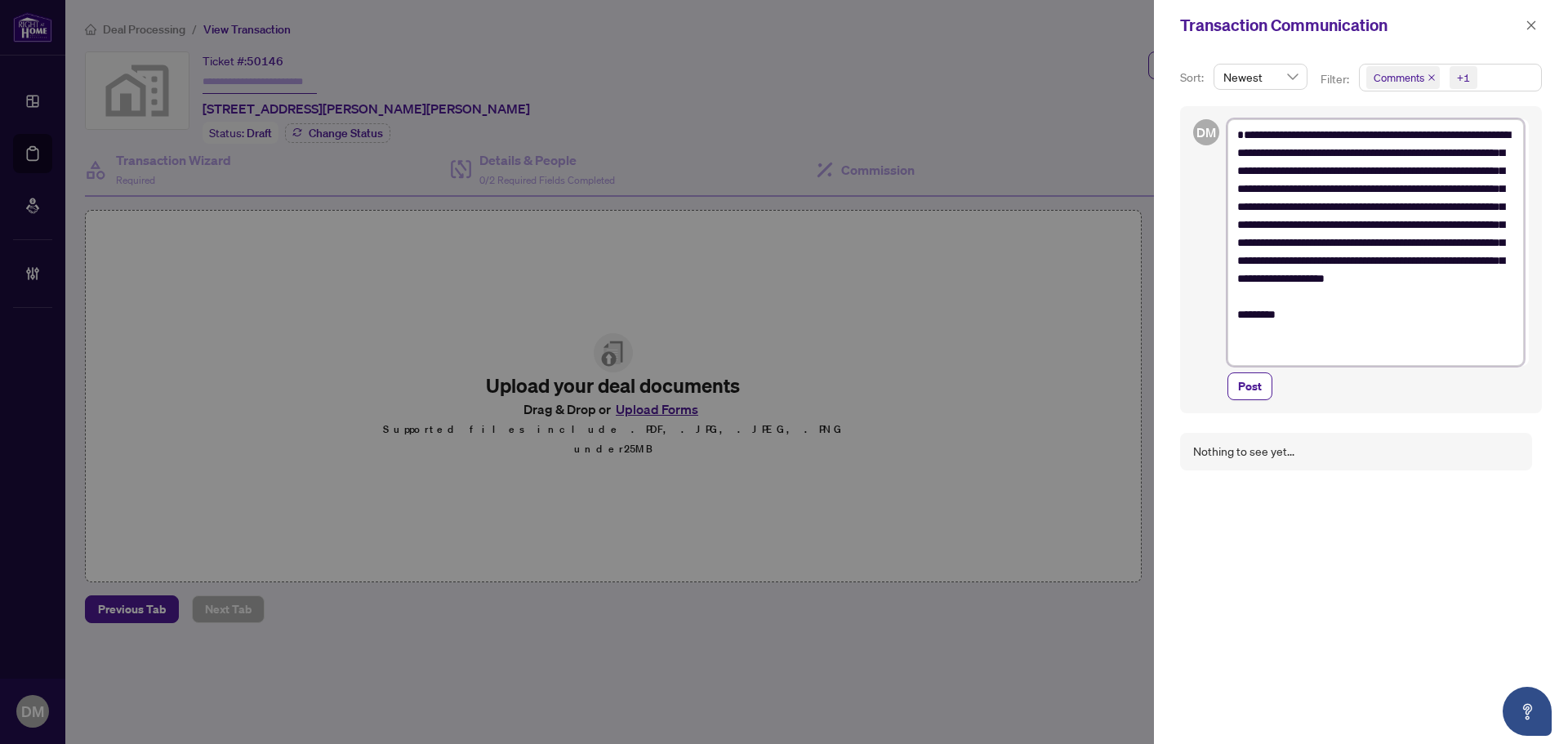
type textarea "**********"
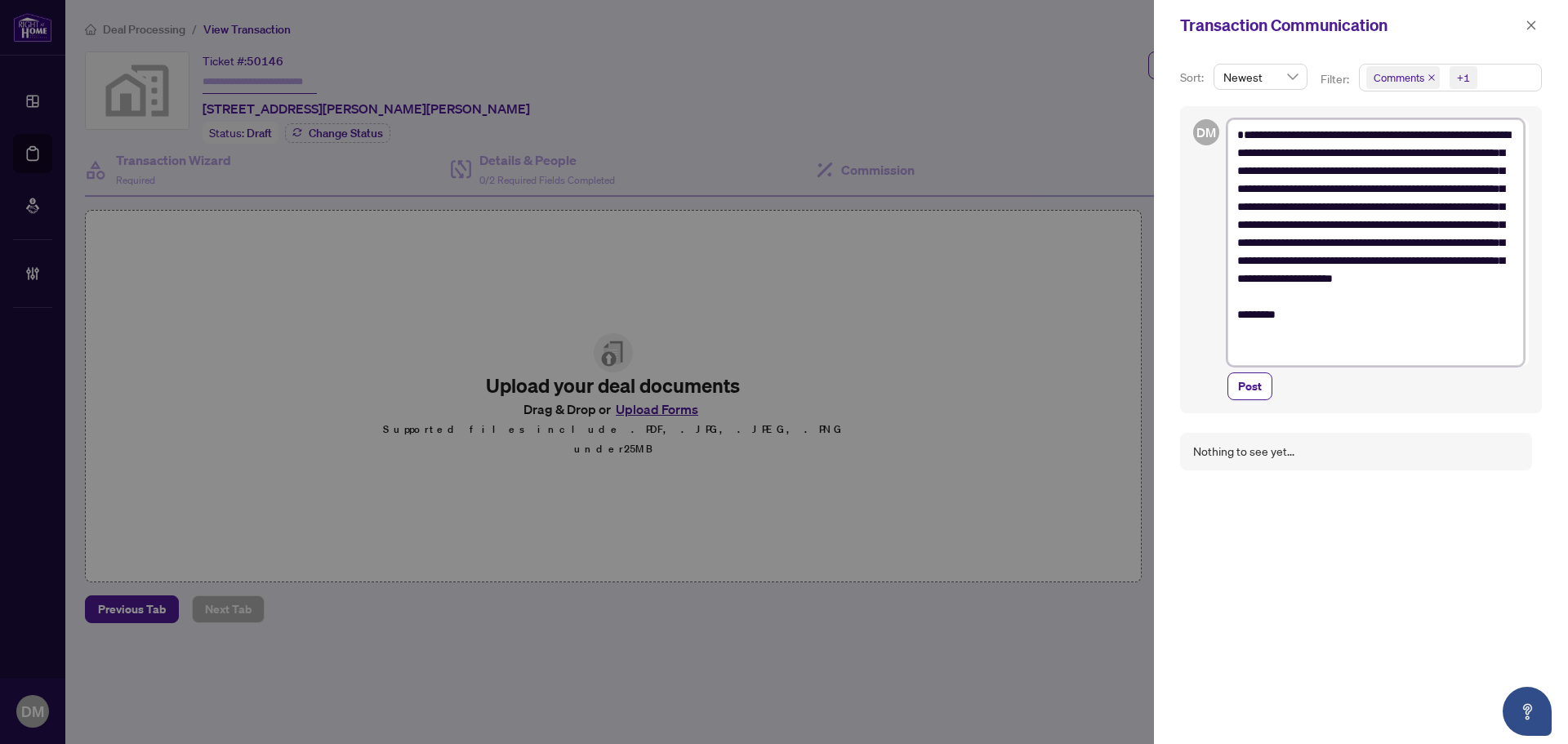
type textarea "**********"
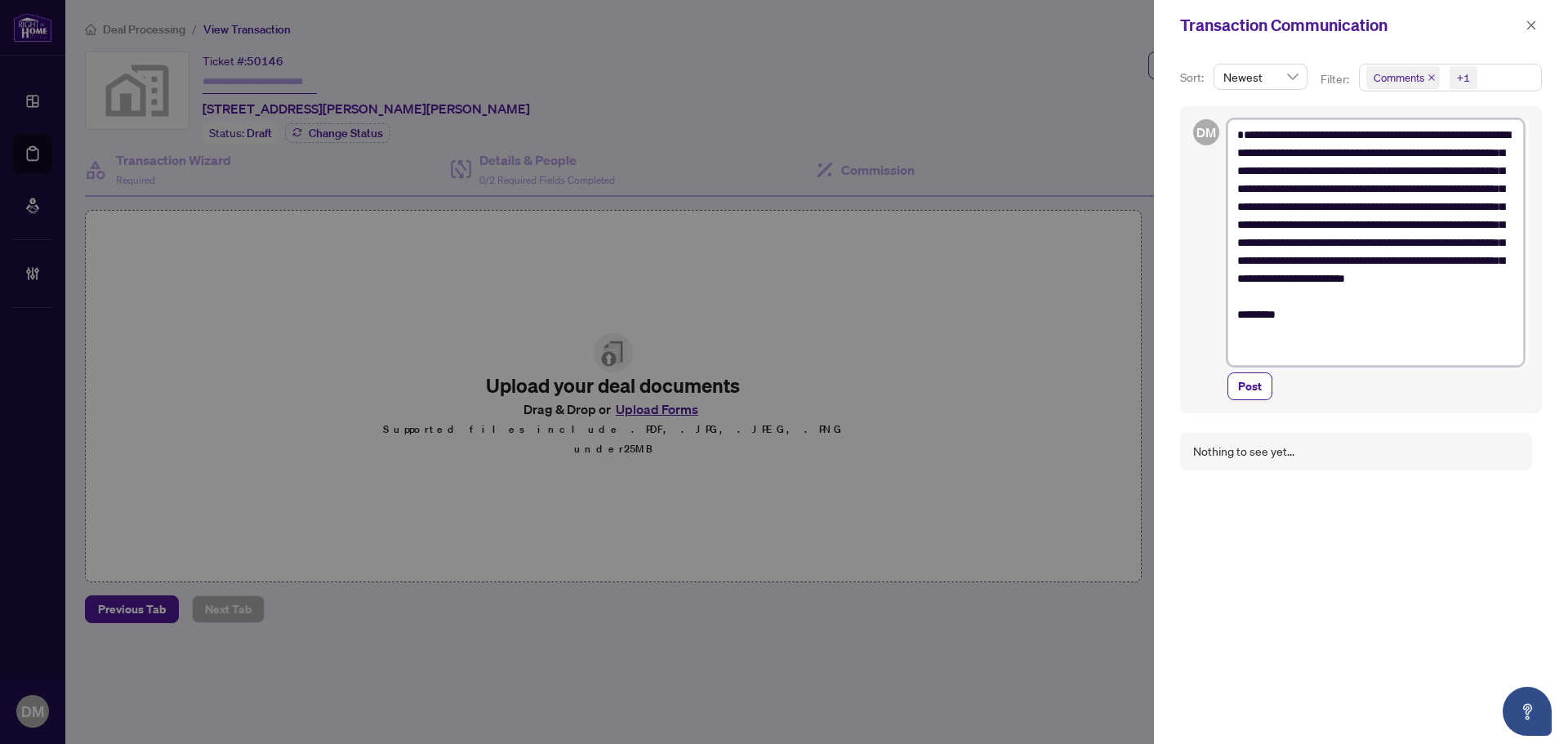
type textarea "**********"
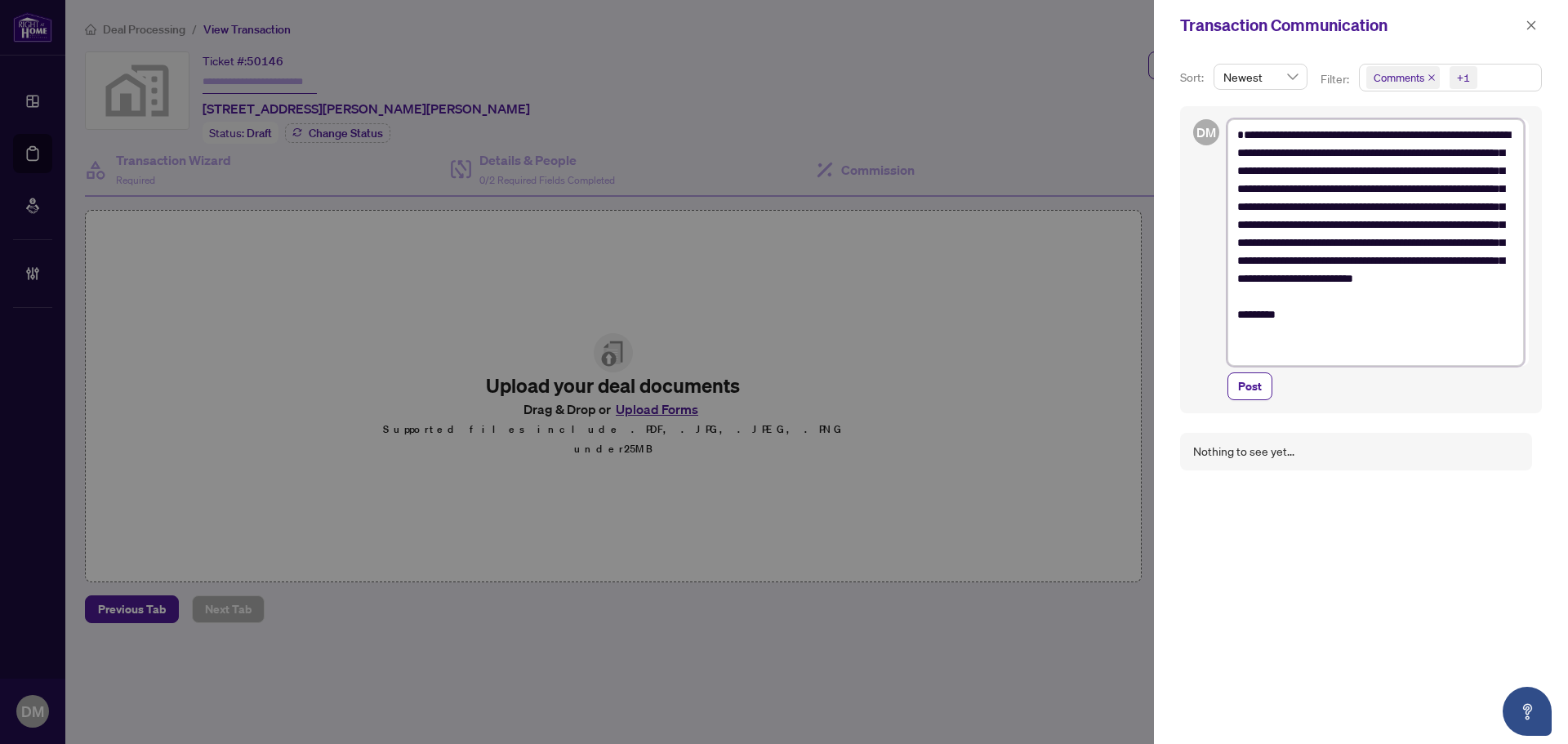
type textarea "**********"
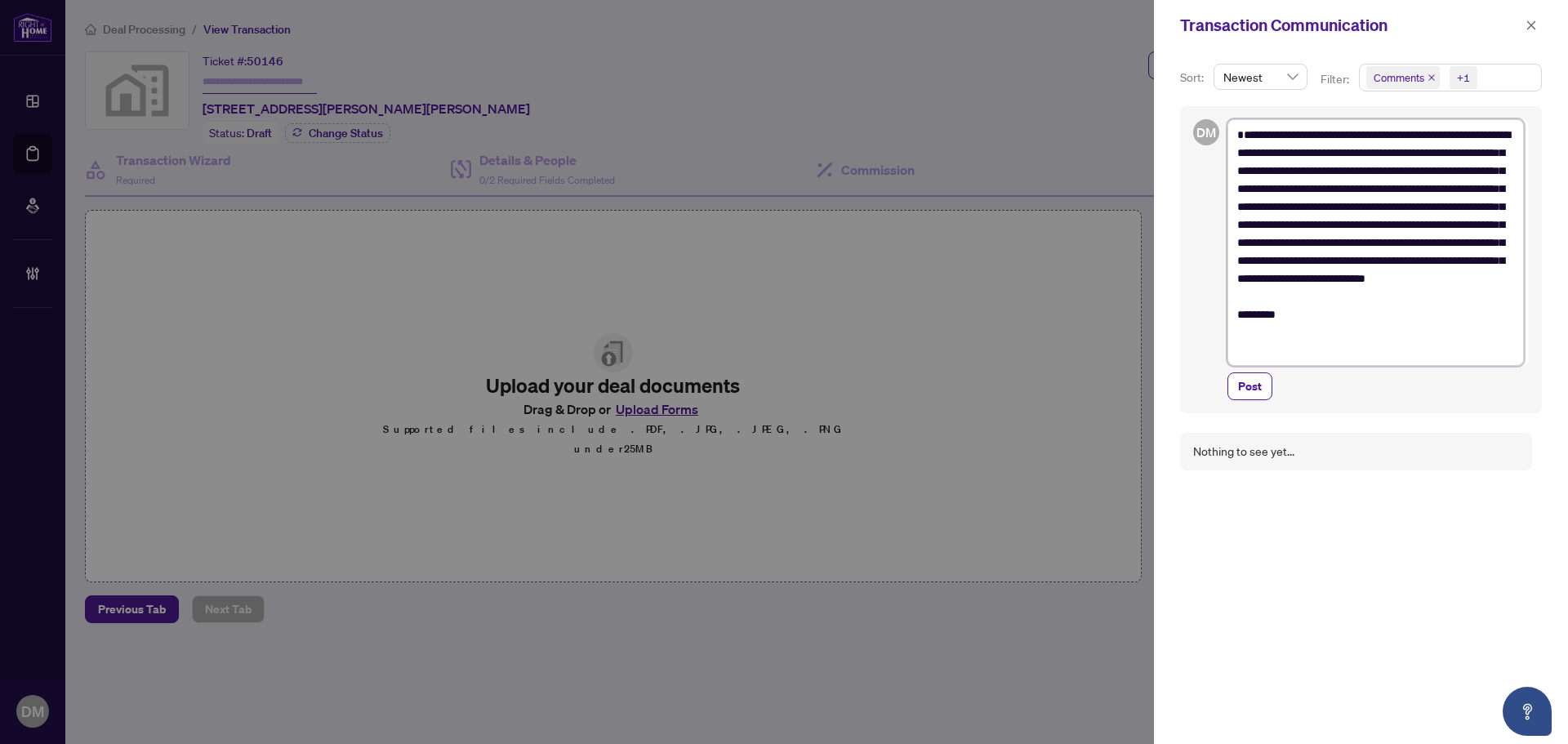
type textarea "**********"
click at [1267, 392] on button "Post" at bounding box center [1249, 386] width 45 height 28
type textarea "**********"
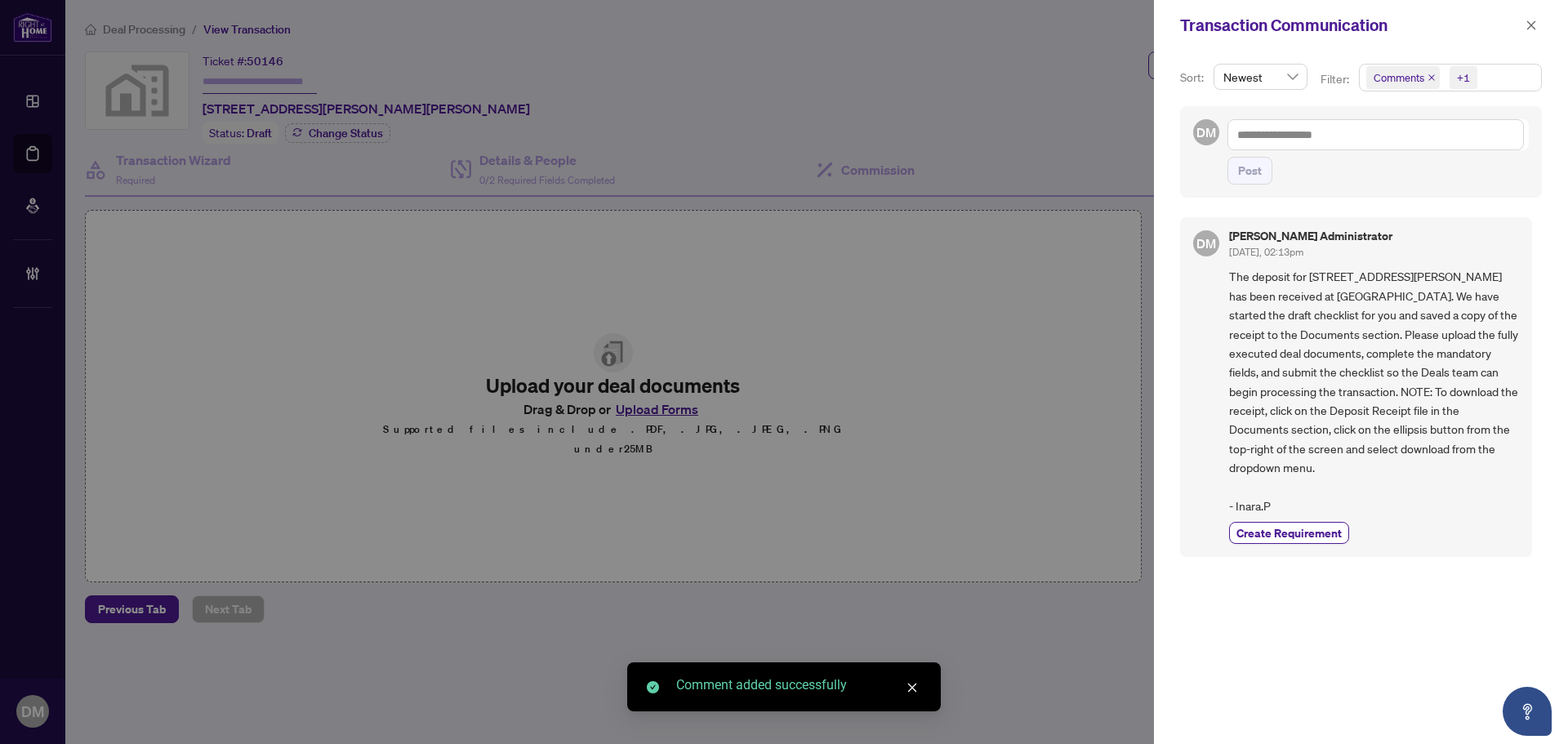
click at [1532, 10] on div "Transaction Communication" at bounding box center [1361, 25] width 414 height 50
click at [1529, 23] on icon "close" at bounding box center [1532, 25] width 9 height 9
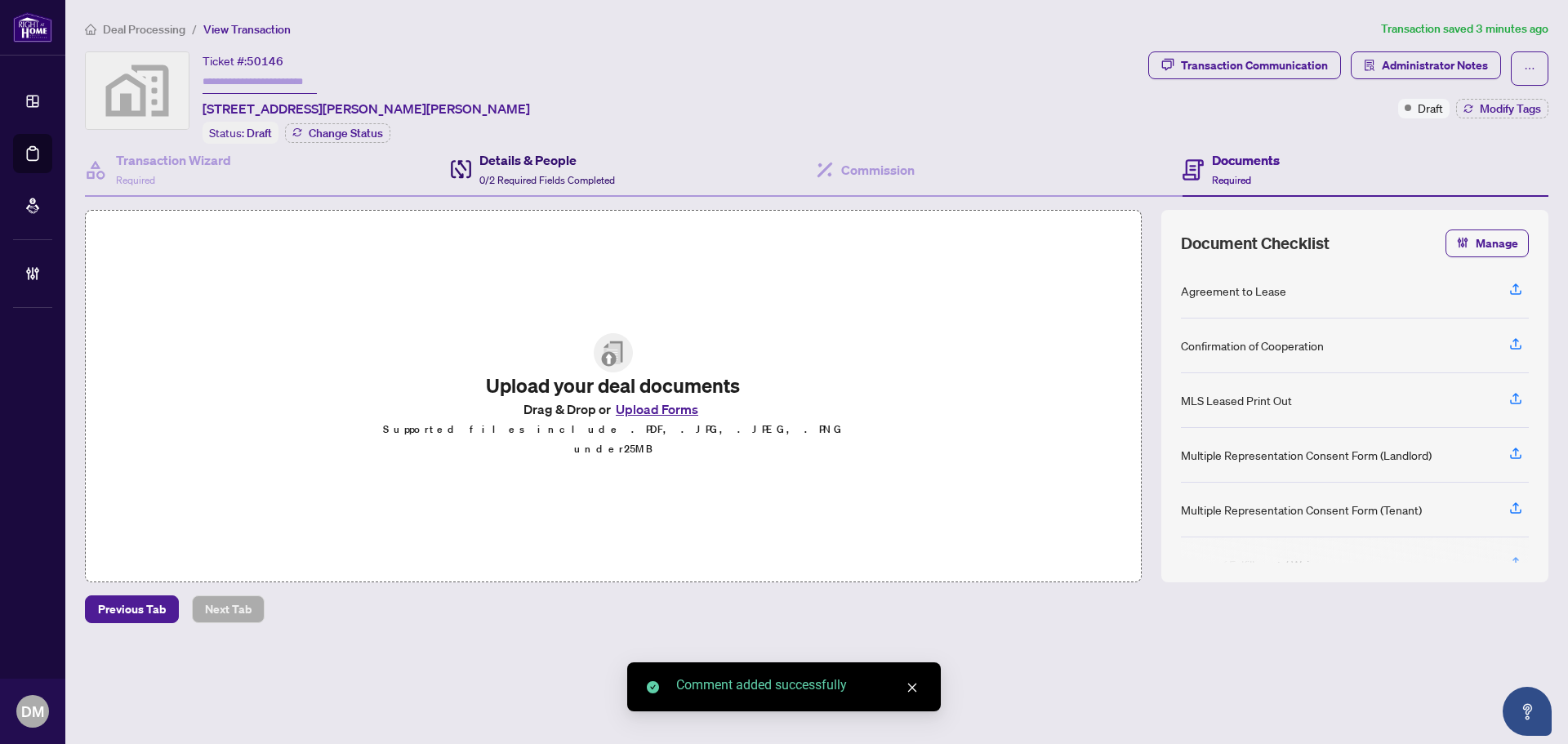
click at [570, 160] on h4 "Details & People" at bounding box center [548, 159] width 136 height 20
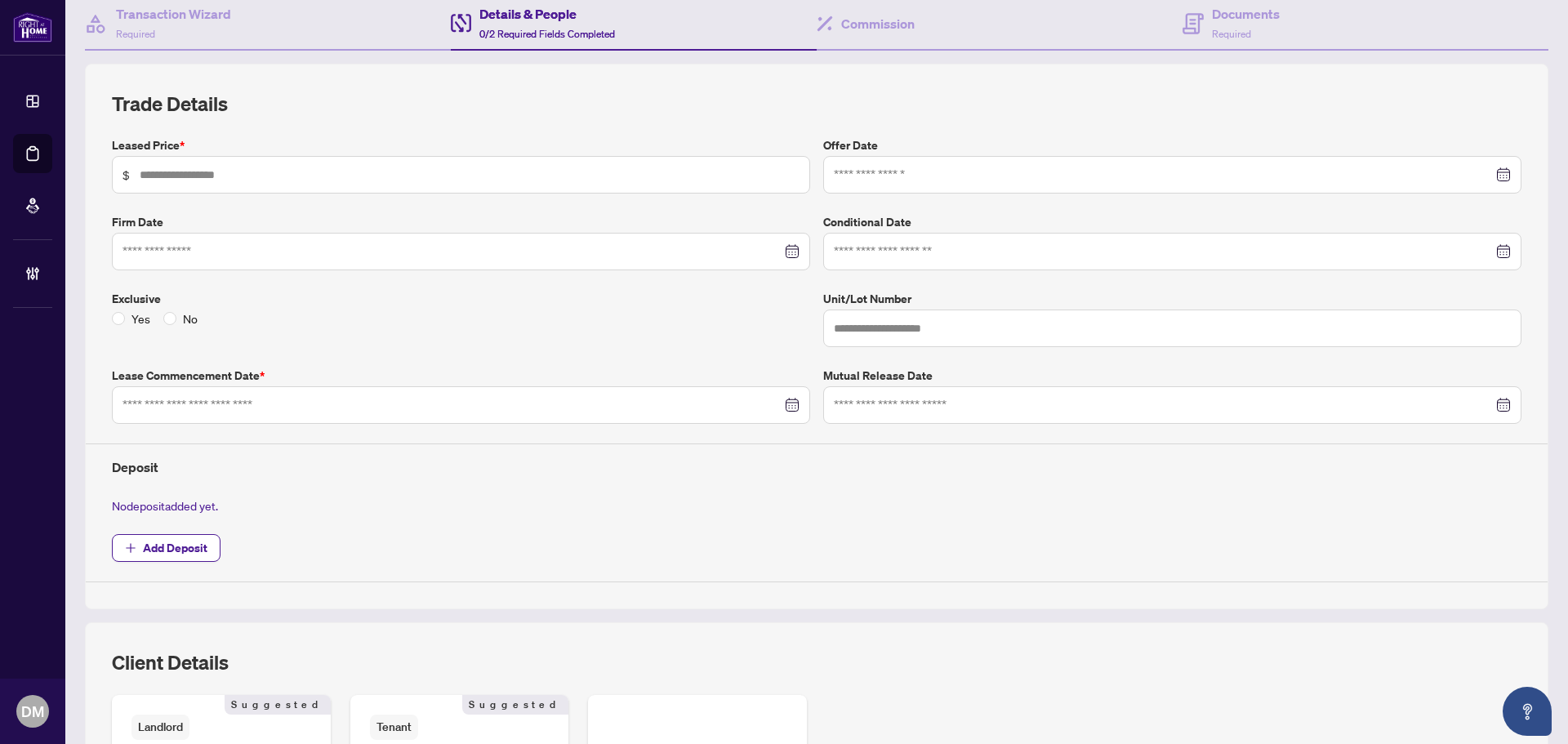
scroll to position [245, 0]
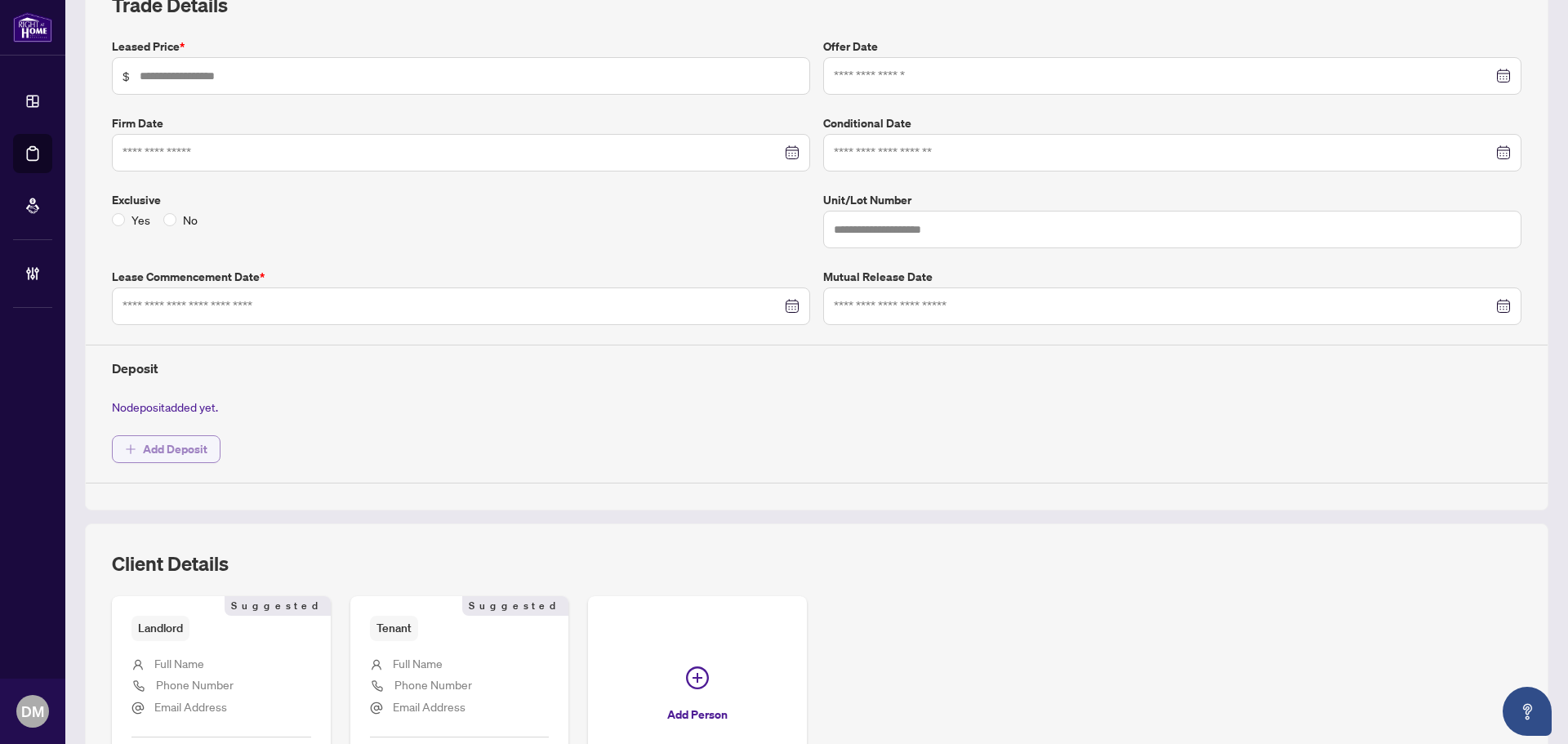
click at [160, 457] on div "Leased Price * $ Offer Date Firm Date Conditional Date Exclusive Yes No Unit/Lo…" at bounding box center [816, 260] width 1423 height 446
click at [166, 450] on span "Add Deposit" at bounding box center [174, 449] width 64 height 26
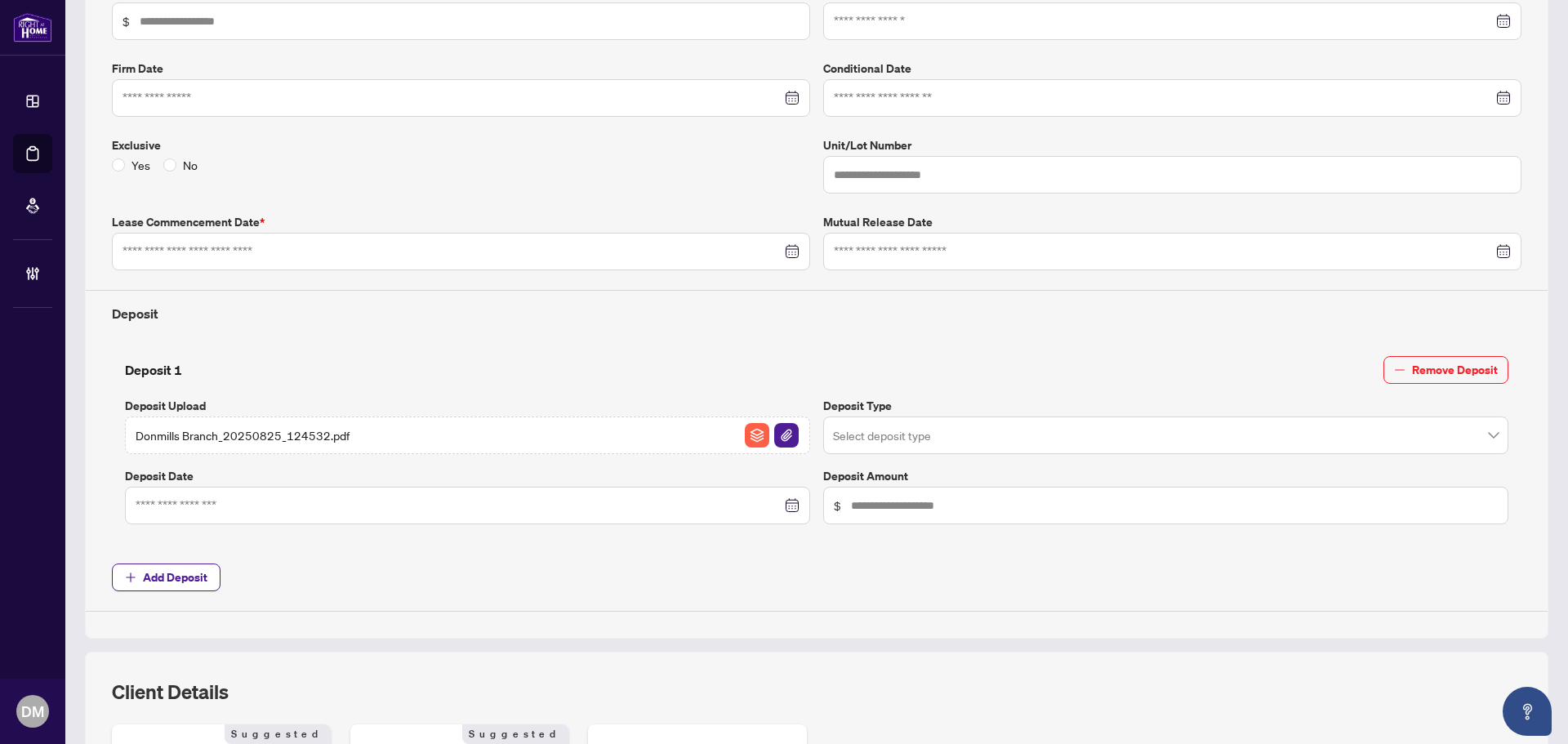
scroll to position [490, 0]
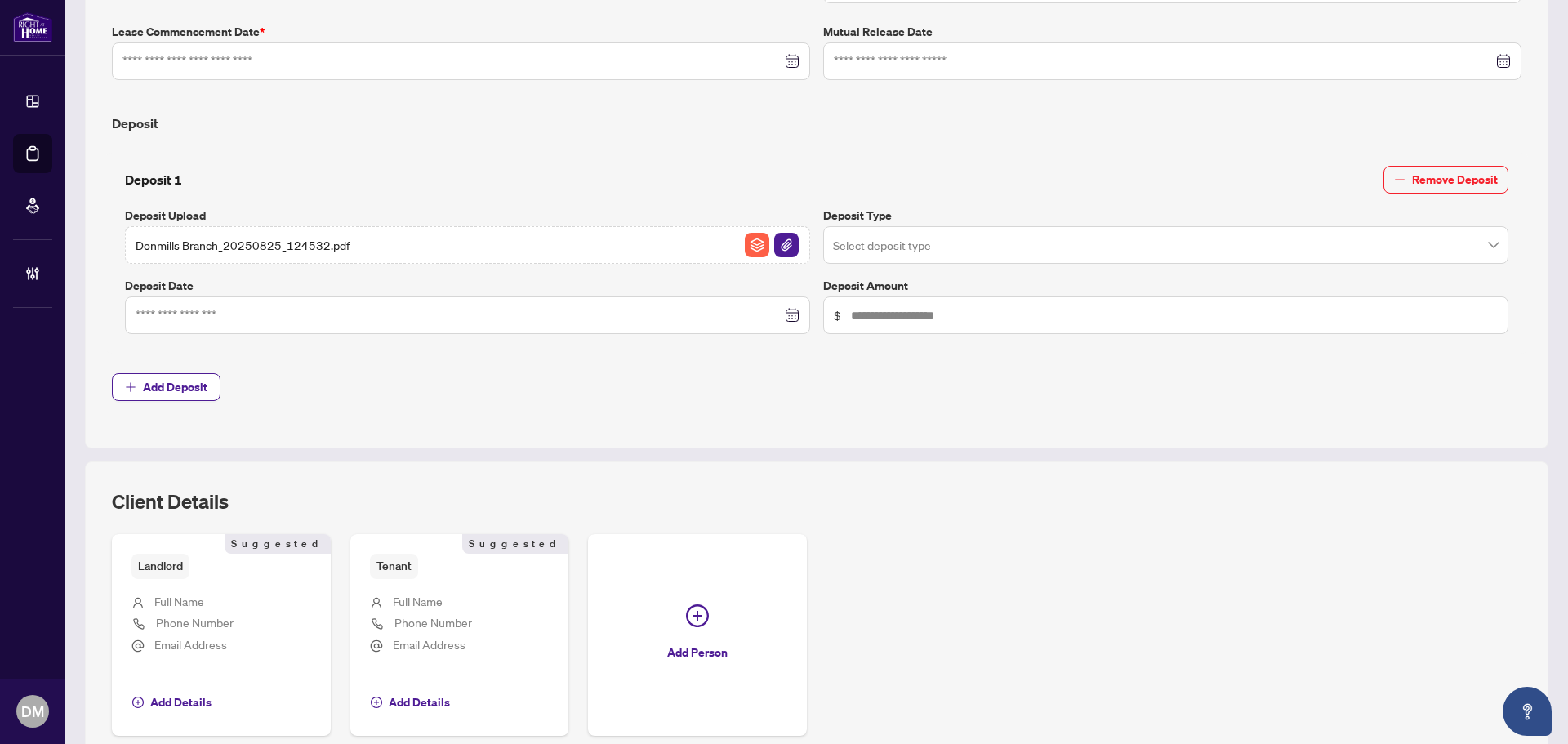
click at [982, 247] on input "search" at bounding box center [1158, 247] width 651 height 36
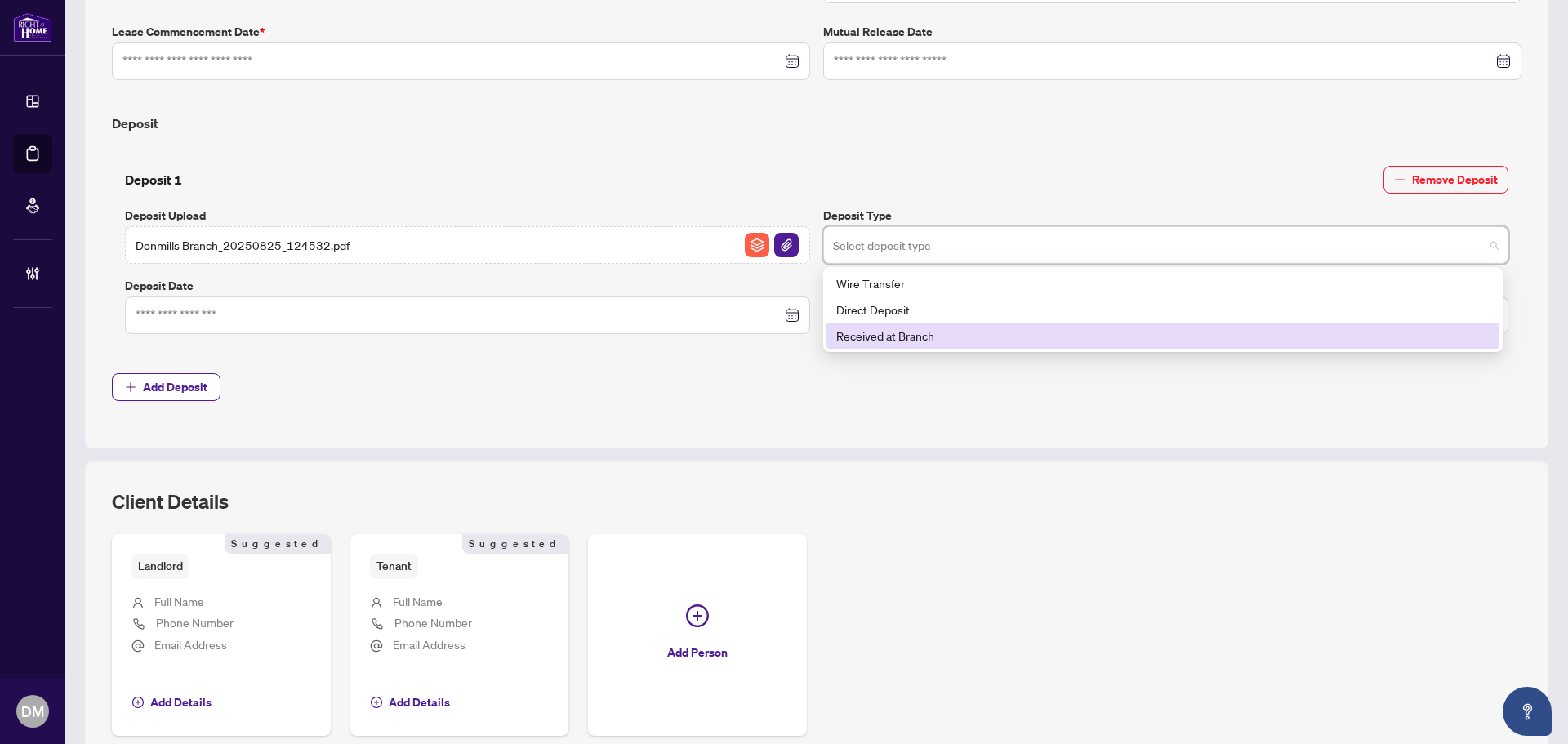
click at [901, 335] on div "Received at Branch" at bounding box center [1163, 335] width 653 height 18
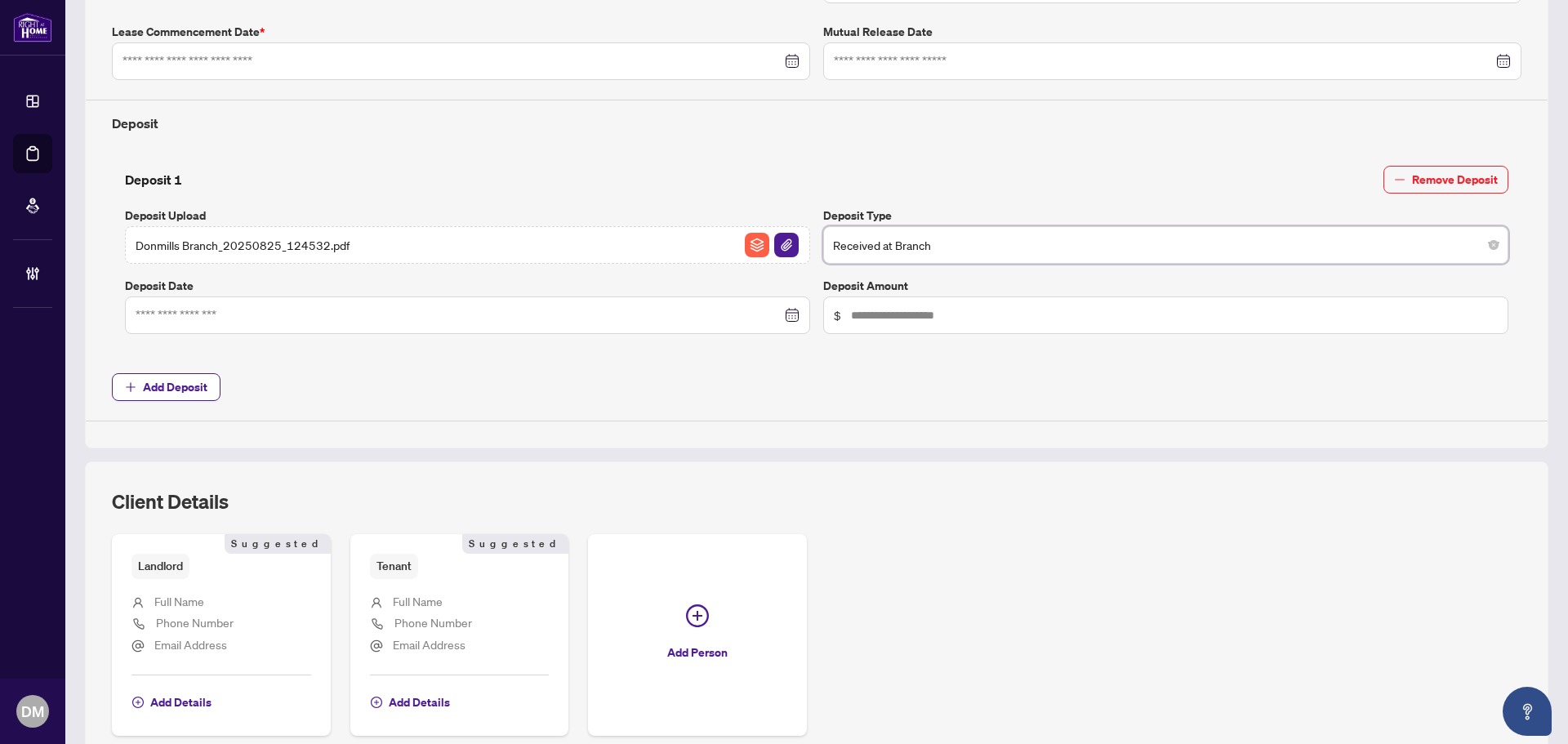
click at [902, 296] on span "$" at bounding box center [1166, 315] width 685 height 37
click at [898, 326] on span "$" at bounding box center [1166, 315] width 685 height 37
click at [903, 318] on input "text" at bounding box center [1174, 315] width 647 height 18
type input "*****"
click at [414, 317] on input at bounding box center [458, 315] width 646 height 18
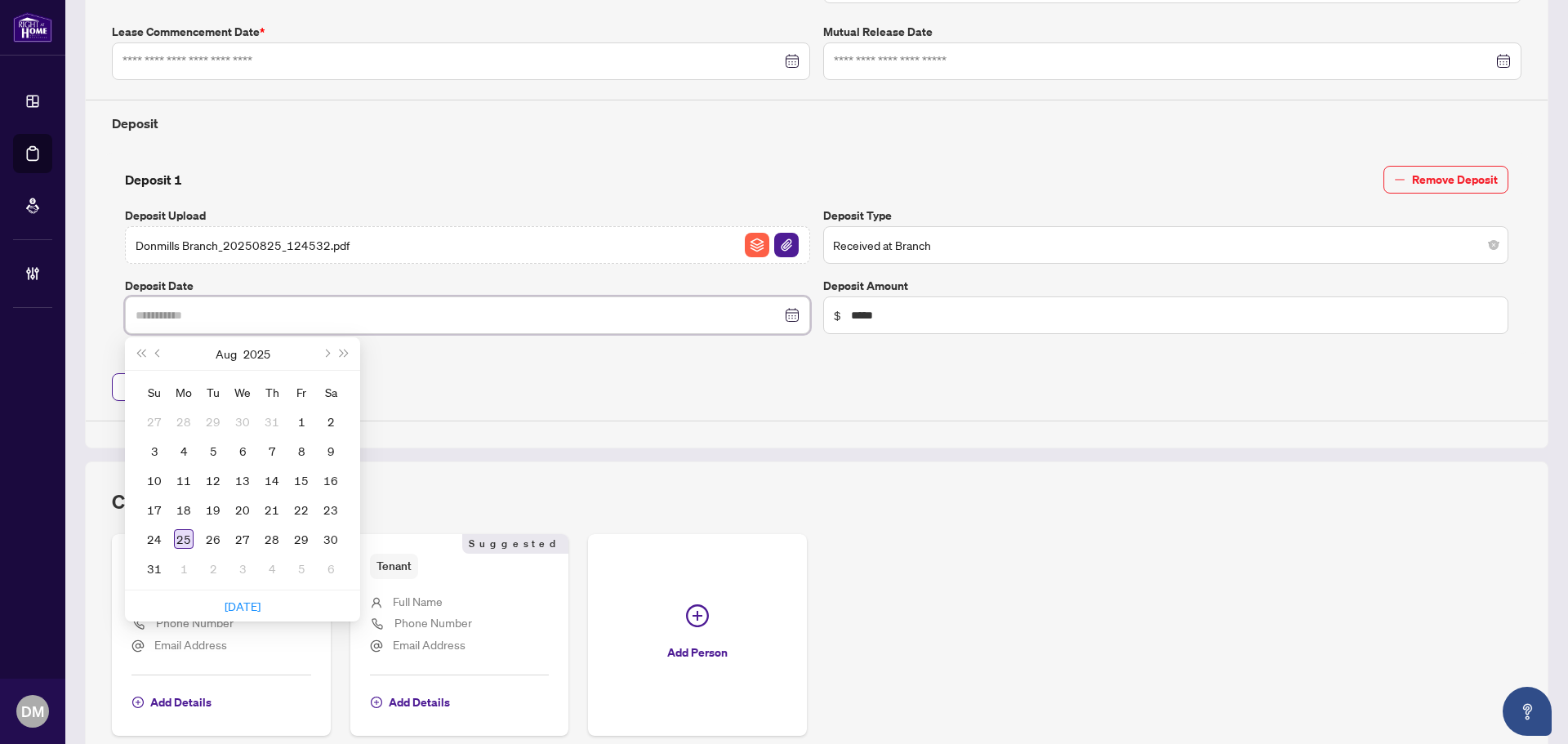
type input "**********"
click at [182, 532] on div "25" at bounding box center [184, 538] width 20 height 20
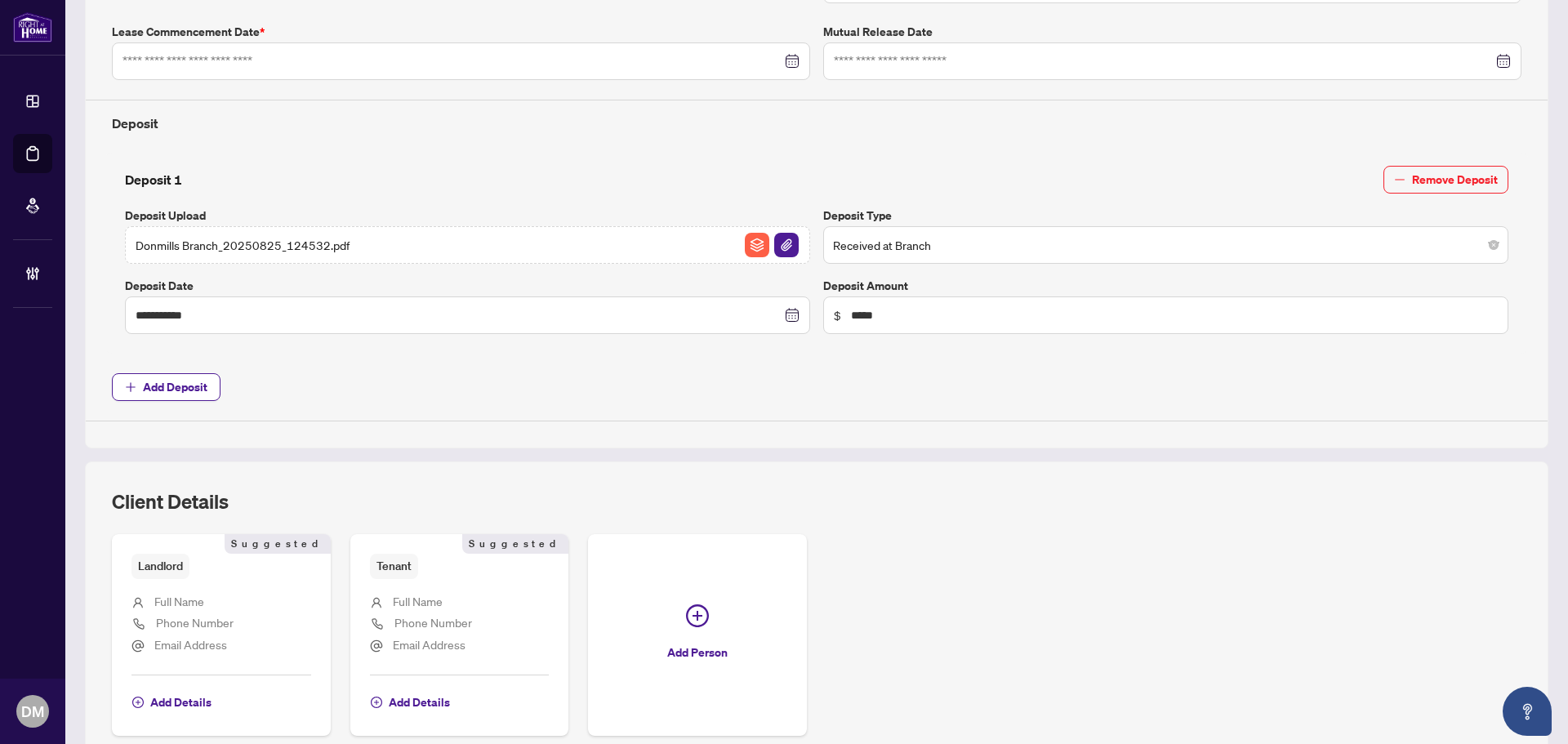
click at [757, 389] on span "Add Deposit" at bounding box center [816, 387] width 1410 height 28
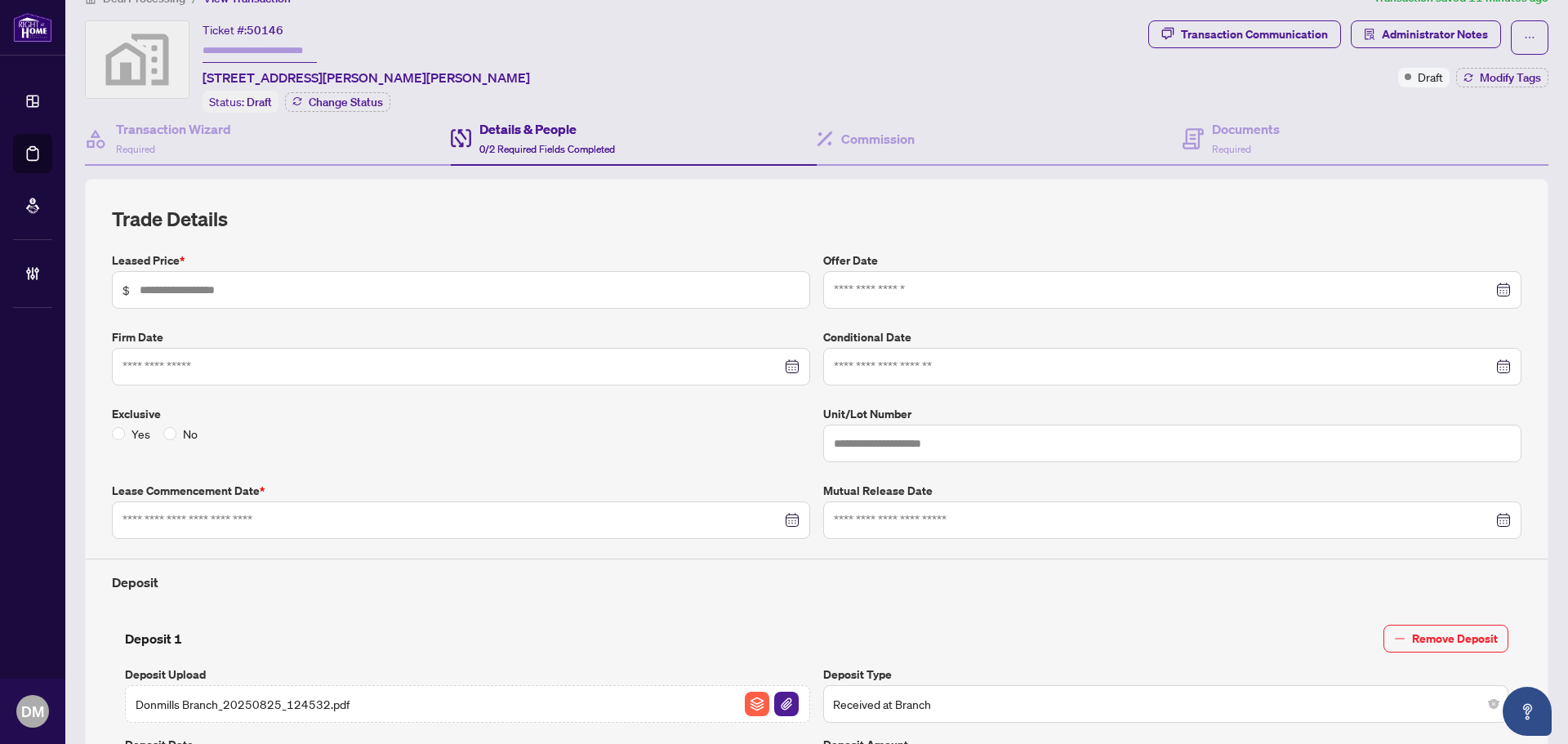
scroll to position [0, 0]
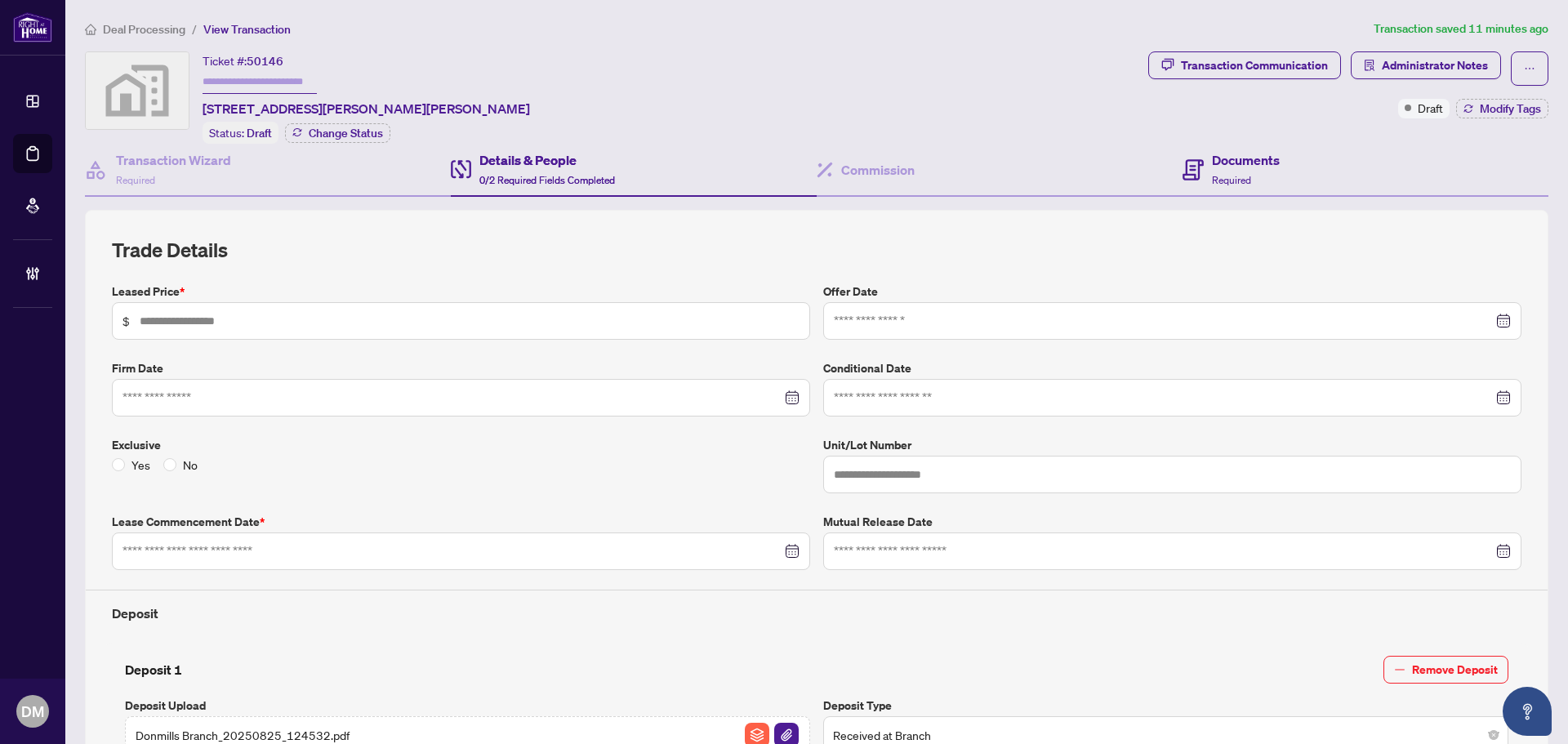
drag, startPoint x: 1175, startPoint y: 143, endPoint x: 1184, endPoint y: 156, distance: 15.8
click at [1182, 144] on div "Documents Required" at bounding box center [1365, 169] width 366 height 53
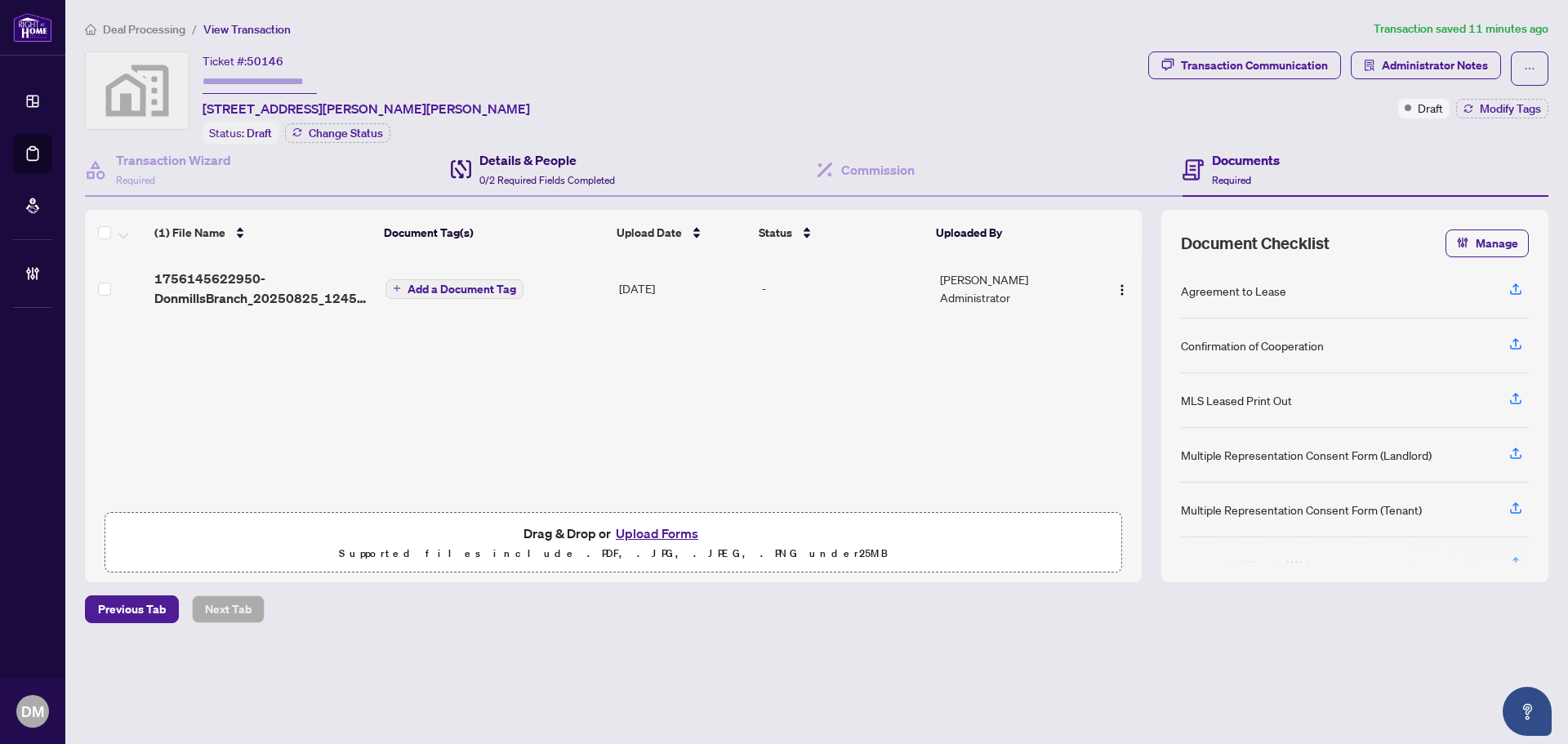
click at [555, 150] on h4 "Details & People" at bounding box center [548, 159] width 136 height 20
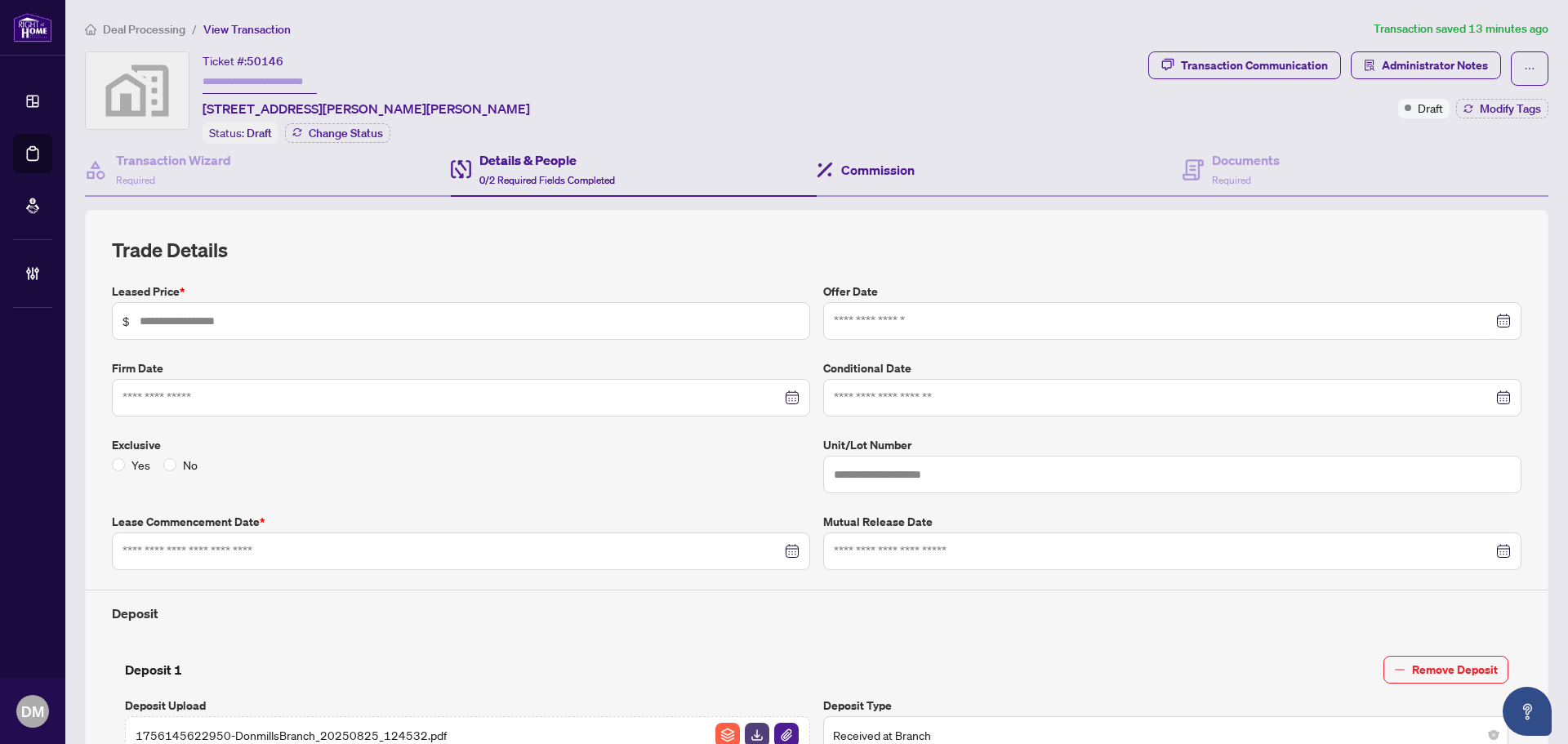
click at [1158, 167] on div "Commission" at bounding box center [1000, 169] width 366 height 53
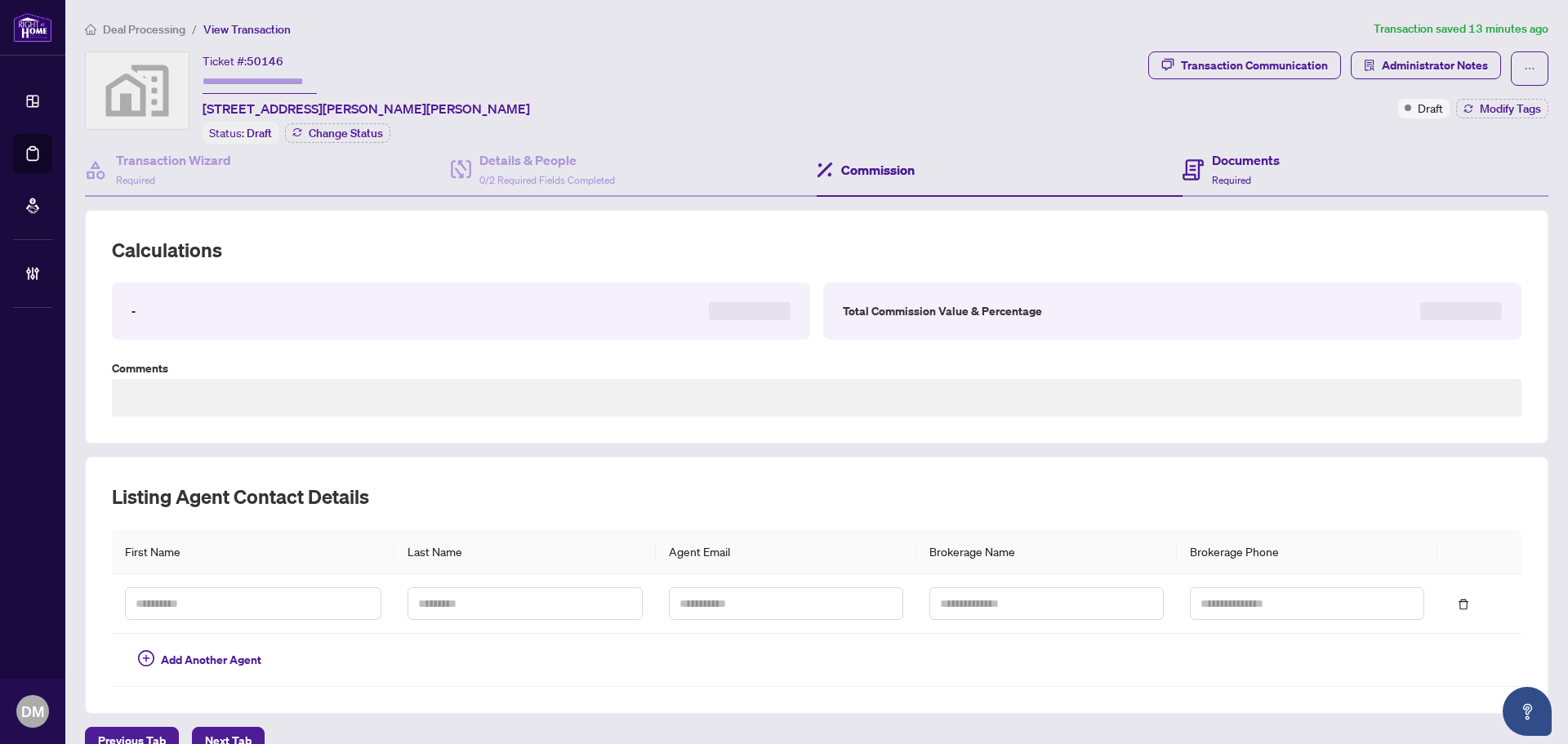
type textarea "**********"
click at [1296, 167] on div "Documents Required" at bounding box center [1365, 169] width 366 height 53
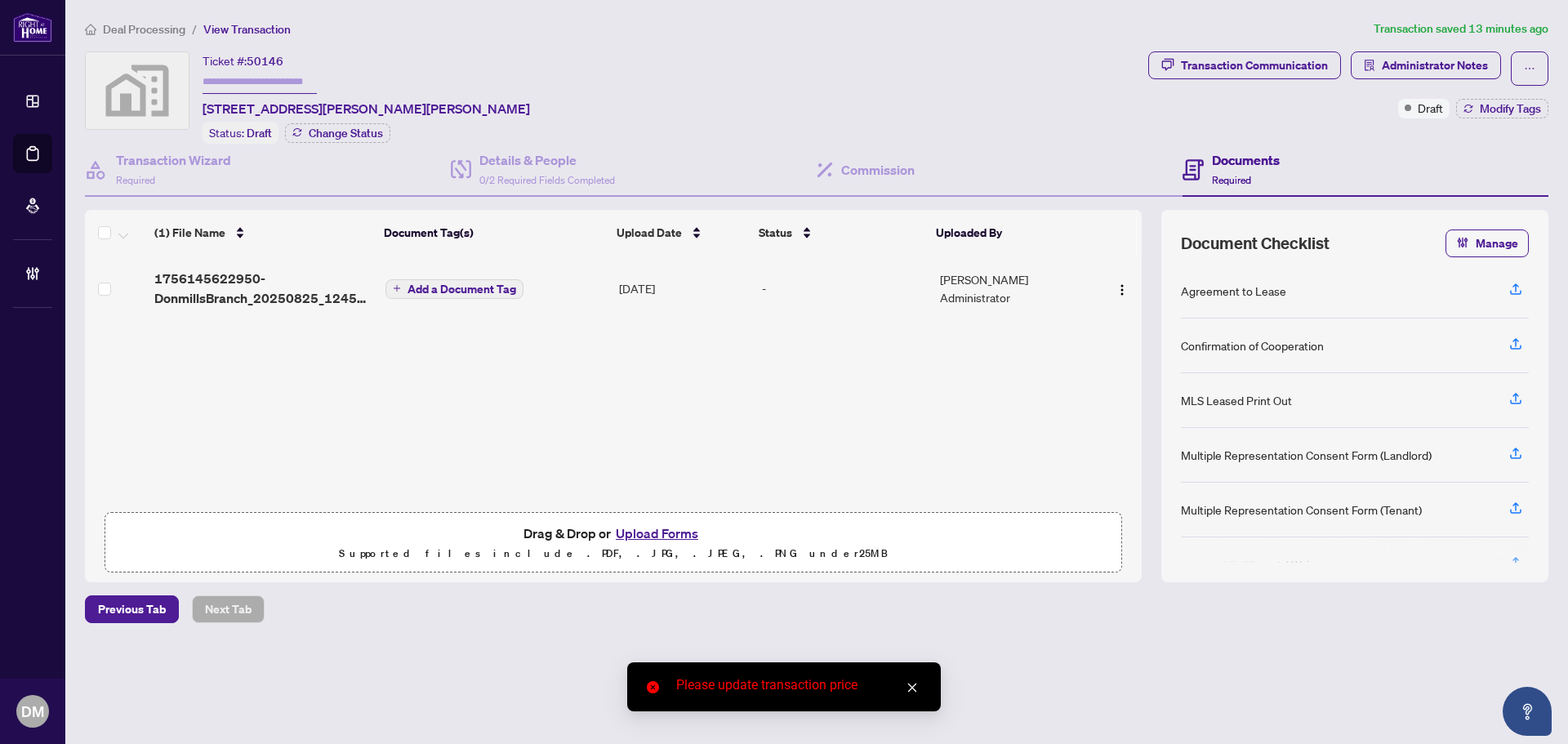
click at [734, 81] on div "Ticket #: 50146 1465 Danforth Road, Scarborough, ON, Canada Status: Draft Chang…" at bounding box center [613, 97] width 1057 height 92
click at [1121, 288] on img "button" at bounding box center [1122, 290] width 13 height 13
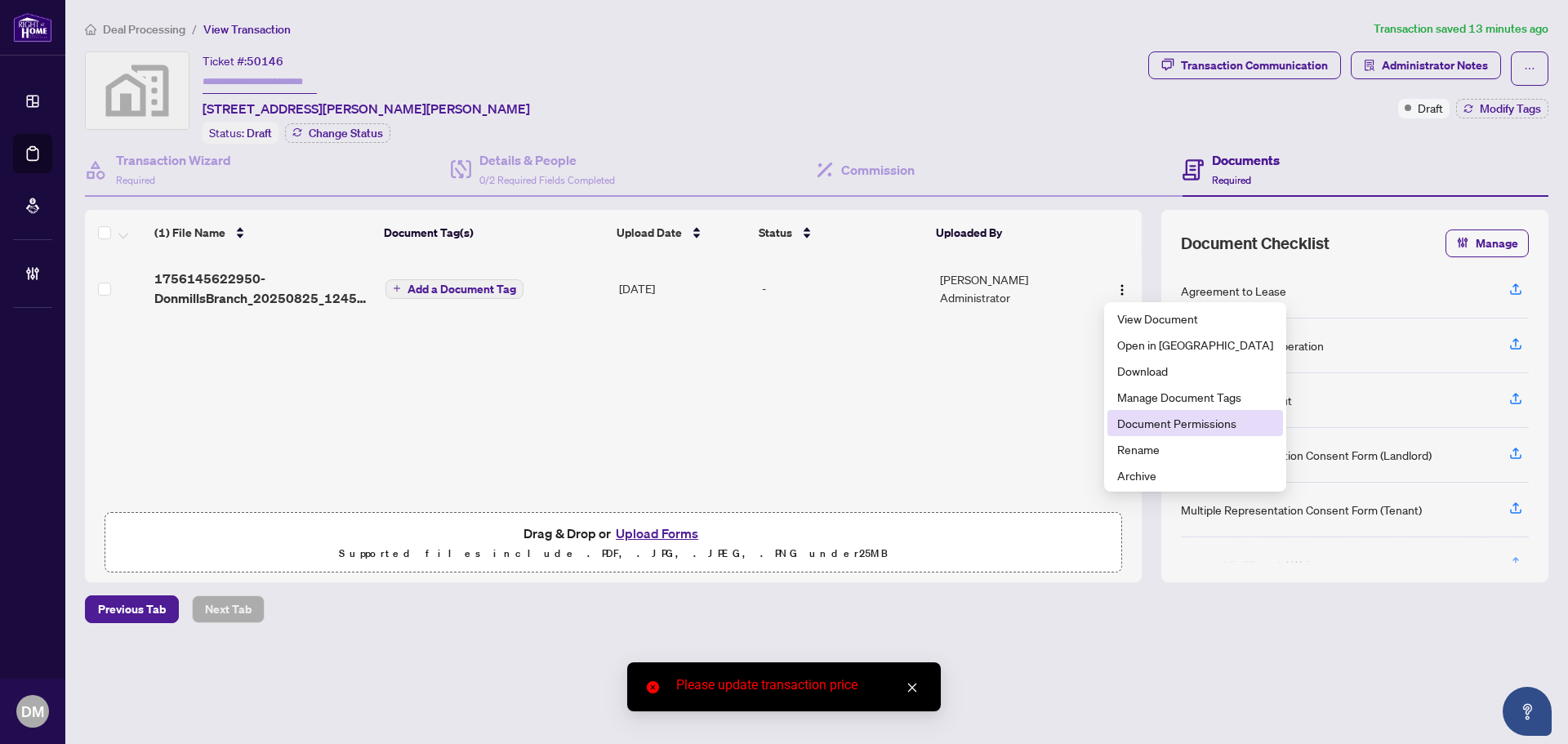
click at [1158, 422] on span "Document Permissions" at bounding box center [1194, 422] width 156 height 18
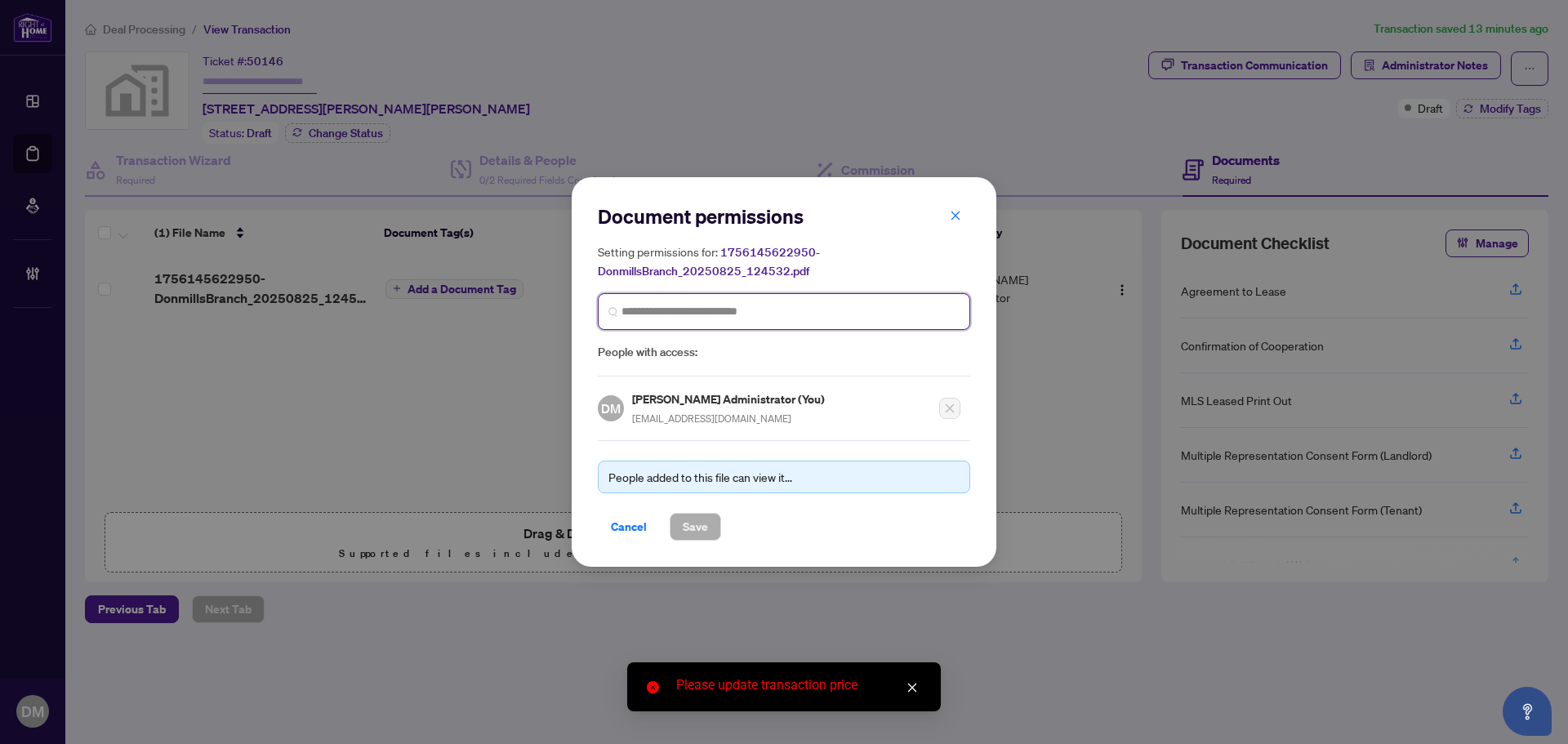
click at [697, 303] on input "search" at bounding box center [790, 311] width 338 height 17
type input "*******"
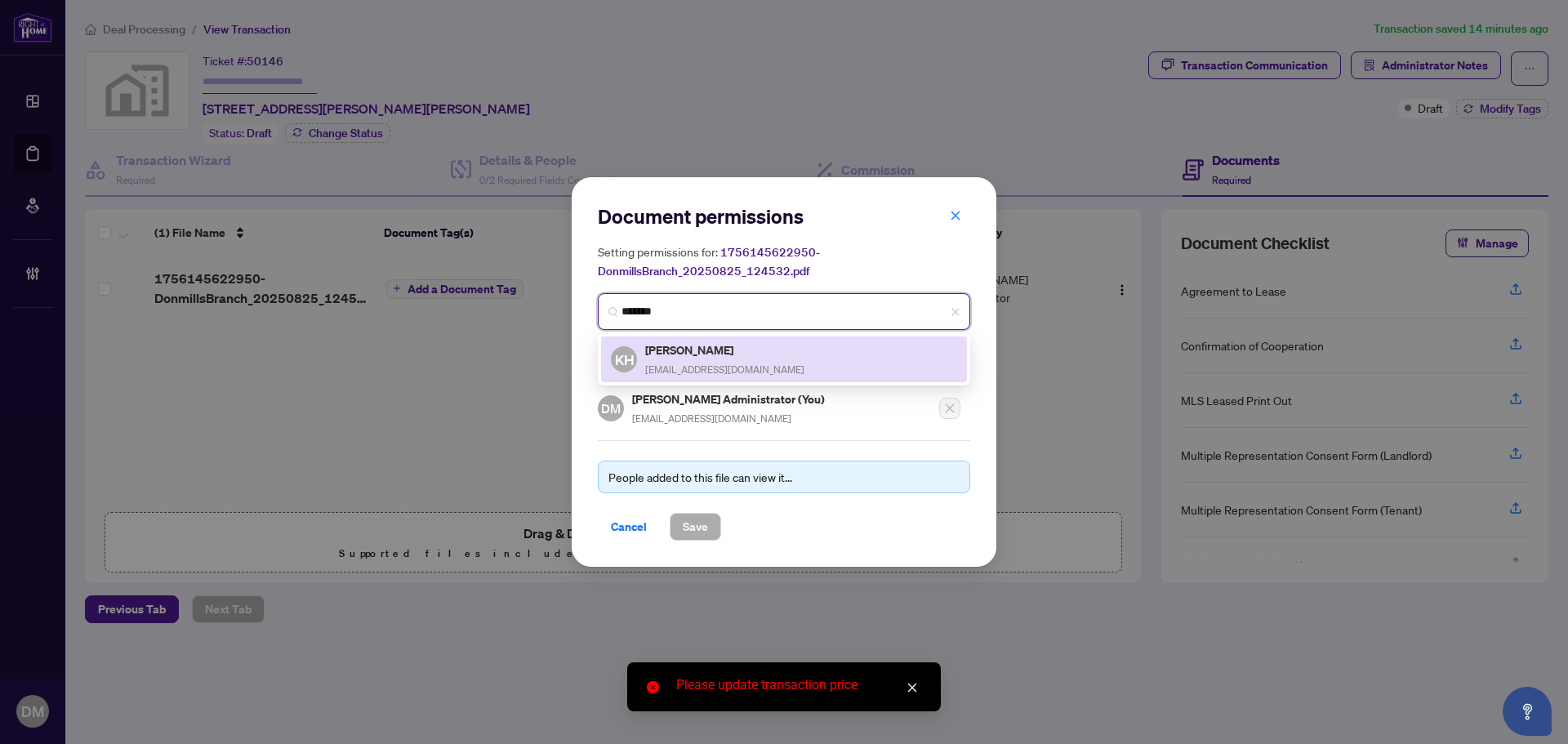
click at [702, 341] on h5 "[PERSON_NAME]" at bounding box center [724, 350] width 159 height 19
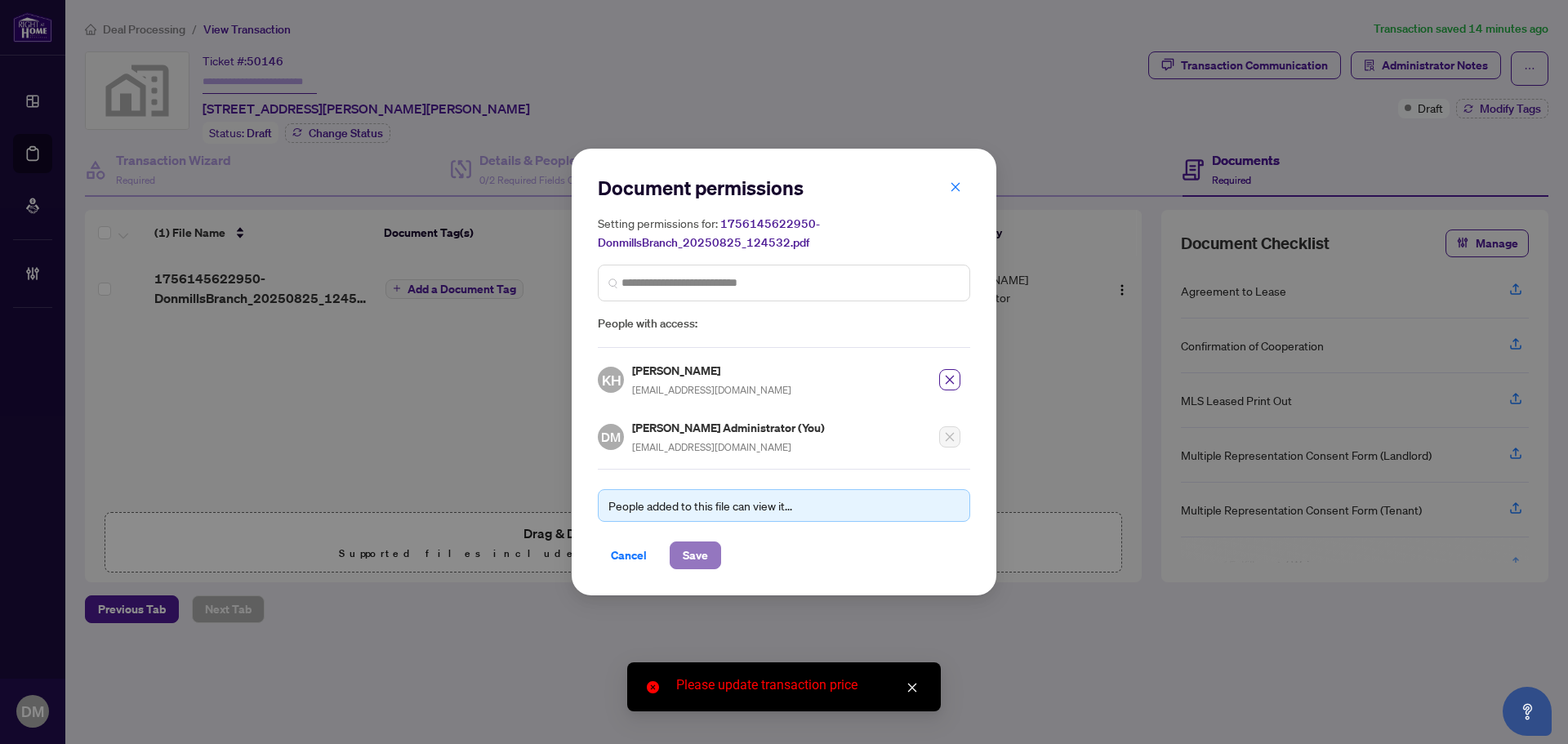
click at [700, 557] on span "Save" at bounding box center [695, 555] width 25 height 26
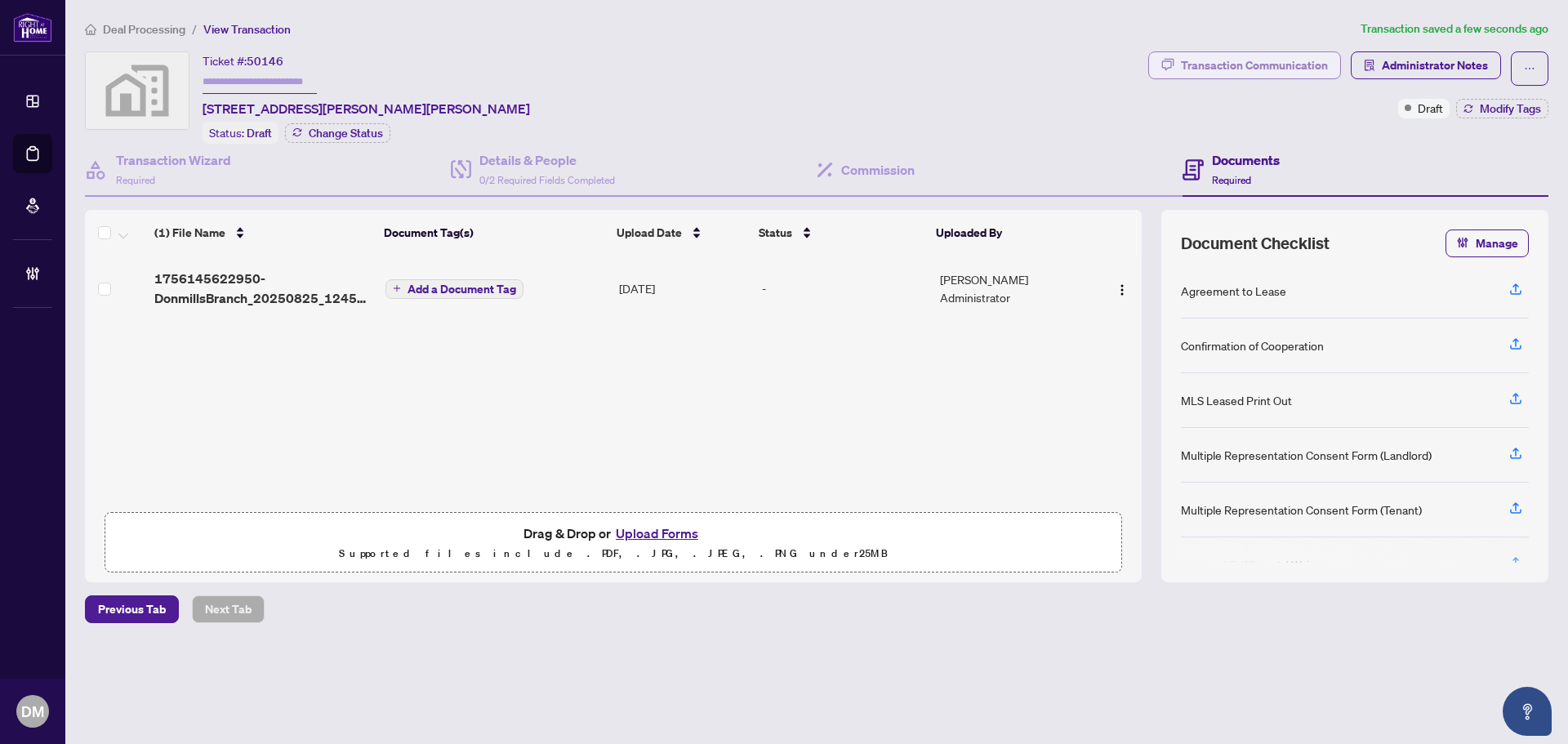
click at [1258, 71] on div "Transaction Communication" at bounding box center [1254, 65] width 147 height 26
type textarea "**********"
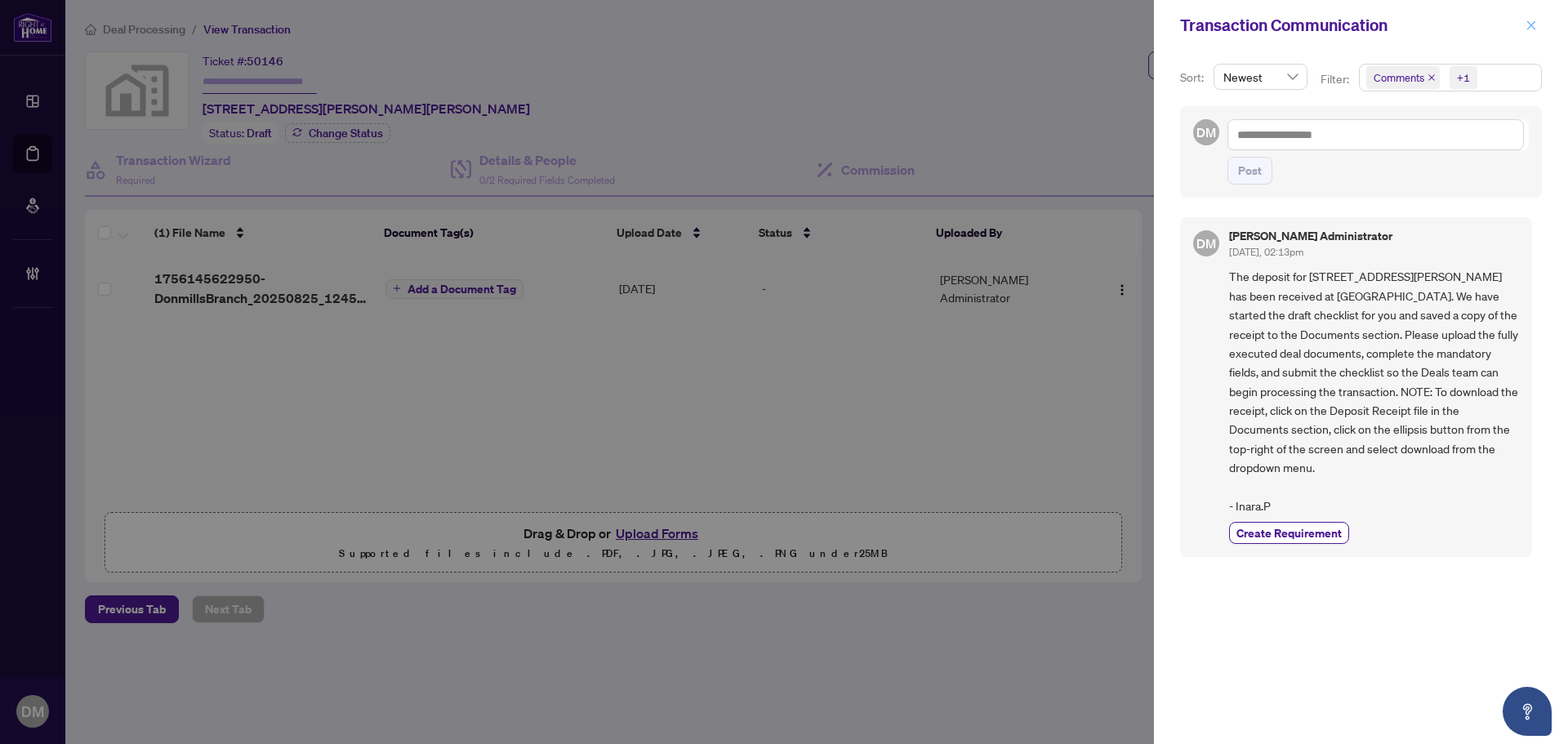
click at [1534, 19] on span "button" at bounding box center [1531, 25] width 11 height 26
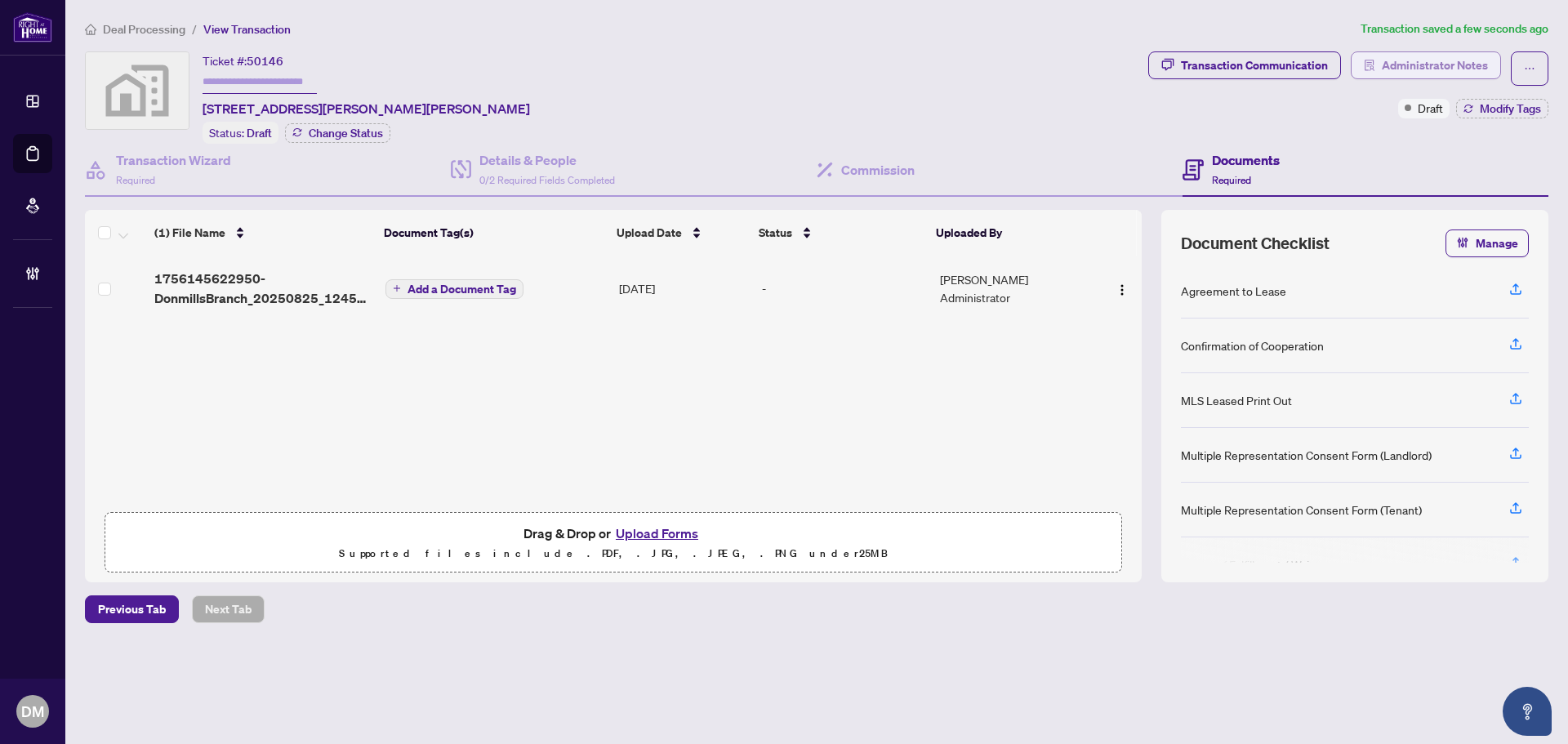
click at [1370, 57] on span "button" at bounding box center [1370, 65] width 11 height 26
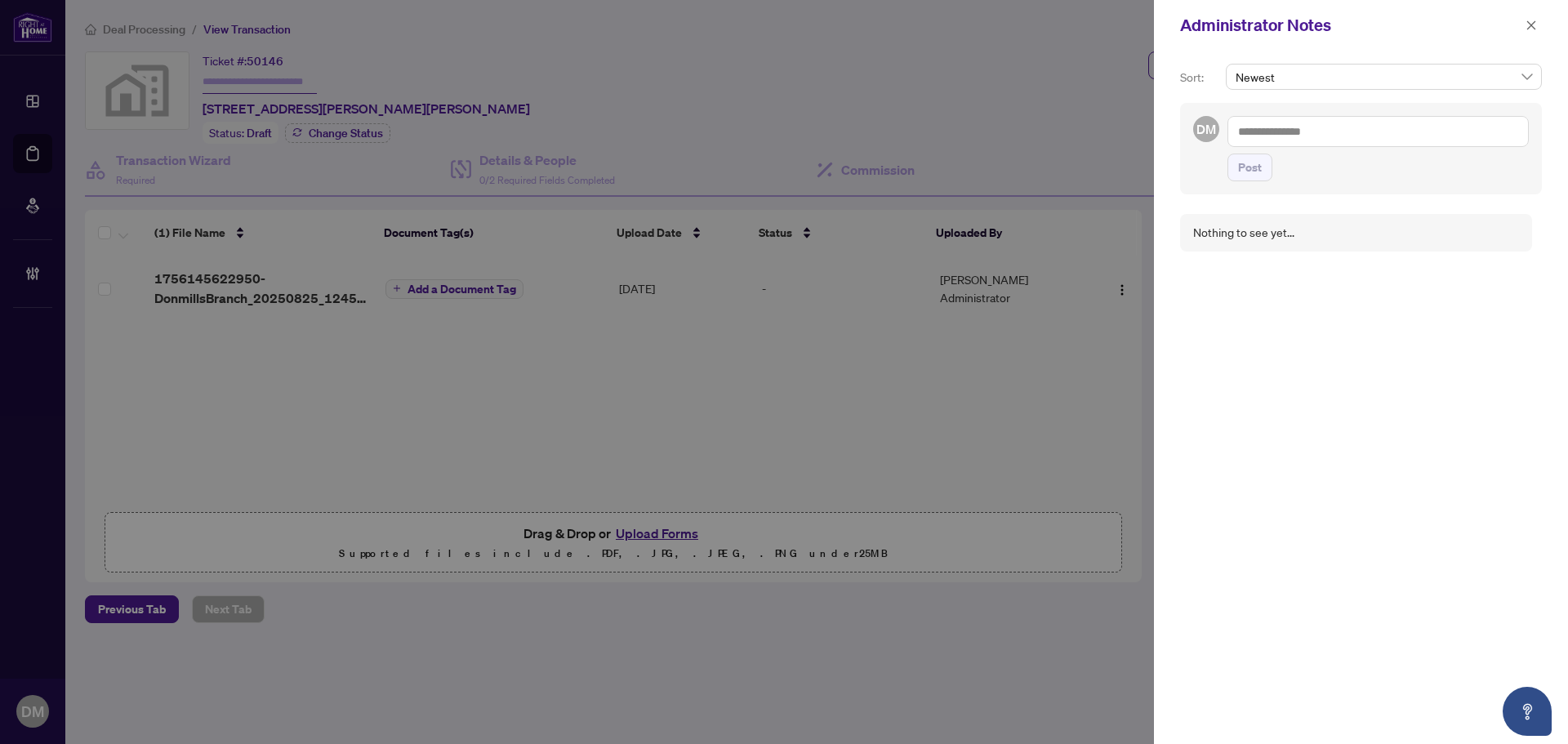
click at [1397, 132] on textarea at bounding box center [1377, 130] width 301 height 31
type textarea "*"
click at [1443, 120] on textarea "**********" at bounding box center [1377, 130] width 301 height 31
click at [1463, 117] on textarea "**********" at bounding box center [1377, 130] width 301 height 31
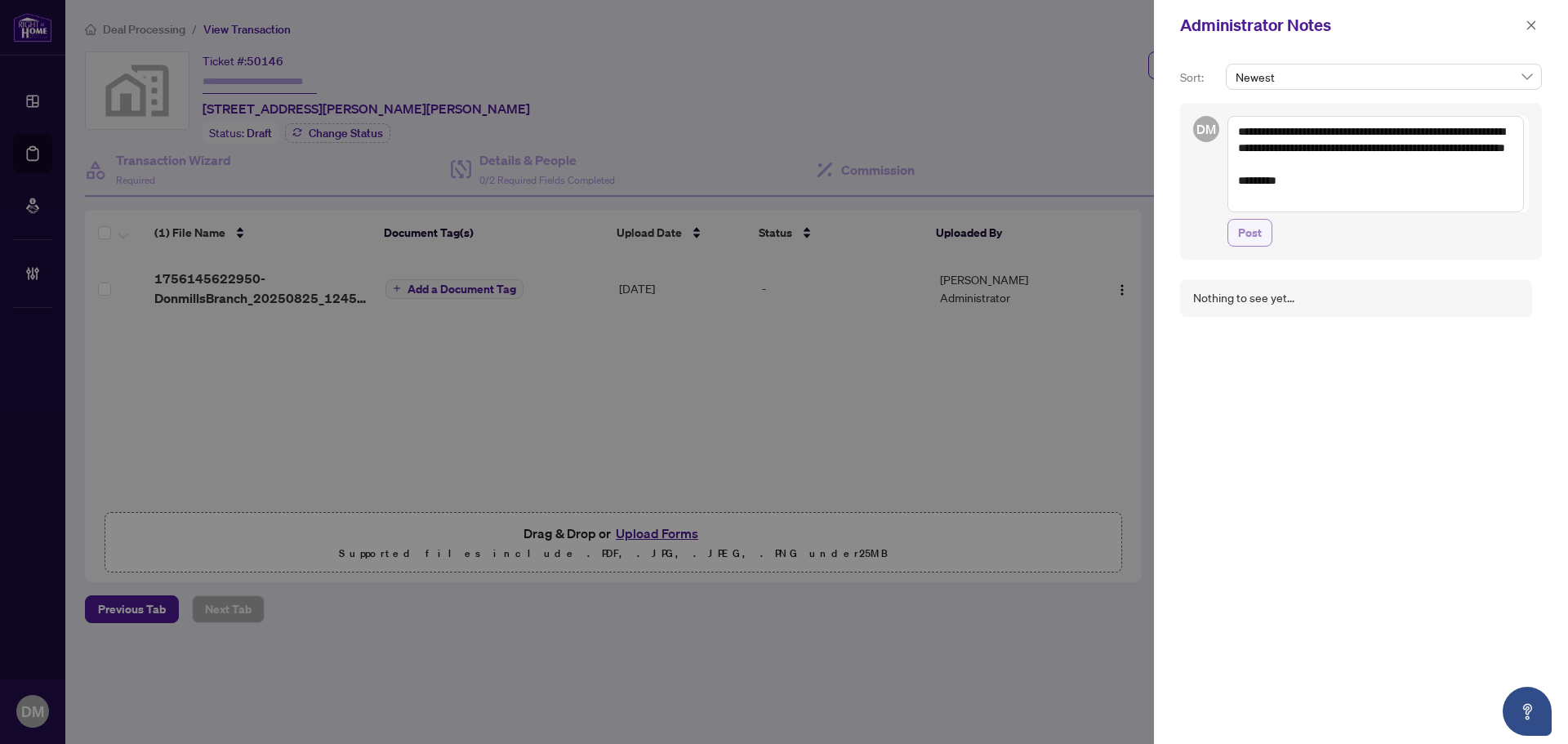
type textarea "**********"
click at [1264, 235] on button "Post" at bounding box center [1249, 233] width 45 height 28
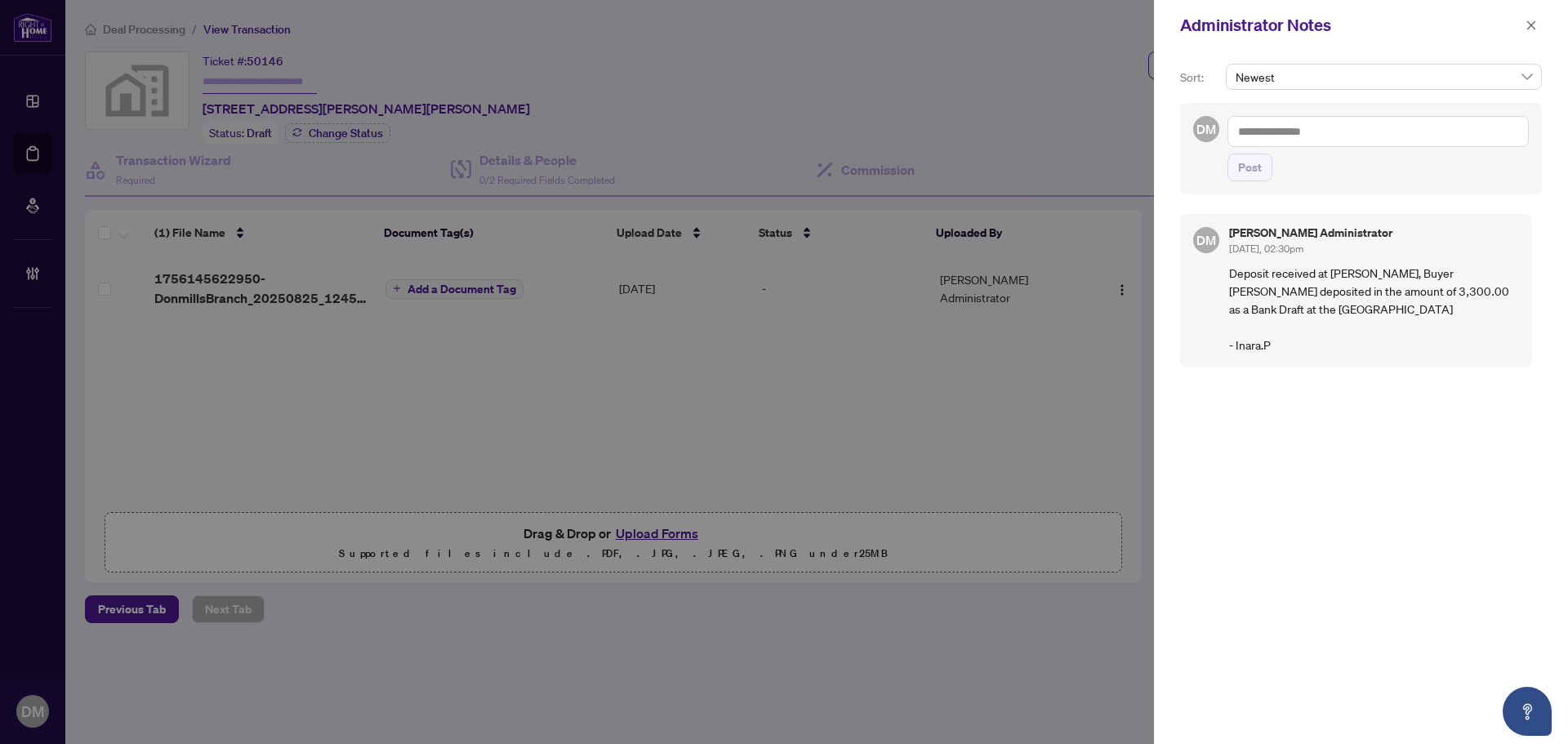
click at [1543, 18] on div "Administrator Notes" at bounding box center [1361, 25] width 414 height 50
click at [1540, 23] on button "button" at bounding box center [1531, 25] width 21 height 20
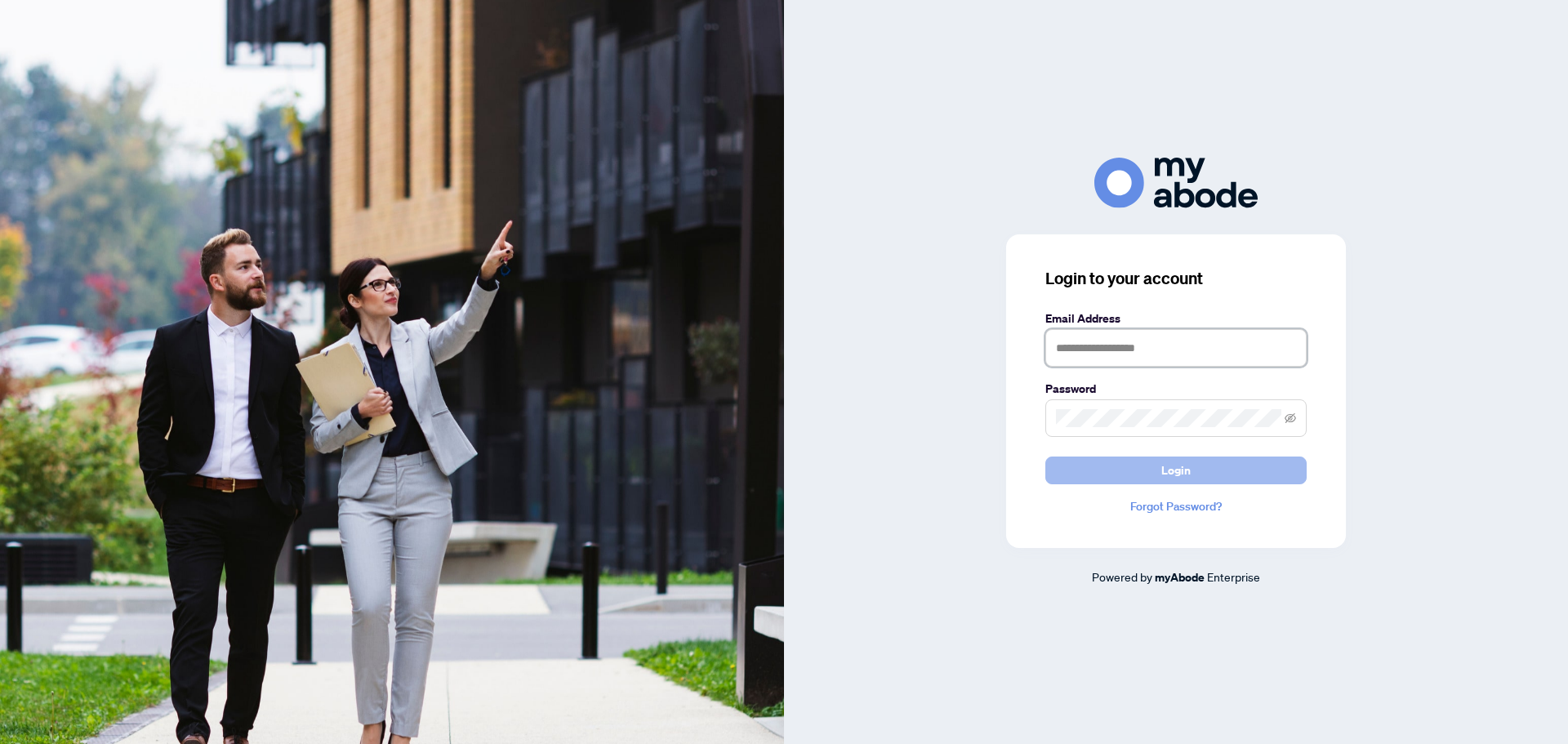
type input "**********"
click at [1147, 473] on button "Login" at bounding box center [1176, 470] width 261 height 28
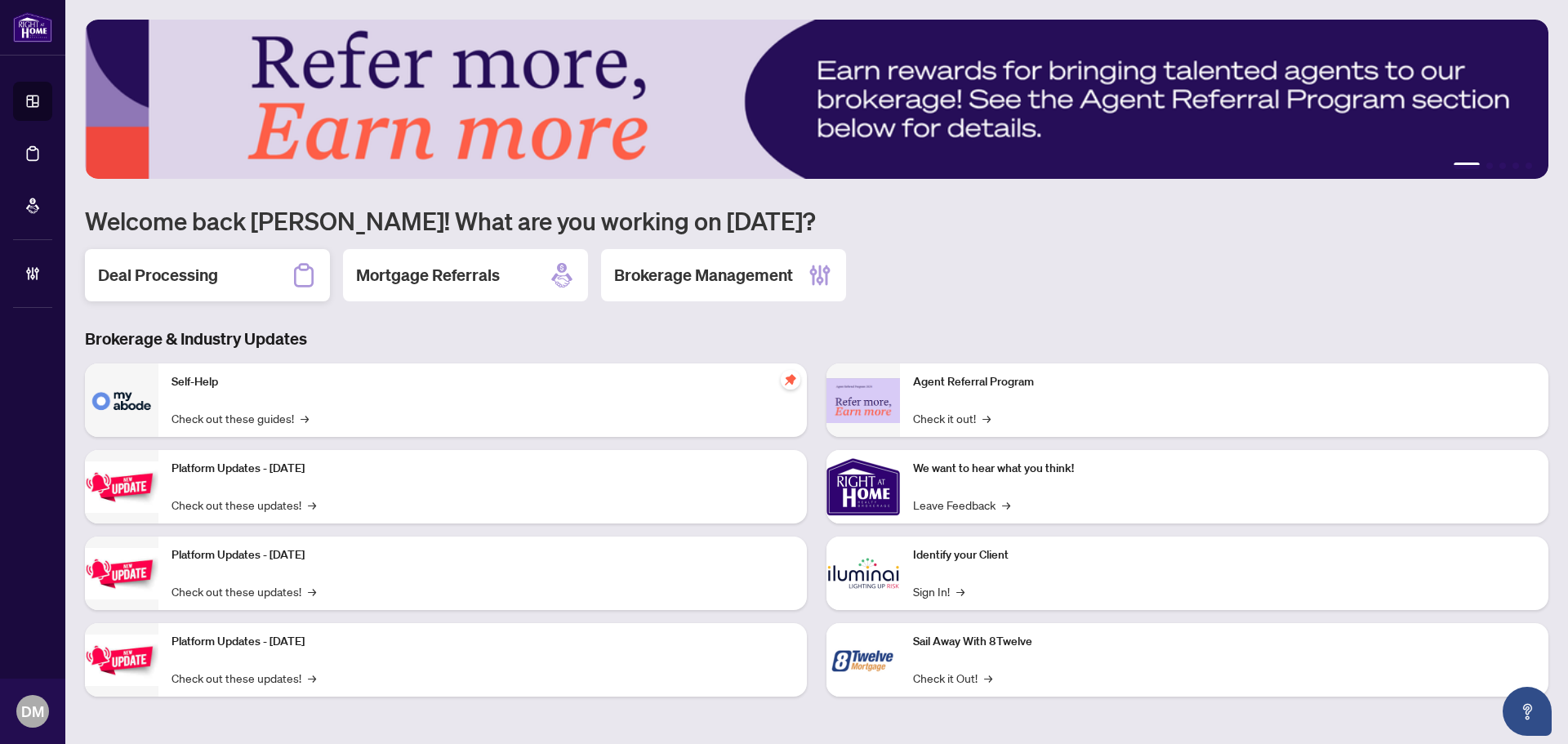
click at [258, 281] on div "Deal Processing" at bounding box center [207, 275] width 245 height 52
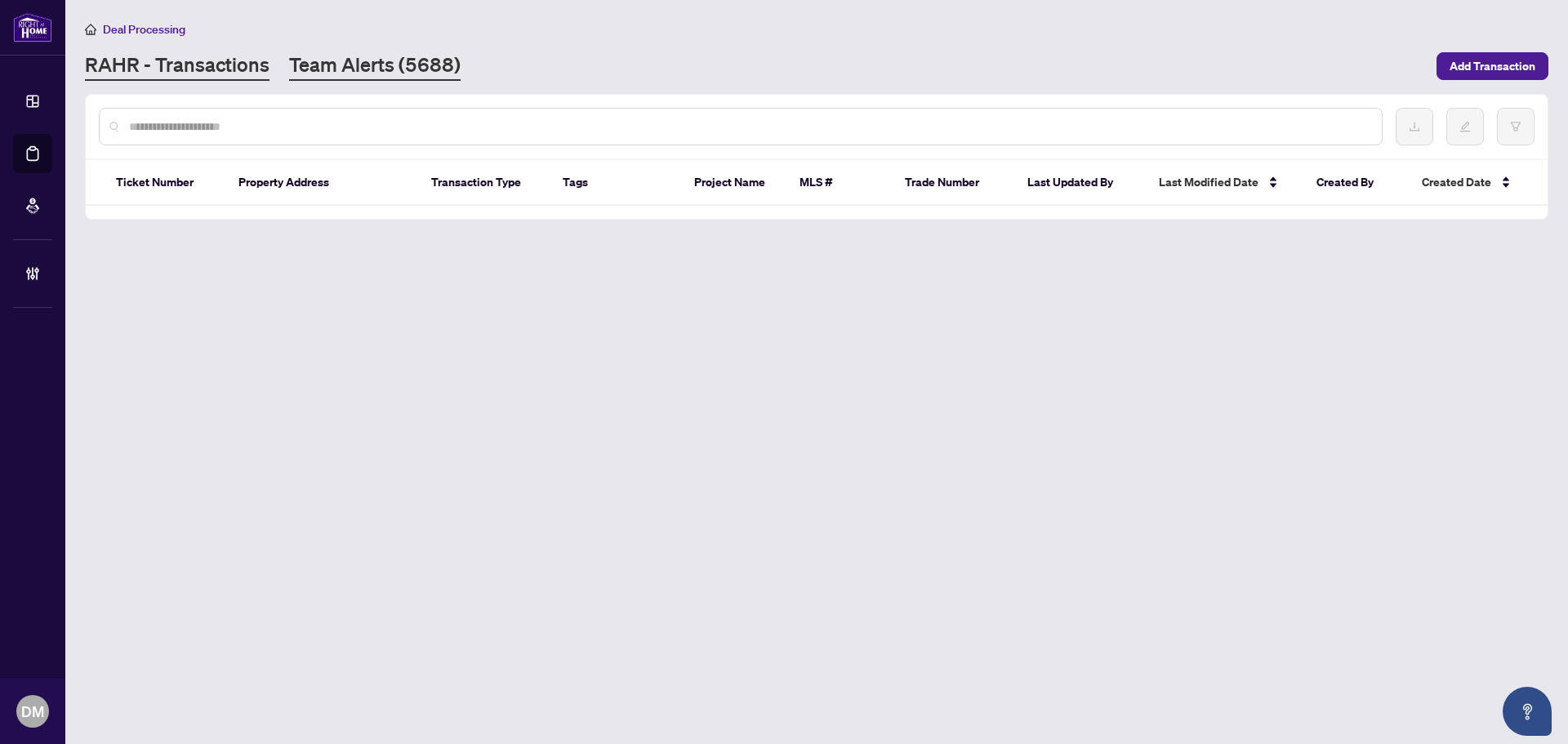
click at [402, 60] on link "Team Alerts (5688)" at bounding box center [375, 66] width 171 height 30
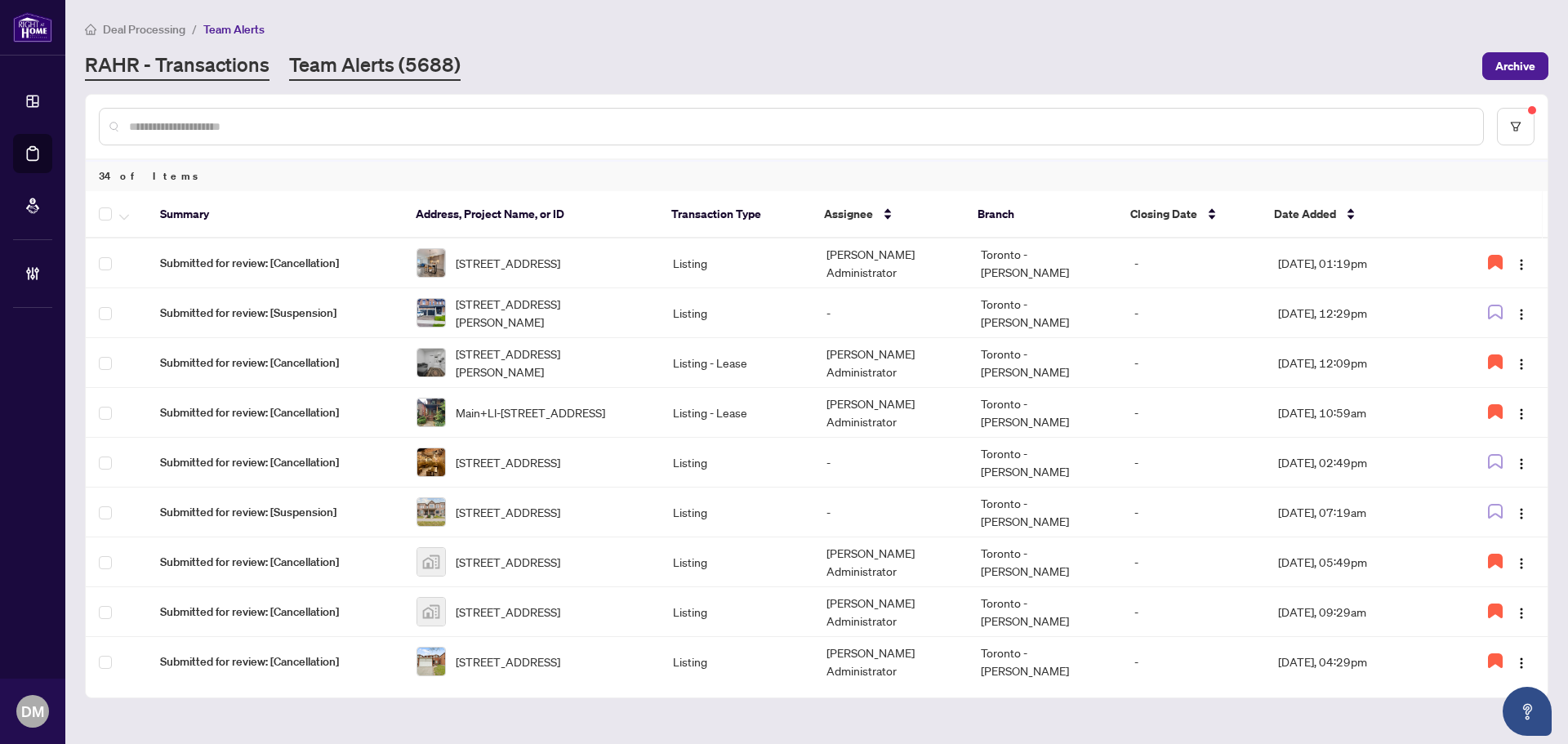
click at [247, 77] on link "RAHR - Transactions" at bounding box center [177, 66] width 184 height 30
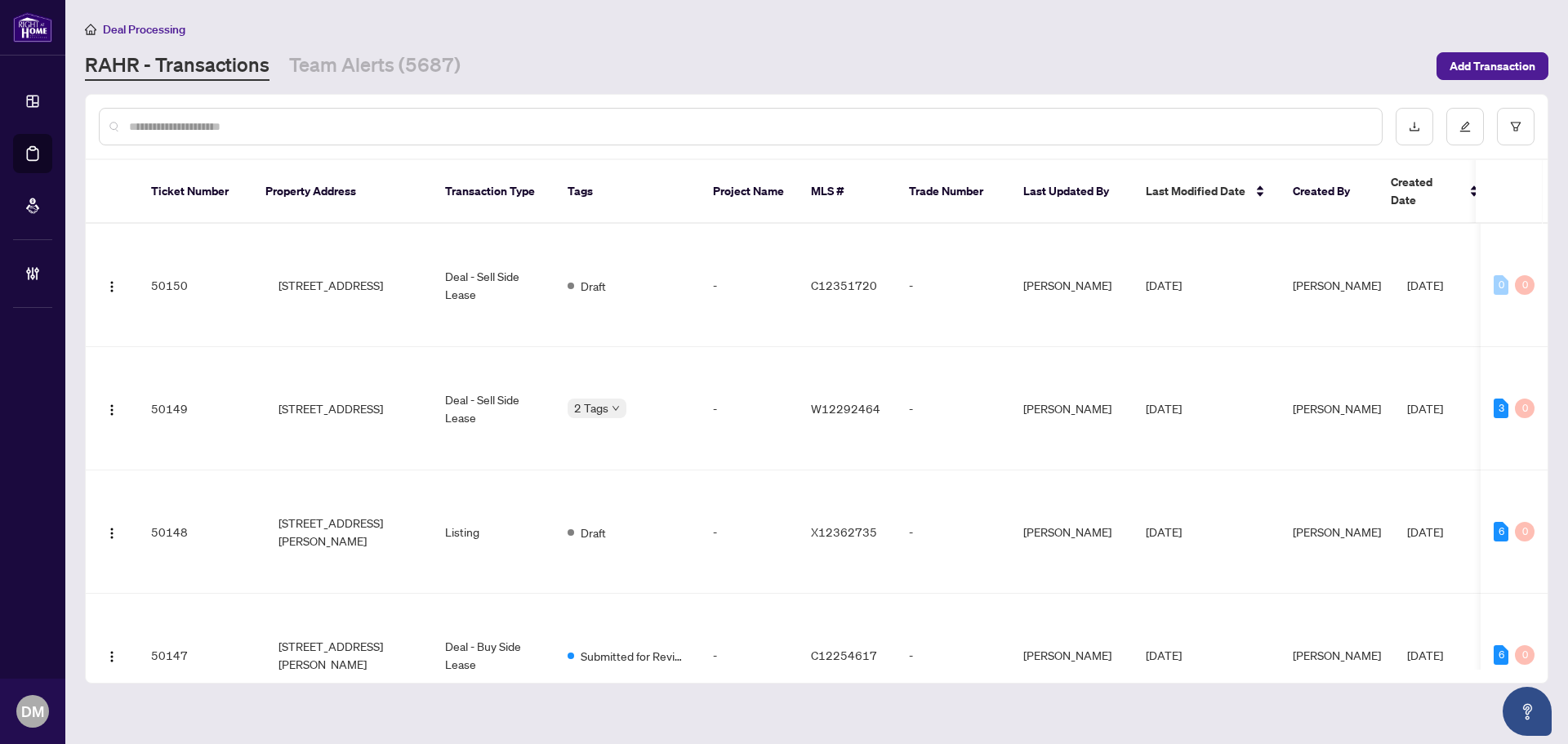
click at [397, 34] on div "Deal Processing" at bounding box center [816, 29] width 1464 height 19
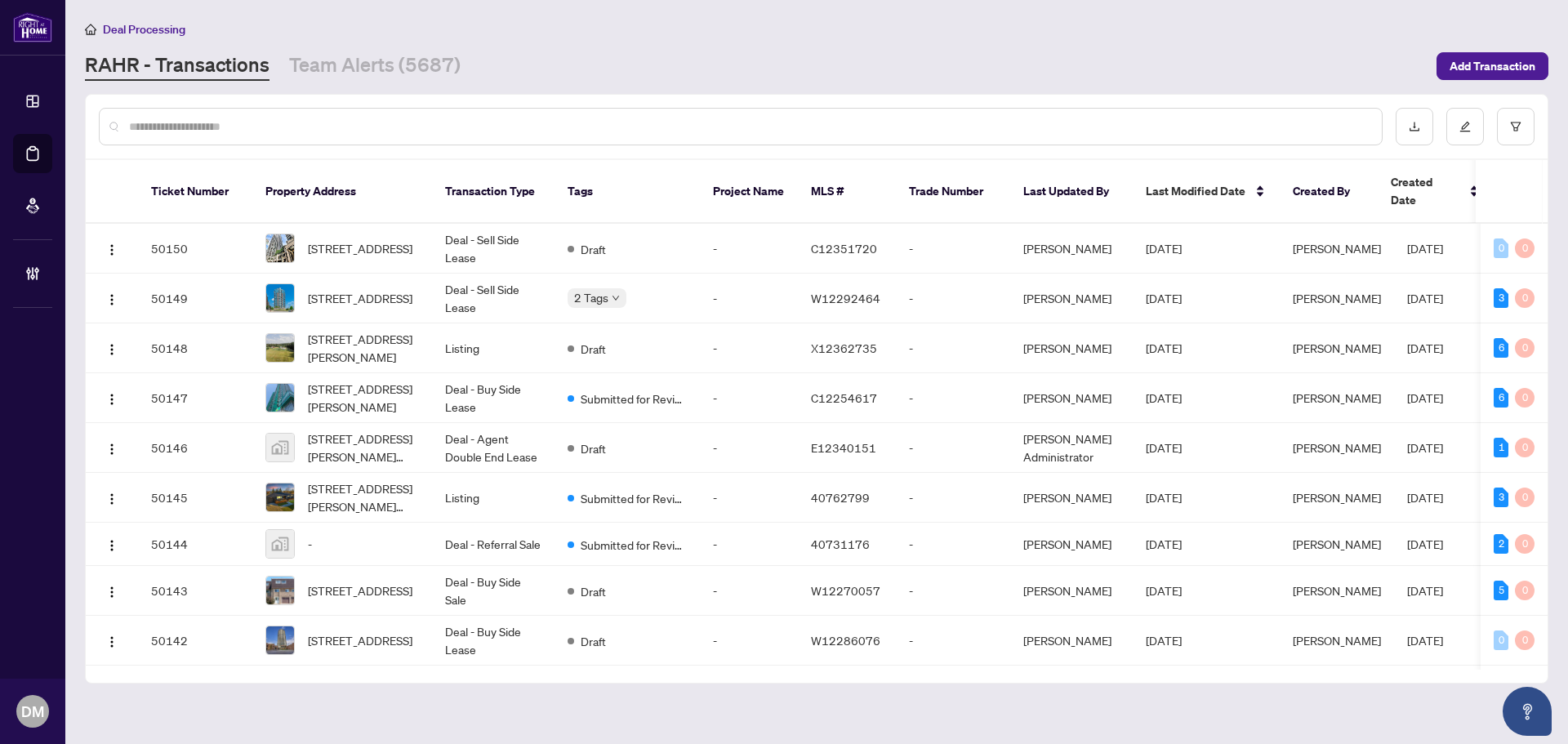
click at [332, 120] on input "text" at bounding box center [748, 126] width 1240 height 18
click at [334, 122] on input "text" at bounding box center [748, 126] width 1240 height 18
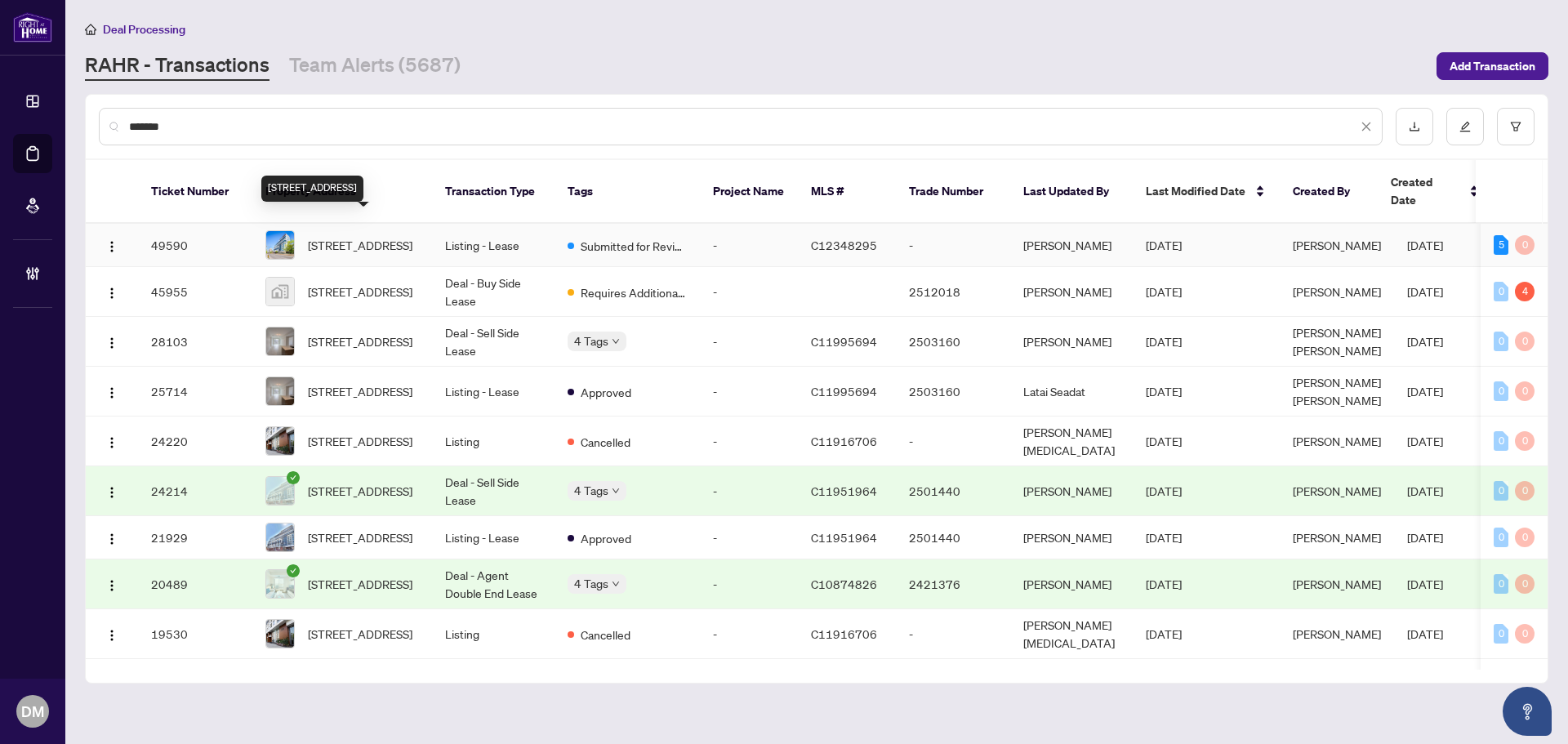
type input "******"
click at [396, 236] on span "[STREET_ADDRESS]" at bounding box center [360, 244] width 104 height 18
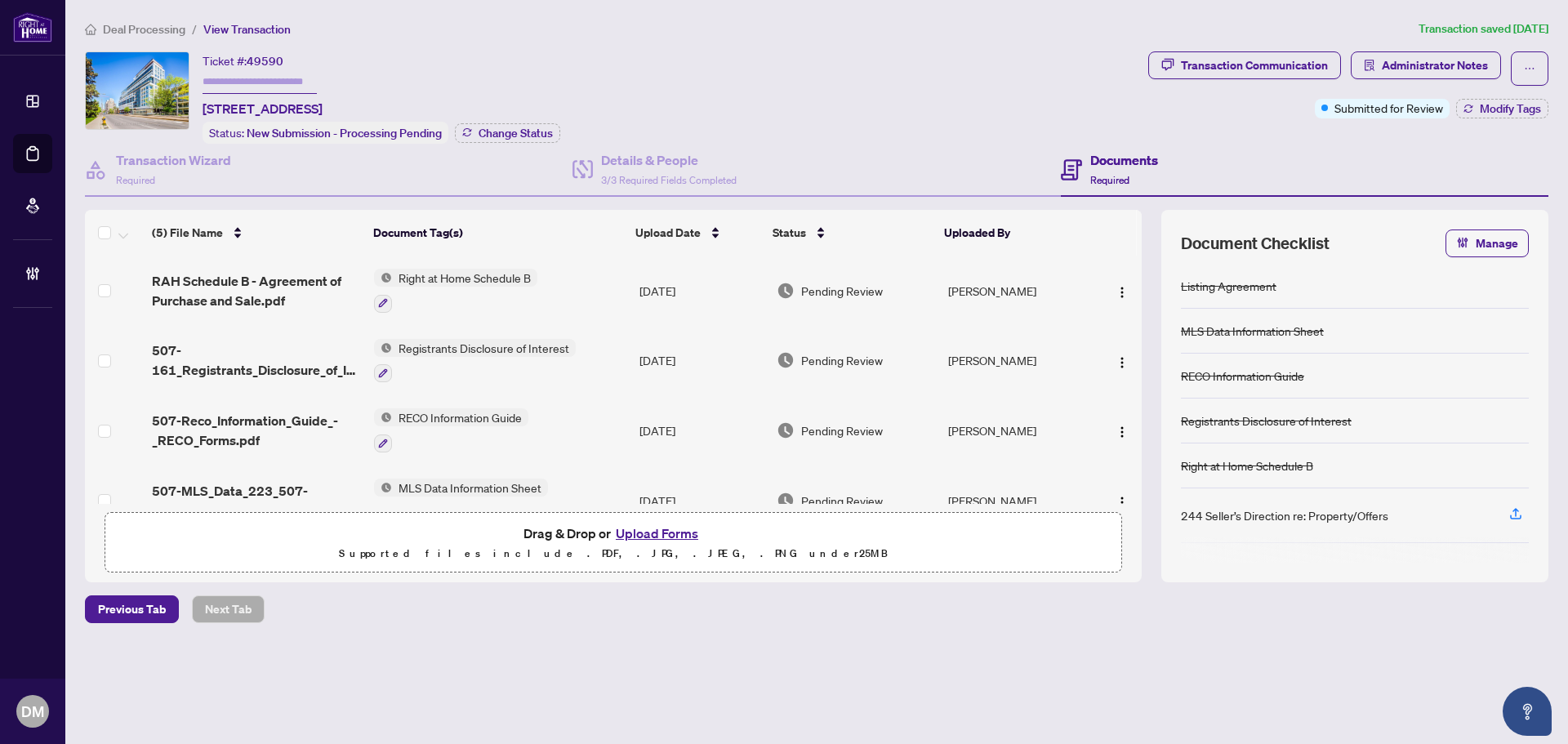
click at [646, 65] on div "Ticket #: 49590 [STREET_ADDRESS] Status: New Submission - Processing Pending Ch…" at bounding box center [613, 97] width 1057 height 92
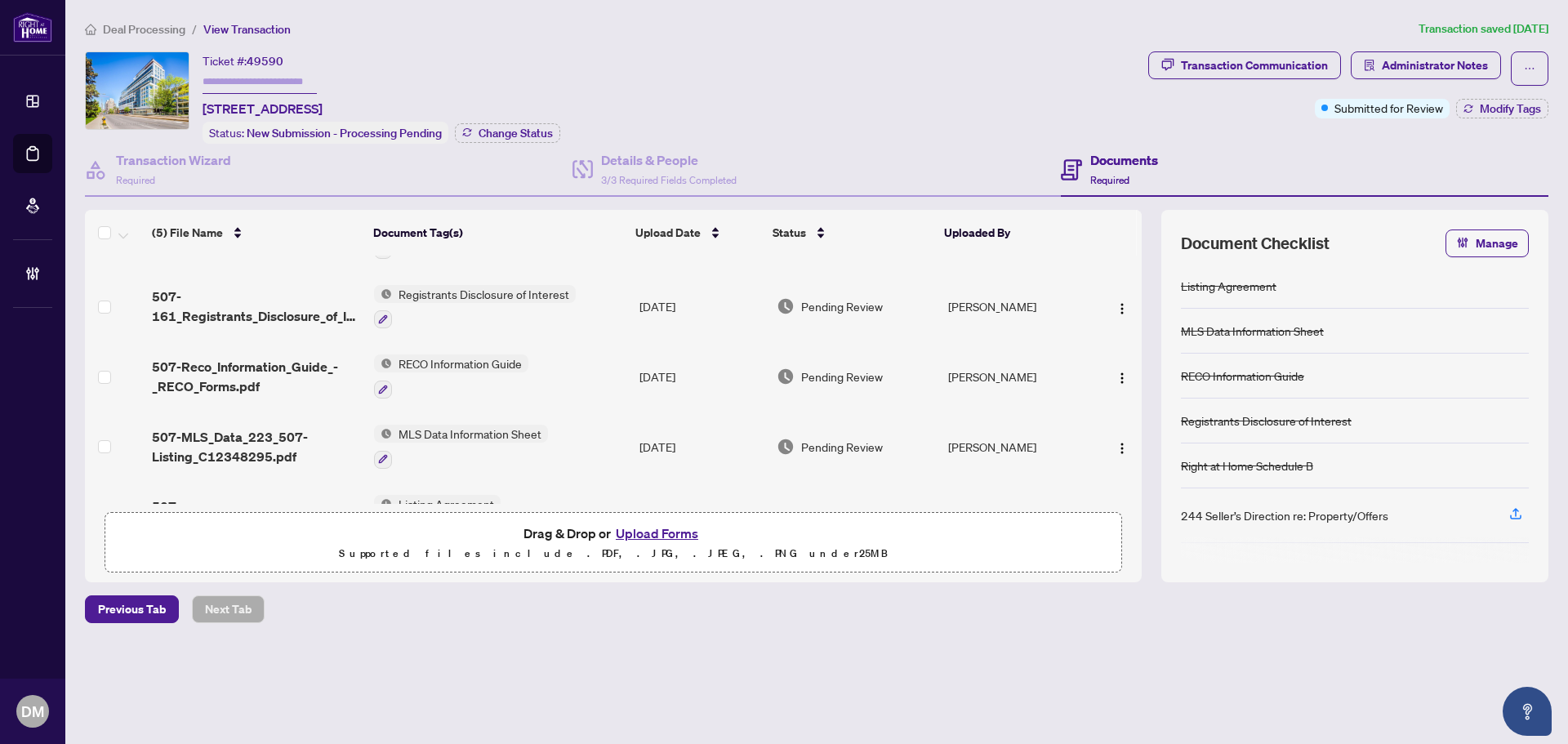
scroll to position [105, 0]
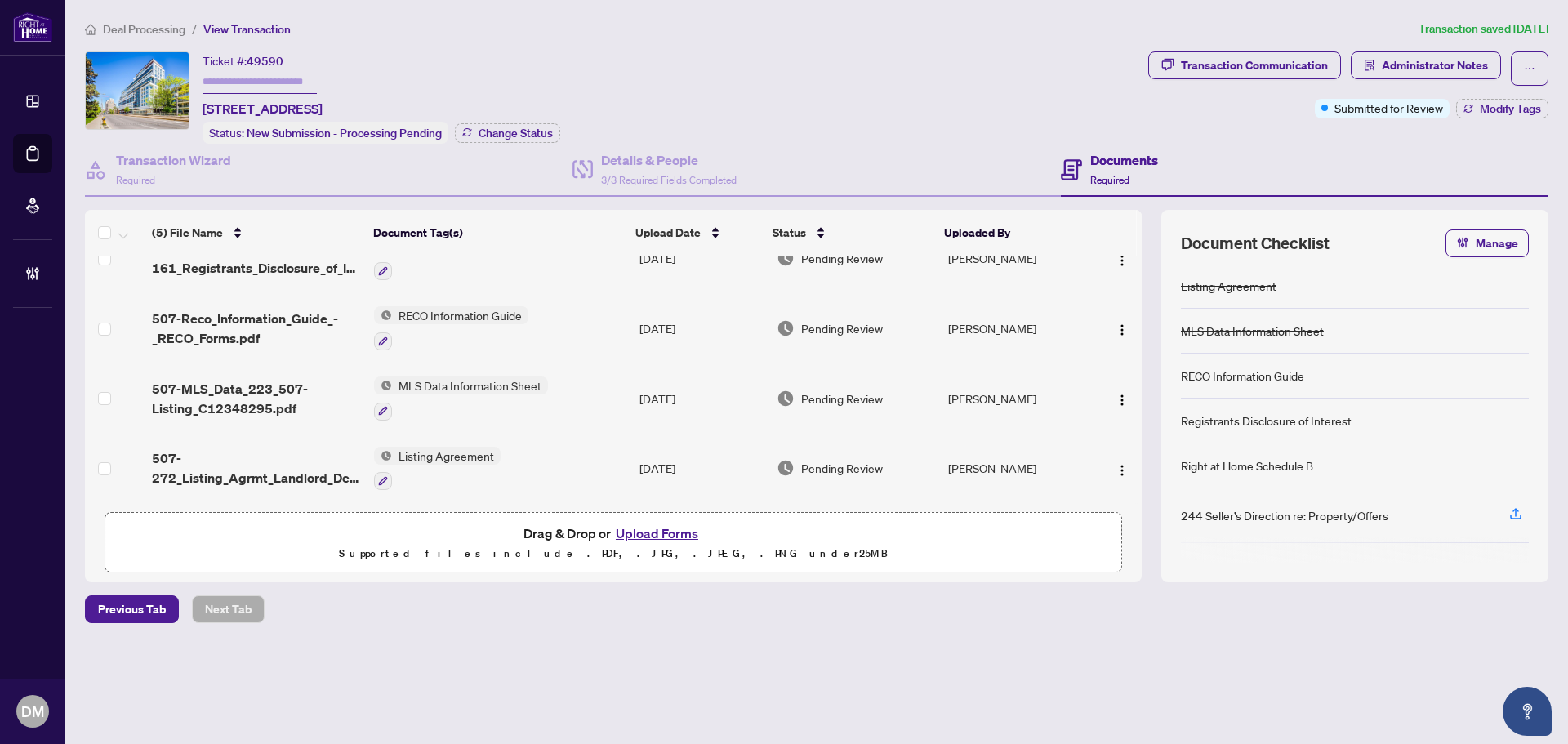
click at [804, 101] on div "Ticket #: 49590 [STREET_ADDRESS] Status: New Submission - Processing Pending Ch…" at bounding box center [613, 97] width 1057 height 92
click at [612, 27] on ol "Deal Processing / View Transaction" at bounding box center [748, 29] width 1327 height 19
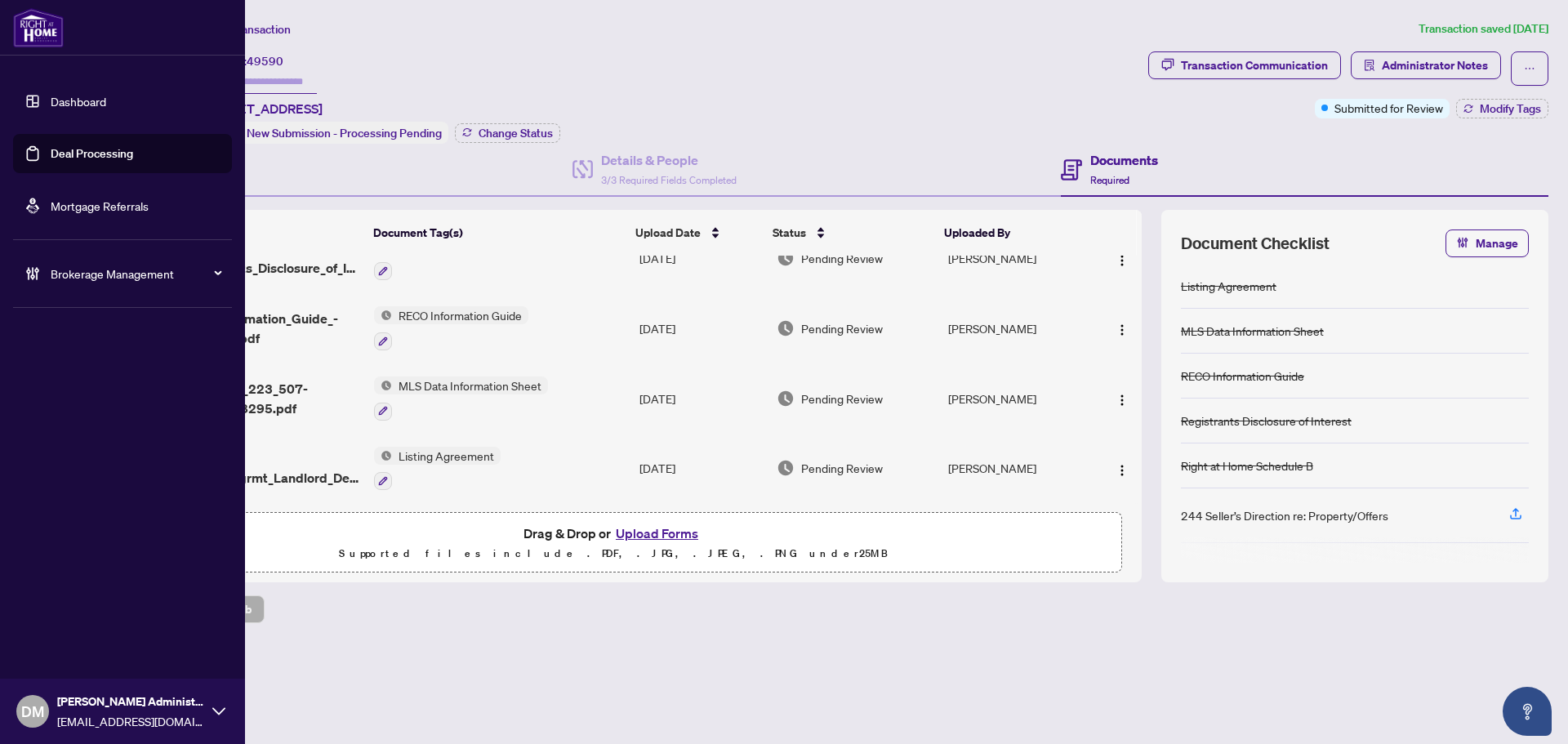
drag, startPoint x: 62, startPoint y: 96, endPoint x: 136, endPoint y: 150, distance: 91.6
click at [62, 96] on link "Dashboard" at bounding box center [78, 101] width 56 height 15
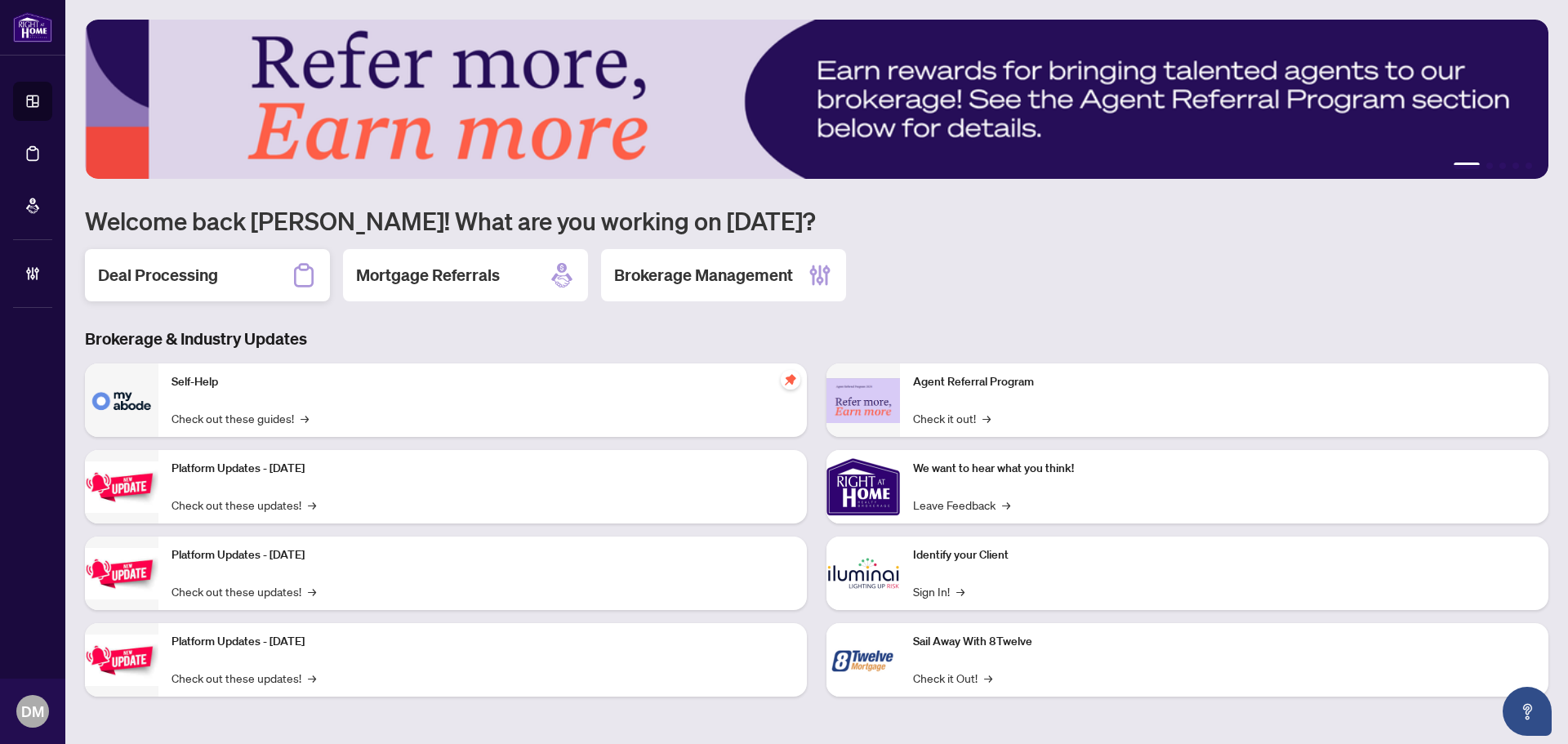
drag, startPoint x: 147, startPoint y: 248, endPoint x: 145, endPoint y: 269, distance: 21.1
click at [145, 253] on div "1 2 3 4 5 Welcome back [PERSON_NAME]! What are you working on [DATE]? Deal Proc…" at bounding box center [816, 370] width 1464 height 701
click at [145, 269] on h2 "Deal Processing" at bounding box center [157, 275] width 120 height 23
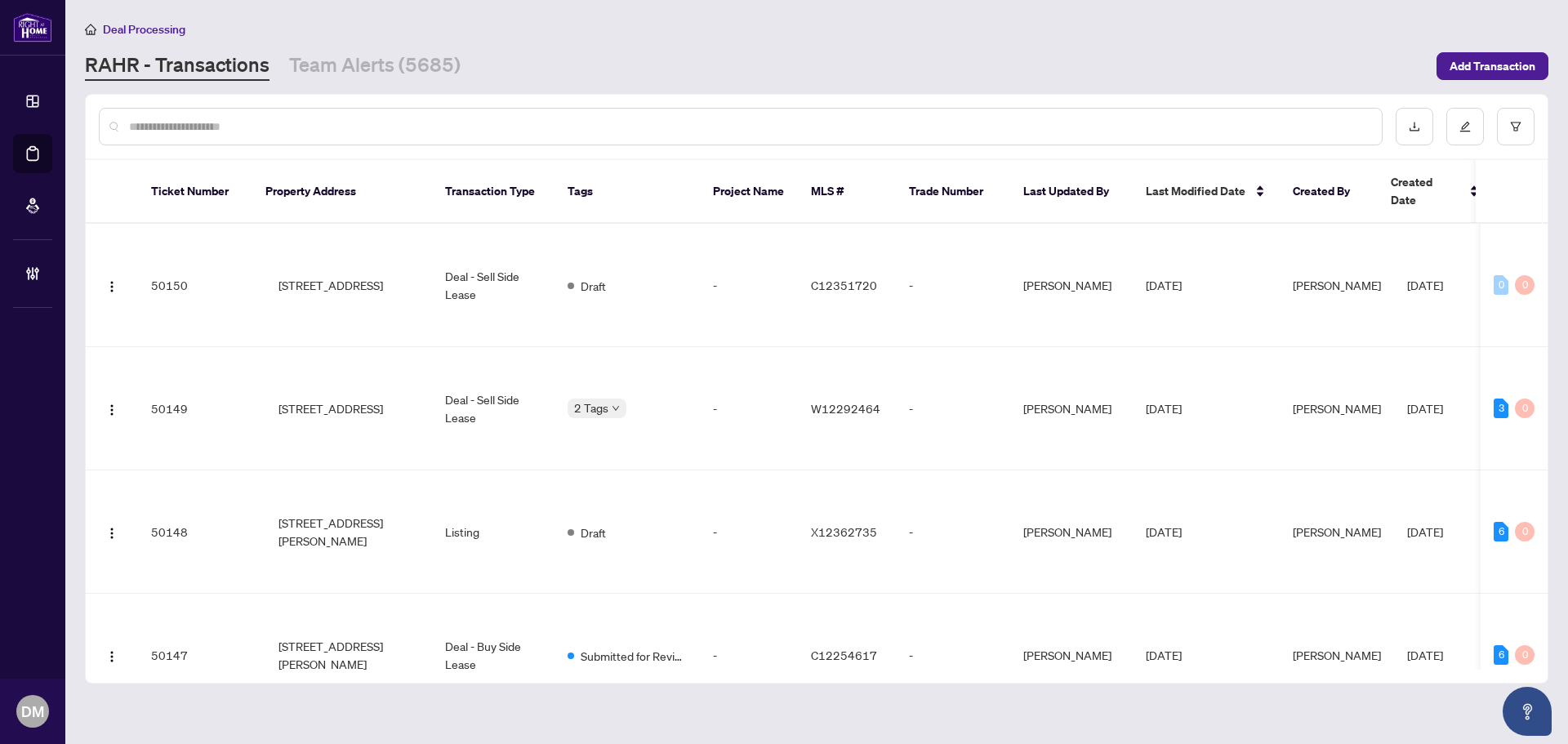
click at [211, 120] on input "text" at bounding box center [748, 126] width 1240 height 18
paste input "*********"
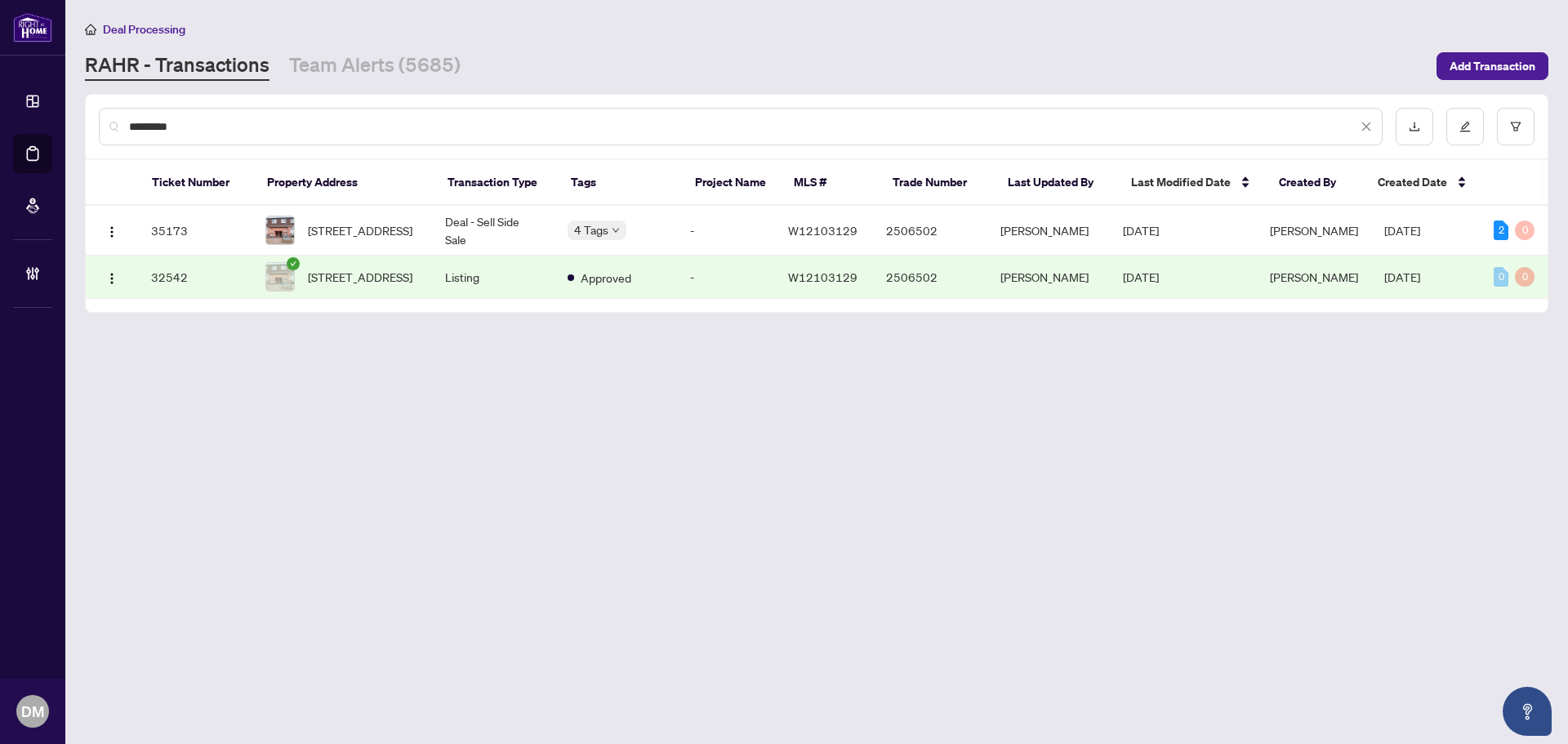
drag, startPoint x: 147, startPoint y: 123, endPoint x: 118, endPoint y: 123, distance: 29.0
click at [118, 123] on div "*********" at bounding box center [741, 127] width 1284 height 37
type input "*******"
click at [475, 235] on td "Deal - Sell Side Sale" at bounding box center [493, 230] width 122 height 49
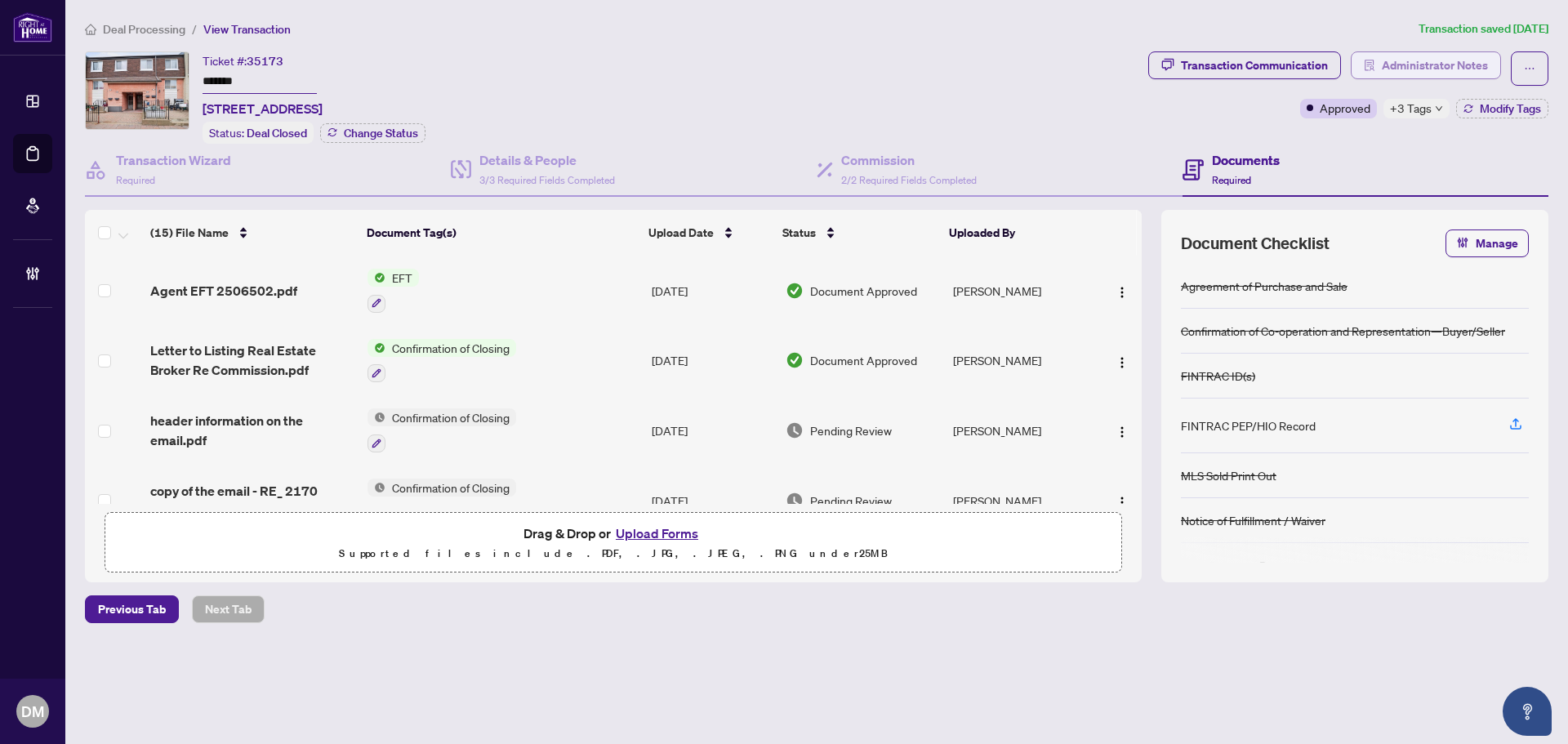
click at [1389, 56] on span "Administrator Notes" at bounding box center [1435, 65] width 106 height 26
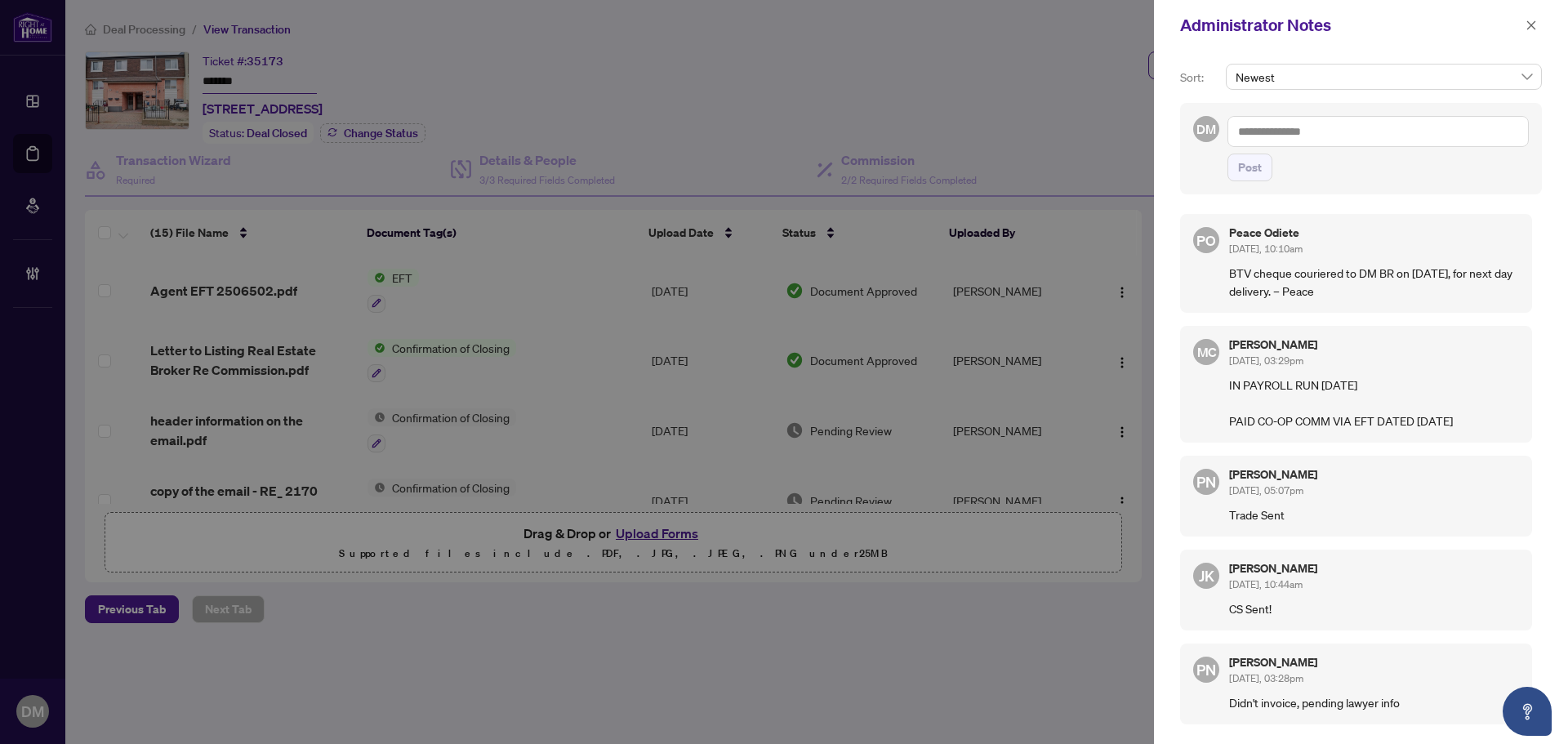
click at [1365, 121] on textarea at bounding box center [1377, 130] width 301 height 31
type textarea "*"
click at [1425, 136] on textarea "*********" at bounding box center [1377, 130] width 301 height 31
click at [1500, 128] on textarea "**********" at bounding box center [1377, 130] width 301 height 31
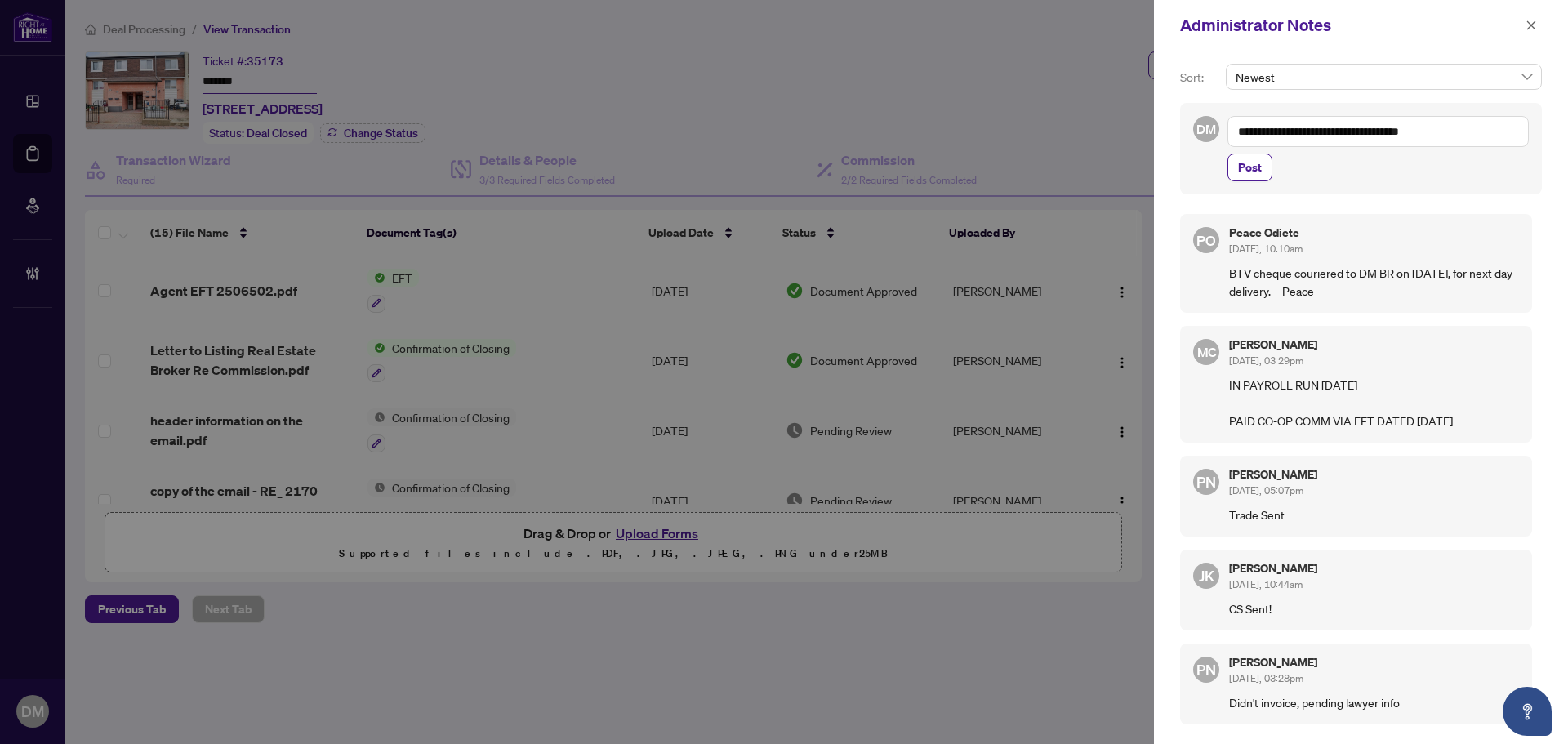
click at [1500, 128] on textarea "**********" at bounding box center [1377, 130] width 301 height 31
click at [1498, 129] on textarea "**********" at bounding box center [1377, 130] width 301 height 31
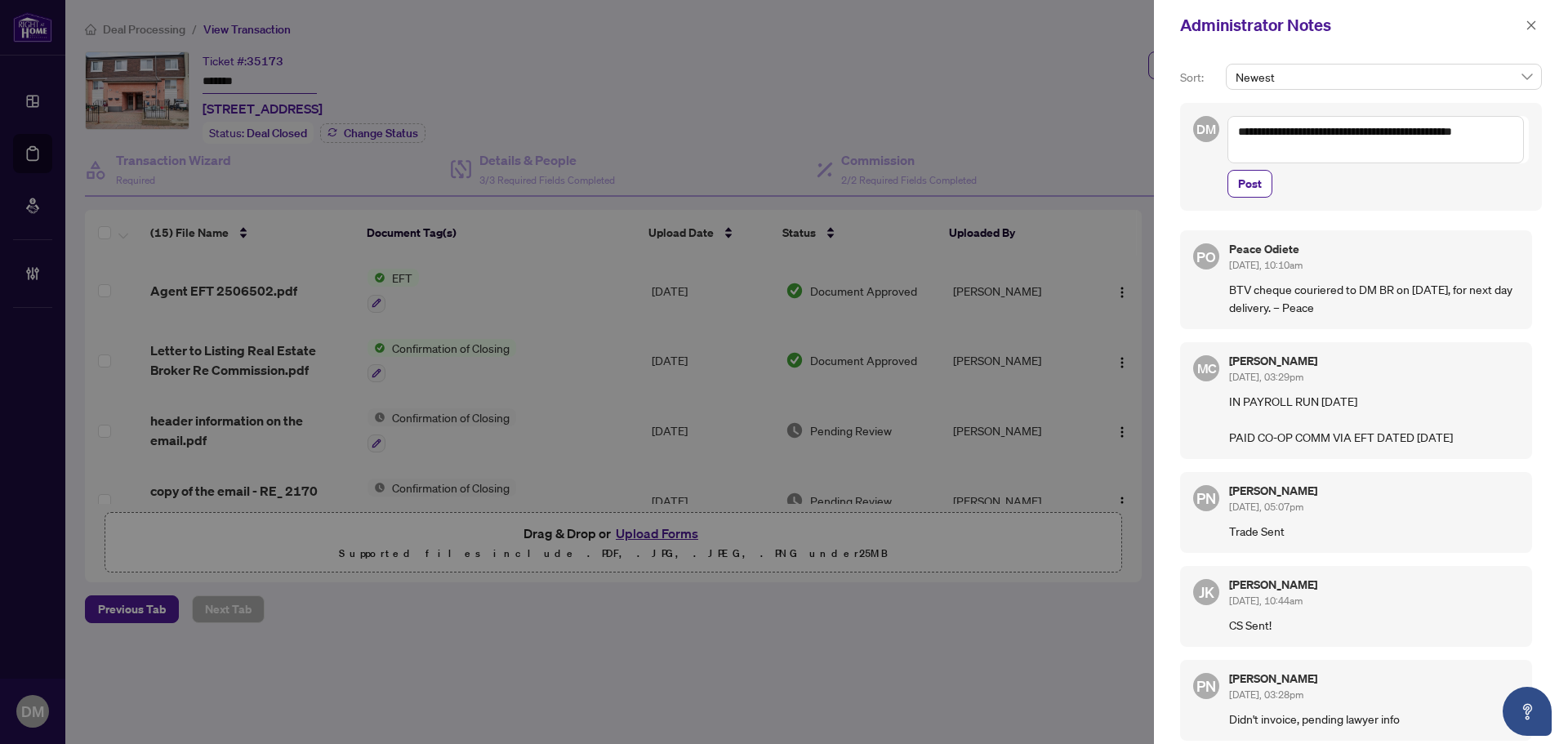
click at [1343, 134] on textarea "**********" at bounding box center [1375, 139] width 296 height 47
click at [1374, 155] on textarea "**********" at bounding box center [1375, 139] width 296 height 47
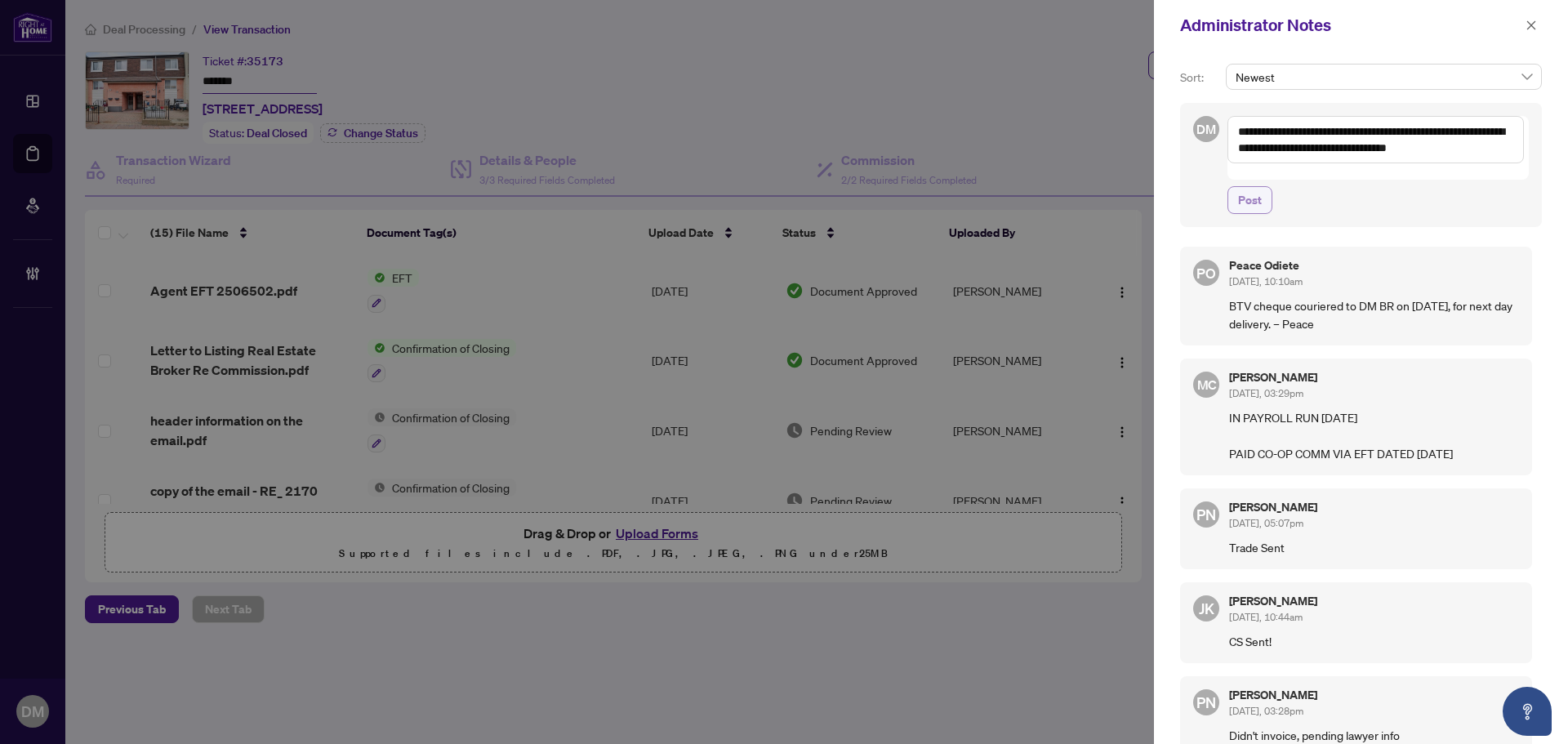
type textarea "**********"
click at [1260, 187] on span "Post" at bounding box center [1249, 200] width 23 height 26
click at [1532, 30] on icon "close" at bounding box center [1531, 25] width 11 height 11
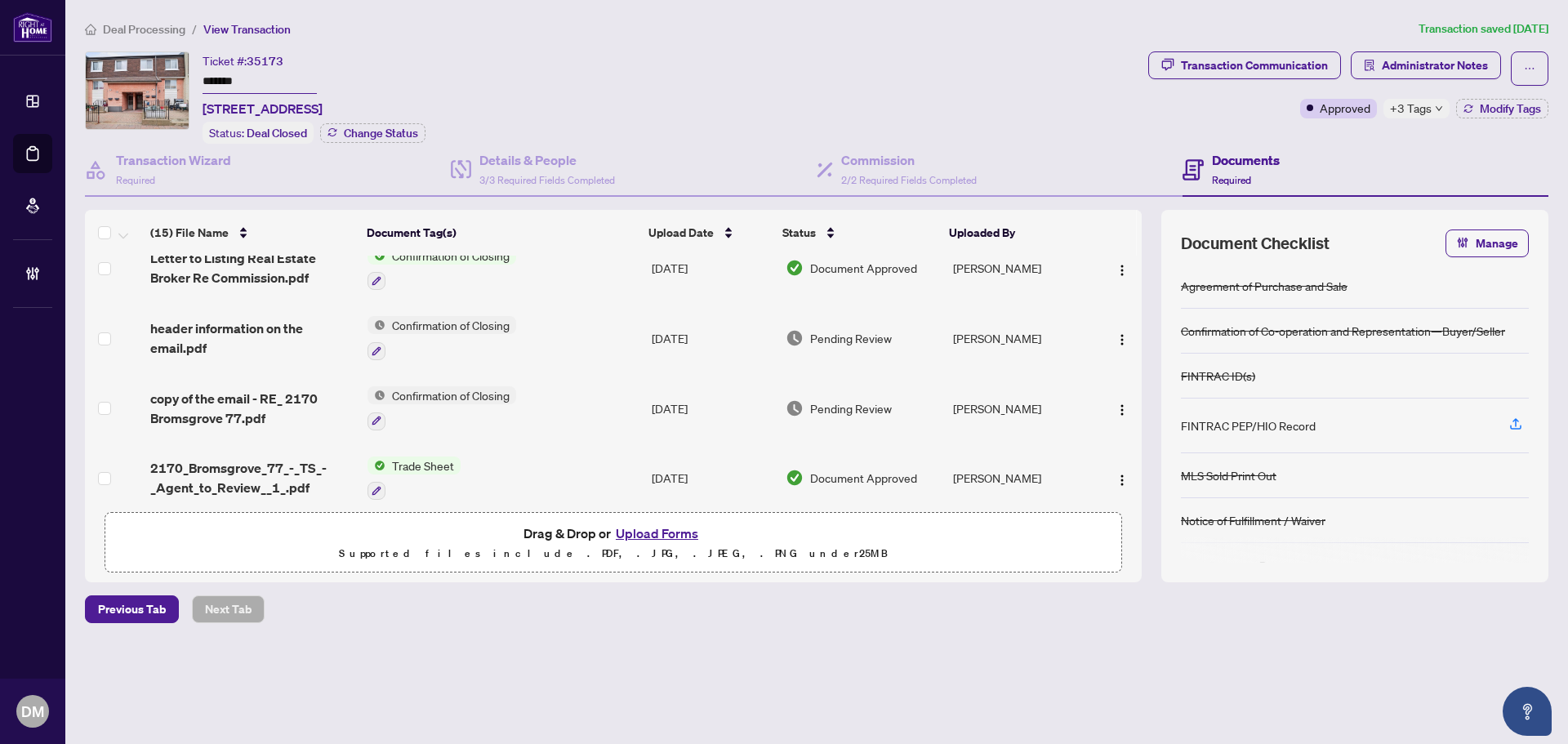
scroll to position [163, 0]
click at [1263, 47] on div "Deal Processing / View Transaction Transaction saved 6 days ago Ticket #: 35173…" at bounding box center [816, 349] width 1477 height 660
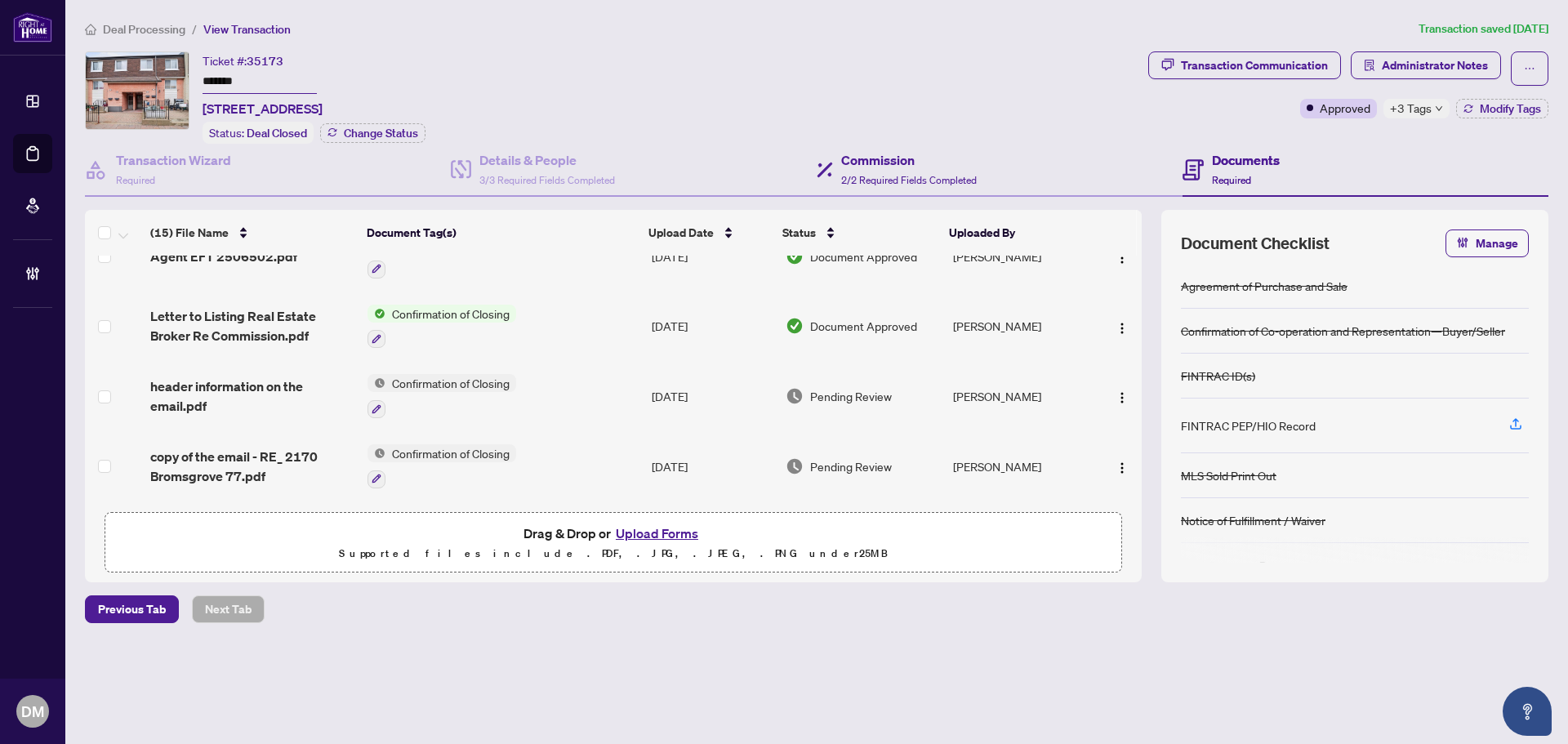
scroll to position [0, 0]
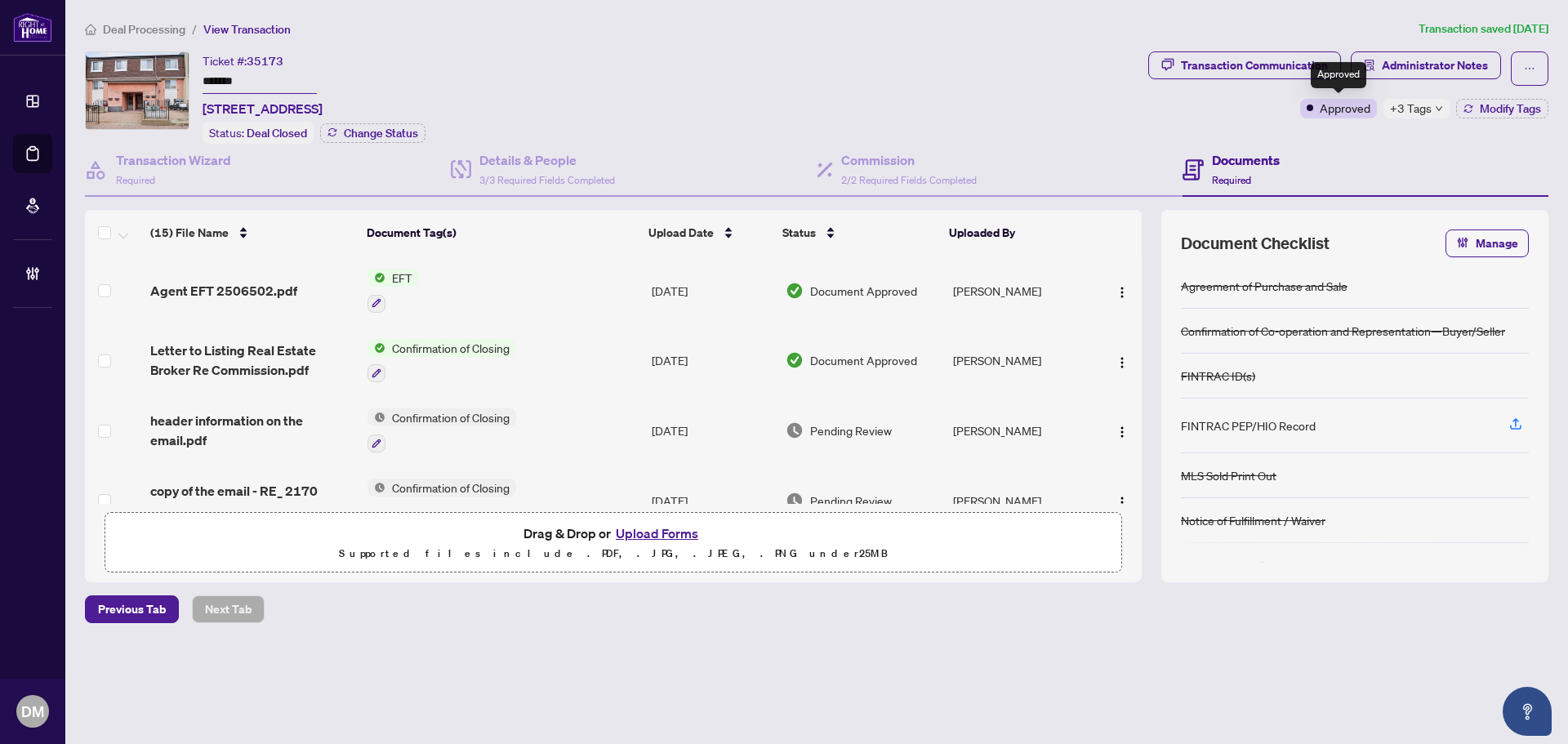
click at [1421, 117] on div "Transaction Communication Administrator Notes Approved +3 Tags Modify Tags" at bounding box center [1348, 97] width 407 height 92
click at [1421, 115] on span "+3 Tags" at bounding box center [1411, 108] width 42 height 19
click at [1312, 62] on div "Transaction Communication" at bounding box center [1254, 65] width 147 height 26
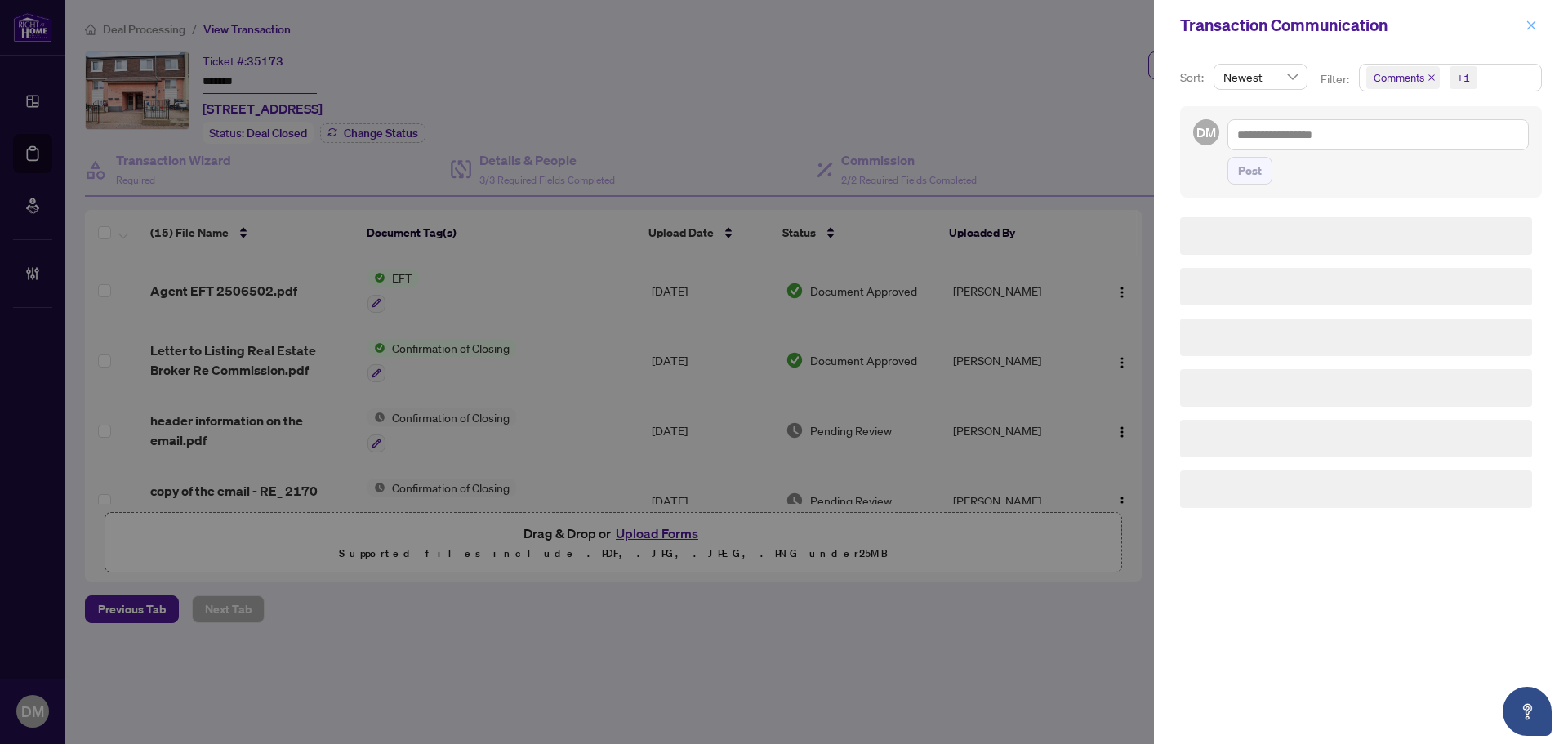
click at [1533, 21] on icon "close" at bounding box center [1531, 25] width 11 height 11
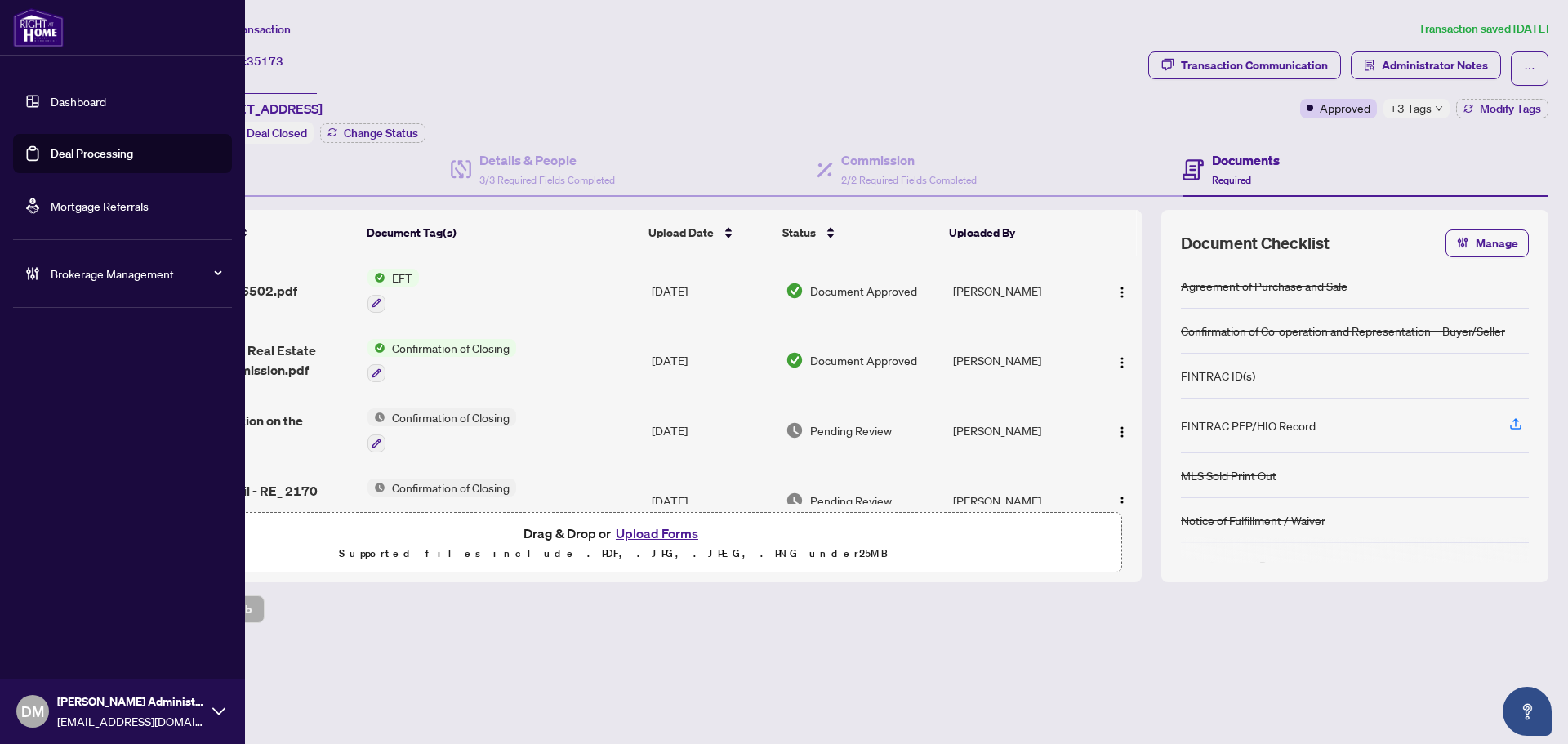
click at [50, 108] on link "Dashboard" at bounding box center [78, 101] width 56 height 15
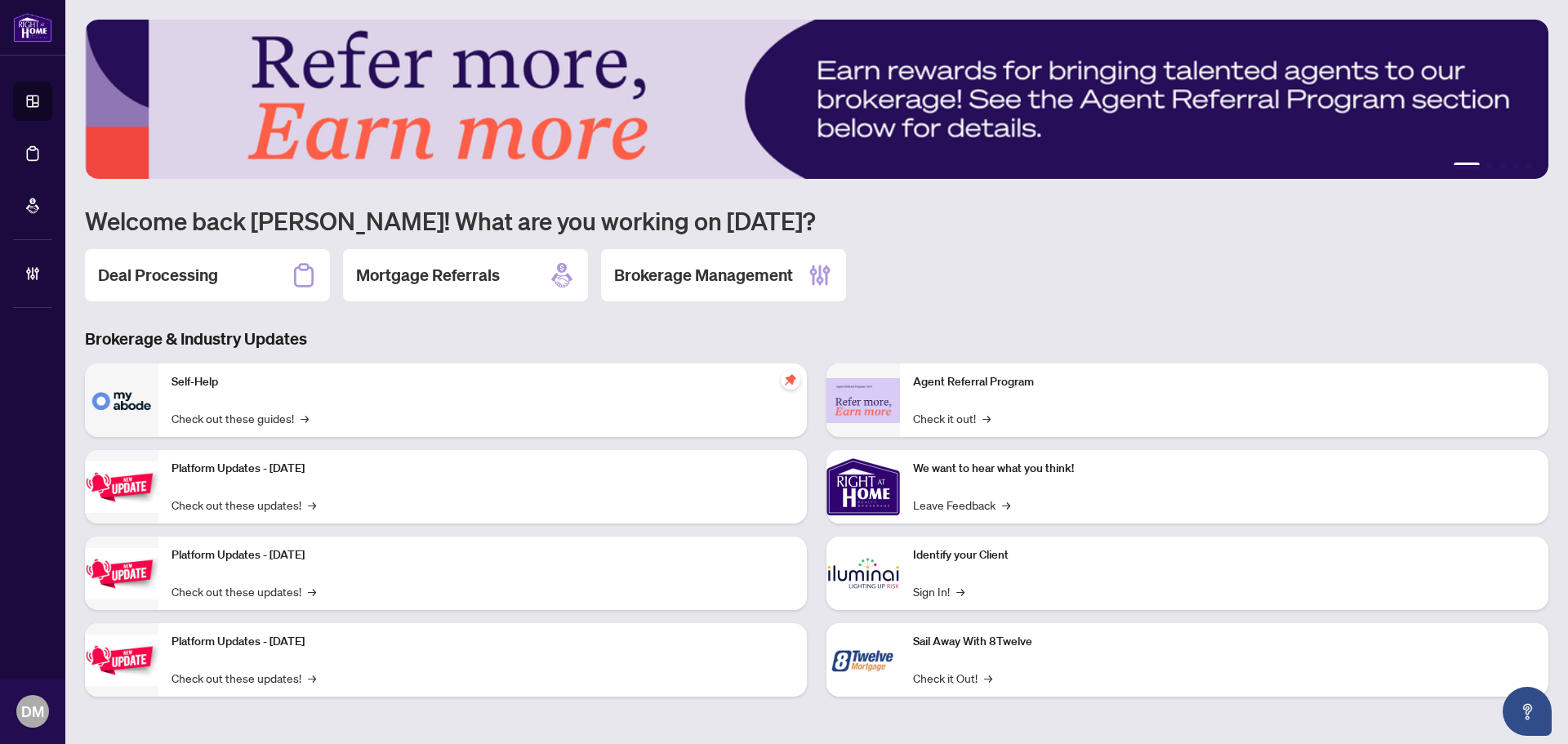
click at [227, 308] on div "1 2 3 4 5 Welcome back Don Mills! What are you working on today? Deal Processin…" at bounding box center [816, 370] width 1464 height 701
drag, startPoint x: 239, startPoint y: 290, endPoint x: 283, endPoint y: 227, distance: 76.8
click at [239, 290] on div "Deal Processing" at bounding box center [207, 275] width 245 height 52
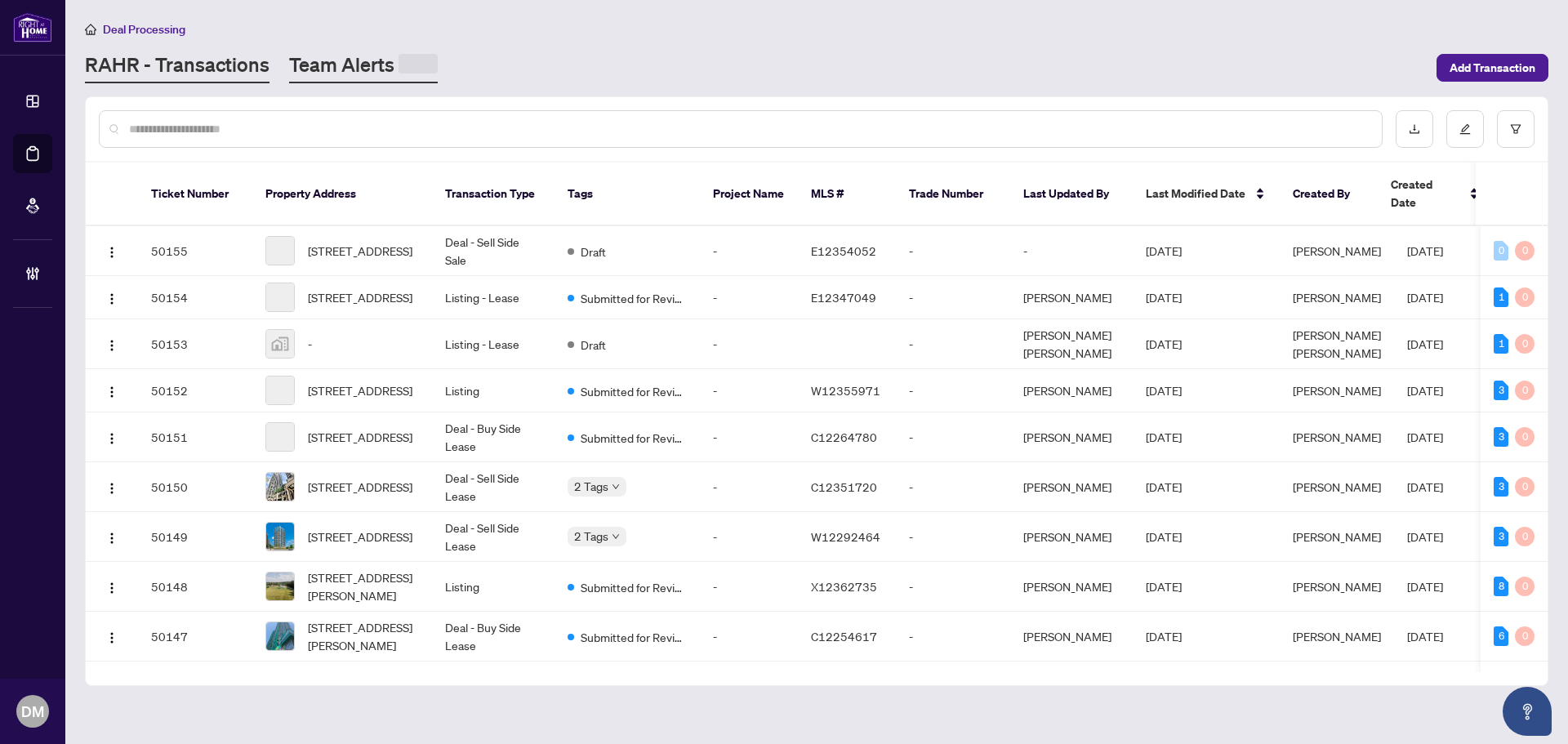
click at [341, 55] on link "Team Alerts" at bounding box center [363, 67] width 149 height 32
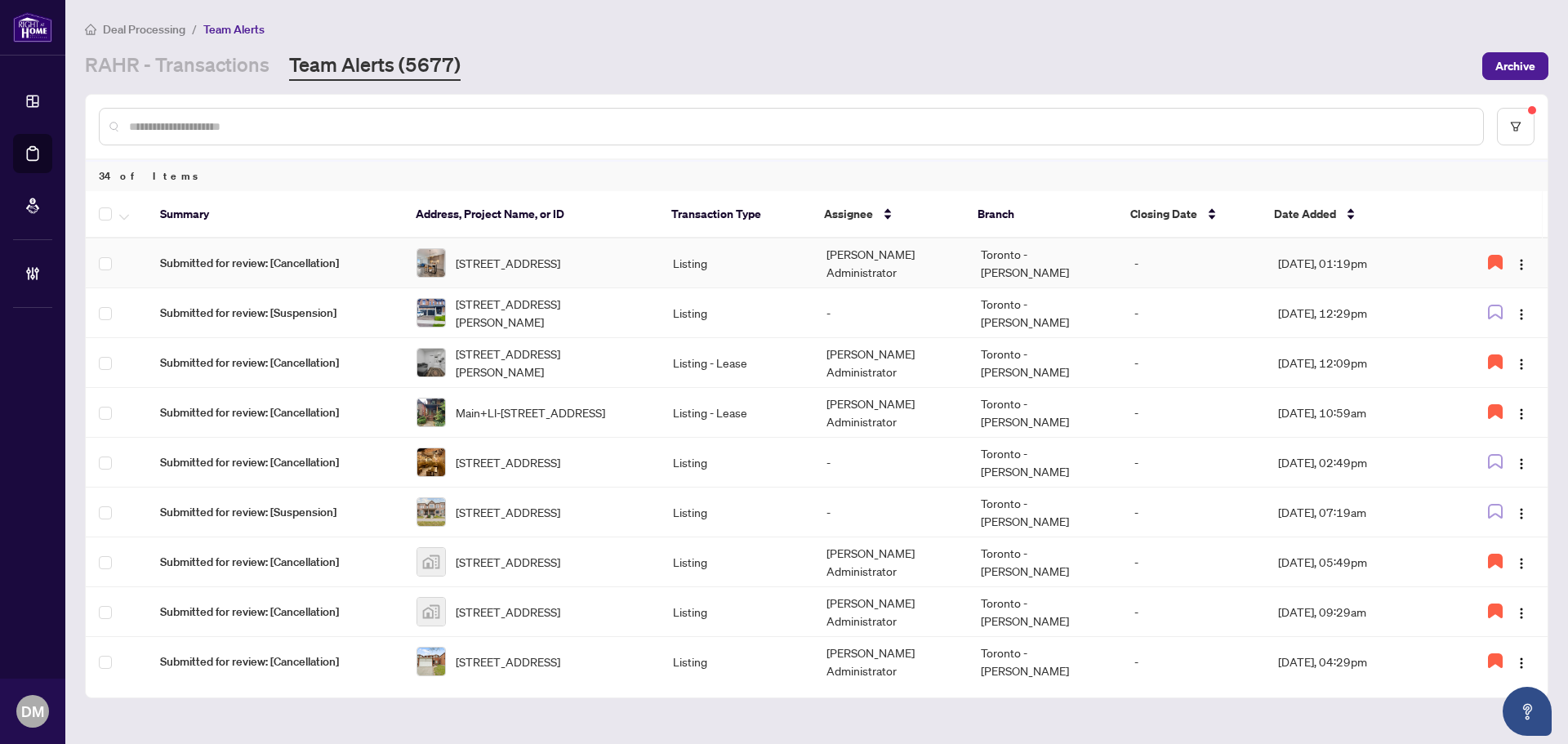
click at [1173, 275] on td "-" at bounding box center [1193, 263] width 143 height 49
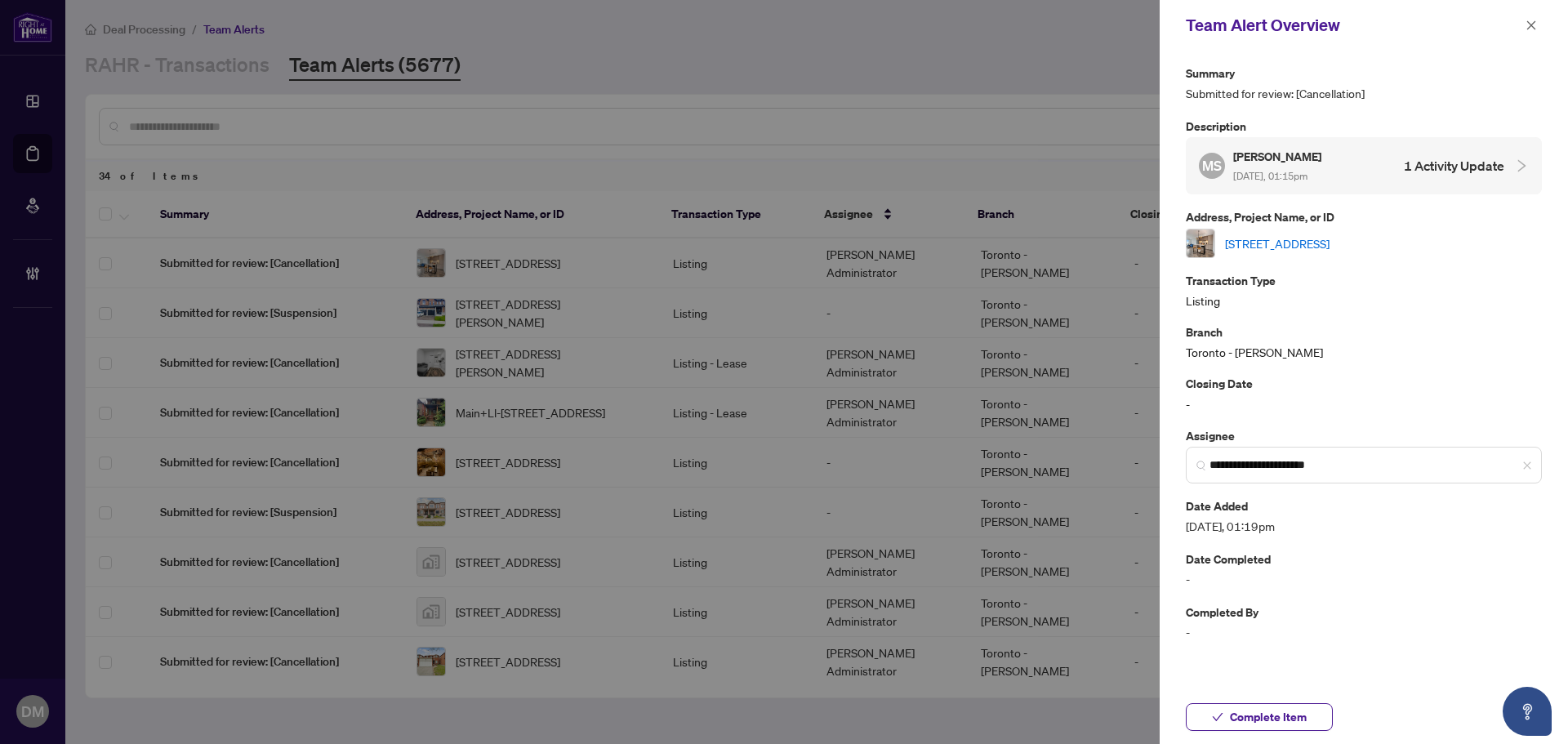
click at [1338, 252] on div "[STREET_ADDRESS]" at bounding box center [1364, 243] width 356 height 30
click at [1329, 242] on link "[STREET_ADDRESS]" at bounding box center [1277, 243] width 104 height 18
click at [1539, 26] on button "button" at bounding box center [1531, 25] width 21 height 20
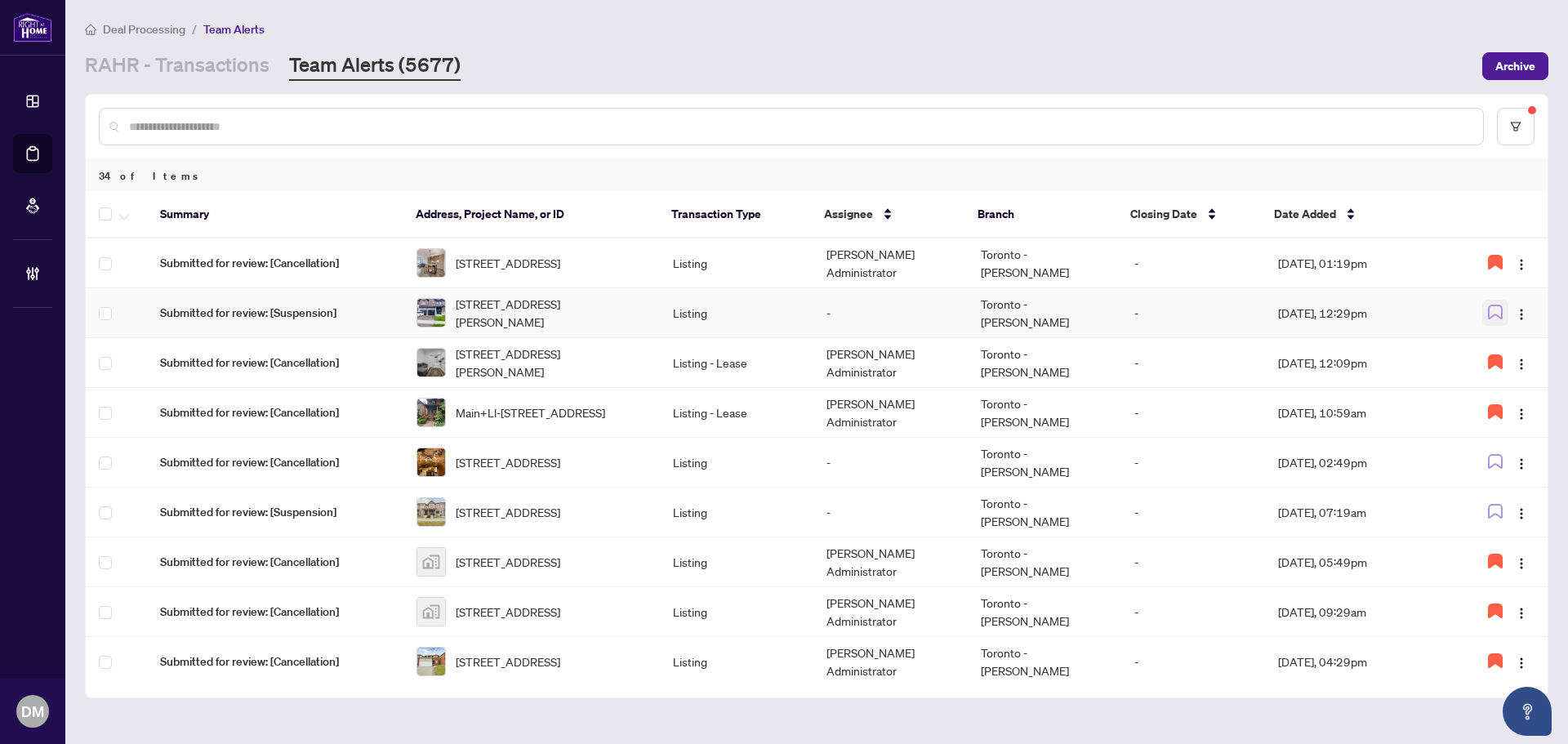
click at [1492, 316] on icon "button" at bounding box center [1495, 312] width 15 height 15
click at [1518, 310] on img "button" at bounding box center [1521, 314] width 13 height 13
click at [1493, 340] on span "Assign Myself" at bounding box center [1479, 344] width 76 height 18
click at [1438, 317] on td "[DATE], 12:29pm" at bounding box center [1357, 312] width 184 height 49
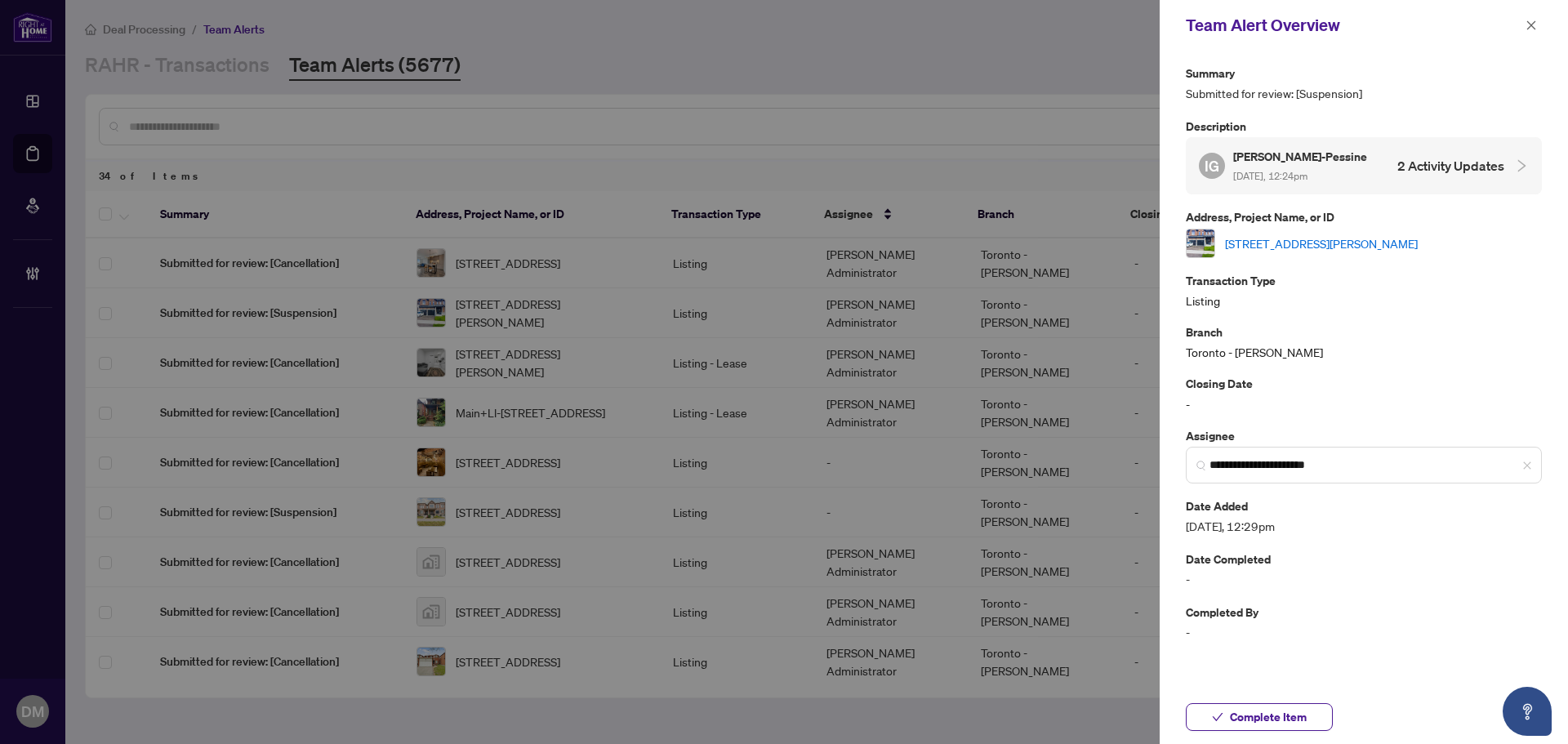
click at [1399, 249] on link "[STREET_ADDRESS][PERSON_NAME]" at bounding box center [1321, 243] width 193 height 18
click at [1534, 27] on icon "close" at bounding box center [1531, 25] width 11 height 11
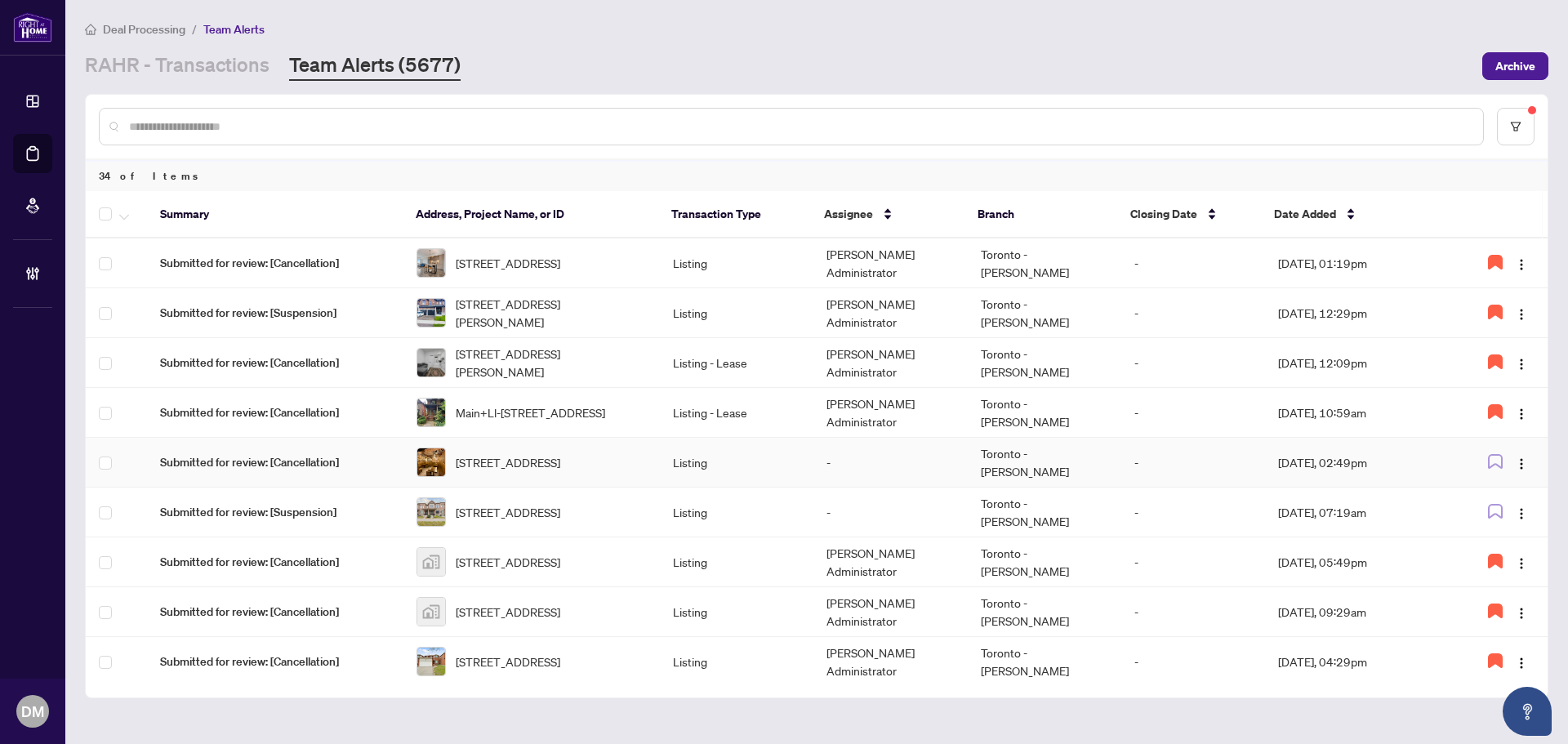
click at [1531, 464] on td at bounding box center [1498, 462] width 99 height 49
click at [1520, 464] on img "button" at bounding box center [1521, 464] width 13 height 13
click at [1232, 64] on div "RAHR - Transactions Team Alerts (5677)" at bounding box center [778, 66] width 1387 height 30
click at [1202, 250] on td "-" at bounding box center [1193, 263] width 143 height 49
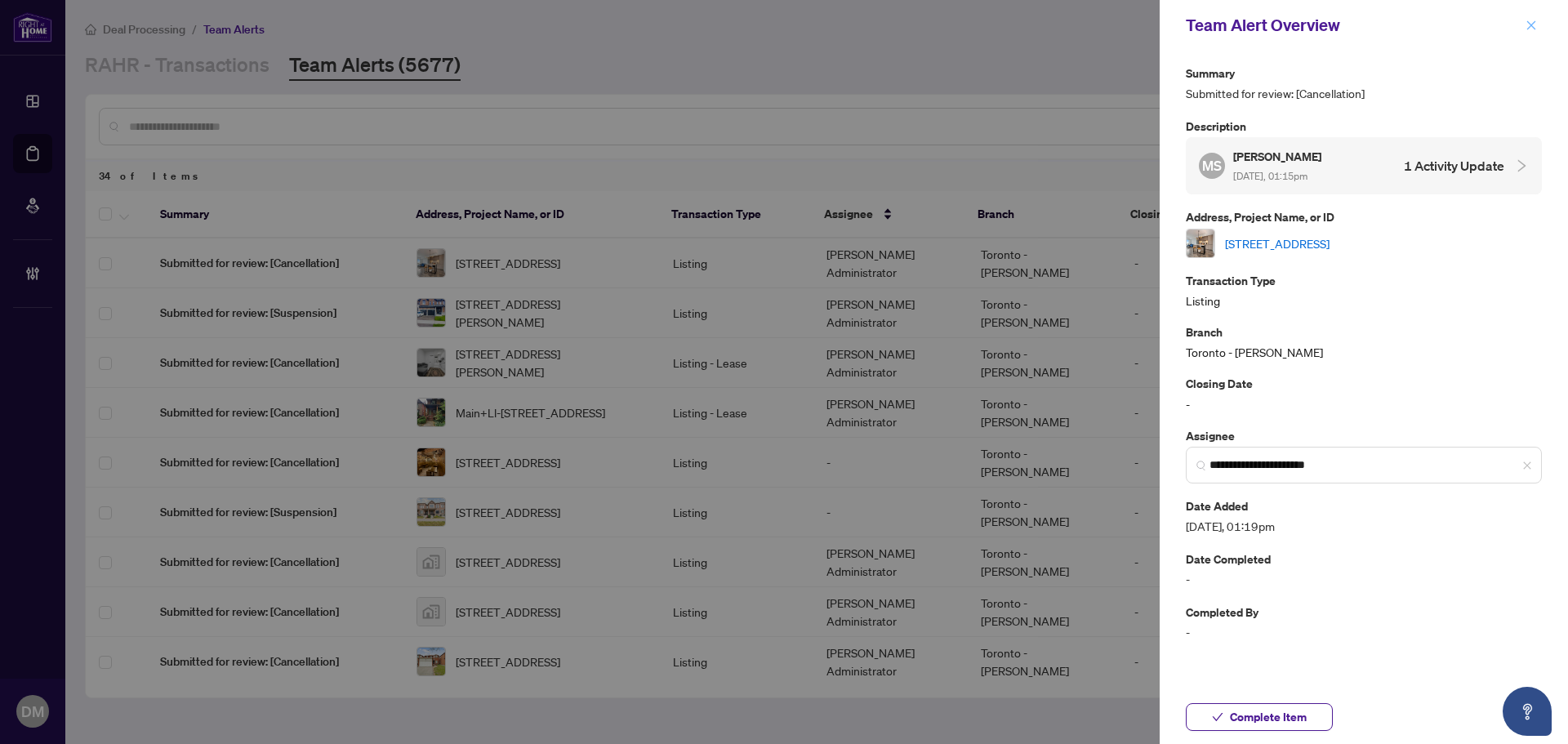
click at [1527, 18] on span "button" at bounding box center [1531, 25] width 11 height 26
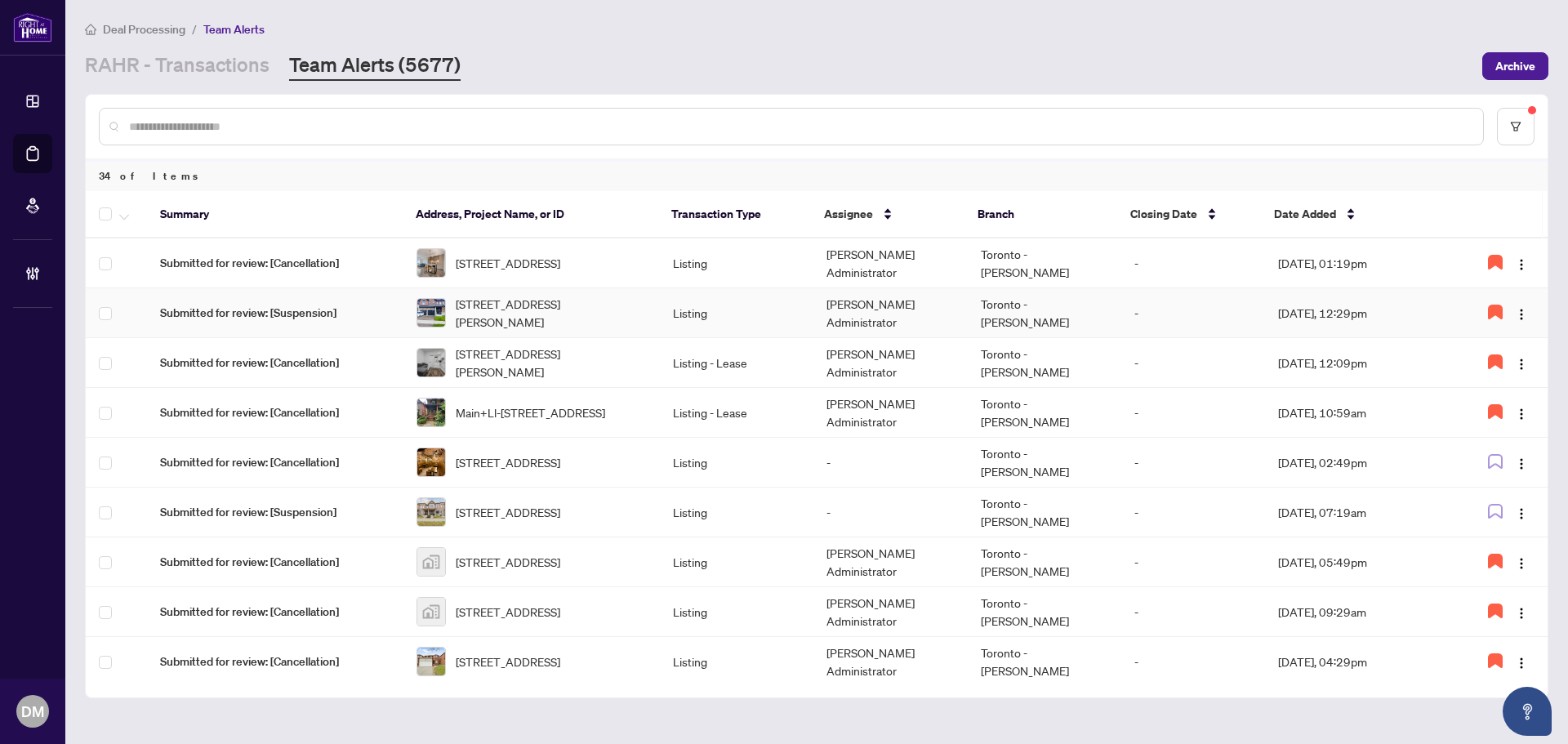
click at [1111, 289] on td "Toronto - [PERSON_NAME]" at bounding box center [1044, 312] width 154 height 49
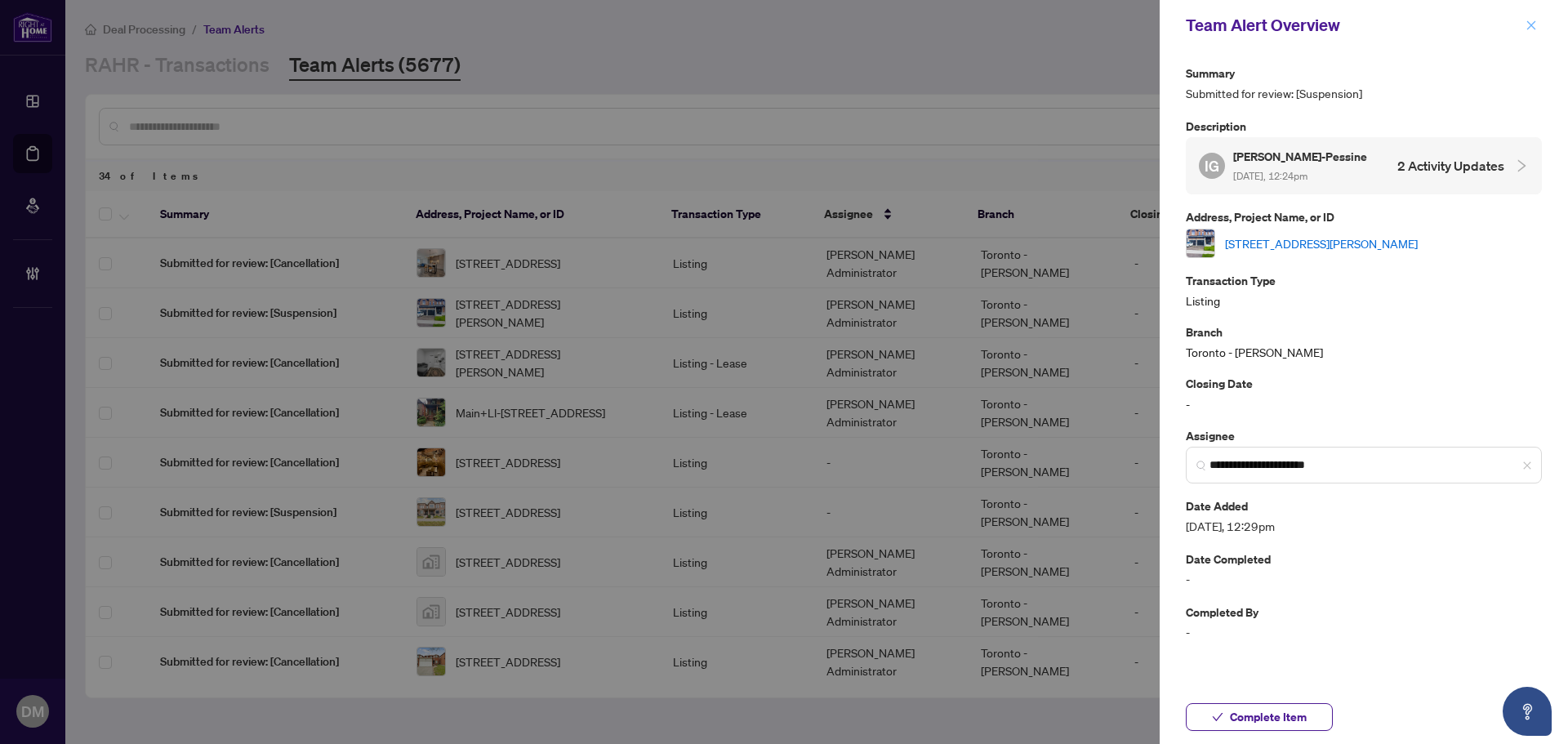
click at [1526, 24] on icon "close" at bounding box center [1531, 25] width 11 height 11
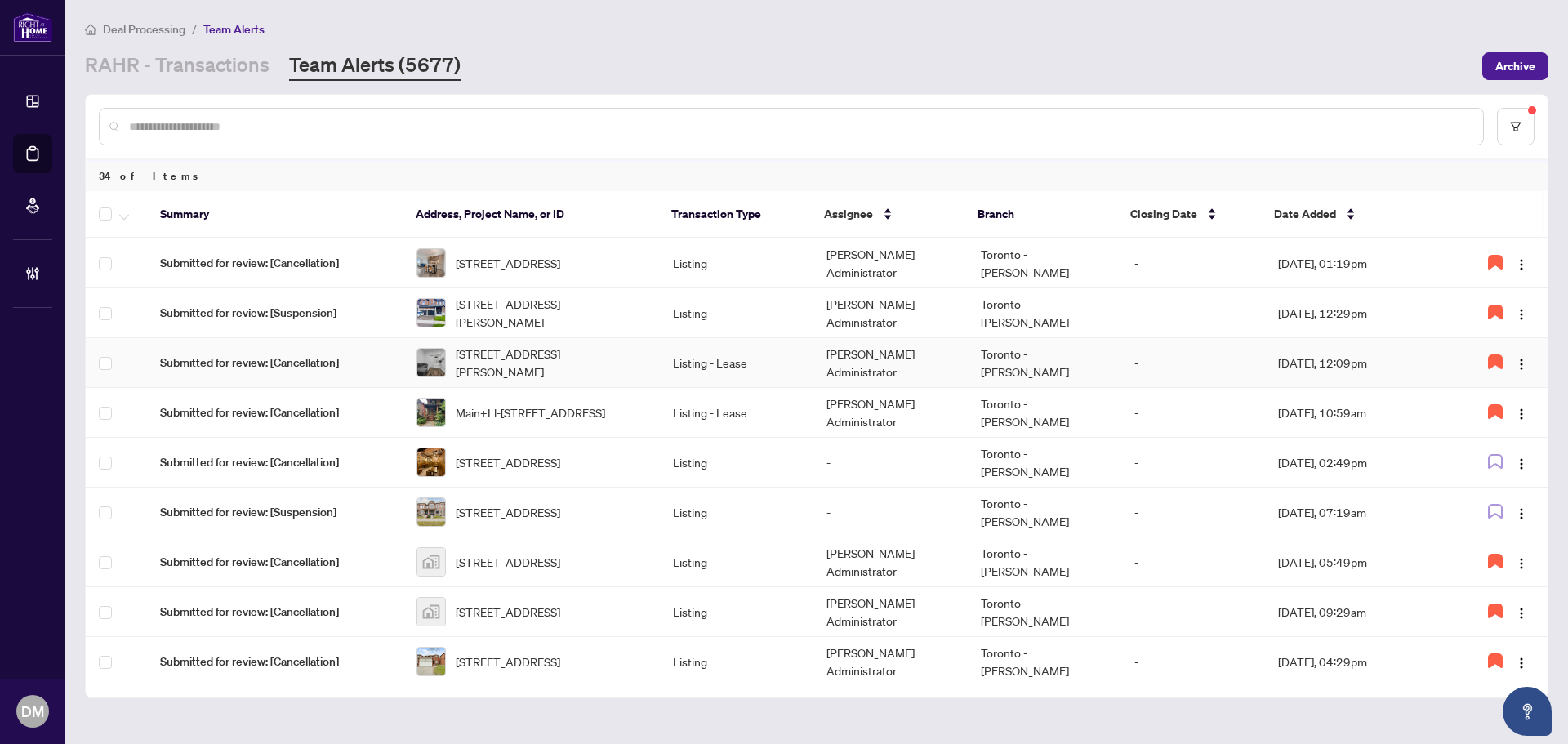
click at [1088, 360] on td "Toronto - [PERSON_NAME]" at bounding box center [1044, 362] width 154 height 49
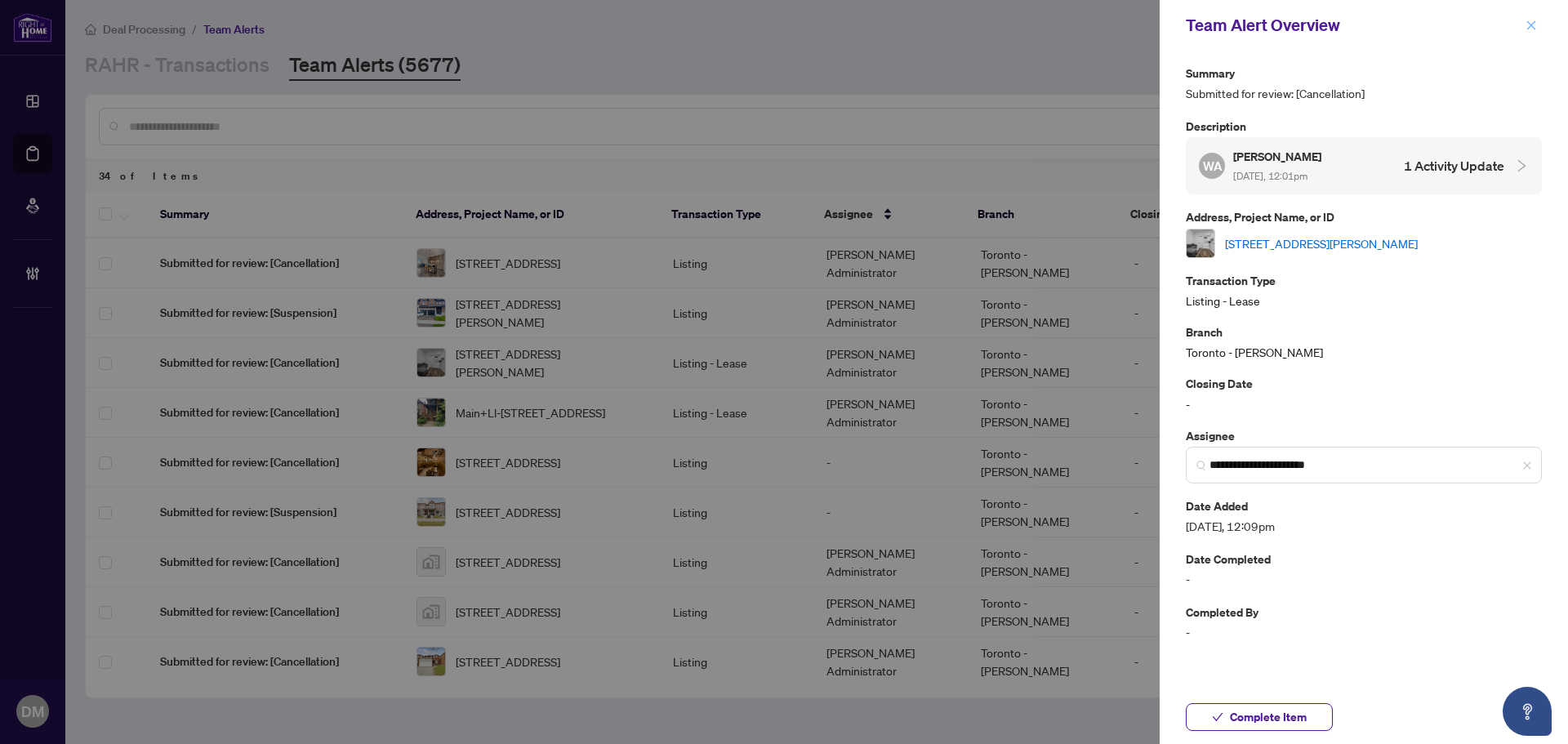
click at [1527, 24] on icon "close" at bounding box center [1531, 25] width 11 height 11
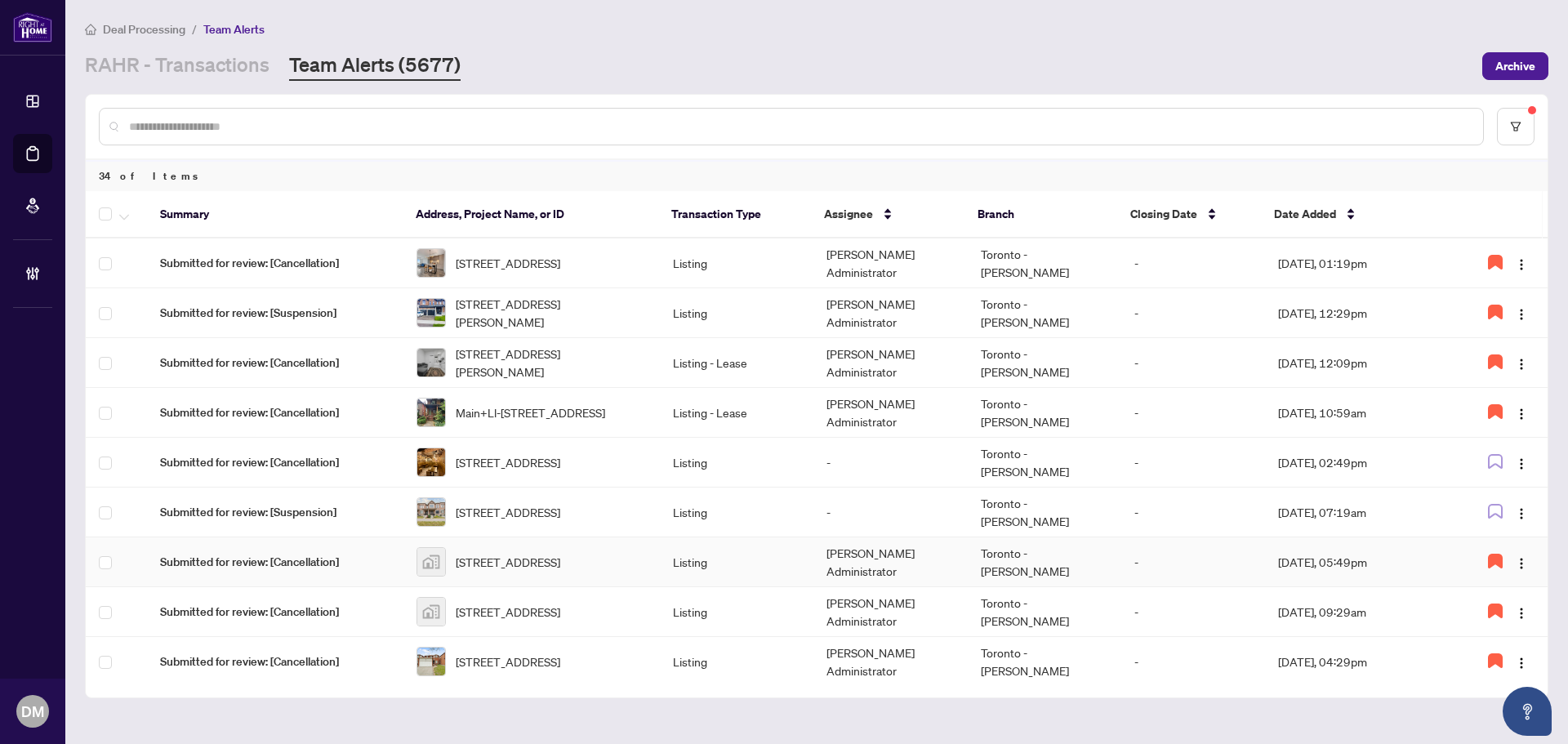
click at [975, 576] on td "Toronto - [PERSON_NAME]" at bounding box center [1044, 561] width 154 height 49
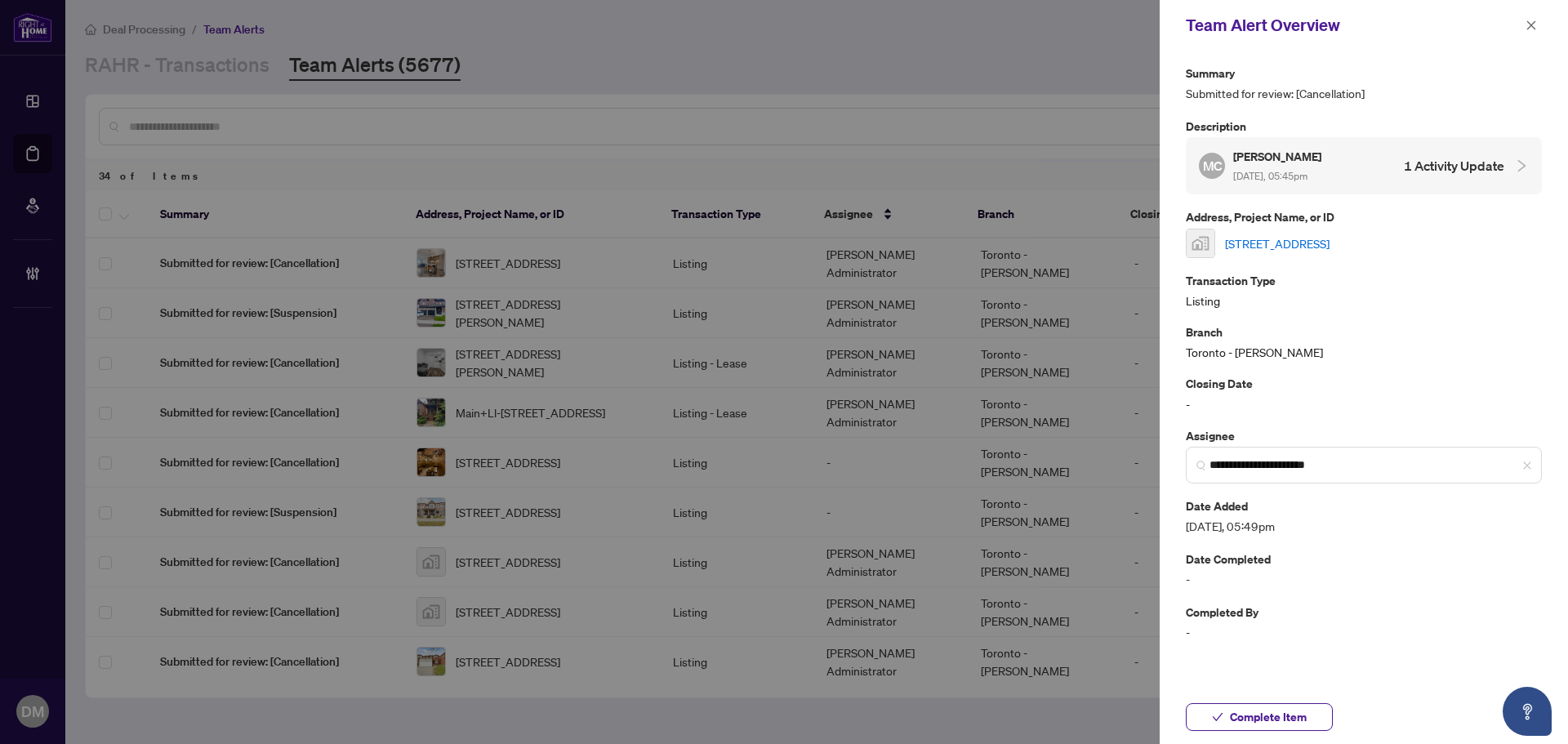
drag, startPoint x: 1530, startPoint y: 23, endPoint x: 1407, endPoint y: 144, distance: 172.5
click at [1530, 23] on icon "close" at bounding box center [1532, 25] width 9 height 9
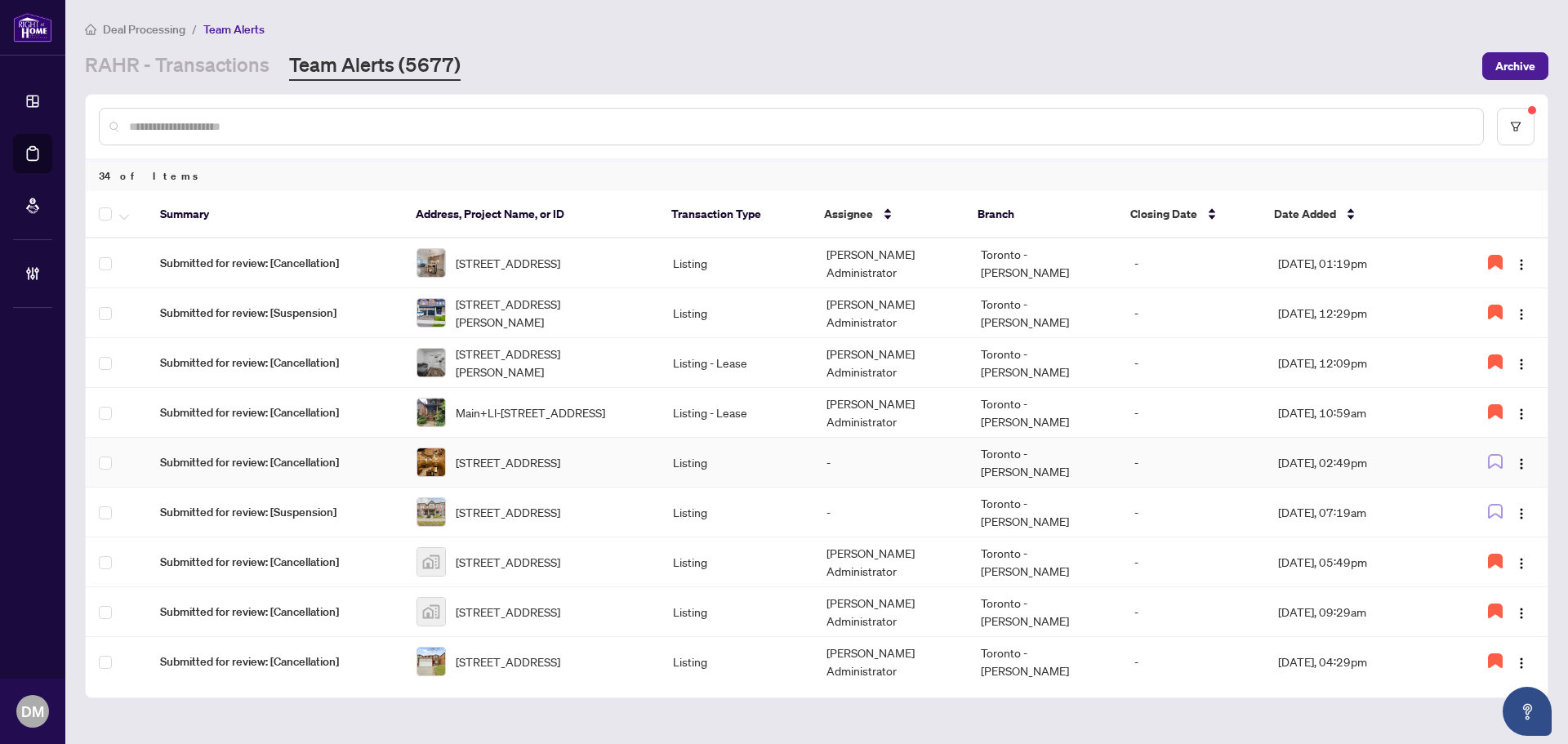
click at [1002, 461] on td "Toronto - [PERSON_NAME]" at bounding box center [1044, 462] width 154 height 49
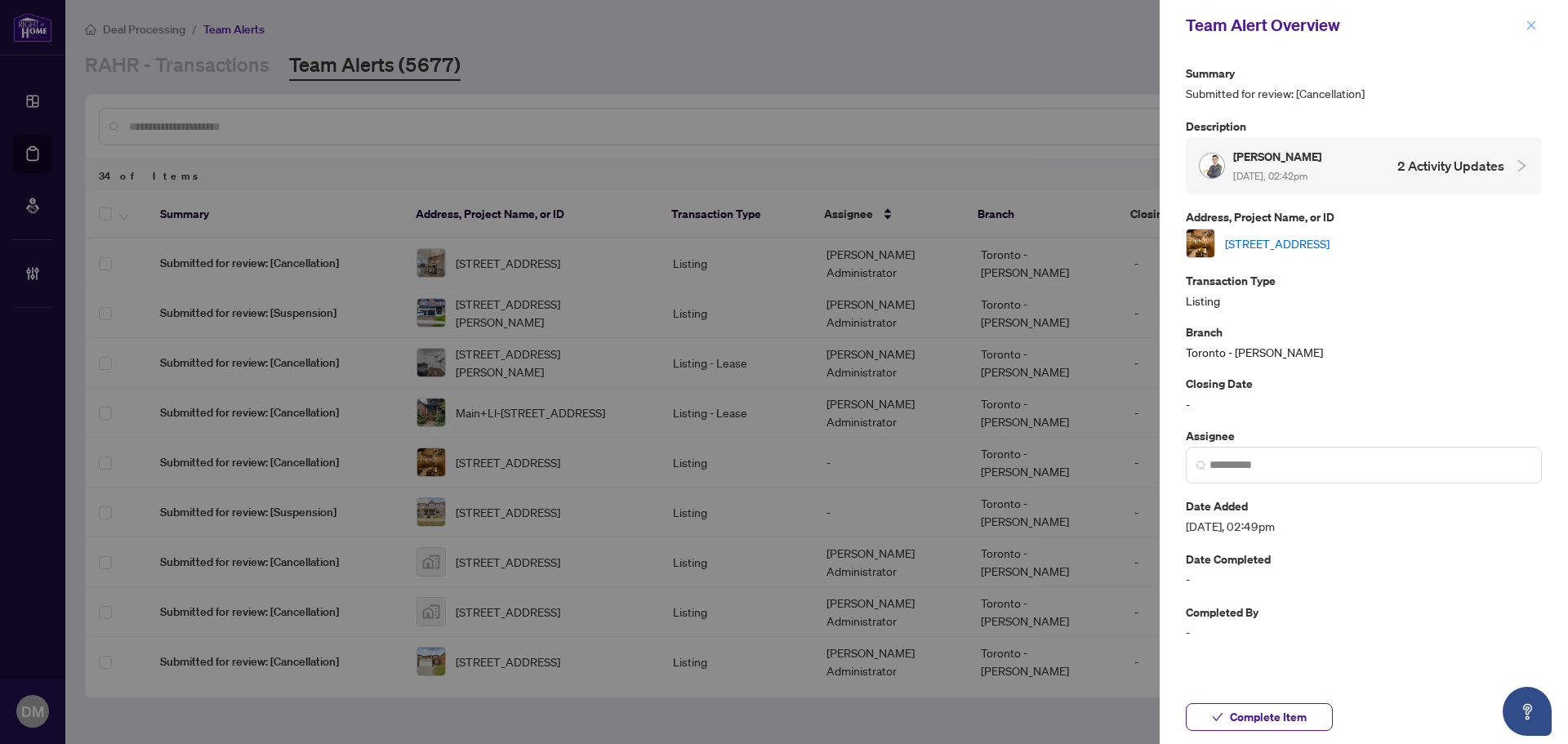
click at [1541, 30] on button "button" at bounding box center [1531, 25] width 21 height 20
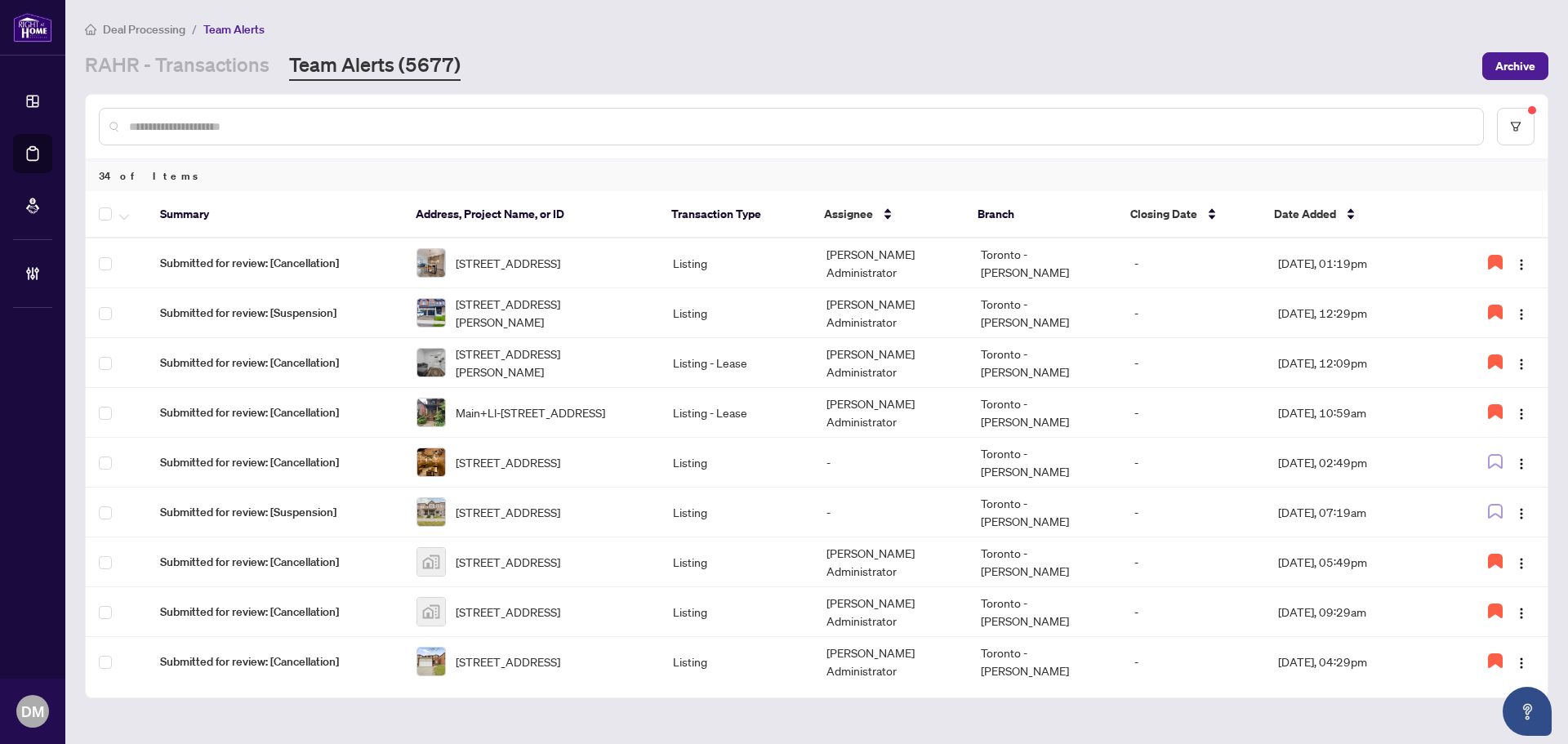
click at [1016, 68] on div "RAHR - Transactions Team Alerts (5677)" at bounding box center [778, 66] width 1387 height 30
click at [1141, 60] on div "RAHR - Transactions Team Alerts (5677)" at bounding box center [778, 66] width 1387 height 30
click at [785, 74] on div "RAHR - Transactions Team Alerts (5677)" at bounding box center [778, 66] width 1387 height 30
click at [687, 62] on div "RAHR - Transactions Team Alerts (5677)" at bounding box center [778, 66] width 1387 height 30
click at [1172, 58] on div "RAHR - Transactions Team Alerts (5677)" at bounding box center [778, 66] width 1387 height 30
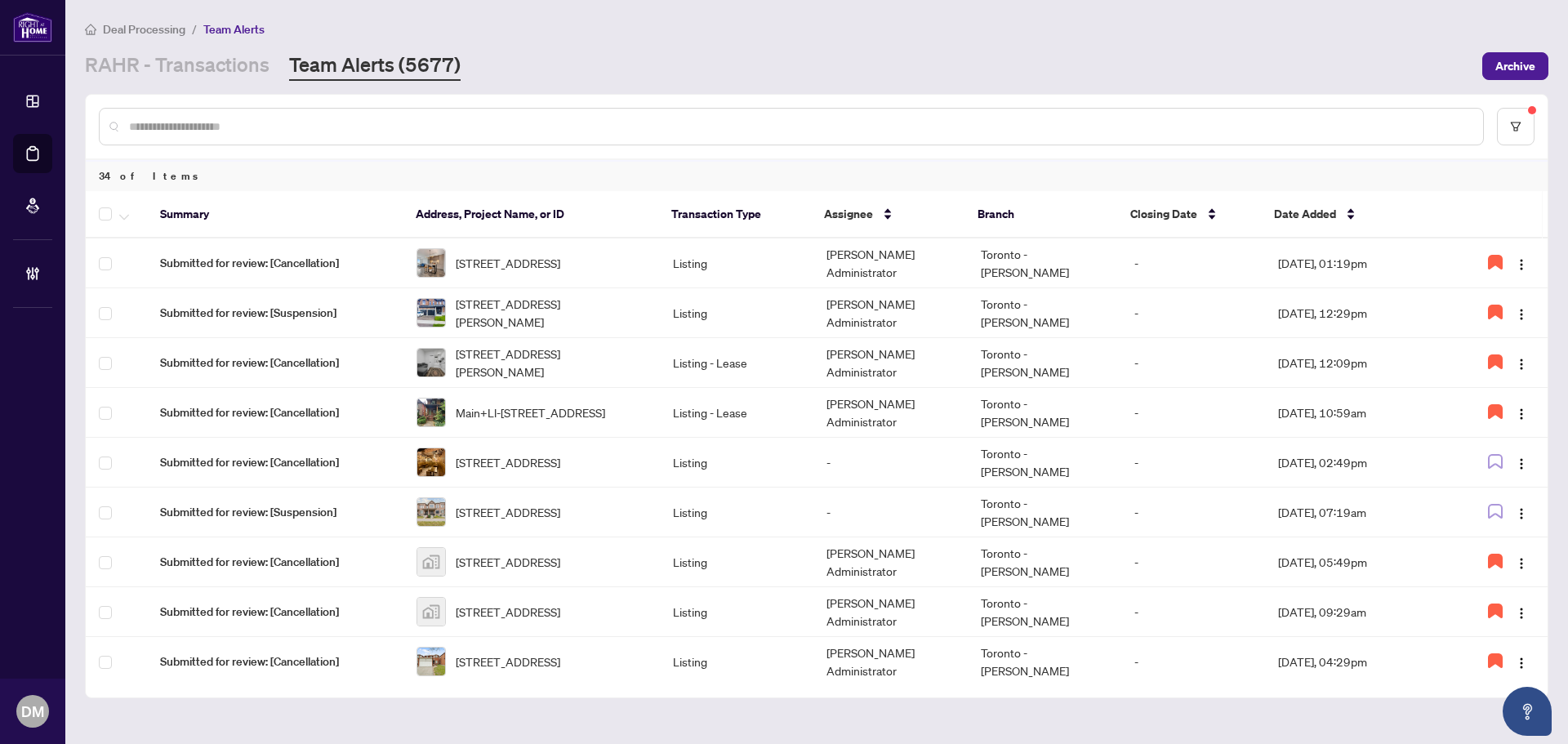
click at [1152, 69] on div "RAHR - Transactions Team Alerts (5677)" at bounding box center [778, 66] width 1387 height 30
click at [1522, 461] on img "button" at bounding box center [1521, 464] width 13 height 13
click at [1522, 460] on img "button" at bounding box center [1521, 464] width 13 height 13
click at [800, 83] on main "Deal Processing / Team Alerts RAHR - Transactions Team Alerts (5677) Archive 34…" at bounding box center [816, 372] width 1503 height 744
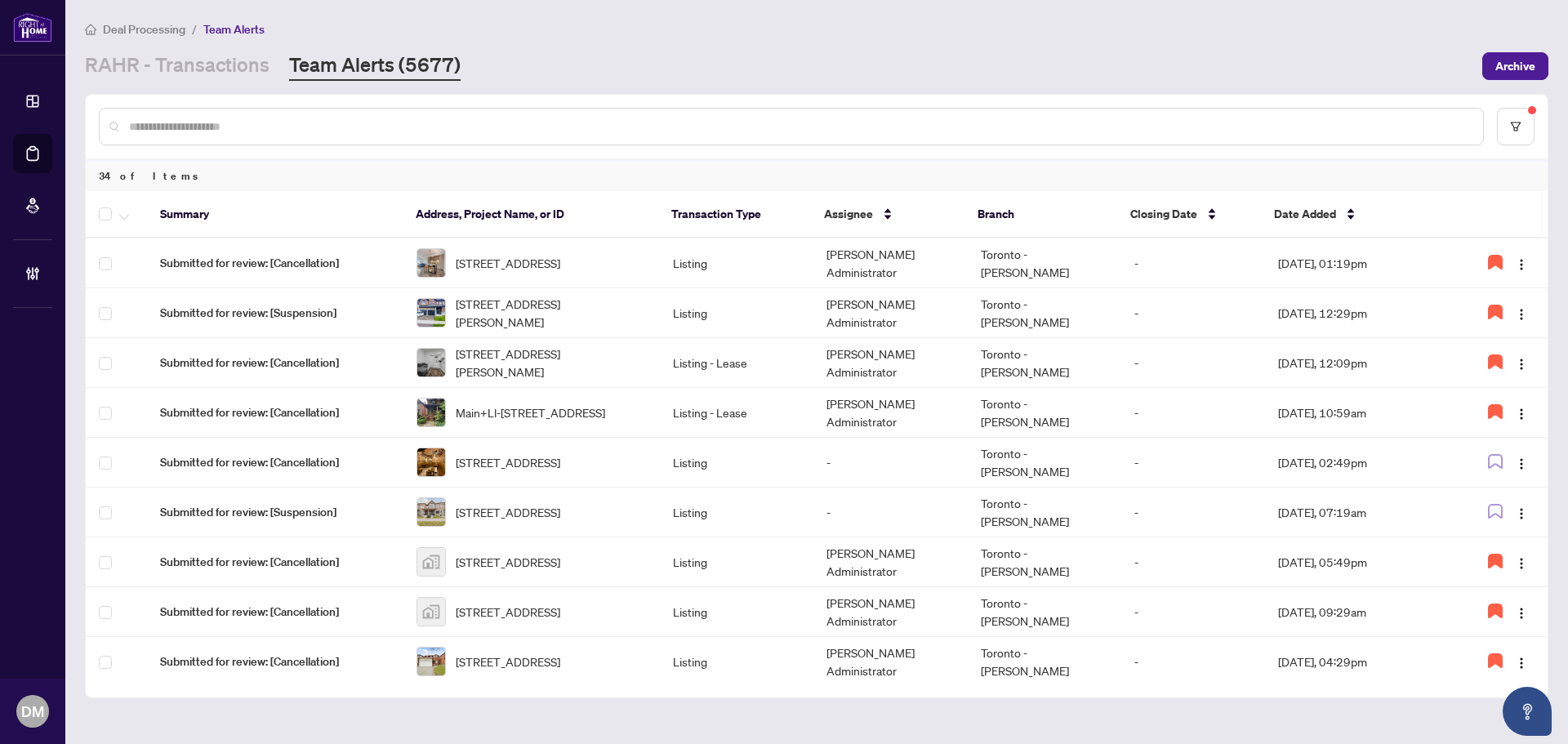
click at [800, 82] on main "Deal Processing / Team Alerts RAHR - Transactions Team Alerts (5677) Archive 34…" at bounding box center [816, 372] width 1503 height 744
click at [170, 49] on div "Deal Processing / Team Alerts RAHR - Transactions Team Alerts (5677) Archive" at bounding box center [816, 50] width 1464 height 61
click at [184, 69] on link "RAHR - Transactions" at bounding box center [177, 66] width 184 height 30
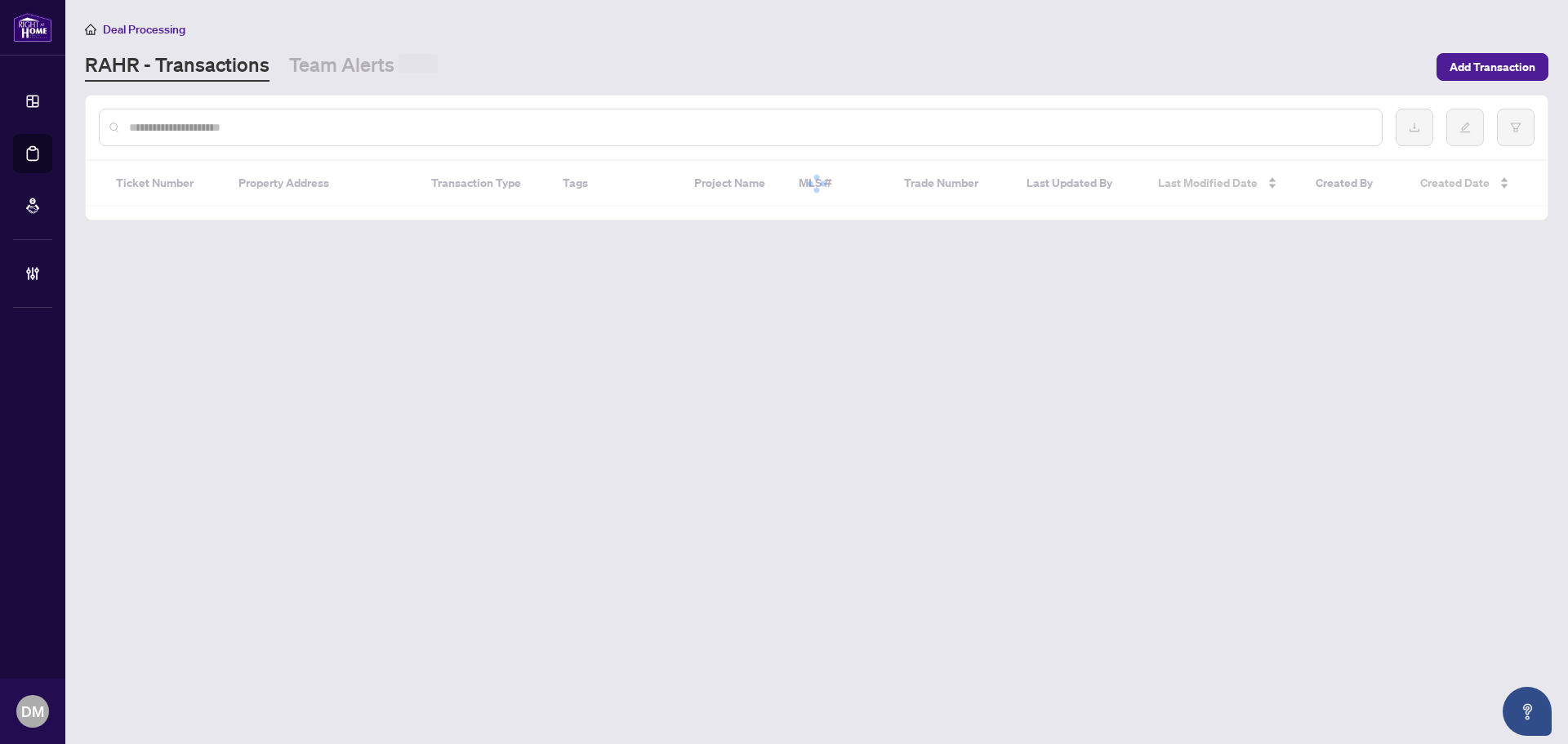
click at [185, 119] on input "text" at bounding box center [748, 127] width 1240 height 18
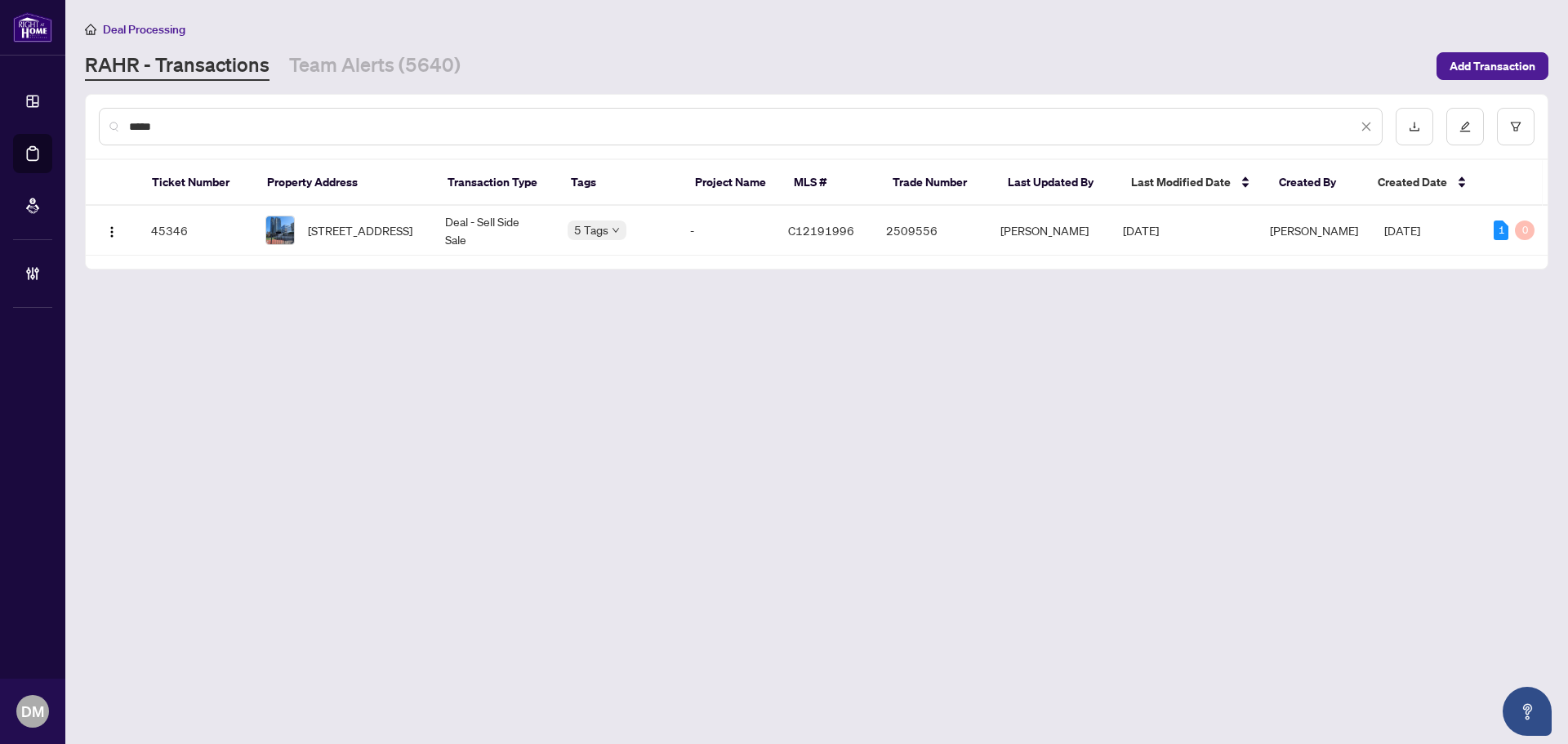
type input "*****"
click at [996, 243] on tr "45346 2308-30 Roehampton Ave, Toronto, Ontario M4P 0B9, Canada Deal - Sell Side…" at bounding box center [819, 230] width 1466 height 49
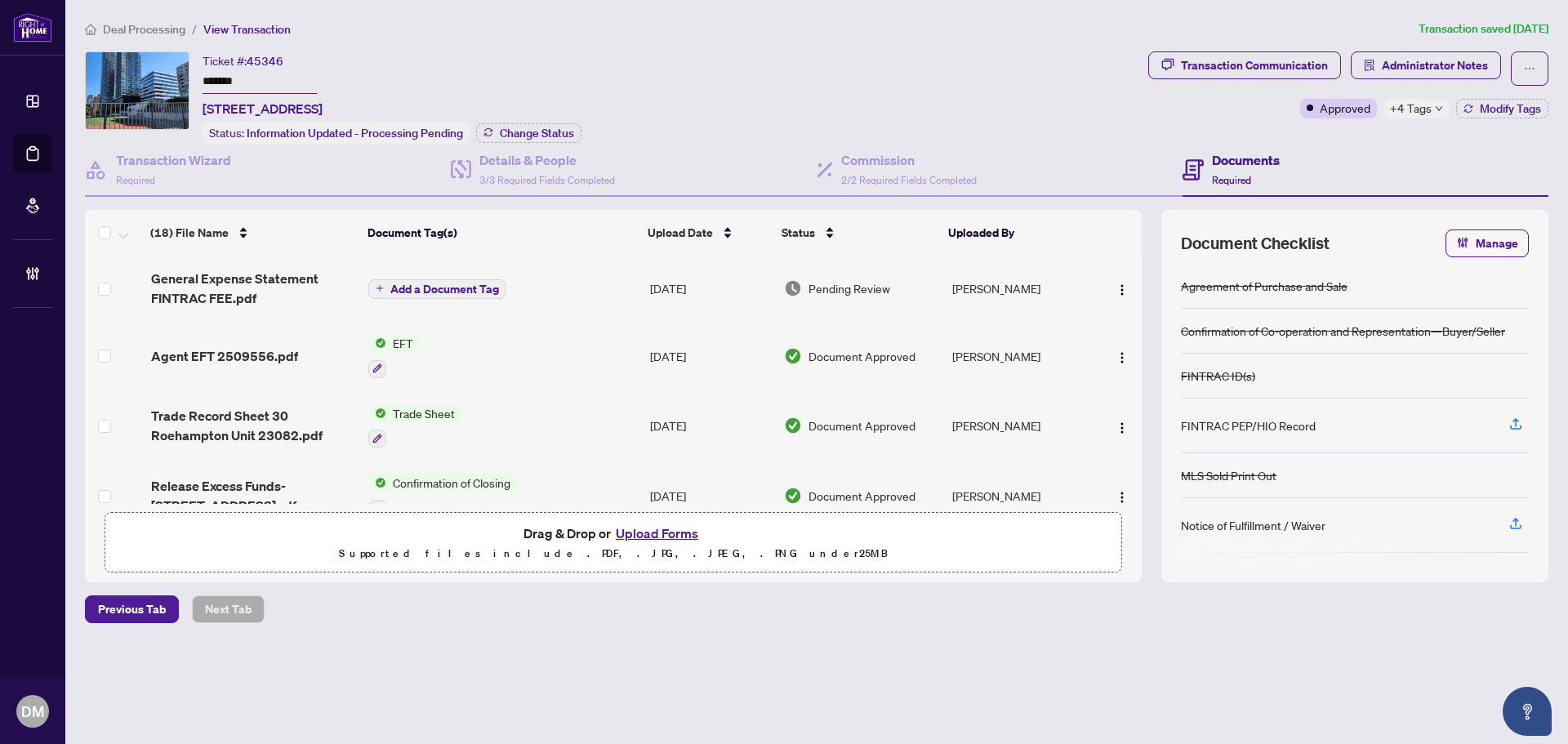
click at [1419, 99] on span "+4 Tags" at bounding box center [1411, 108] width 42 height 19
click at [924, 62] on div "Ticket #: 45346 ******* 2308-30 Roehampton Ave, Toronto, Ontario M4P 0B9, Canad…" at bounding box center [613, 97] width 1057 height 92
click at [1412, 95] on div "Transaction Communication Administrator Notes Approved +4 Tags Modify Tags" at bounding box center [1348, 85] width 401 height 67
click at [1415, 109] on span "+4 Tags" at bounding box center [1411, 108] width 42 height 19
click at [929, 53] on div "Ticket #: 45346 ******* 2308-30 Roehampton Ave, Toronto, Ontario M4P 0B9, Canad…" at bounding box center [613, 97] width 1057 height 92
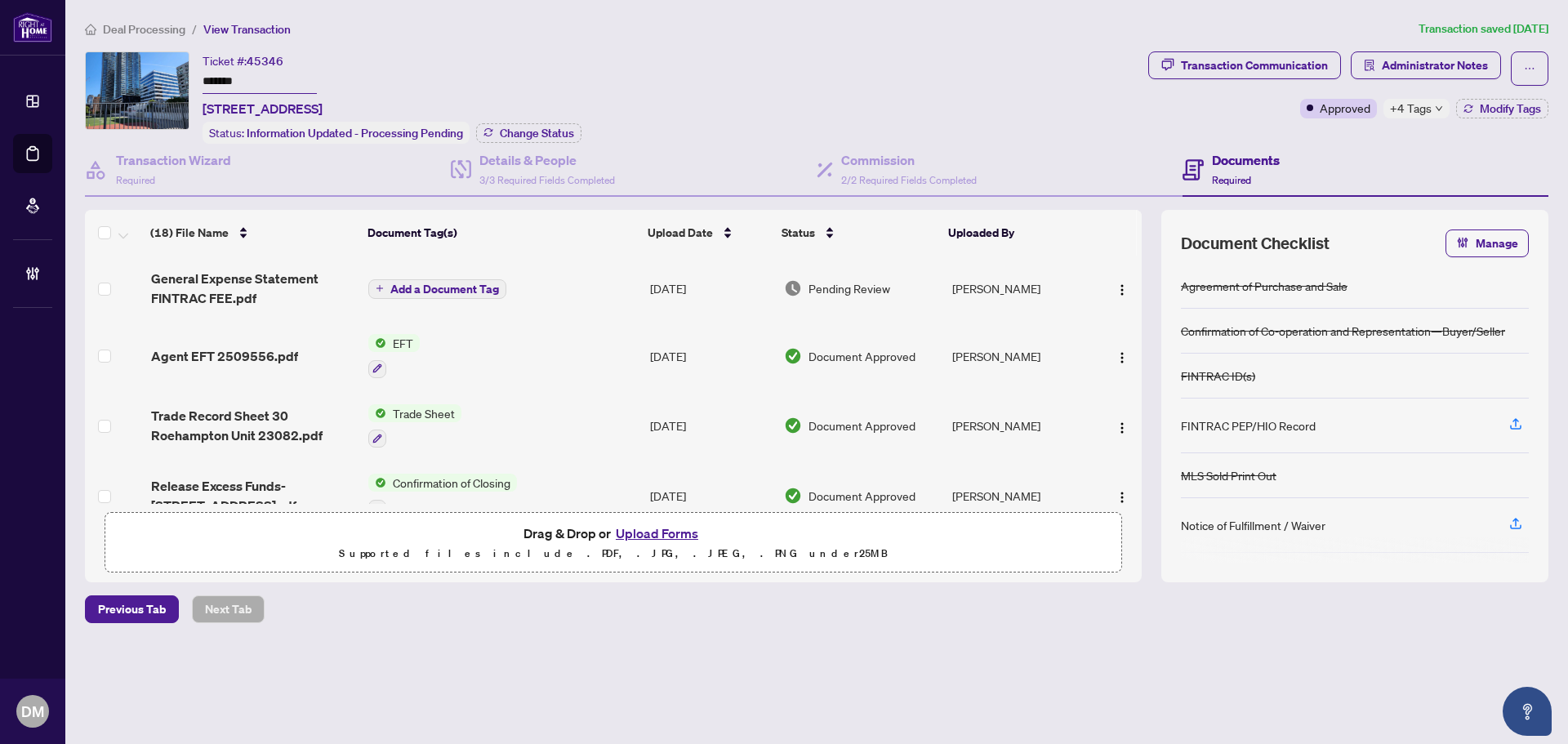
click at [1415, 103] on span "+4 Tags" at bounding box center [1411, 108] width 42 height 19
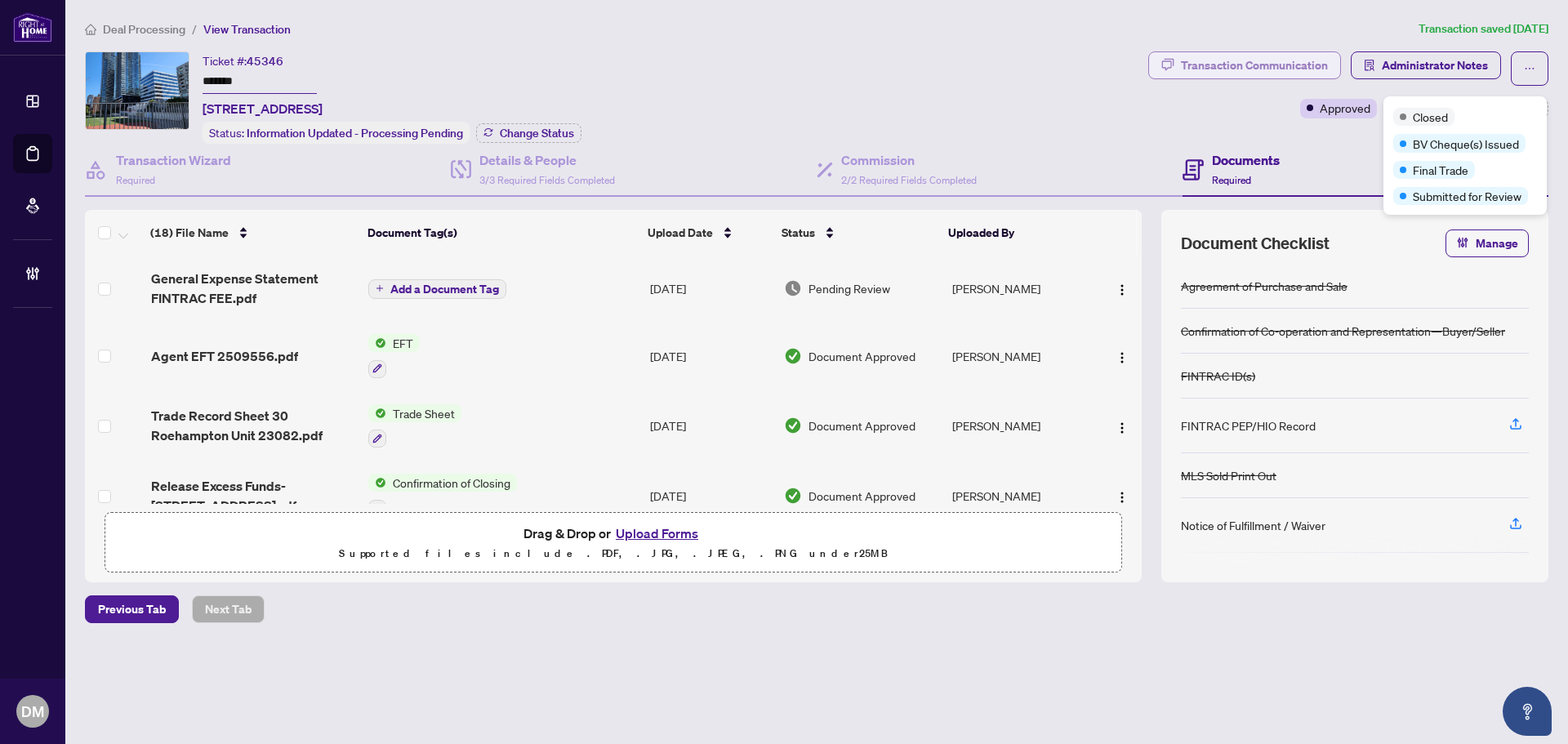
click at [1336, 58] on button "Transaction Communication" at bounding box center [1244, 65] width 193 height 28
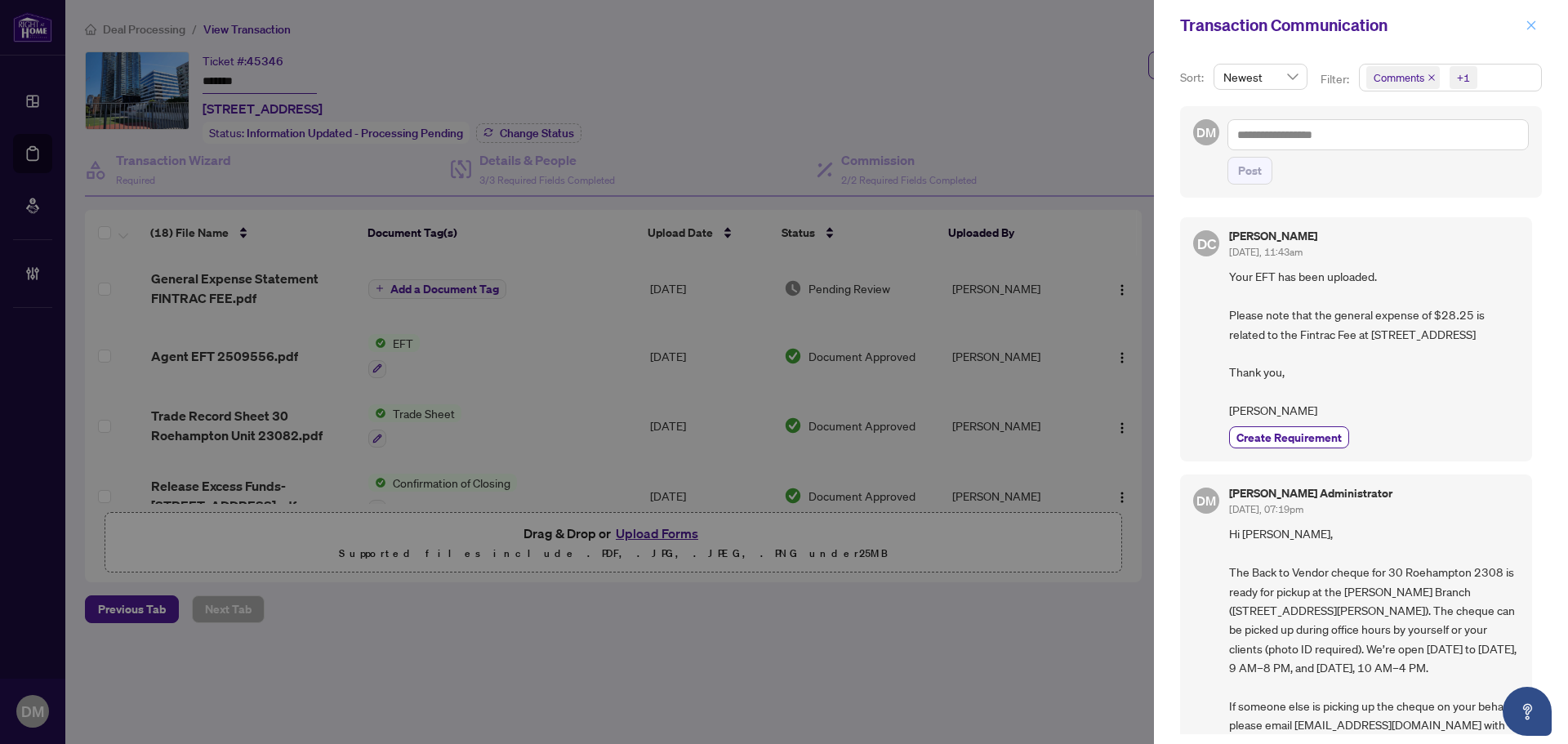
click at [1525, 33] on span "button" at bounding box center [1531, 25] width 11 height 26
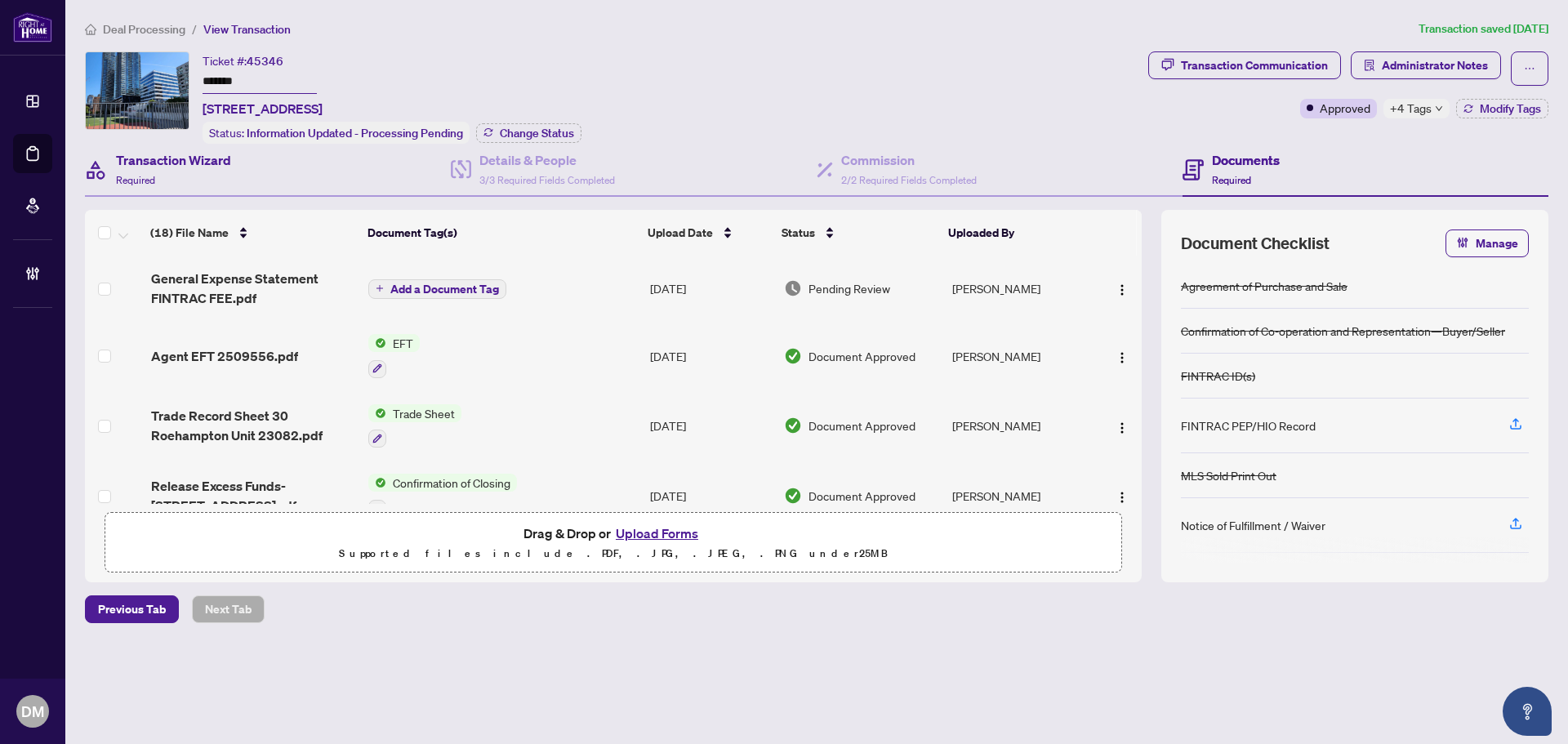
drag, startPoint x: 1004, startPoint y: 94, endPoint x: 389, endPoint y: 146, distance: 617.2
click at [1002, 94] on div "Ticket #: 45346 ******* 2308-30 Roehampton Ave, Toronto, Ontario M4P 0B9, Canad…" at bounding box center [613, 97] width 1057 height 92
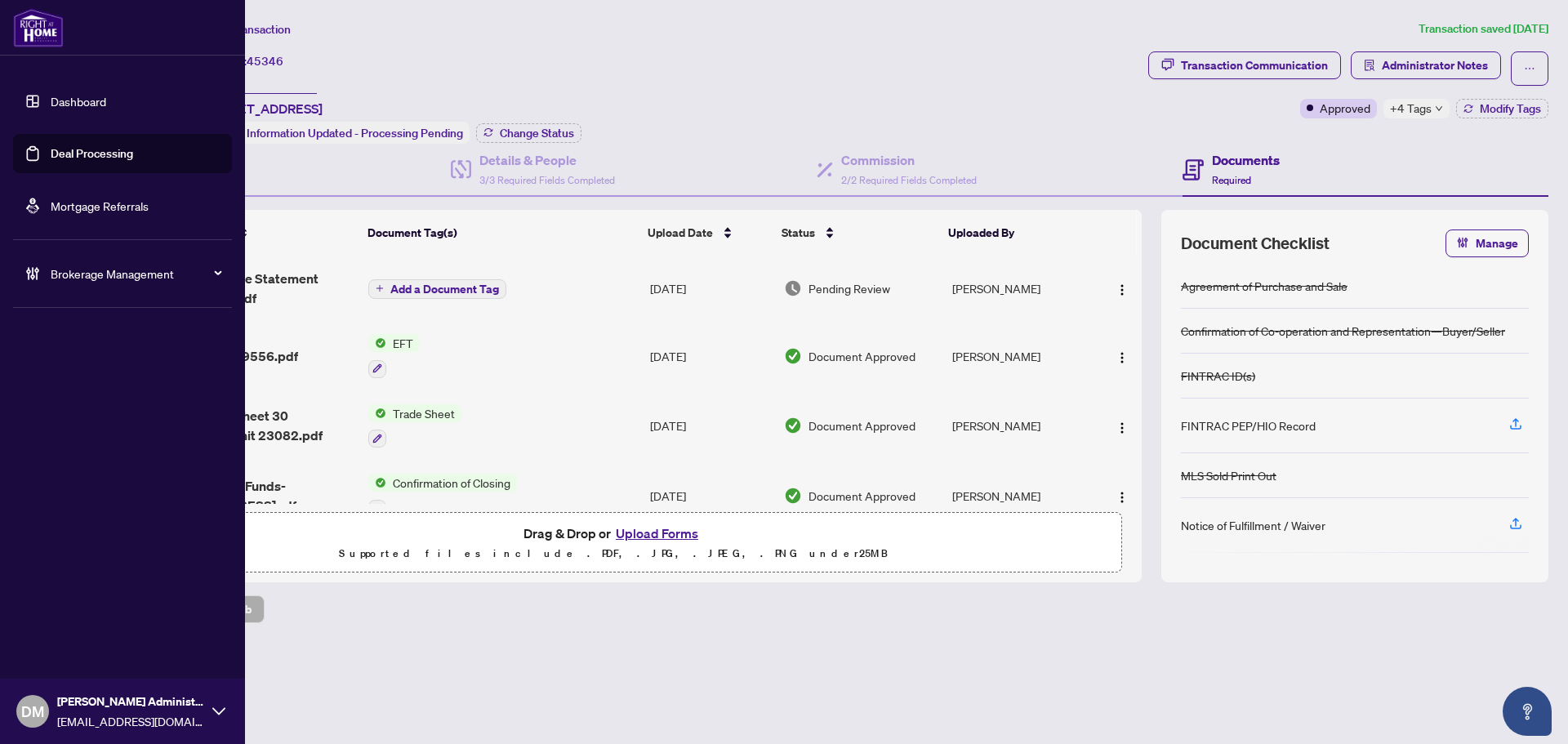
click at [50, 102] on link "Dashboard" at bounding box center [78, 101] width 56 height 15
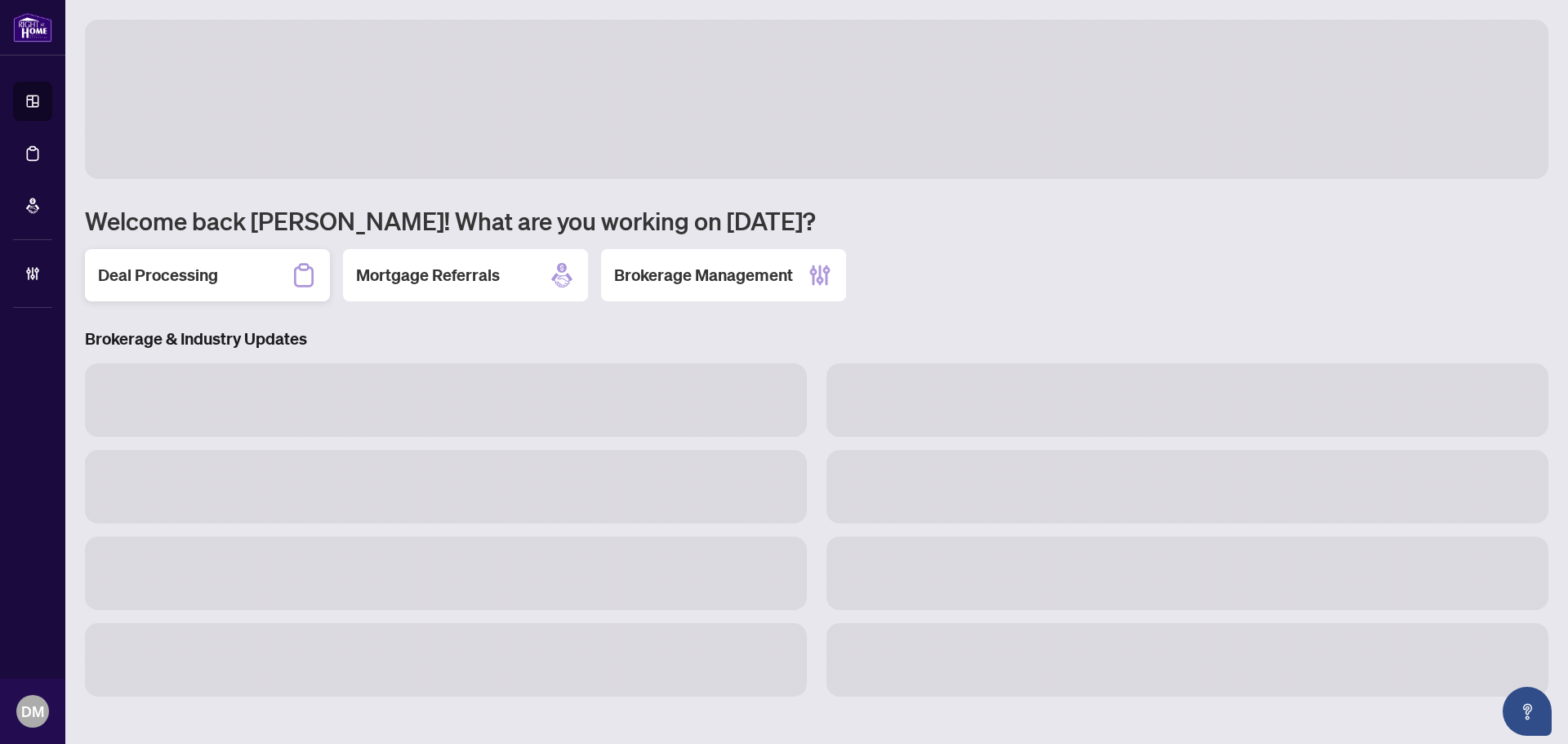
click at [176, 263] on div "Deal Processing" at bounding box center [207, 275] width 245 height 52
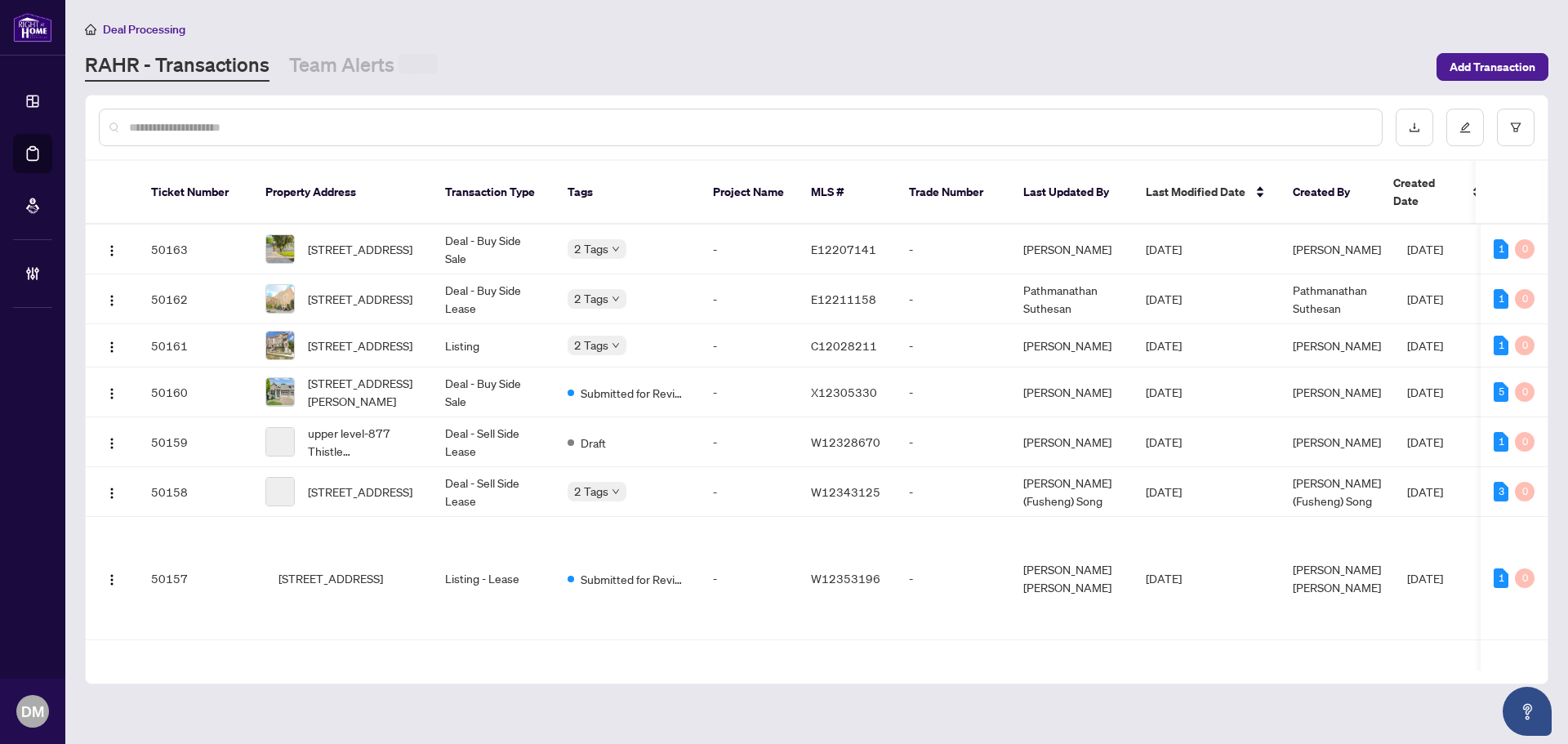
click at [950, 51] on div "RAHR - Transactions Team Alerts" at bounding box center [756, 66] width 1342 height 30
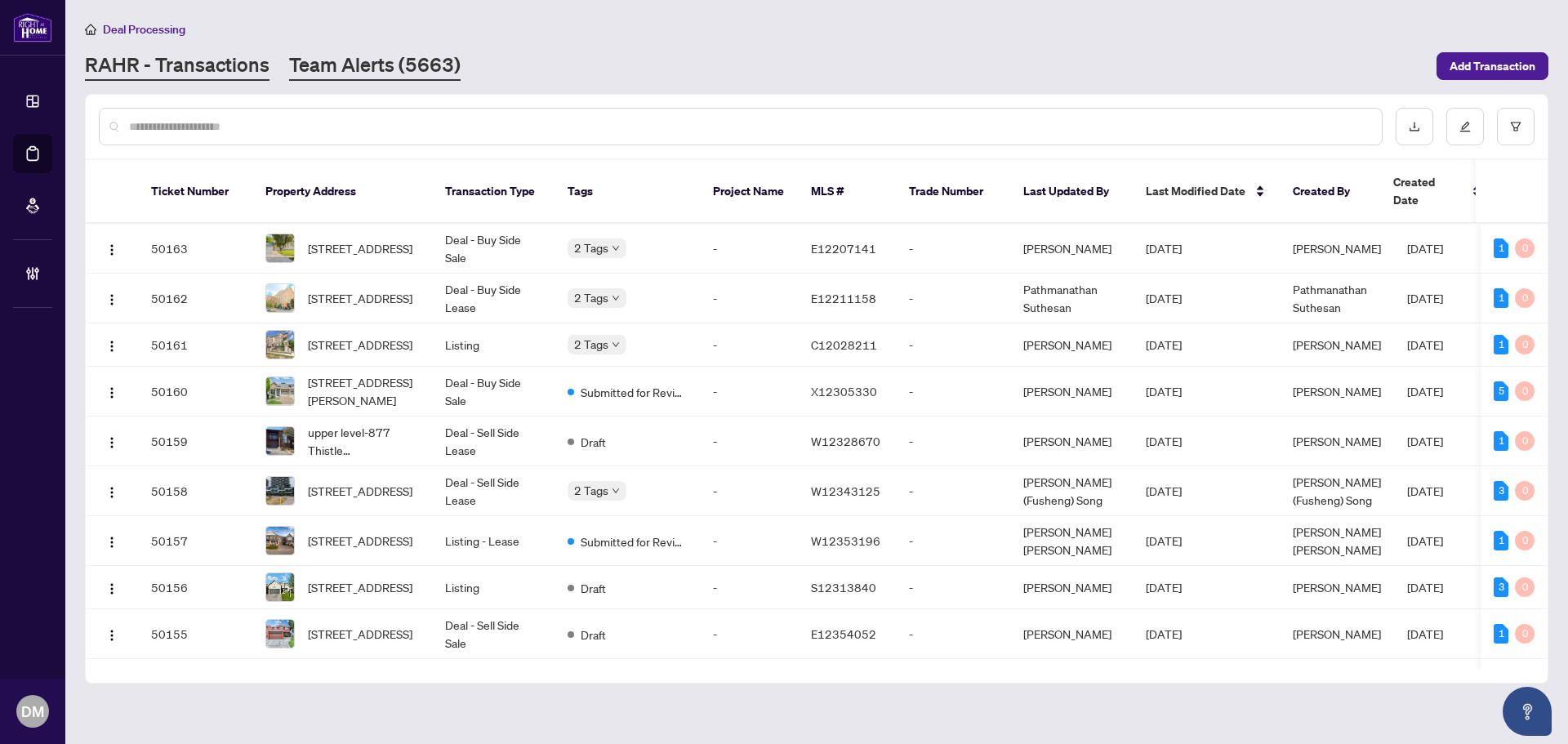
click at [375, 70] on link "Team Alerts (5663)" at bounding box center [375, 66] width 171 height 30
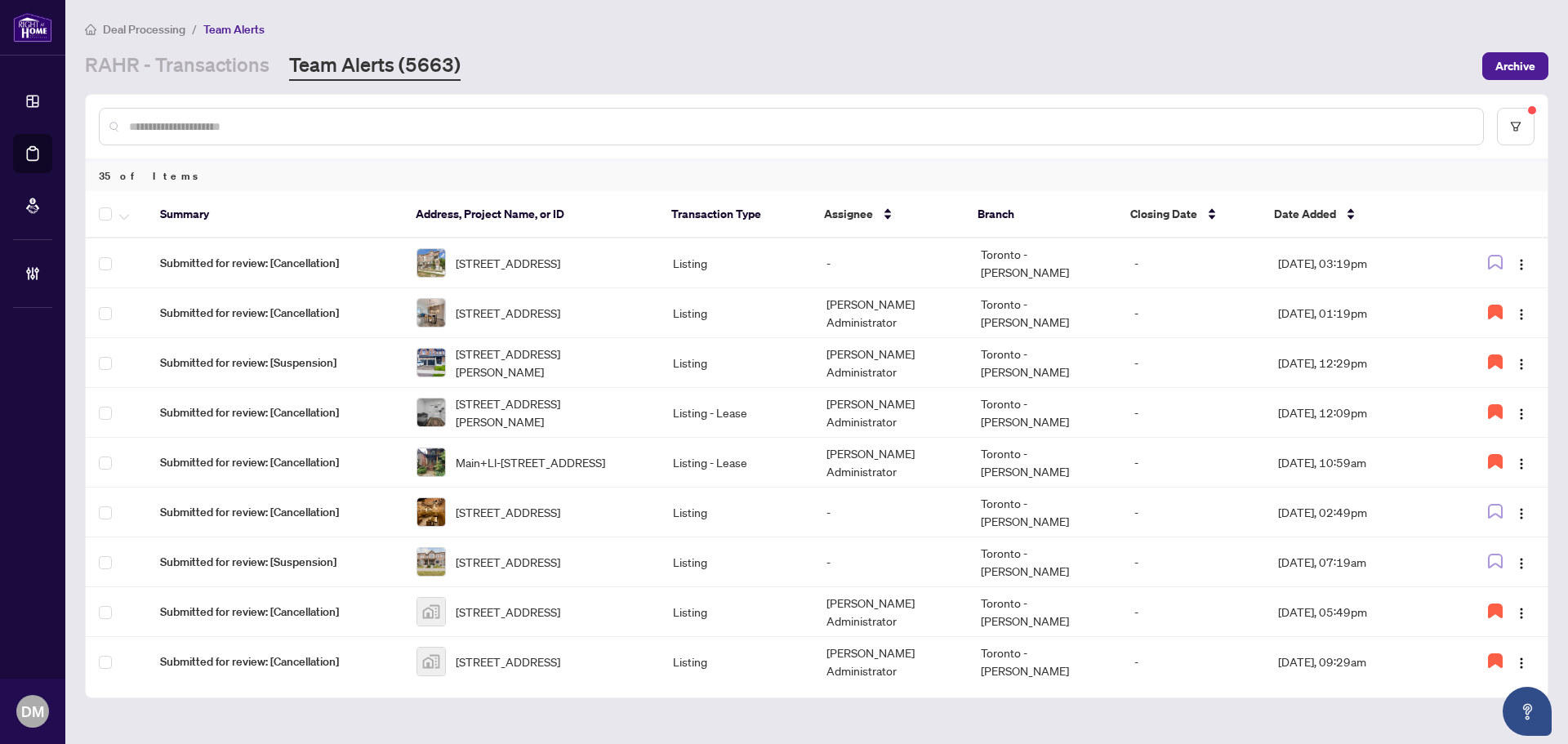
click at [1234, 95] on div at bounding box center [816, 127] width 1462 height 63
click at [1275, 407] on td "[DATE], 12:09pm" at bounding box center [1357, 412] width 184 height 49
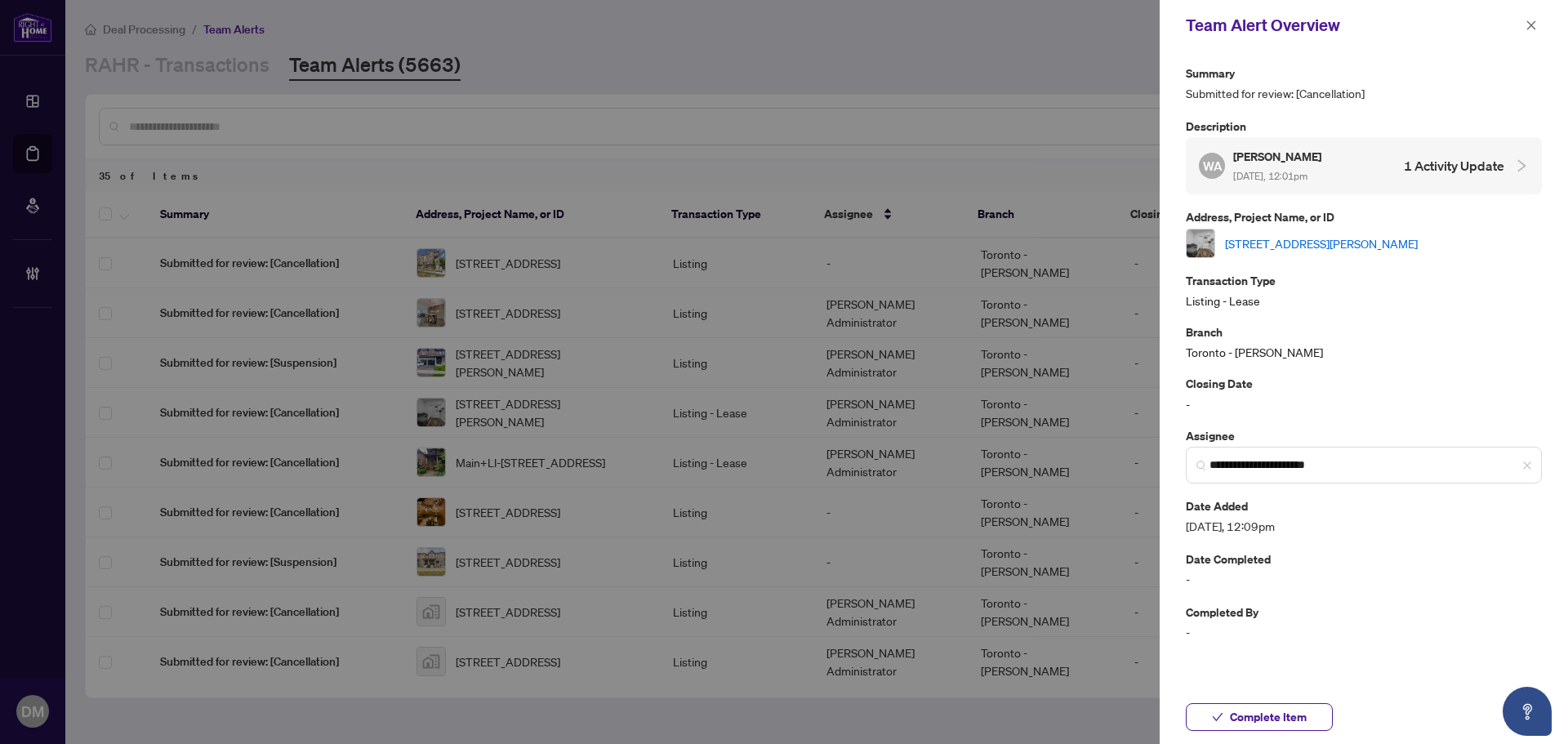
click at [1385, 249] on link "[STREET_ADDRESS][PERSON_NAME]" at bounding box center [1321, 243] width 193 height 18
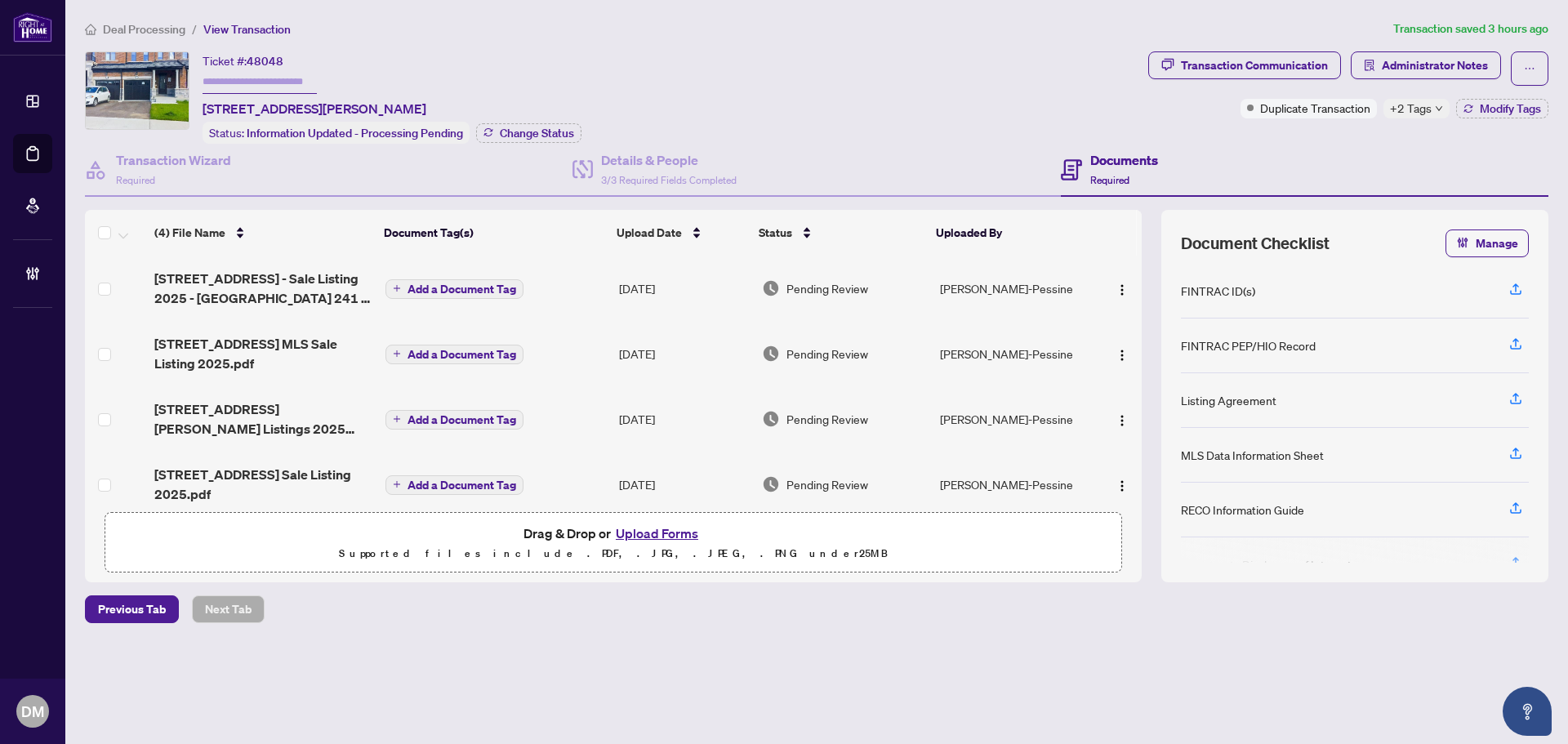
click at [837, 48] on div "Deal Processing / View Transaction Transaction saved 3 hours ago Ticket #: 4804…" at bounding box center [816, 349] width 1477 height 660
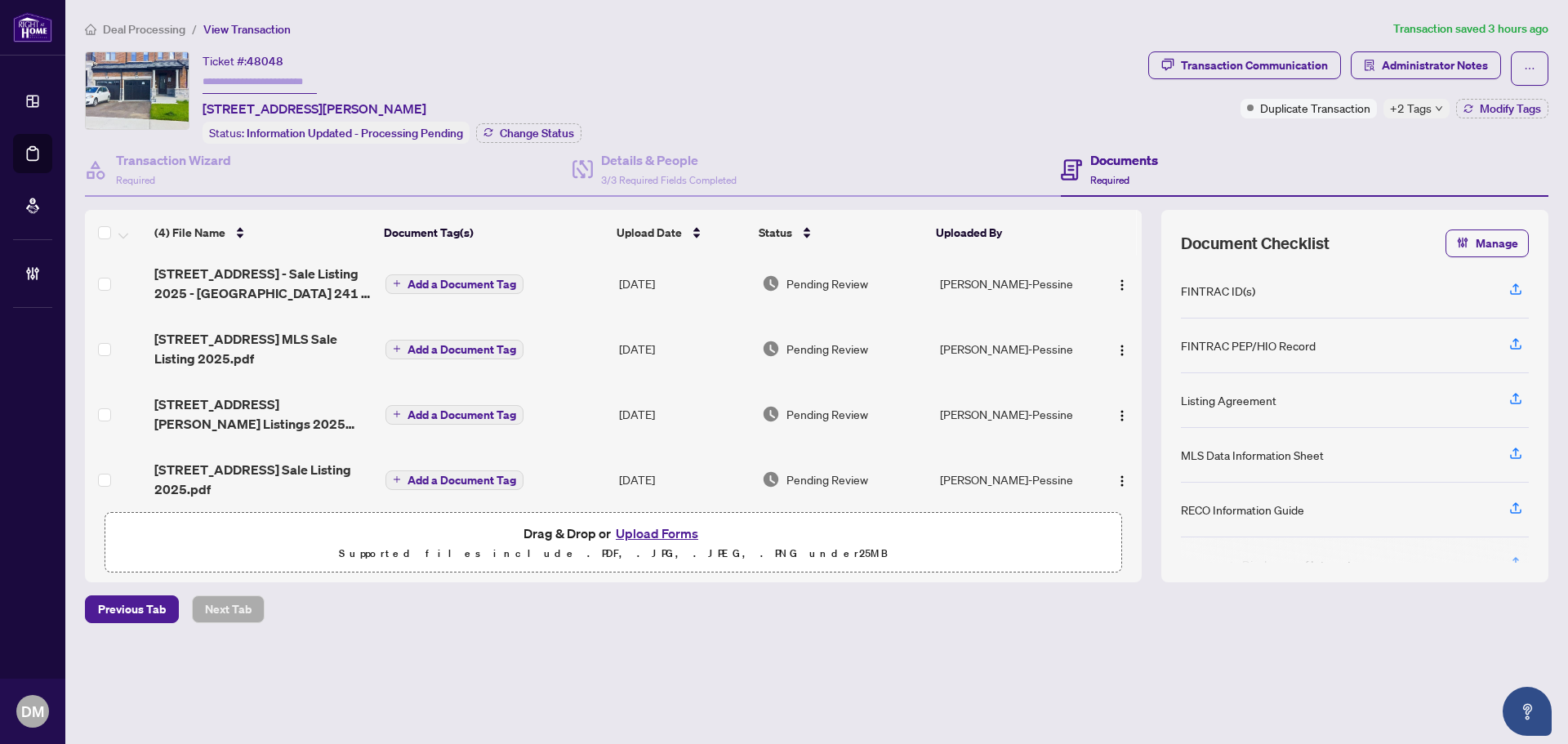
scroll to position [6, 0]
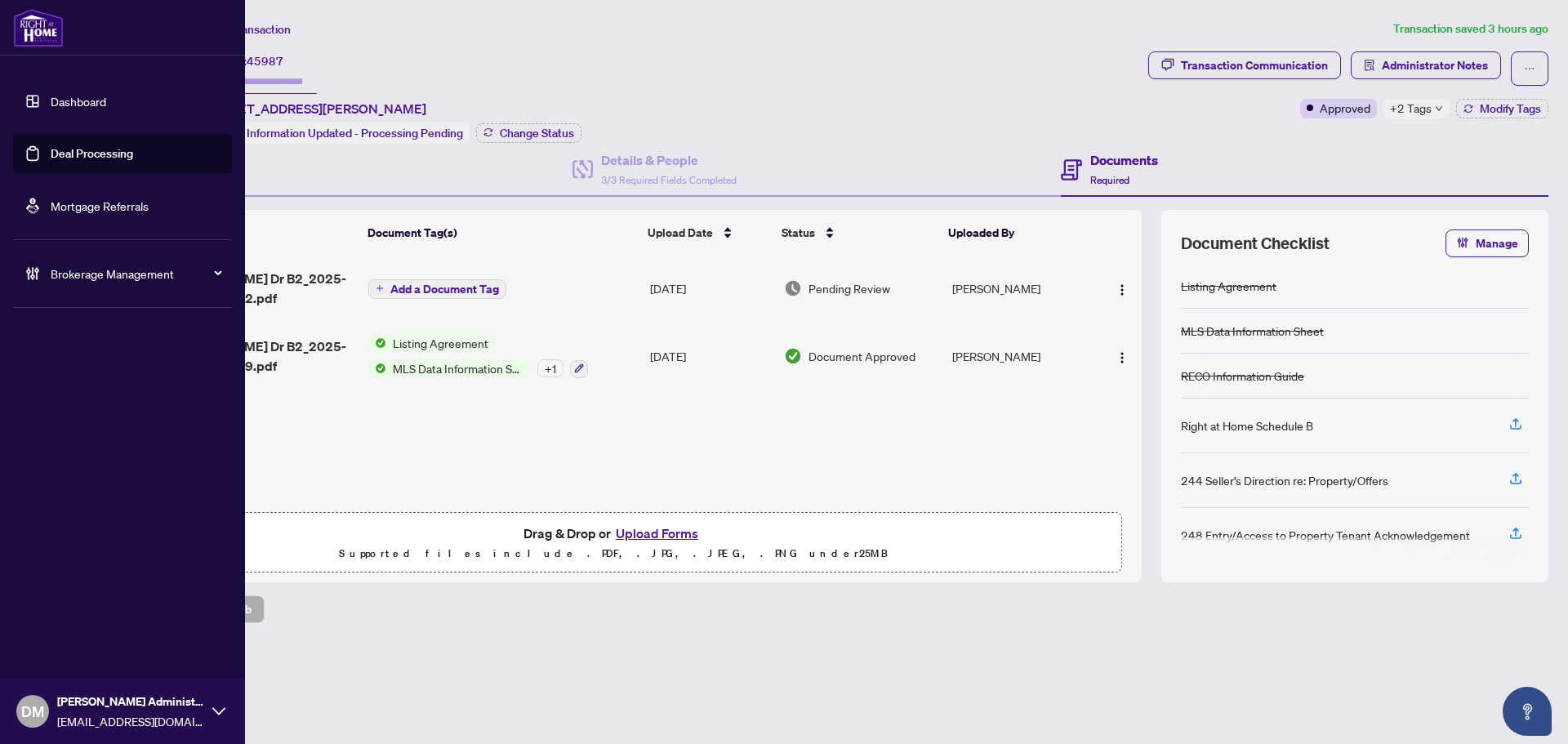
click at [52, 98] on link "Dashboard" at bounding box center [78, 101] width 56 height 15
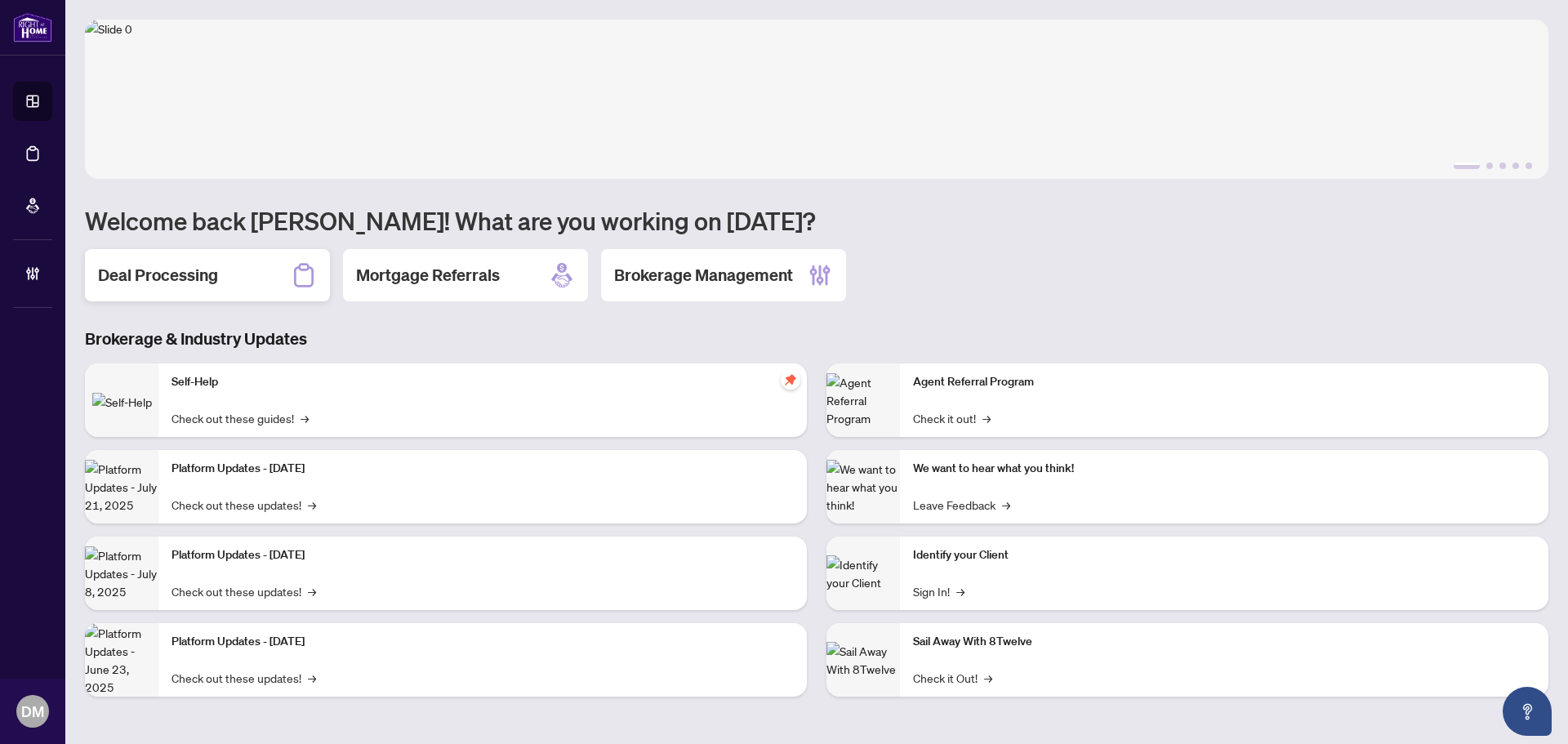
click at [213, 274] on h2 "Deal Processing" at bounding box center [157, 275] width 120 height 23
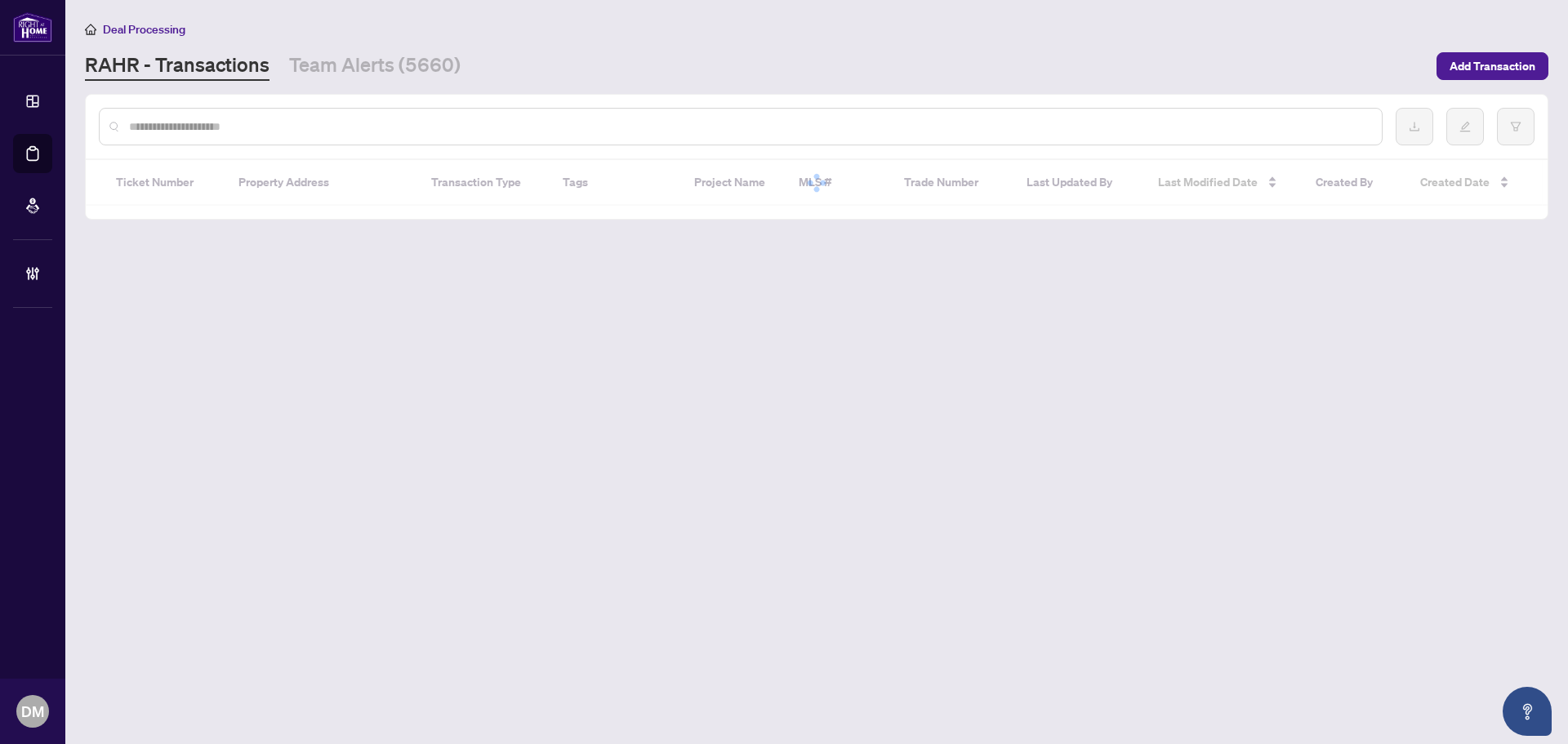
click at [369, 65] on link "Team Alerts (5660)" at bounding box center [375, 66] width 171 height 30
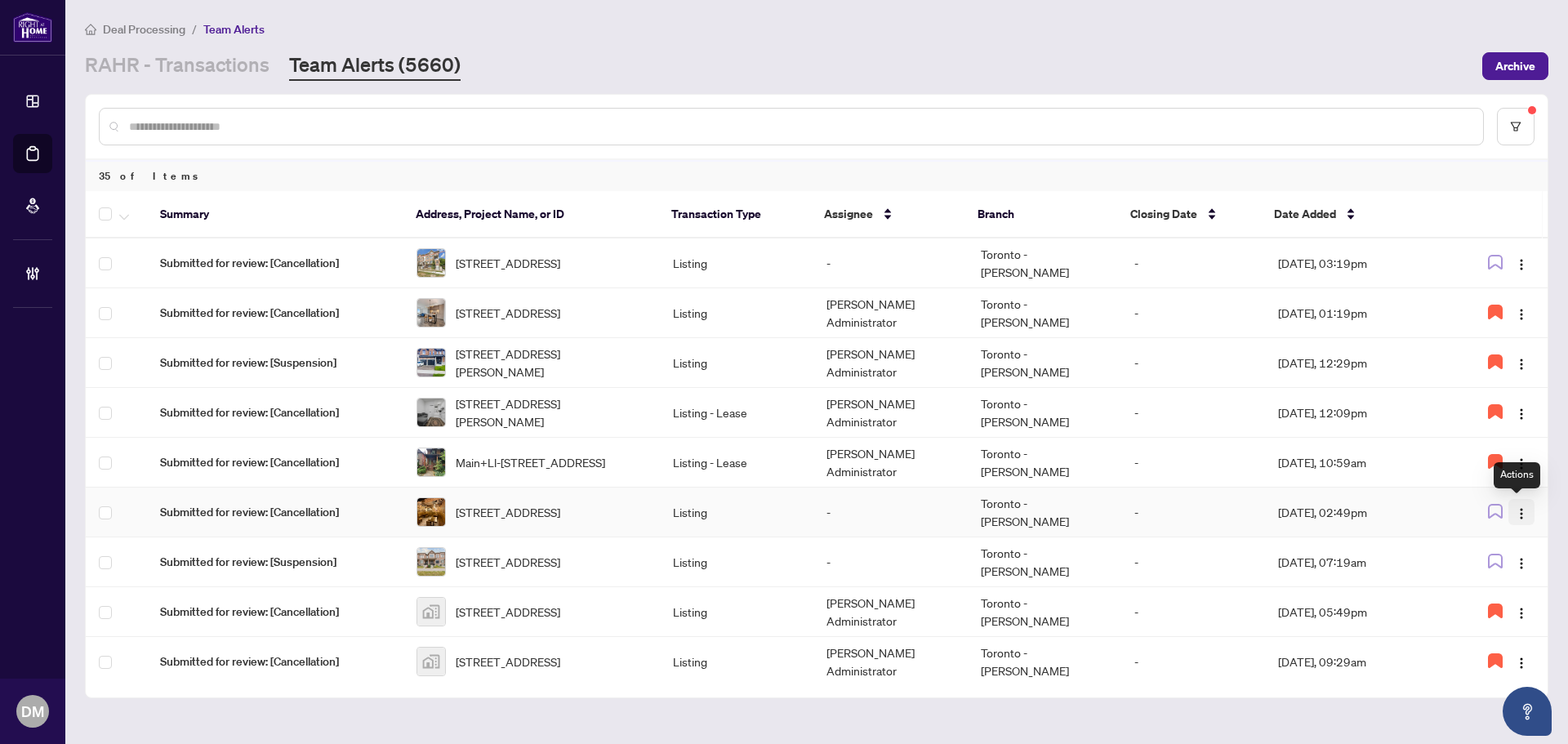
click at [1524, 510] on button "button" at bounding box center [1521, 512] width 26 height 26
click at [1499, 534] on li "Assign Myself" at bounding box center [1479, 544] width 96 height 26
click at [1493, 515] on icon "button" at bounding box center [1495, 511] width 15 height 15
click at [1408, 515] on td "Aug/24/2025, 02:49pm" at bounding box center [1357, 511] width 184 height 49
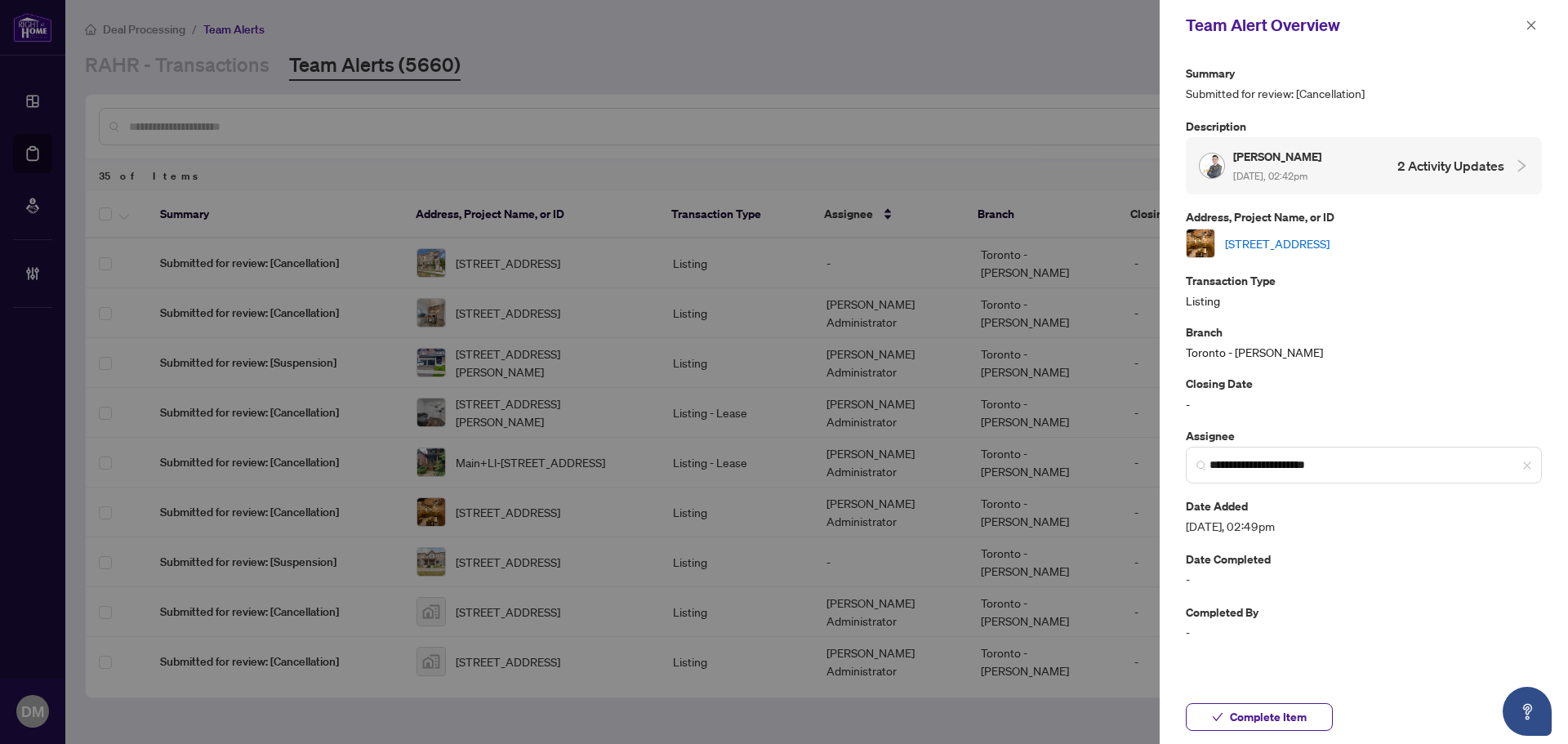
click at [1329, 245] on link "7057 Yonge St, Markham, Ontario L3T 2A6, Canada" at bounding box center [1277, 243] width 104 height 18
click at [1280, 169] on span "Aug/24/2025, 02:42pm" at bounding box center [1271, 175] width 75 height 12
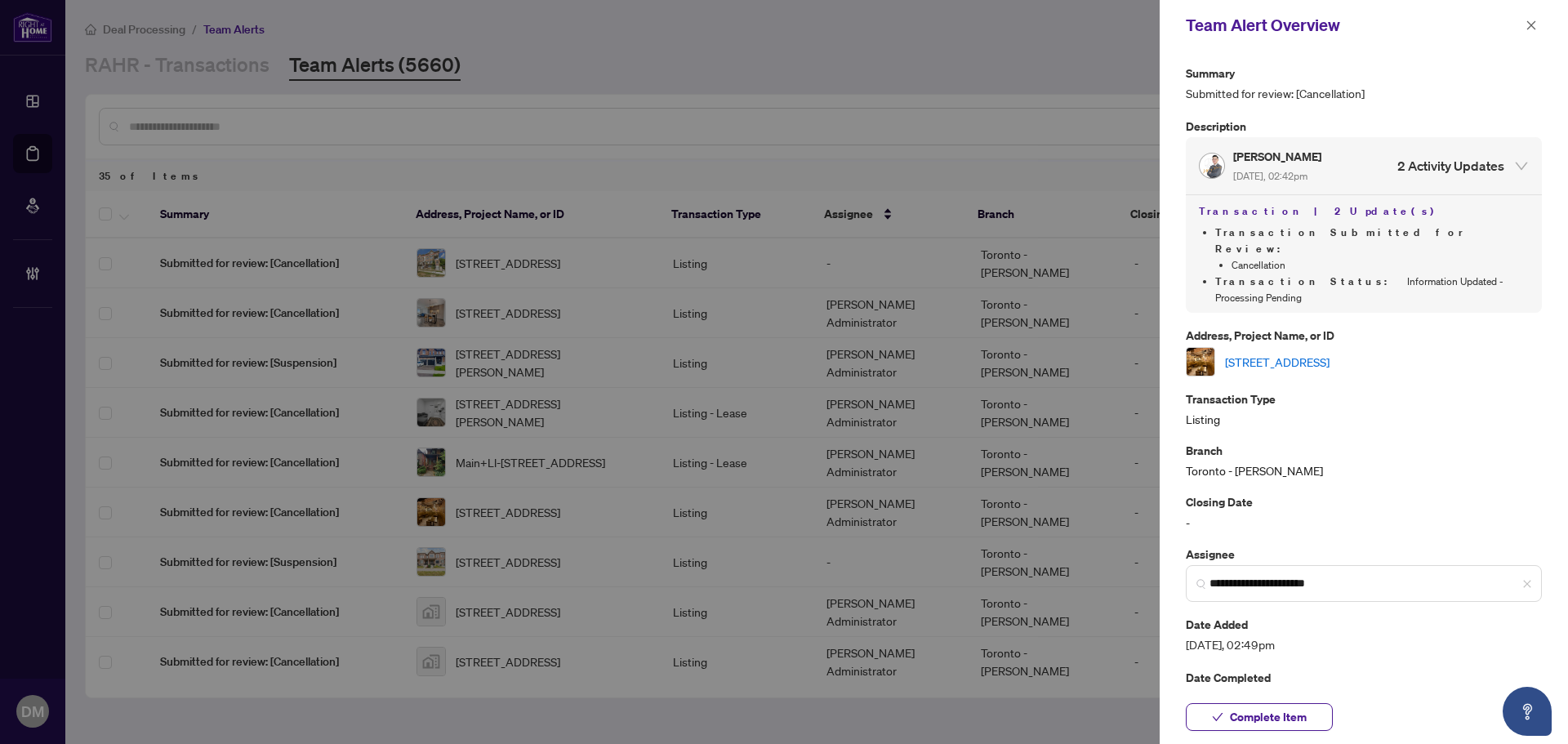
click at [1280, 169] on span "Aug/24/2025, 02:42pm" at bounding box center [1271, 175] width 75 height 12
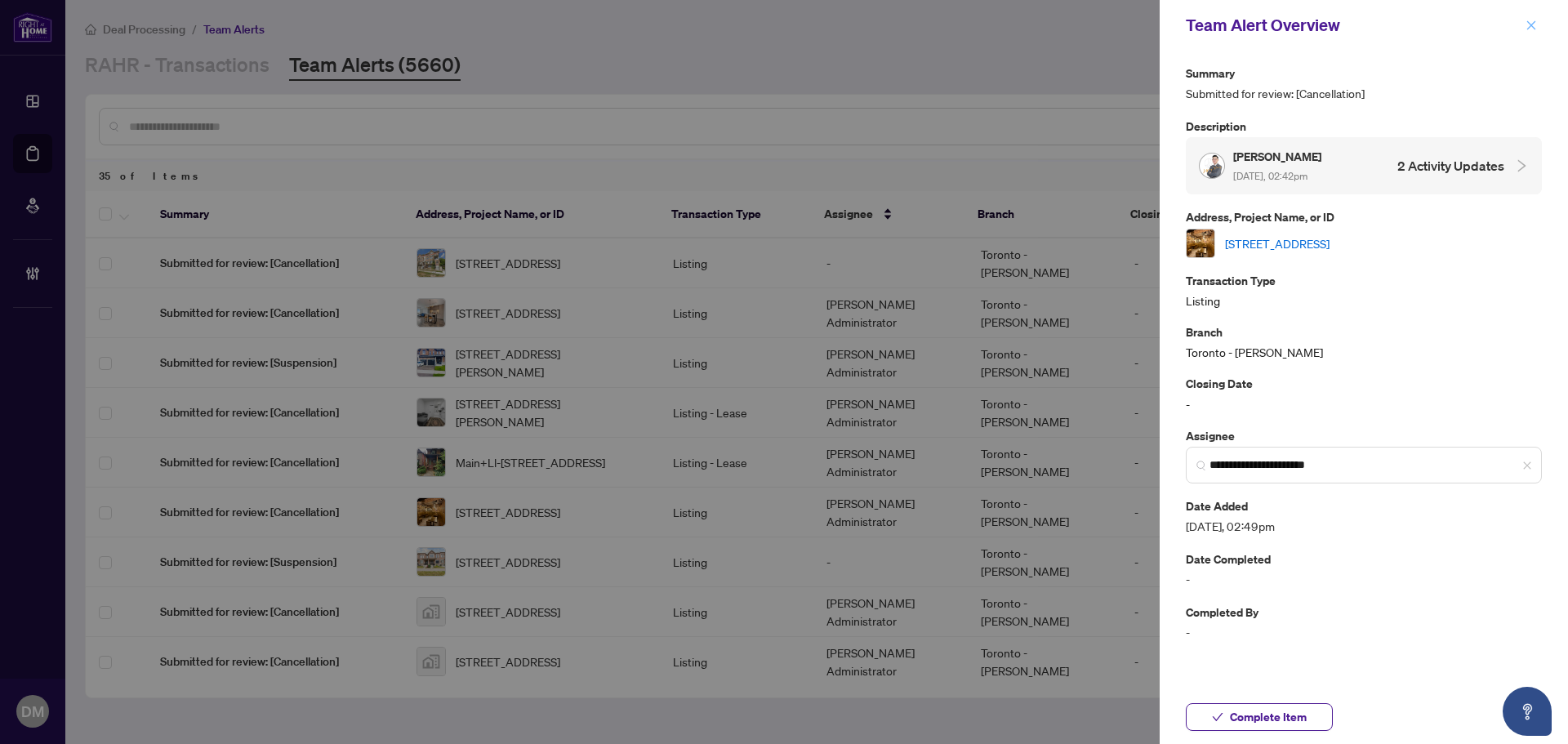
click at [1534, 27] on icon "close" at bounding box center [1531, 25] width 11 height 11
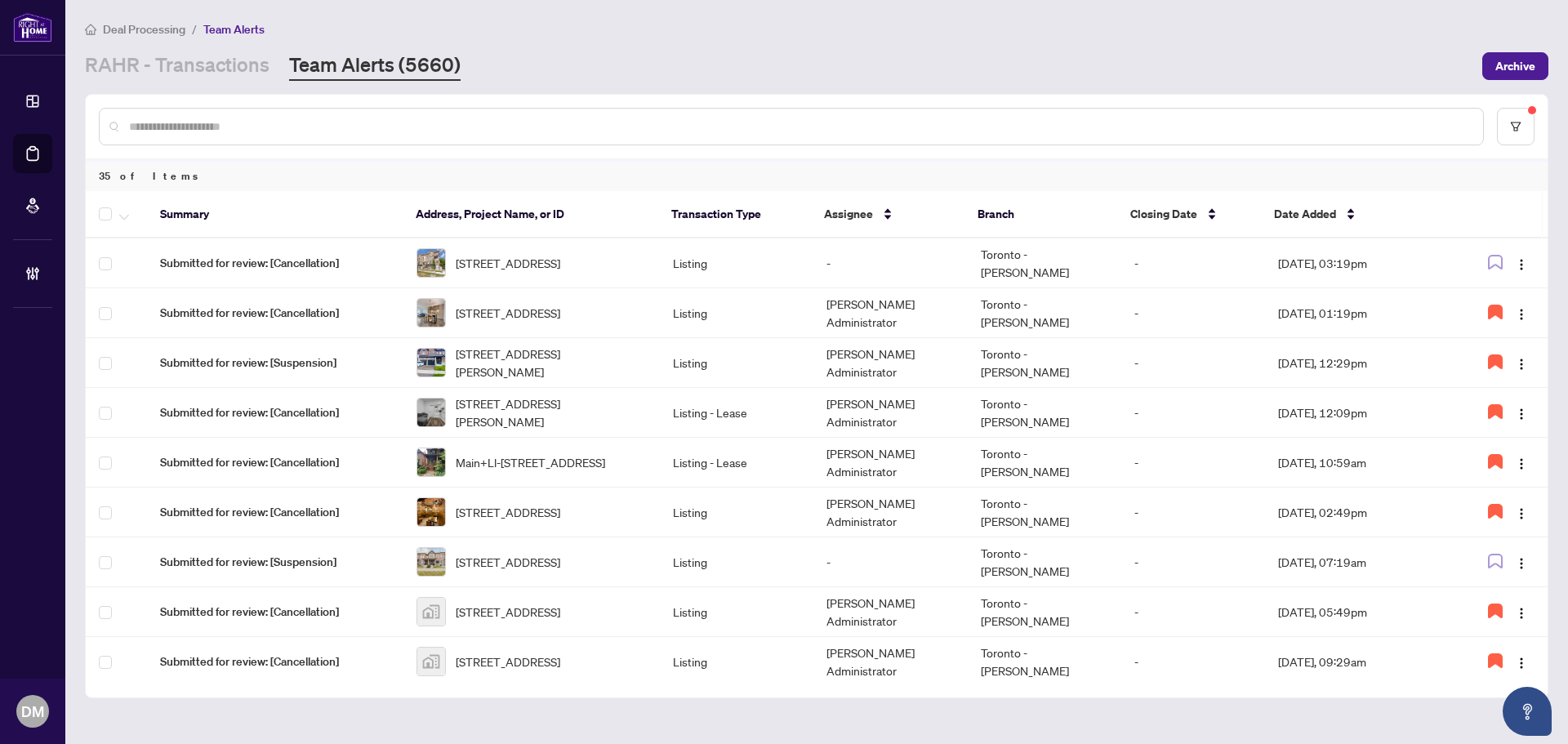
click at [211, 81] on main "Deal Processing / Team Alerts RAHR - Transactions Team Alerts (5660) Archive 35…" at bounding box center [816, 372] width 1503 height 744
click at [229, 56] on link "RAHR - Transactions" at bounding box center [177, 66] width 184 height 30
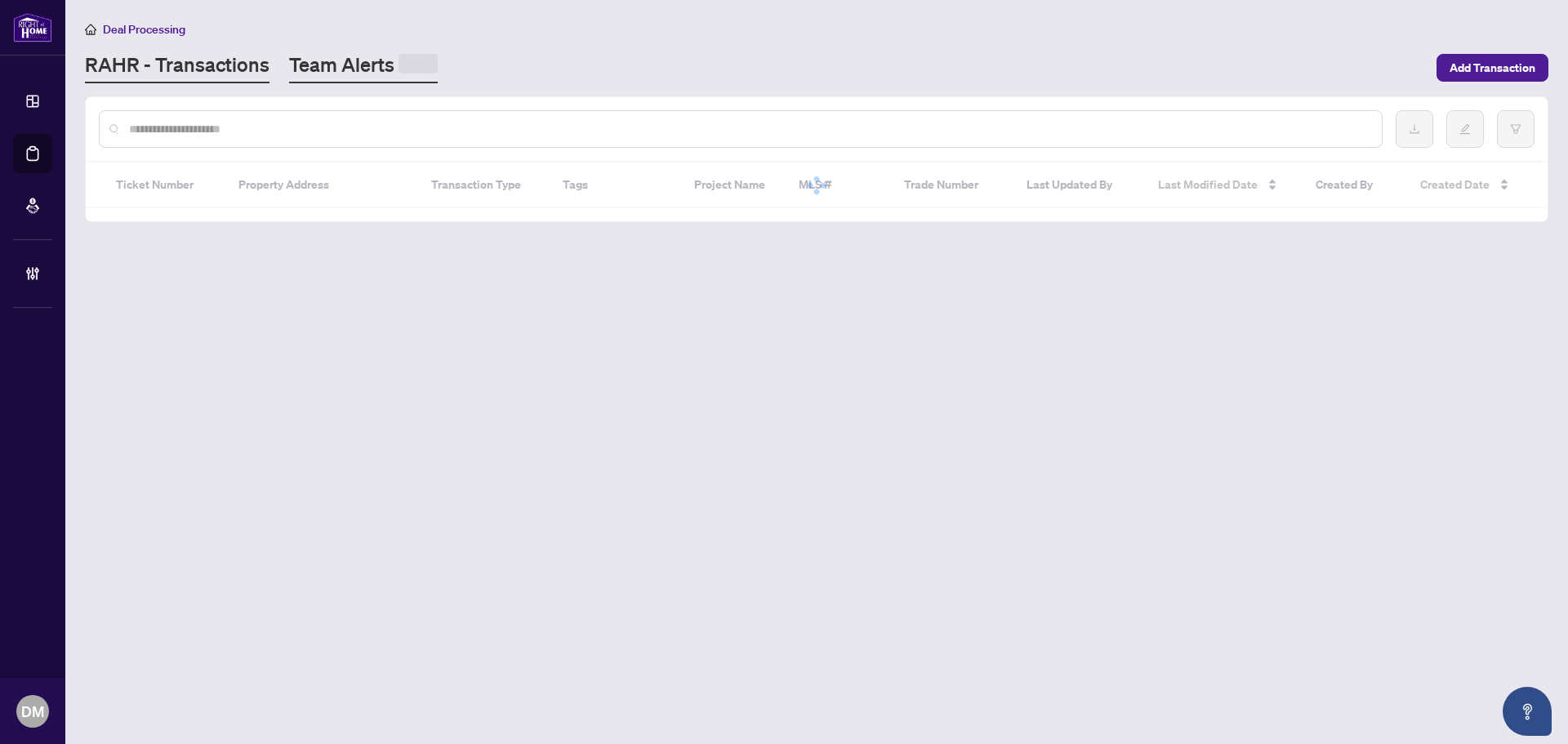
click at [355, 62] on link "Team Alerts" at bounding box center [363, 67] width 149 height 32
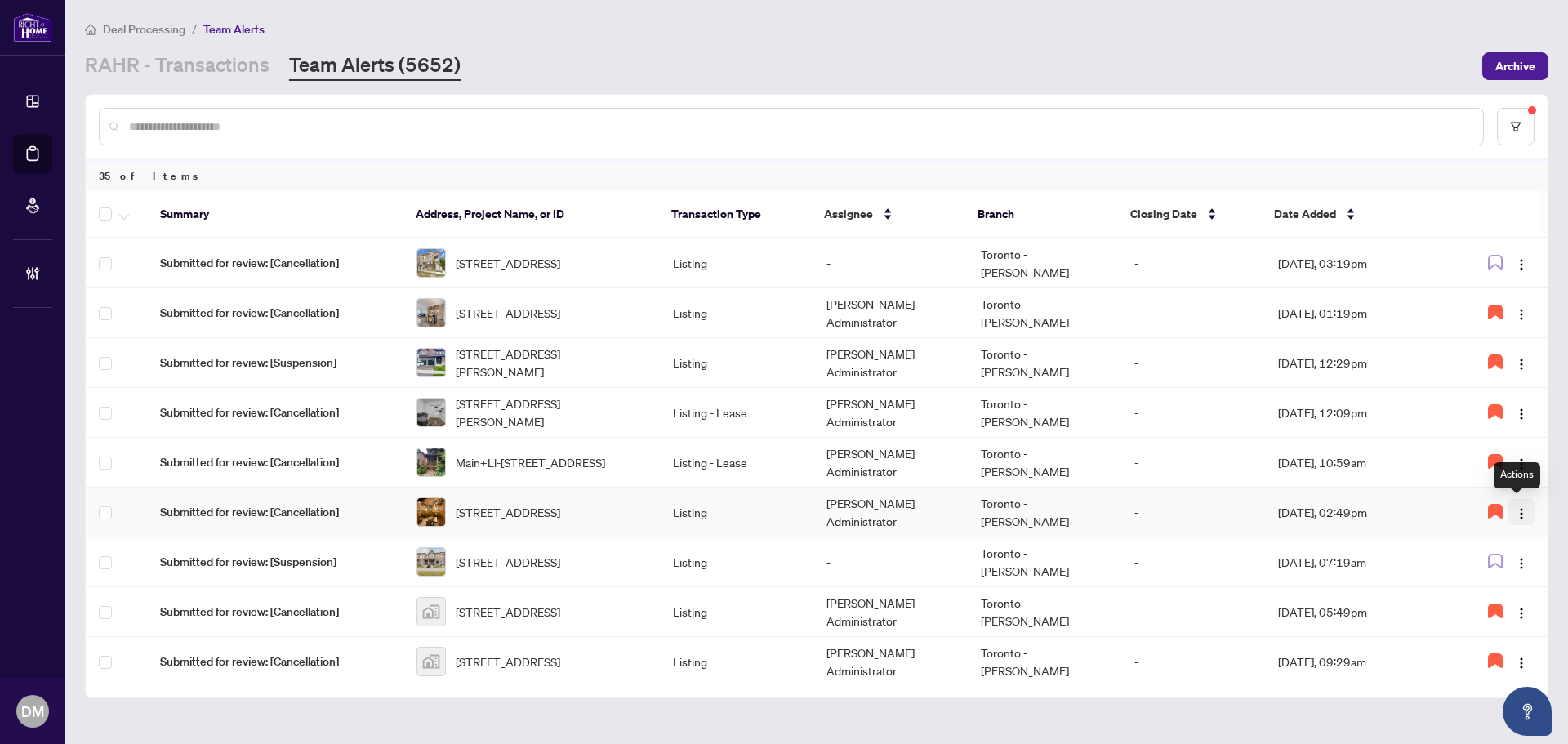
click at [1524, 519] on button "button" at bounding box center [1521, 512] width 26 height 26
drag, startPoint x: 1503, startPoint y: 604, endPoint x: 1492, endPoint y: 593, distance: 15.6
click at [1502, 603] on span "Complete Item" at bounding box center [1474, 595] width 83 height 18
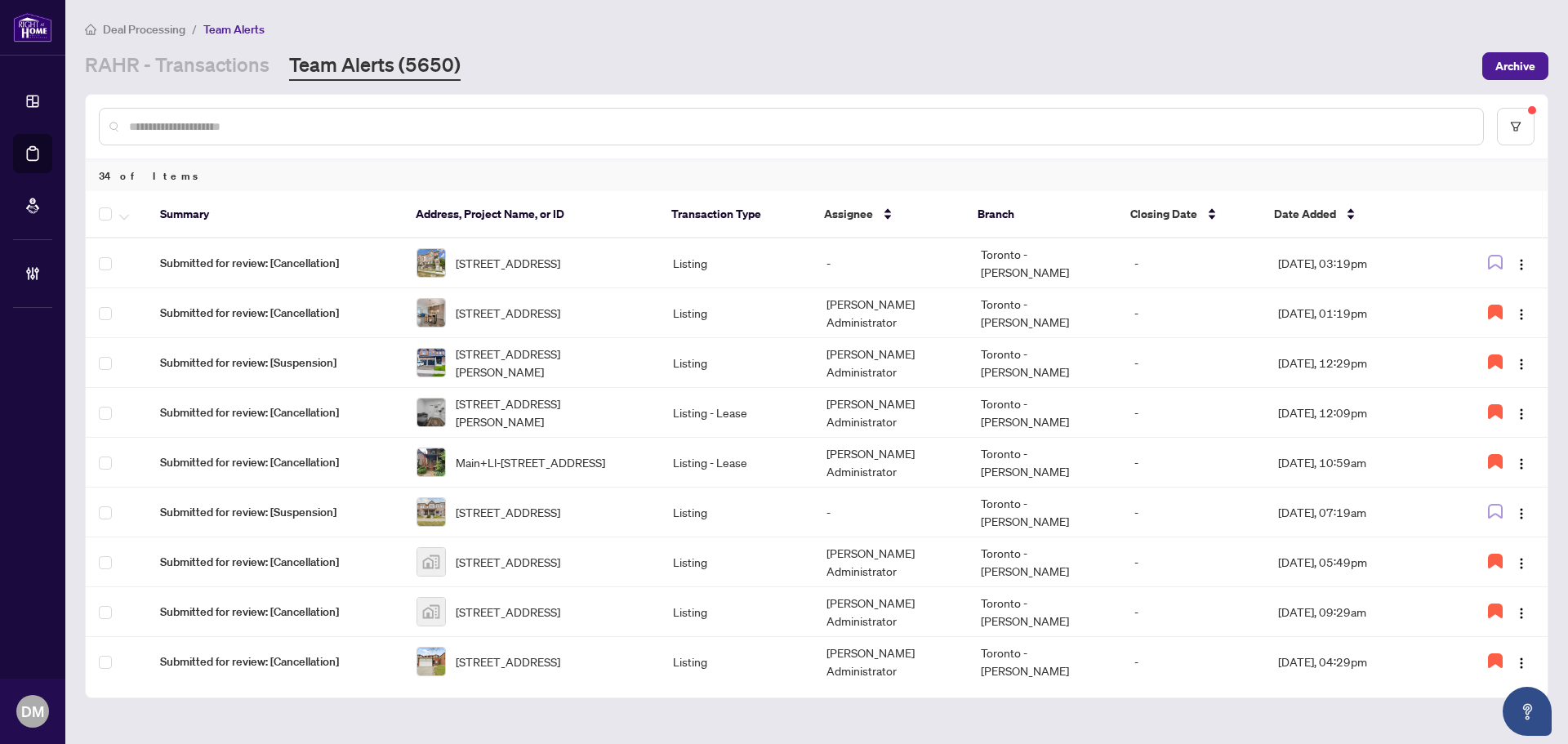
click at [942, 14] on main "Deal Processing / Team Alerts RAHR - Transactions Team Alerts (5650) Archive 34…" at bounding box center [816, 372] width 1503 height 744
click at [1138, 59] on div "RAHR - Transactions Team Alerts (5650)" at bounding box center [778, 66] width 1387 height 30
click at [1515, 505] on span "button" at bounding box center [1521, 511] width 13 height 18
click at [1491, 536] on span "Assign Myself" at bounding box center [1479, 543] width 76 height 18
click at [1488, 520] on button "button" at bounding box center [1495, 512] width 26 height 26
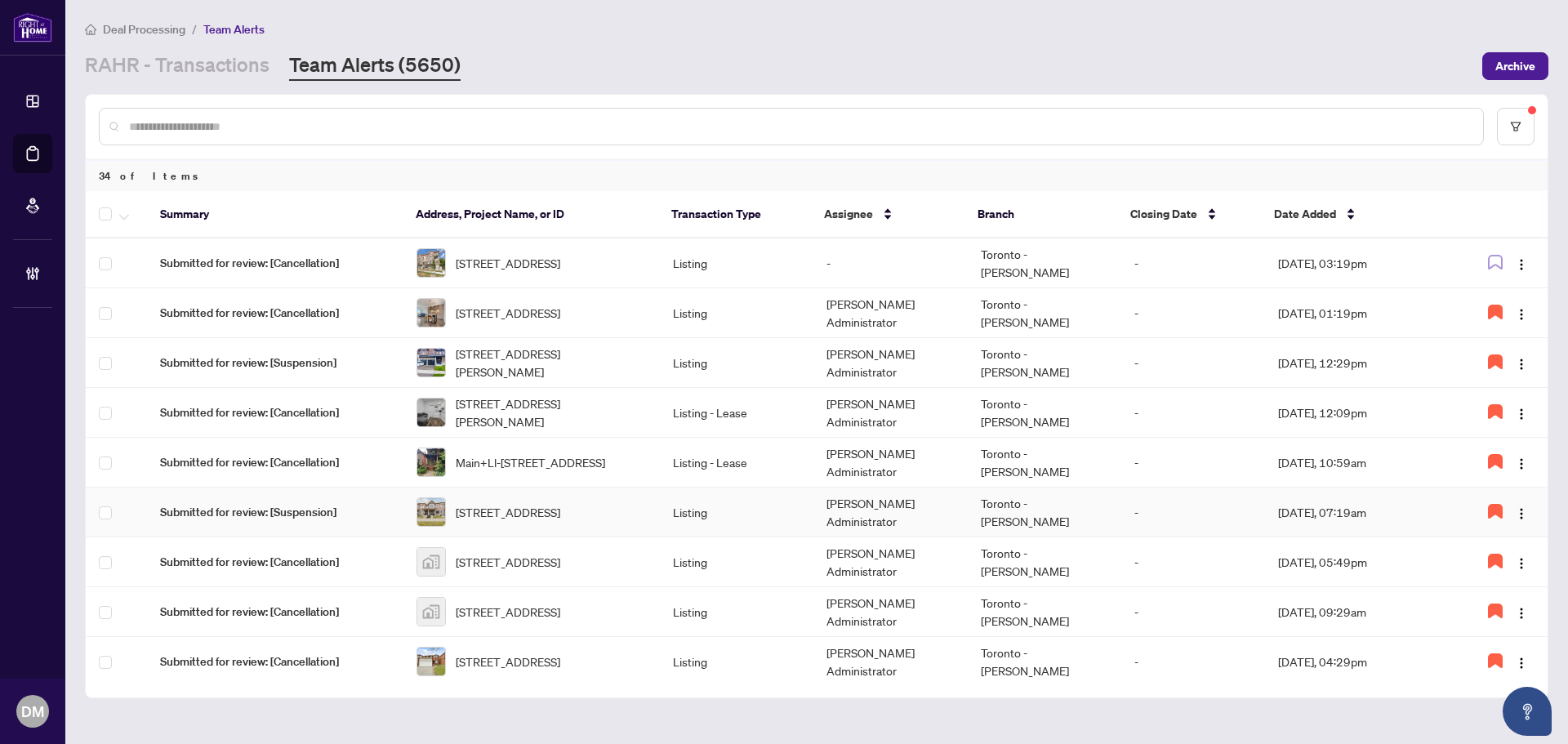
click at [1269, 513] on td "Aug/24/2025, 07:19am" at bounding box center [1357, 511] width 184 height 49
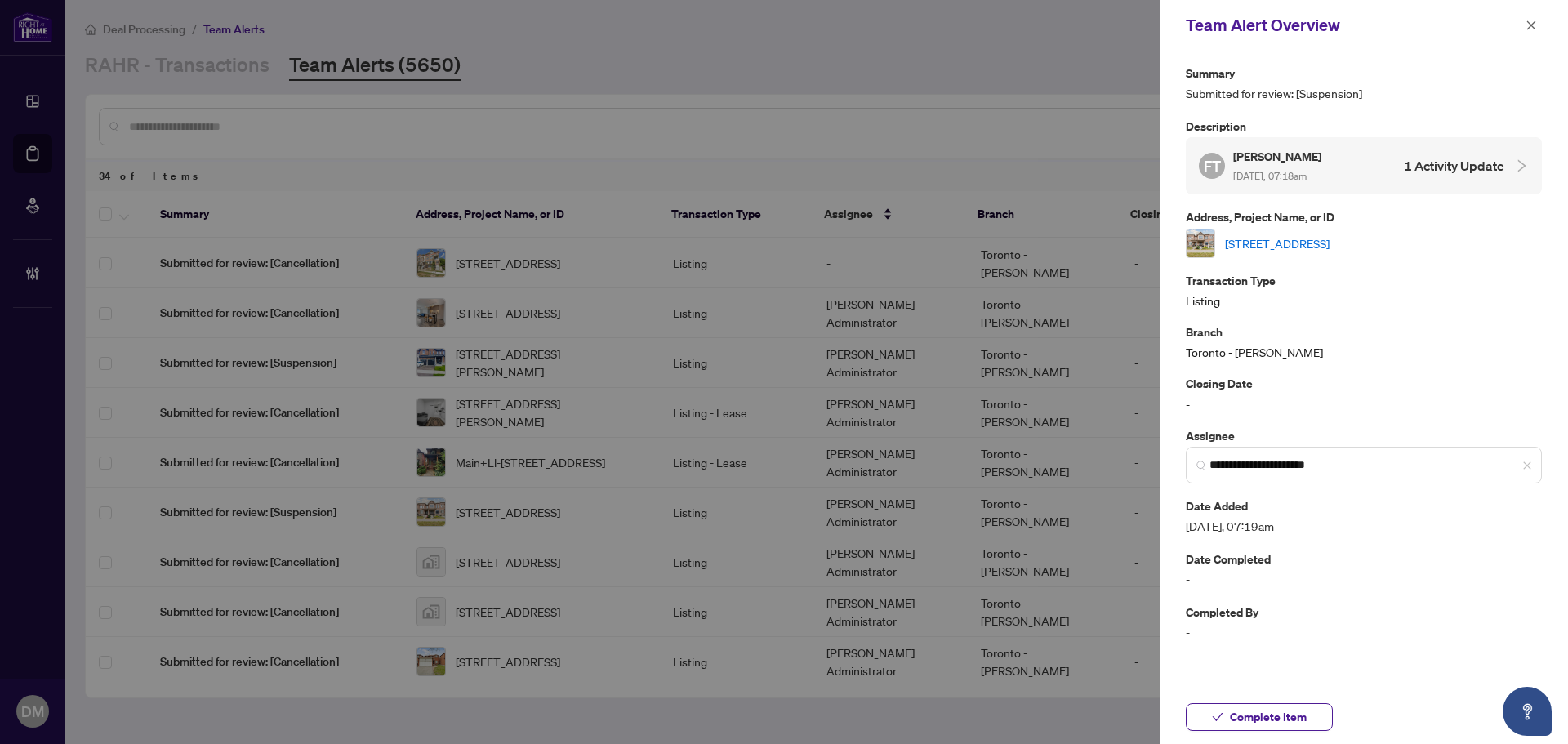
click at [1323, 240] on link "[STREET_ADDRESS]" at bounding box center [1277, 243] width 104 height 18
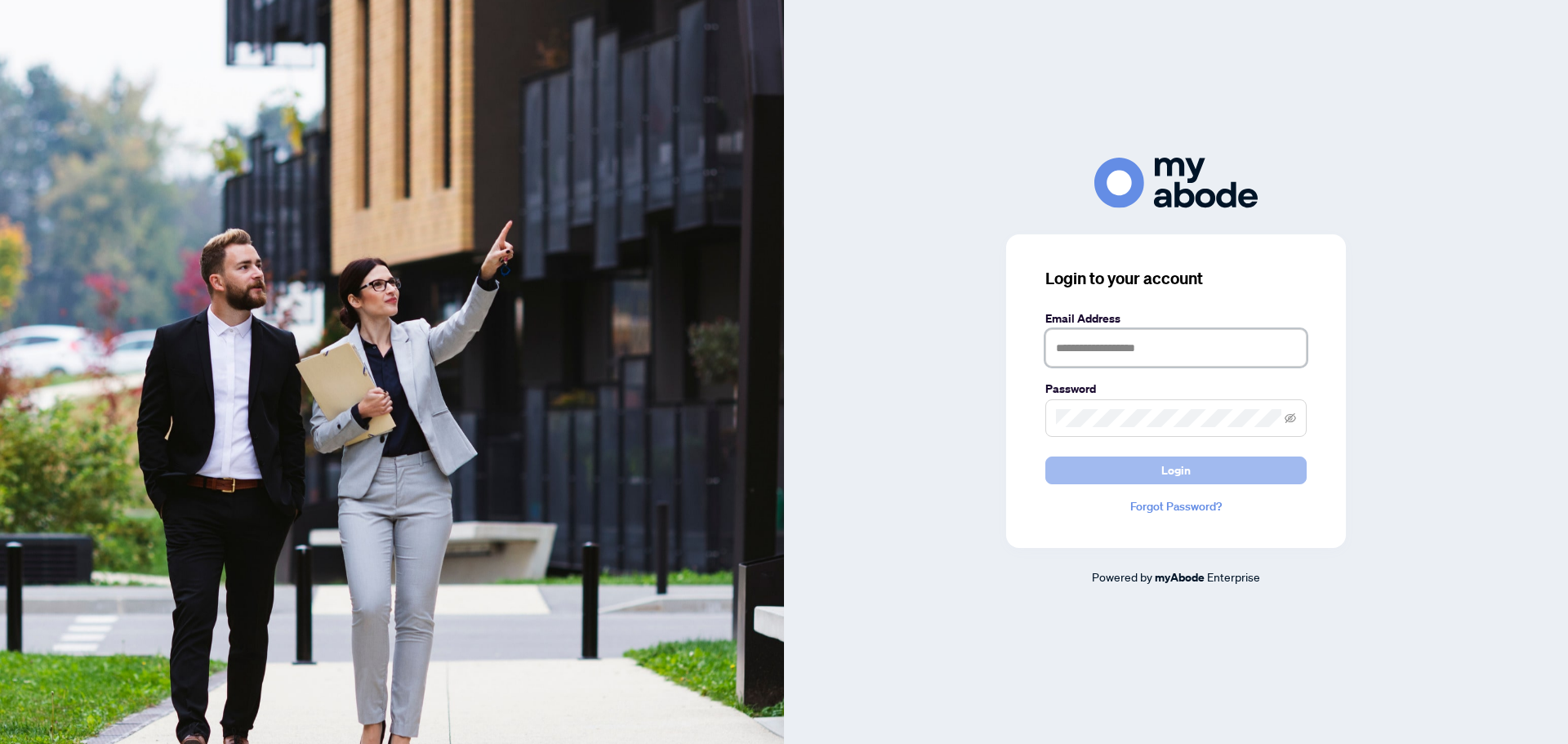
type input "**********"
click at [1099, 480] on button "Login" at bounding box center [1176, 470] width 261 height 28
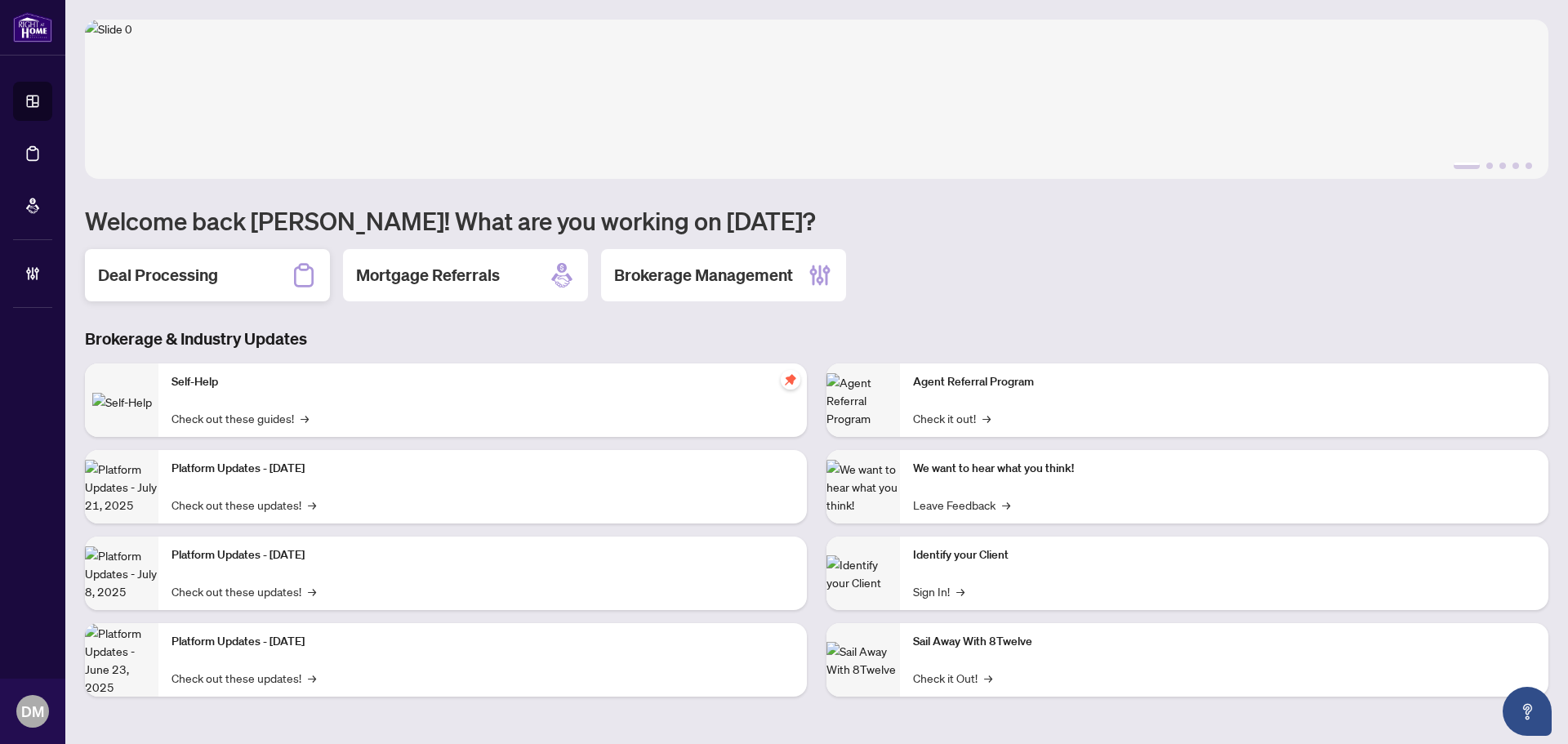
click at [259, 268] on div "Deal Processing" at bounding box center [207, 275] width 245 height 52
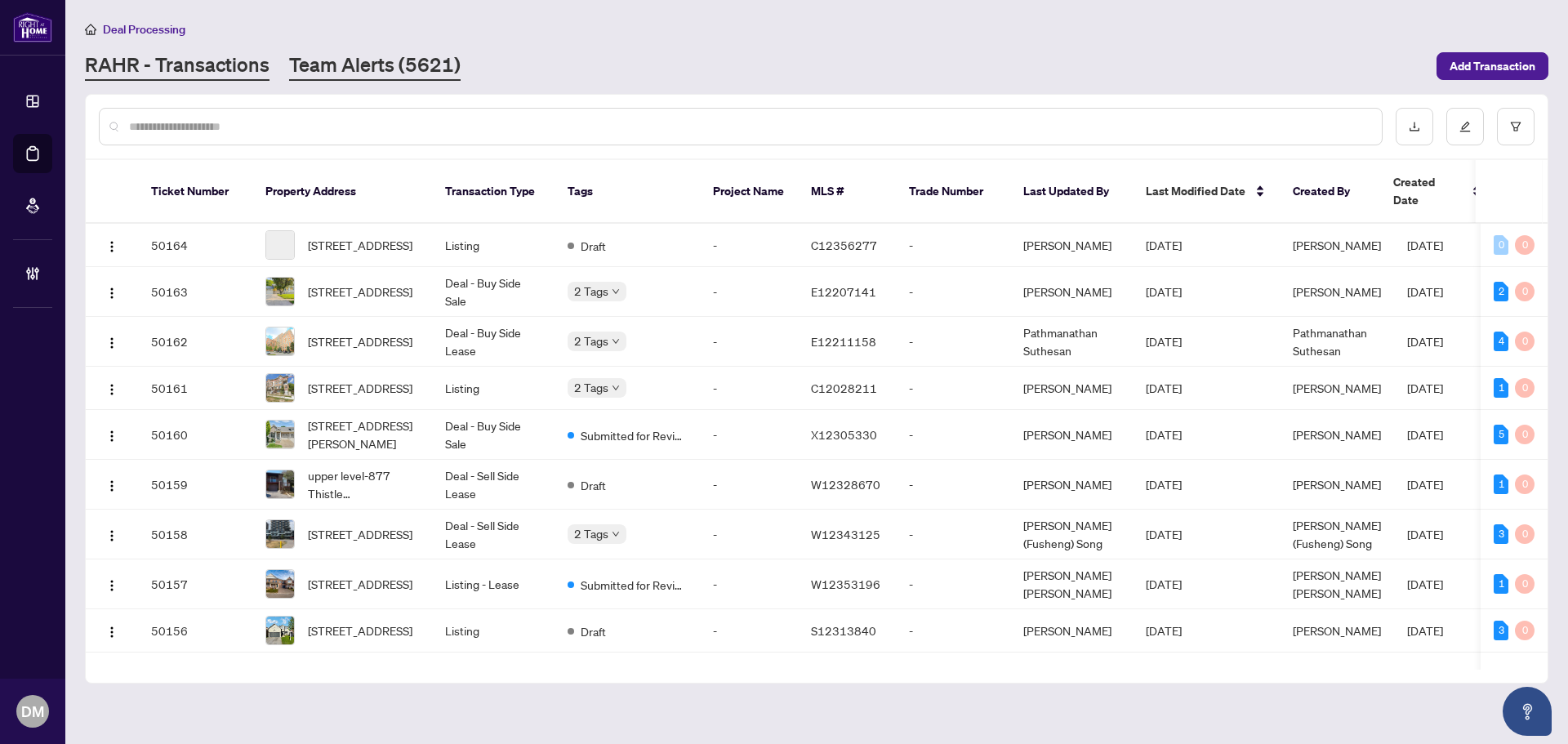
click at [414, 56] on link "Team Alerts (5621)" at bounding box center [375, 66] width 171 height 30
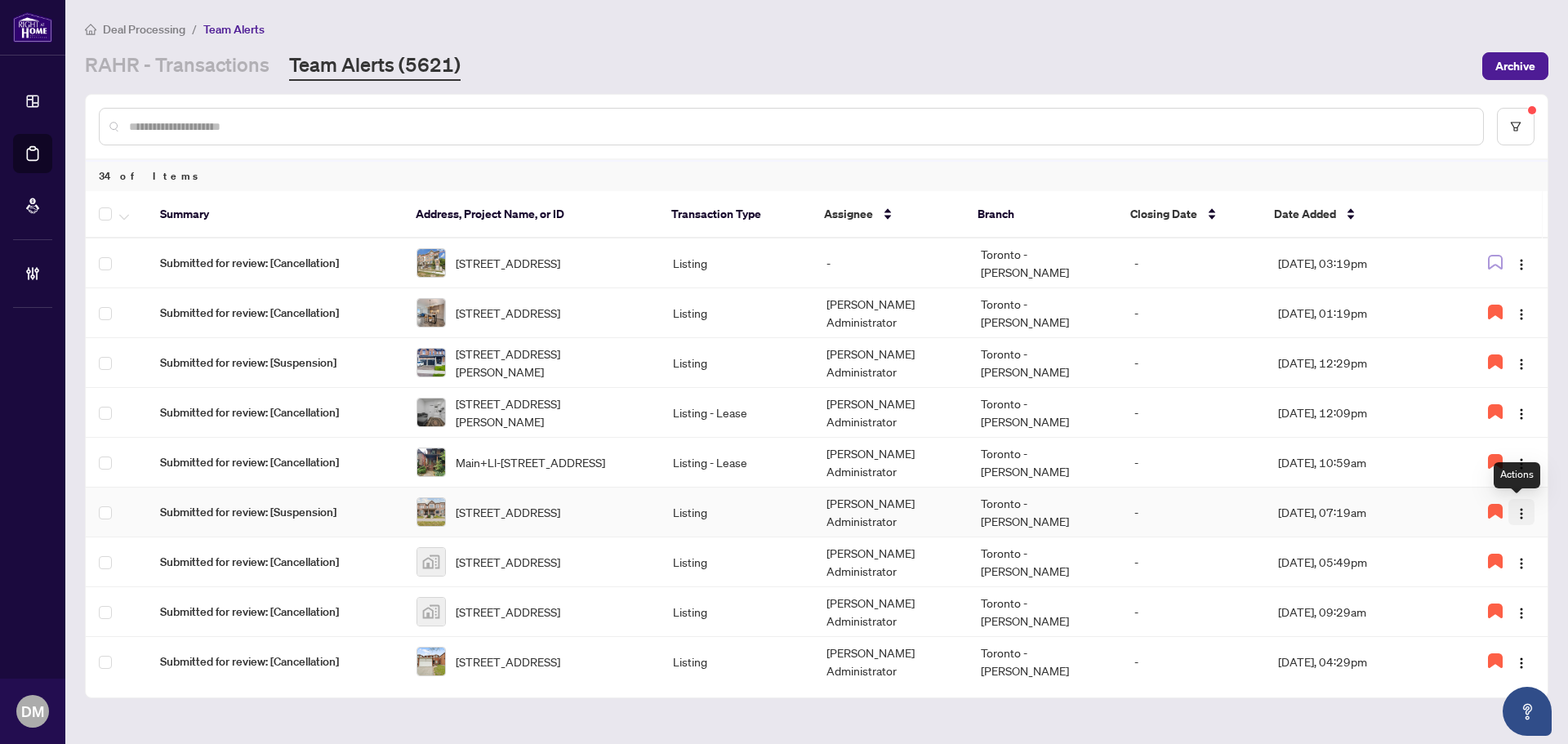
click at [1518, 514] on img "button" at bounding box center [1521, 513] width 13 height 13
click at [569, 67] on div "[PERSON_NAME] - Transactions Team Alerts (5621)" at bounding box center [778, 66] width 1387 height 30
click at [808, 95] on div at bounding box center [816, 127] width 1462 height 63
click at [790, 74] on div "[PERSON_NAME] - Transactions Team Alerts (5621)" at bounding box center [778, 66] width 1387 height 30
click at [868, 72] on div "[PERSON_NAME] - Transactions Team Alerts (5621)" at bounding box center [778, 66] width 1387 height 30
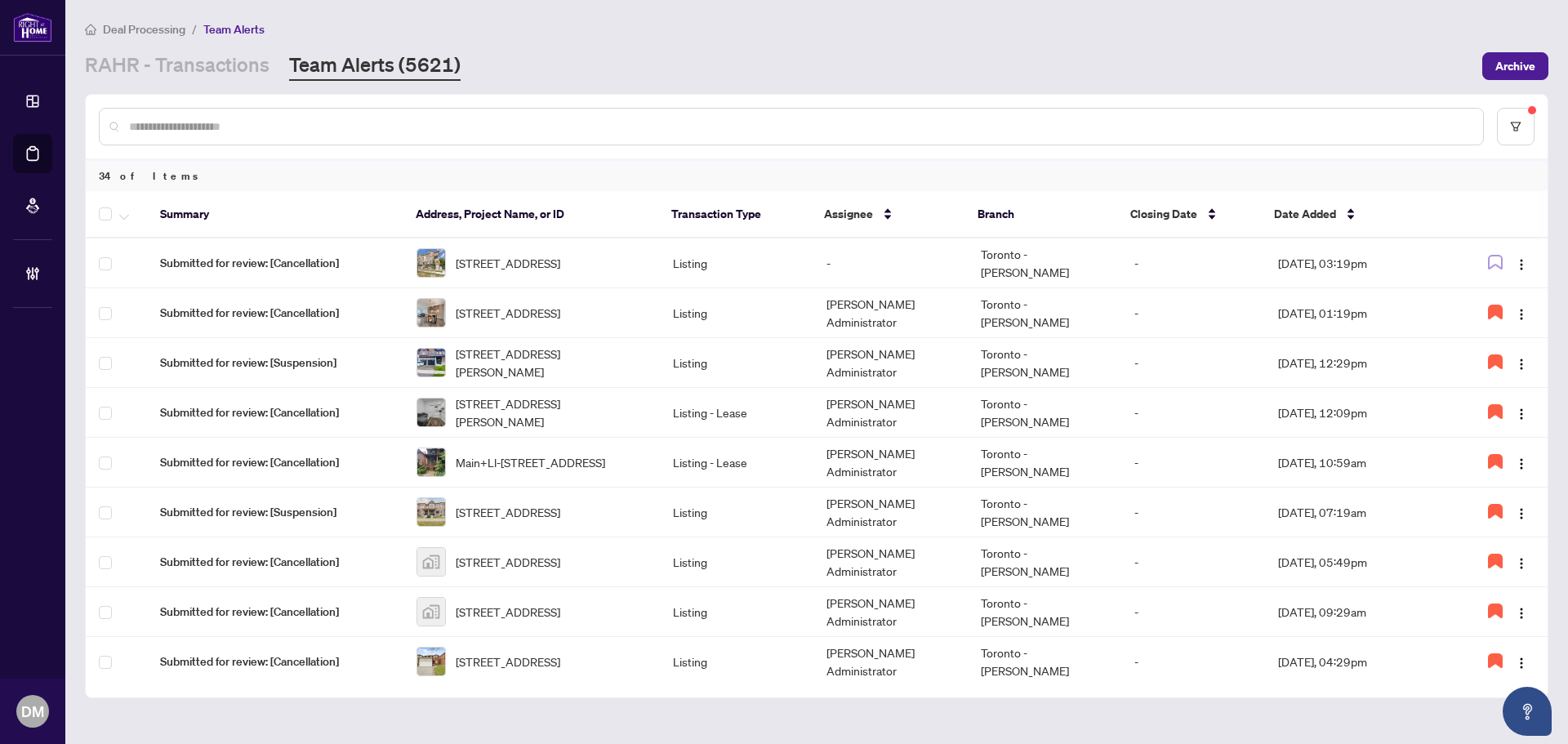
click at [913, 51] on div "[PERSON_NAME] - Transactions Team Alerts (5621)" at bounding box center [778, 66] width 1387 height 30
click at [954, 85] on main "Deal Processing / Team Alerts [PERSON_NAME] - Transactions Team Alerts (5621) A…" at bounding box center [816, 372] width 1503 height 744
click at [1106, 54] on div "[PERSON_NAME] - Transactions Team Alerts (5621)" at bounding box center [778, 66] width 1387 height 30
click at [1114, 59] on div "[PERSON_NAME] - Transactions Team Alerts (5621)" at bounding box center [778, 66] width 1387 height 30
click at [1292, 79] on div "[PERSON_NAME] - Transactions Team Alerts (5621)" at bounding box center [778, 66] width 1387 height 30
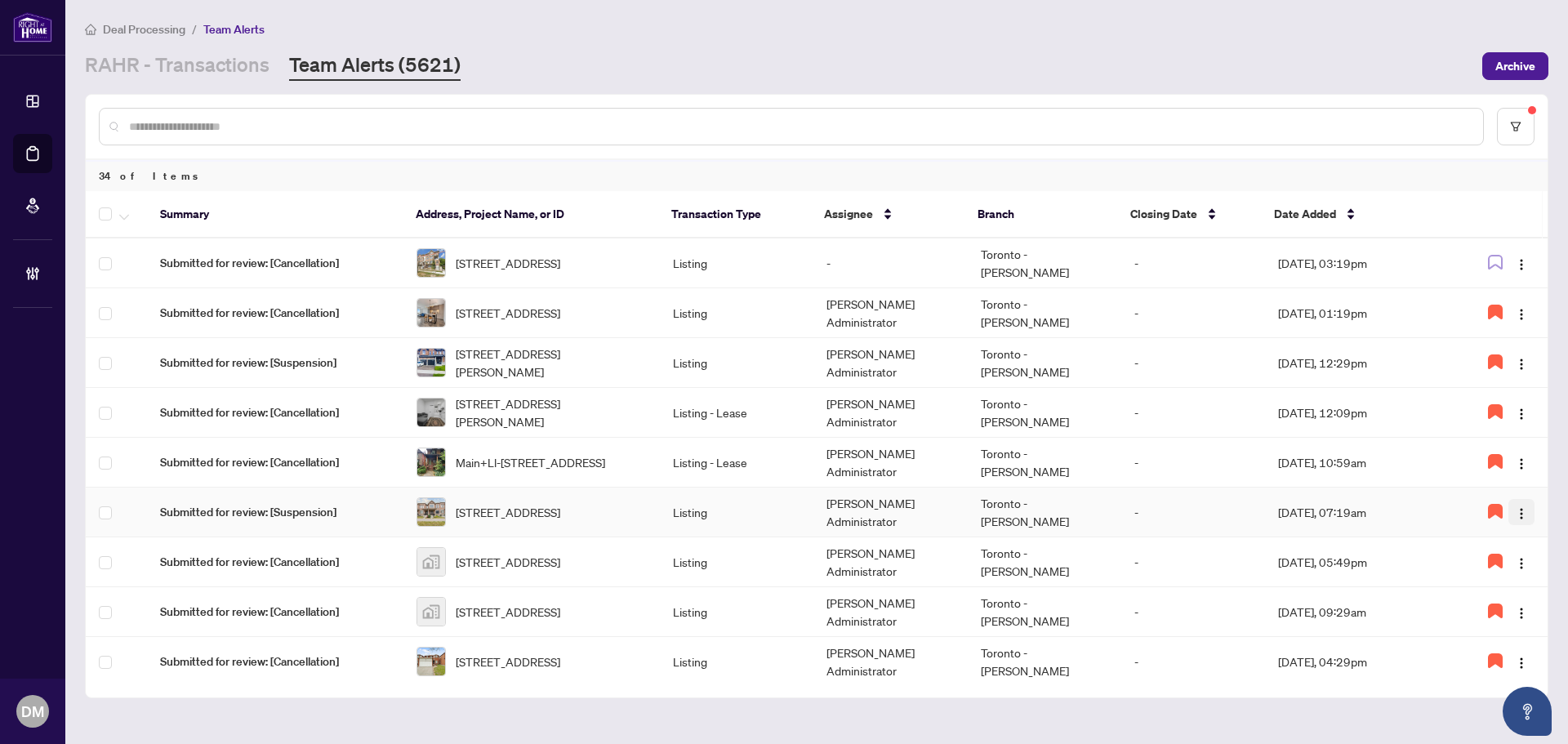
click at [1518, 518] on img "button" at bounding box center [1521, 513] width 13 height 13
click at [1511, 590] on span "Complete Item" at bounding box center [1474, 595] width 83 height 18
click at [240, 77] on link "RAHR - Transactions" at bounding box center [177, 66] width 184 height 30
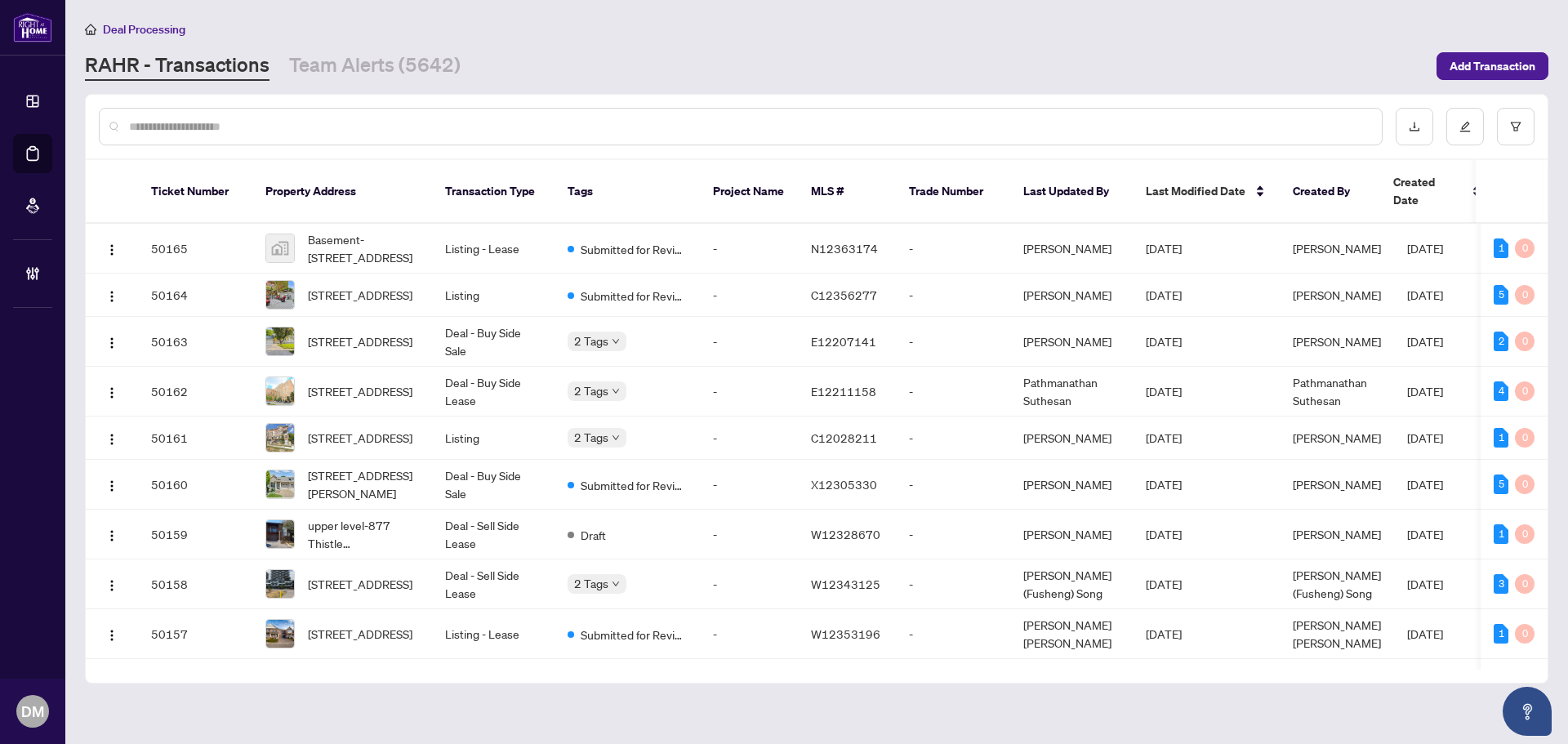
click at [1562, 104] on main "Deal Processing [PERSON_NAME] - Transactions Team Alerts (5642) Add Transaction…" at bounding box center [816, 372] width 1503 height 744
click at [452, 67] on link "Team Alerts (5642)" at bounding box center [375, 66] width 171 height 30
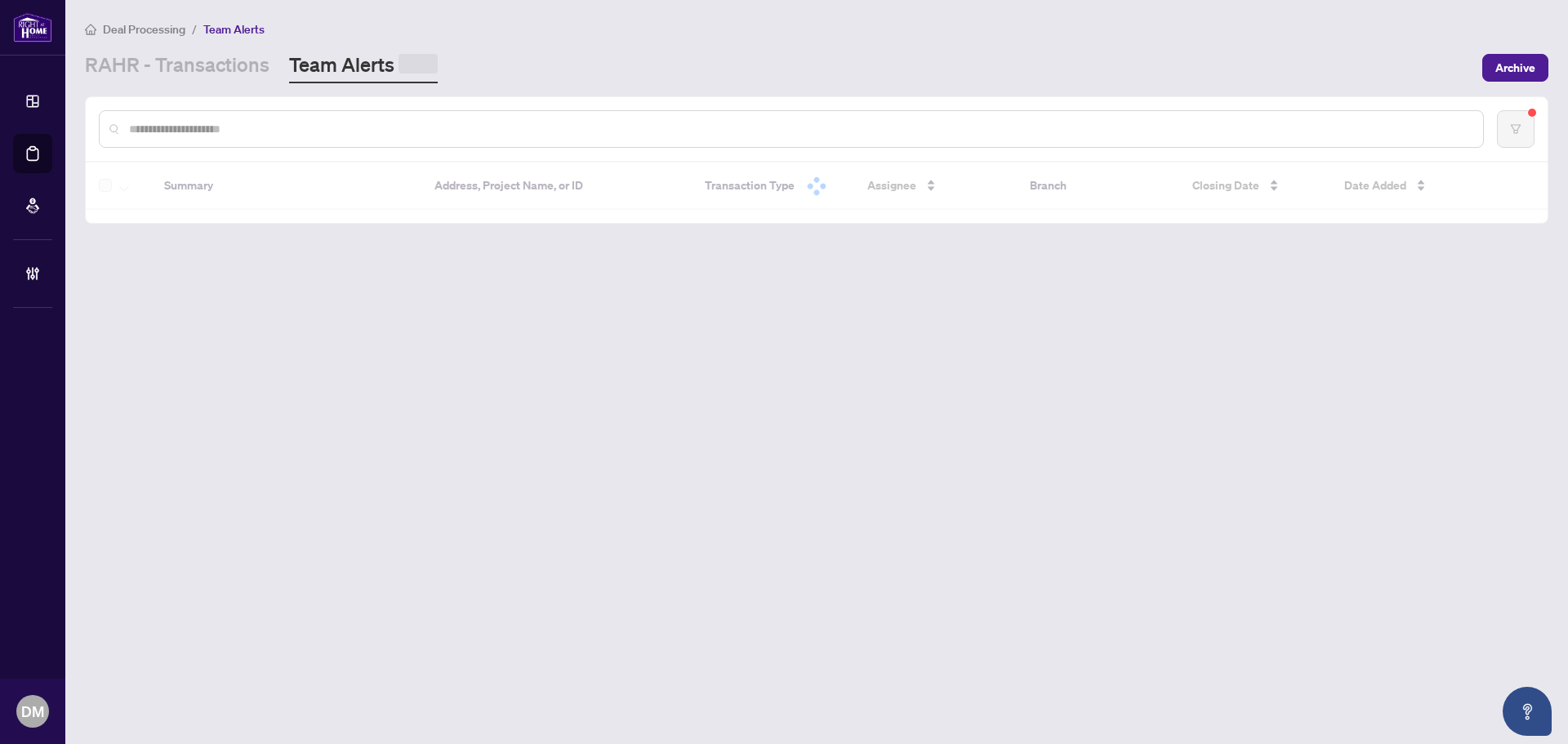
click at [917, 67] on div "[PERSON_NAME] - Transactions Team Alerts" at bounding box center [778, 67] width 1387 height 32
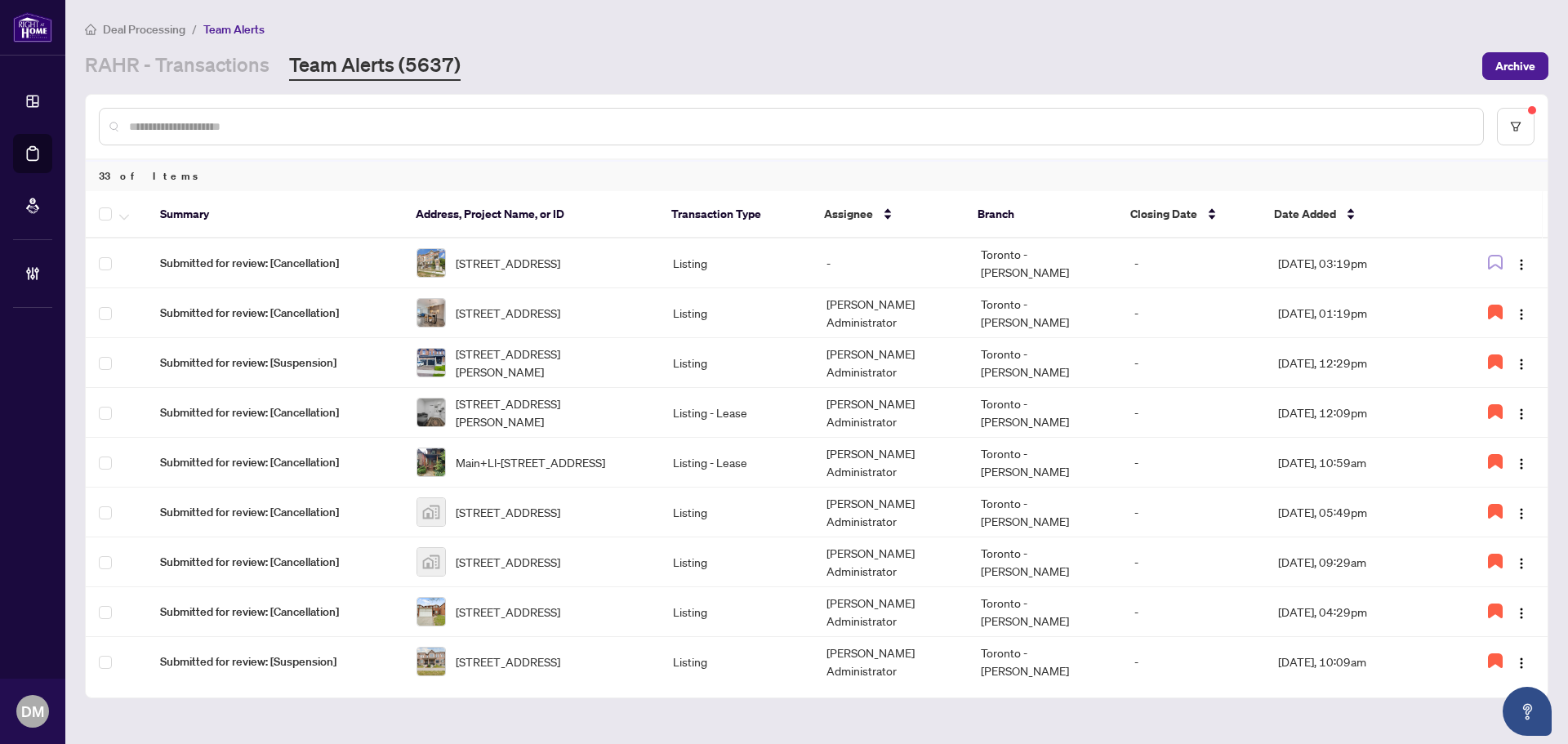
click at [1514, 218] on th at bounding box center [1493, 214] width 98 height 47
click at [693, 66] on div "[PERSON_NAME] - Transactions Team Alerts (5637)" at bounding box center [778, 66] width 1387 height 30
click at [1035, 124] on input "text" at bounding box center [798, 126] width 1341 height 18
drag, startPoint x: 1035, startPoint y: 124, endPoint x: 1097, endPoint y: 131, distance: 62.4
click at [1121, 132] on input "text" at bounding box center [798, 126] width 1341 height 18
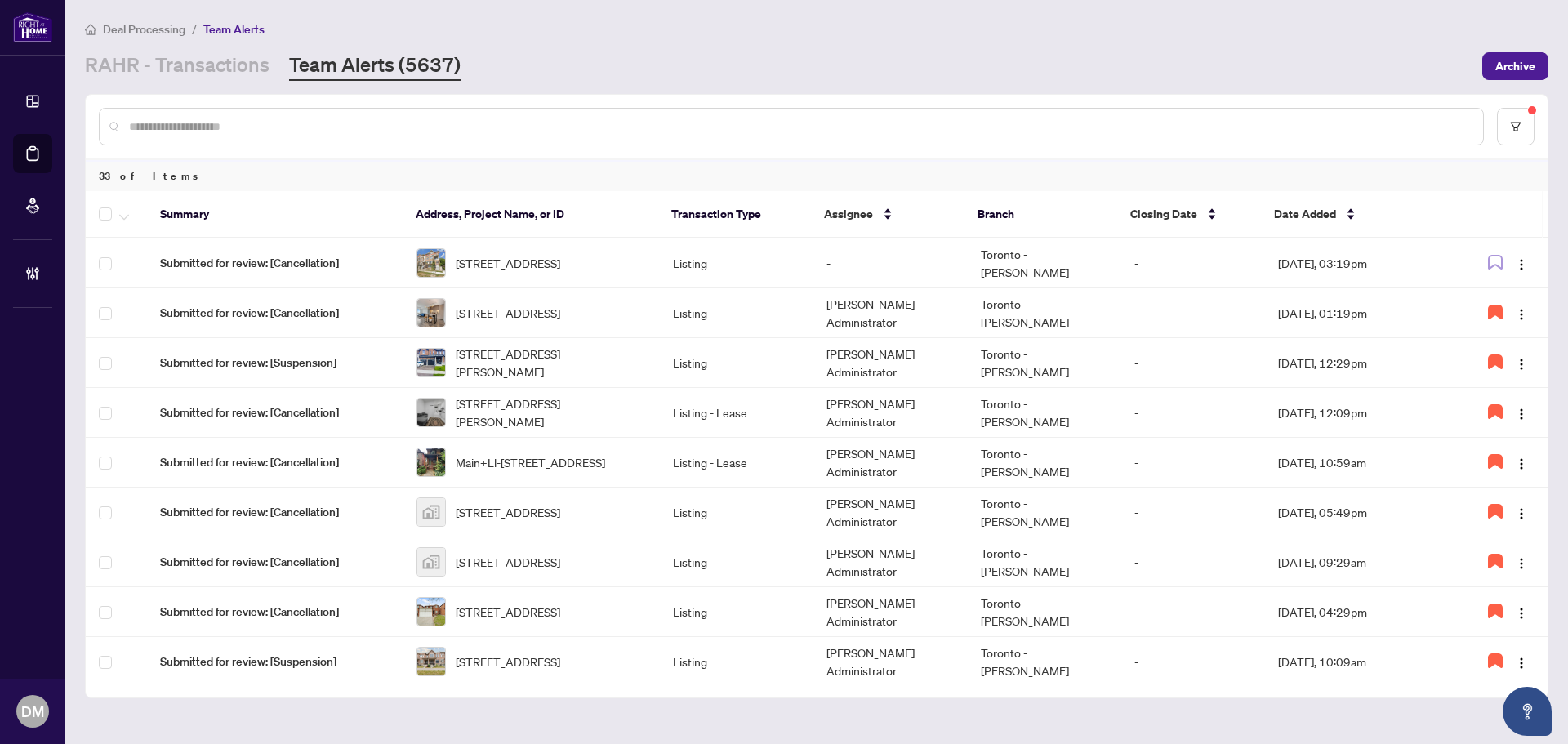
click at [1058, 85] on main "Deal Processing / Team Alerts [PERSON_NAME] - Transactions Team Alerts (5637) A…" at bounding box center [816, 372] width 1503 height 744
click at [1064, 82] on main "Deal Processing / Team Alerts [PERSON_NAME] - Transactions Team Alerts (5637) A…" at bounding box center [816, 372] width 1503 height 744
click at [1265, 69] on div "[PERSON_NAME] - Transactions Team Alerts (5637)" at bounding box center [778, 66] width 1387 height 30
click at [632, 27] on div "Deal Processing / Team Alerts" at bounding box center [816, 29] width 1464 height 19
click at [159, 82] on main "Deal Processing / Team Alerts [PERSON_NAME] - Transactions Team Alerts (5637) A…" at bounding box center [816, 372] width 1503 height 744
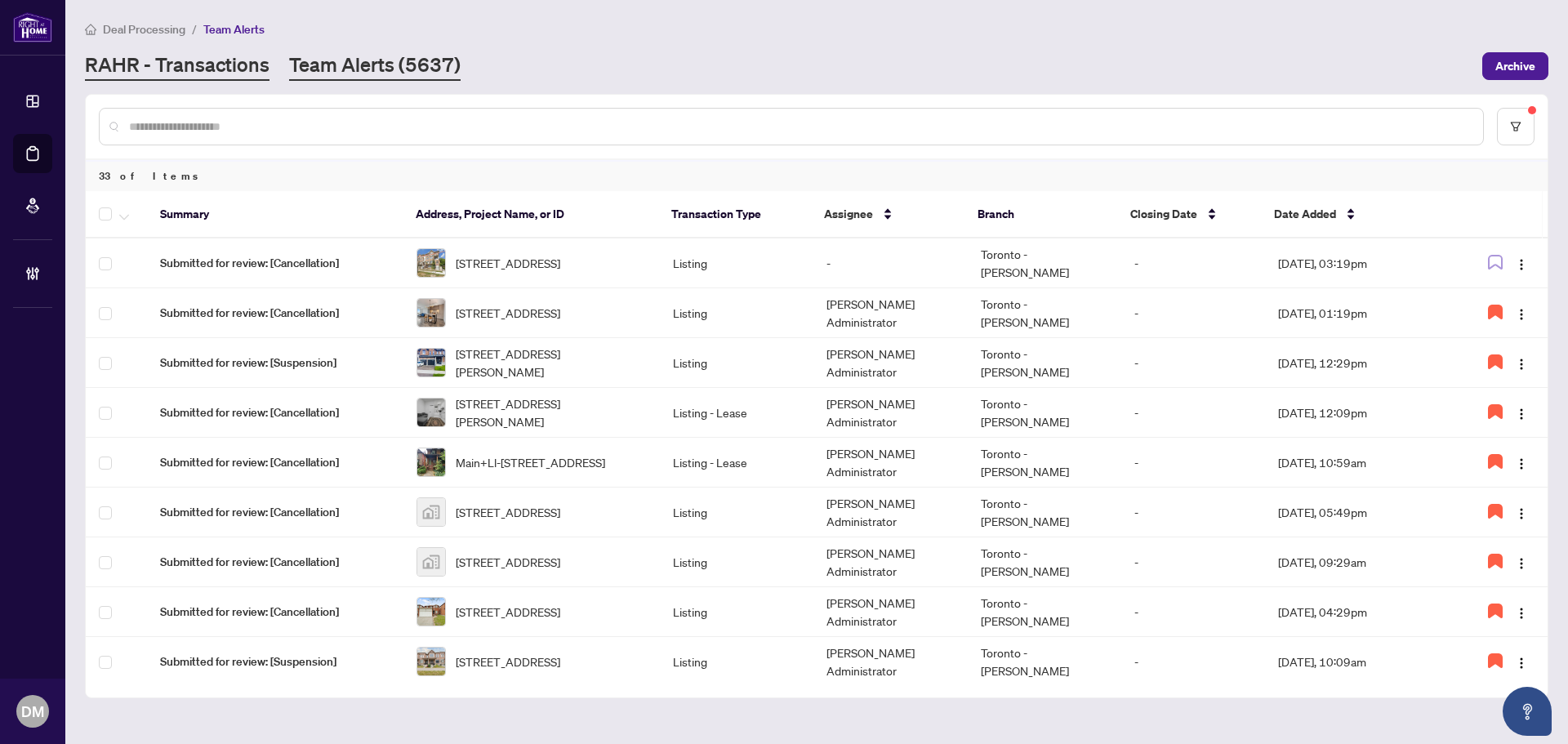
click at [165, 78] on link "RAHR - Transactions" at bounding box center [177, 66] width 184 height 30
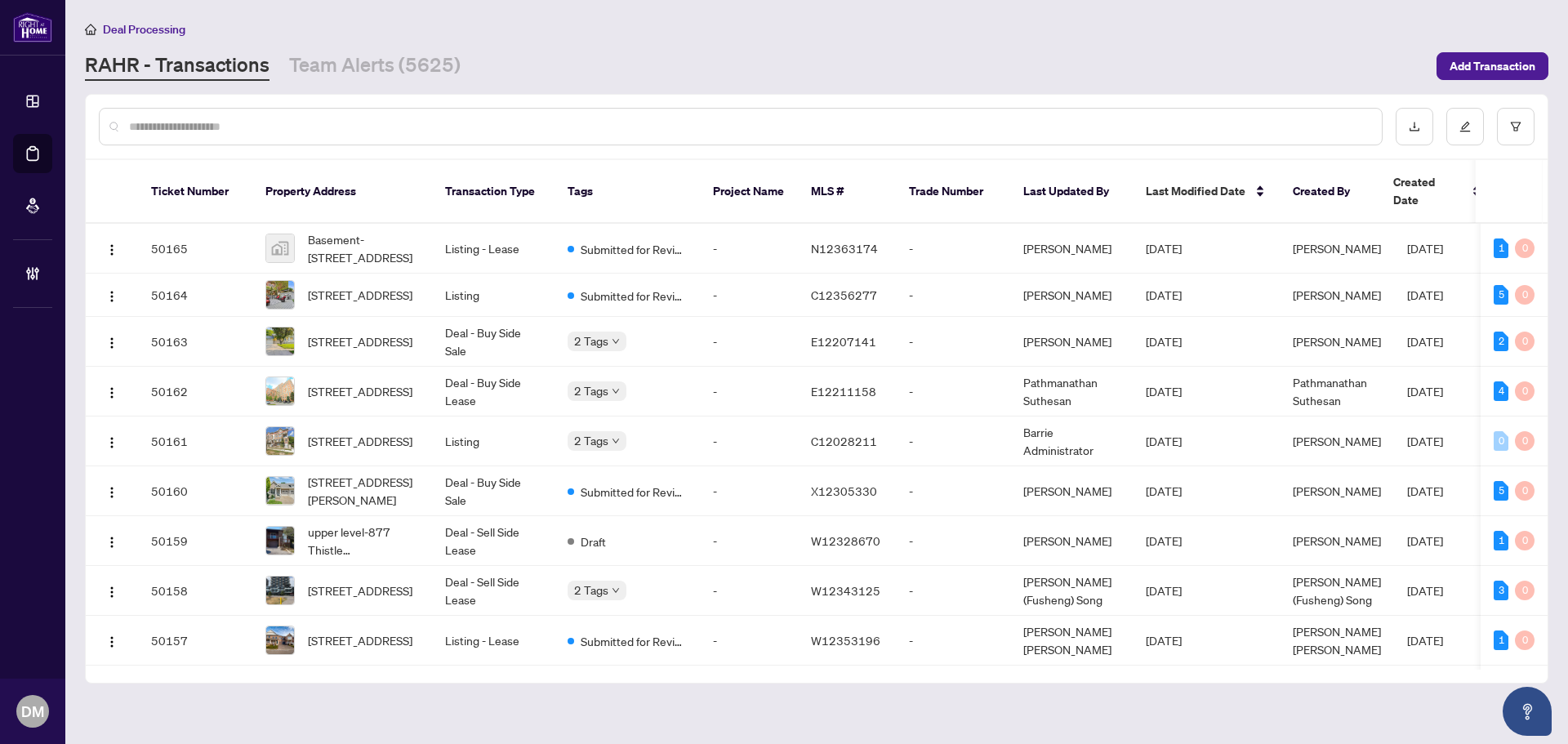
click at [495, 30] on div "Deal Processing" at bounding box center [816, 29] width 1464 height 19
click at [1223, 24] on div "Deal Processing" at bounding box center [816, 29] width 1464 height 19
click at [133, 132] on input "text" at bounding box center [748, 126] width 1240 height 18
drag, startPoint x: 617, startPoint y: 55, endPoint x: 605, endPoint y: 70, distance: 19.2
click at [605, 70] on div "[PERSON_NAME] - Transactions Team Alerts (5625)" at bounding box center [756, 66] width 1342 height 30
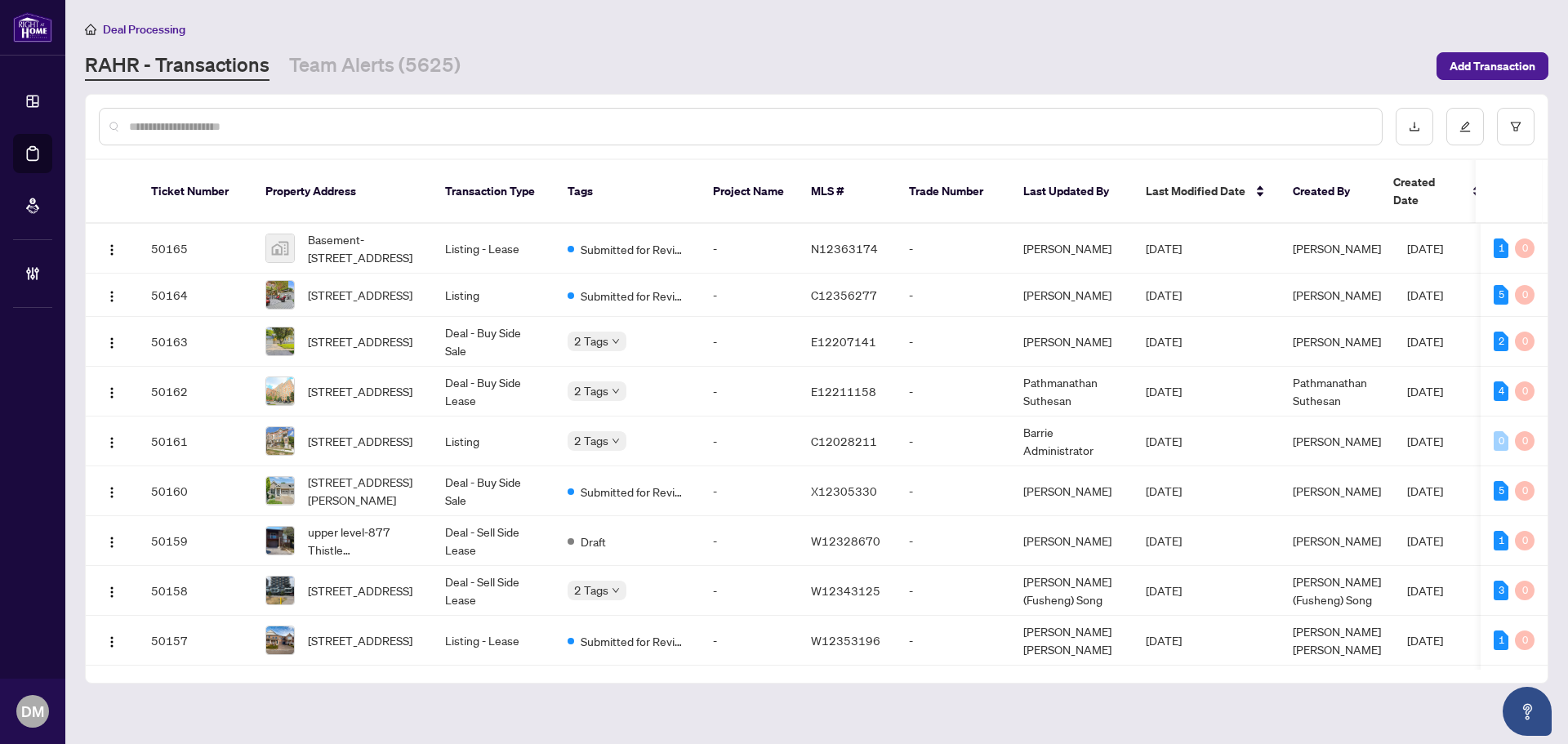
click at [427, 122] on input "text" at bounding box center [748, 126] width 1240 height 18
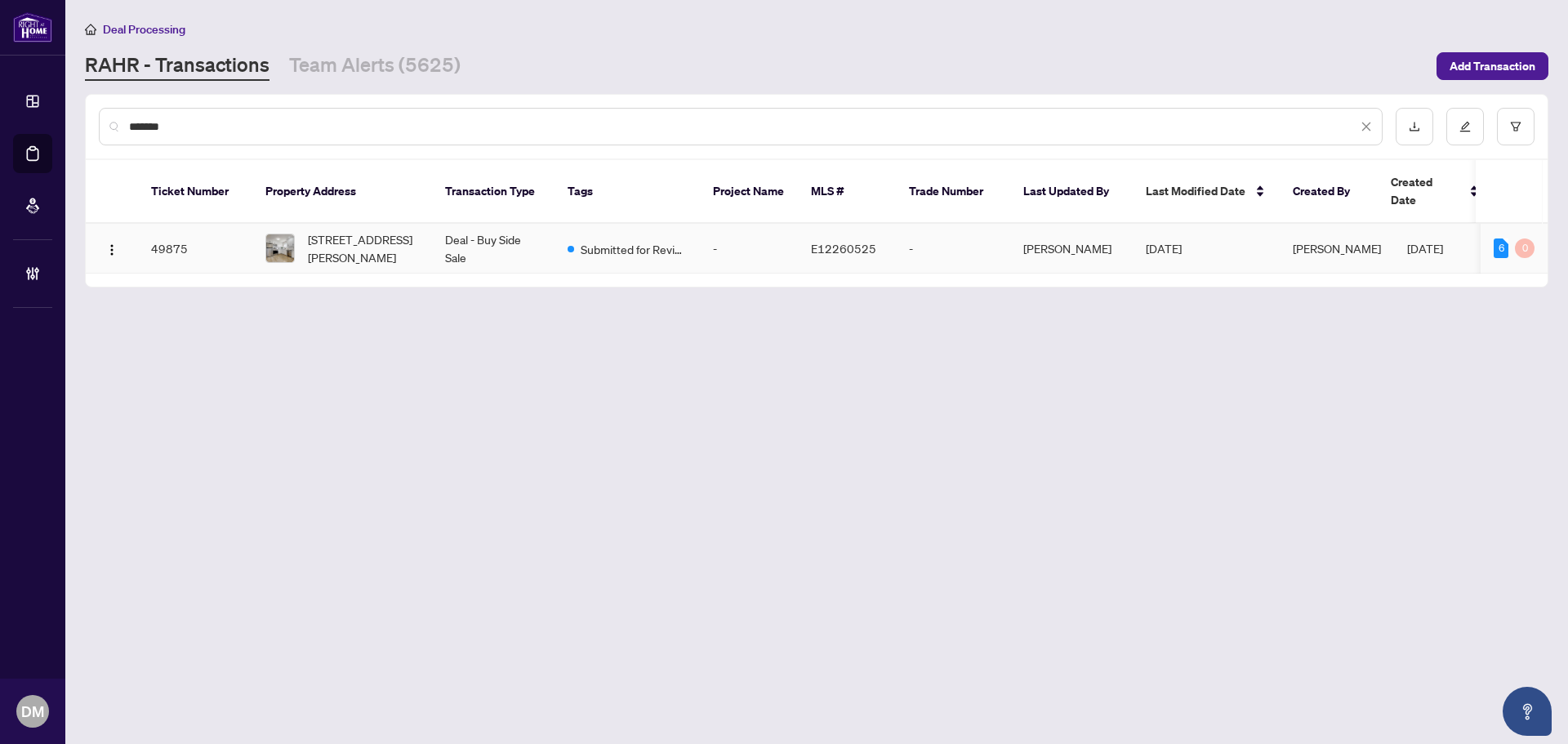
type input "*******"
click at [802, 232] on td "E12260525" at bounding box center [846, 248] width 98 height 49
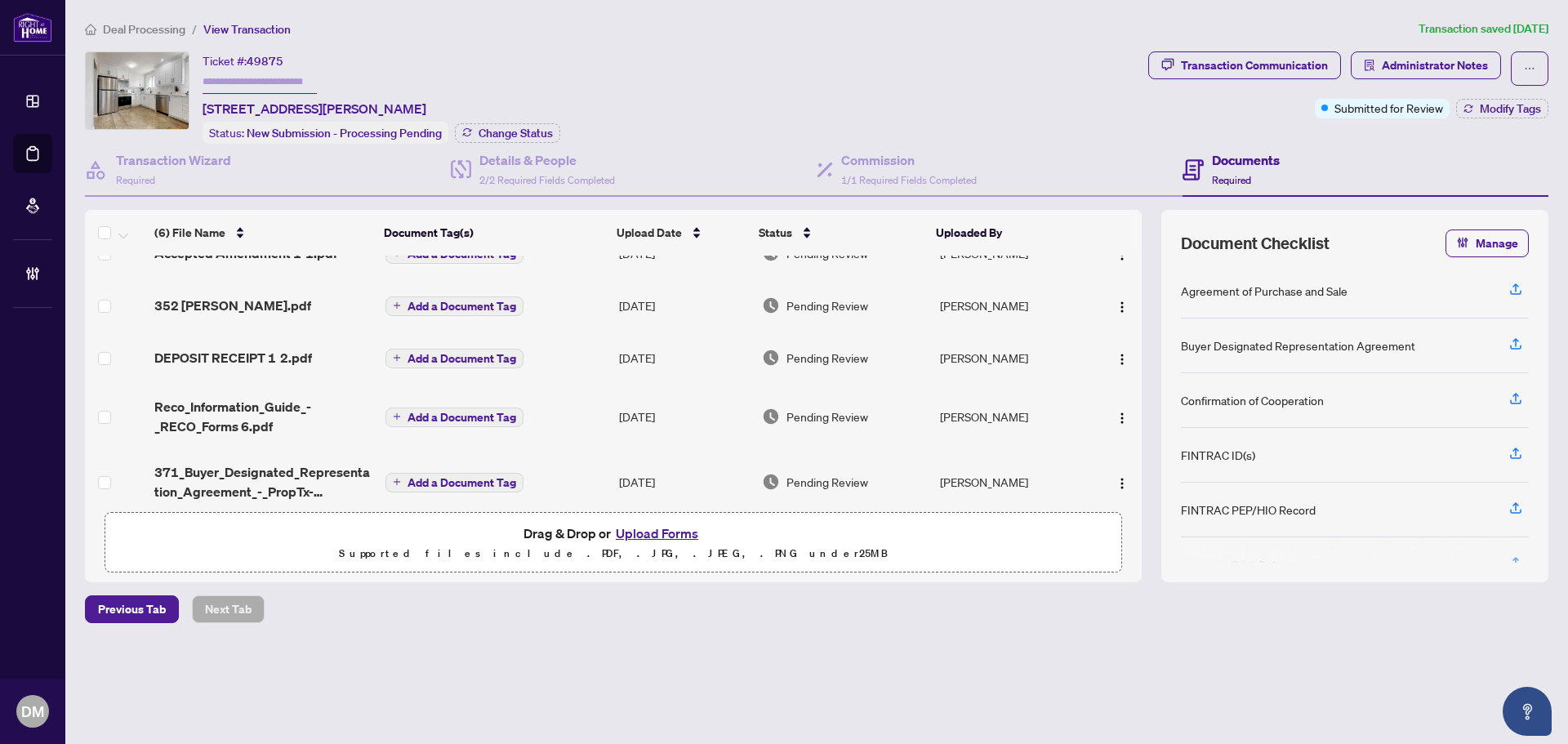
scroll to position [110, 0]
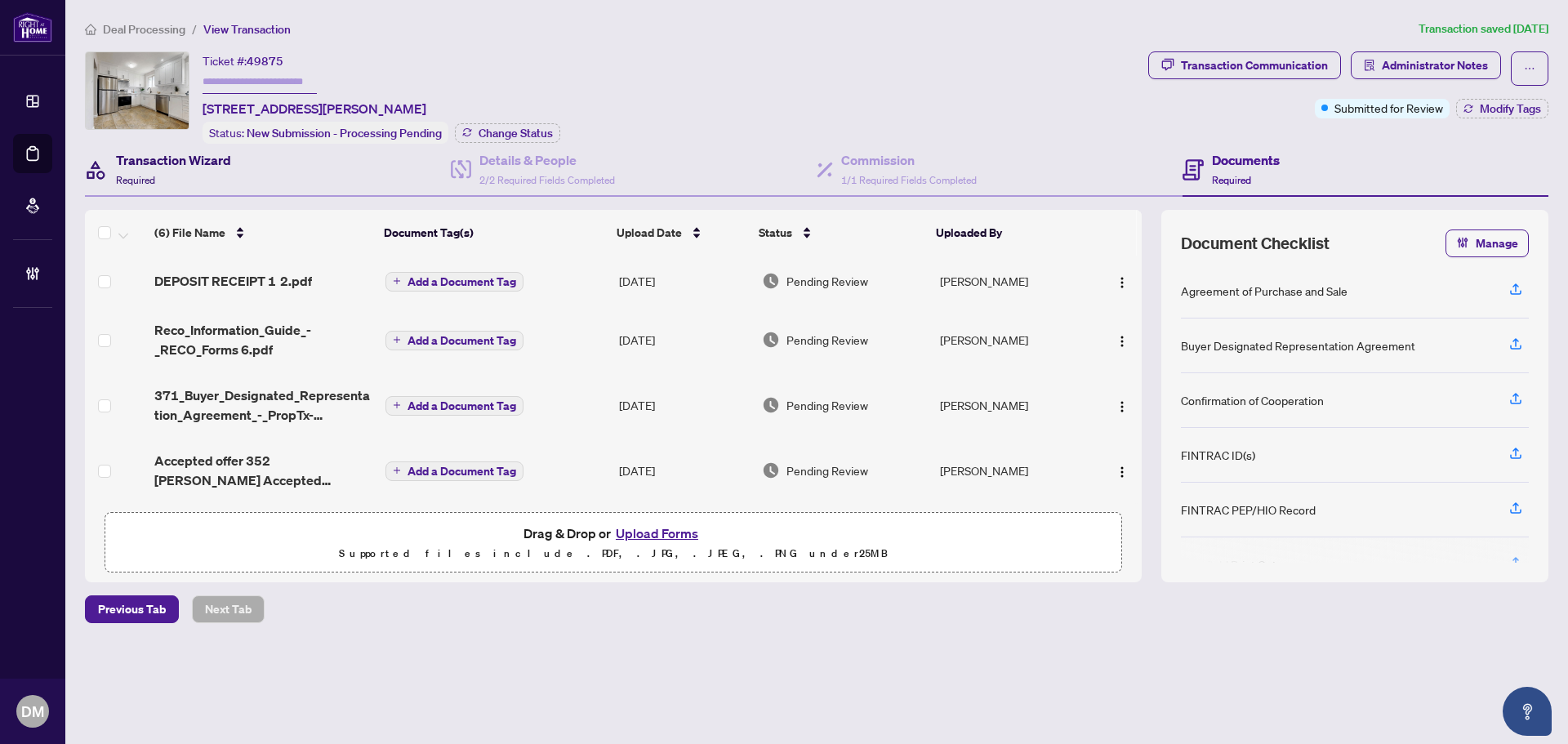
click at [181, 179] on div "Transaction Wizard Required" at bounding box center [173, 169] width 116 height 38
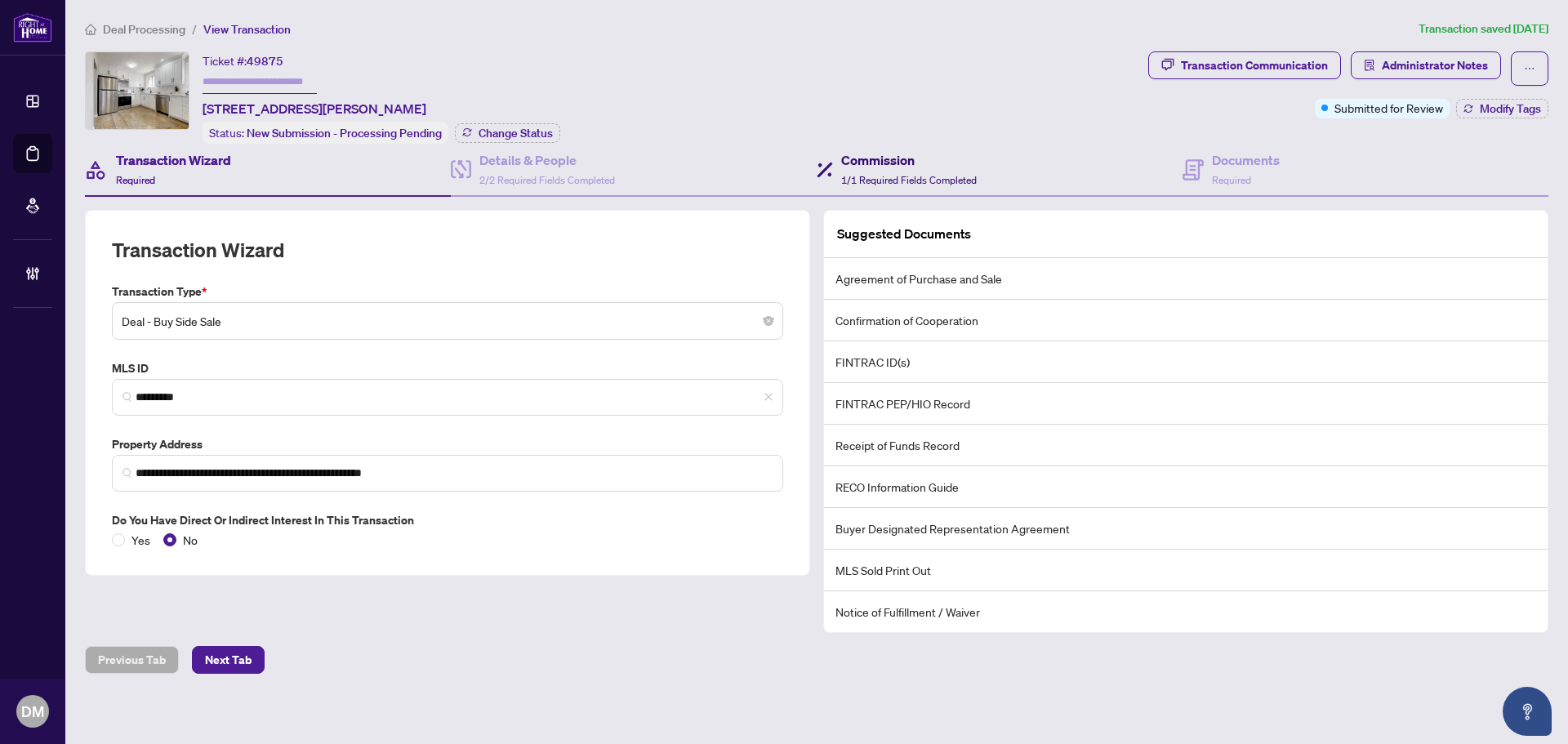
click at [884, 156] on h4 "Commission" at bounding box center [909, 159] width 136 height 20
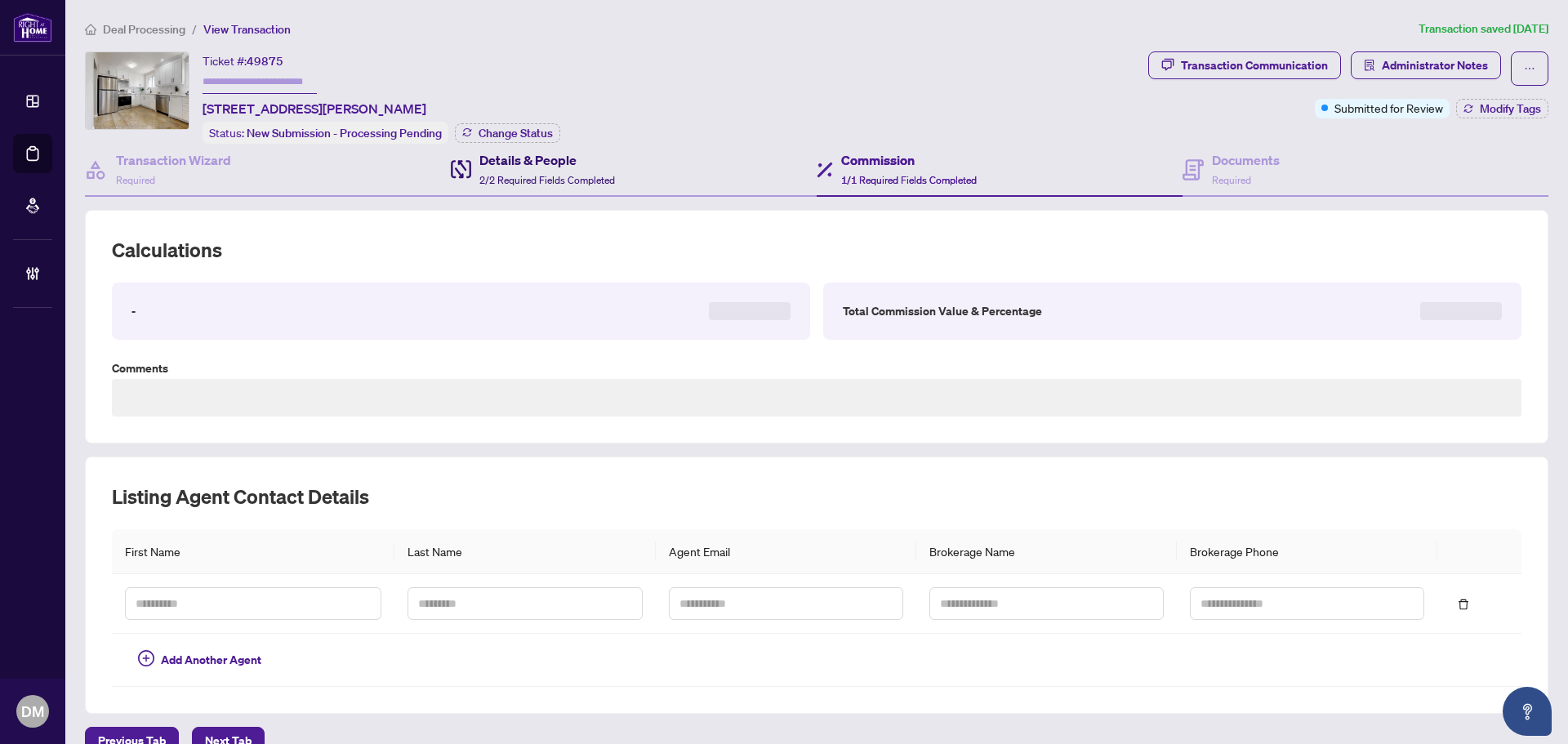
click at [539, 181] on span "2/2 Required Fields Completed" at bounding box center [548, 180] width 136 height 12
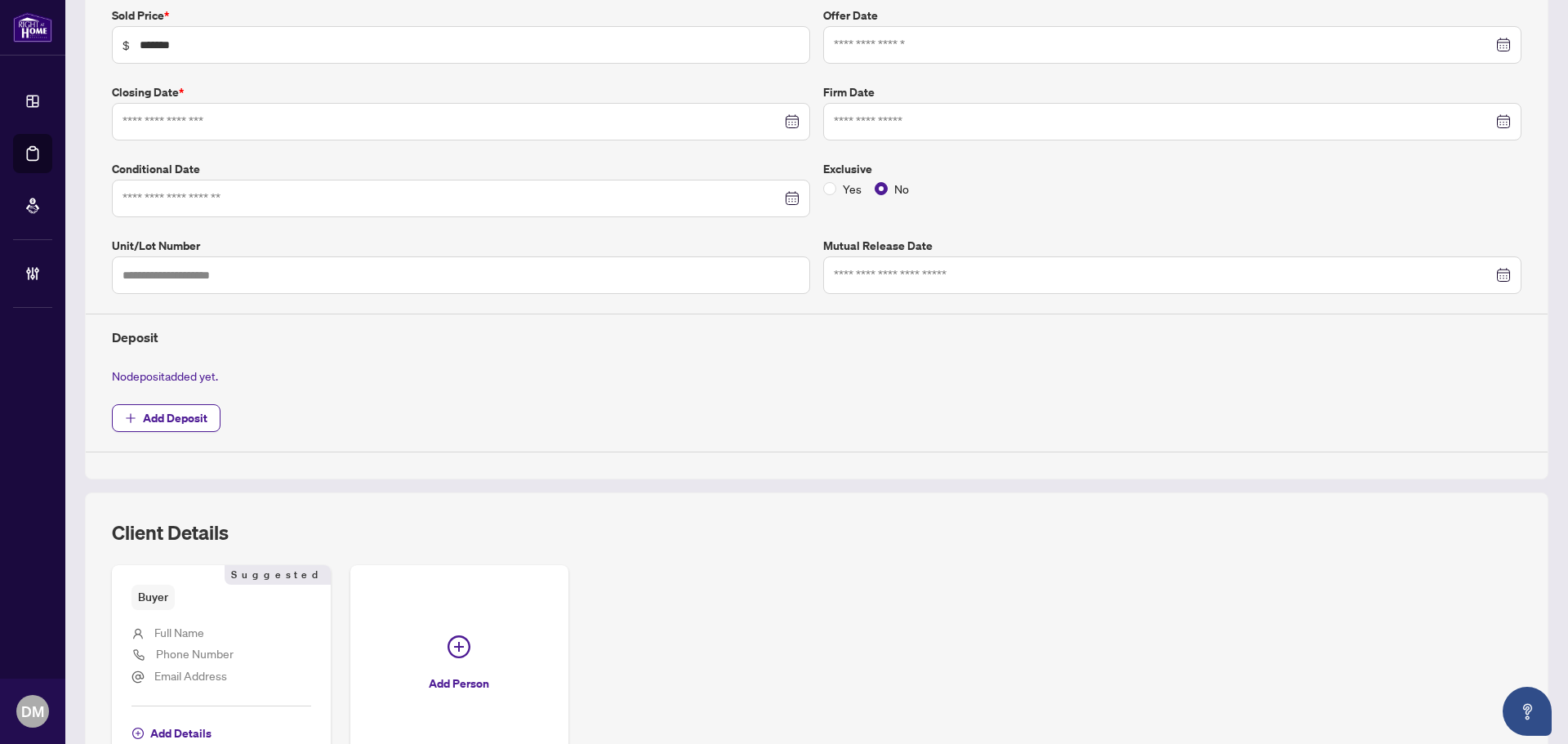
type input "**********"
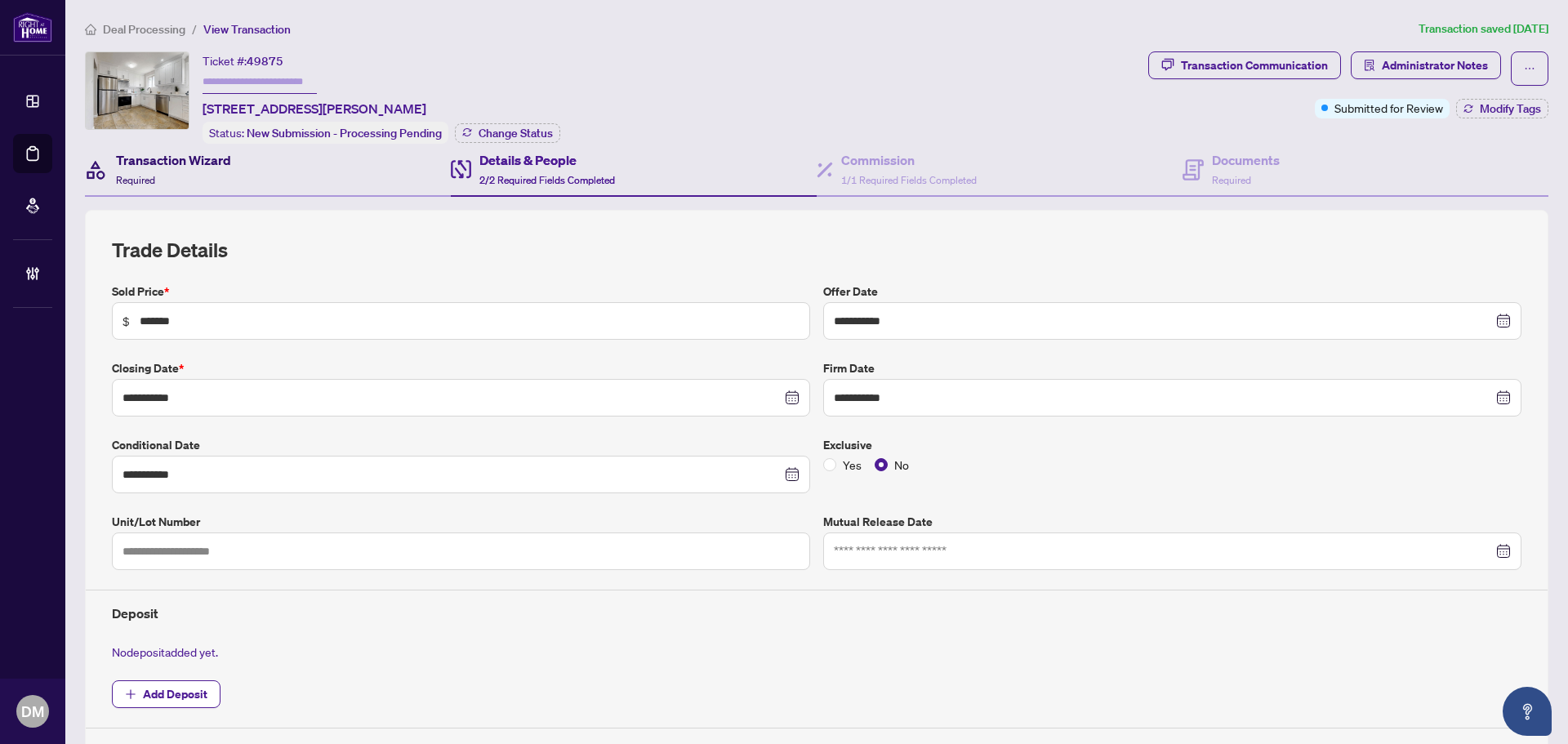
click at [185, 182] on div "Transaction Wizard Required" at bounding box center [173, 169] width 116 height 38
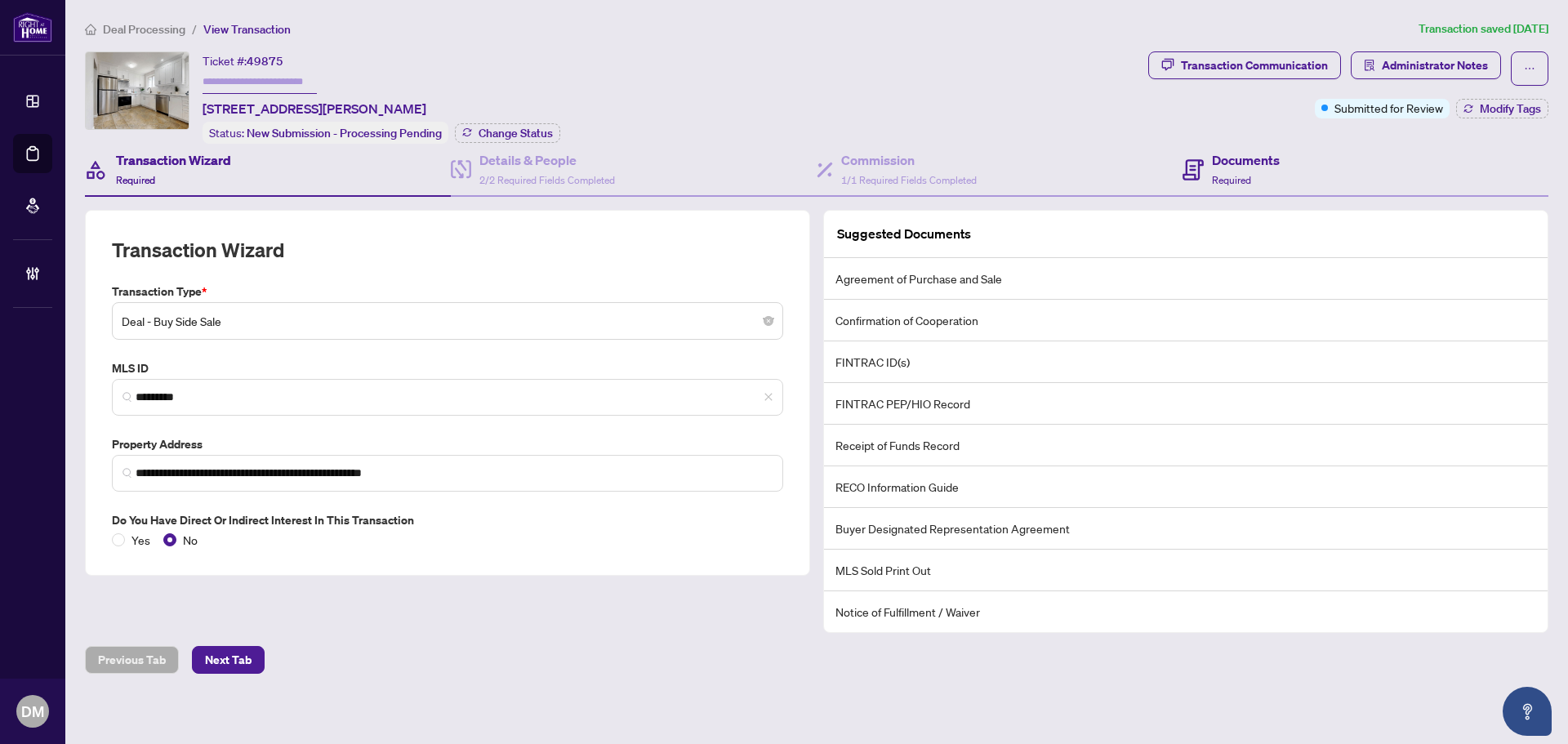
click at [1215, 191] on div "Documents Required" at bounding box center [1365, 169] width 366 height 53
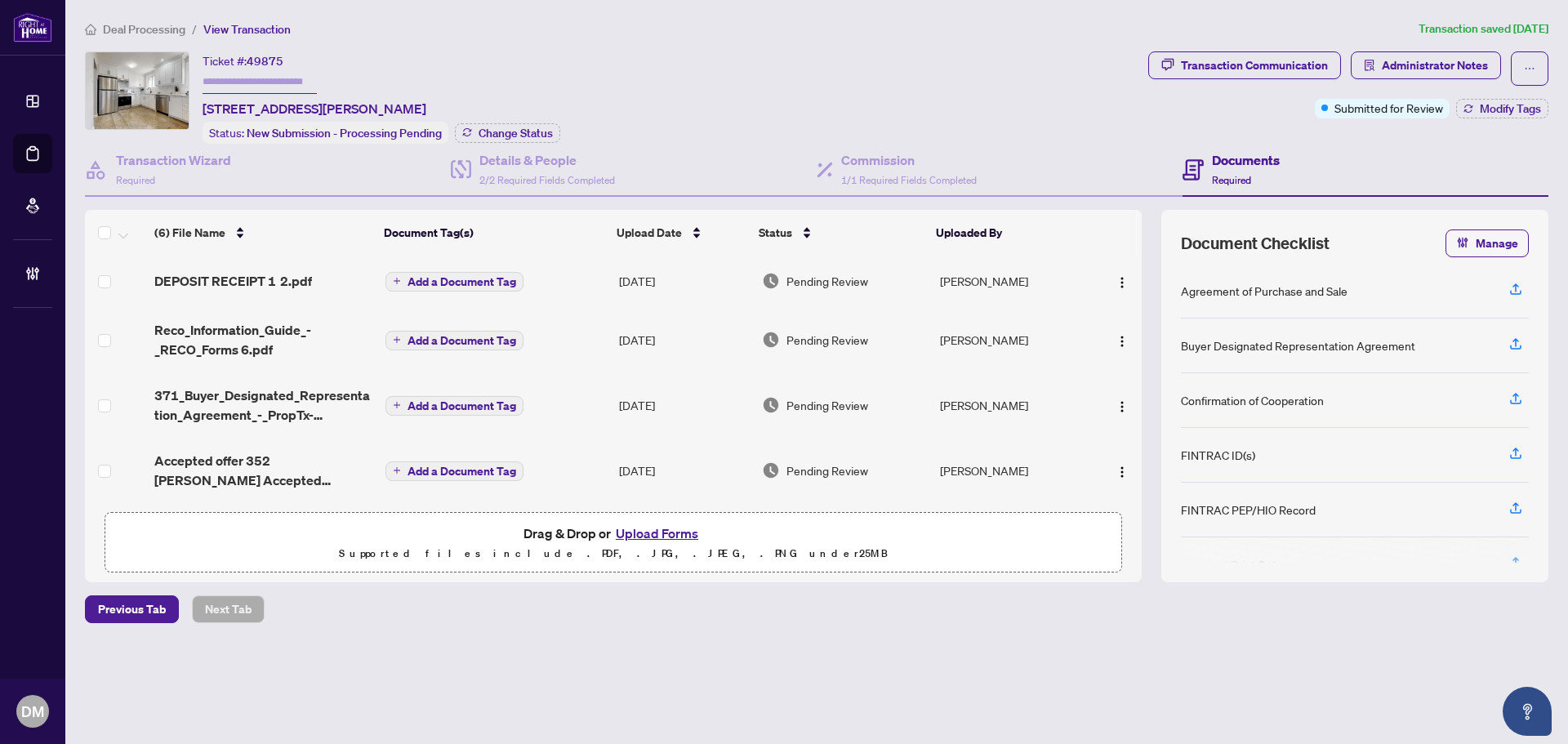
scroll to position [110, 0]
click at [1267, 77] on button "Transaction Communication" at bounding box center [1244, 65] width 193 height 28
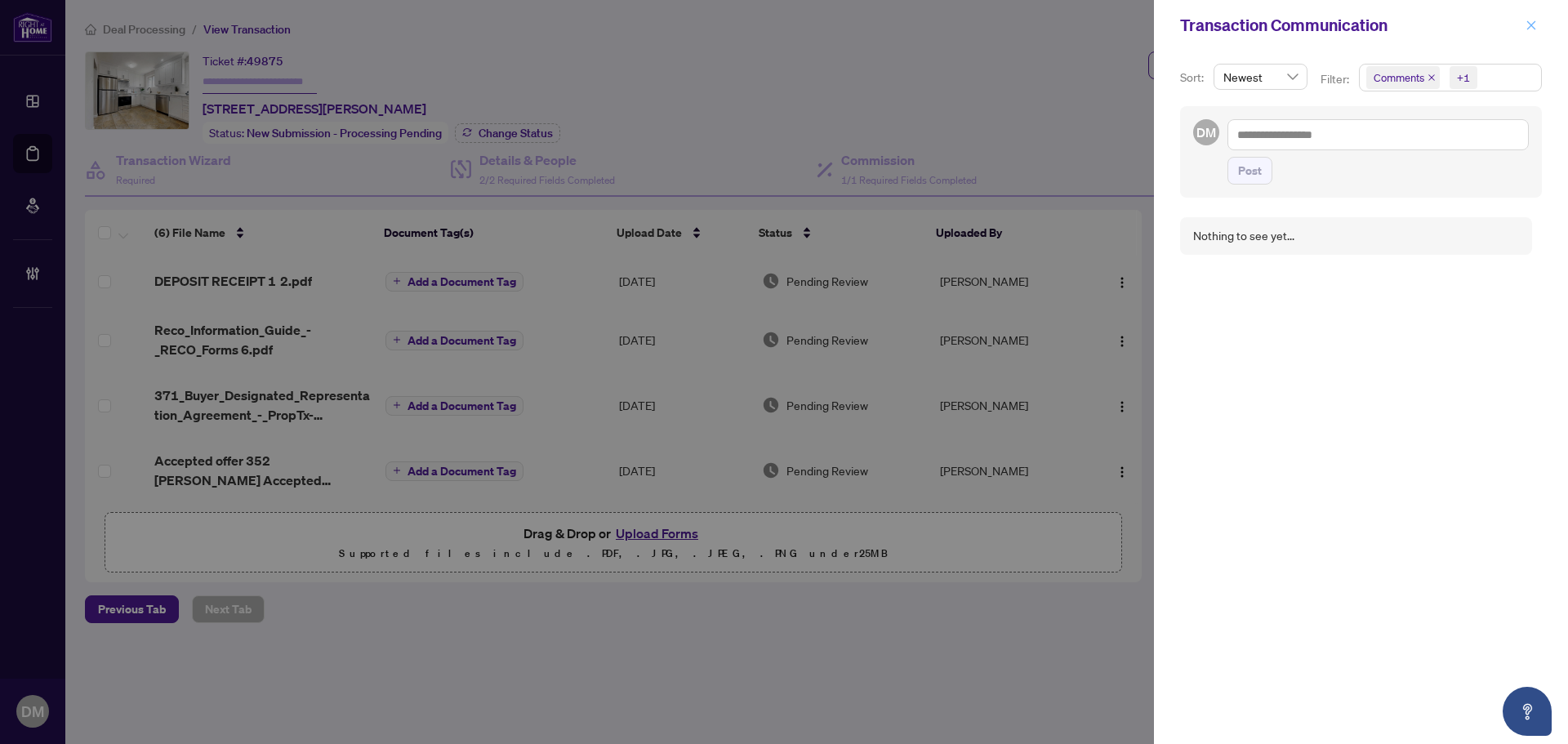
click at [1534, 23] on icon "close" at bounding box center [1532, 25] width 9 height 9
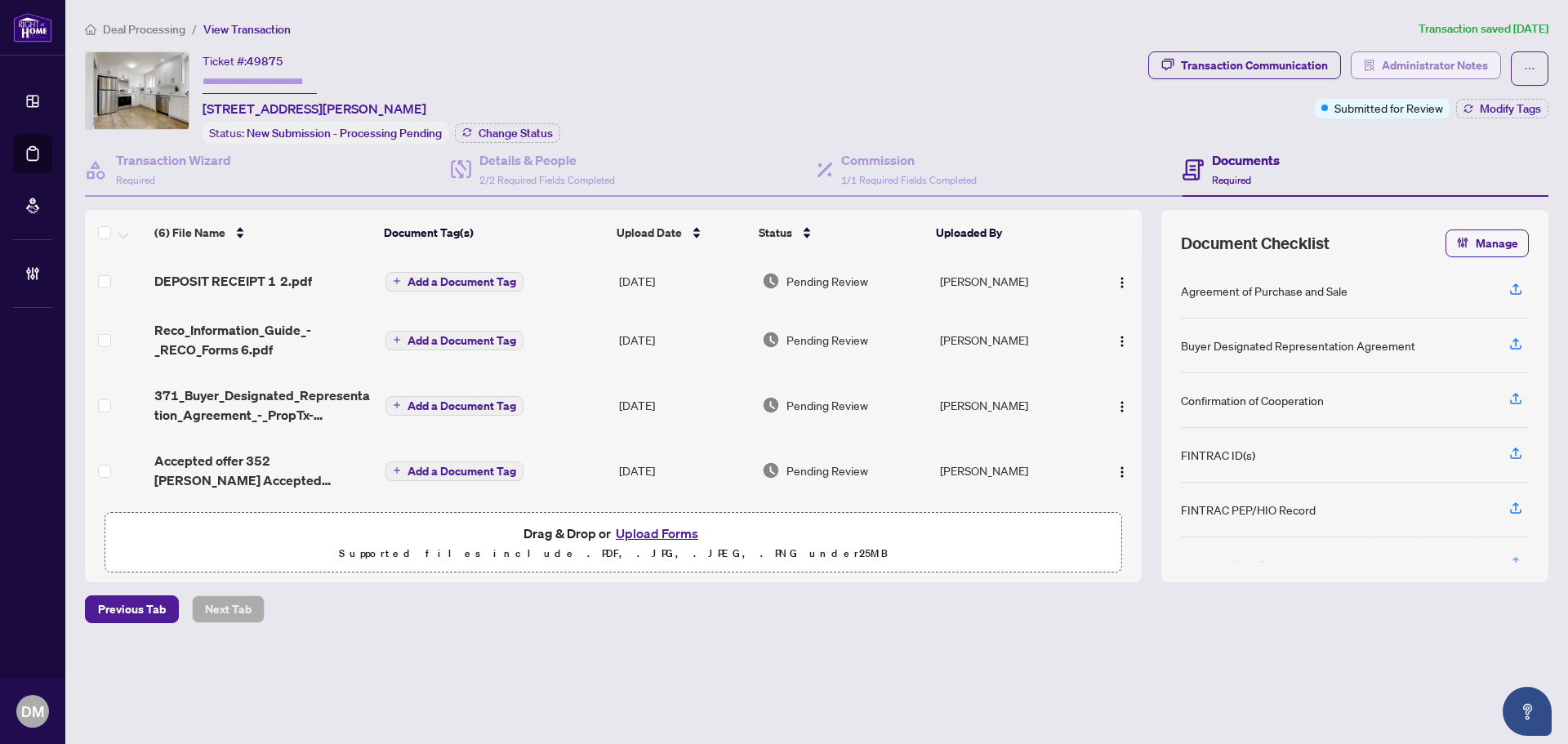
click at [1435, 62] on span "Administrator Notes" at bounding box center [1435, 65] width 106 height 26
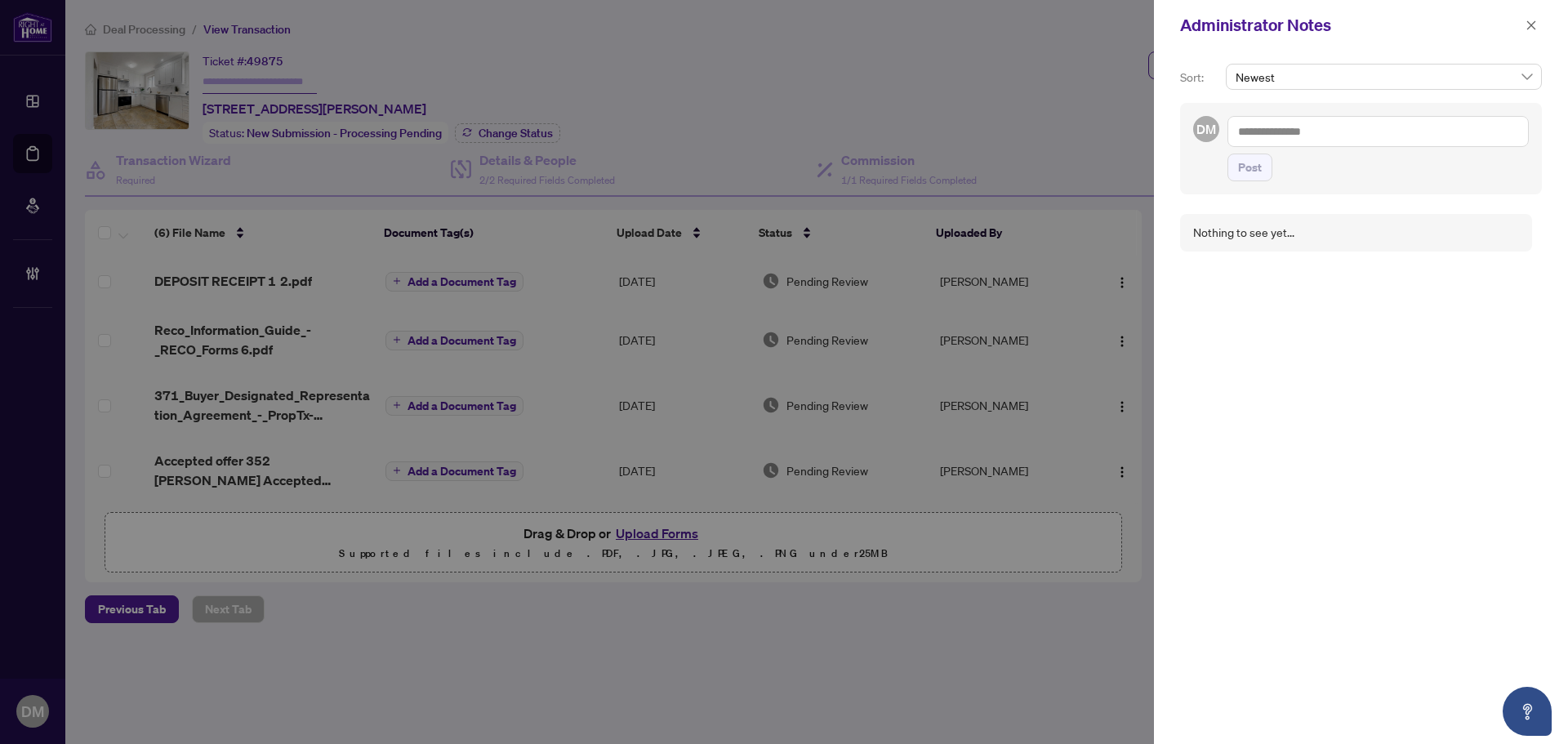
click at [1536, 27] on icon "close" at bounding box center [1531, 25] width 11 height 11
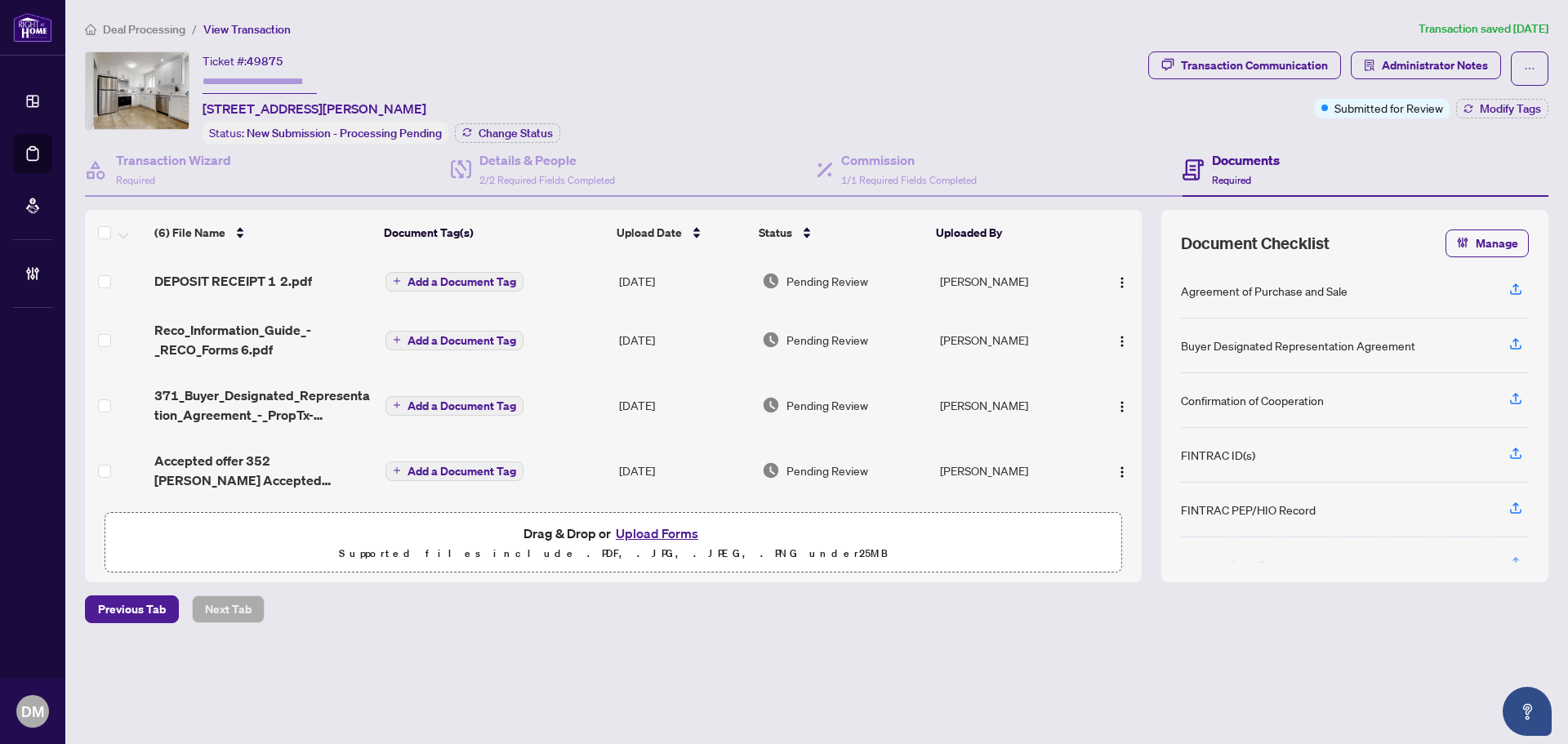
click at [960, 89] on div "Ticket #: 49875 [STREET_ADDRESS][PERSON_NAME] Status: New Submission - Processi…" at bounding box center [613, 97] width 1057 height 92
click at [1446, 74] on span "Administrator Notes" at bounding box center [1435, 65] width 106 height 26
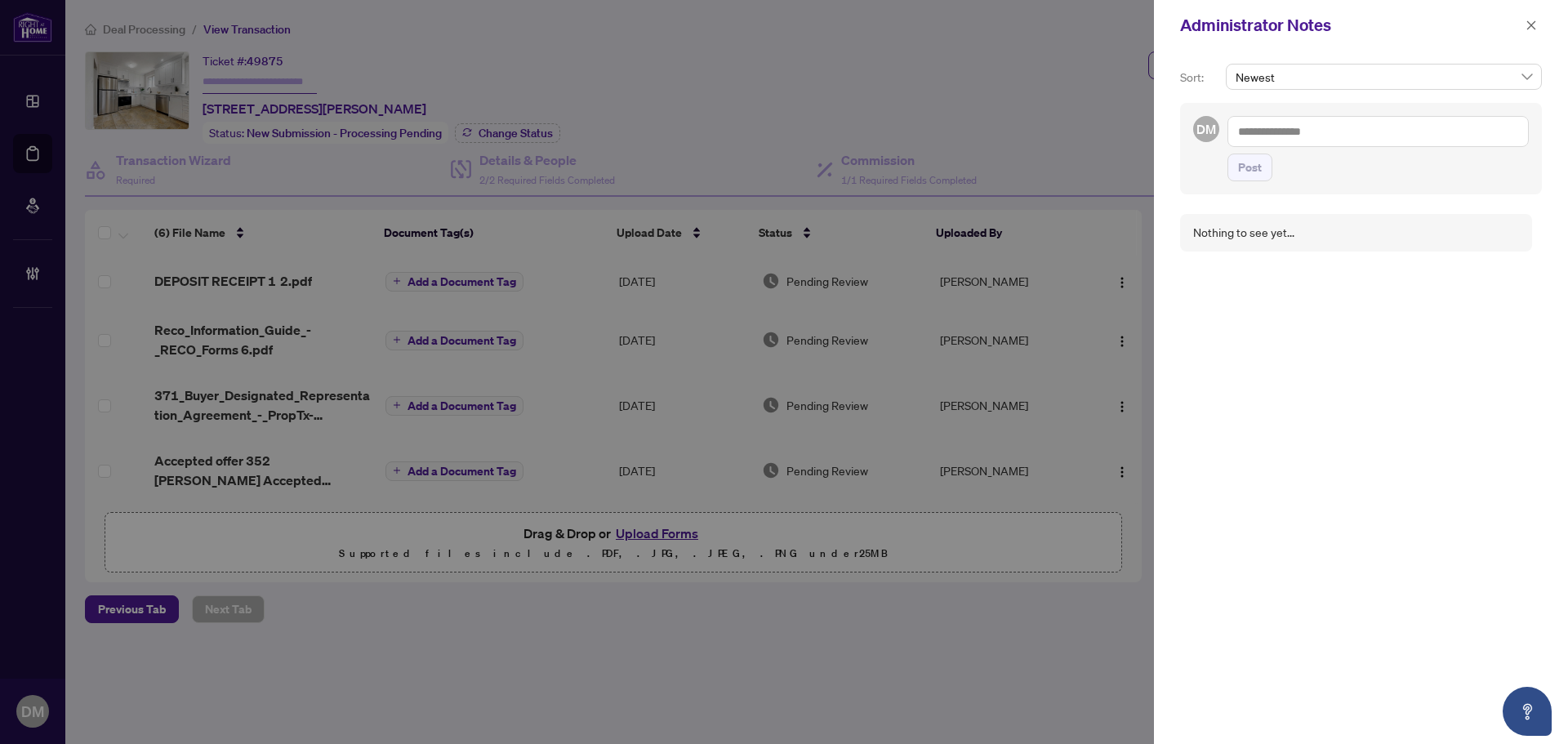
click at [1358, 137] on textarea at bounding box center [1377, 130] width 301 height 31
click at [1357, 137] on textarea at bounding box center [1377, 130] width 301 height 31
click at [1356, 138] on textarea at bounding box center [1377, 130] width 301 height 31
click at [1527, 33] on span "button" at bounding box center [1531, 25] width 11 height 26
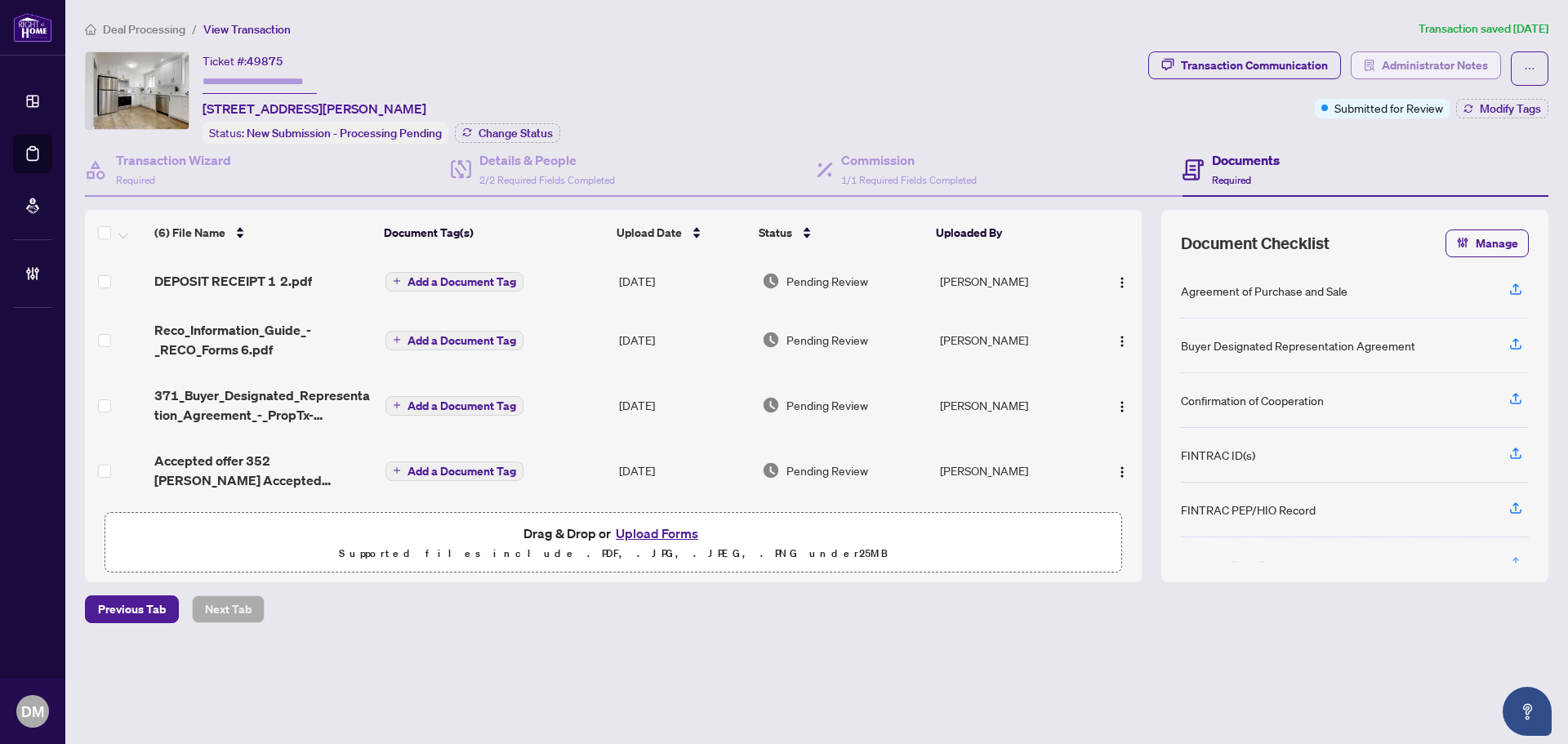
click at [1425, 68] on span "Administrator Notes" at bounding box center [1435, 65] width 106 height 26
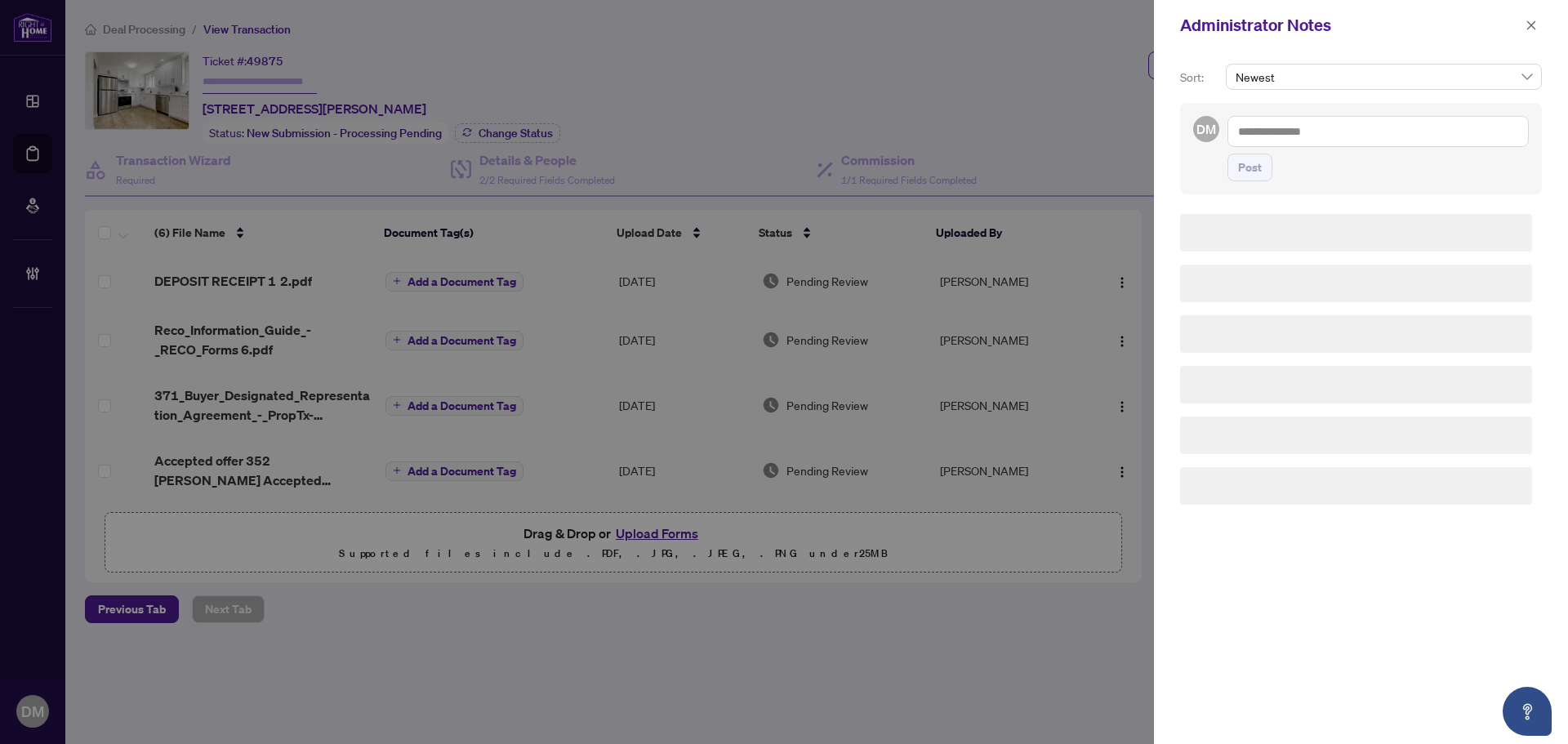
click at [1345, 136] on textarea at bounding box center [1377, 130] width 301 height 31
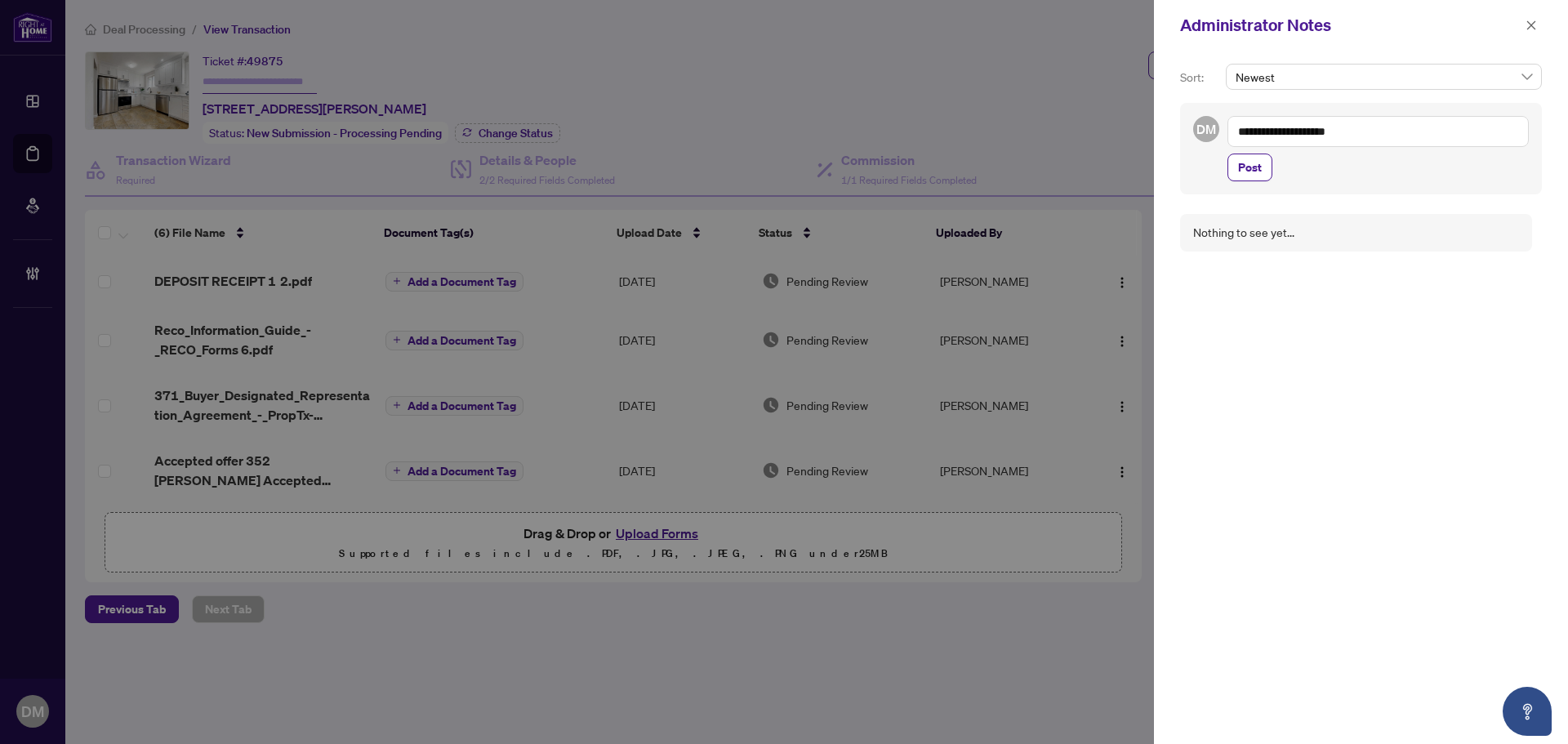
type textarea "**********"
click at [1407, 124] on textarea "**********" at bounding box center [1377, 130] width 301 height 31
drag, startPoint x: 1398, startPoint y: 134, endPoint x: 1207, endPoint y: 122, distance: 191.4
click at [1208, 122] on div "**********" at bounding box center [1361, 148] width 361 height 91
click at [1533, 19] on span "button" at bounding box center [1531, 25] width 11 height 26
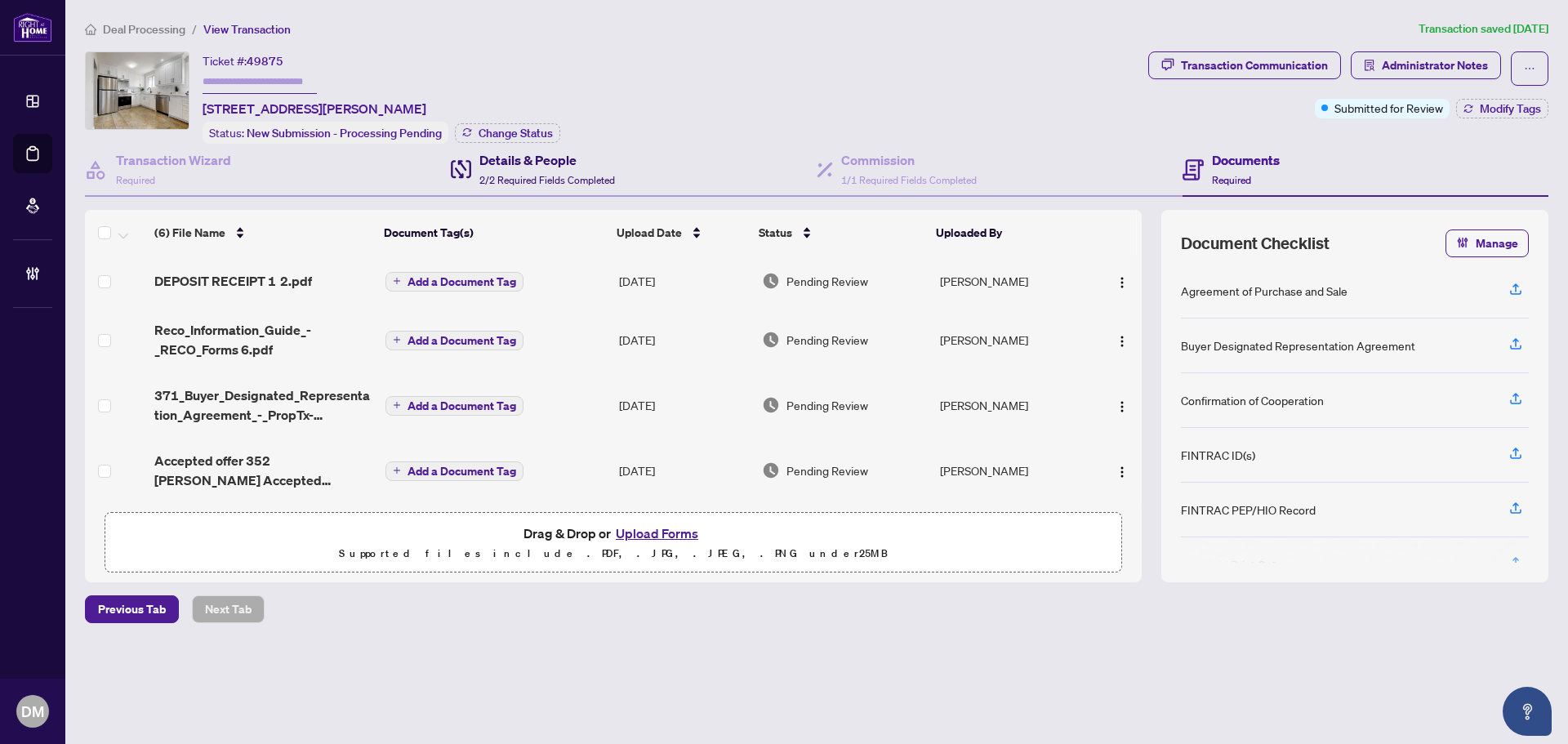
click at [514, 170] on div "Details & People 2/2 Required Fields Completed" at bounding box center [548, 169] width 136 height 38
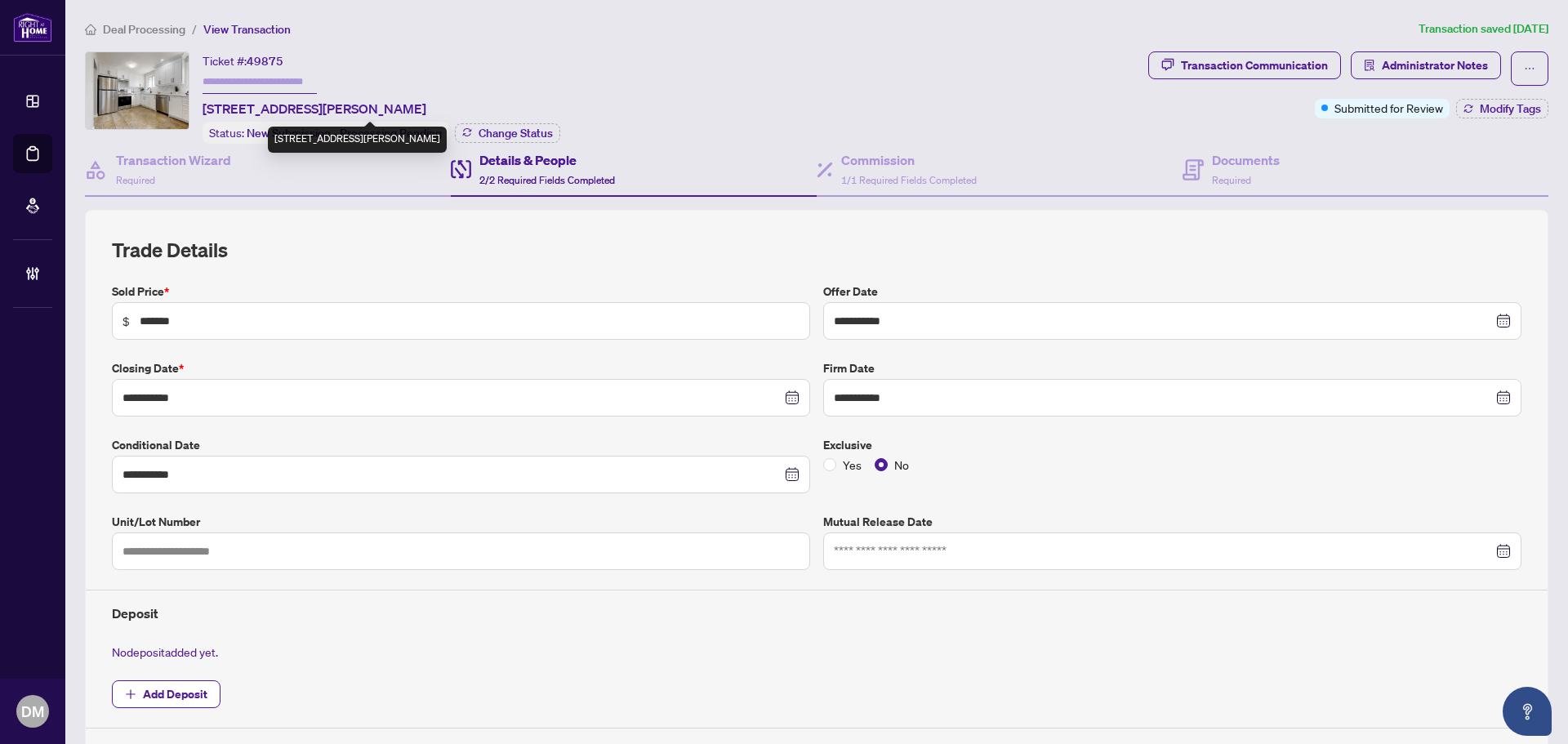
drag, startPoint x: 538, startPoint y: 103, endPoint x: 202, endPoint y: 109, distance: 336.1
click at [202, 109] on span "[STREET_ADDRESS][PERSON_NAME]" at bounding box center [314, 108] width 224 height 20
copy span "[STREET_ADDRESS][PERSON_NAME]"
click at [1242, 150] on h4 "Documents" at bounding box center [1246, 159] width 68 height 20
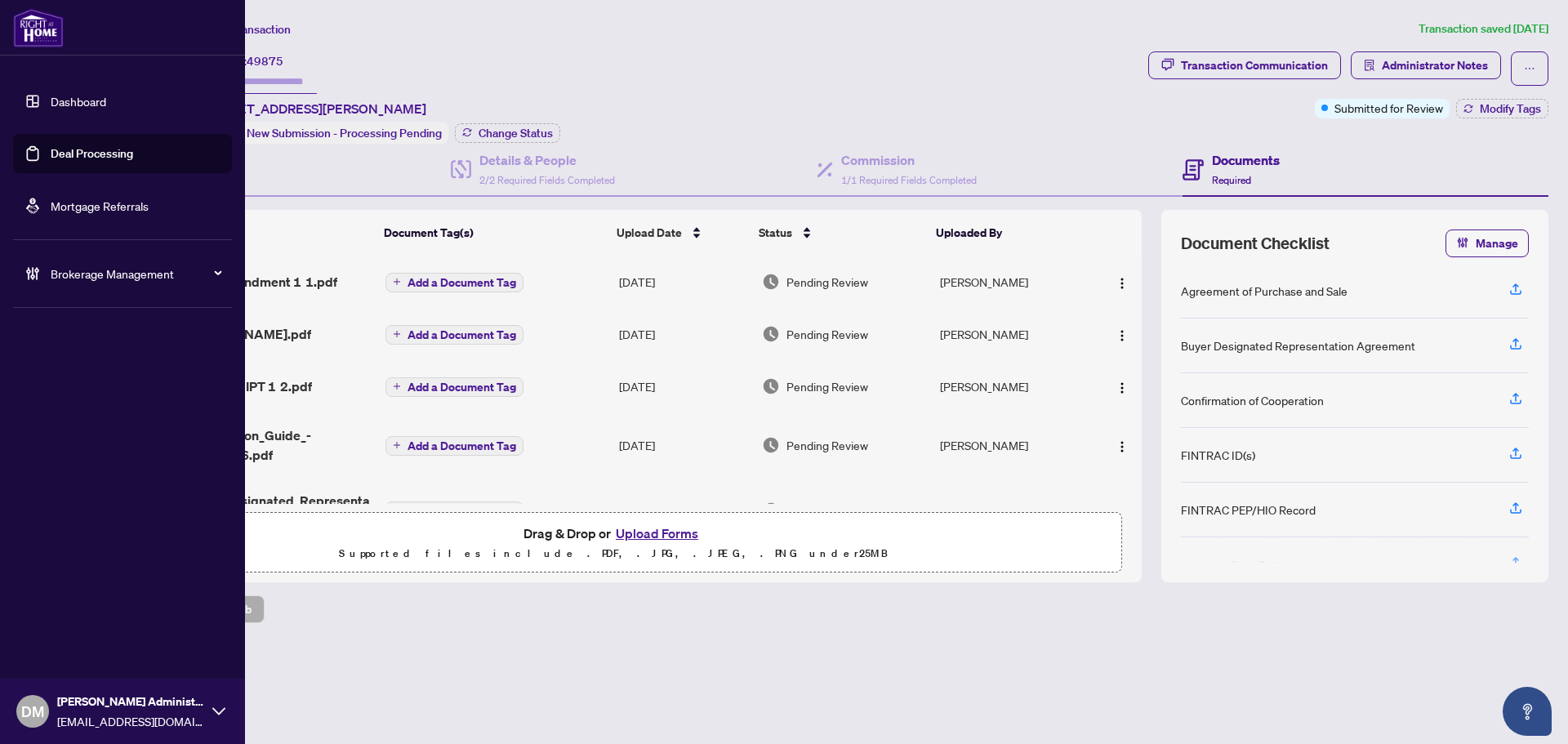
click at [50, 106] on link "Dashboard" at bounding box center [78, 101] width 56 height 15
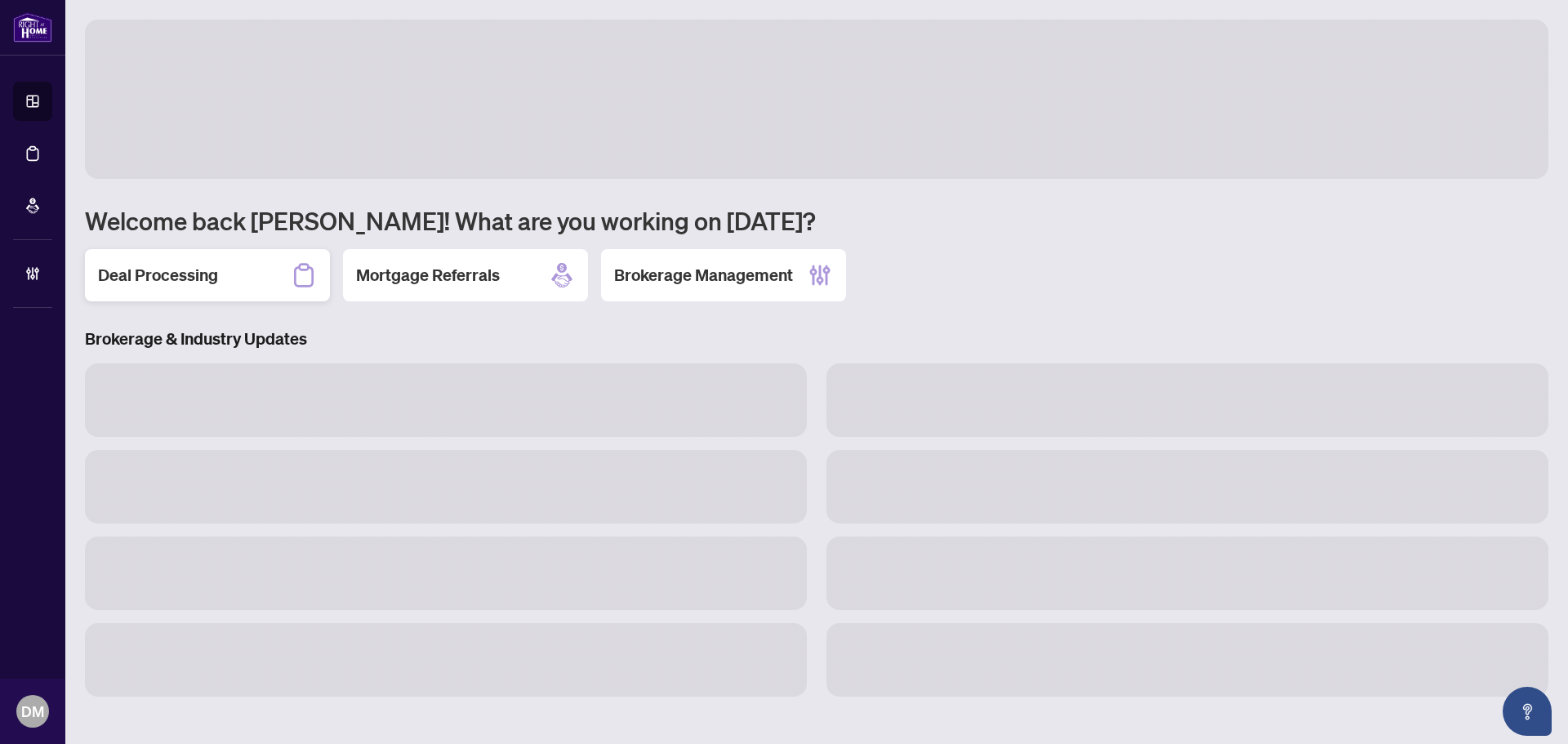
click at [211, 264] on h2 "Deal Processing" at bounding box center [157, 275] width 120 height 23
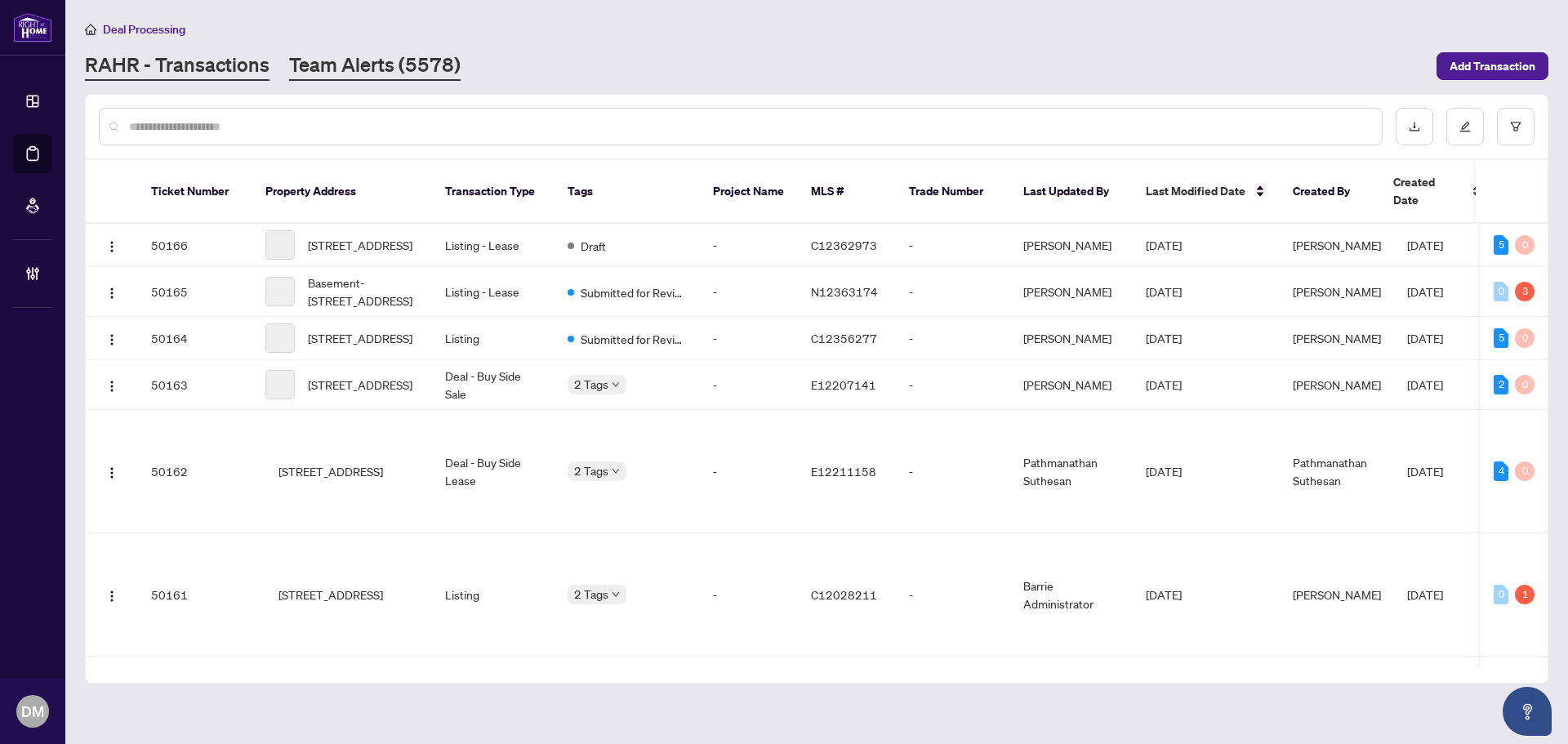
click at [357, 72] on link "Team Alerts (5578)" at bounding box center [375, 66] width 171 height 30
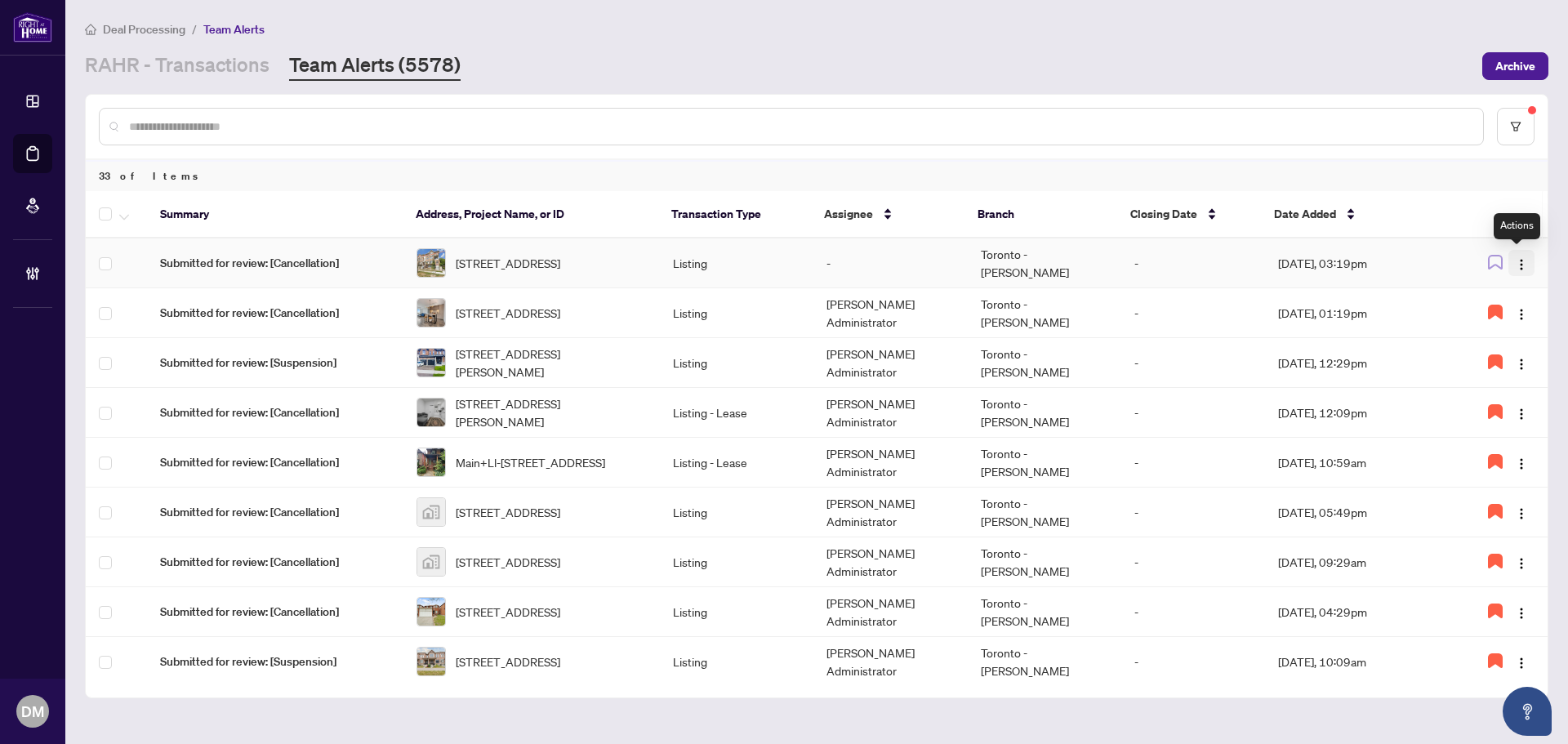
click at [1522, 256] on span "button" at bounding box center [1521, 263] width 13 height 18
click at [1517, 292] on li "Assign Myself" at bounding box center [1479, 294] width 96 height 26
click at [1498, 264] on button "button" at bounding box center [1495, 263] width 26 height 26
click at [1429, 263] on td "[DATE], 03:19pm" at bounding box center [1357, 263] width 184 height 49
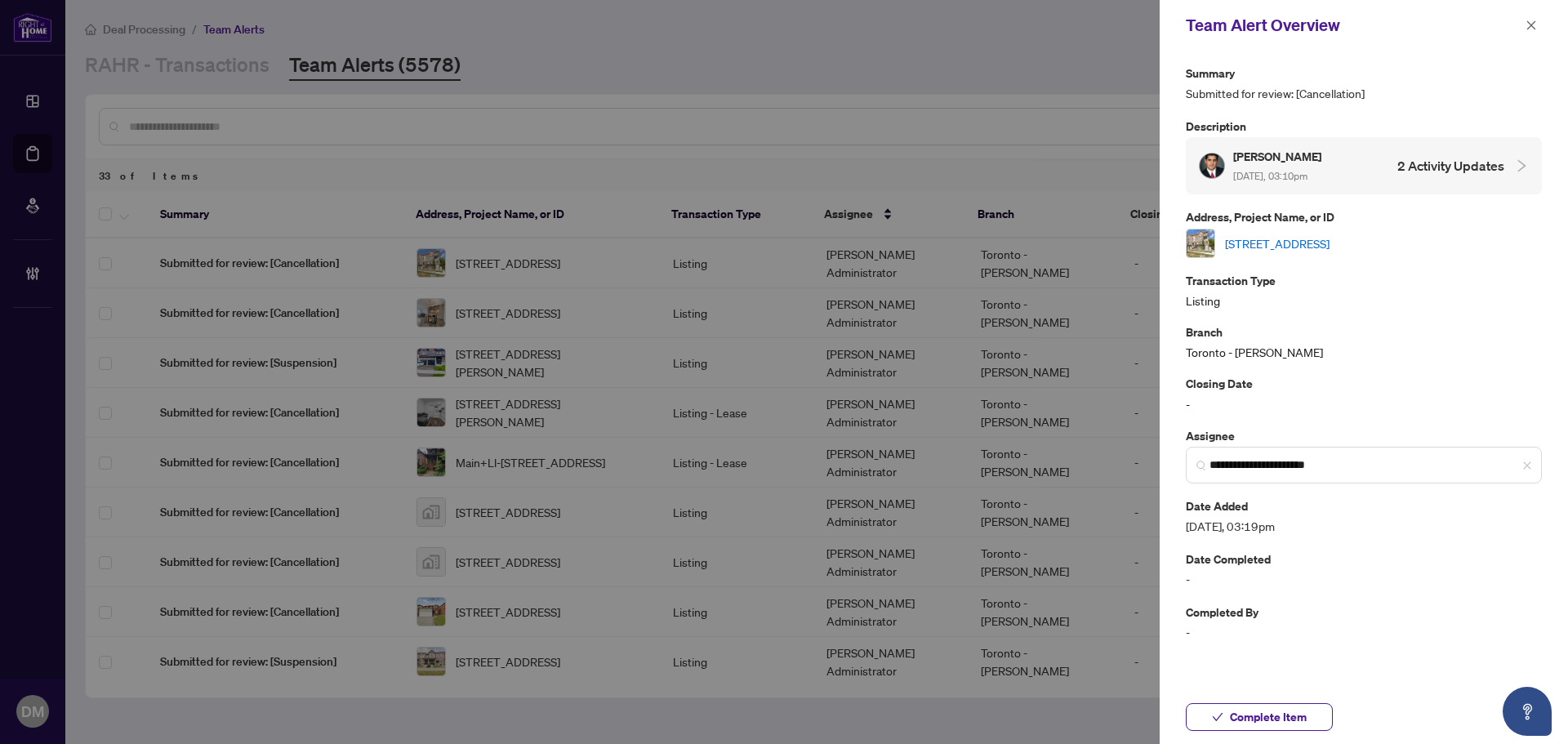
click at [1329, 241] on link "[STREET_ADDRESS]" at bounding box center [1277, 243] width 104 height 18
click at [1534, 17] on span "button" at bounding box center [1531, 25] width 11 height 26
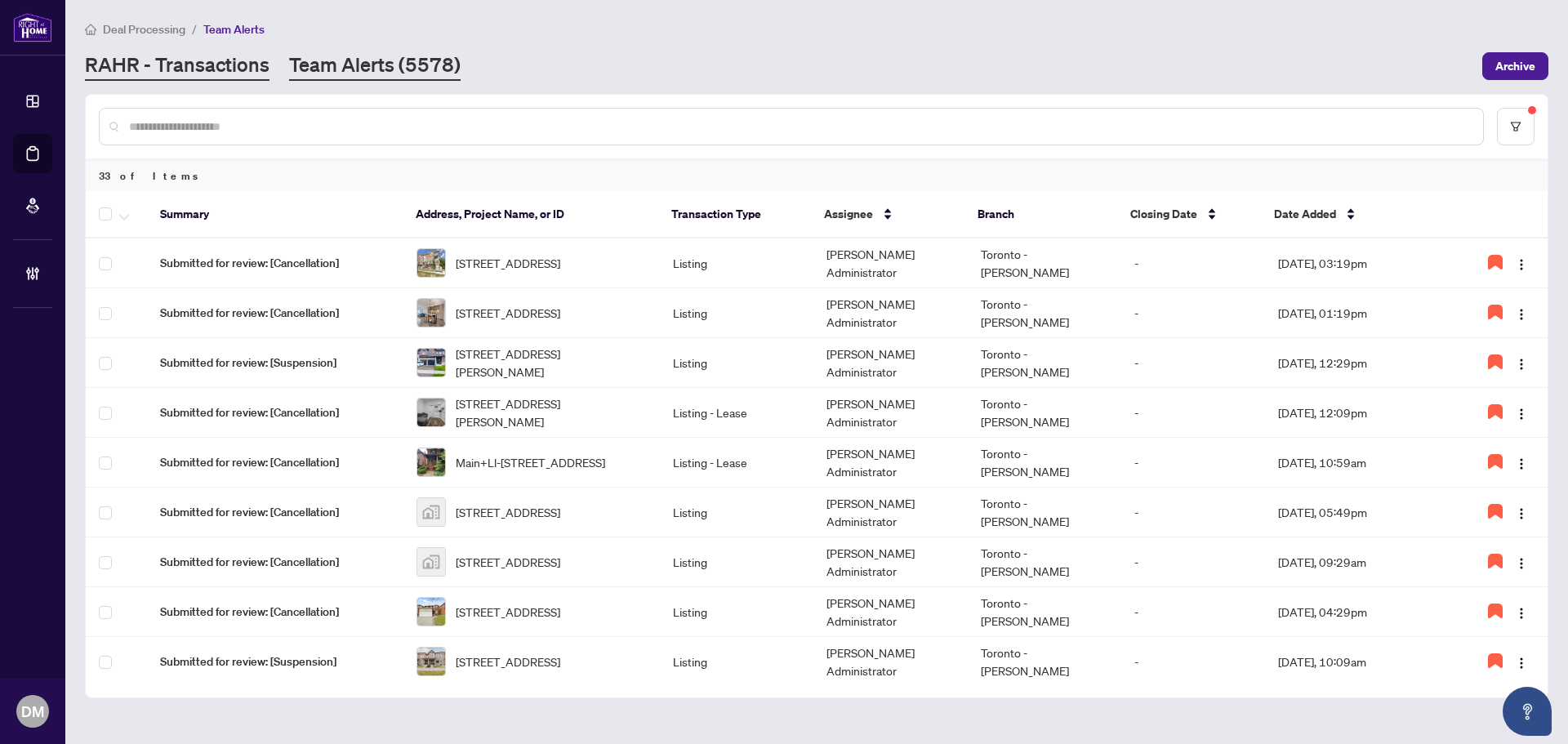
click at [216, 61] on link "RAHR - Transactions" at bounding box center [177, 66] width 184 height 30
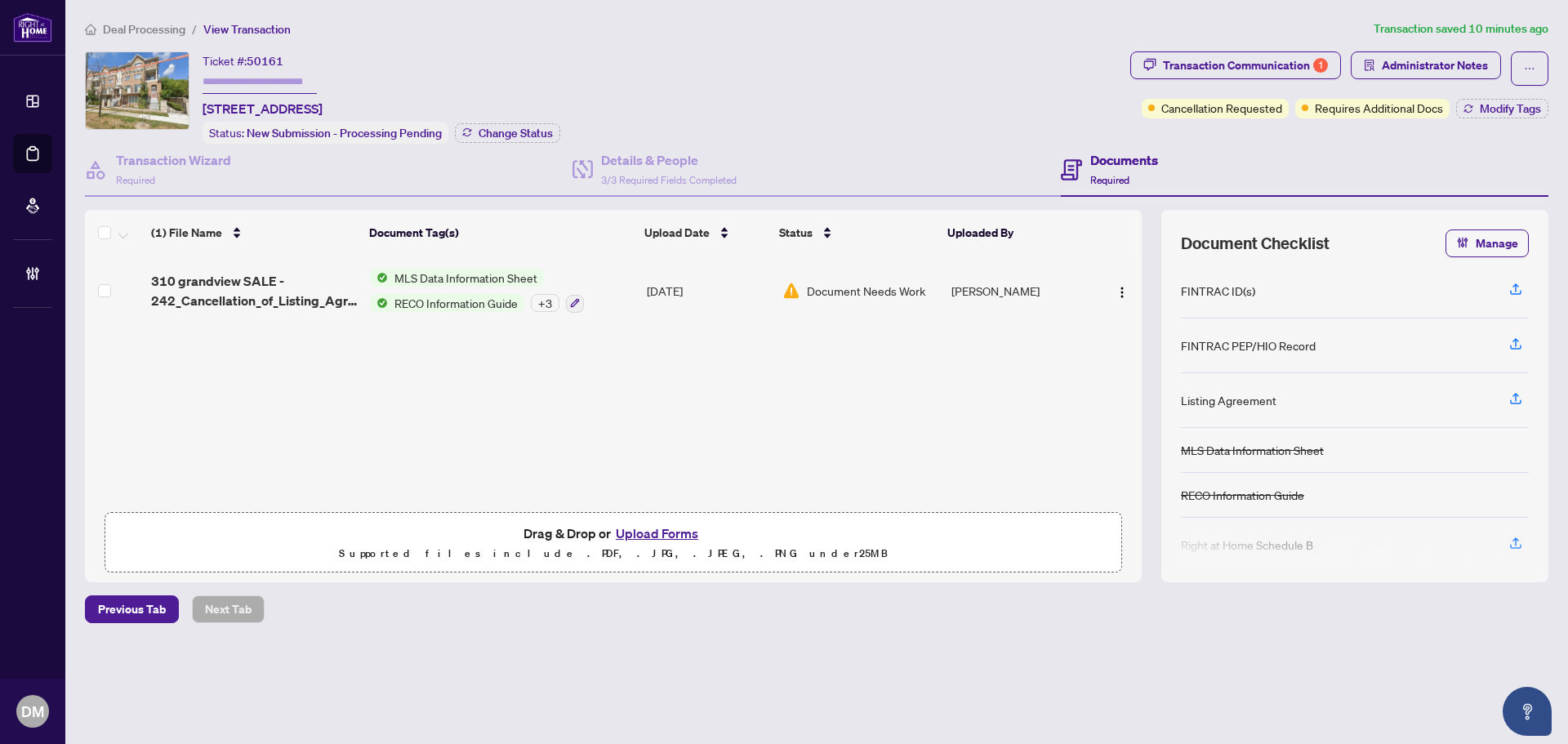
click at [1116, 408] on div "(1) File Name Document Tag(s) Upload Date Status Uploaded By 310 grandview SALE…" at bounding box center [613, 396] width 1057 height 372
click at [682, 170] on div "Details & People 3/3 Required Fields Completed" at bounding box center [669, 169] width 136 height 38
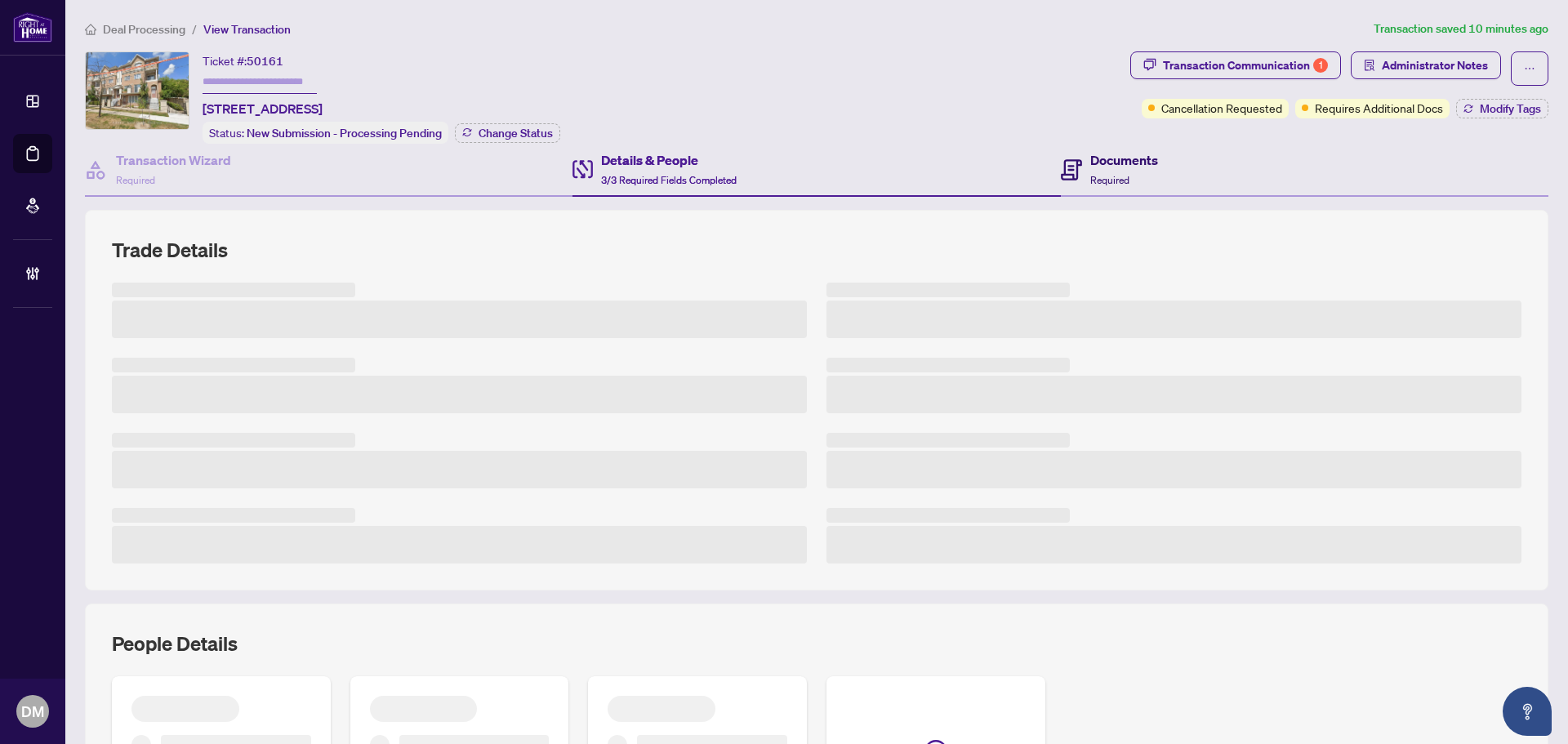
click at [1114, 169] on div "Documents Required" at bounding box center [1124, 169] width 68 height 38
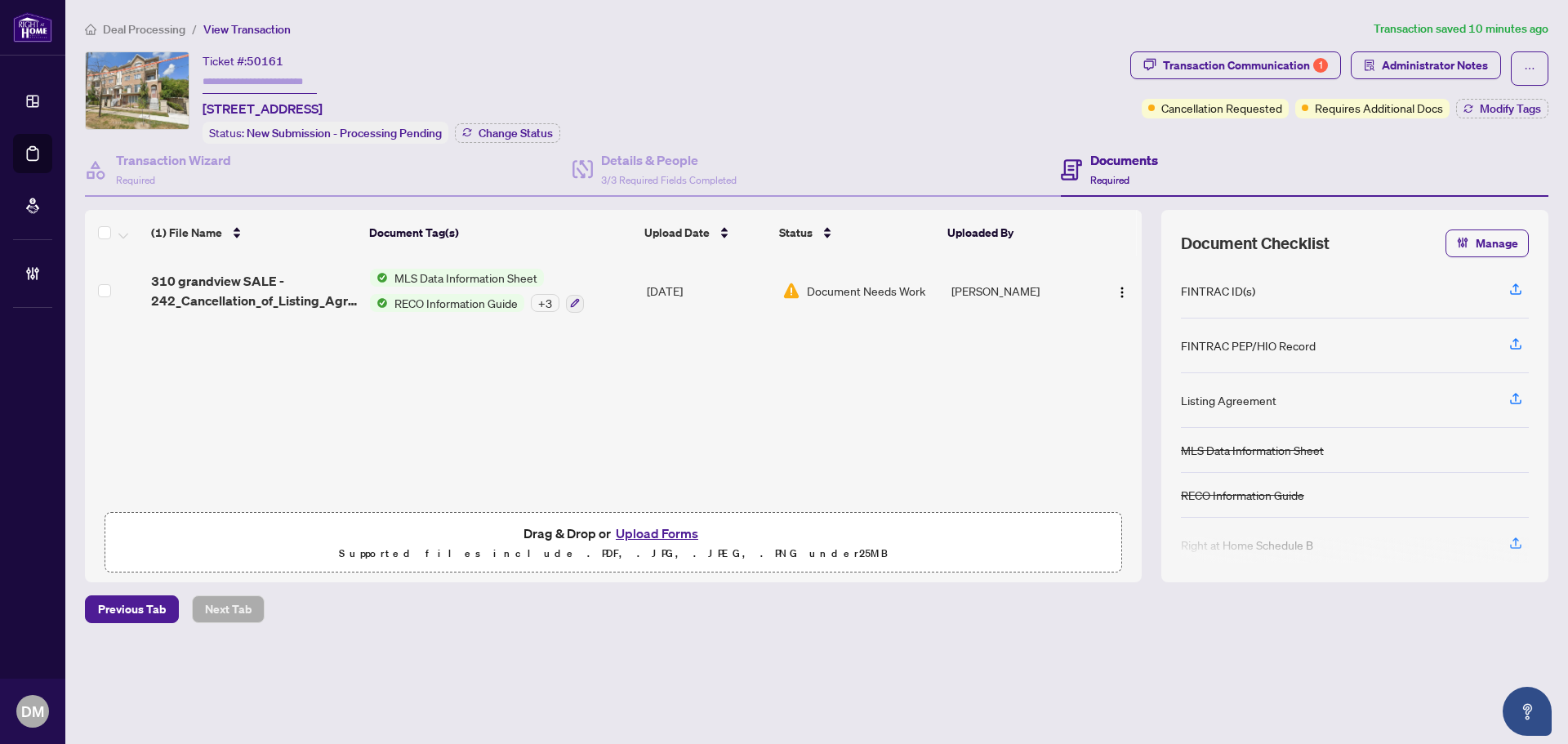
click at [884, 25] on ol "Deal Processing / View Transaction" at bounding box center [726, 29] width 1282 height 19
click at [700, 177] on span "3/3 Required Fields Completed" at bounding box center [669, 180] width 136 height 12
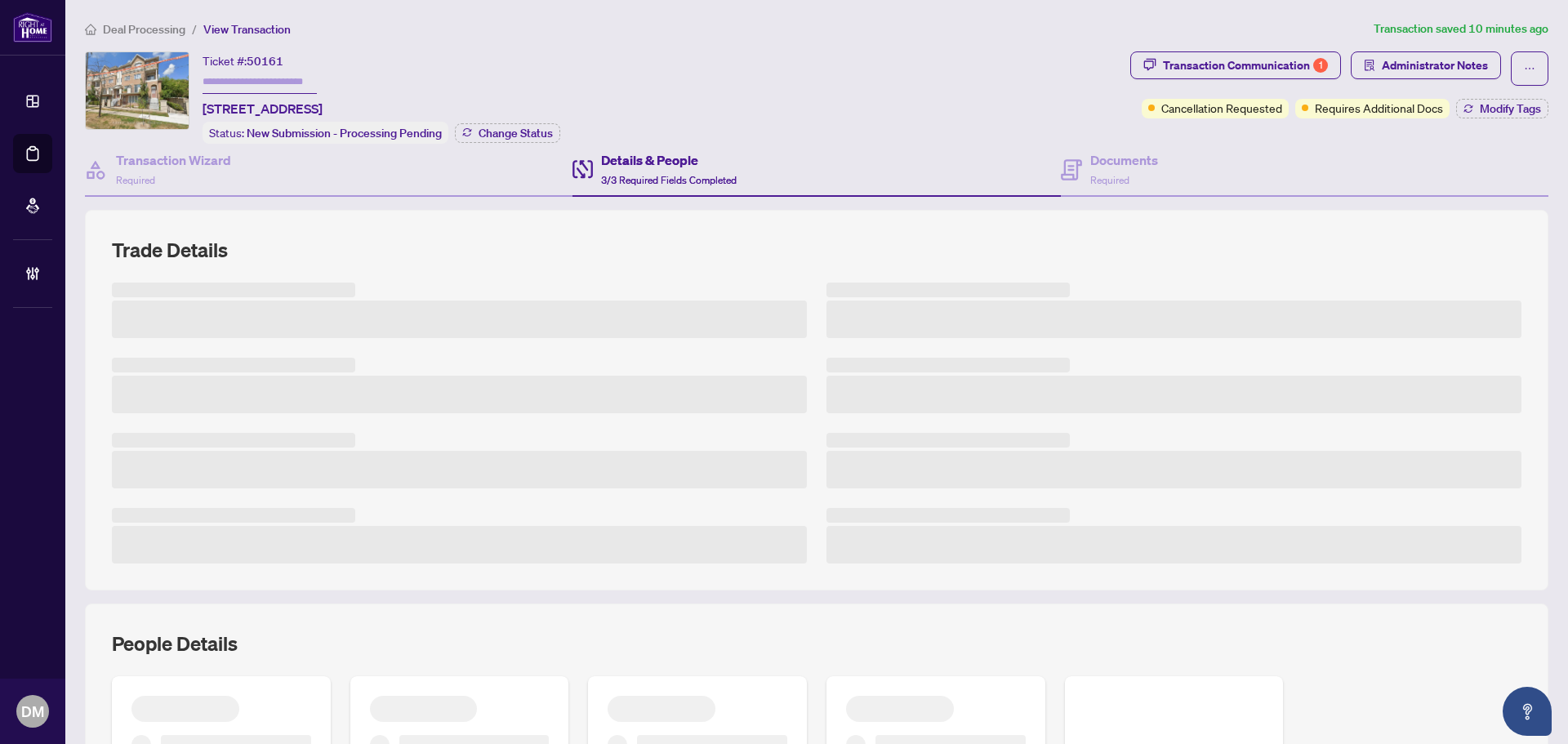
click at [849, 91] on div "Ticket #: 50161 [STREET_ADDRESS] Status: New Submission - Processing Pending Ch…" at bounding box center [604, 97] width 1039 height 92
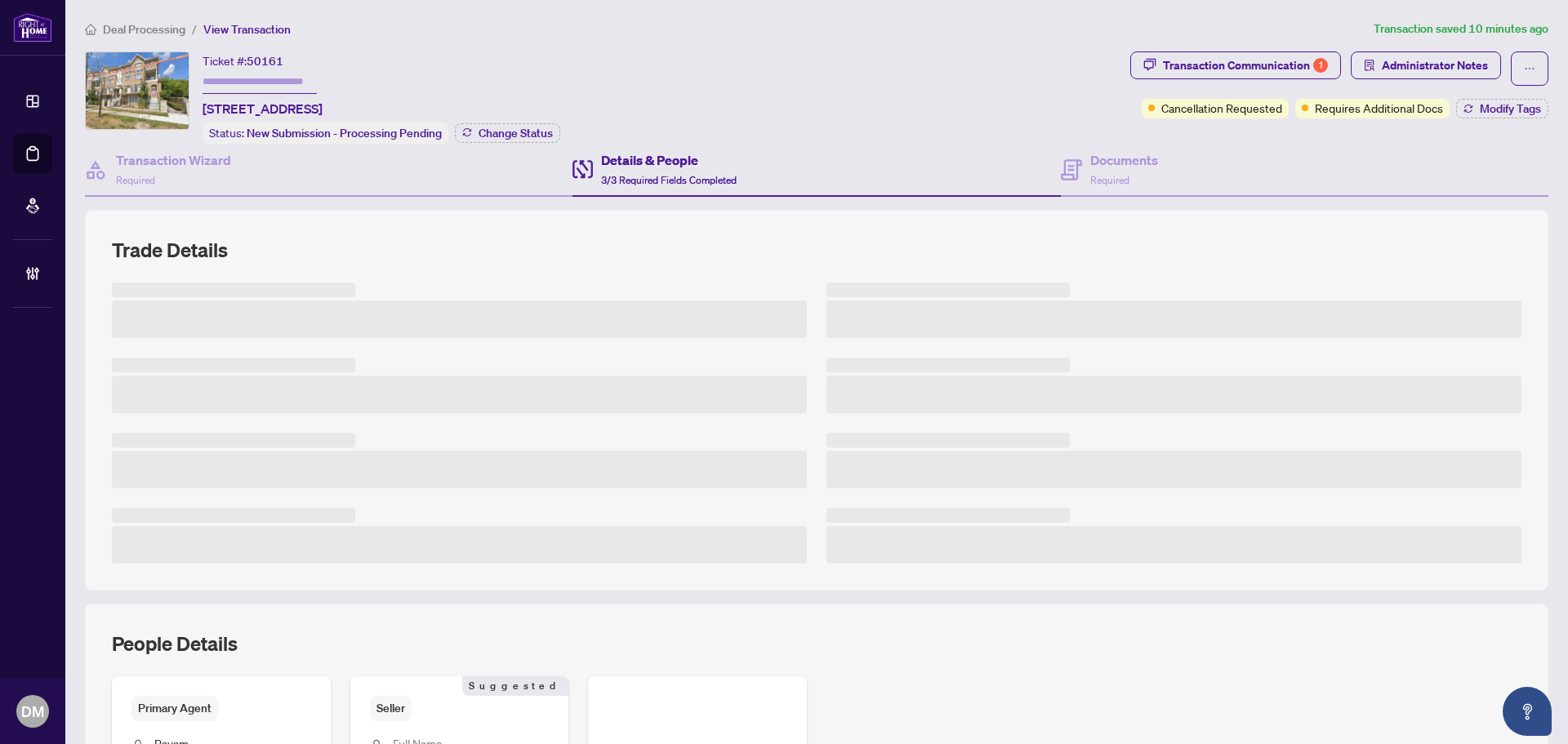
click at [1111, 197] on div "Transaction Wizard Required Details & People 3/3 Required Fields Completed Docu…" at bounding box center [816, 553] width 1464 height 819
click at [1111, 186] on div "Documents Required" at bounding box center [1124, 169] width 68 height 38
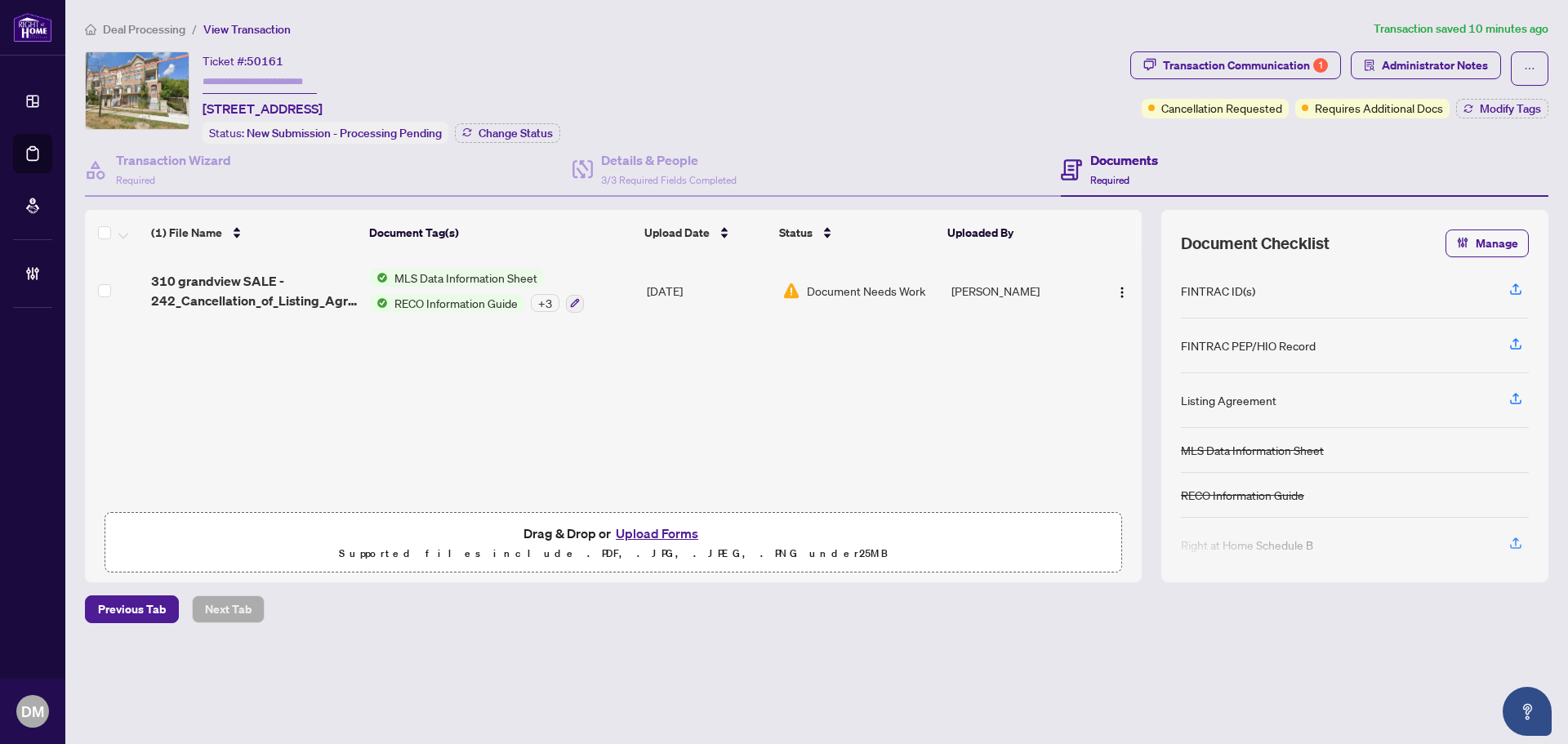
click at [728, 56] on div "Ticket #: 50161 [STREET_ADDRESS] Status: New Submission - Processing Pending Ch…" at bounding box center [604, 97] width 1039 height 92
click at [761, 194] on div "Details & People 3/3 Required Fields Completed" at bounding box center [815, 169] width 487 height 53
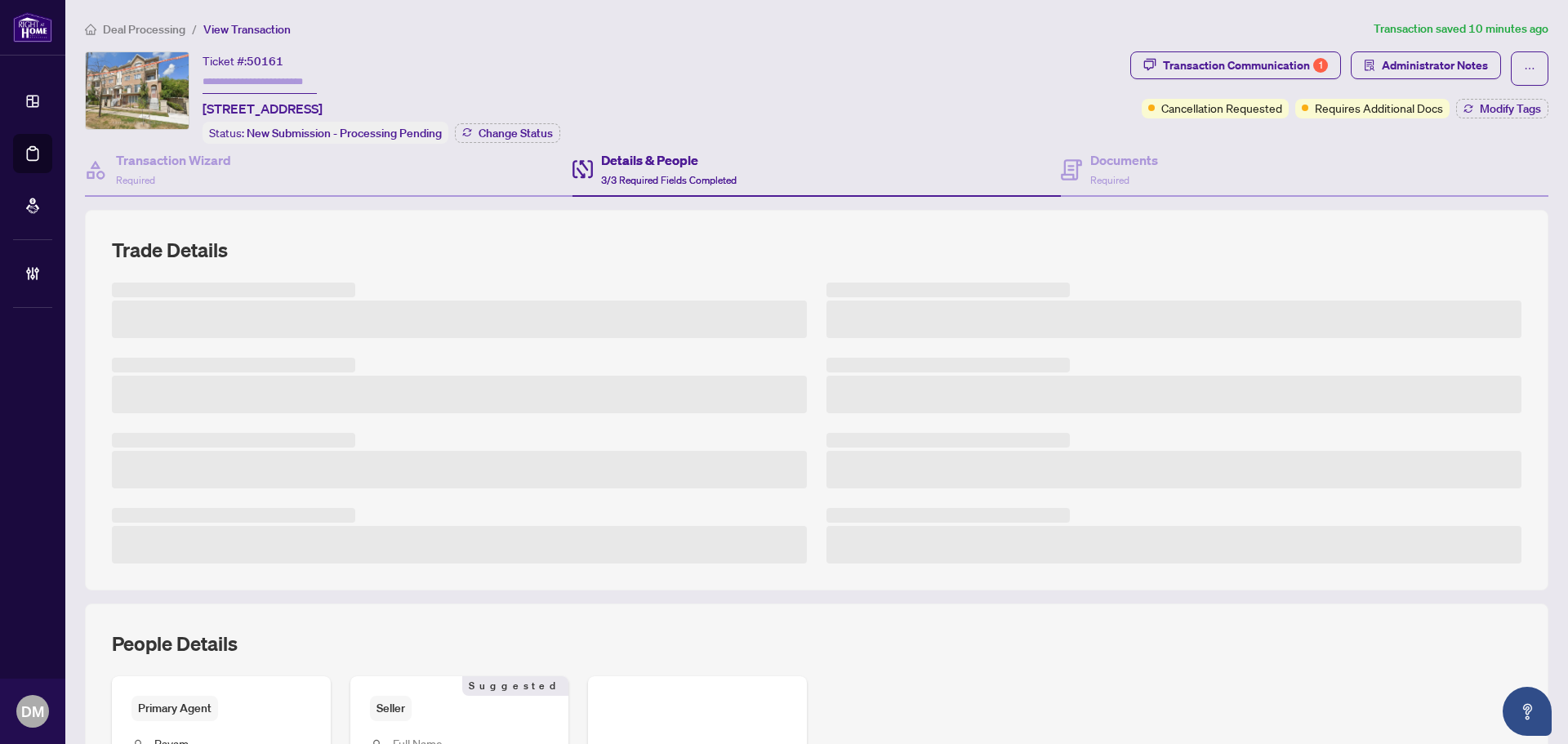
click at [732, 41] on div "Deal Processing / View Transaction Transaction saved 10 minutes ago Ticket #: 5…" at bounding box center [816, 540] width 1477 height 1041
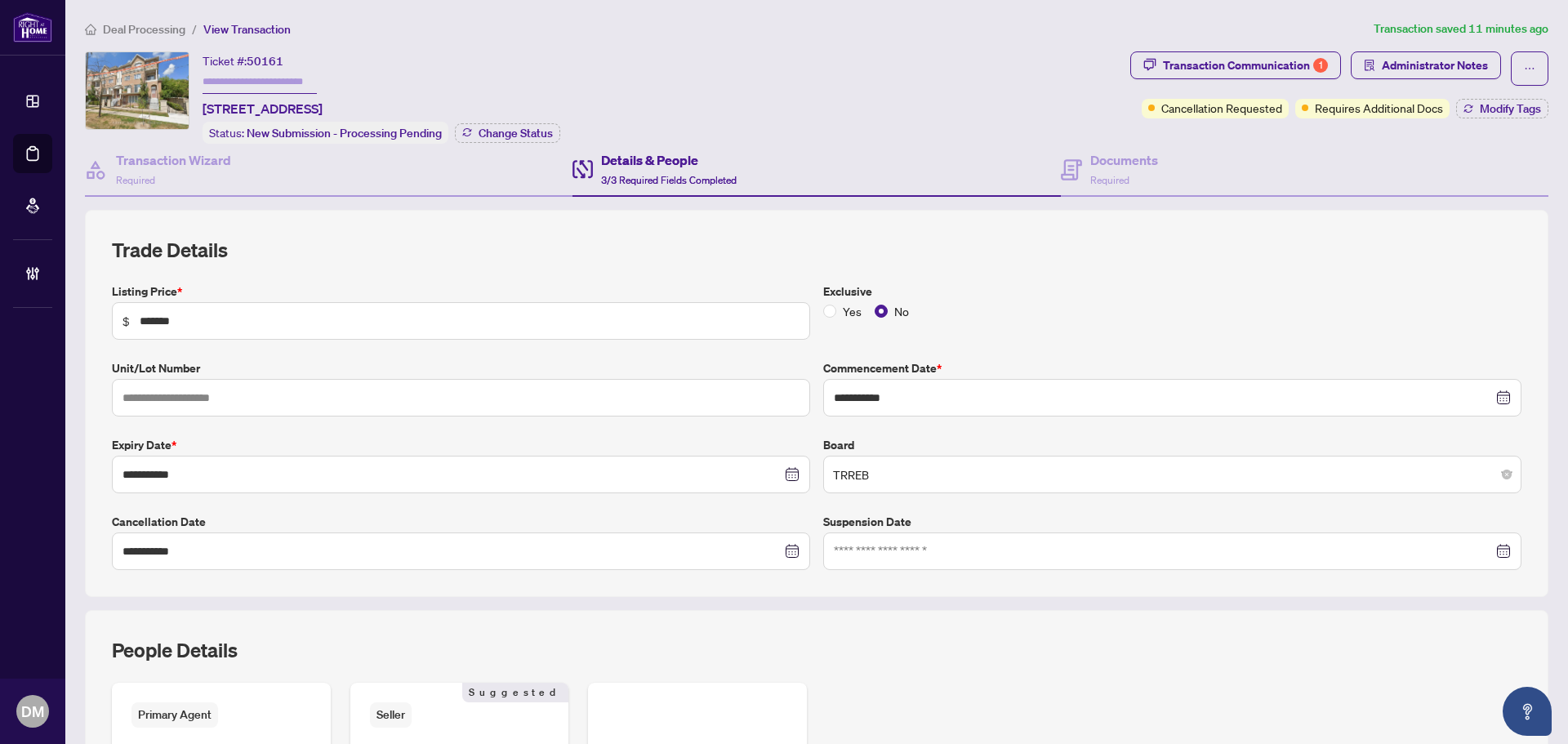
click at [845, 53] on div "Ticket #: 50161 [STREET_ADDRESS] Status: New Submission - Processing Pending Ch…" at bounding box center [604, 97] width 1039 height 92
click at [1099, 161] on h4 "Documents" at bounding box center [1124, 159] width 68 height 20
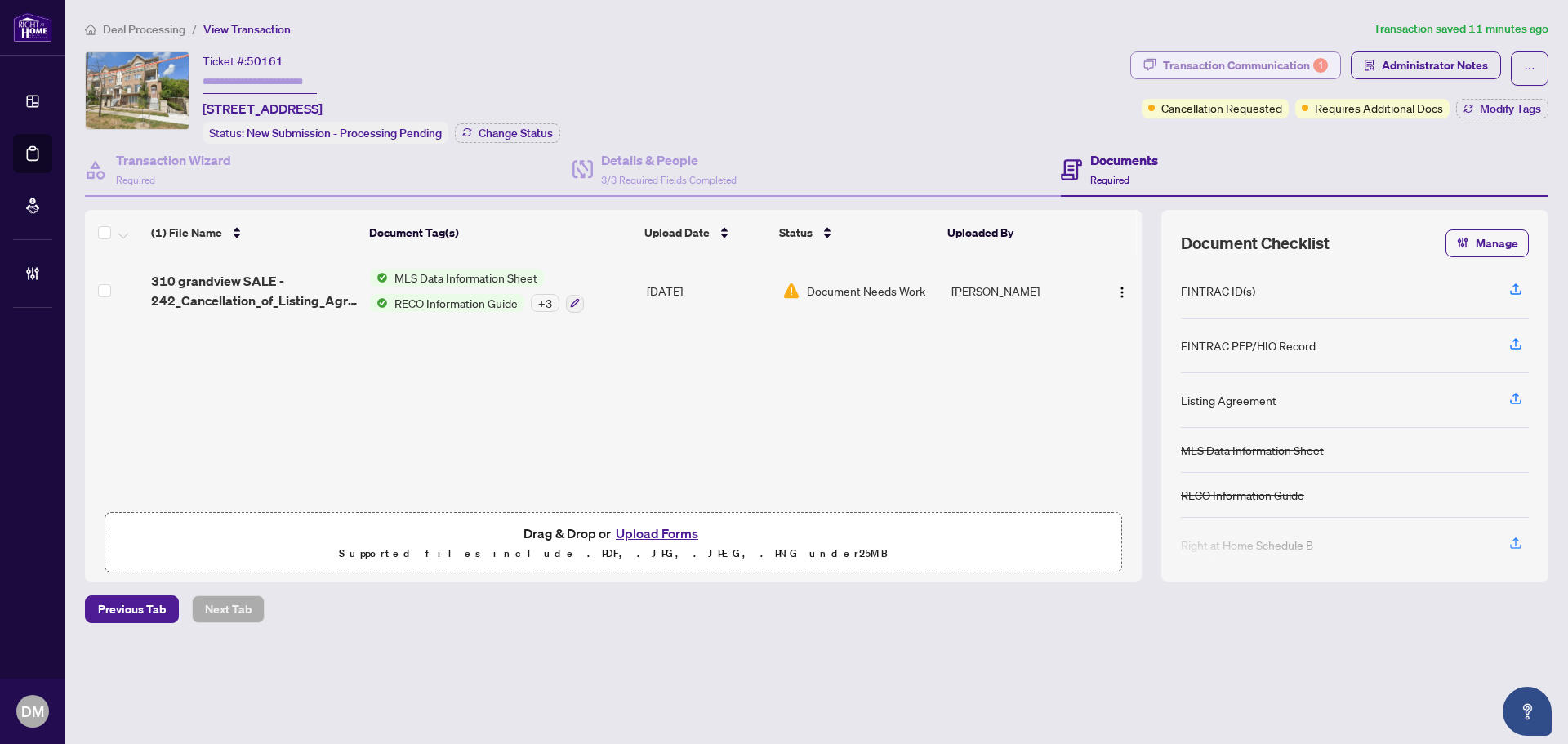
click at [1299, 68] on div "Transaction Communication 1" at bounding box center [1245, 65] width 165 height 26
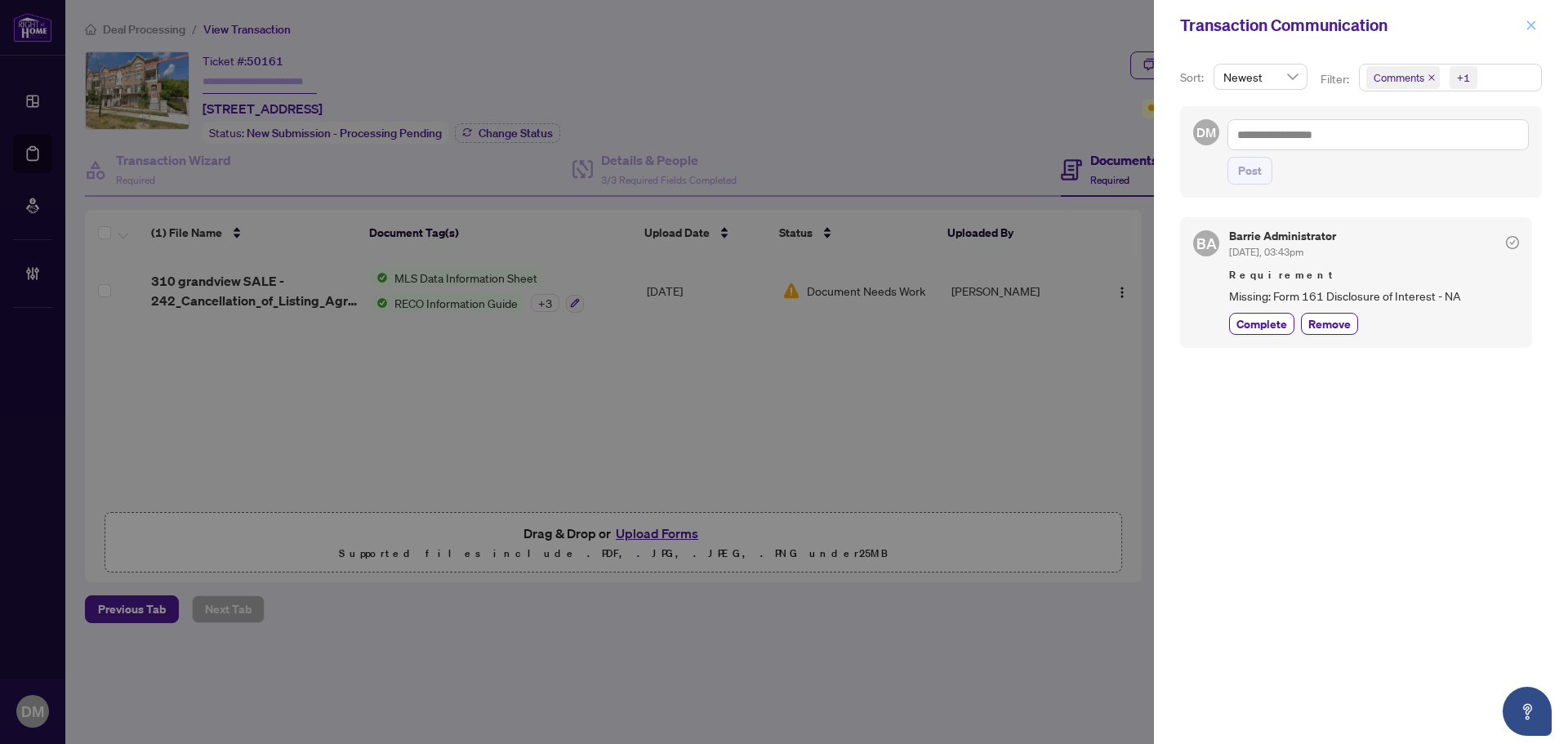
click at [1532, 27] on icon "close" at bounding box center [1531, 25] width 11 height 11
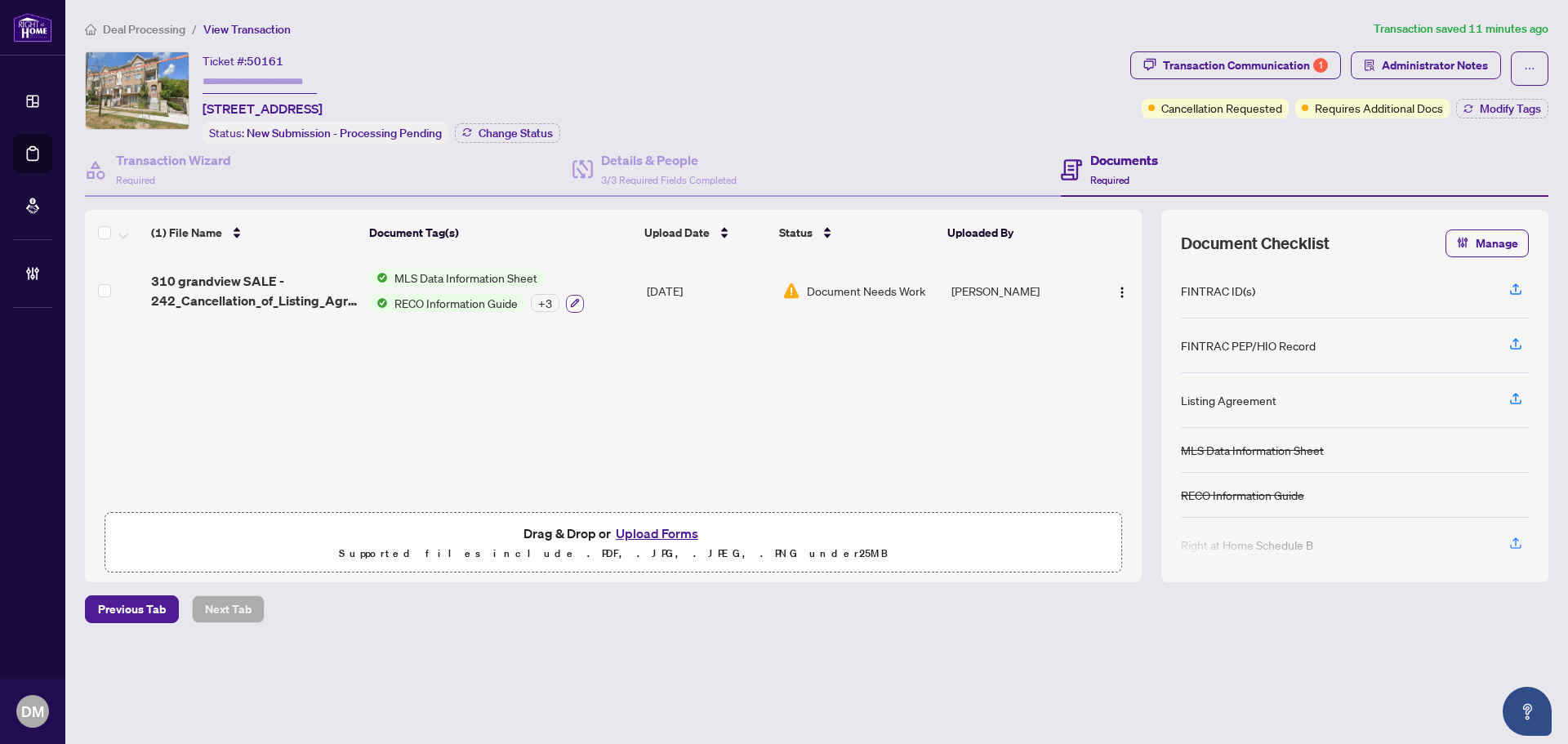
click at [572, 298] on icon "button" at bounding box center [575, 303] width 10 height 10
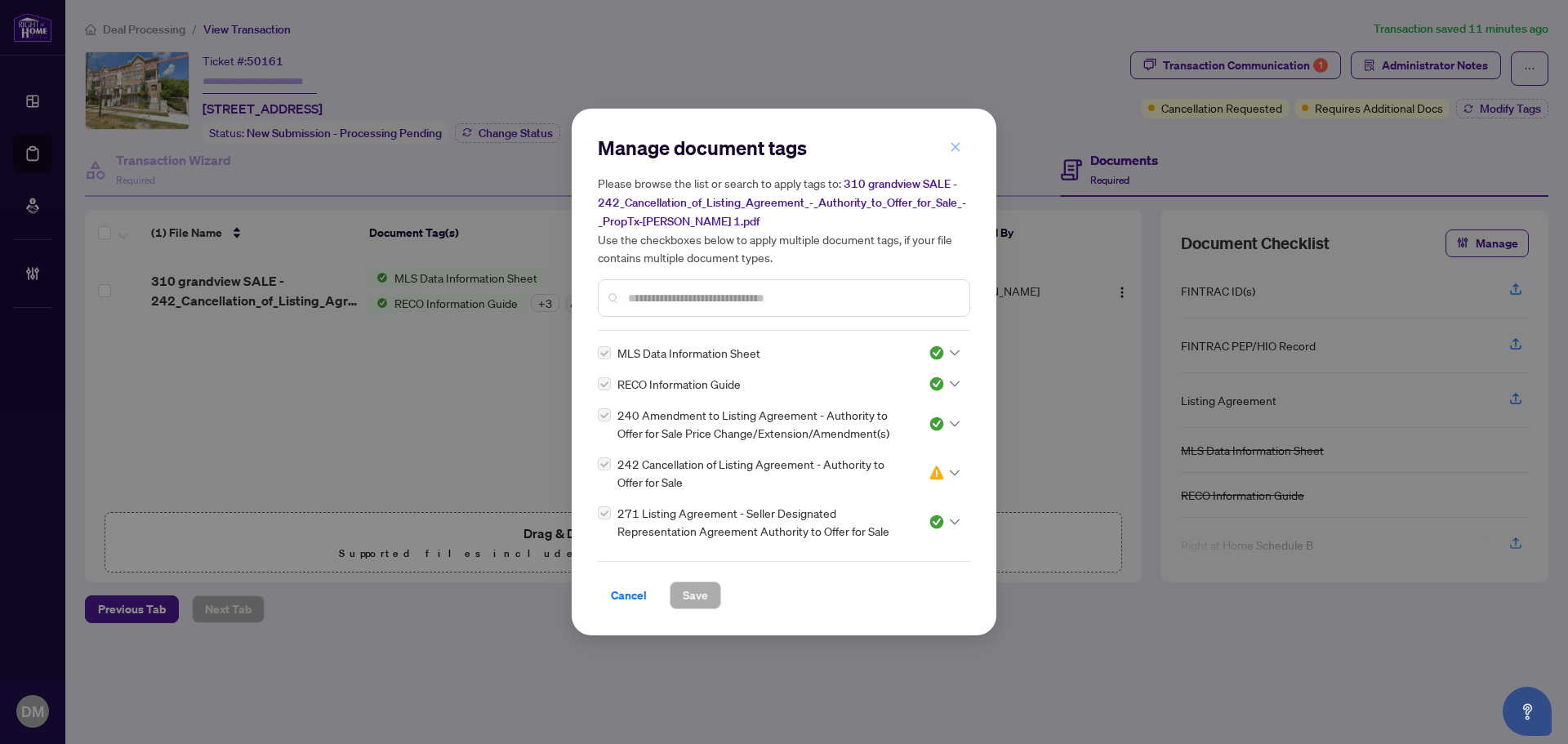
click at [955, 147] on icon "close" at bounding box center [955, 147] width 11 height 11
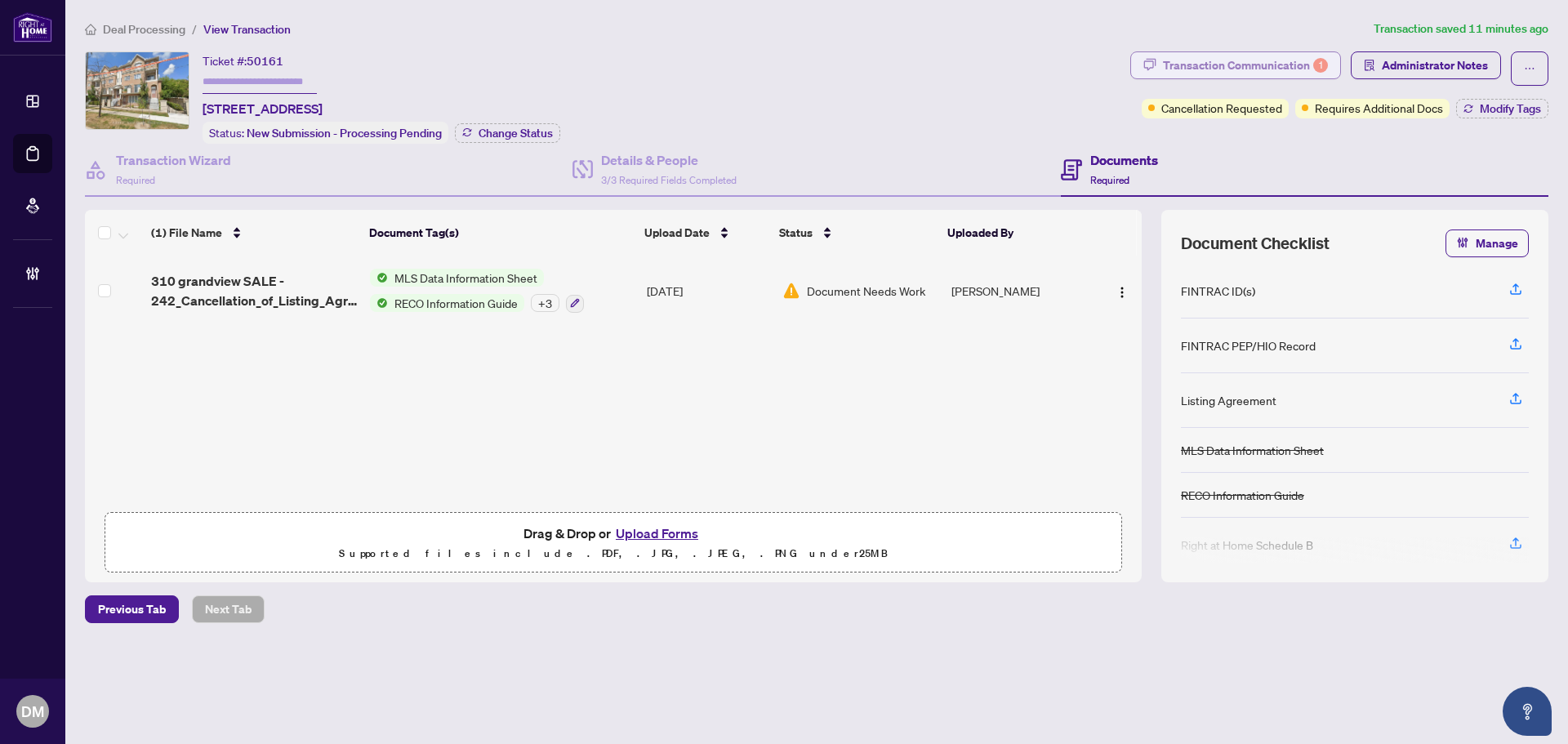
click at [1306, 61] on div "Transaction Communication 1" at bounding box center [1245, 65] width 165 height 26
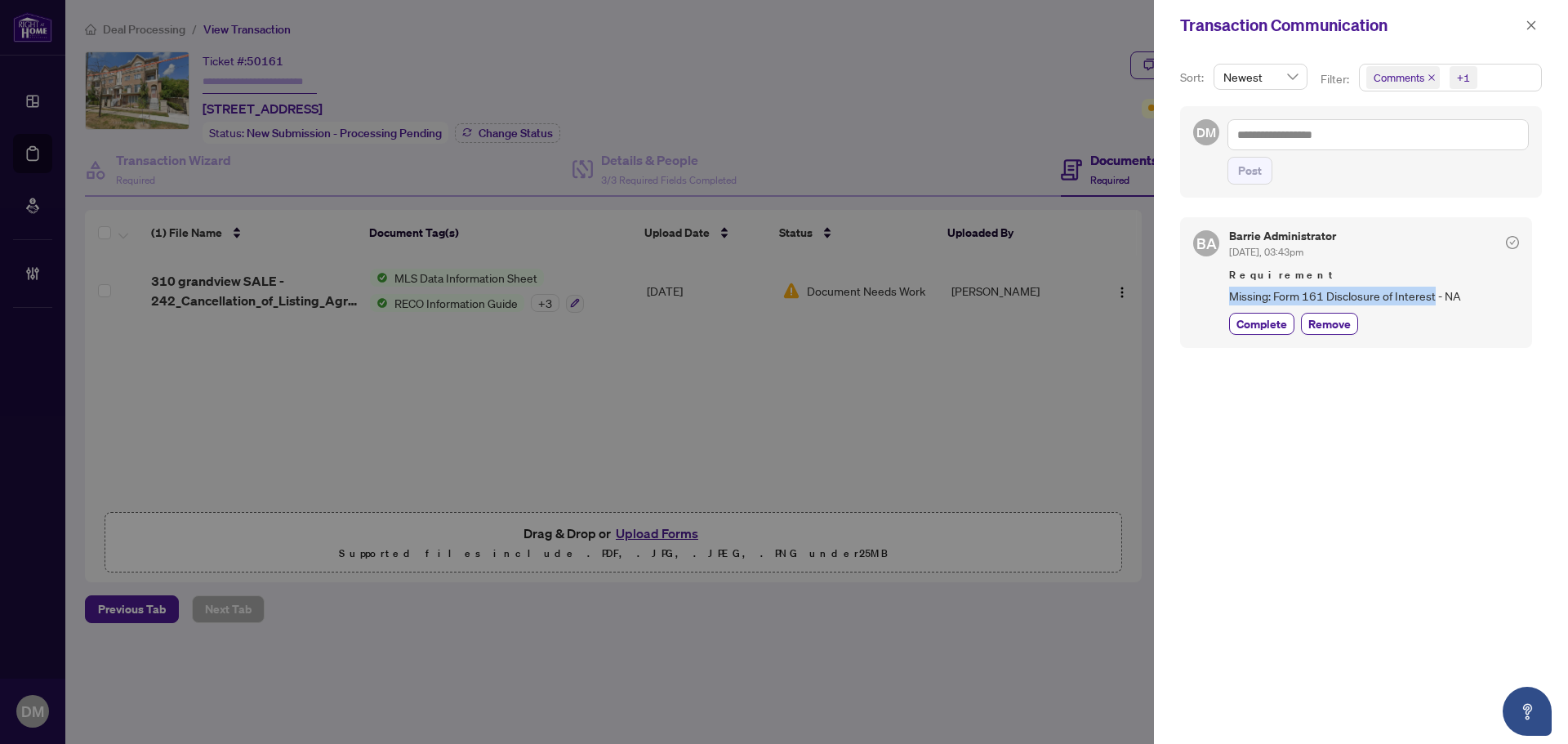
drag, startPoint x: 1222, startPoint y: 293, endPoint x: 1434, endPoint y: 301, distance: 212.2
click at [1434, 301] on div "[PERSON_NAME] Administrator [DATE], 03:43pm Requirement Missing: Form 161 Discl…" at bounding box center [1357, 281] width 352 height 129
copy span "Missing: Form 161 Disclosure of Interest"
click at [1301, 136] on textarea at bounding box center [1377, 134] width 301 height 31
paste textarea "**********"
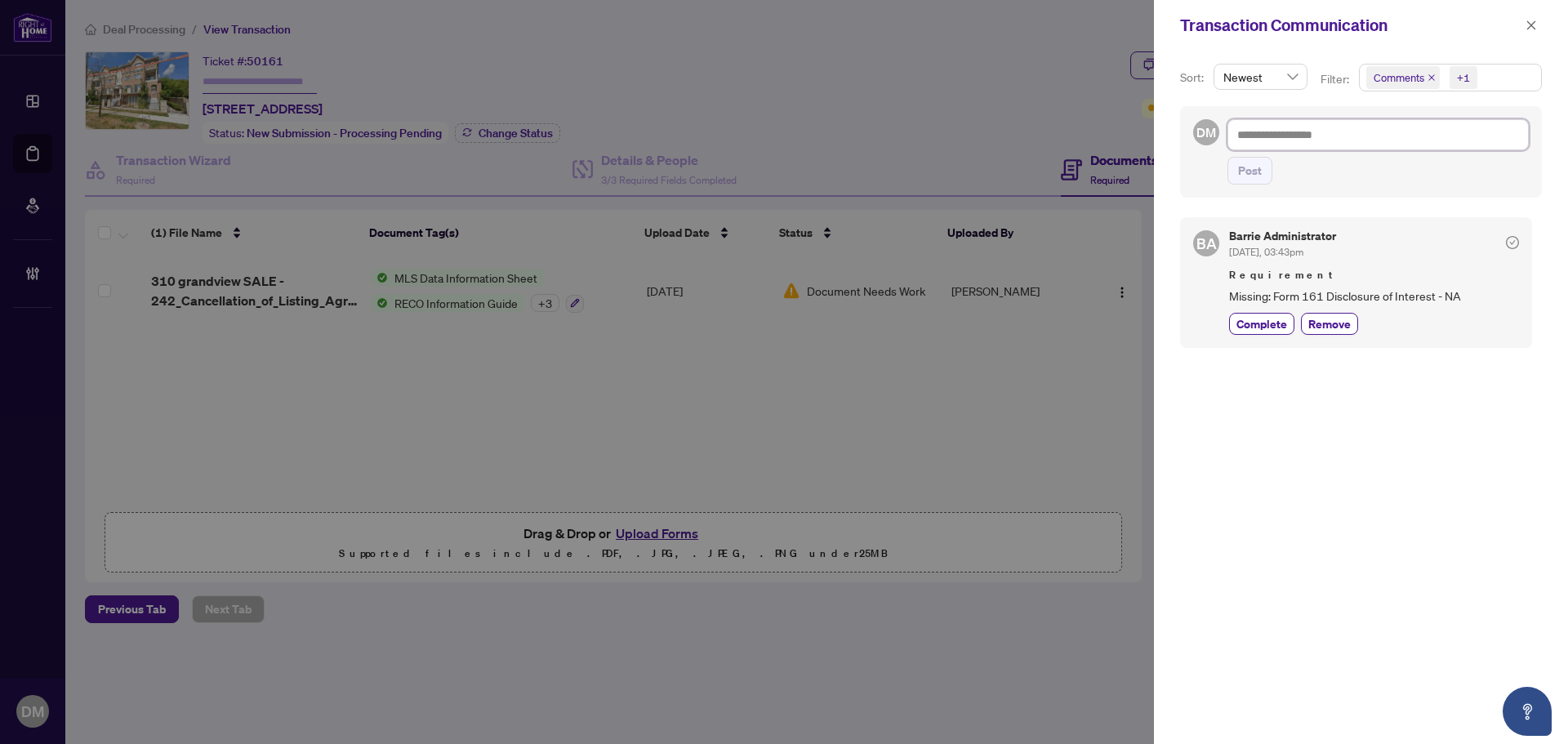
type textarea "**********"
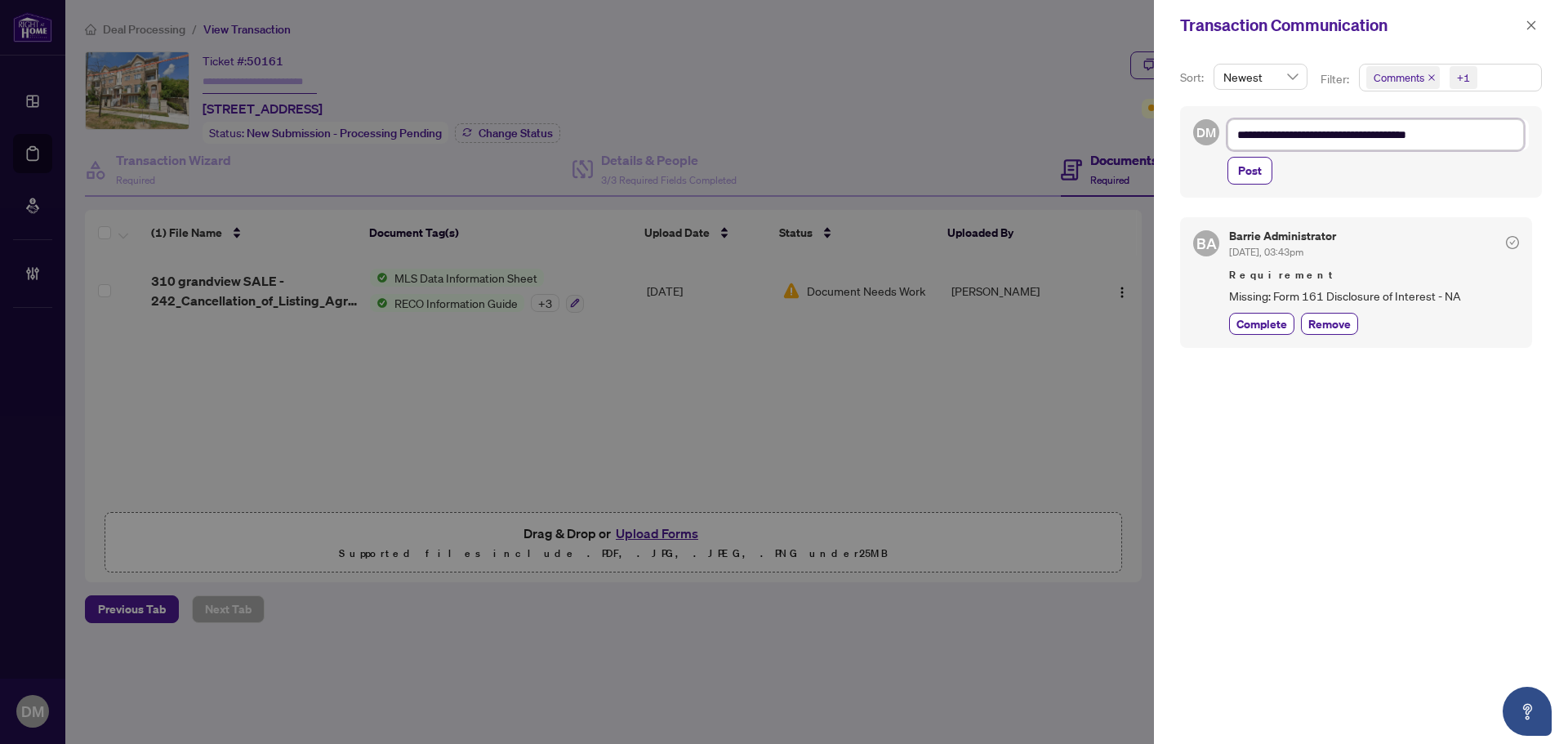
type textarea "**********"
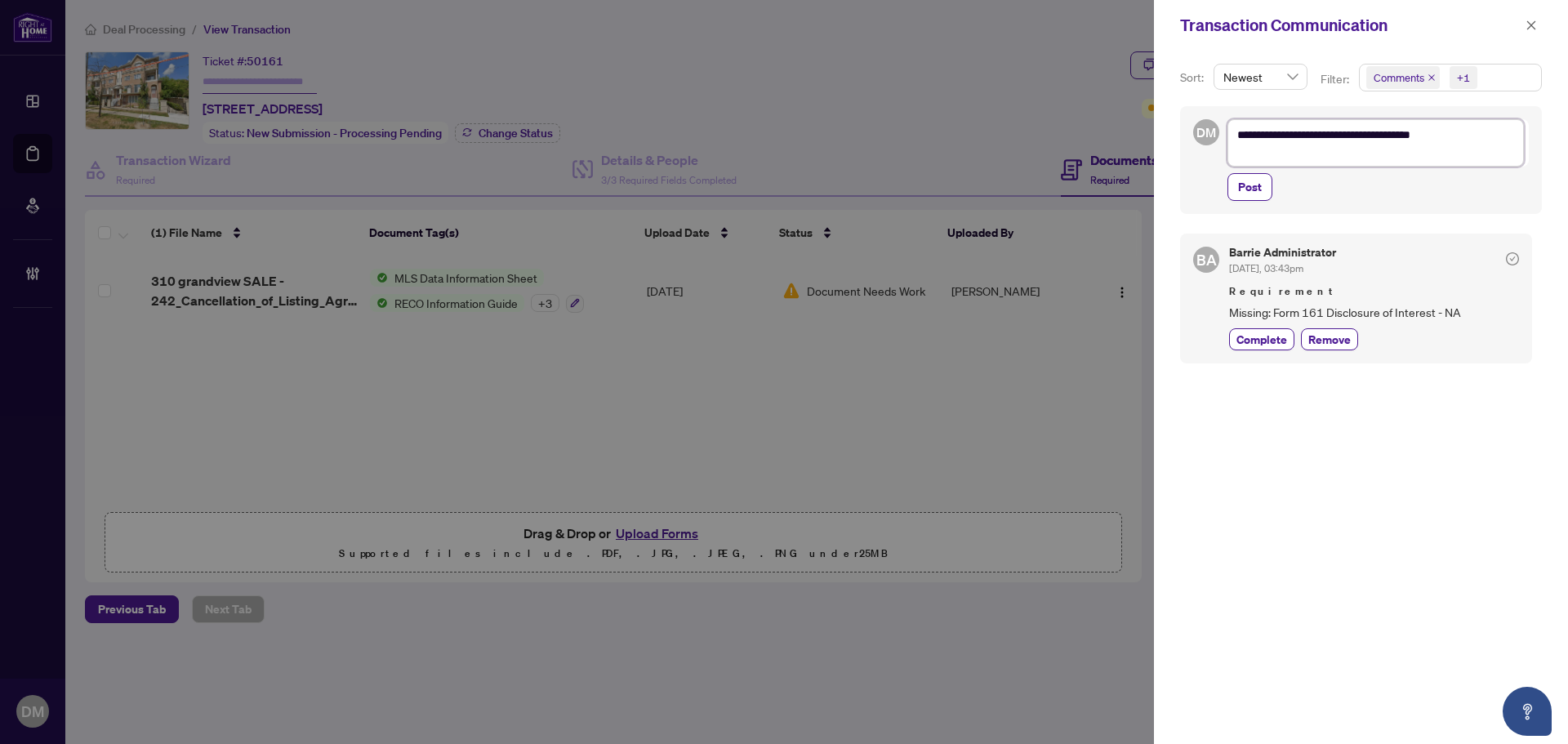
type textarea "**********"
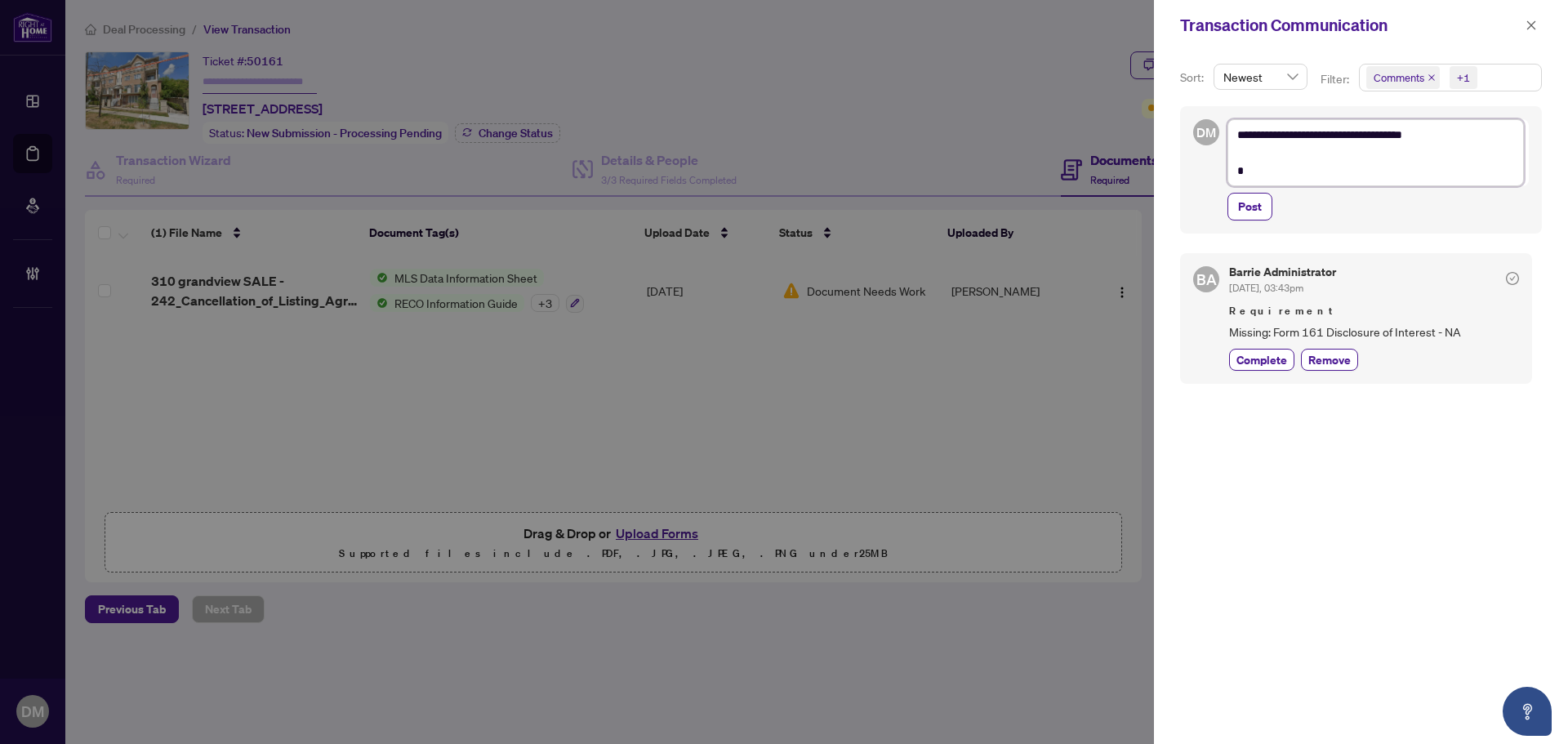
type textarea "**********"
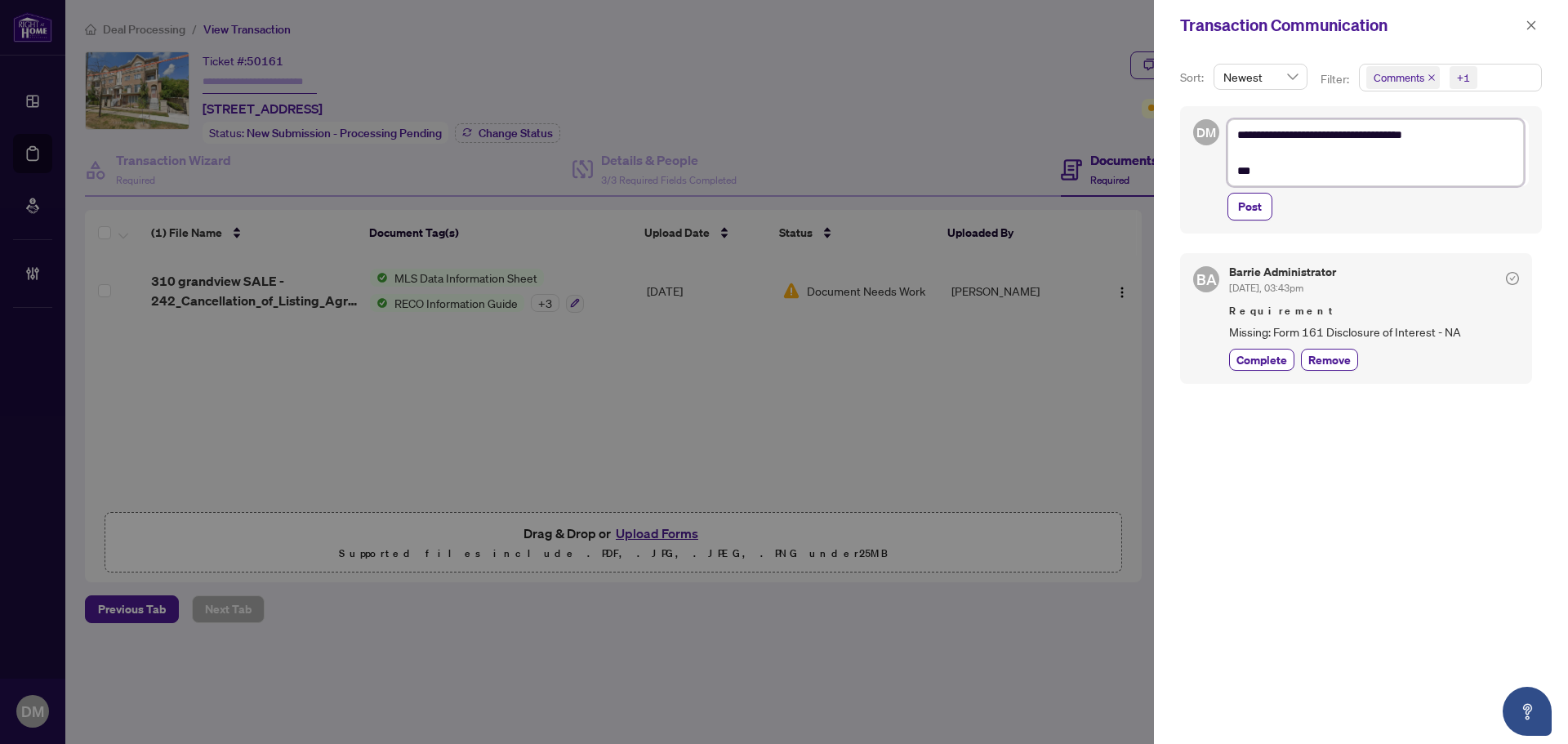
type textarea "**********"
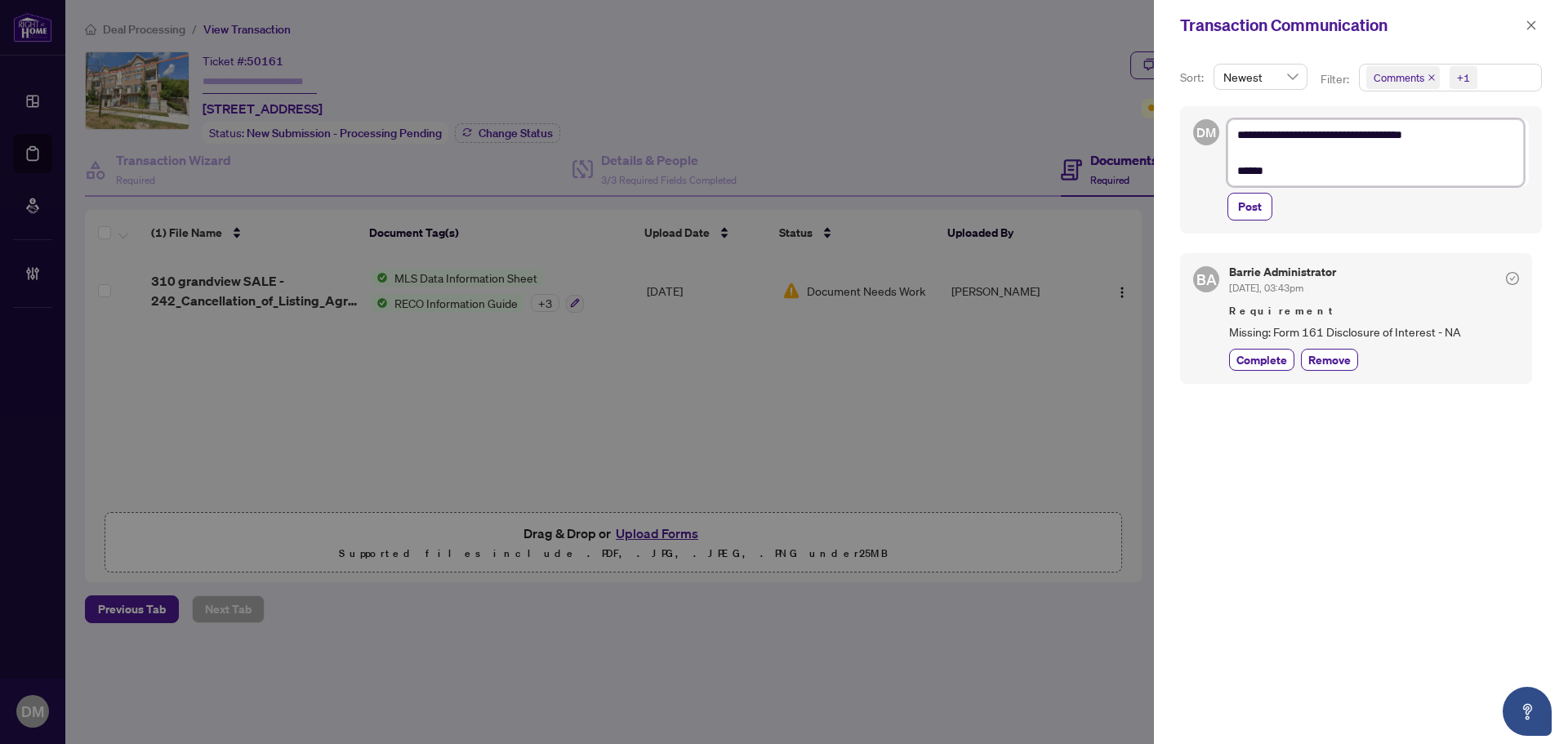
type textarea "**********"
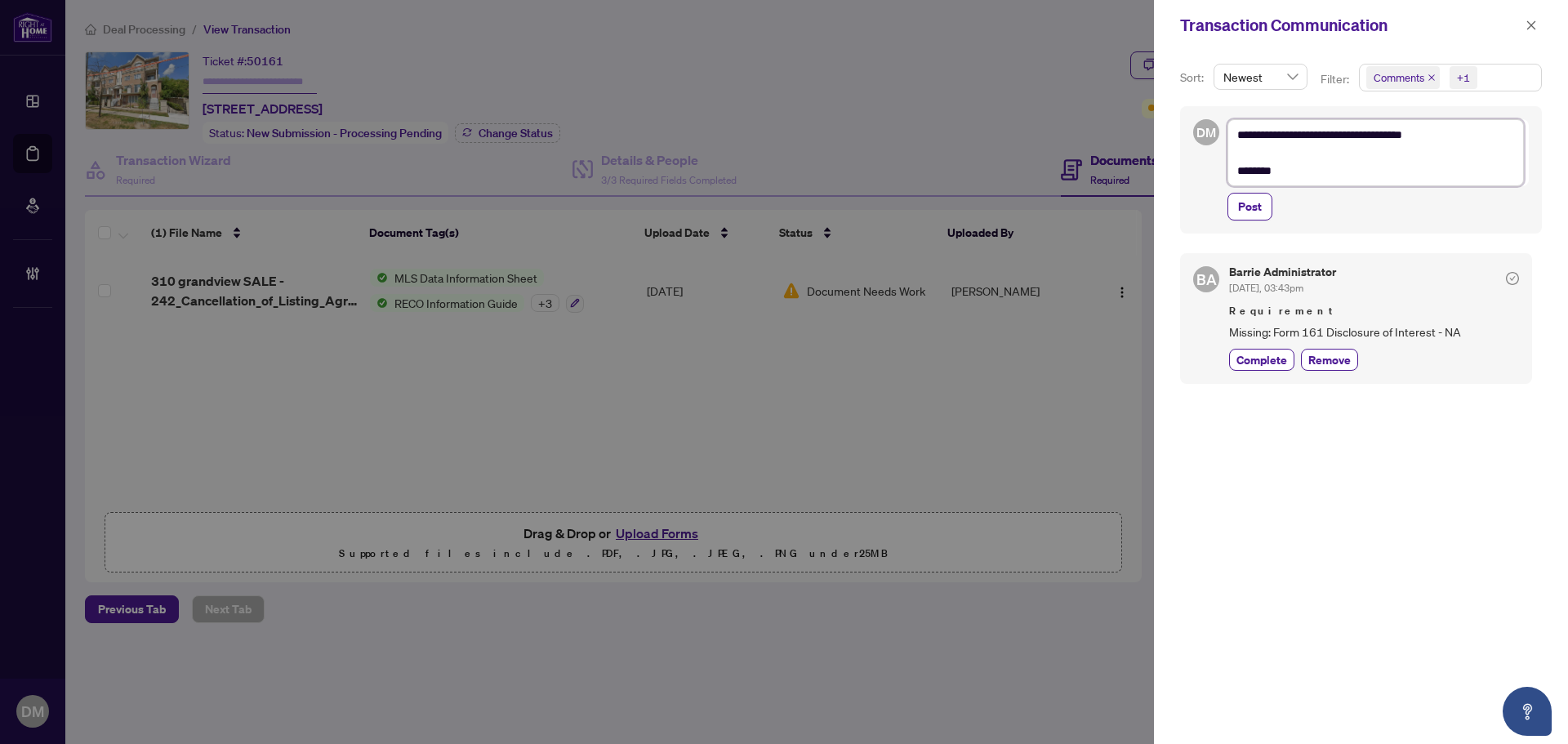
type textarea "**********"
click at [1258, 205] on span "Post" at bounding box center [1249, 207] width 23 height 26
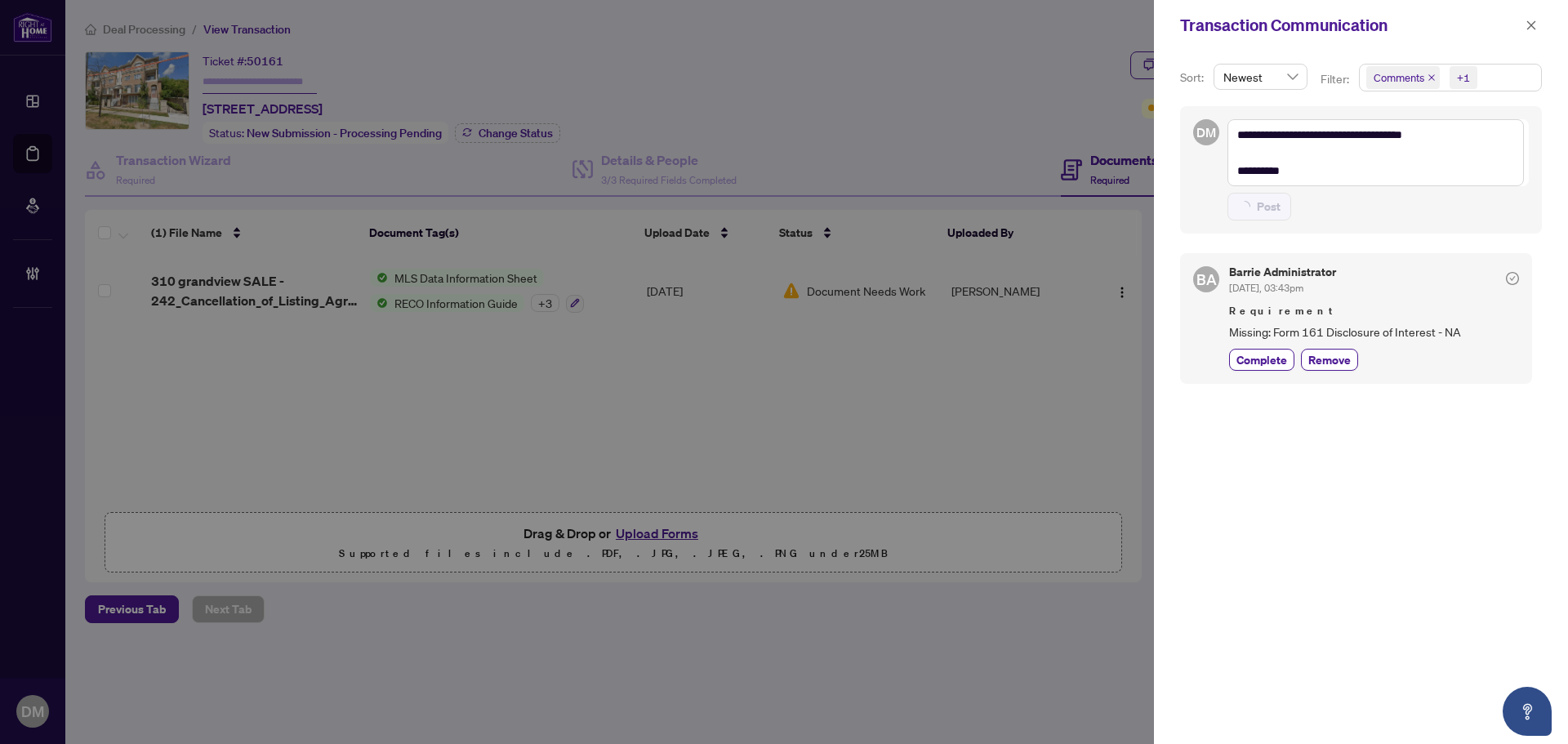
type textarea "**********"
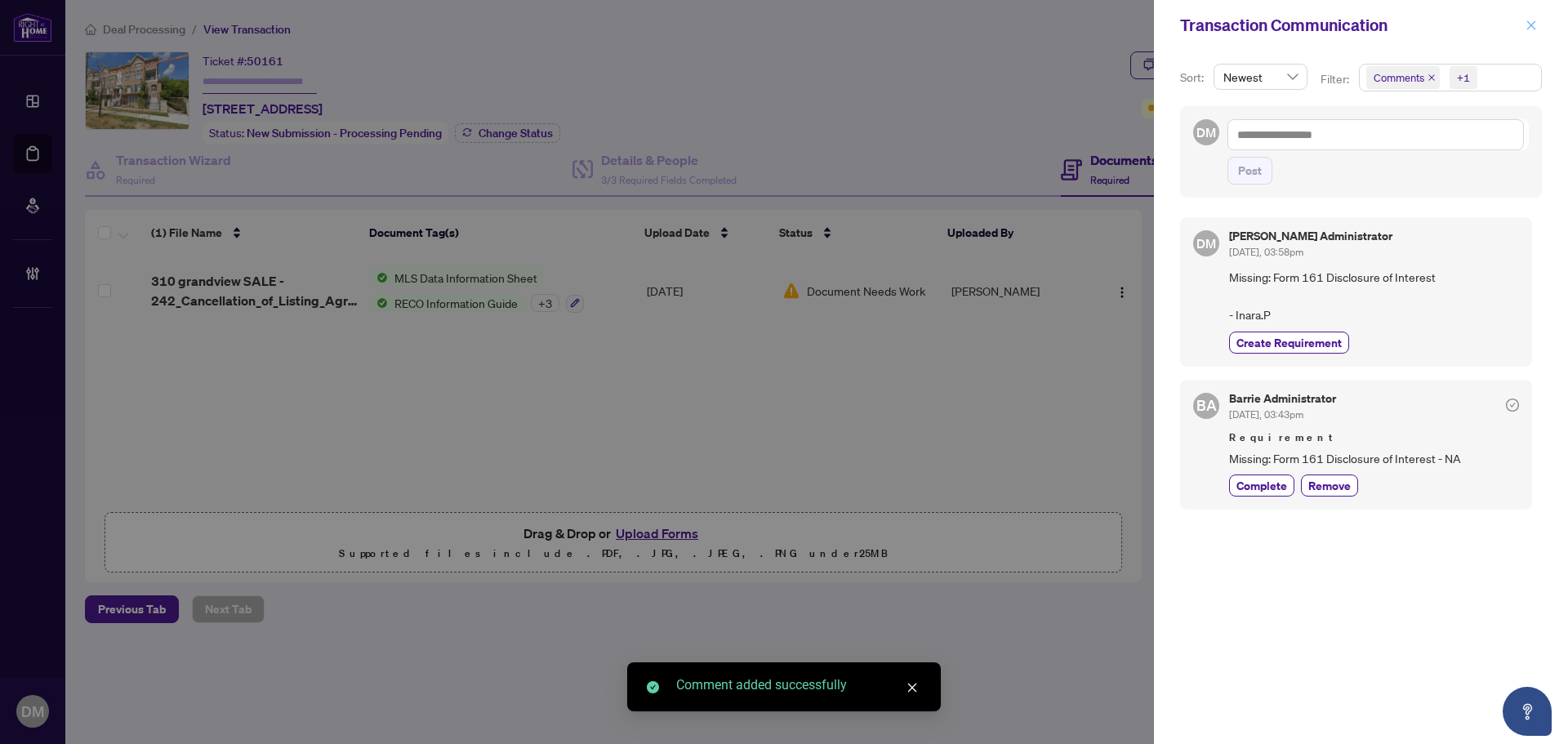
click at [1535, 21] on icon "close" at bounding box center [1531, 25] width 11 height 11
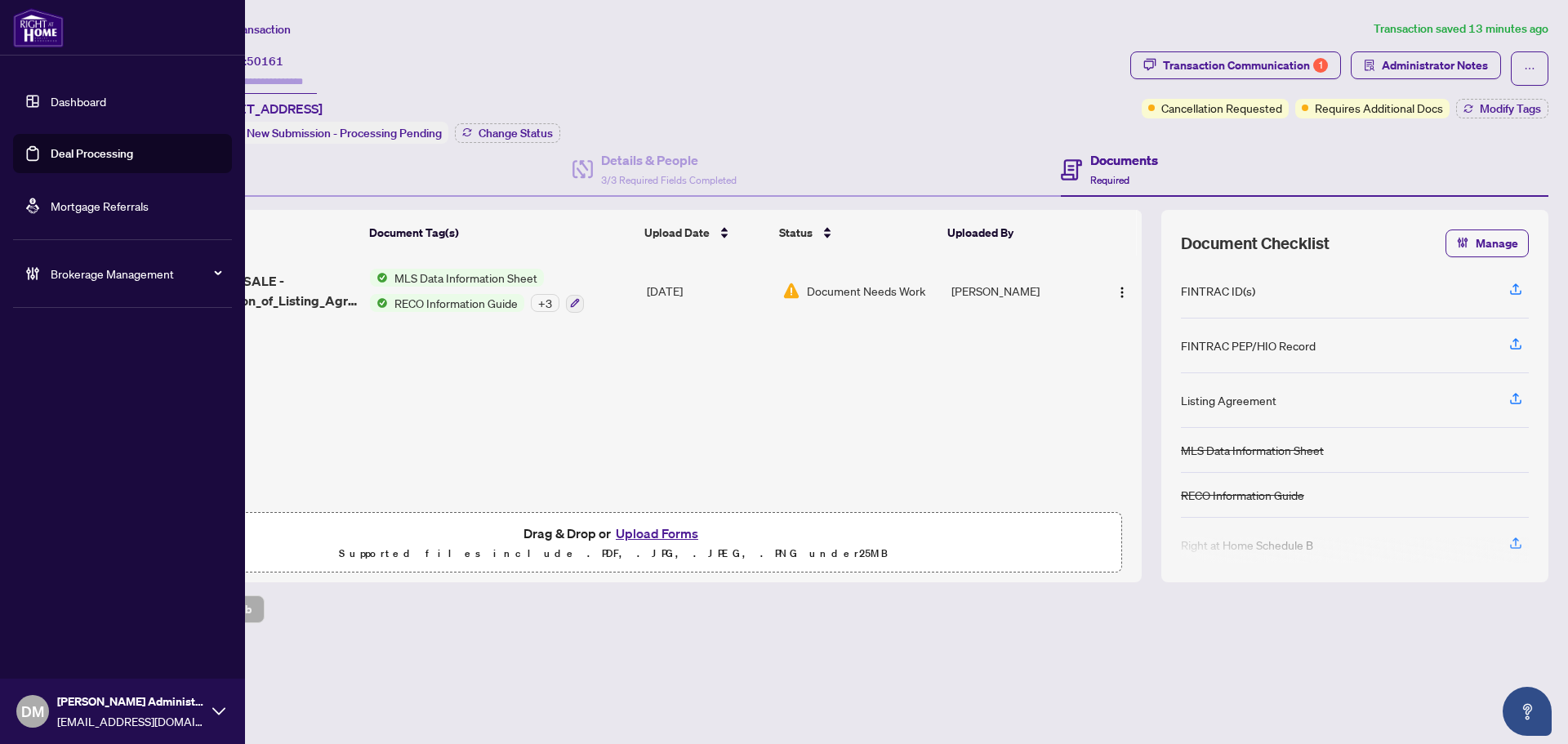
click at [62, 99] on link "Dashboard" at bounding box center [78, 101] width 56 height 15
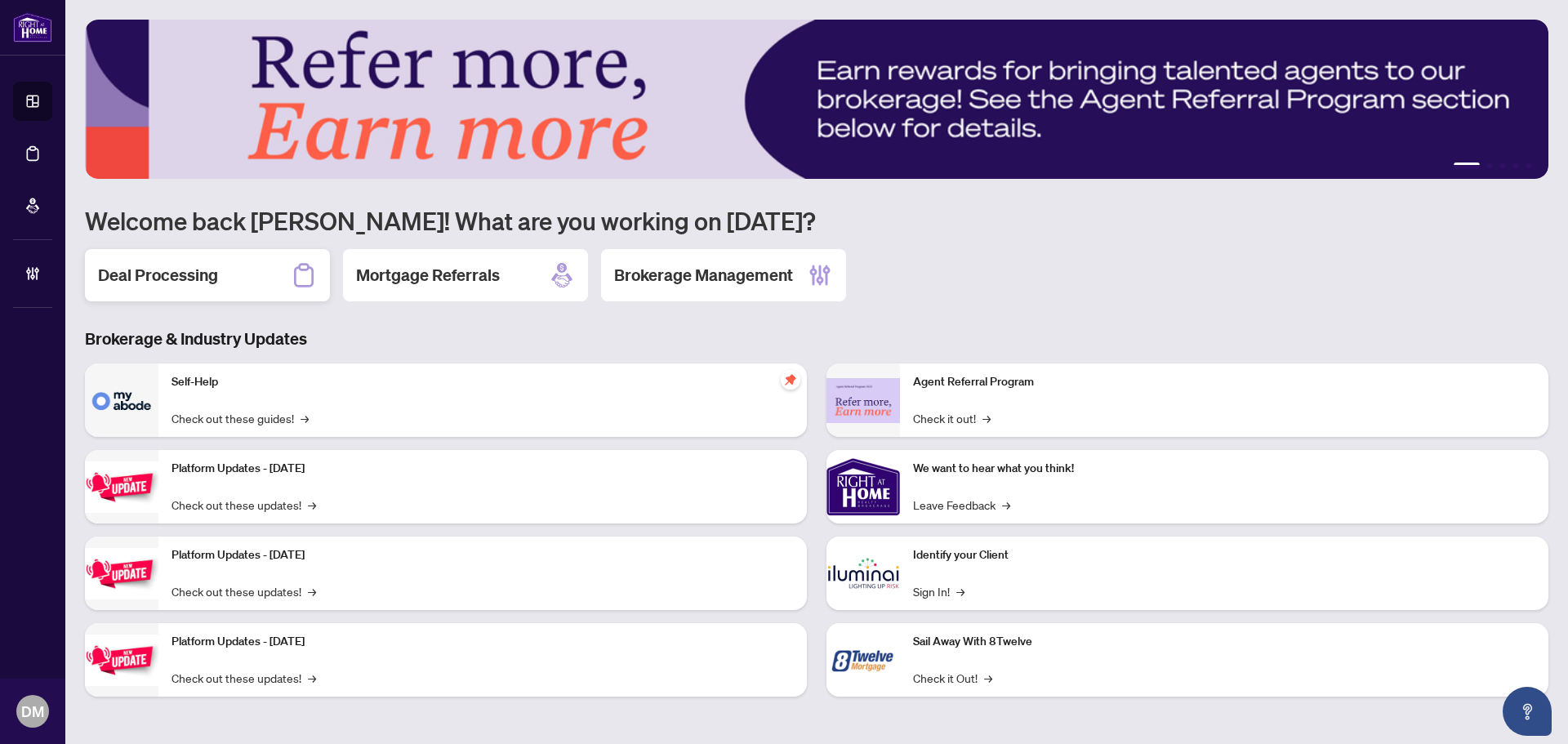
click at [228, 291] on div "Deal Processing" at bounding box center [207, 275] width 245 height 52
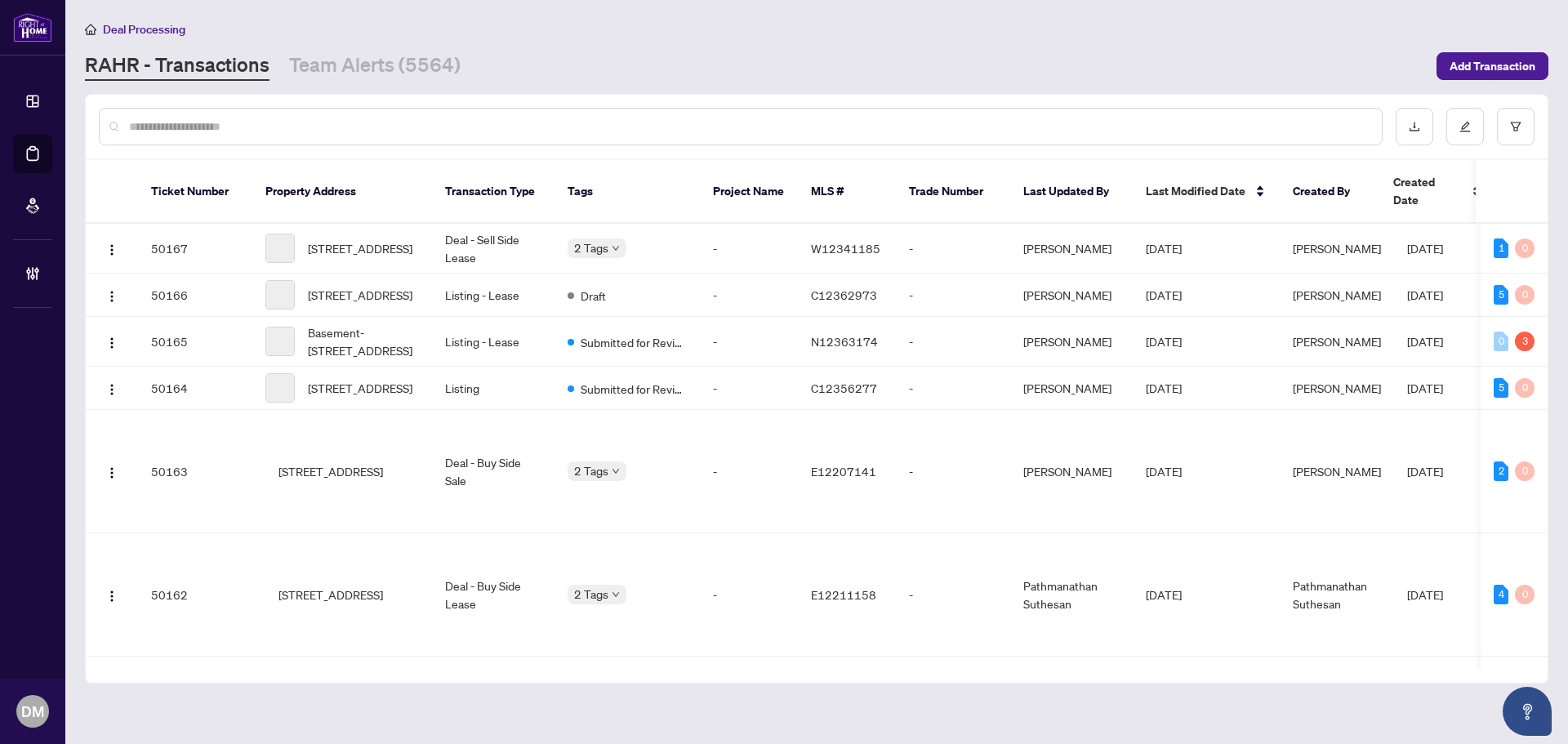
click at [646, 23] on div "Deal Processing" at bounding box center [816, 29] width 1464 height 19
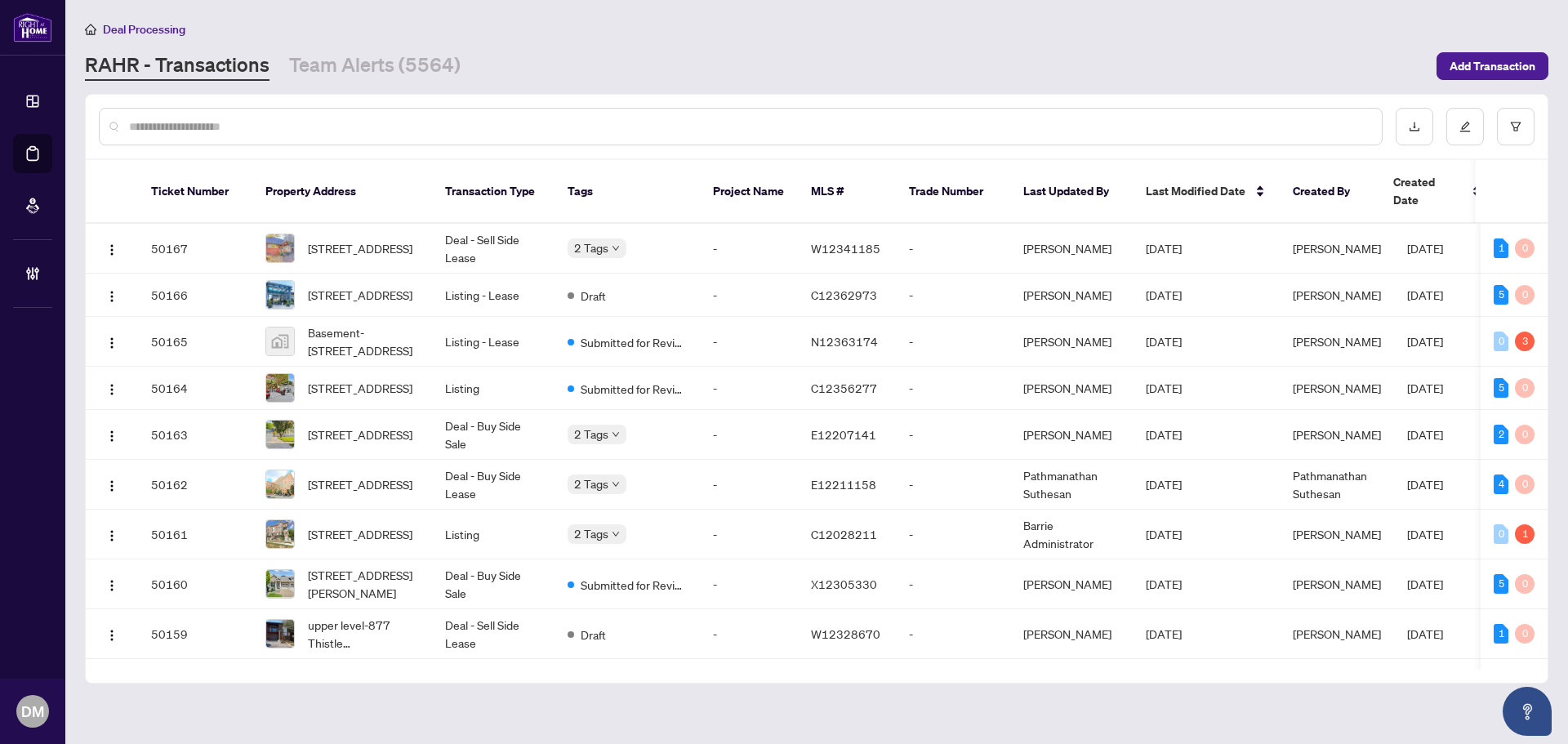
click at [650, 25] on div "Deal Processing" at bounding box center [816, 29] width 1464 height 19
click at [651, 51] on div "[PERSON_NAME] - Transactions Team Alerts (5564)" at bounding box center [756, 66] width 1342 height 30
drag, startPoint x: 801, startPoint y: 76, endPoint x: 355, endPoint y: 75, distance: 446.0
click at [800, 76] on div "[PERSON_NAME] - Transactions Team Alerts (5564)" at bounding box center [756, 66] width 1342 height 30
click at [395, 65] on link "Team Alerts (5564)" at bounding box center [375, 66] width 171 height 30
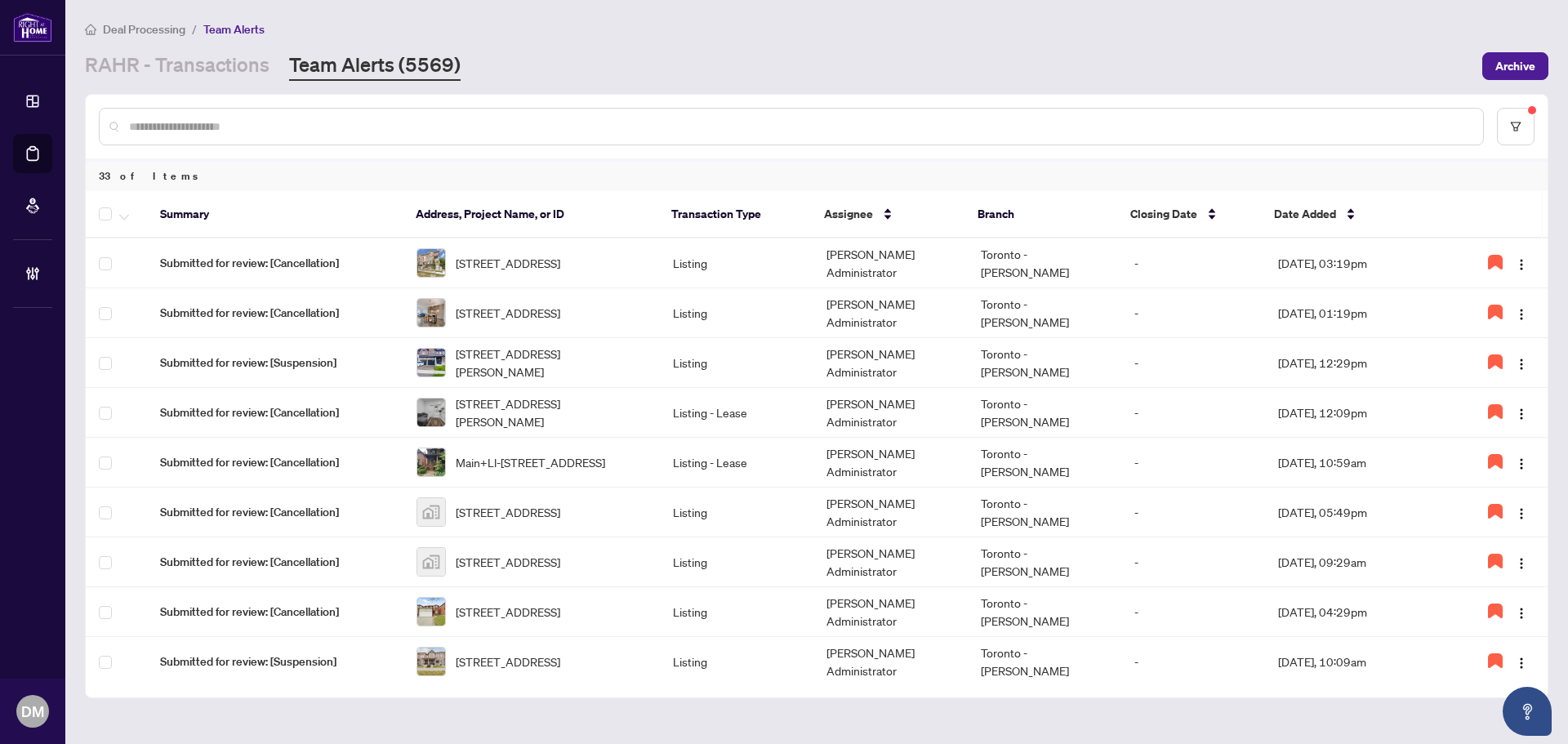
click at [928, 73] on div "[PERSON_NAME] - Transactions Team Alerts (5569)" at bounding box center [778, 66] width 1387 height 30
